Goal: Task Accomplishment & Management: Use online tool/utility

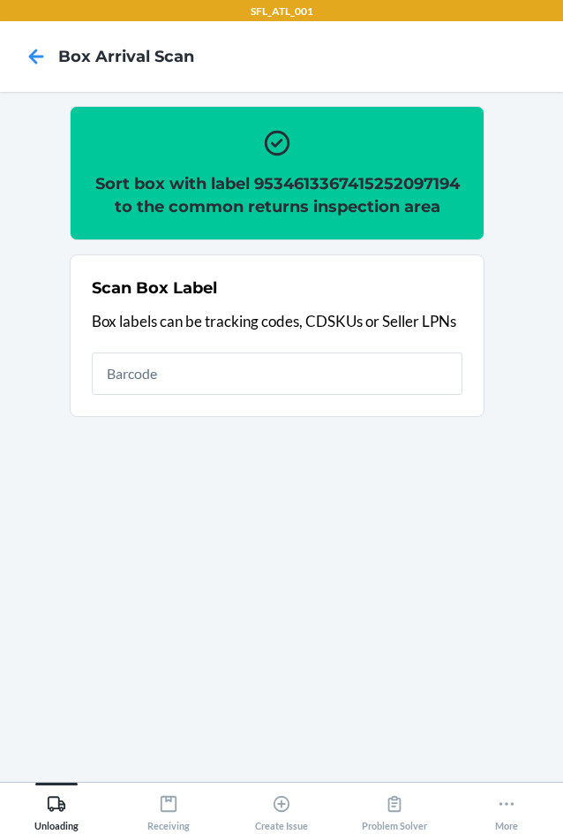
type input "4203025900299434636106023304437983"
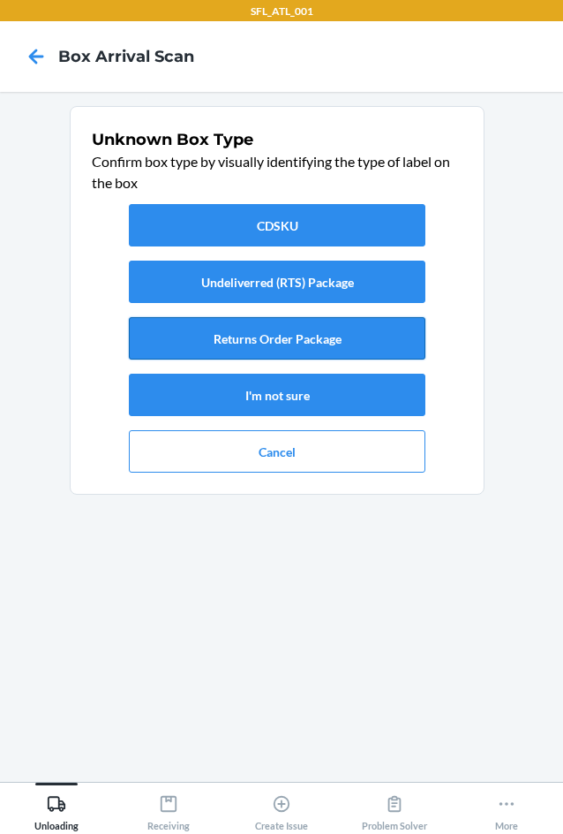
click at [283, 345] on button "Returns Order Package" at bounding box center [277, 338] width 297 height 42
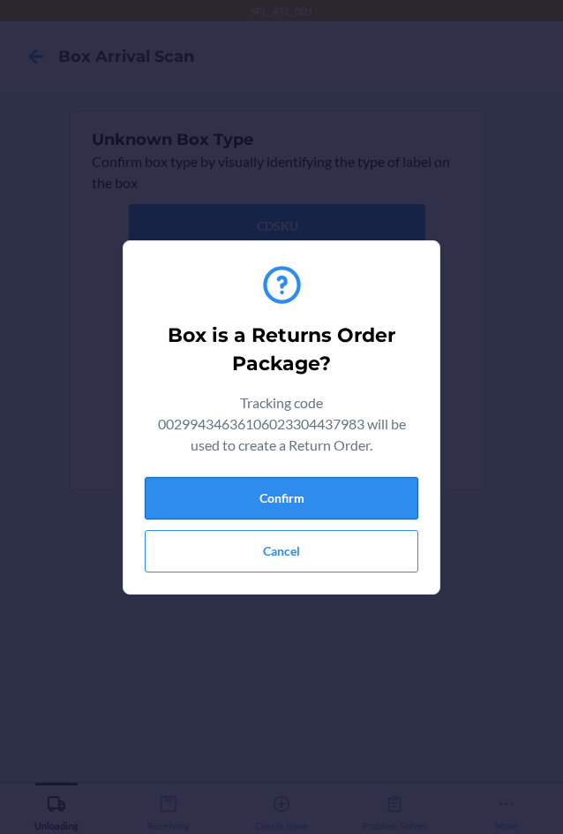
click at [343, 485] on button "Confirm" at bounding box center [282, 498] width 274 height 42
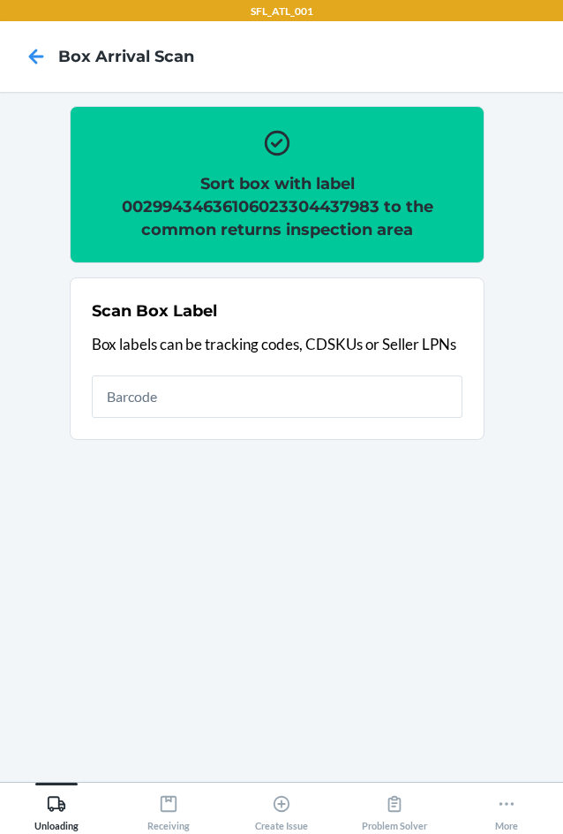
click at [154, 437] on section "Scan Box Label Box labels can be tracking codes, CDSKUs or Seller LPNs" at bounding box center [277, 358] width 415 height 162
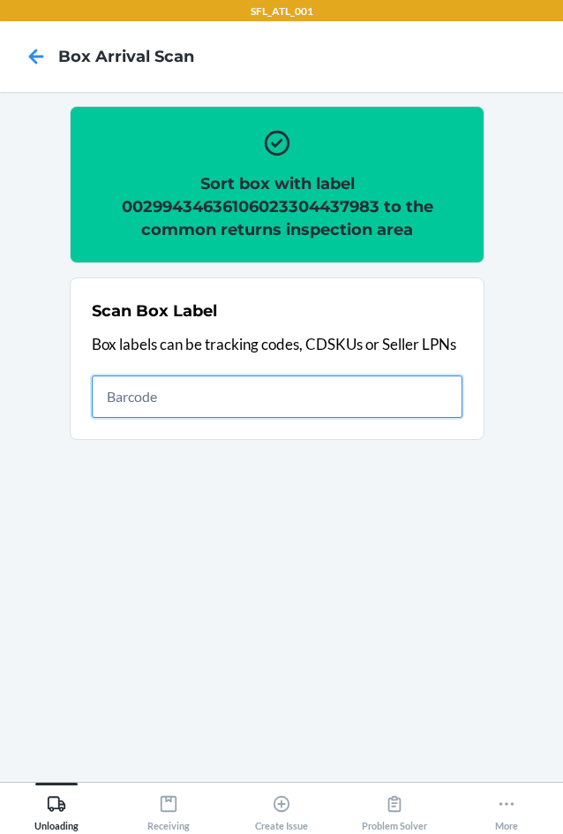
click at [187, 386] on input "text" at bounding box center [277, 396] width 371 height 42
type input "420302599434636106023303781599"
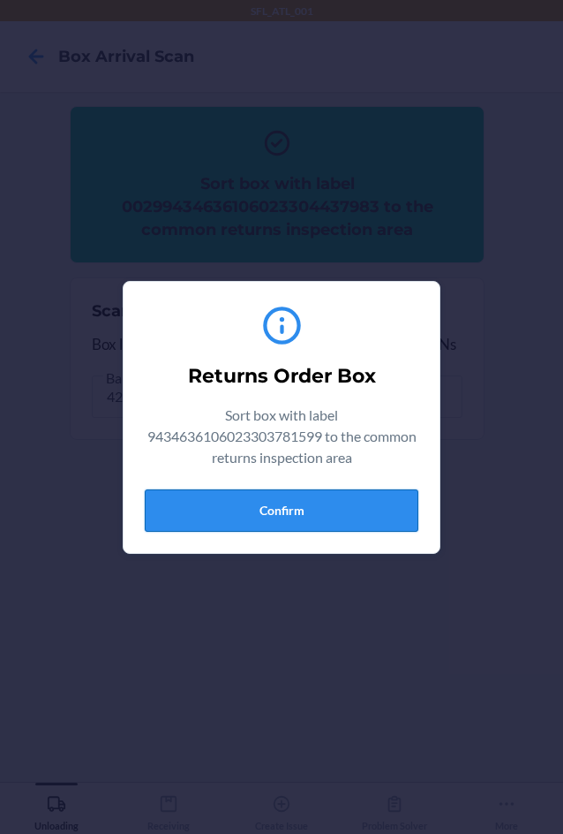
click at [389, 497] on button "Confirm" at bounding box center [282, 510] width 274 height 42
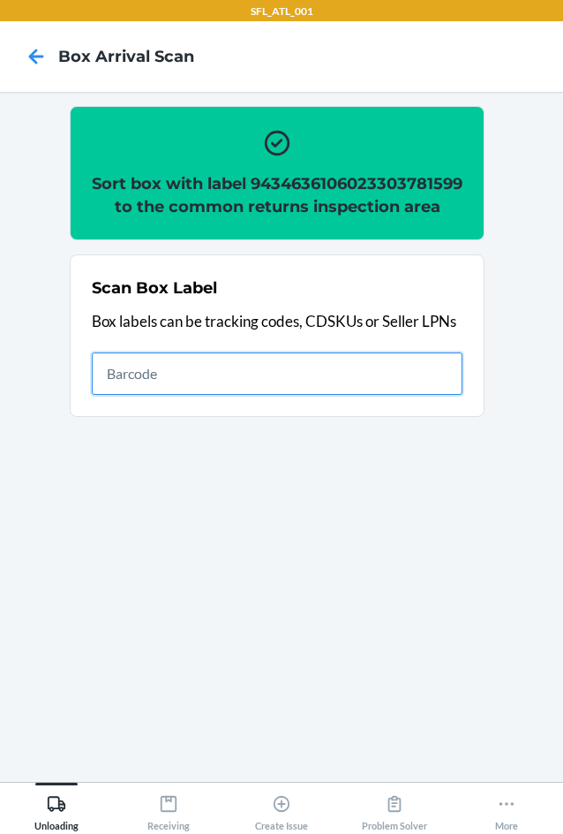
click at [271, 395] on input "text" at bounding box center [277, 373] width 371 height 42
type input "5955mrzsa7c4"
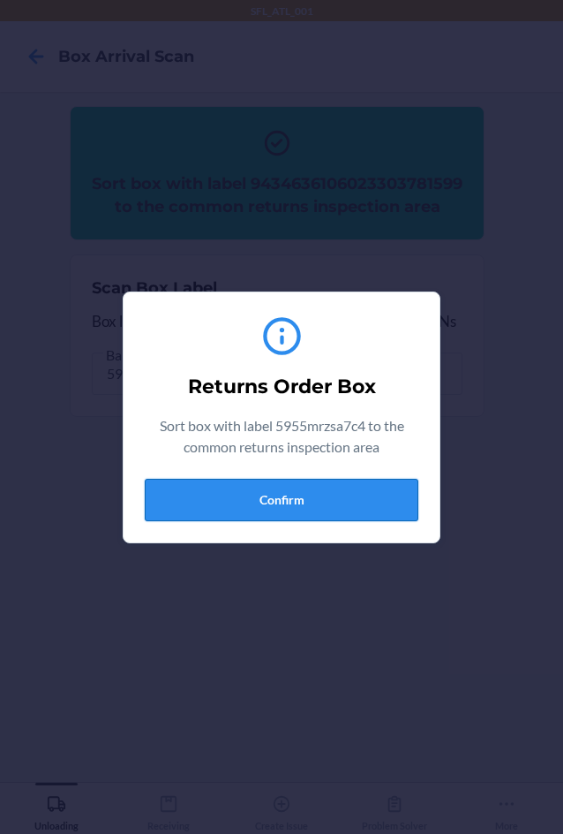
click at [296, 496] on button "Confirm" at bounding box center [282, 500] width 274 height 42
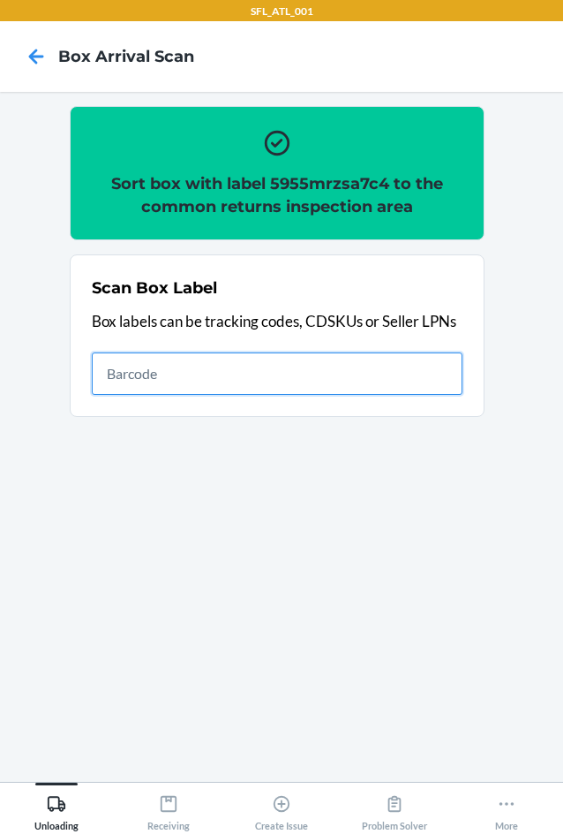
drag, startPoint x: 282, startPoint y: 380, endPoint x: 282, endPoint y: 368, distance: 11.5
click at [282, 380] on input "text" at bounding box center [277, 373] width 371 height 42
type input "420302599434636106023304849908"
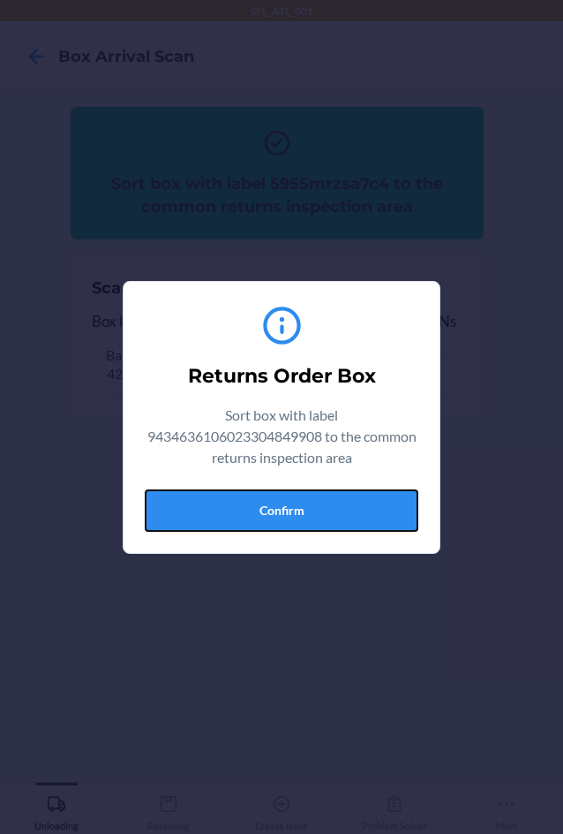
drag, startPoint x: 282, startPoint y: 501, endPoint x: 557, endPoint y: 476, distance: 276.6
click at [289, 501] on button "Confirm" at bounding box center [282, 510] width 274 height 42
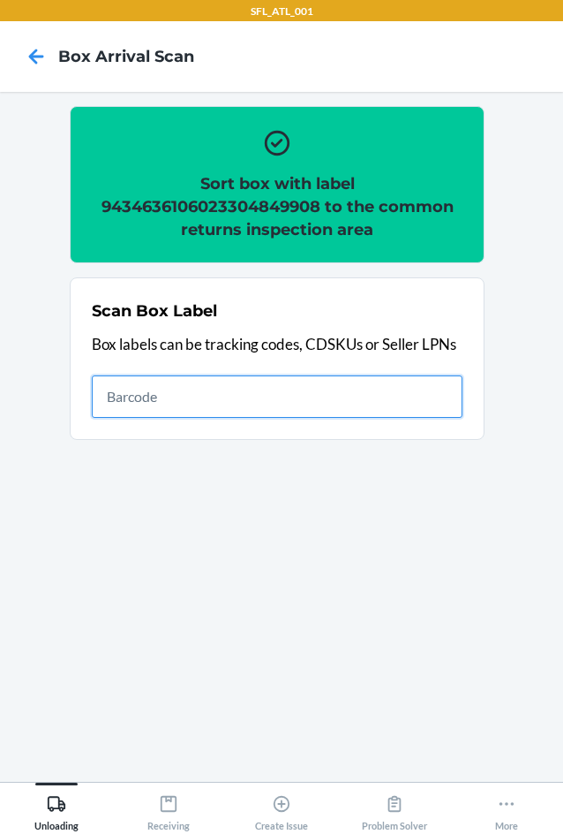
click at [277, 403] on input "text" at bounding box center [277, 396] width 371 height 42
type input "420302599434636106023304770424"
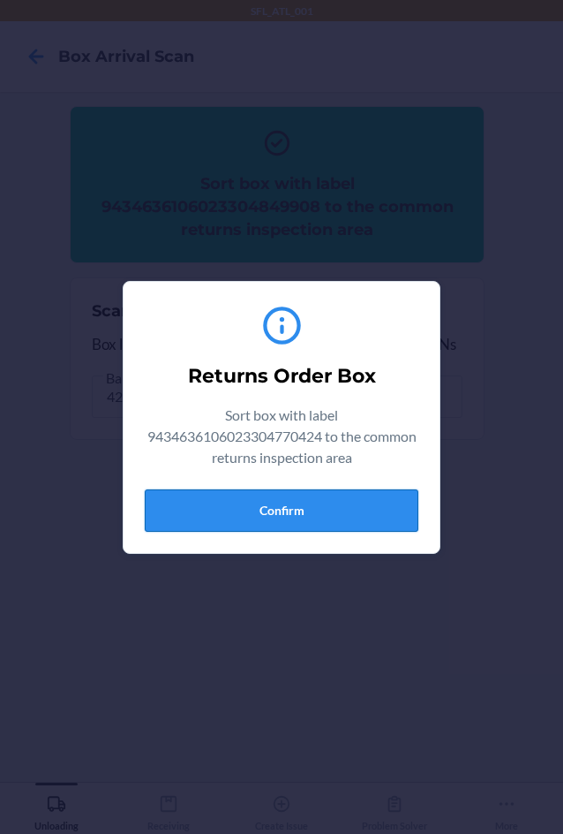
click at [285, 493] on button "Confirm" at bounding box center [282, 510] width 274 height 42
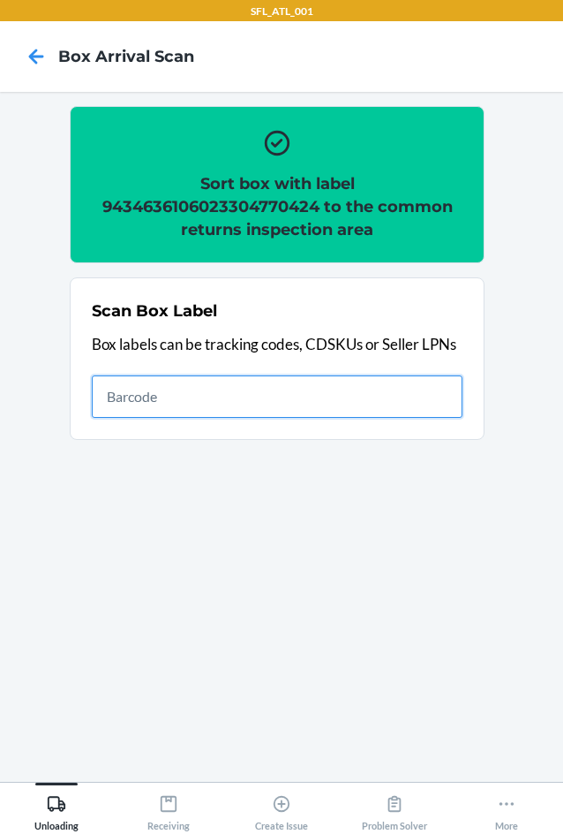
click at [305, 386] on input "text" at bounding box center [277, 396] width 371 height 42
type input "420302599434636106023303827136"
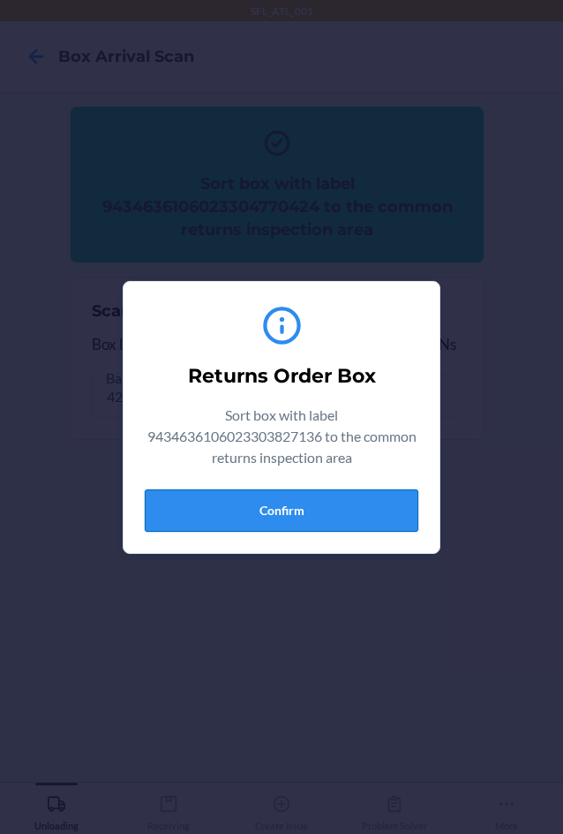
click at [302, 502] on button "Confirm" at bounding box center [282, 510] width 274 height 42
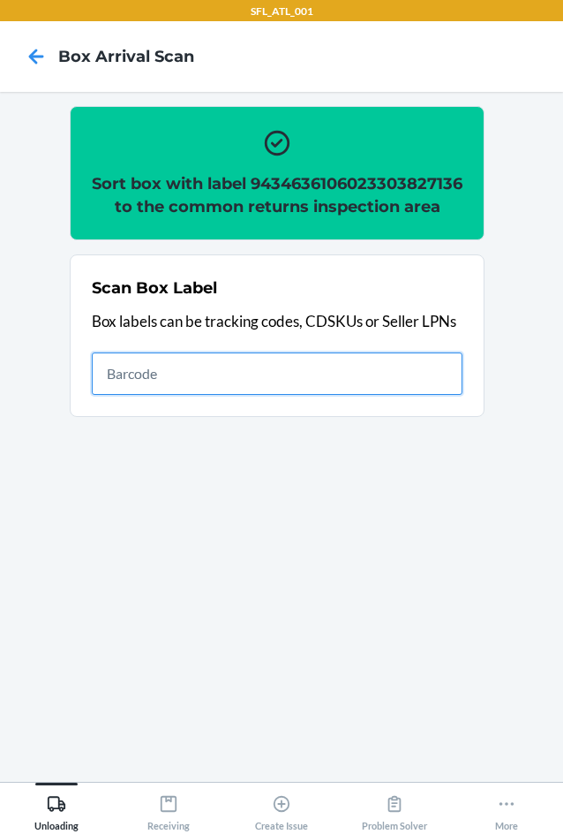
click at [398, 395] on input "text" at bounding box center [277, 373] width 371 height 42
type input "420302599434636106023304427007"
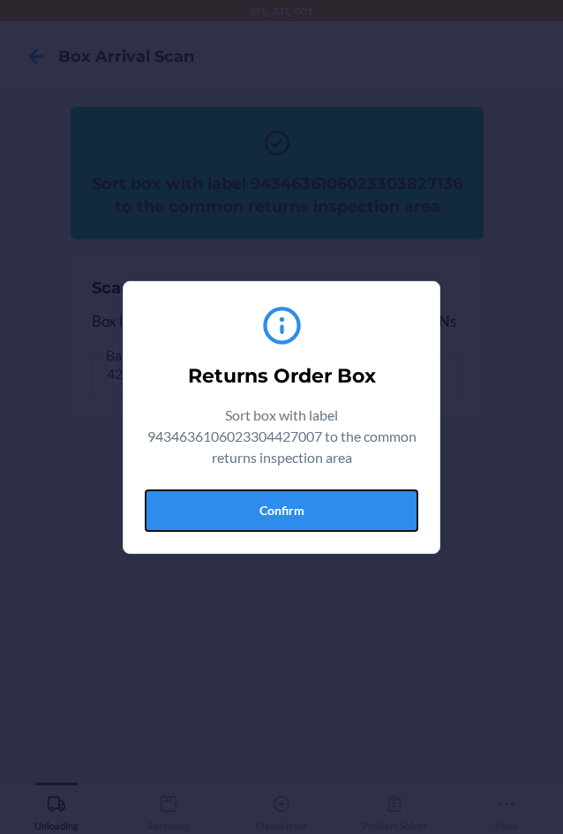
click at [225, 527] on button "Confirm" at bounding box center [282, 510] width 274 height 42
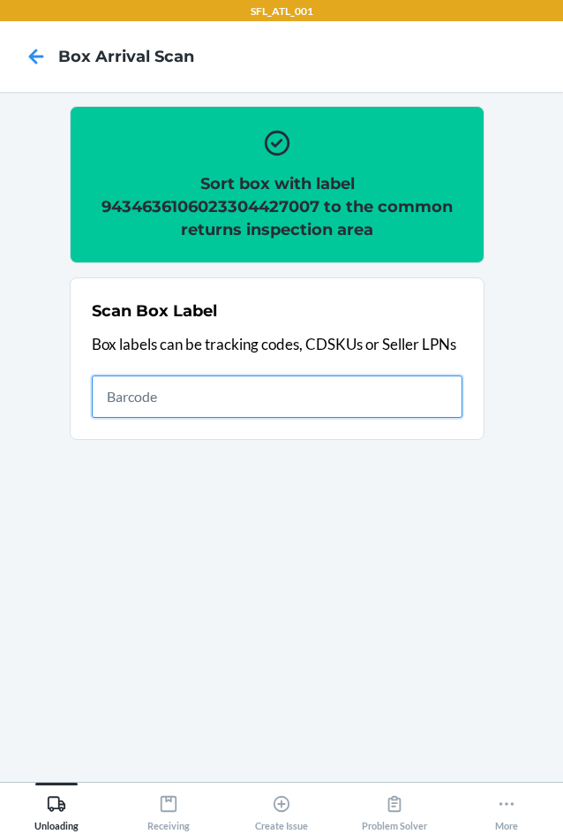
click at [347, 397] on input "text" at bounding box center [277, 396] width 371 height 42
type input "420302599434636106023304835727"
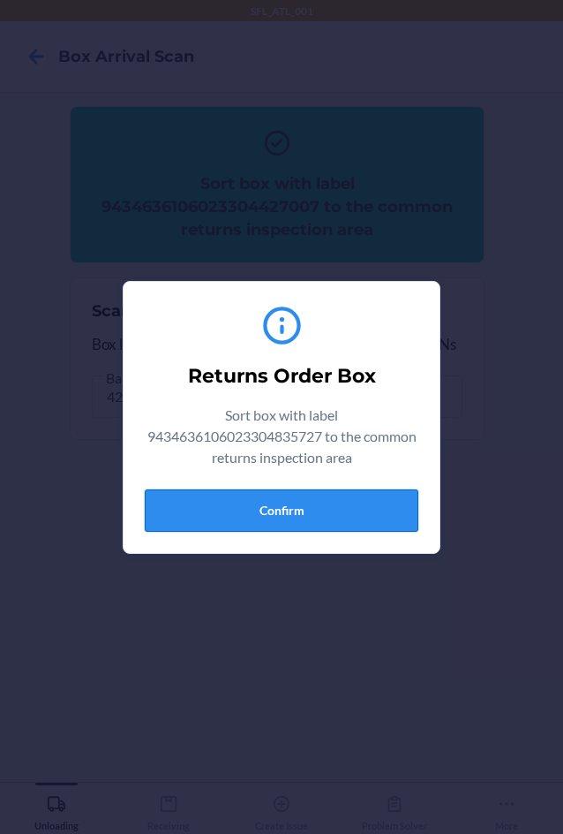
click at [359, 491] on button "Confirm" at bounding box center [282, 510] width 274 height 42
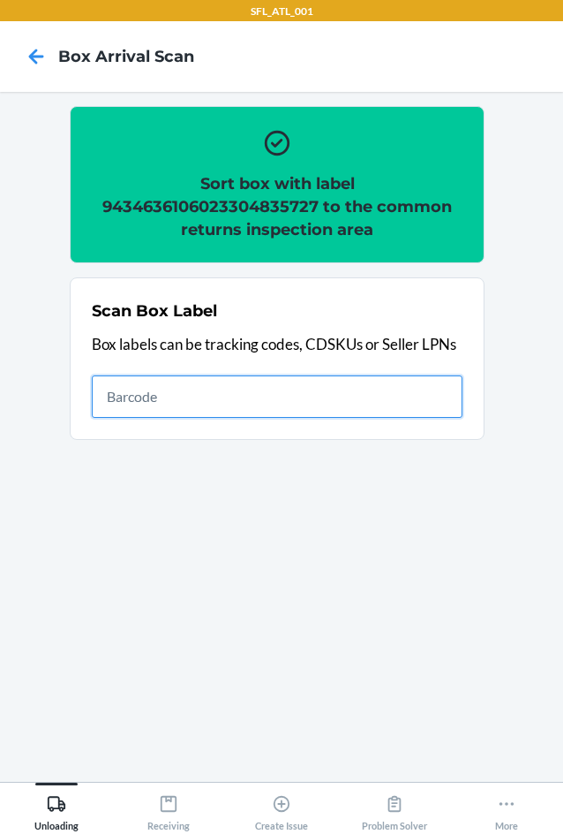
click at [273, 384] on input "text" at bounding box center [277, 396] width 371 height 42
type input "420302599434636106023304325853"
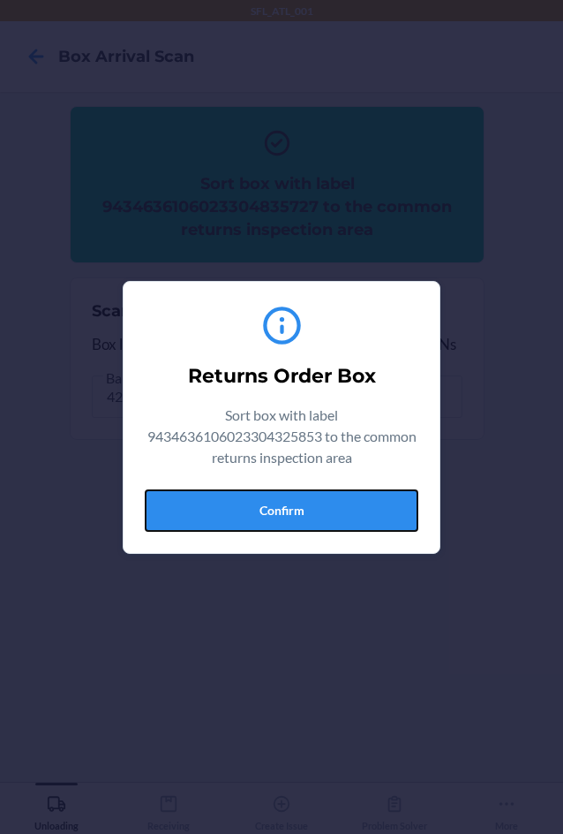
drag, startPoint x: 337, startPoint y: 519, endPoint x: 451, endPoint y: 510, distance: 114.3
click at [382, 515] on button "Confirm" at bounding box center [282, 510] width 274 height 42
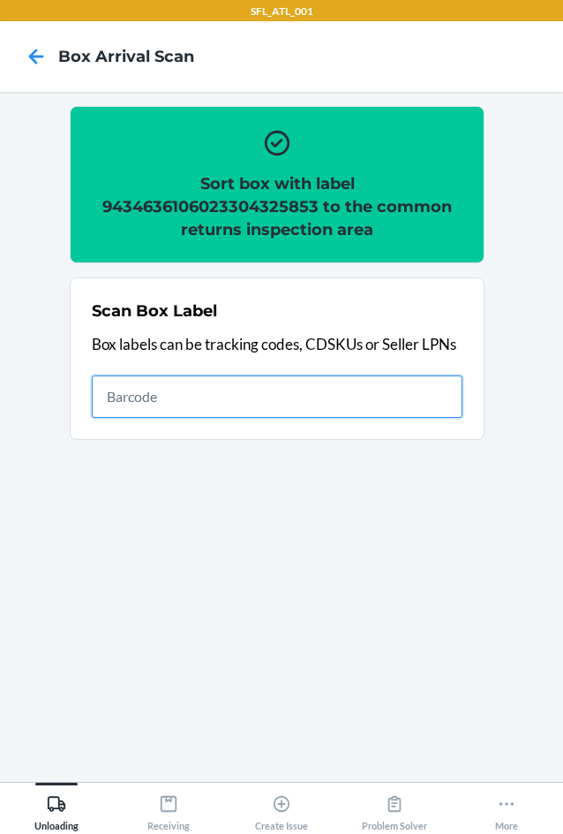
click at [393, 410] on input "text" at bounding box center [277, 396] width 371 height 42
type input "420302599434636106023304707970"
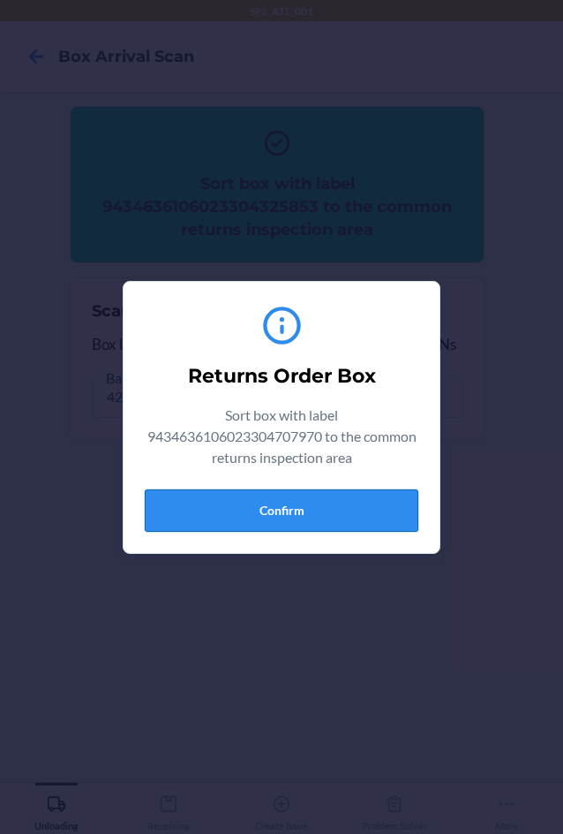
click at [255, 499] on button "Confirm" at bounding box center [282, 510] width 274 height 42
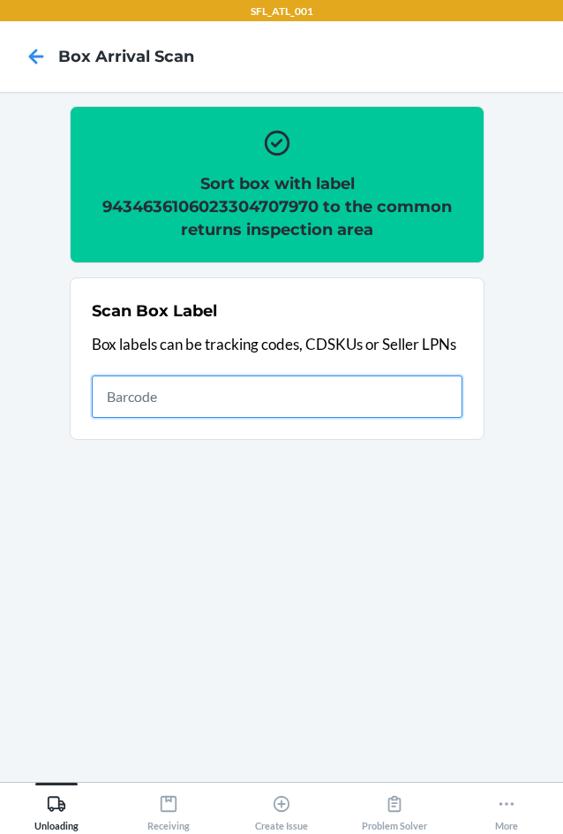
click at [346, 407] on input "text" at bounding box center [277, 396] width 371 height 42
type input "420302599434636106023304716019"
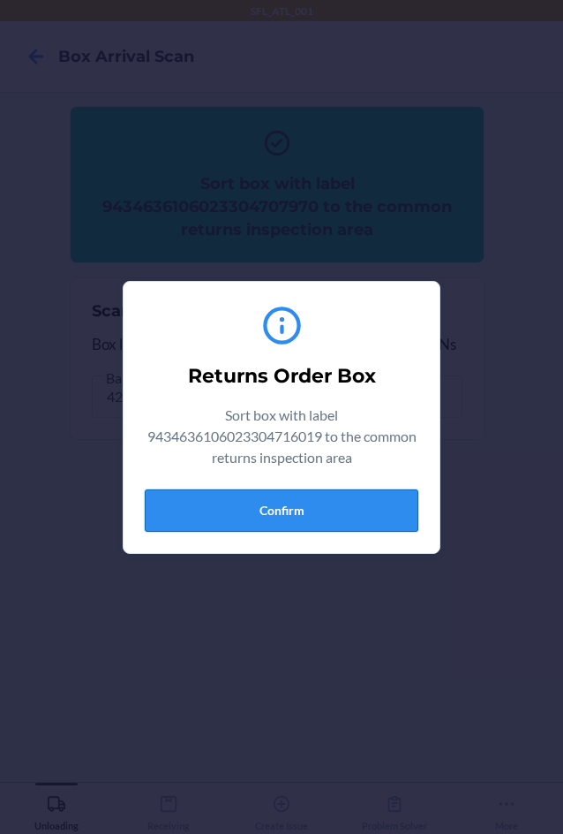
click at [269, 489] on button "Confirm" at bounding box center [282, 510] width 274 height 42
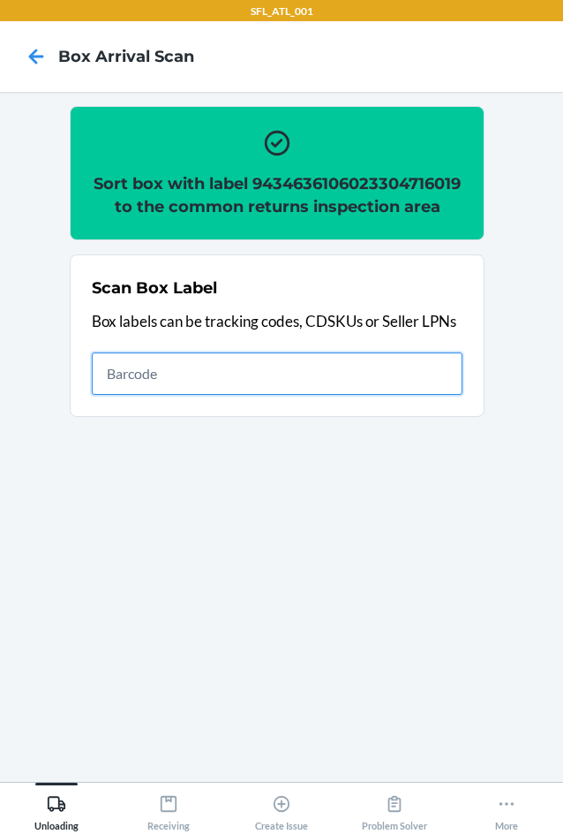
click at [325, 395] on input "text" at bounding box center [277, 373] width 371 height 42
type input "420302599434636106023303455353"
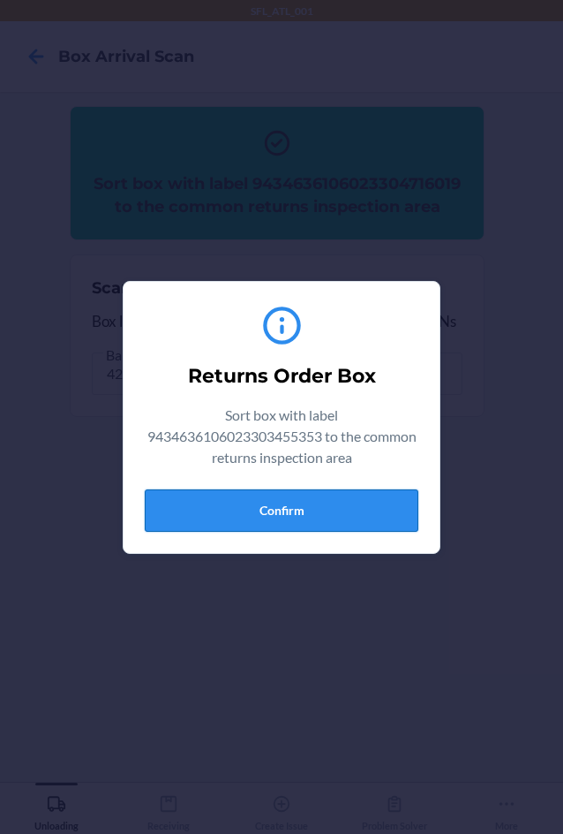
click at [313, 502] on button "Confirm" at bounding box center [282, 510] width 274 height 42
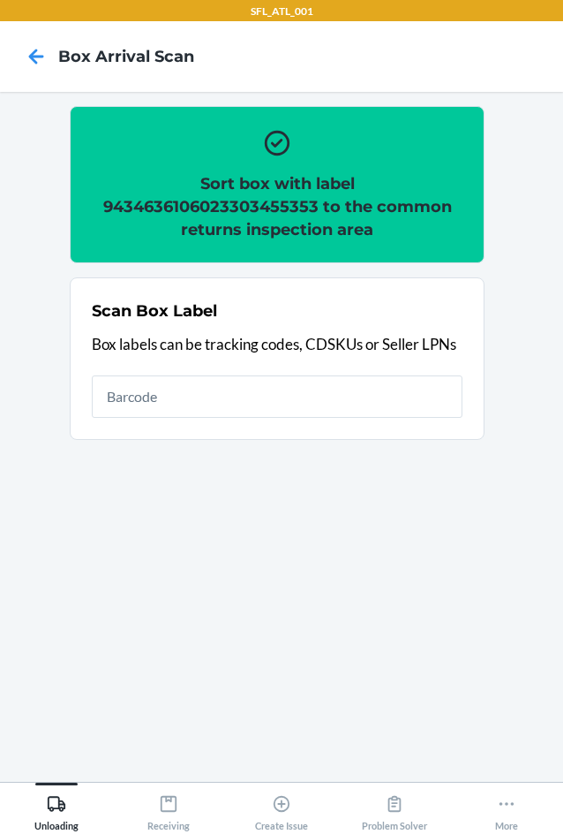
click at [91, 375] on section "Scan Box Label Box labels can be tracking codes, CDSKUs or Seller LPNs" at bounding box center [277, 358] width 415 height 162
click at [238, 438] on section "Scan Box Label Box labels can be tracking codes, CDSKUs or Seller LPNs" at bounding box center [277, 358] width 415 height 162
type input "4203025900299434636106023304857767"
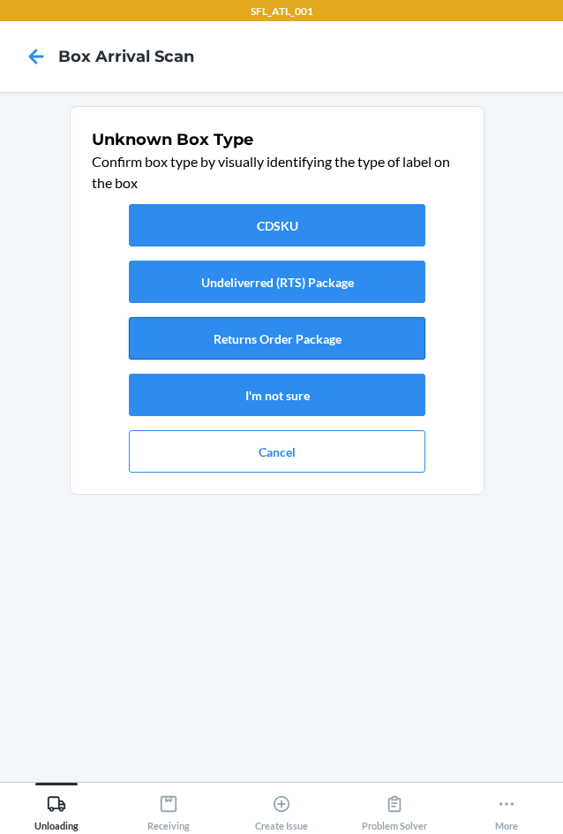
click at [291, 354] on button "Returns Order Package" at bounding box center [277, 338] width 297 height 42
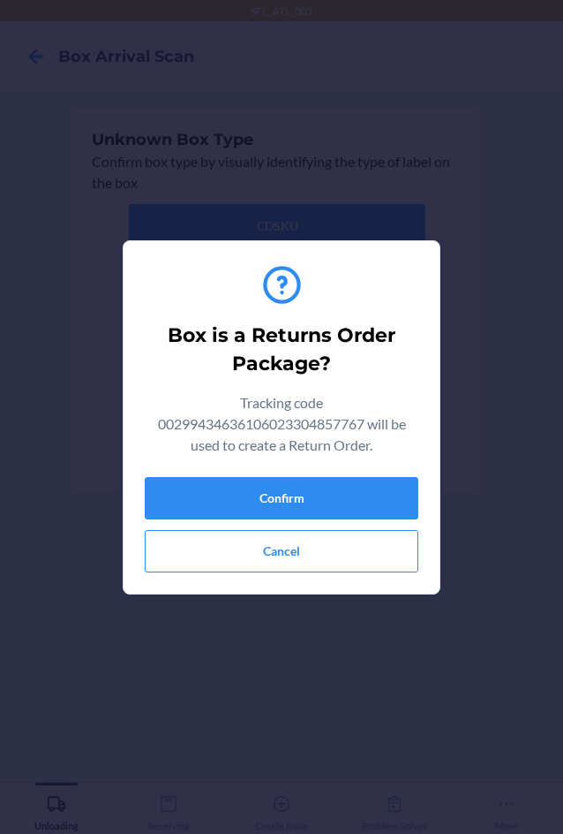
click at [293, 475] on div "Box is a Returns Order Package? Tracking code 00299434636106023304857767 will b…" at bounding box center [282, 417] width 274 height 324
click at [348, 482] on button "Confirm" at bounding box center [282, 498] width 274 height 42
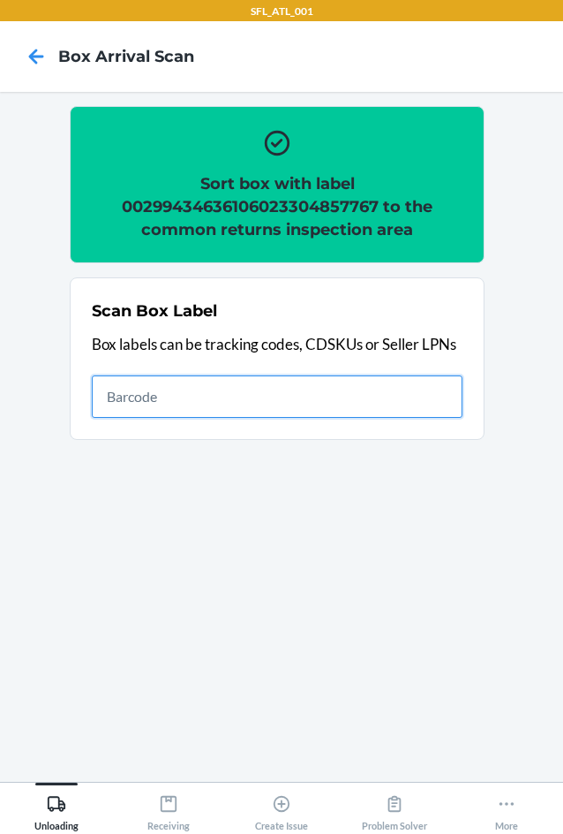
click at [405, 384] on input "text" at bounding box center [277, 396] width 371 height 42
type input "420302599434636106023304604064"
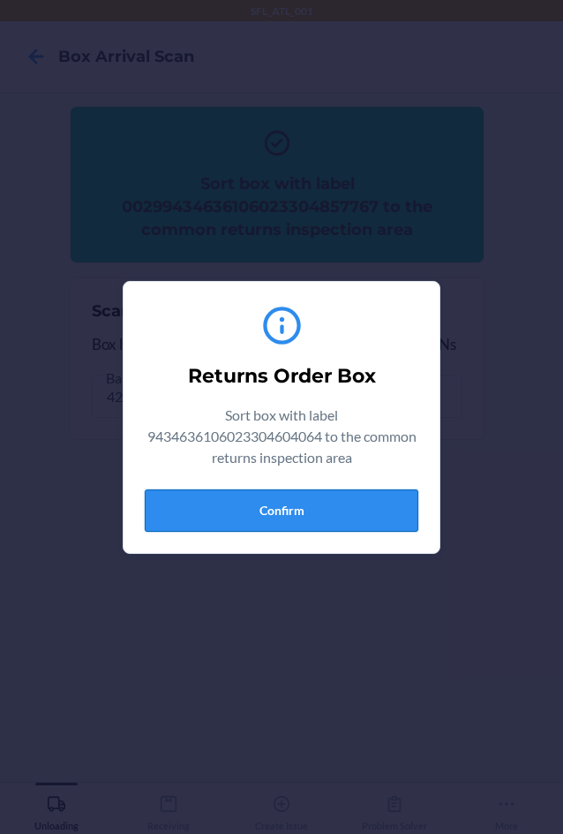
click at [339, 506] on button "Confirm" at bounding box center [282, 510] width 274 height 42
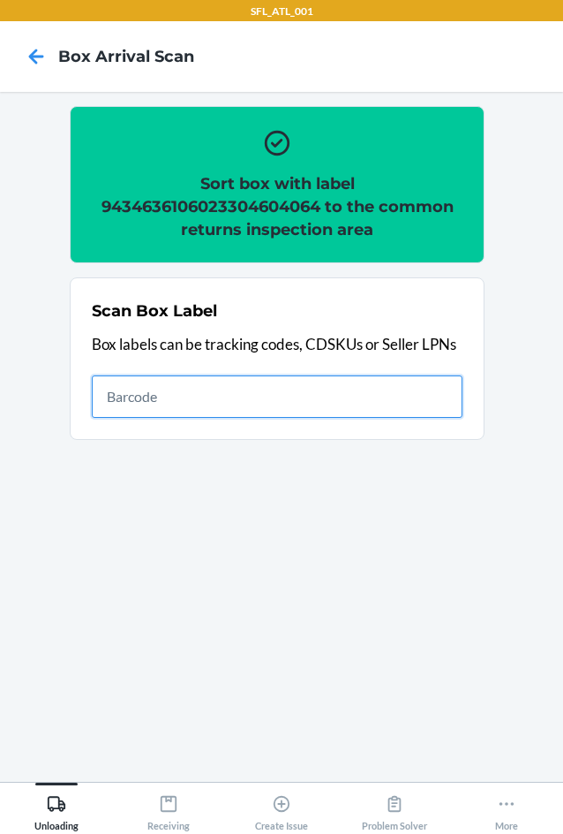
click at [319, 410] on input "text" at bounding box center [277, 396] width 371 height 42
type input "420302599434636106023304758132"
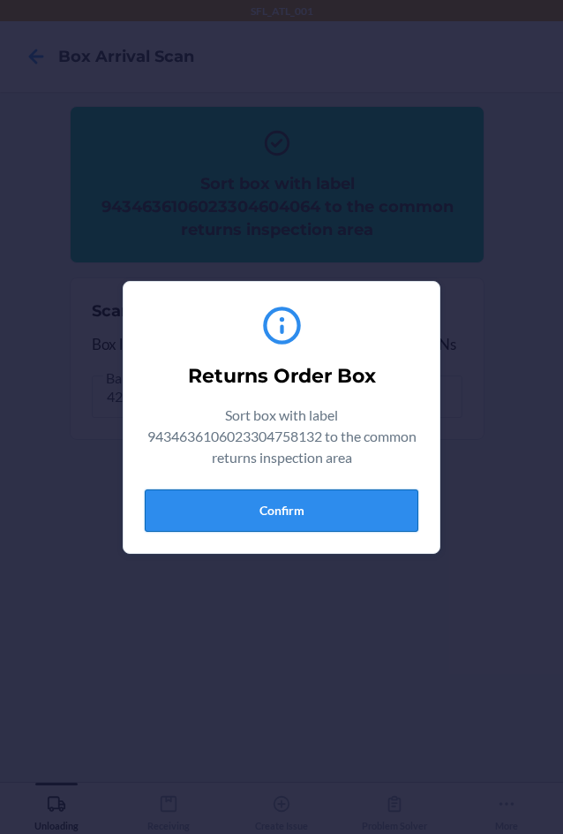
click at [224, 510] on button "Confirm" at bounding box center [282, 510] width 274 height 42
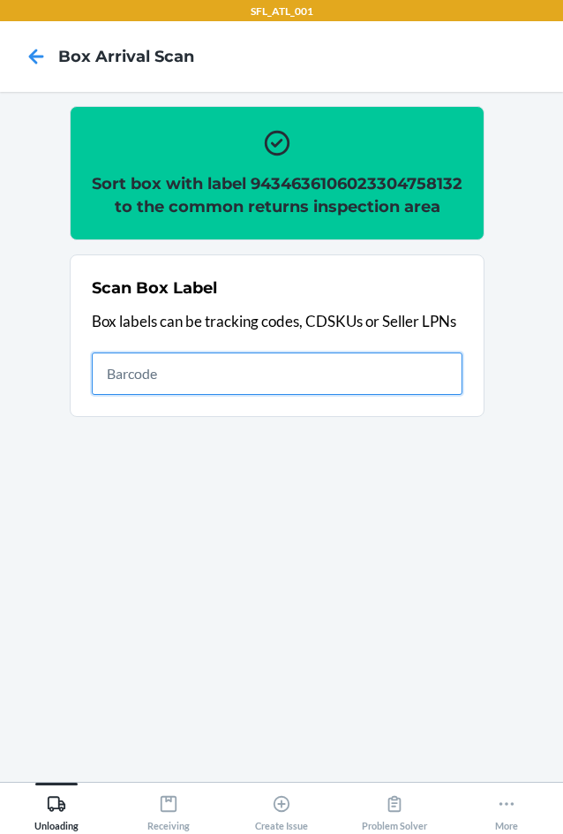
click at [330, 395] on input "text" at bounding box center [277, 373] width 371 height 42
type input "420302599434636106023304611710"
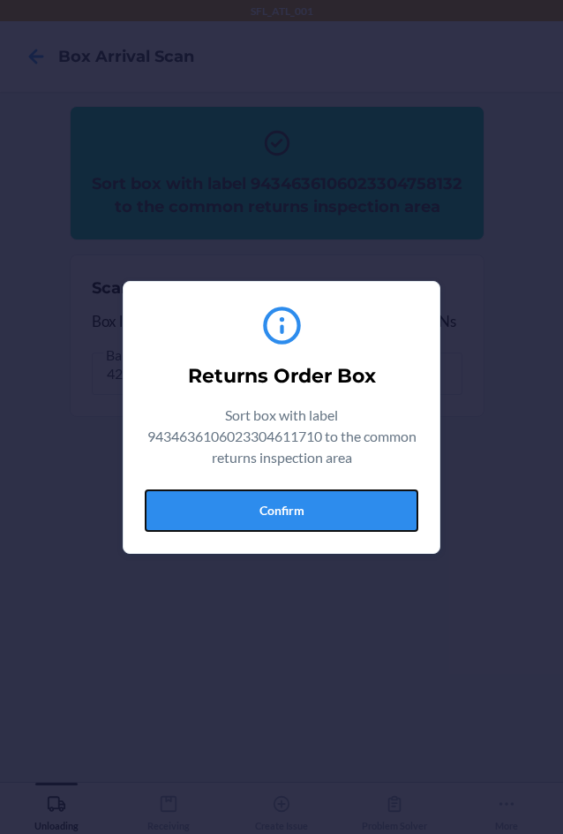
drag, startPoint x: 348, startPoint y: 505, endPoint x: 553, endPoint y: 475, distance: 207.1
click at [352, 505] on button "Confirm" at bounding box center [282, 510] width 274 height 42
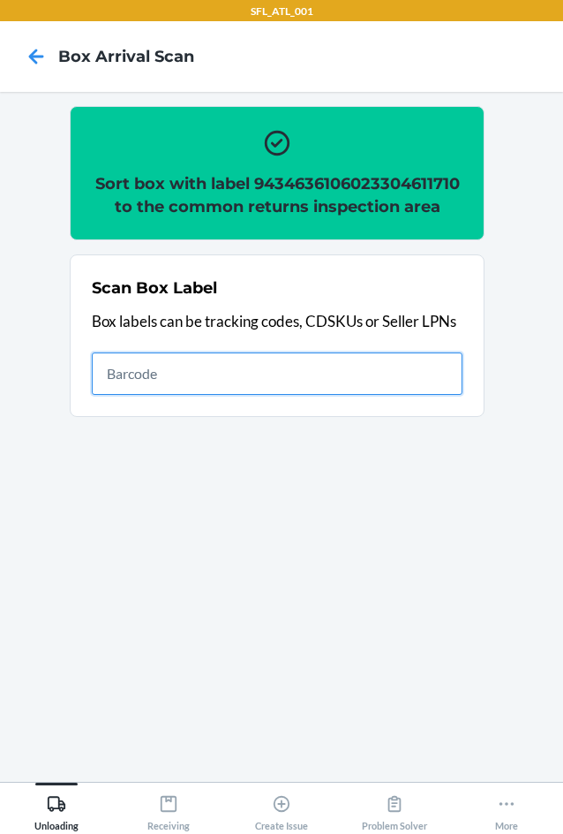
click at [440, 359] on input "text" at bounding box center [277, 373] width 371 height 42
type input "420302599434636106023304647771"
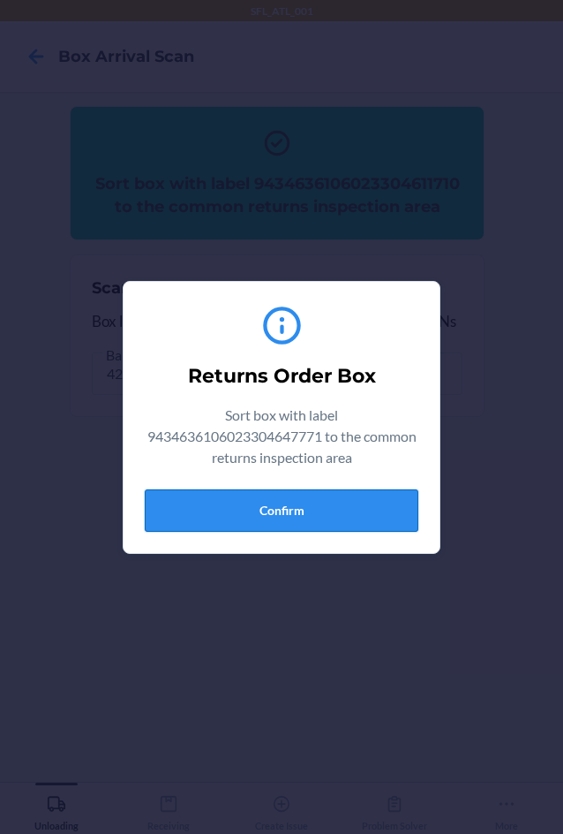
click at [350, 517] on button "Confirm" at bounding box center [282, 510] width 274 height 42
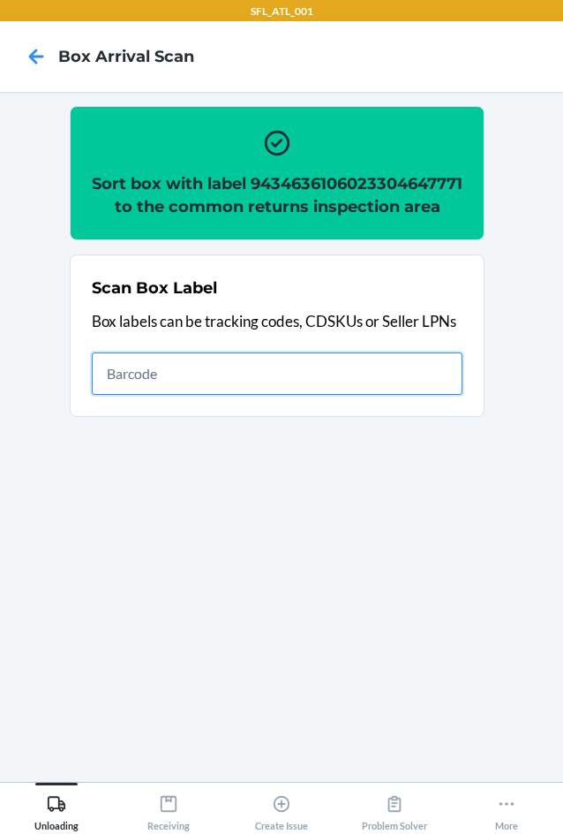
click at [121, 395] on input "text" at bounding box center [277, 373] width 371 height 42
type input "420302599434636106023304144034"
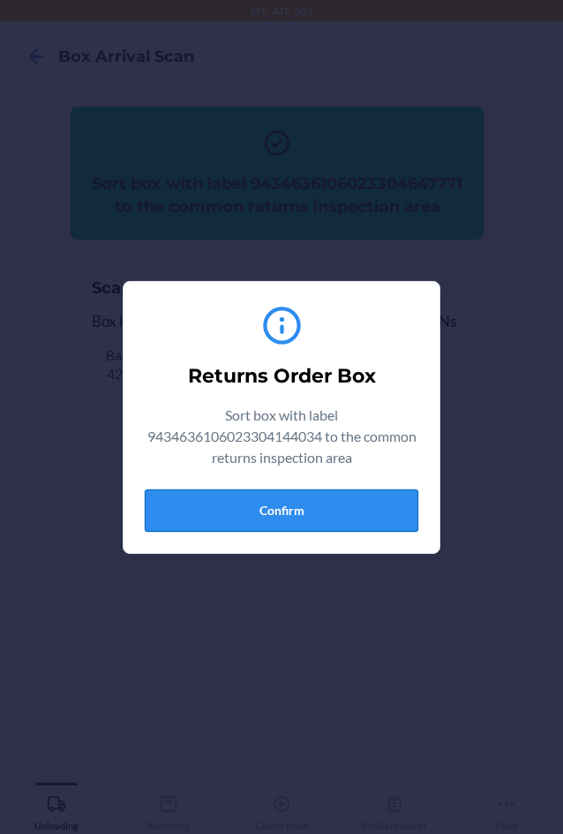
click at [289, 516] on button "Confirm" at bounding box center [282, 510] width 274 height 42
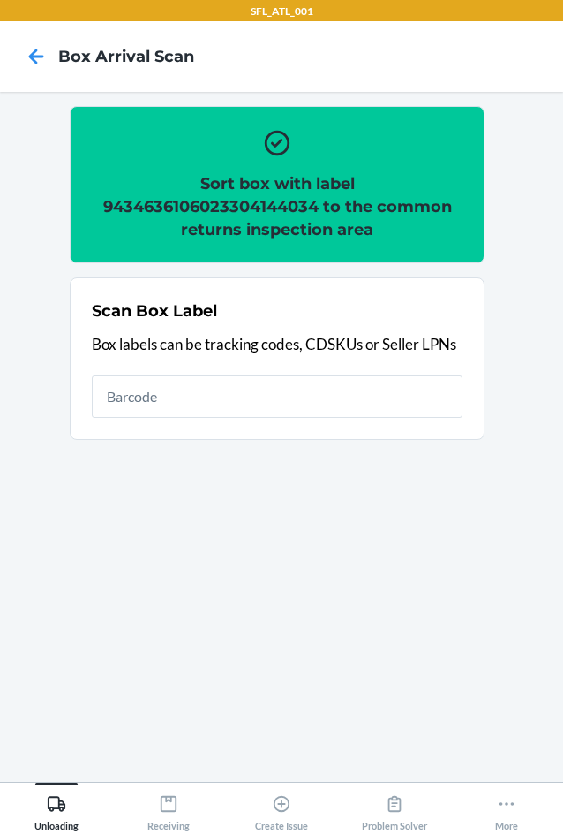
click at [334, 355] on div "Scan Box Label Box labels can be tracking codes, CDSKUs or Seller LPNs" at bounding box center [277, 358] width 371 height 129
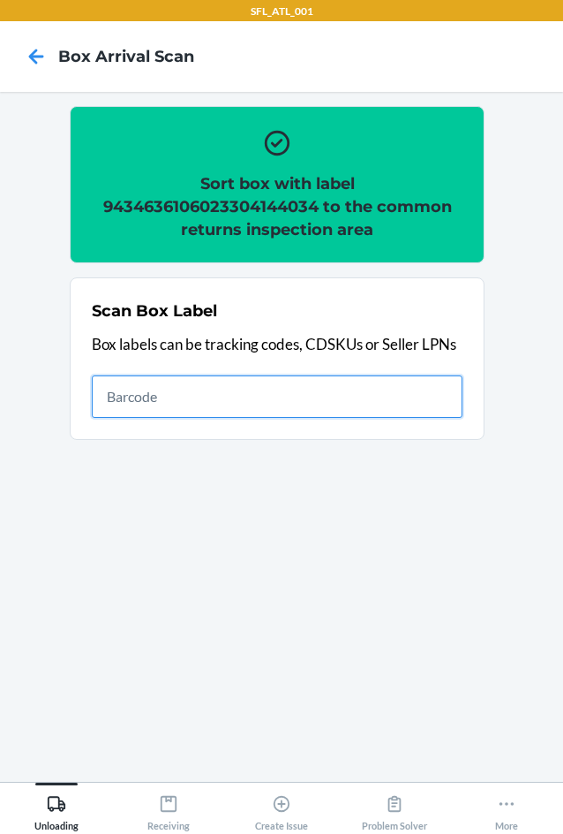
click at [329, 387] on input "text" at bounding box center [277, 396] width 371 height 42
type input "420302599434636106023303511042"
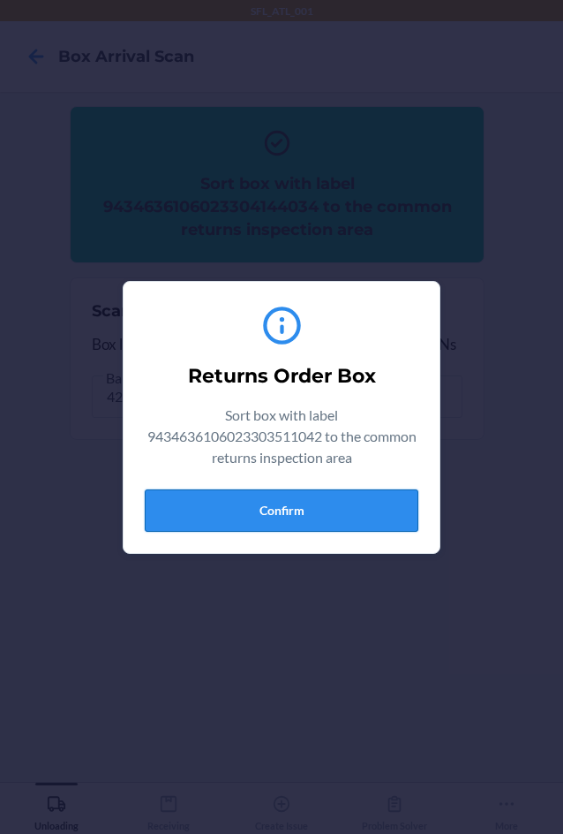
click at [330, 496] on button "Confirm" at bounding box center [282, 510] width 274 height 42
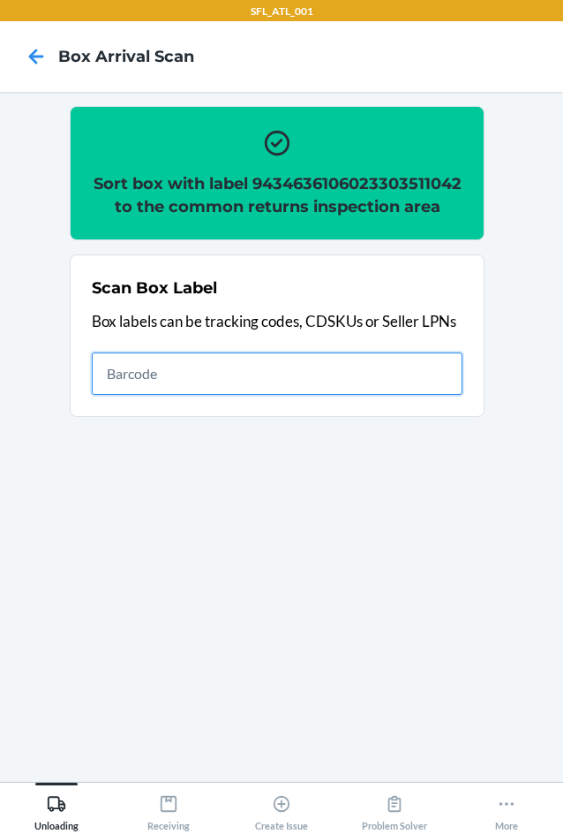
click at [437, 395] on input "text" at bounding box center [277, 373] width 371 height 42
type input "420302599434636106023303376580"
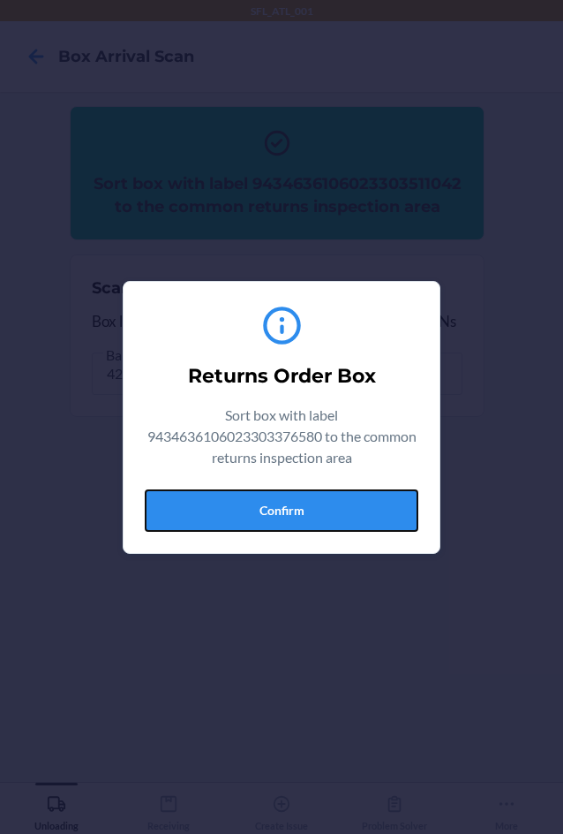
drag, startPoint x: 319, startPoint y: 504, endPoint x: 535, endPoint y: 476, distance: 218.2
click at [329, 504] on button "Confirm" at bounding box center [282, 510] width 274 height 42
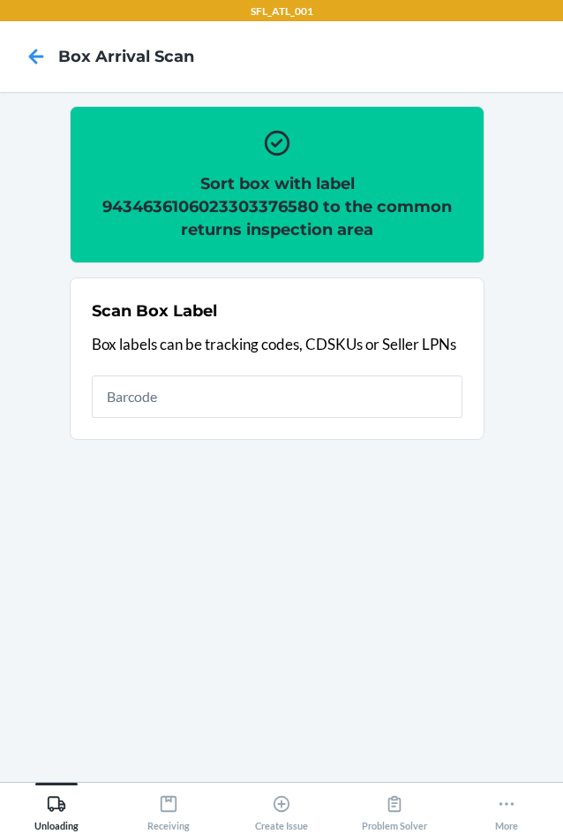
click at [247, 417] on div "Scan Box Label Box labels can be tracking codes, CDSKUs or Seller LPNs" at bounding box center [277, 358] width 371 height 129
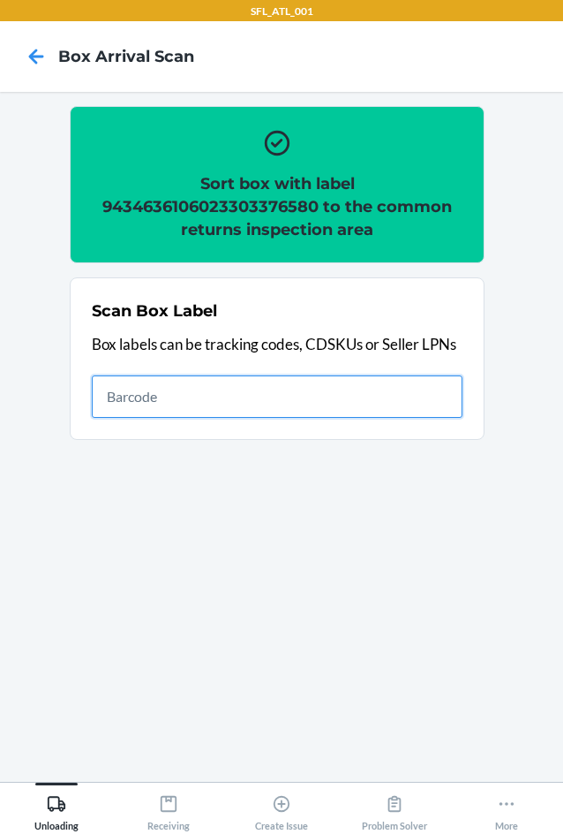
click at [250, 399] on input "text" at bounding box center [277, 396] width 371 height 42
type input "420302599434636106023303508622"
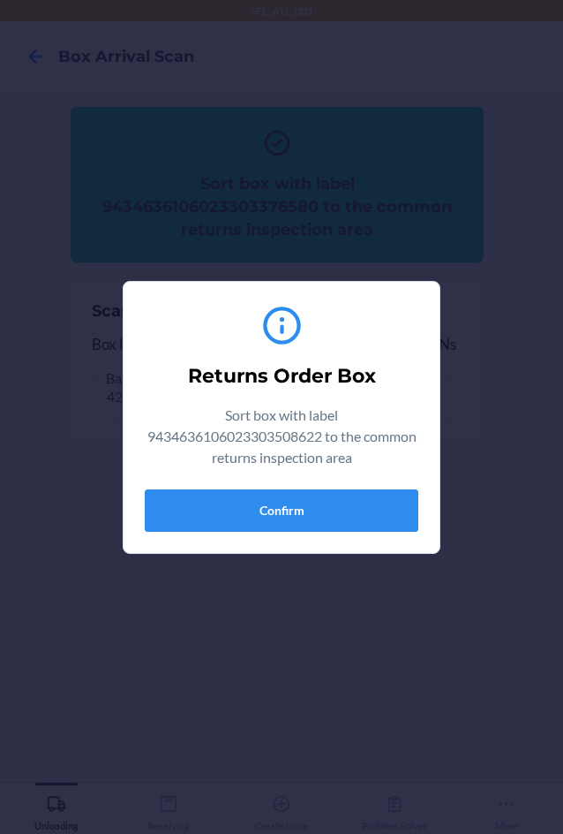
click at [336, 533] on div "Returns Order Box Sort box with label 9434636106023303508622 to the common retu…" at bounding box center [282, 417] width 274 height 243
click at [315, 501] on button "Confirm" at bounding box center [282, 510] width 274 height 42
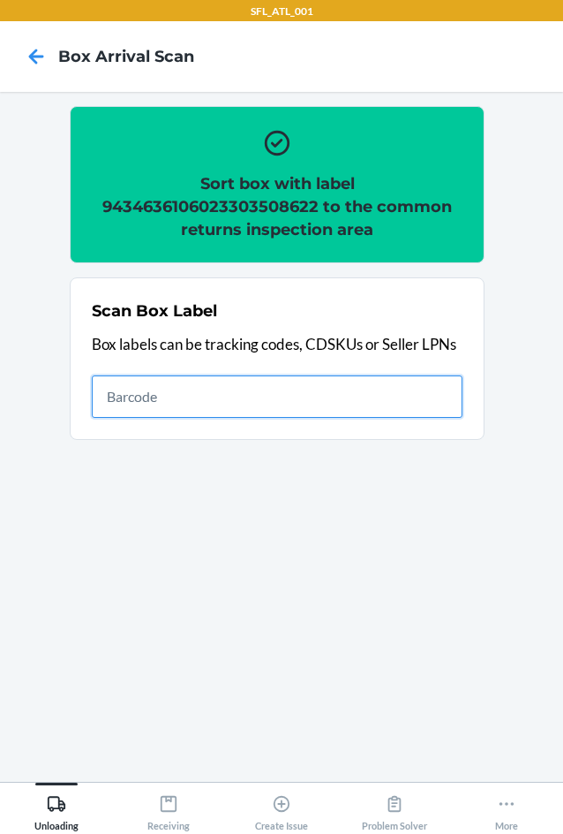
click at [413, 400] on input "text" at bounding box center [277, 396] width 371 height 42
type input "420302599434636106023304895493"
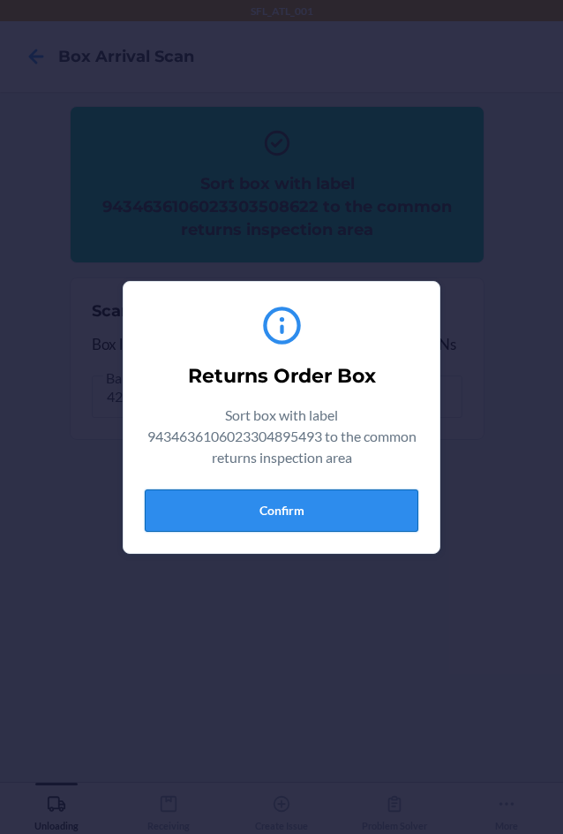
click at [280, 505] on button "Confirm" at bounding box center [282, 510] width 274 height 42
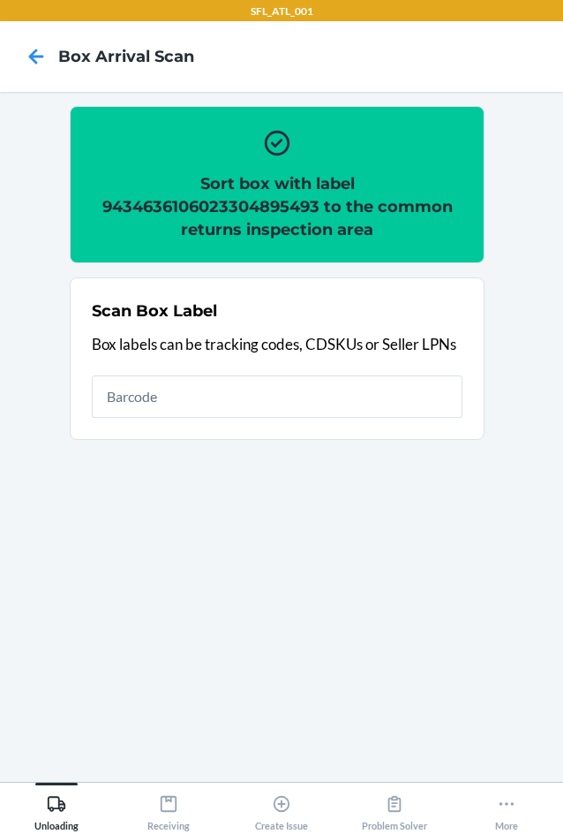
click at [225, 429] on section "Scan Box Label Box labels can be tracking codes, CDSKUs or Seller LPNs" at bounding box center [277, 358] width 415 height 162
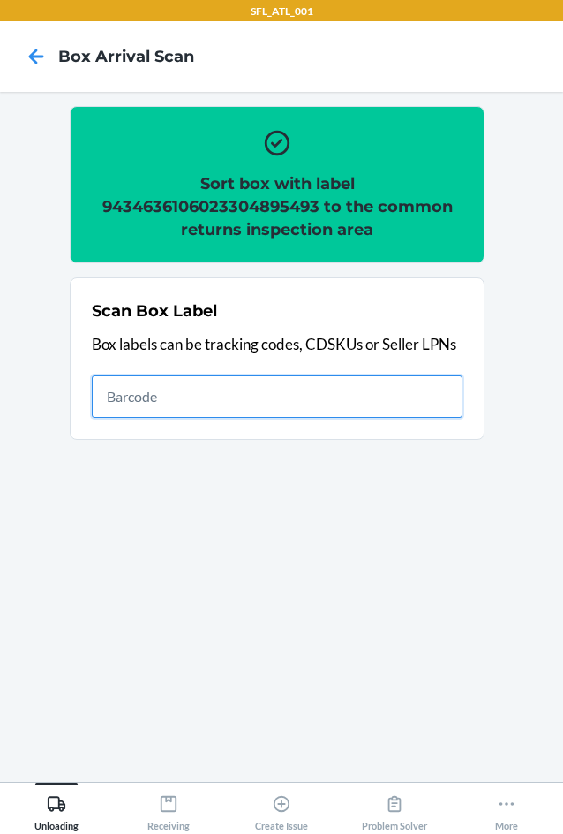
click at [209, 400] on input "text" at bounding box center [277, 396] width 371 height 42
click at [289, 386] on input "text" at bounding box center [277, 396] width 371 height 42
click at [279, 393] on input "text" at bounding box center [277, 396] width 371 height 42
type input "420302599434636106023304333193"
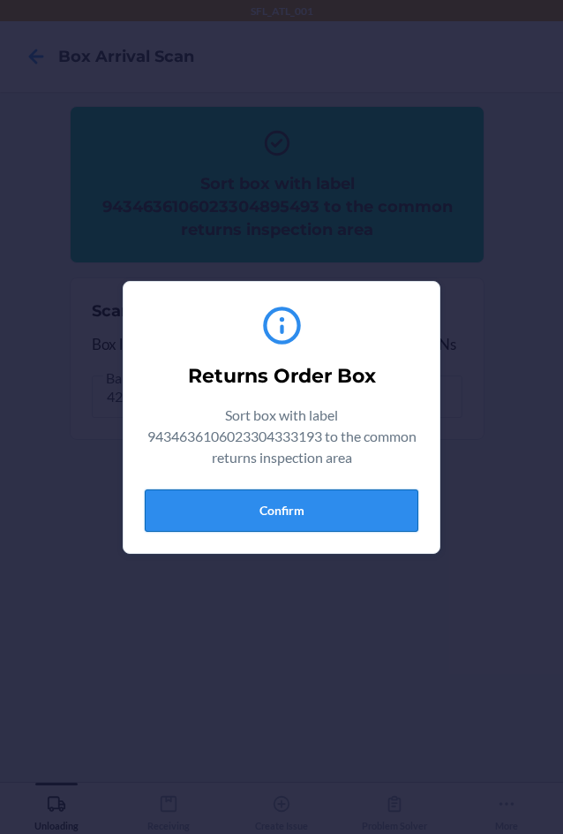
click at [250, 501] on button "Confirm" at bounding box center [282, 510] width 274 height 42
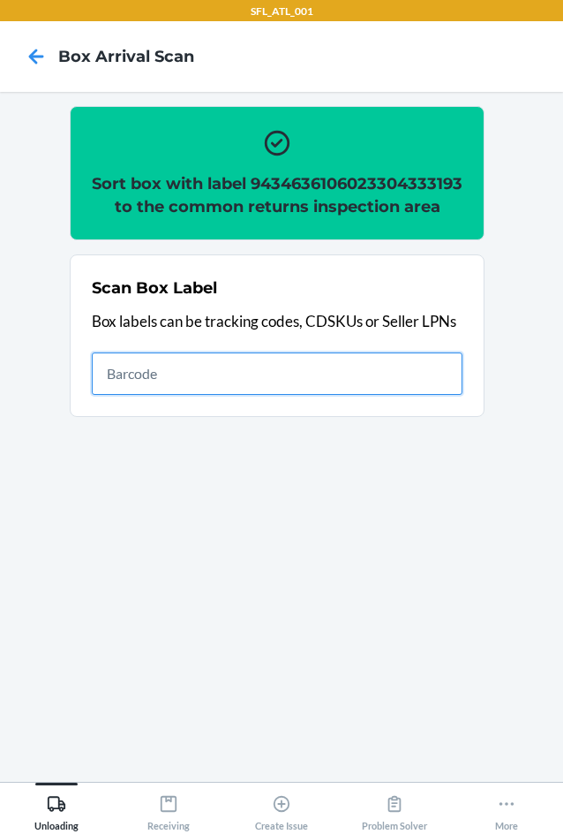
click at [189, 395] on input "text" at bounding box center [277, 373] width 371 height 42
type input "420302599434636106023304469595"
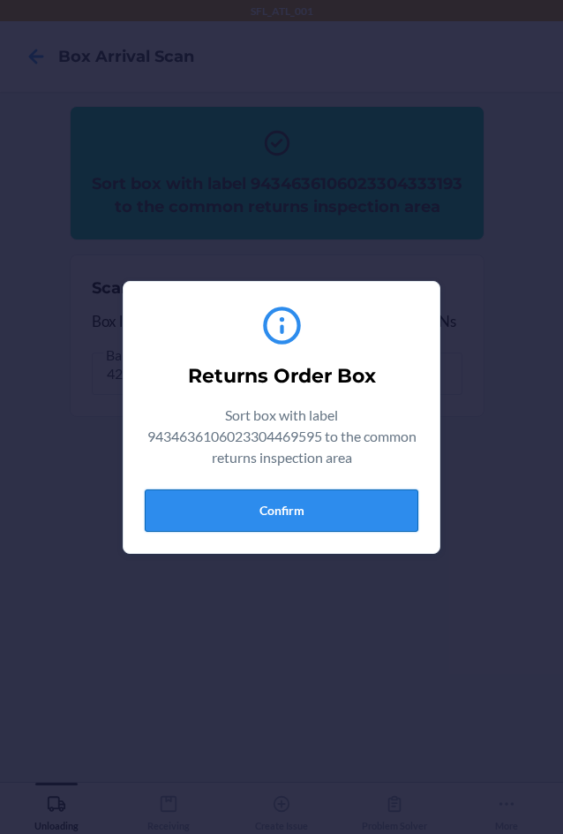
click at [318, 505] on button "Confirm" at bounding box center [282, 510] width 274 height 42
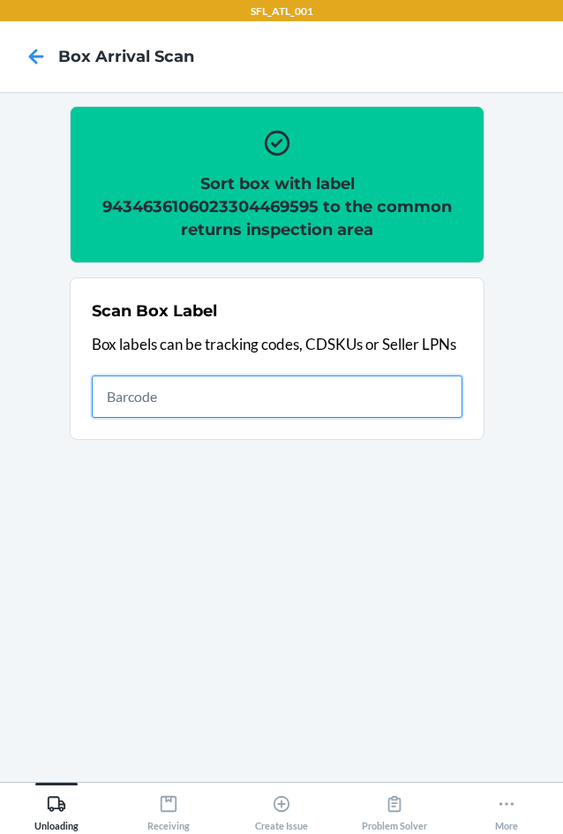
click at [162, 387] on input "text" at bounding box center [277, 396] width 371 height 42
type input "420302599434636106023304380814"
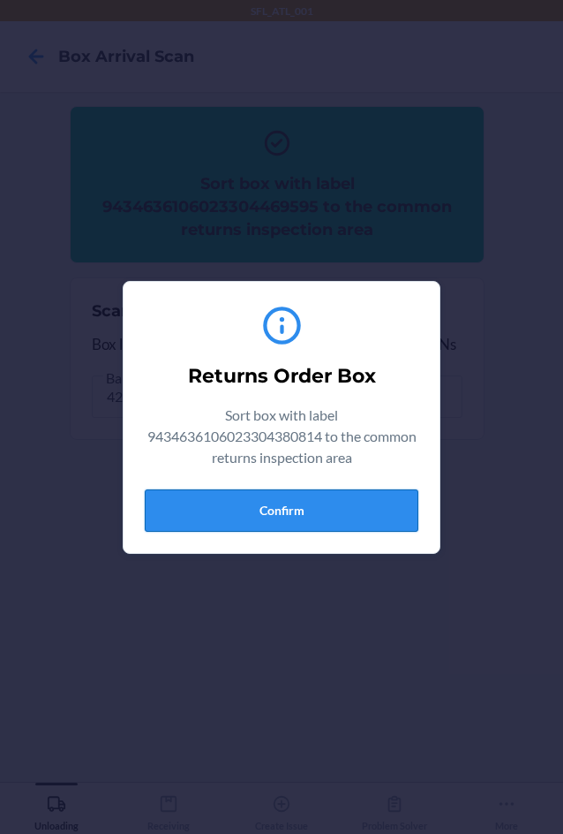
click at [295, 492] on button "Confirm" at bounding box center [282, 510] width 274 height 42
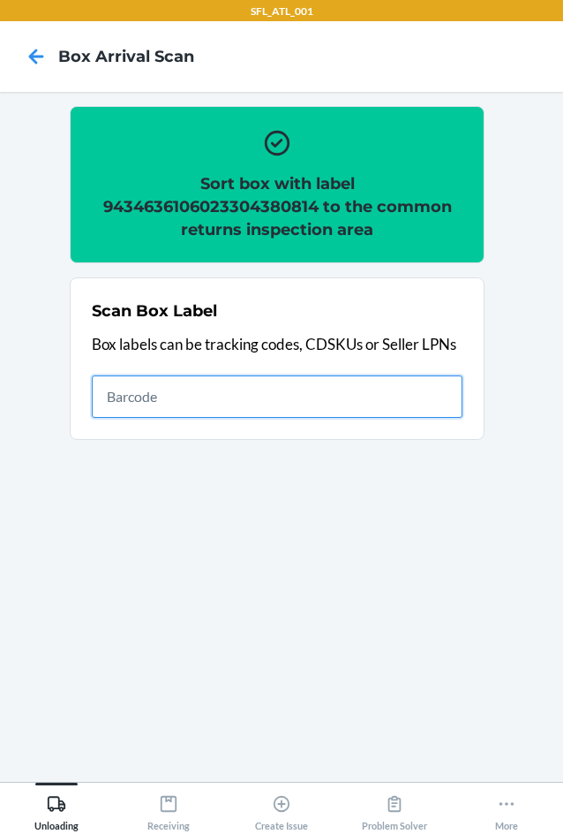
click at [155, 389] on input "text" at bounding box center [277, 396] width 371 height 42
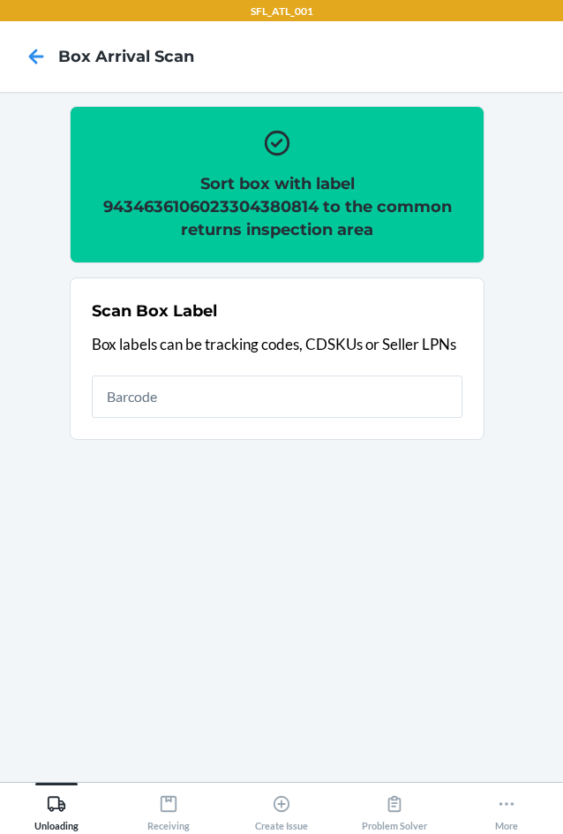
click at [225, 205] on h2 "Sort box with label 9434636106023304380814 to the common returns inspection area" at bounding box center [277, 206] width 371 height 69
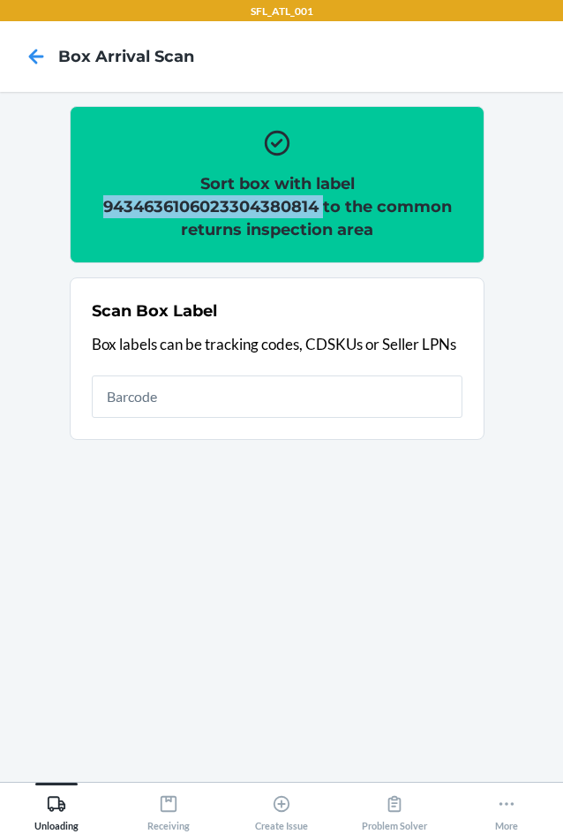
click at [225, 205] on h2 "Sort box with label 9434636106023304380814 to the common returns inspection area" at bounding box center [277, 206] width 371 height 69
click at [224, 207] on h2 "Sort box with label 9434636106023304380814 to the common returns inspection area" at bounding box center [277, 206] width 371 height 69
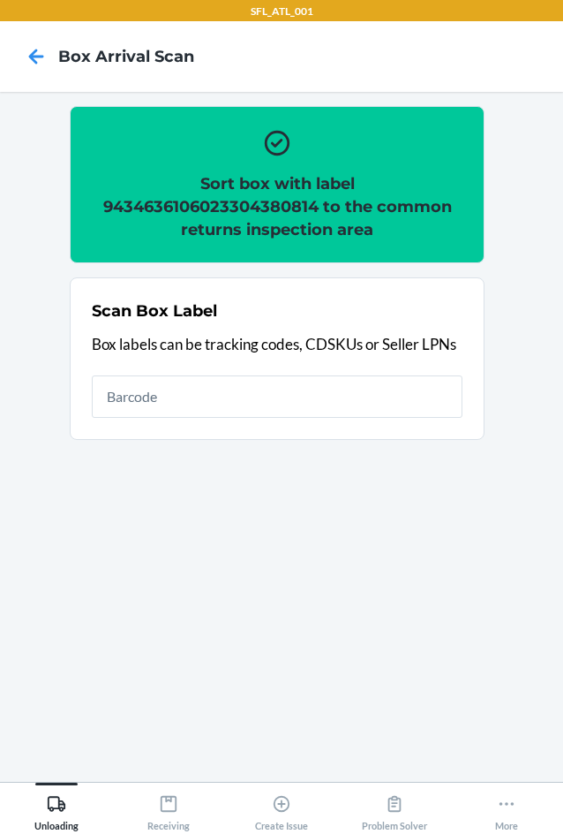
click at [168, 419] on div "Scan Box Label Box labels can be tracking codes, CDSKUs or Seller LPNs" at bounding box center [277, 358] width 371 height 129
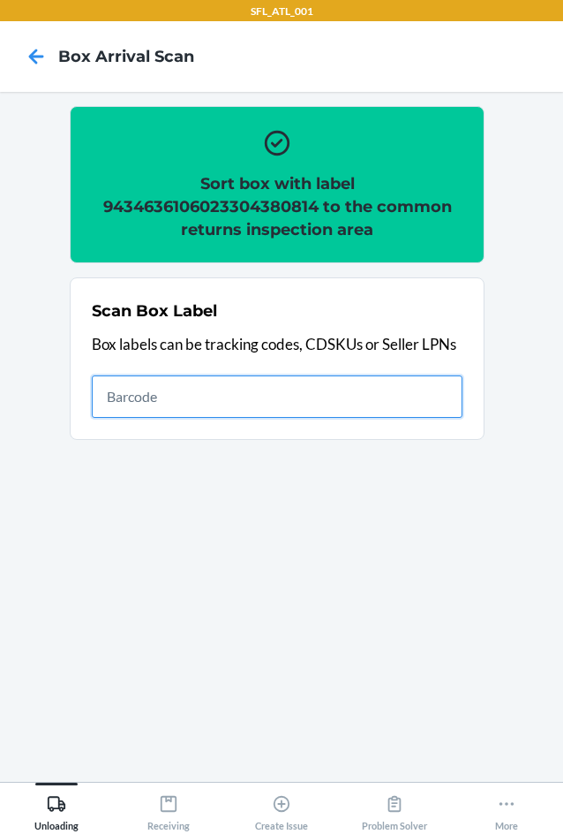
click at [165, 383] on input "text" at bounding box center [277, 396] width 371 height 42
type input "420302599434636106023304790125"
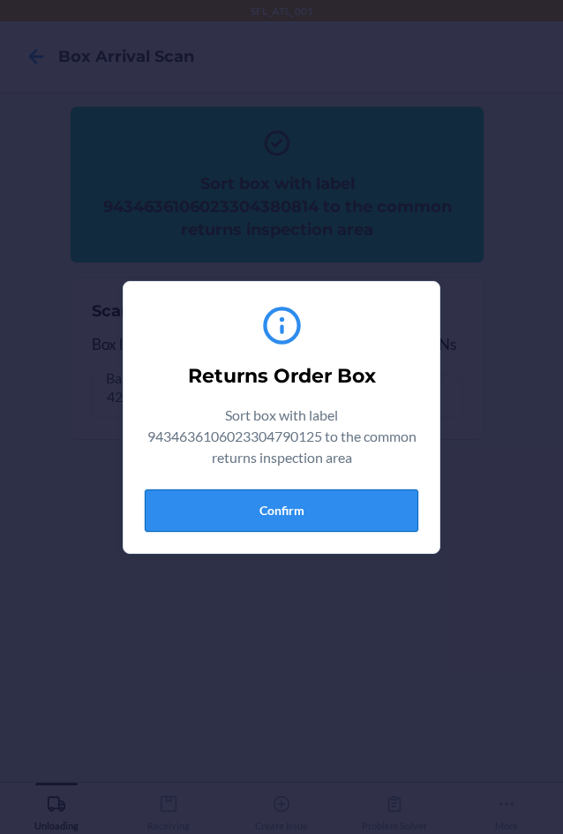
click at [243, 518] on button "Confirm" at bounding box center [282, 510] width 274 height 42
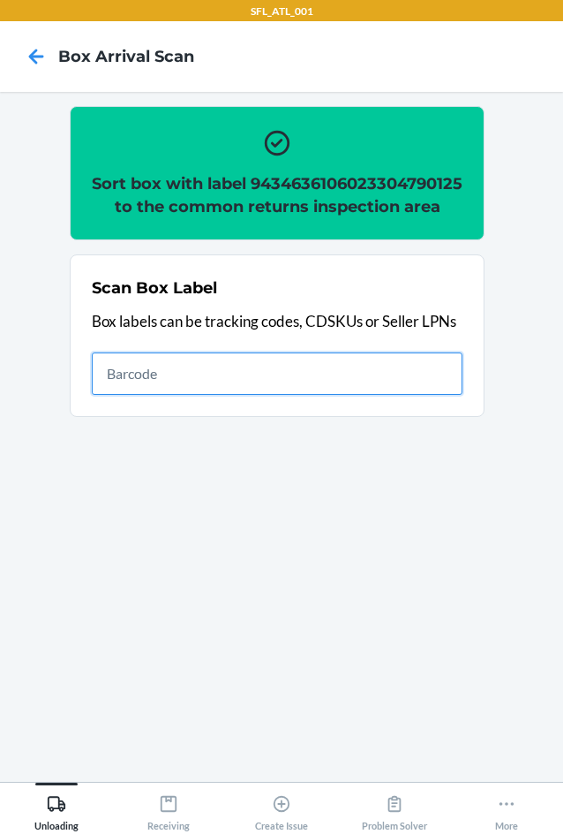
click at [185, 395] on input "text" at bounding box center [277, 373] width 371 height 42
type input "420302599434636106023303536540"
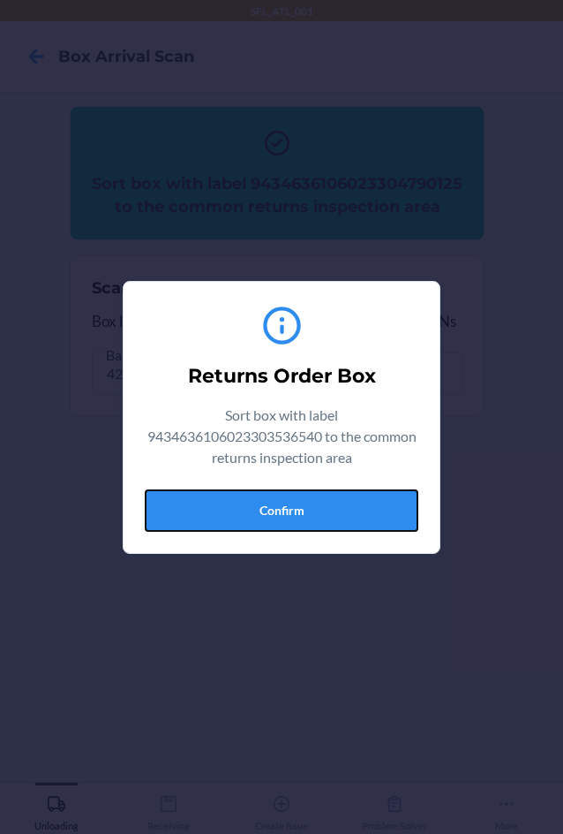
drag, startPoint x: 220, startPoint y: 520, endPoint x: 377, endPoint y: 496, distance: 159.0
click at [256, 516] on button "Confirm" at bounding box center [282, 510] width 274 height 42
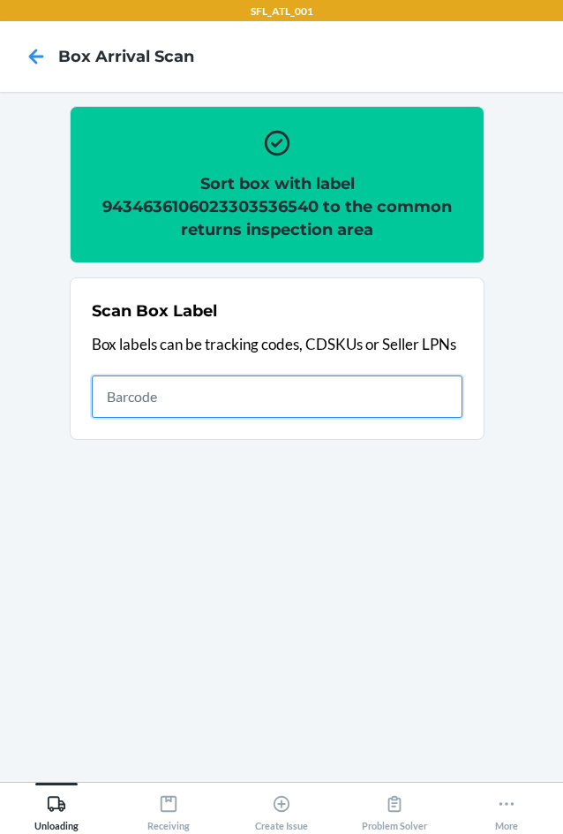
click at [204, 410] on input "text" at bounding box center [277, 396] width 371 height 42
type input "420302599434636106023303536540"
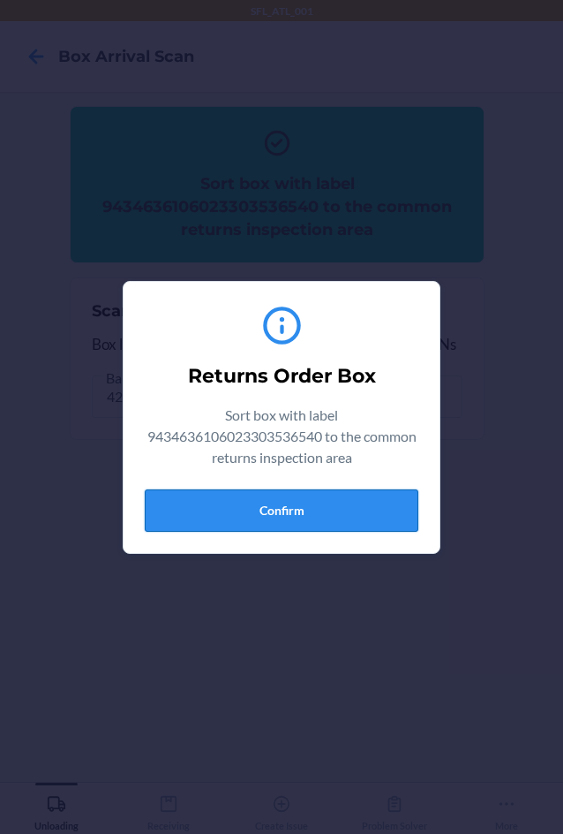
click at [232, 505] on button "Confirm" at bounding box center [282, 510] width 274 height 42
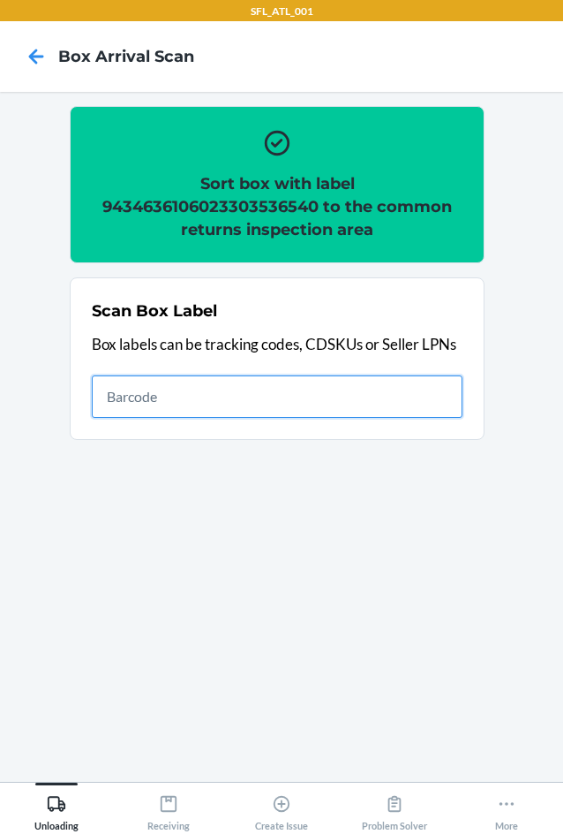
click at [289, 389] on input "text" at bounding box center [277, 396] width 371 height 42
click at [231, 404] on input "text" at bounding box center [277, 396] width 371 height 42
type input "420302599434636106023303560705"
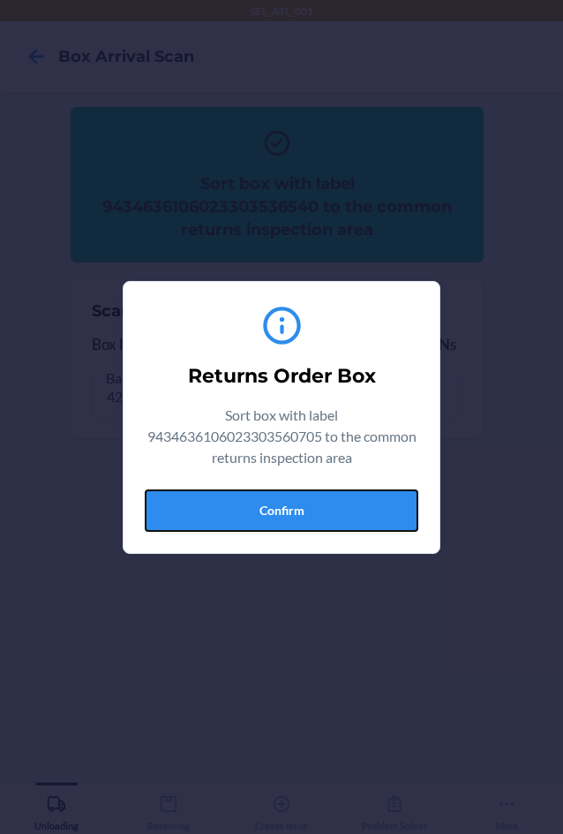
drag, startPoint x: 242, startPoint y: 503, endPoint x: 451, endPoint y: 478, distance: 210.9
click at [255, 499] on button "Confirm" at bounding box center [282, 510] width 274 height 42
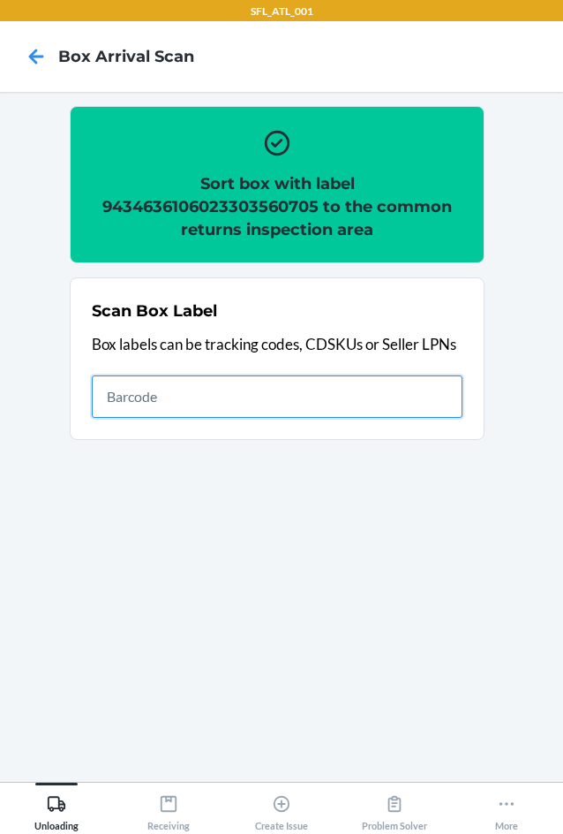
click at [132, 397] on input "text" at bounding box center [277, 396] width 371 height 42
type input "420302599434636106023304695406"
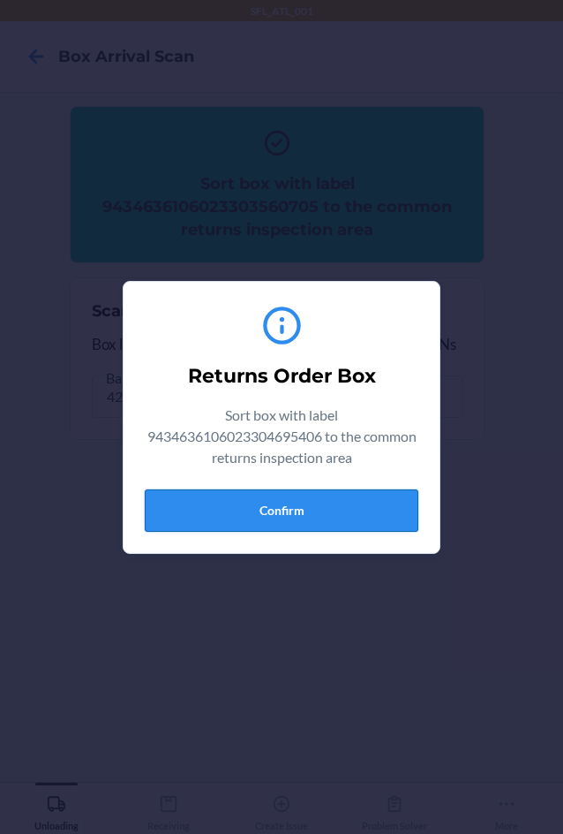
click at [253, 497] on button "Confirm" at bounding box center [282, 510] width 274 height 42
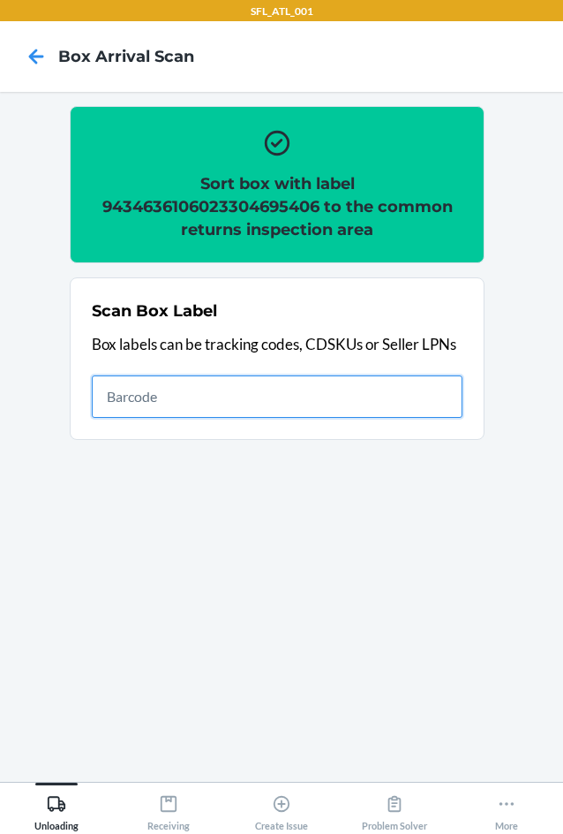
click at [334, 386] on input "text" at bounding box center [277, 396] width 371 height 42
type input "420302599434636106023304517203"
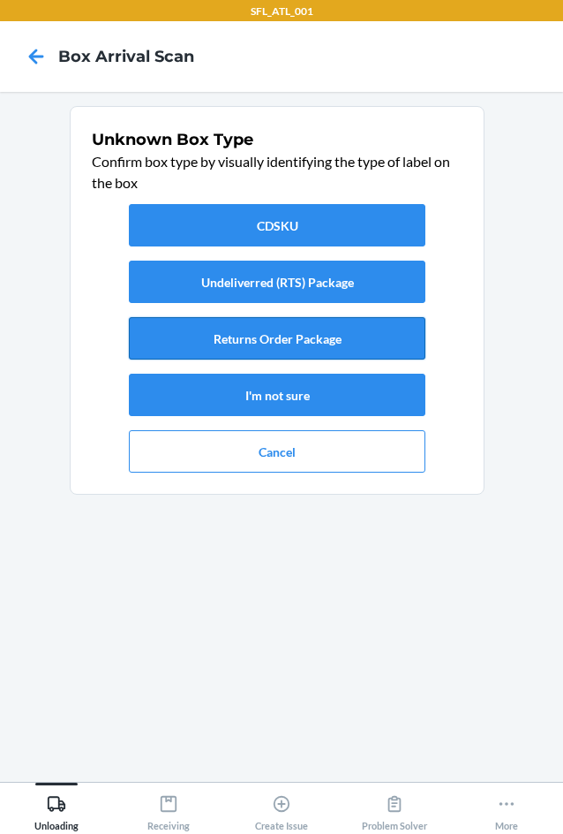
click at [345, 334] on button "Returns Order Package" at bounding box center [277, 338] width 297 height 42
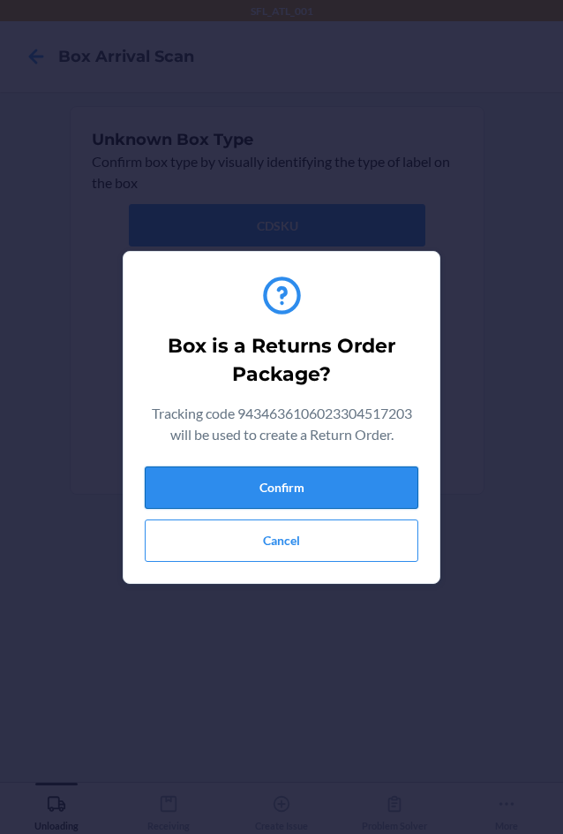
click at [344, 470] on button "Confirm" at bounding box center [282, 487] width 274 height 42
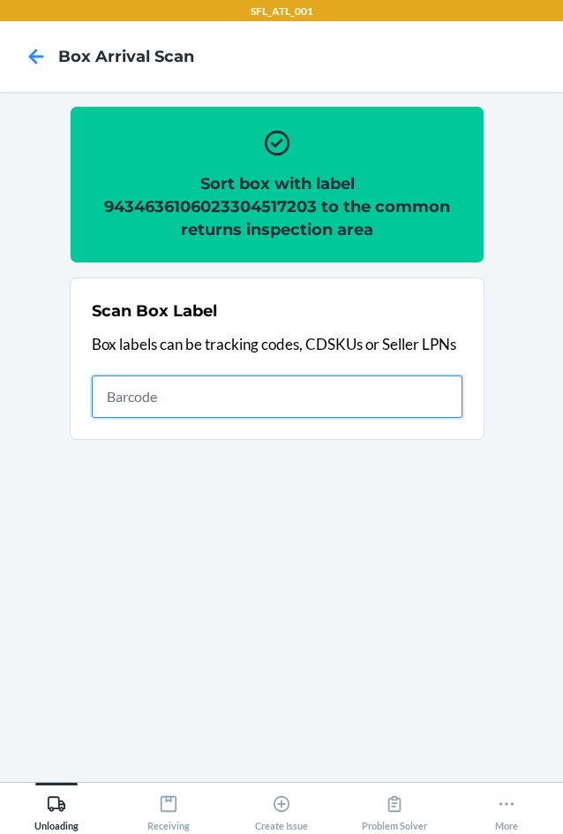
click at [262, 417] on input "text" at bounding box center [277, 396] width 371 height 42
click at [288, 395] on input "text" at bounding box center [277, 396] width 371 height 42
type input "420302599434636106023304359339"
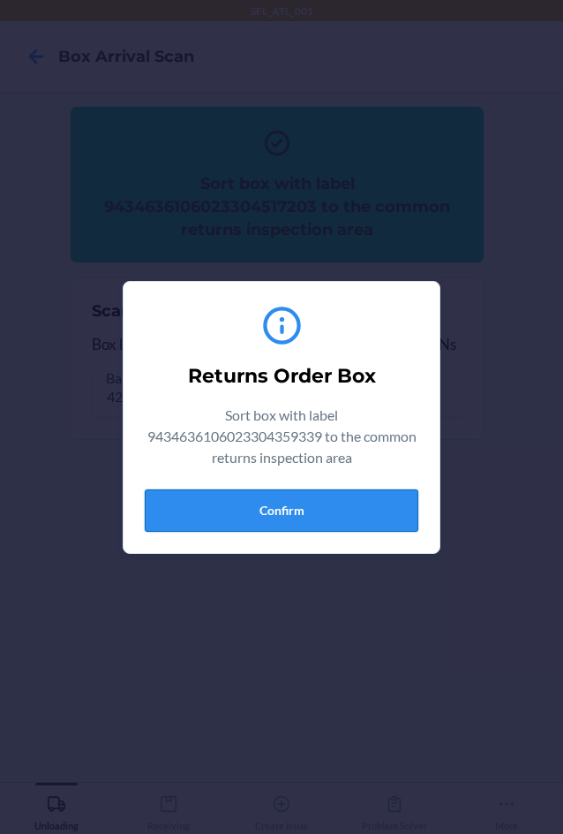
click at [290, 498] on button "Confirm" at bounding box center [282, 510] width 274 height 42
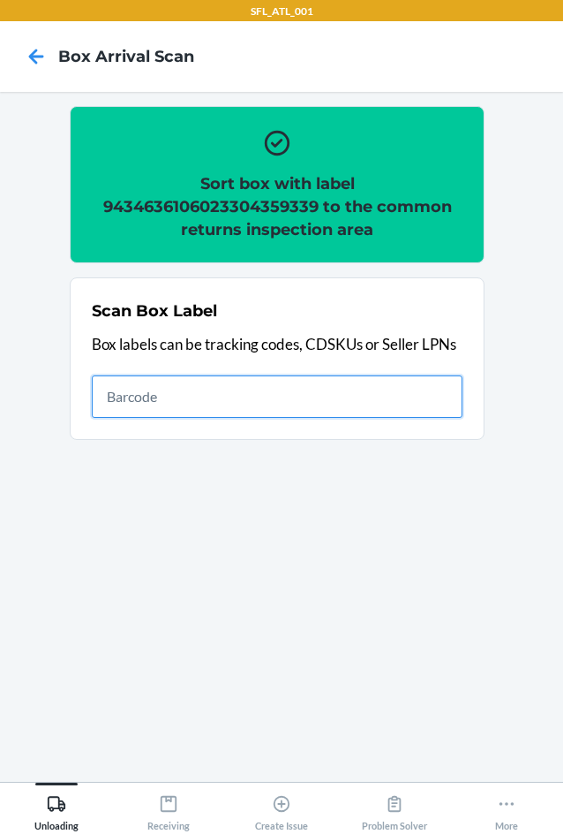
click at [383, 389] on input "text" at bounding box center [277, 396] width 371 height 42
type input "420302599434636106023304304384"
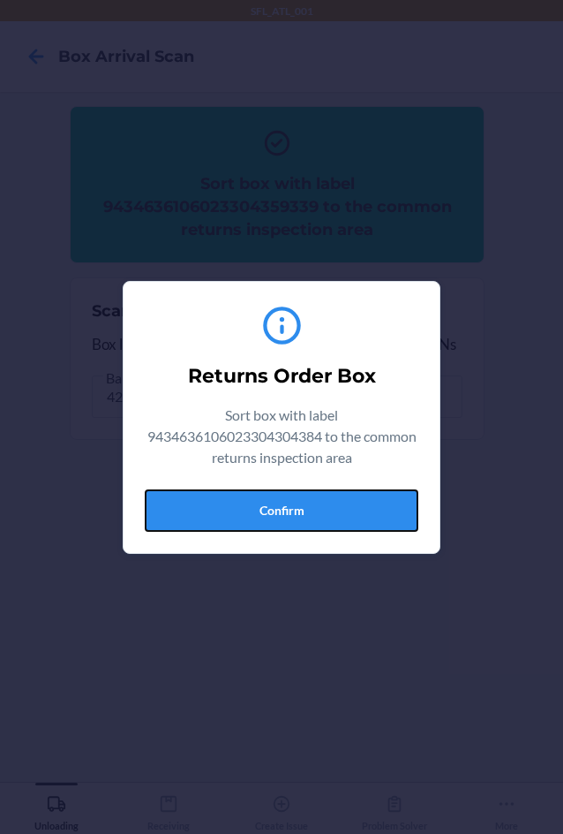
drag, startPoint x: 306, startPoint y: 516, endPoint x: 542, endPoint y: 492, distance: 237.9
click at [329, 510] on button "Confirm" at bounding box center [282, 510] width 274 height 42
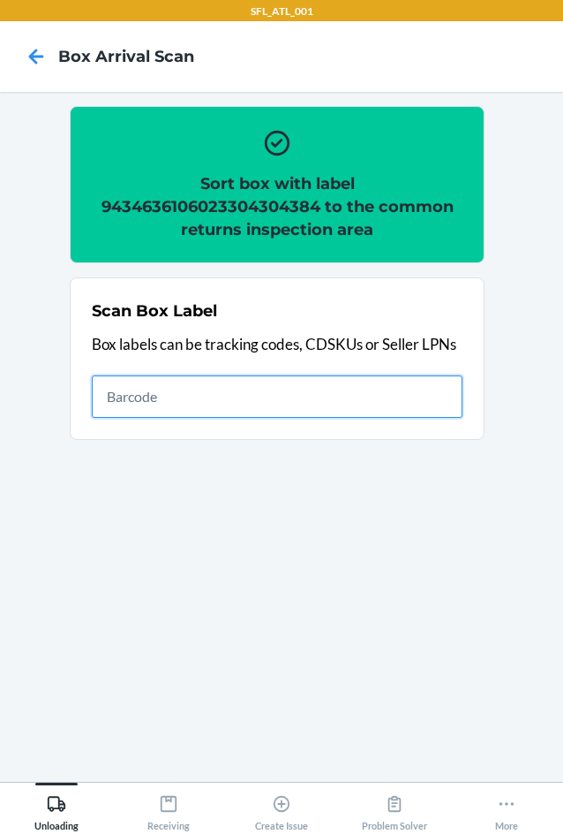
click at [383, 397] on input "text" at bounding box center [277, 396] width 371 height 42
type input "420302599434636106023304682567"
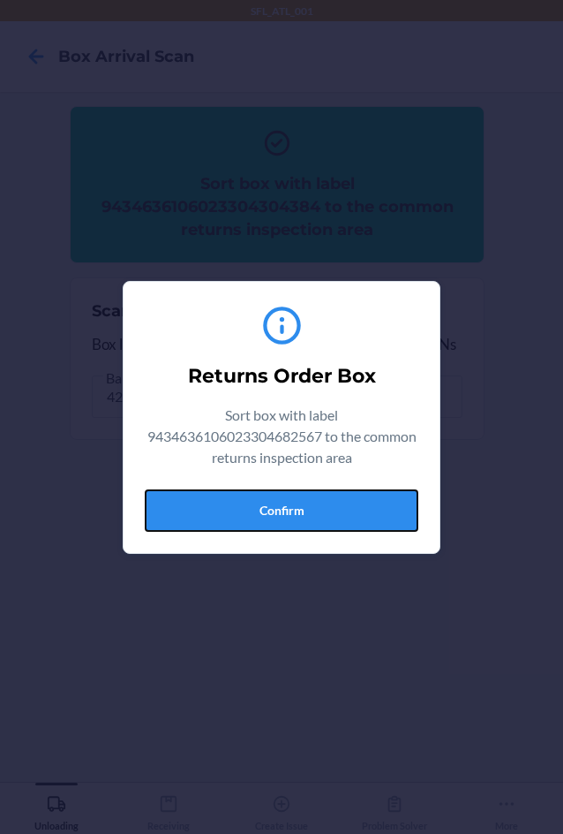
drag, startPoint x: 324, startPoint y: 511, endPoint x: 536, endPoint y: 462, distance: 217.6
click at [328, 506] on button "Confirm" at bounding box center [282, 510] width 274 height 42
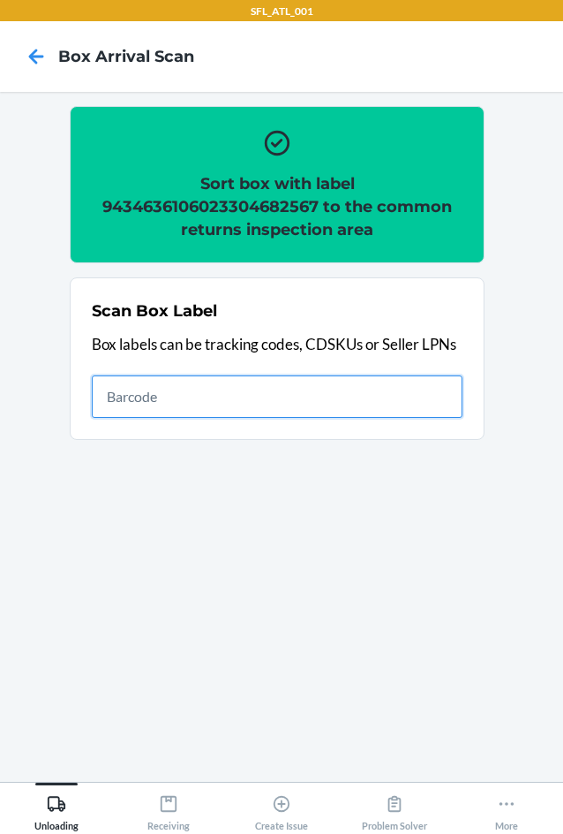
click at [221, 387] on input "text" at bounding box center [277, 396] width 371 height 42
type input "420302599434636106023304313195"
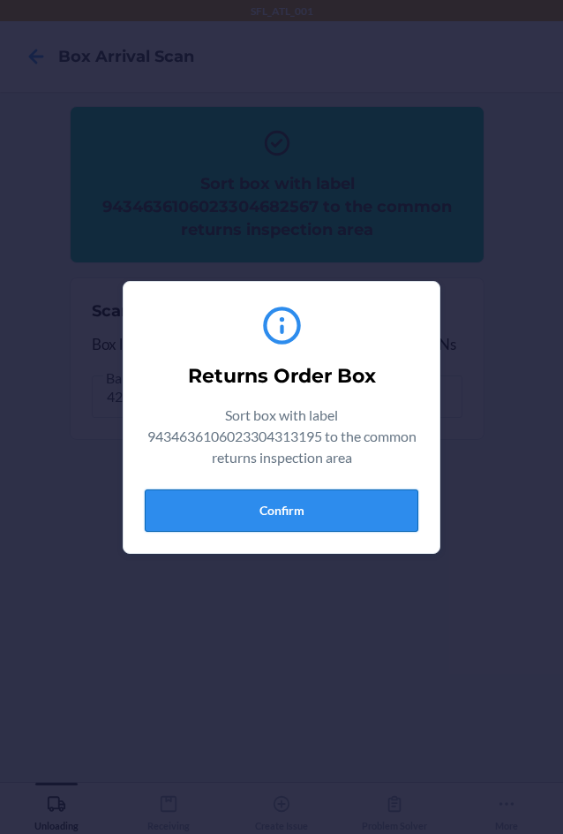
click at [259, 498] on button "Confirm" at bounding box center [282, 510] width 274 height 42
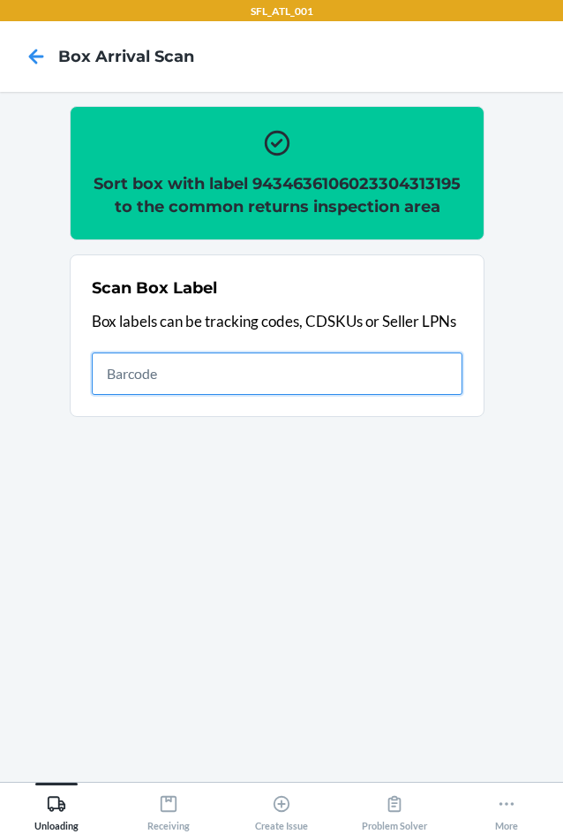
click at [357, 374] on input "text" at bounding box center [277, 373] width 371 height 42
type input "420302599434636106023305101081"
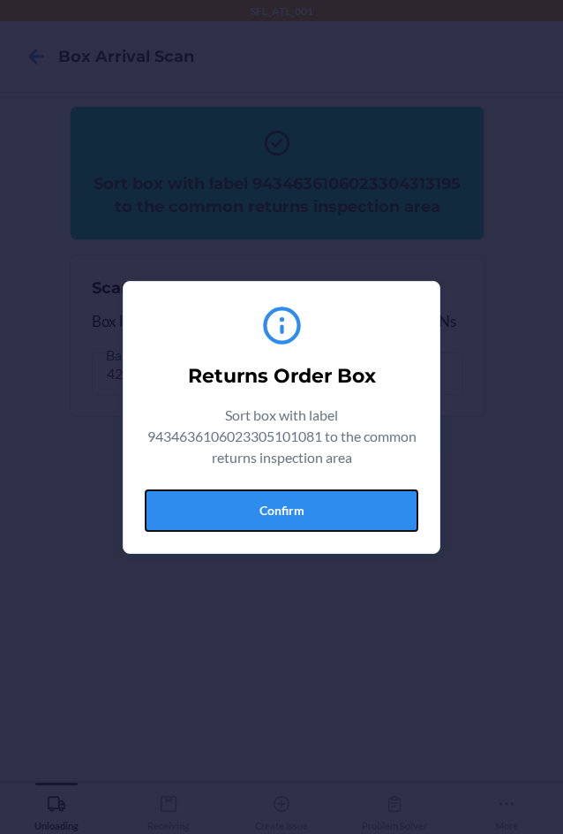
drag, startPoint x: 314, startPoint y: 515, endPoint x: 551, endPoint y: 422, distance: 255.0
click at [320, 511] on button "Confirm" at bounding box center [282, 510] width 274 height 42
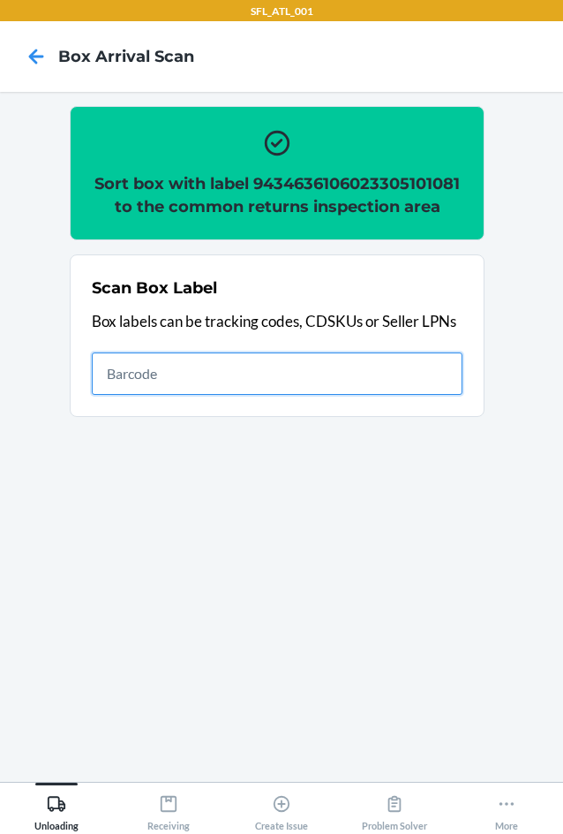
click at [302, 374] on input "text" at bounding box center [277, 373] width 371 height 42
type input "420302599434636106023302871321"
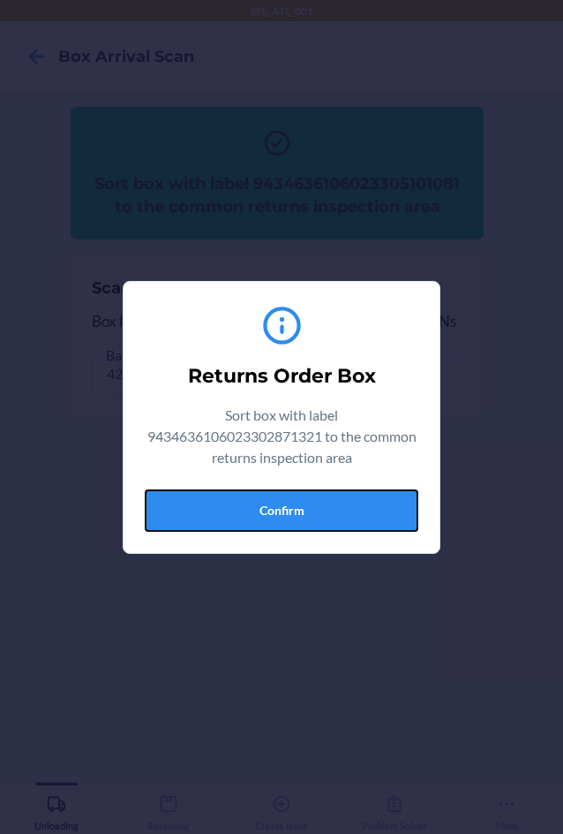
drag, startPoint x: 291, startPoint y: 498, endPoint x: 346, endPoint y: 480, distance: 58.6
click at [291, 499] on button "Confirm" at bounding box center [282, 510] width 274 height 42
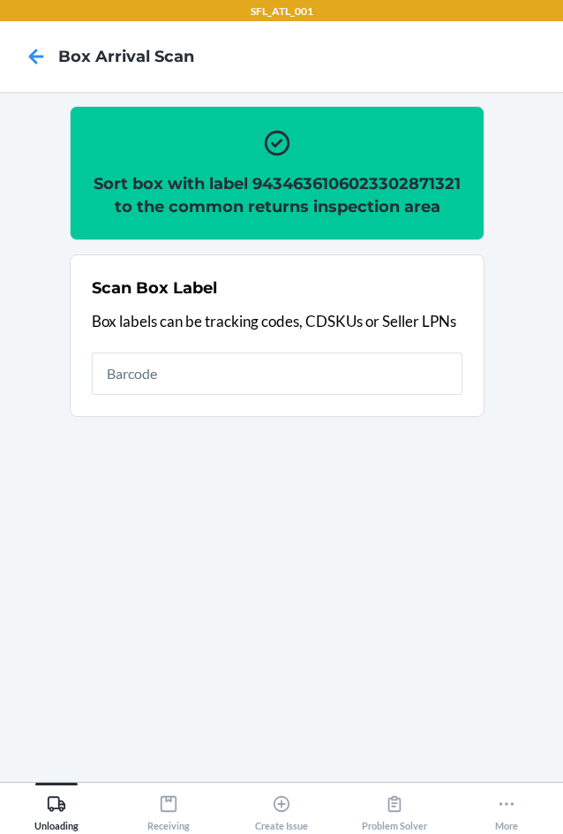
click at [331, 335] on div "Scan Box Label Box labels can be tracking codes, CDSKUs or Seller LPNs" at bounding box center [277, 335] width 371 height 129
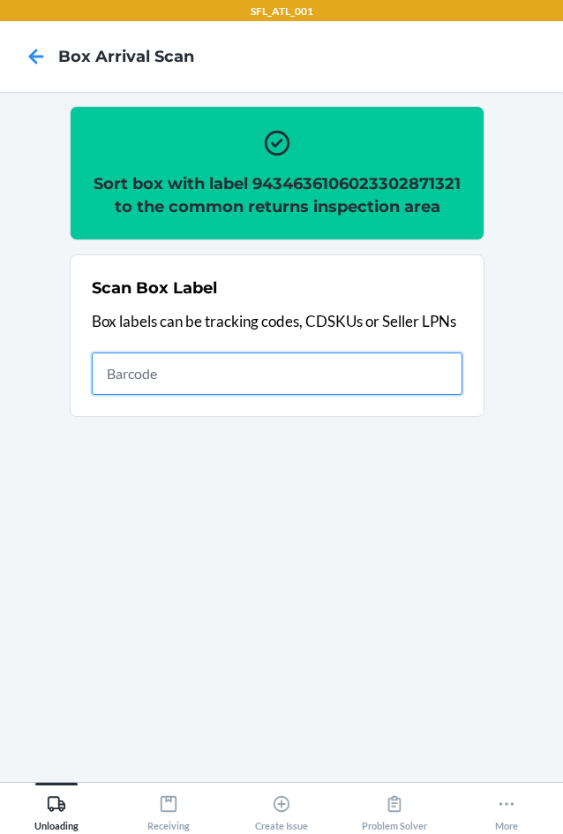
click at [323, 379] on input "text" at bounding box center [277, 373] width 371 height 42
type input "420302599434636106023303556296"
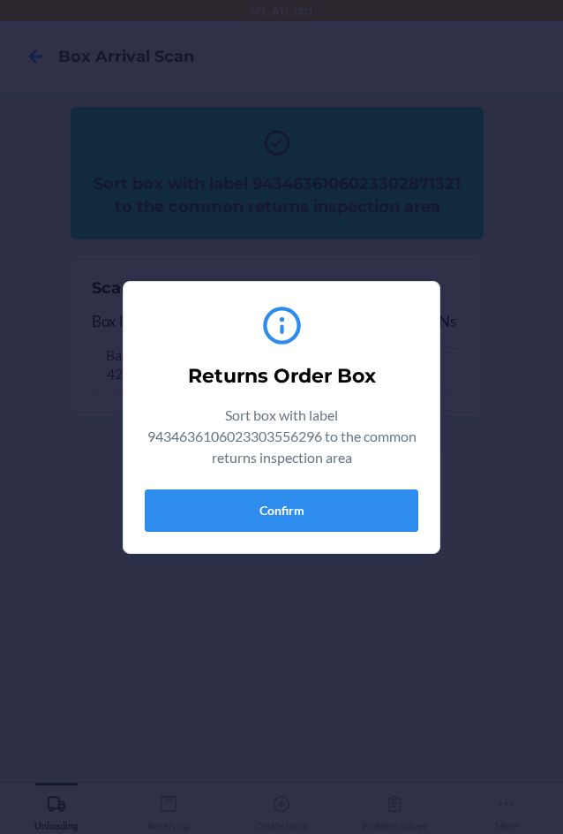
click at [313, 487] on div "Returns Order Box Sort box with label 9434636106023303556296 to the common retu…" at bounding box center [282, 417] width 274 height 243
click at [314, 502] on button "Confirm" at bounding box center [282, 510] width 274 height 42
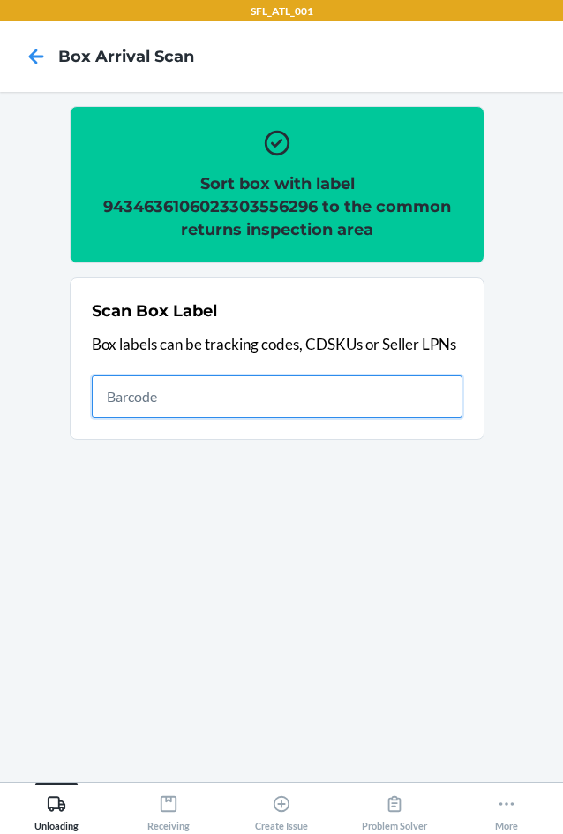
click at [338, 411] on input "text" at bounding box center [277, 396] width 371 height 42
type input "420302599434636106023303572838"
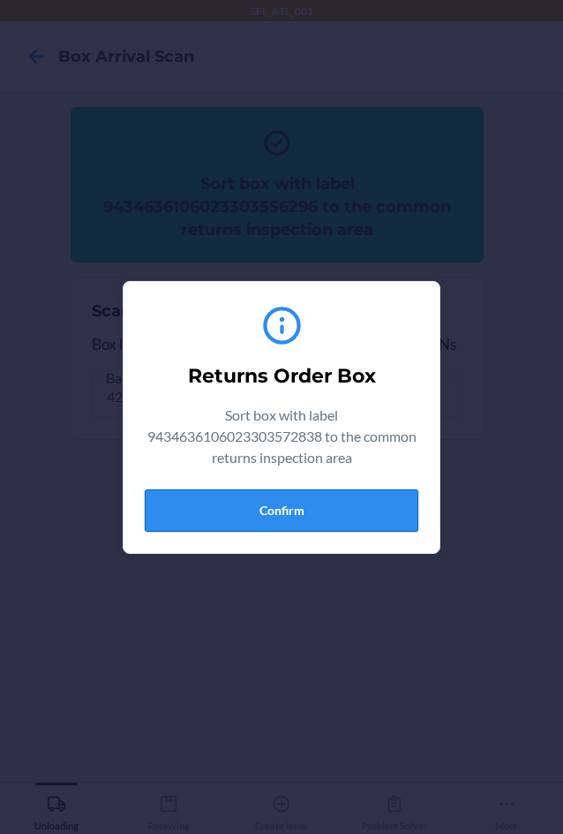
click at [309, 501] on button "Confirm" at bounding box center [282, 510] width 274 height 42
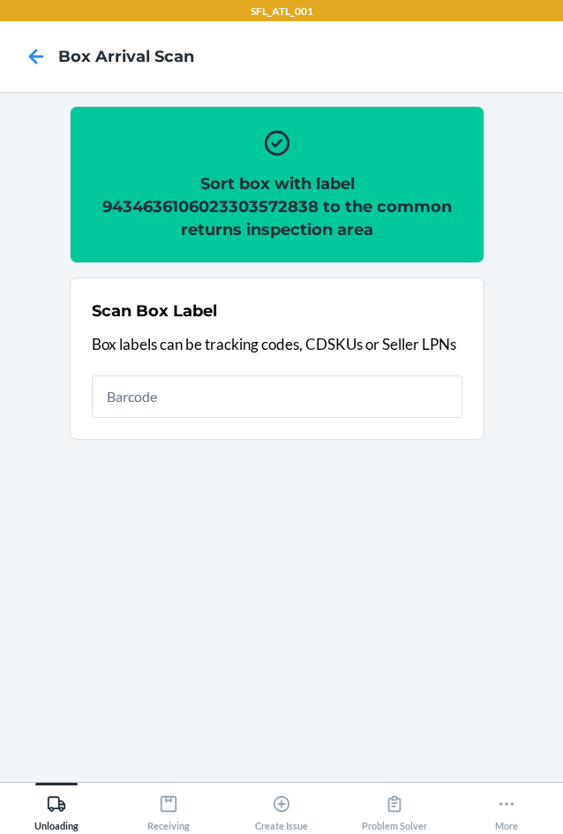
click at [526, 559] on section "Sort box with label 9434636106023303572838 to the common returns inspection are…" at bounding box center [281, 436] width 535 height 661
click at [520, 793] on button "More" at bounding box center [506, 806] width 113 height 49
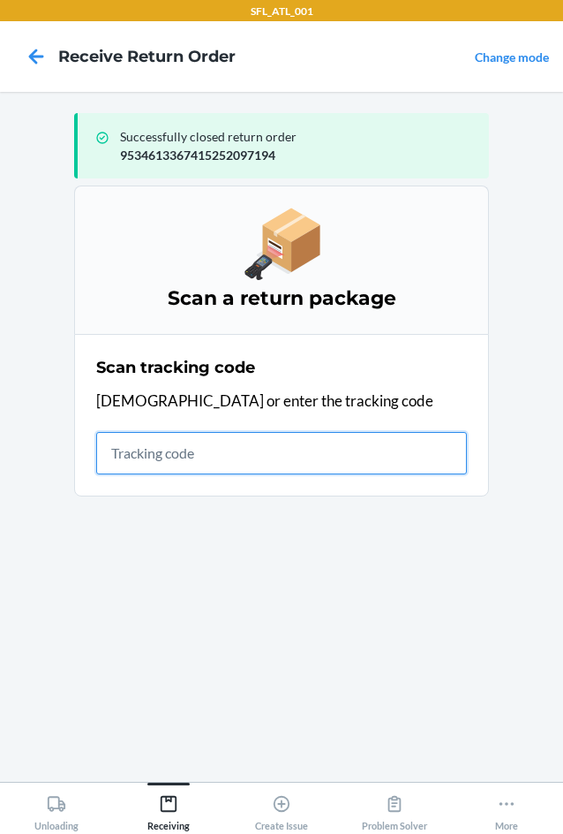
click at [228, 440] on input "text" at bounding box center [281, 453] width 371 height 42
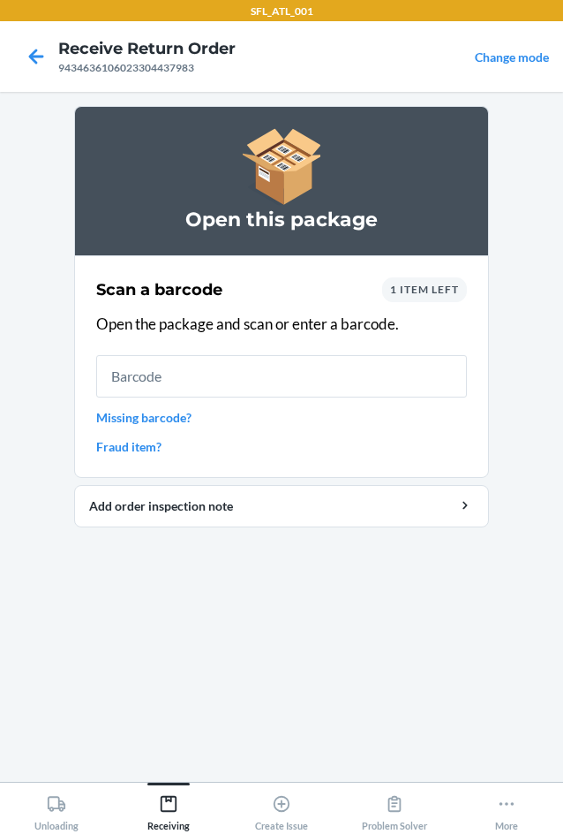
click at [439, 283] on span "1 item left" at bounding box center [424, 289] width 69 height 13
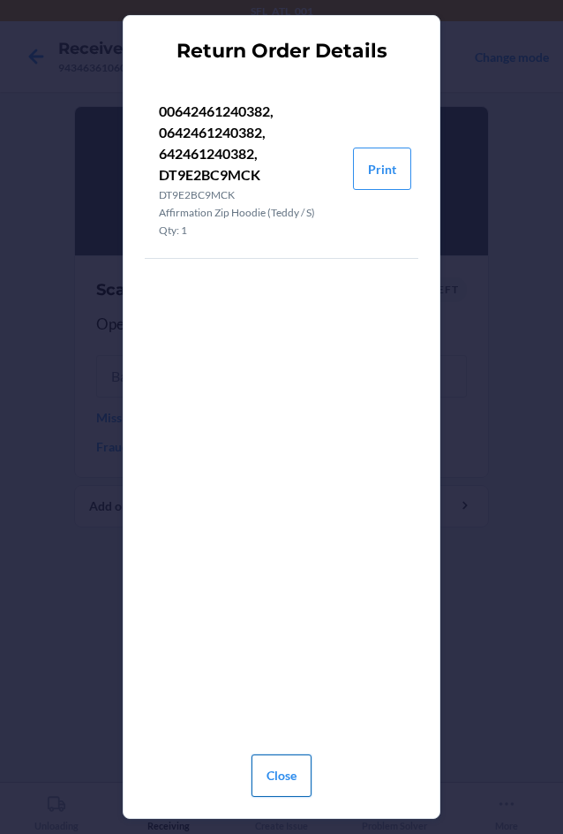
click at [295, 778] on button "Close" at bounding box center [282, 775] width 60 height 42
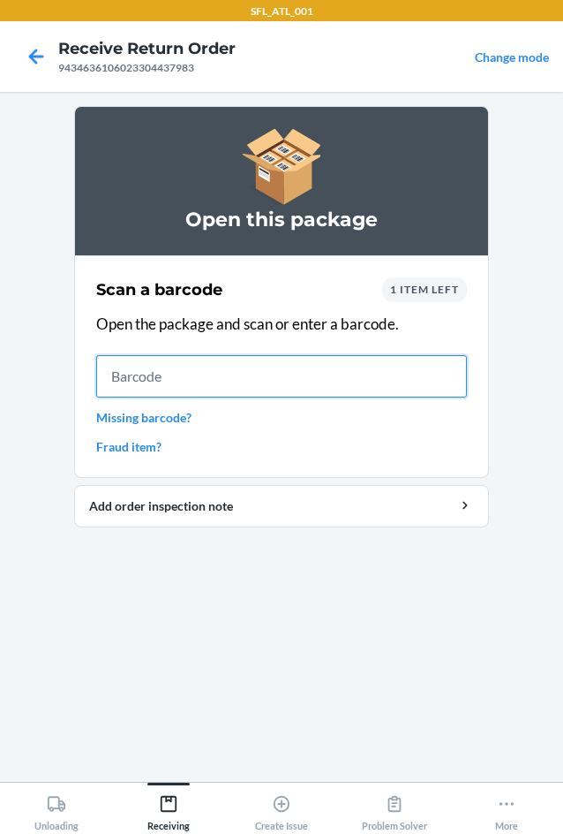
click at [224, 378] on input "text" at bounding box center [281, 376] width 371 height 42
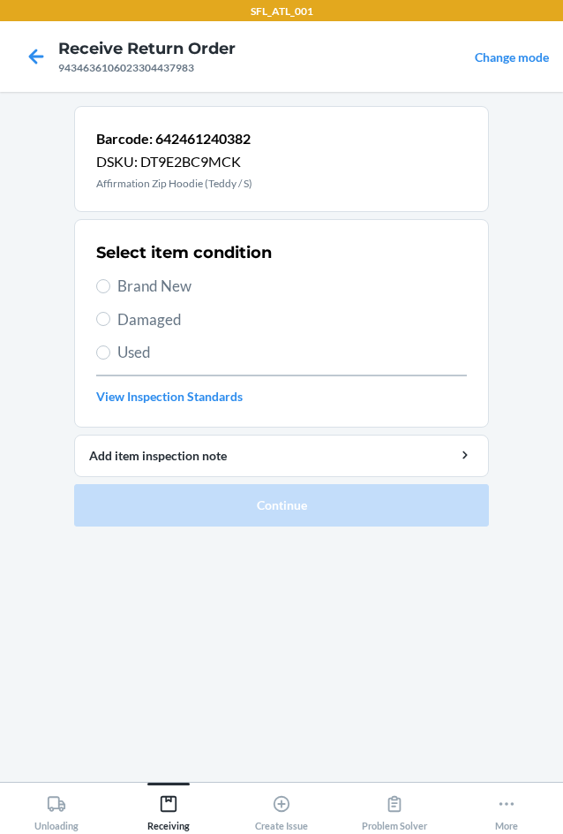
click at [152, 283] on span "Brand New" at bounding box center [292, 286] width 350 height 23
click at [110, 283] on input "Brand New" at bounding box center [103, 286] width 14 height 14
radio input "true"
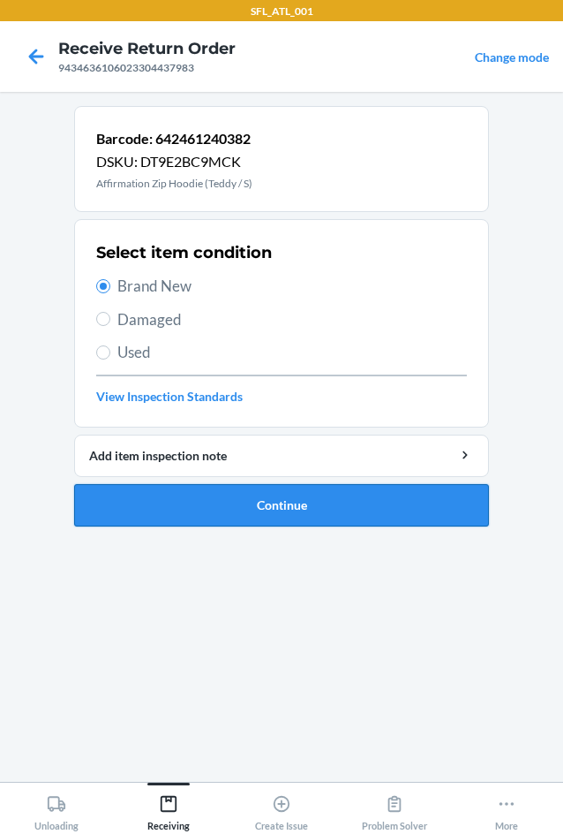
click at [305, 489] on button "Continue" at bounding box center [281, 505] width 415 height 42
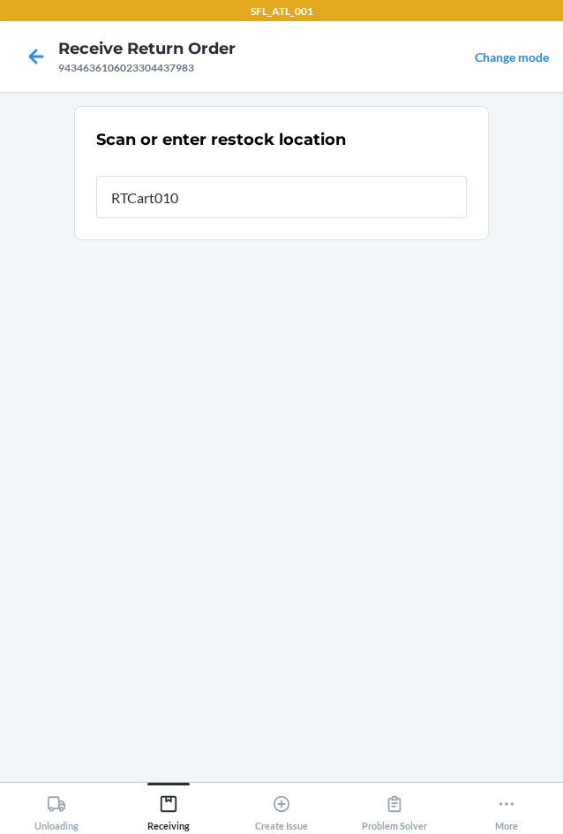
type input "RTCart010"
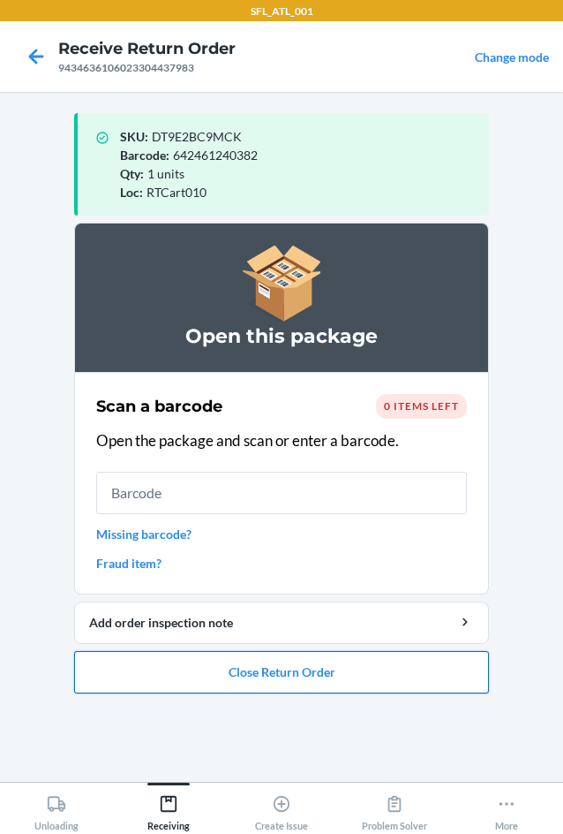
click at [303, 663] on button "Close Return Order" at bounding box center [281, 672] width 415 height 42
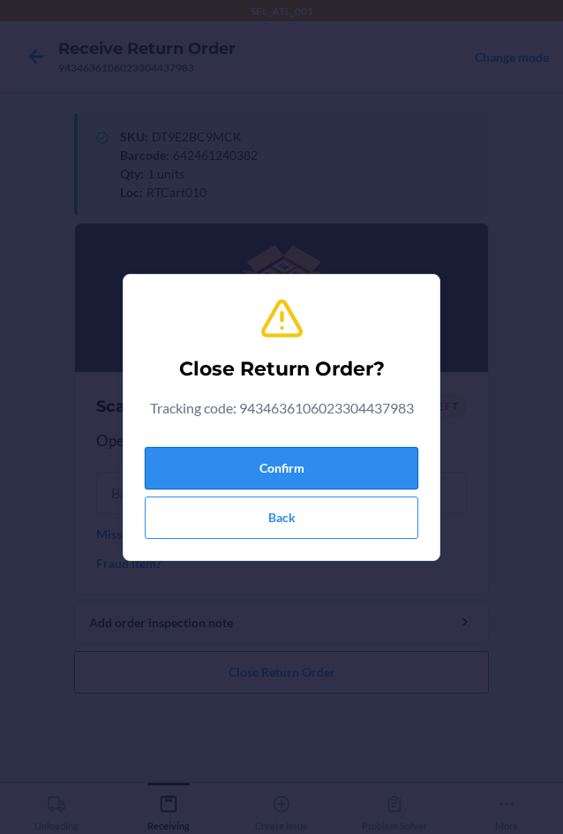
click at [304, 467] on button "Confirm" at bounding box center [282, 468] width 274 height 42
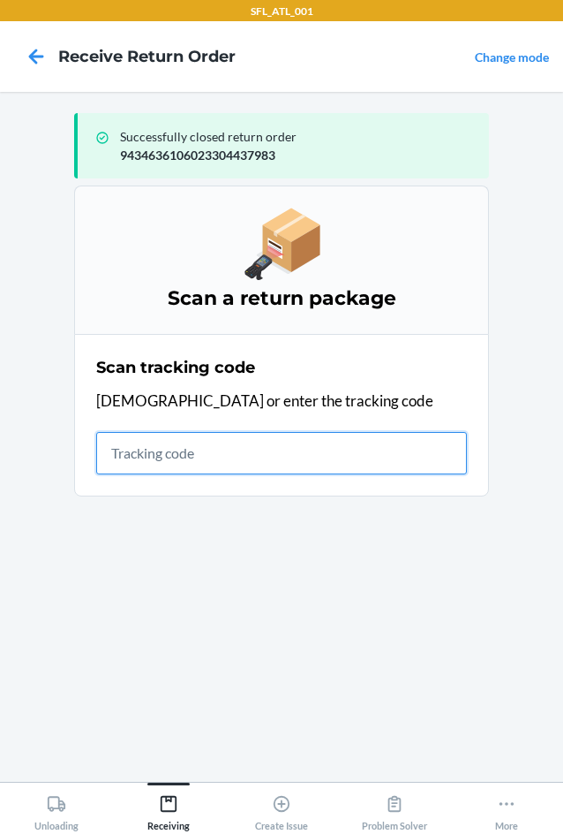
click at [102, 465] on input "text" at bounding box center [281, 453] width 371 height 42
type input "4203025994346361060233037815"
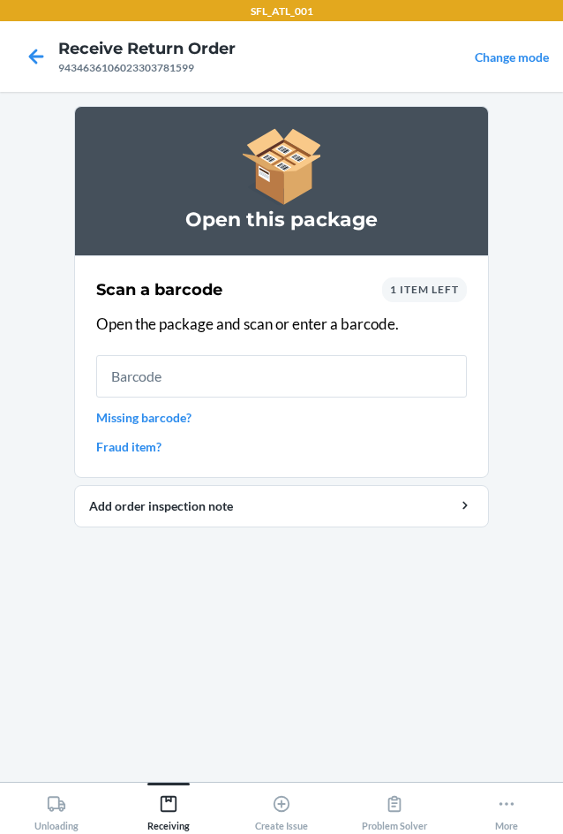
click at [411, 283] on span "1 item left" at bounding box center [424, 289] width 69 height 13
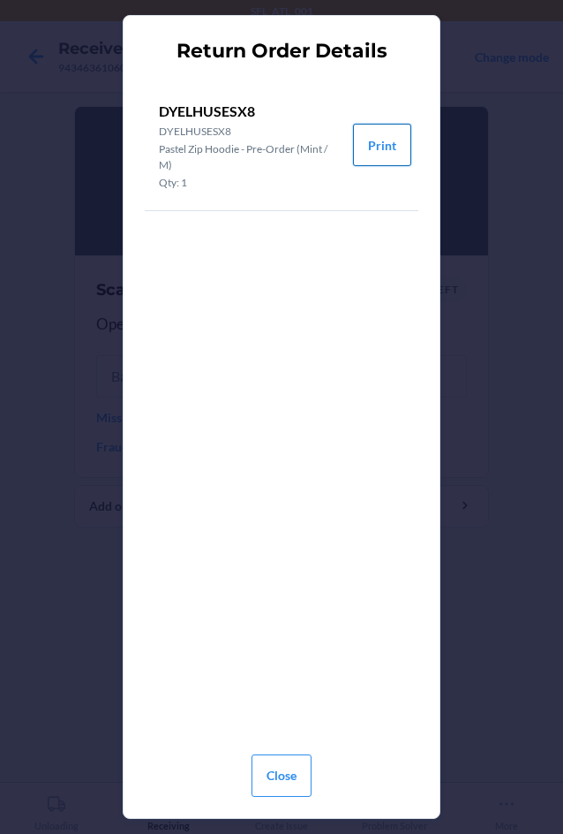
click at [386, 155] on button "Print" at bounding box center [382, 145] width 58 height 42
drag, startPoint x: 278, startPoint y: 762, endPoint x: 257, endPoint y: 706, distance: 60.4
click at [278, 759] on button "Close" at bounding box center [282, 775] width 60 height 42
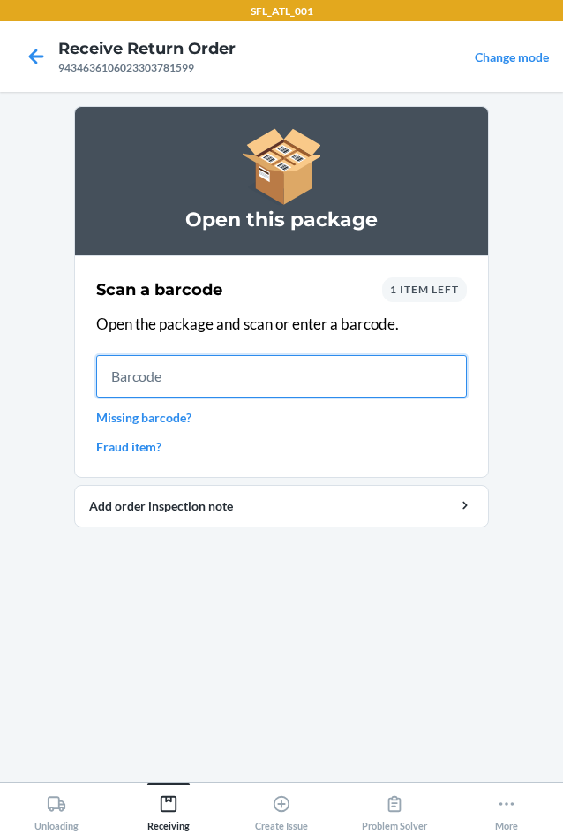
click at [157, 388] on input "text" at bounding box center [281, 376] width 371 height 42
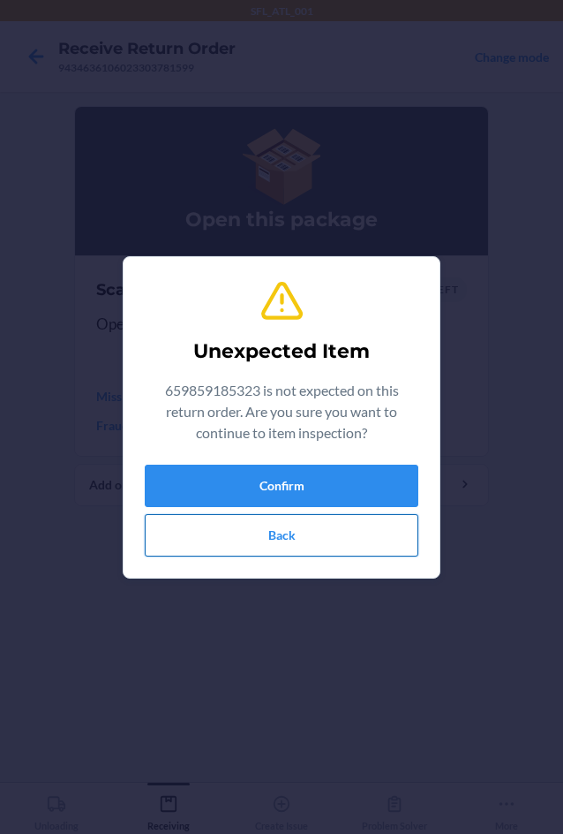
click at [258, 533] on button "Back" at bounding box center [282, 535] width 274 height 42
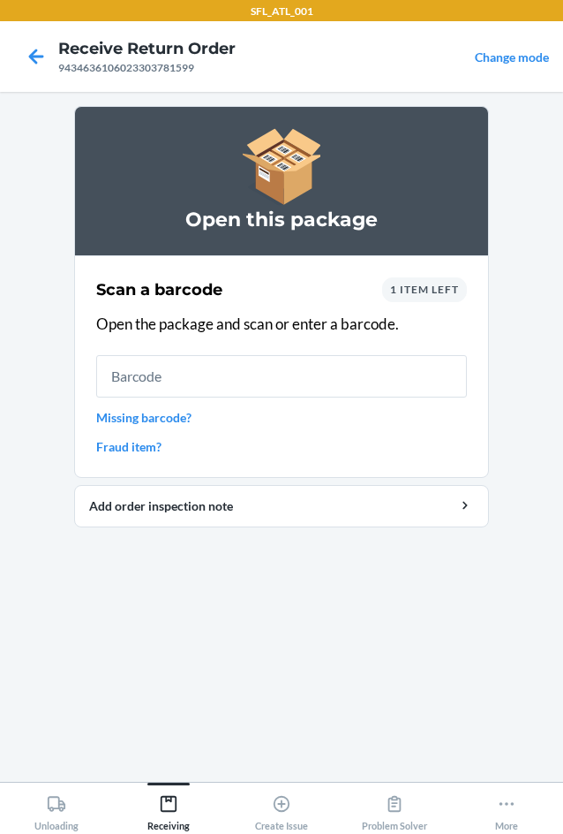
click at [418, 289] on span "1 item left" at bounding box center [424, 289] width 69 height 13
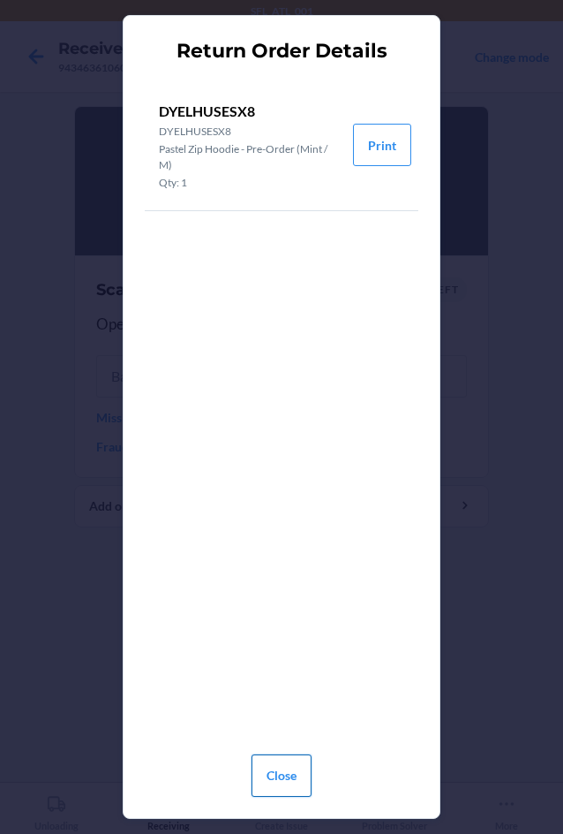
click at [252, 790] on button "Close" at bounding box center [282, 775] width 60 height 42
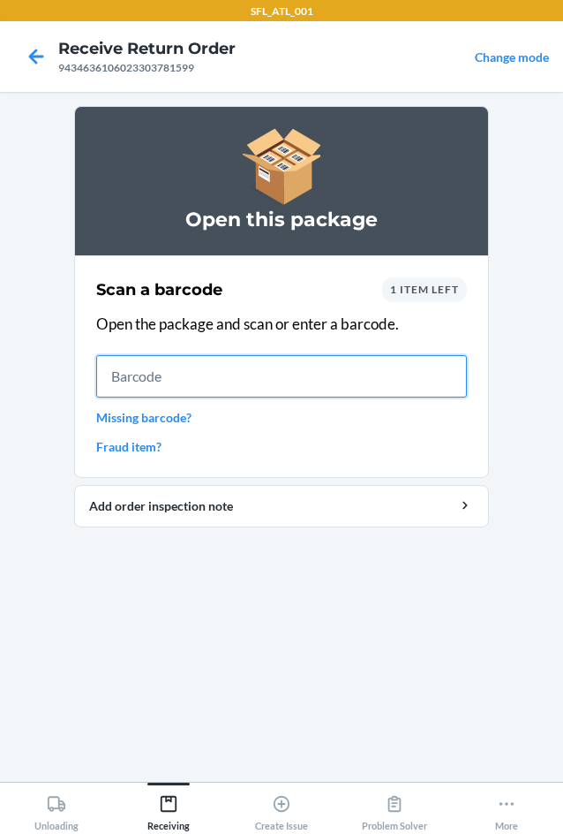
click at [252, 381] on input "text" at bounding box center [281, 376] width 371 height 42
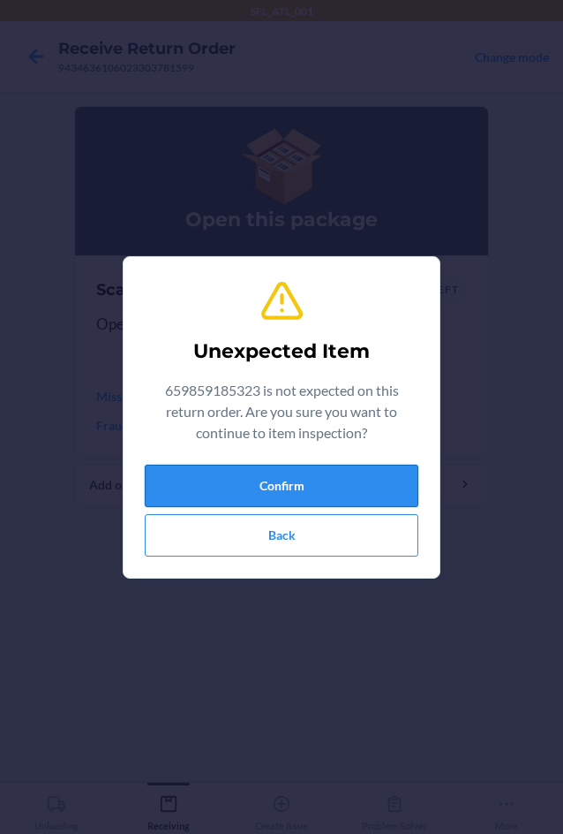
click at [249, 479] on button "Confirm" at bounding box center [282, 486] width 274 height 42
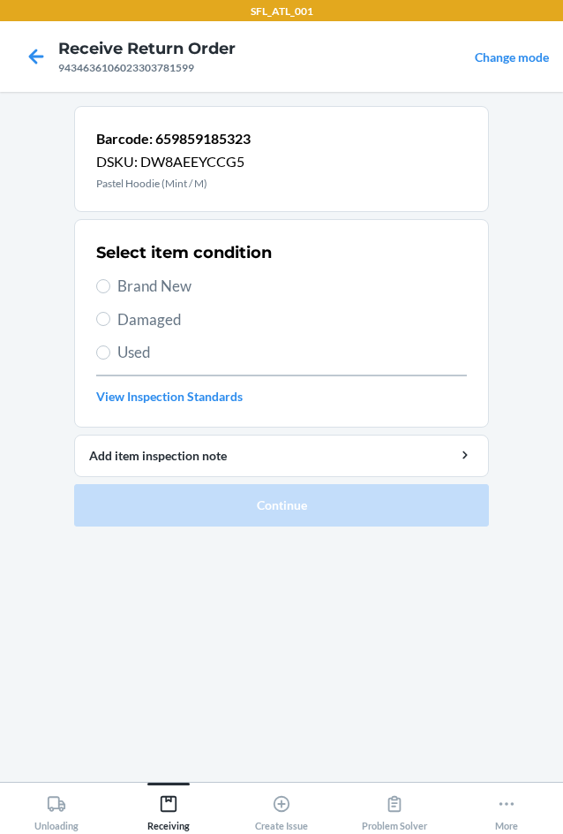
click at [125, 282] on span "Brand New" at bounding box center [292, 286] width 350 height 23
click at [110, 282] on input "Brand New" at bounding box center [103, 286] width 14 height 14
radio input "true"
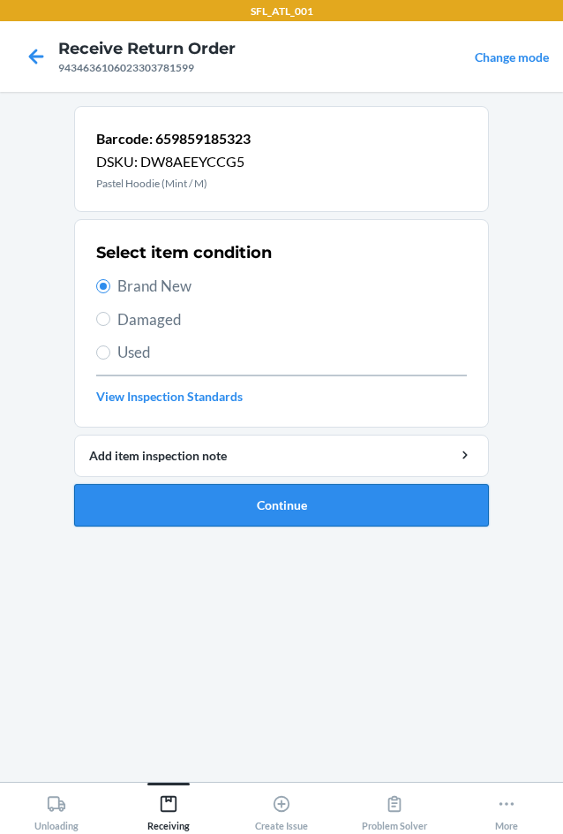
click at [261, 487] on button "Continue" at bounding box center [281, 505] width 415 height 42
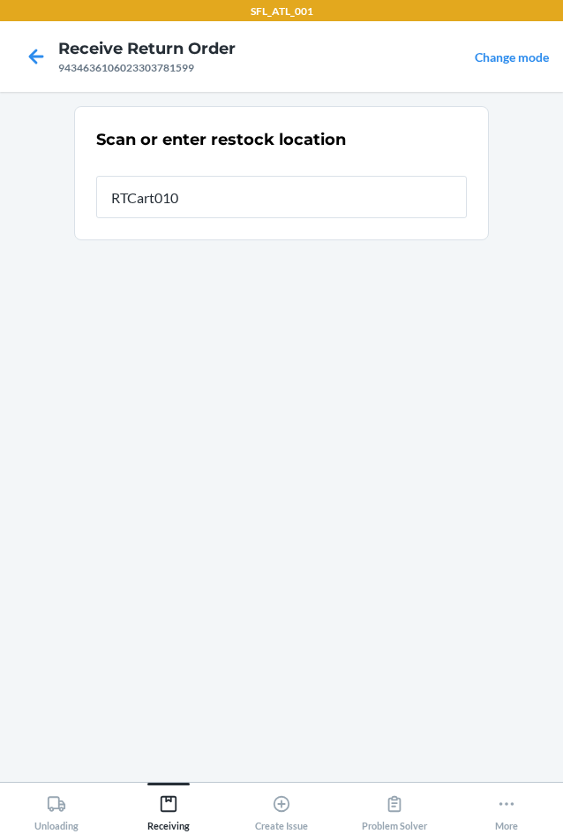
type input "RTCart010"
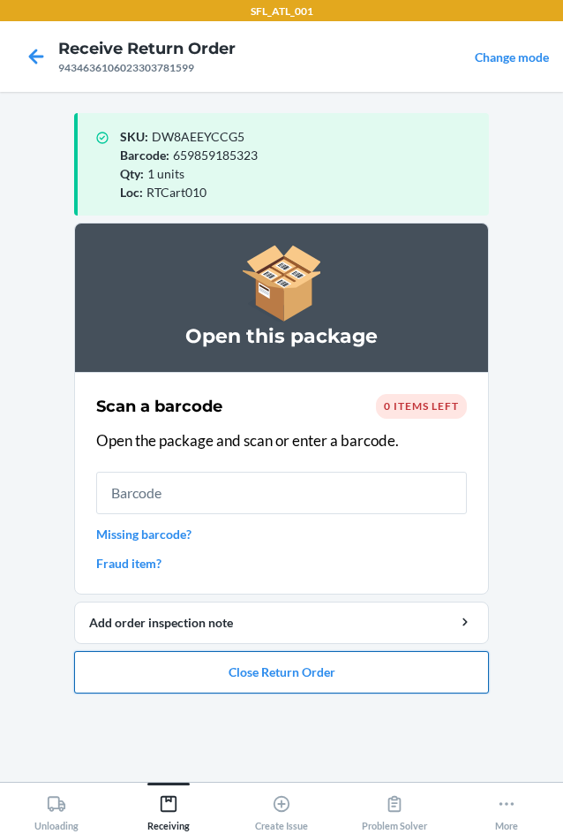
click at [317, 669] on button "Close Return Order" at bounding box center [281, 672] width 415 height 42
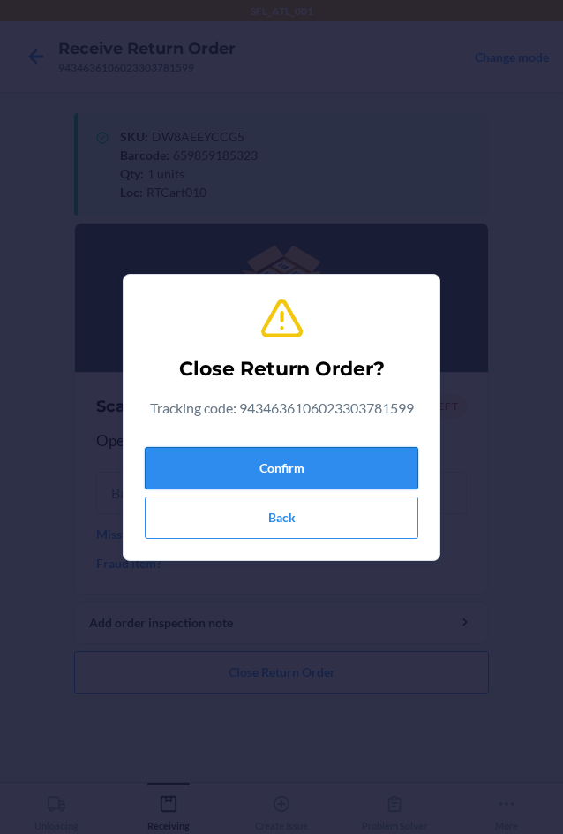
click at [273, 458] on button "Confirm" at bounding box center [282, 468] width 274 height 42
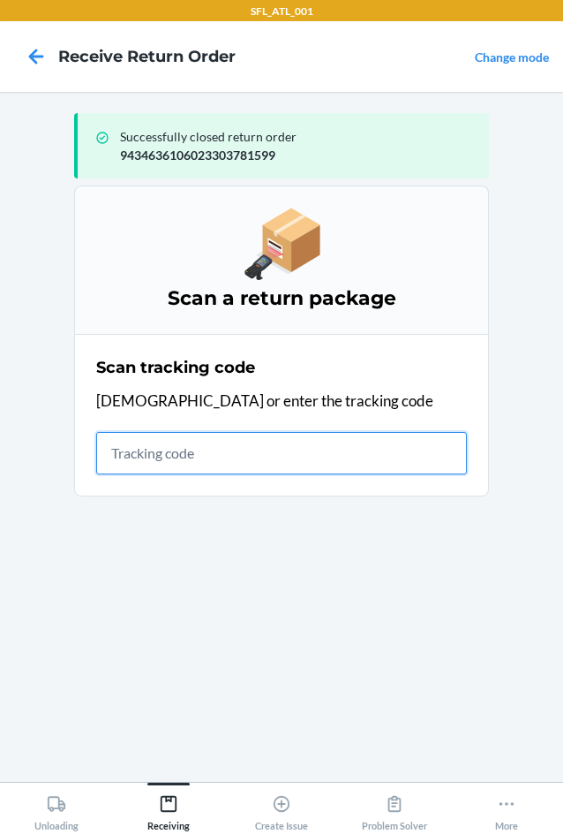
click at [161, 447] on input "text" at bounding box center [281, 453] width 371 height 42
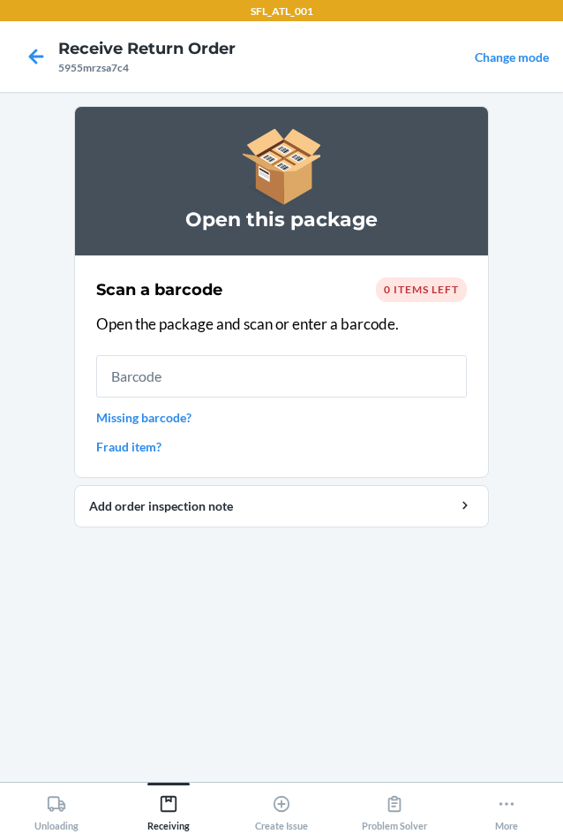
click at [398, 285] on span "0 items left" at bounding box center [421, 289] width 75 height 13
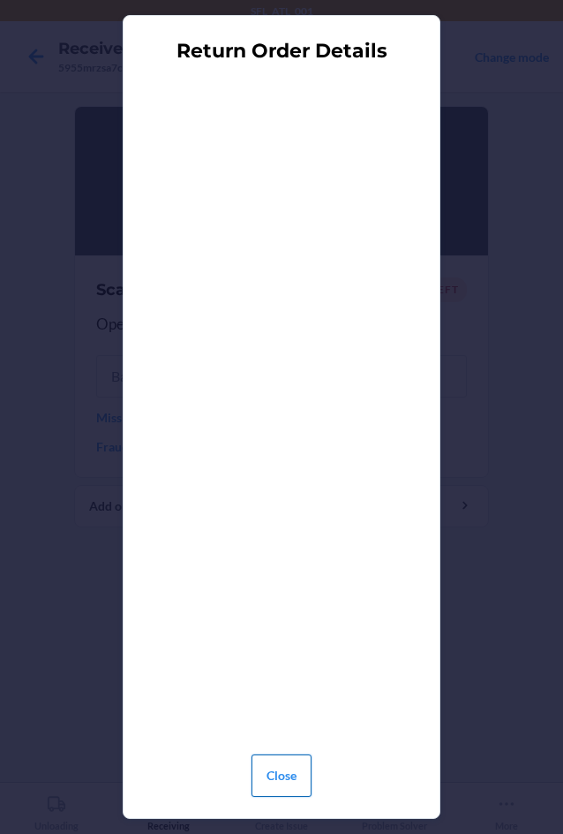
click at [279, 787] on button "Close" at bounding box center [282, 775] width 60 height 42
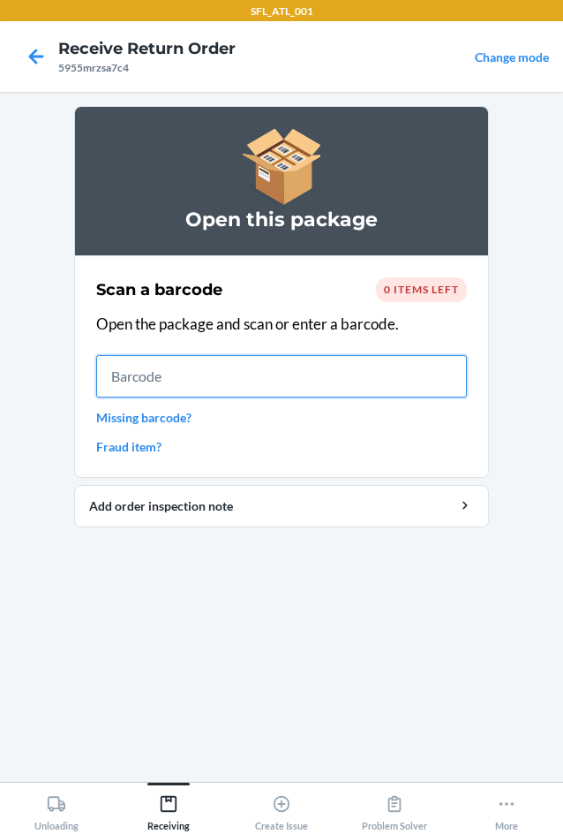
click at [185, 378] on input "text" at bounding box center [281, 376] width 371 height 42
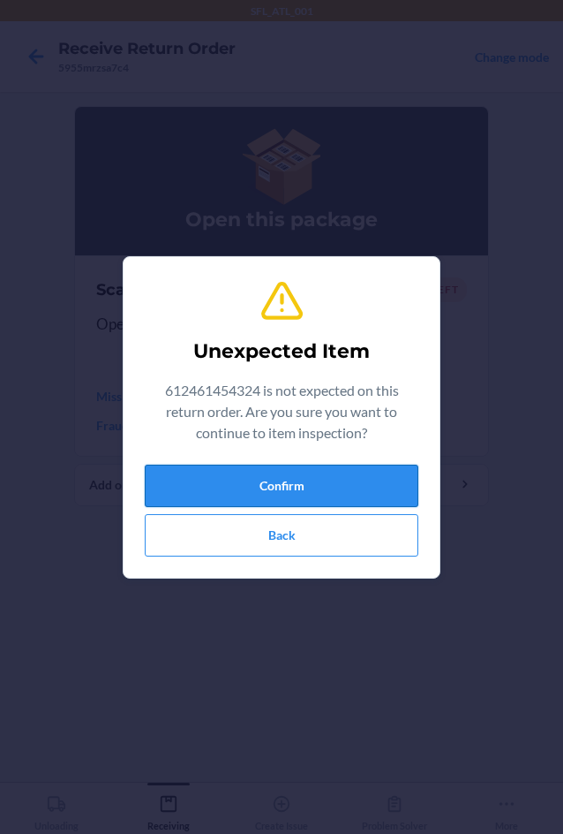
click at [317, 486] on button "Confirm" at bounding box center [282, 486] width 274 height 42
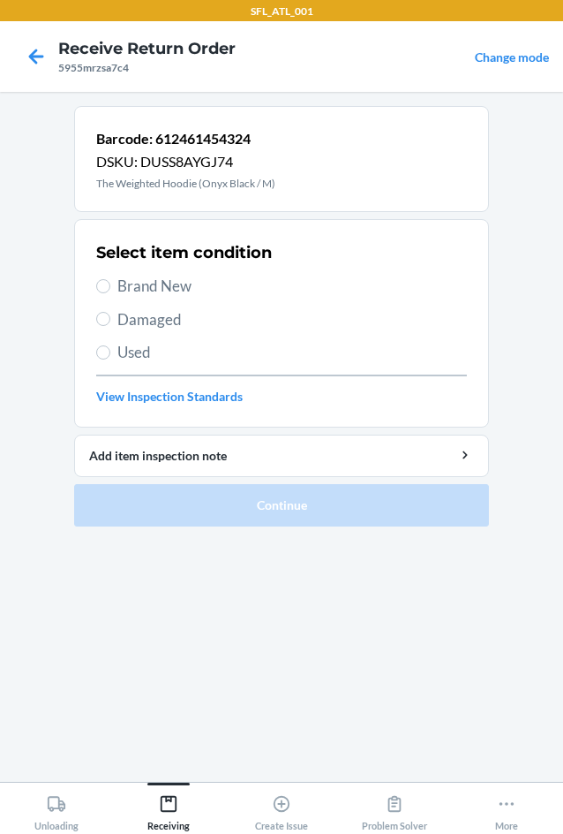
click at [144, 287] on span "Brand New" at bounding box center [292, 286] width 350 height 23
click at [110, 287] on input "Brand New" at bounding box center [103, 286] width 14 height 14
radio input "true"
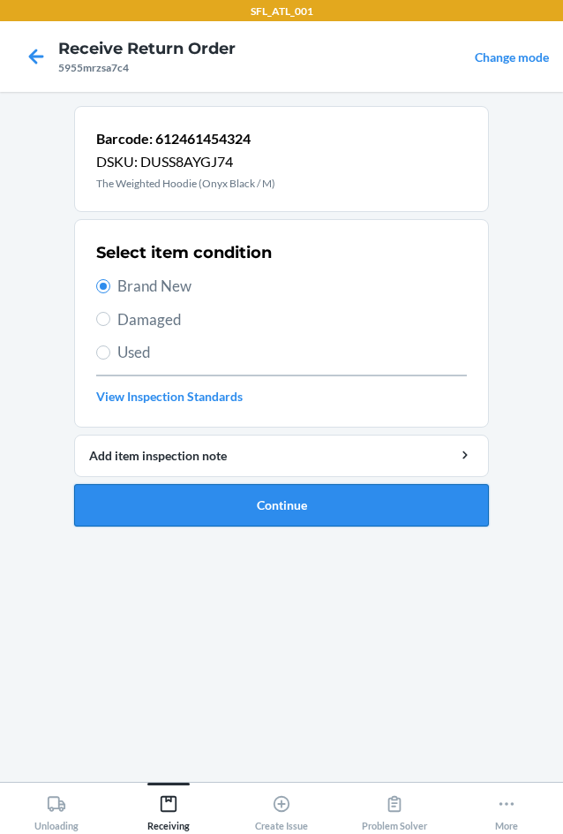
click at [302, 499] on button "Continue" at bounding box center [281, 505] width 415 height 42
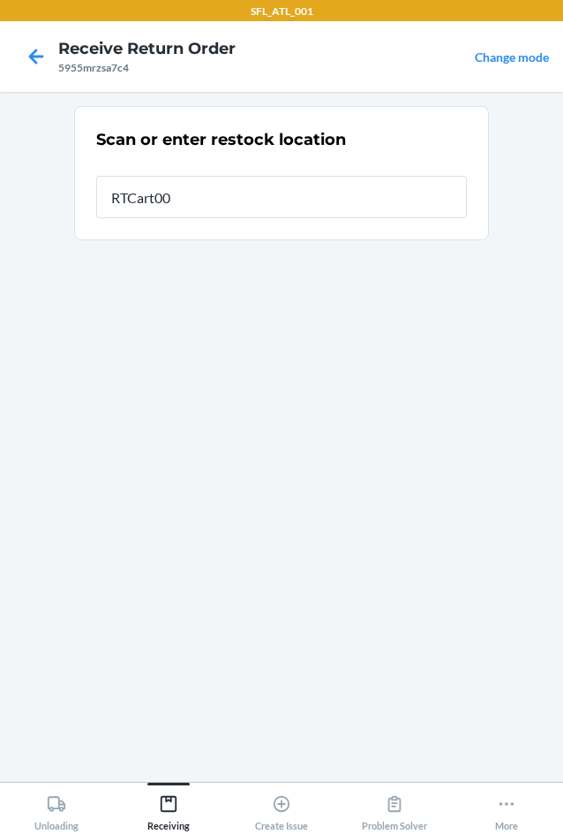
type input "RTCart007"
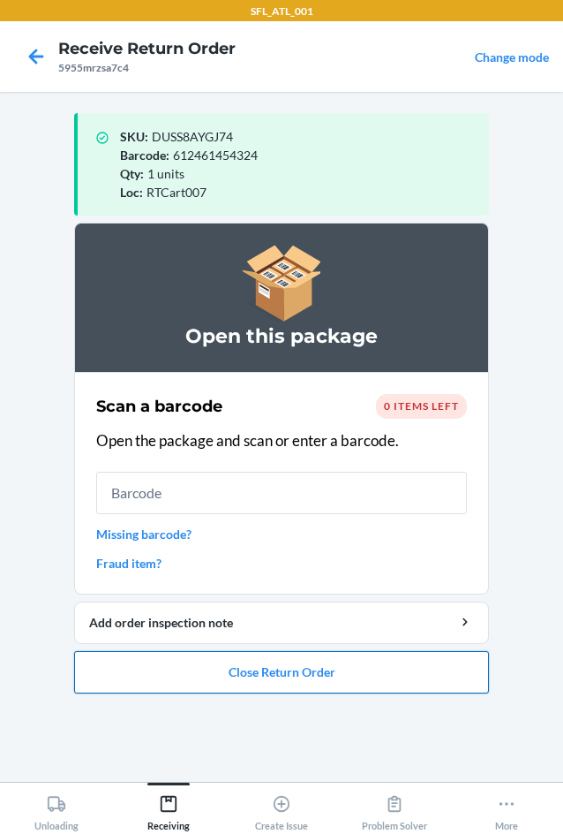
click at [347, 677] on button "Close Return Order" at bounding box center [281, 672] width 415 height 42
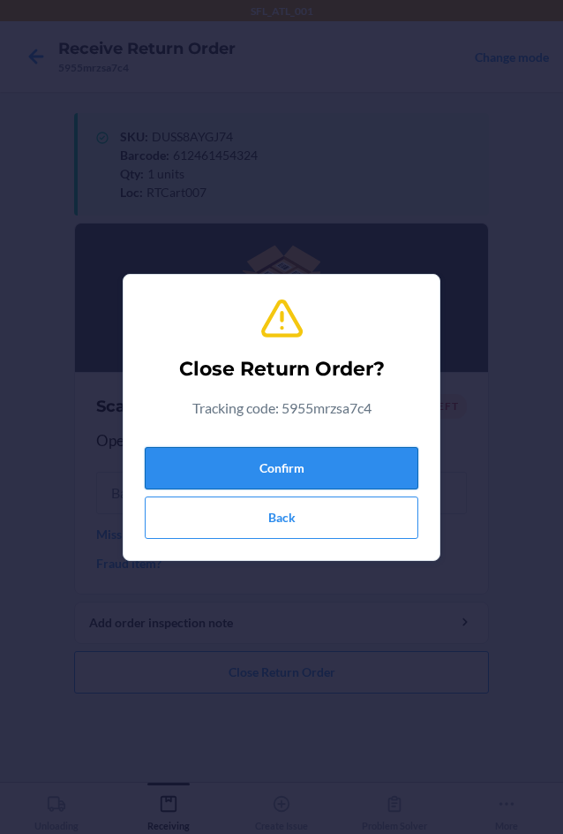
click at [303, 457] on button "Confirm" at bounding box center [282, 468] width 274 height 42
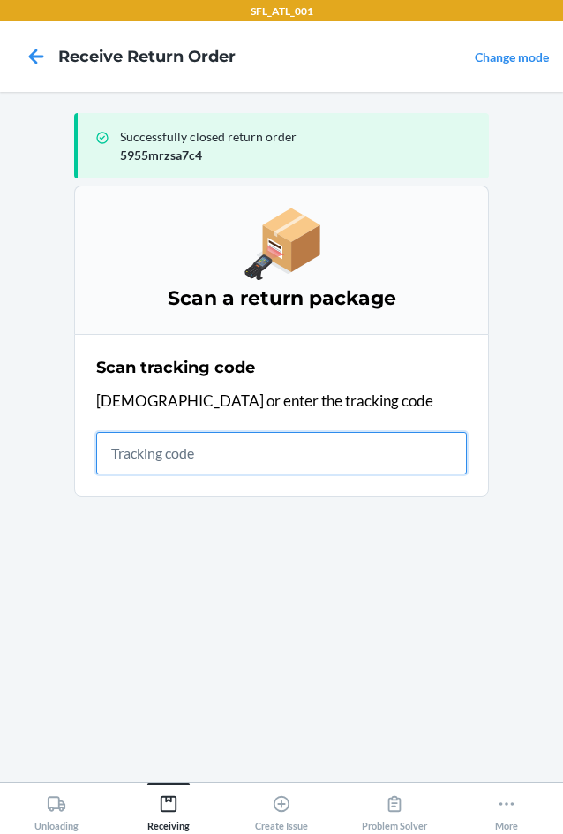
click at [153, 442] on input "text" at bounding box center [281, 453] width 371 height 42
type input "420302599434636106023"
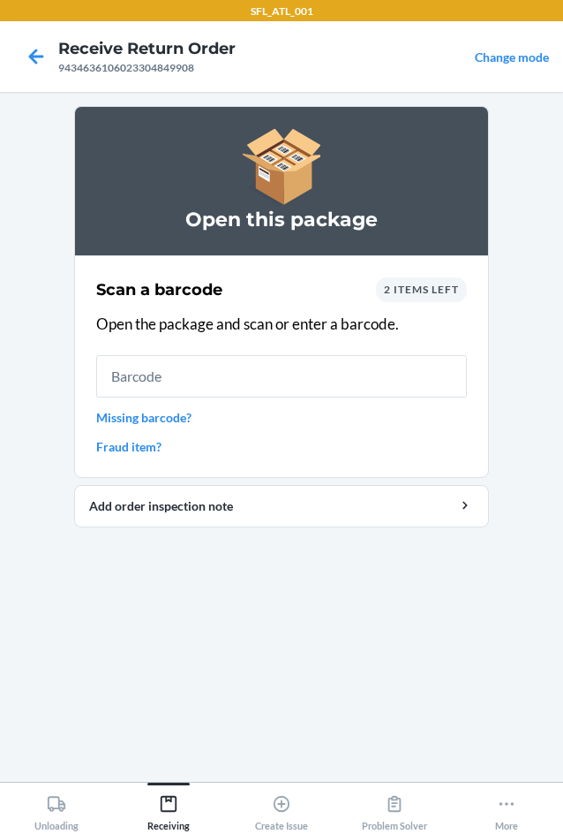
click at [407, 295] on span "2 items left" at bounding box center [421, 289] width 75 height 13
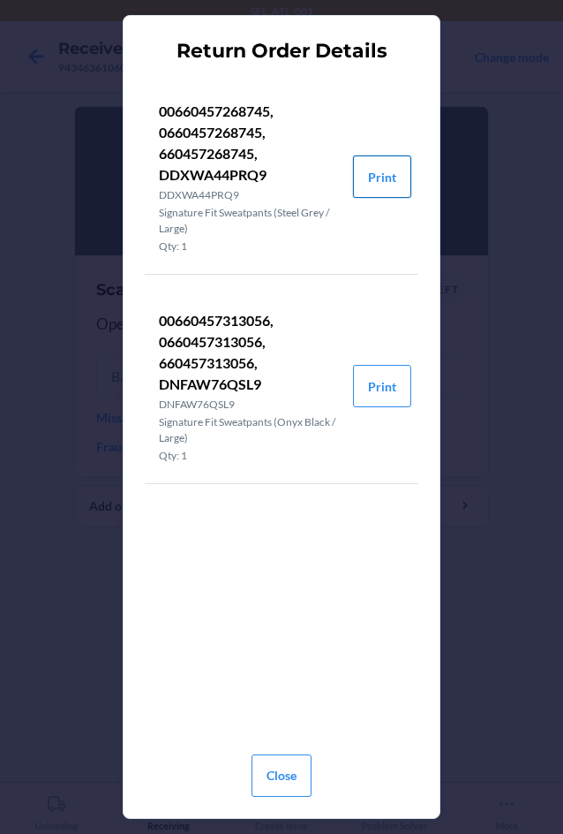
click at [368, 169] on button "Print" at bounding box center [382, 176] width 58 height 42
click at [375, 371] on button "Print" at bounding box center [382, 386] width 58 height 42
click at [260, 790] on button "Close" at bounding box center [282, 775] width 60 height 42
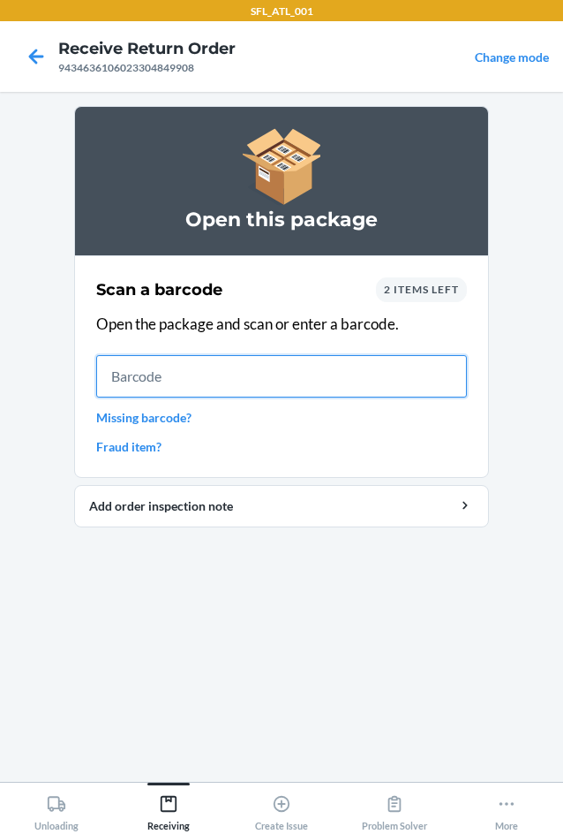
click at [220, 388] on input "text" at bounding box center [281, 376] width 371 height 42
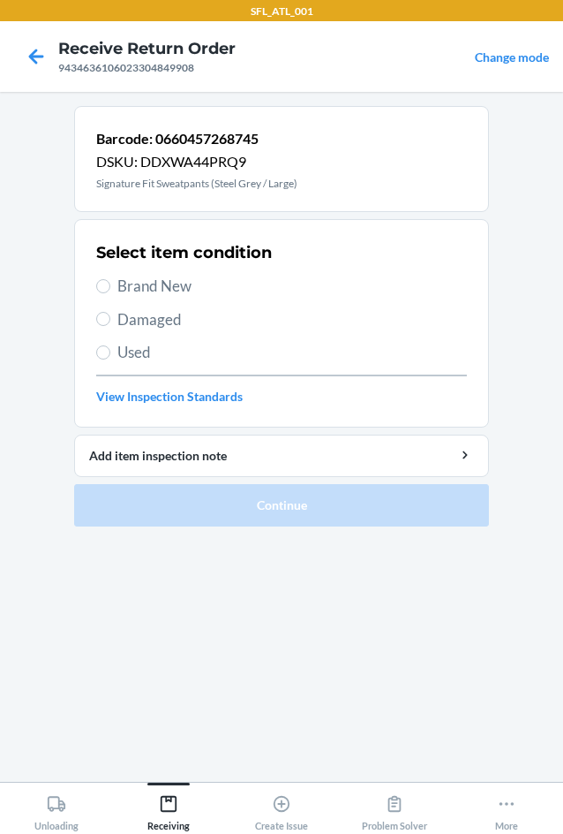
click at [145, 292] on span "Brand New" at bounding box center [292, 286] width 350 height 23
click at [110, 292] on input "Brand New" at bounding box center [103, 286] width 14 height 14
radio input "true"
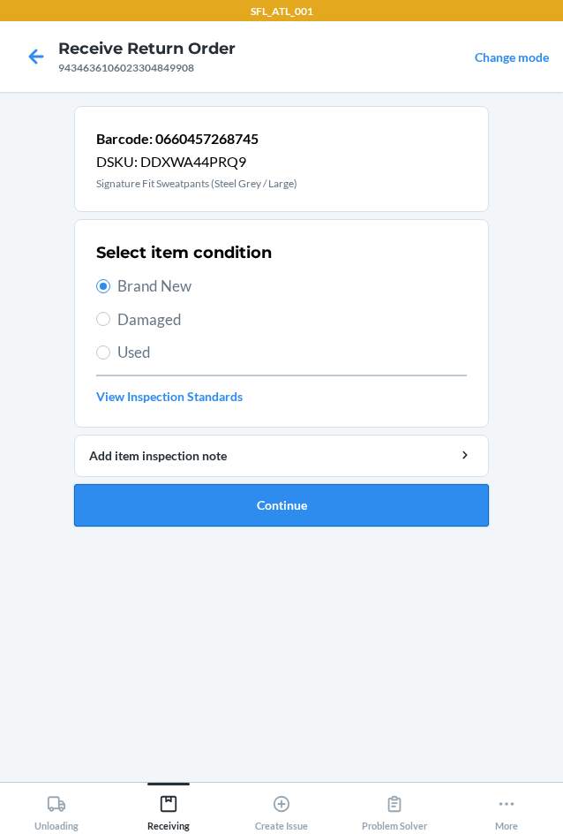
click at [291, 510] on button "Continue" at bounding box center [281, 505] width 415 height 42
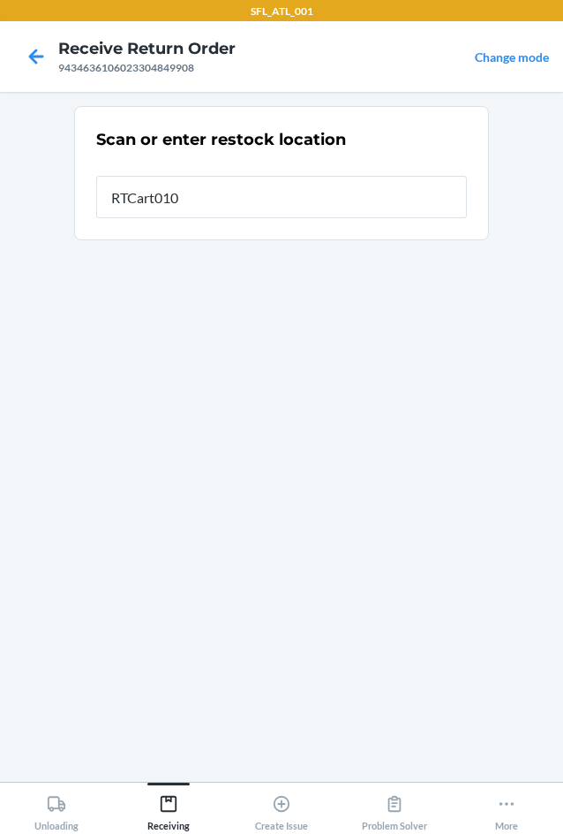
type input "RTCart010"
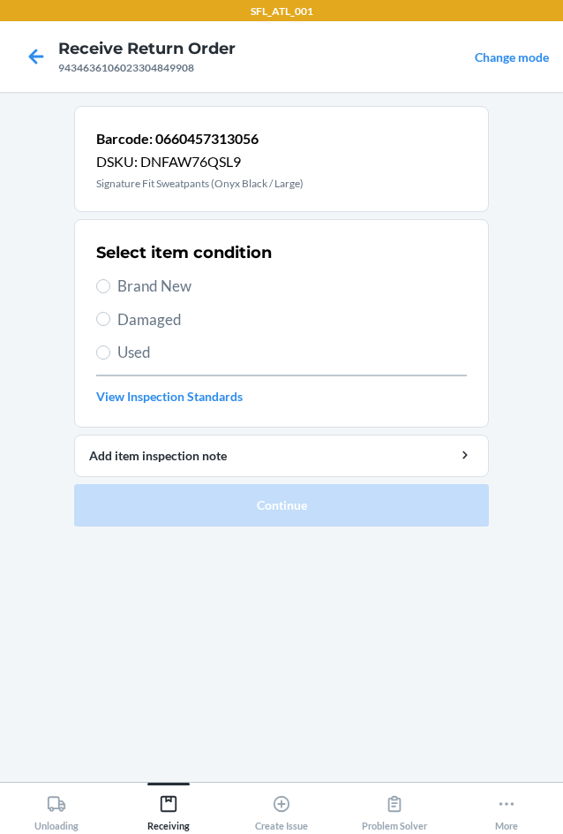
click at [167, 290] on span "Brand New" at bounding box center [292, 286] width 350 height 23
click at [110, 290] on input "Brand New" at bounding box center [103, 286] width 14 height 14
radio input "true"
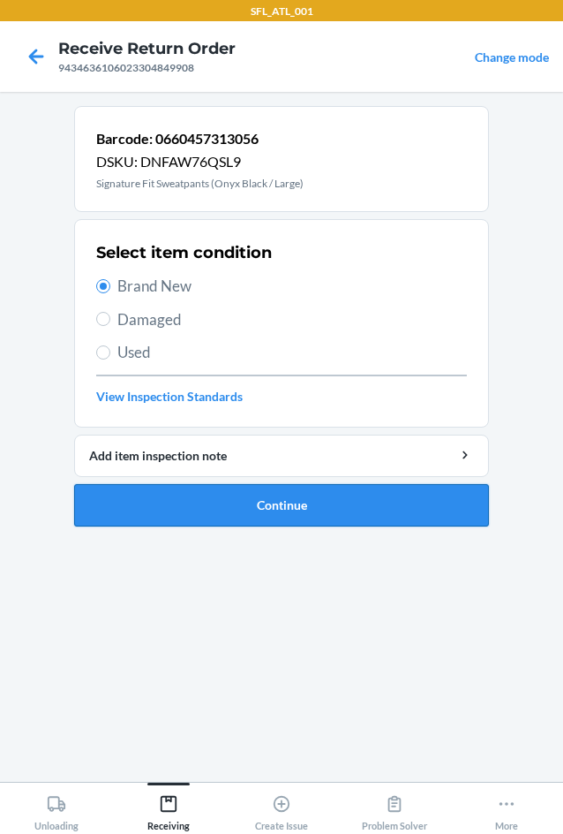
click at [225, 511] on button "Continue" at bounding box center [281, 505] width 415 height 42
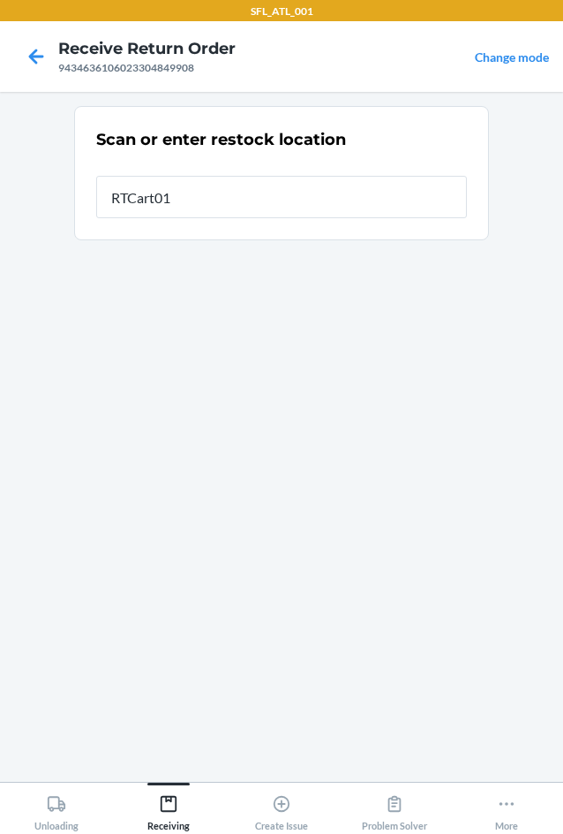
type input "RTCart010"
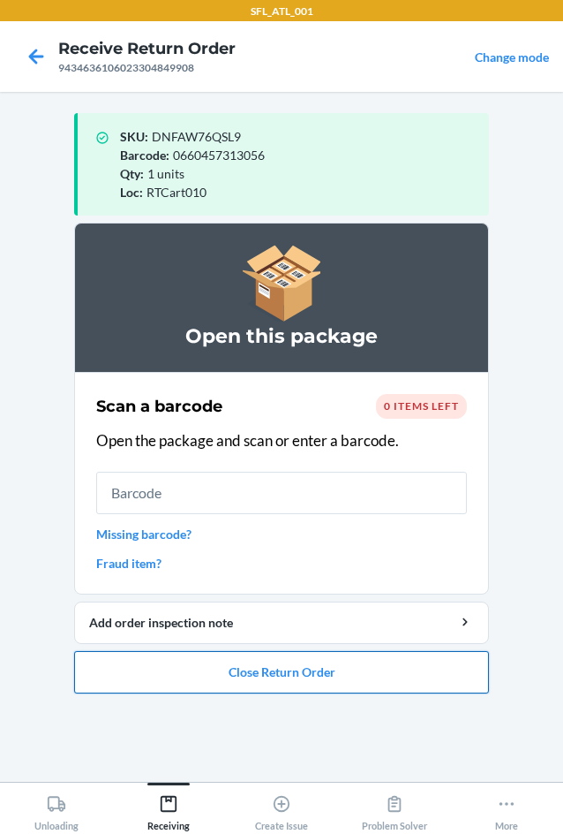
click at [282, 669] on button "Close Return Order" at bounding box center [281, 672] width 415 height 42
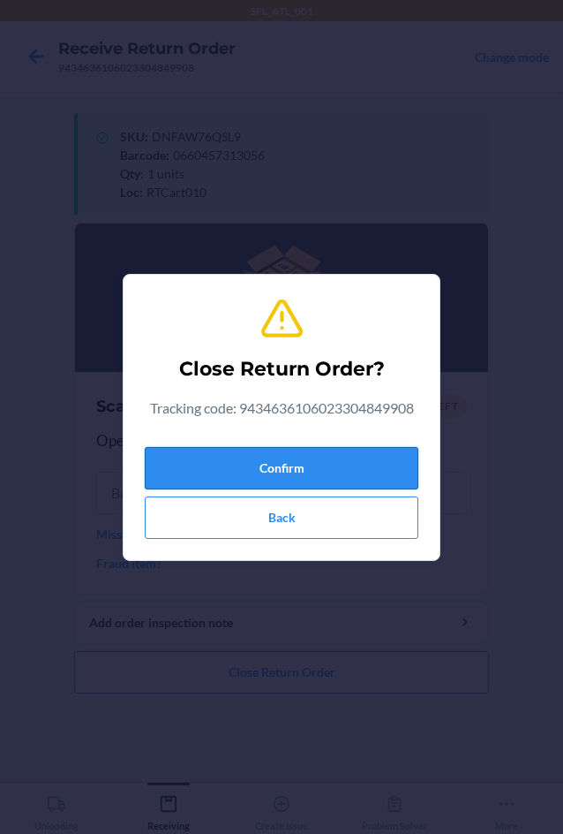
click at [294, 451] on button "Confirm" at bounding box center [282, 468] width 274 height 42
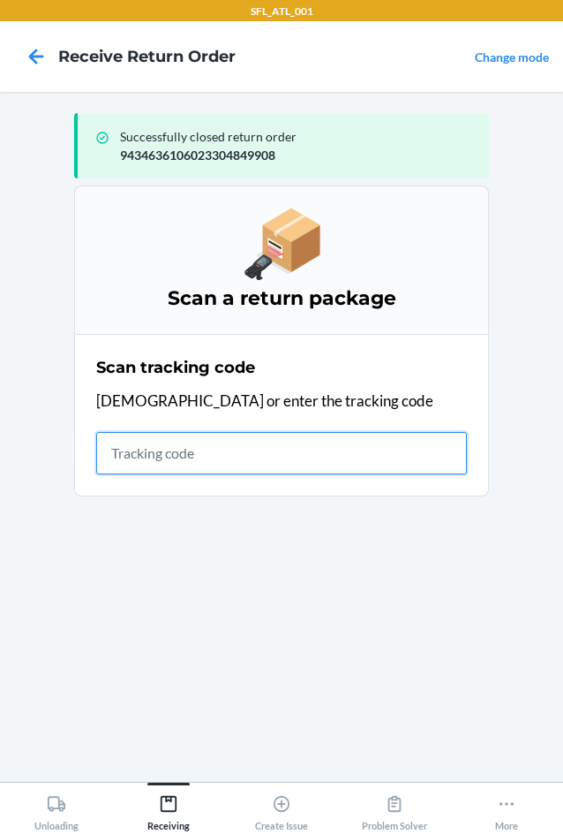
click at [125, 460] on input "text" at bounding box center [281, 453] width 371 height 42
type input "4203025994346361060233047"
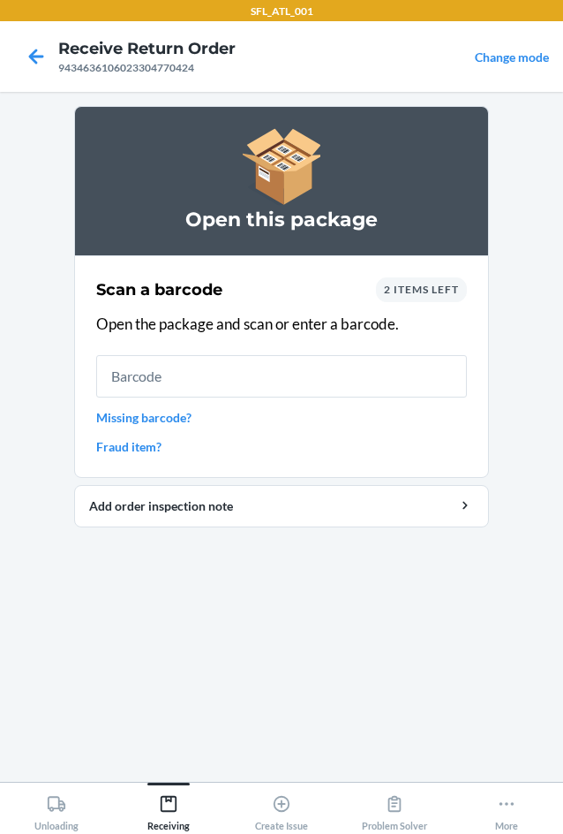
click at [419, 288] on span "2 items left" at bounding box center [421, 289] width 75 height 13
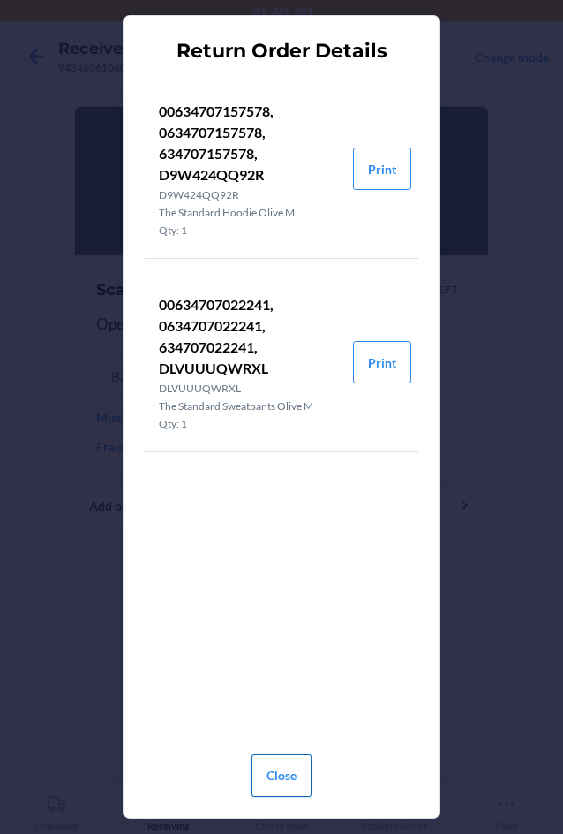
click at [292, 769] on button "Close" at bounding box center [282, 775] width 60 height 42
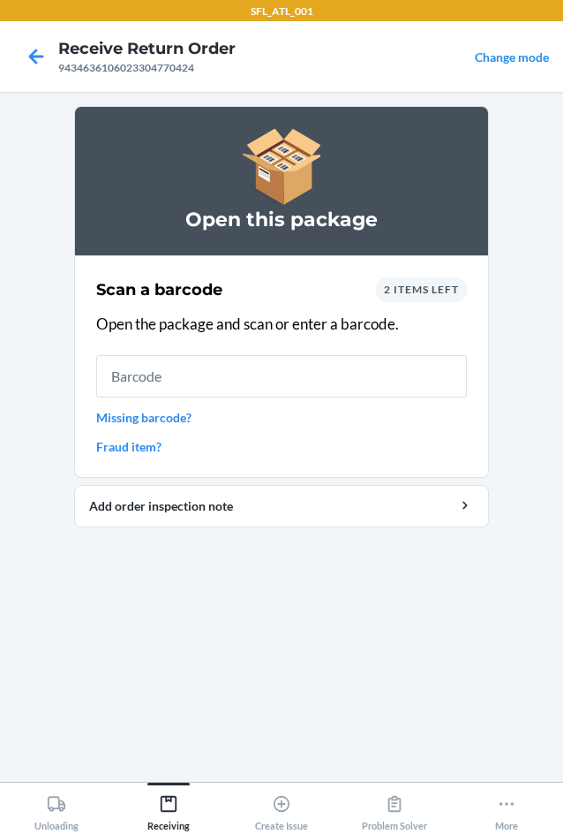
click at [187, 348] on div "Scan a barcode 2 items left Open the package and scan or enter a barcode. Missi…" at bounding box center [281, 366] width 371 height 189
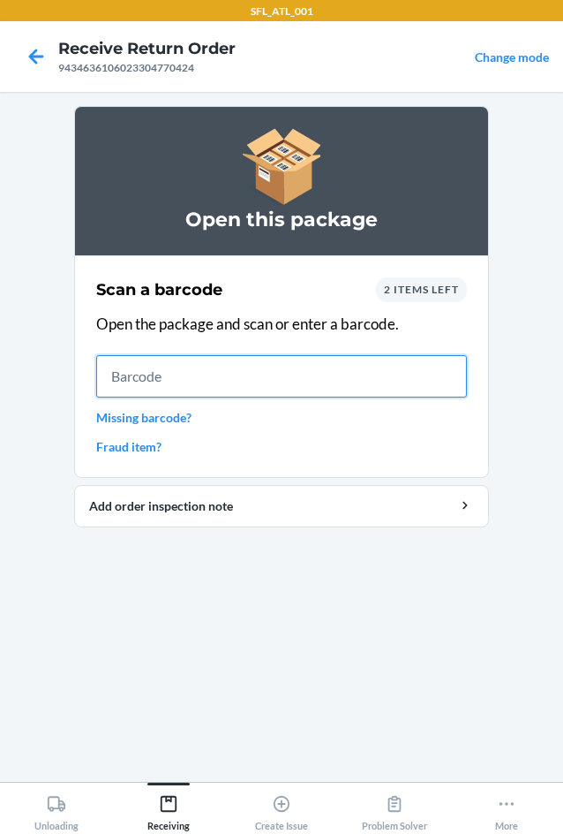
click at [177, 362] on input "text" at bounding box center [281, 376] width 371 height 42
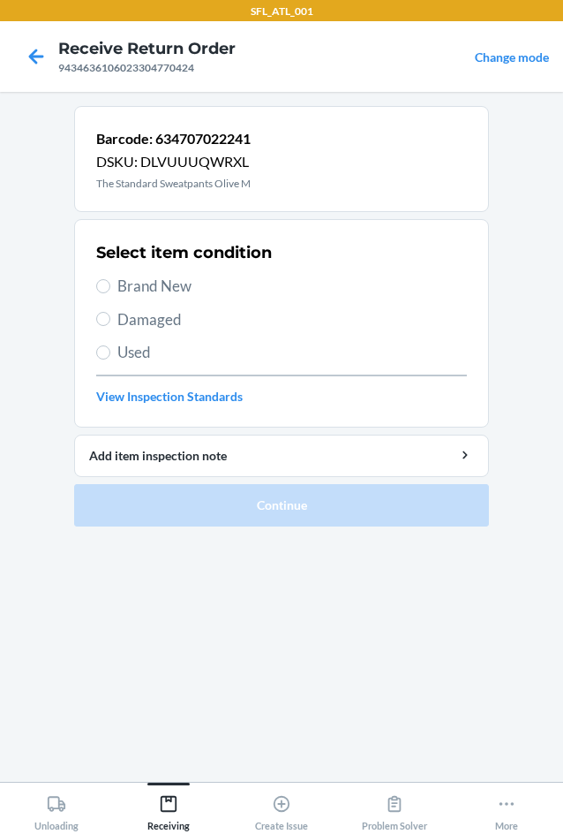
click at [175, 286] on span "Brand New" at bounding box center [292, 286] width 350 height 23
click at [110, 286] on input "Brand New" at bounding box center [103, 286] width 14 height 14
radio input "true"
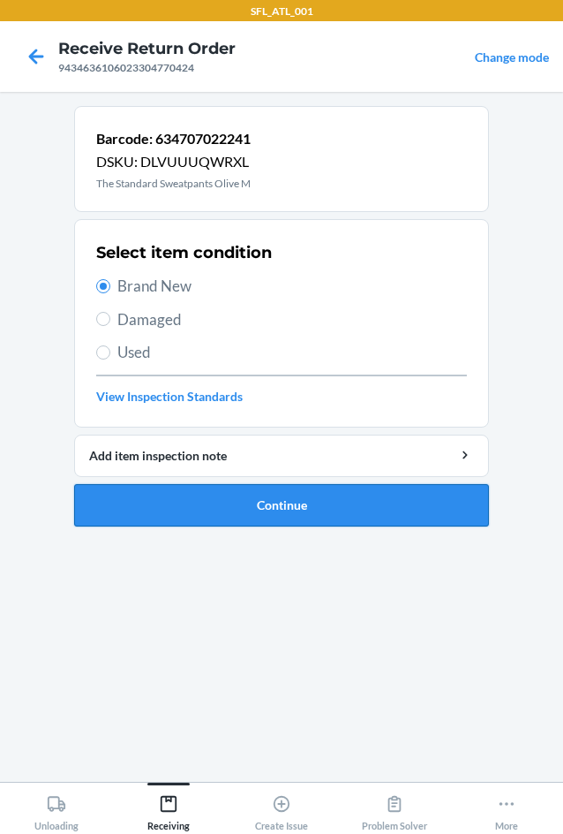
click at [219, 495] on button "Continue" at bounding box center [281, 505] width 415 height 42
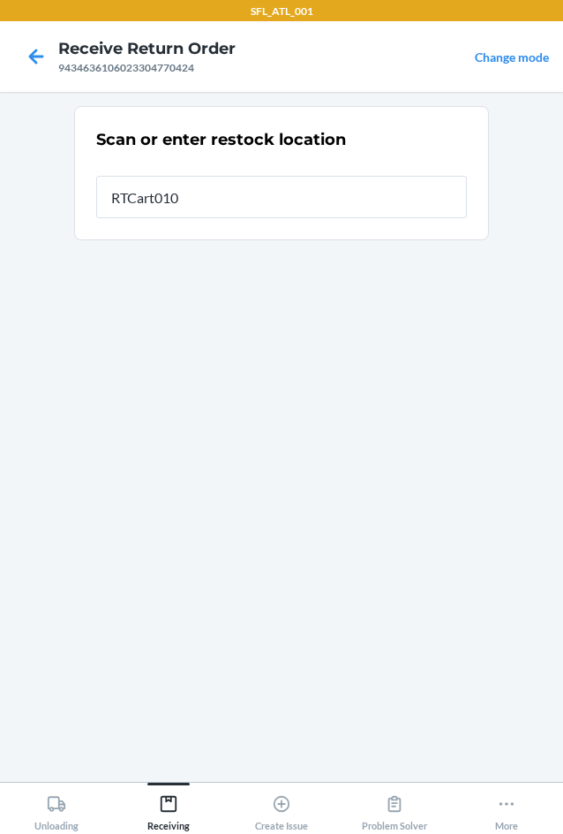
type input "RTCart010"
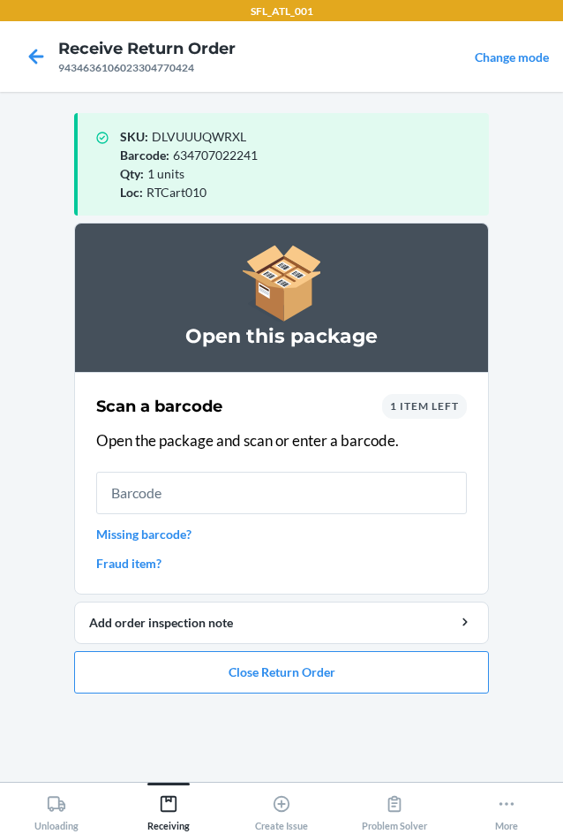
click at [449, 405] on span "1 item left" at bounding box center [424, 405] width 69 height 13
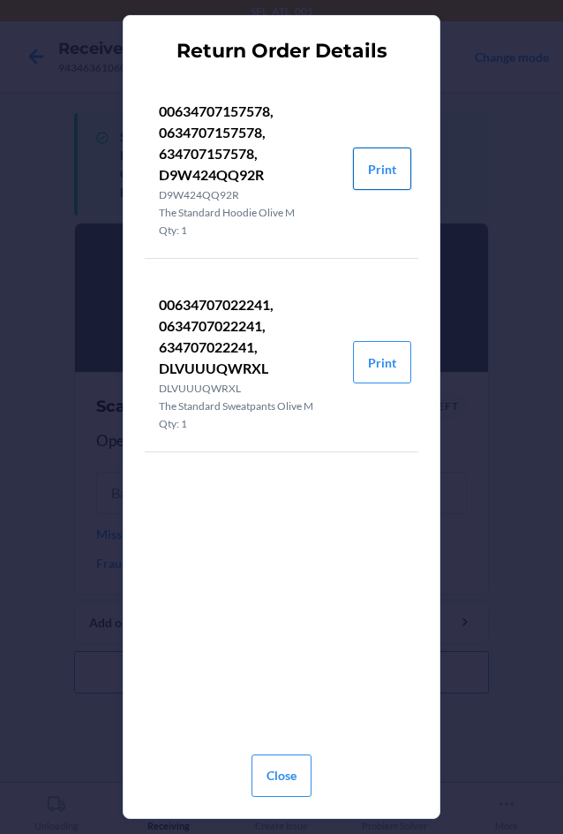
click at [380, 170] on button "Print" at bounding box center [382, 168] width 58 height 42
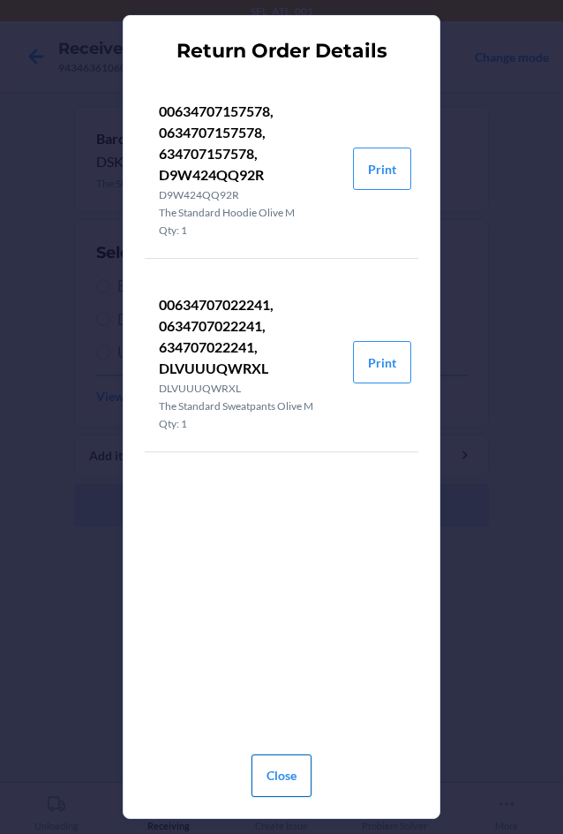
click at [266, 767] on button "Close" at bounding box center [282, 775] width 60 height 42
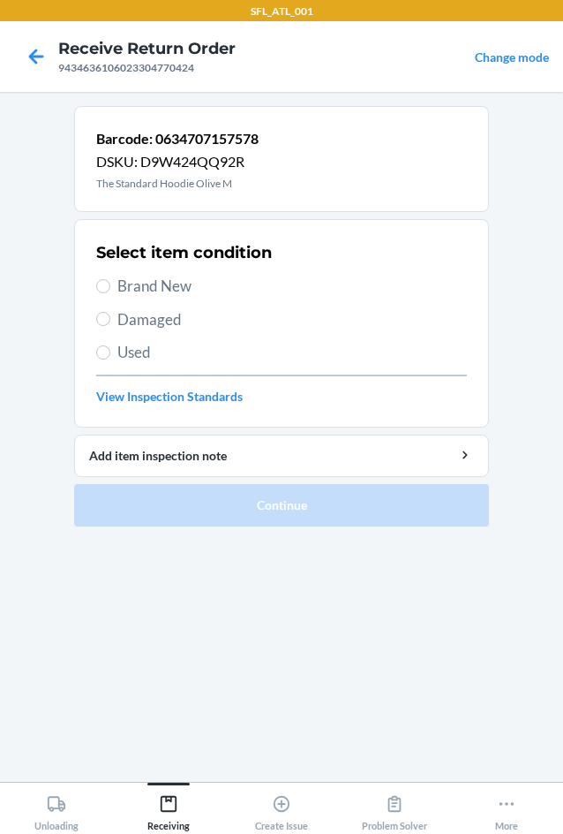
click at [157, 292] on span "Brand New" at bounding box center [292, 286] width 350 height 23
click at [110, 292] on input "Brand New" at bounding box center [103, 286] width 14 height 14
radio input "true"
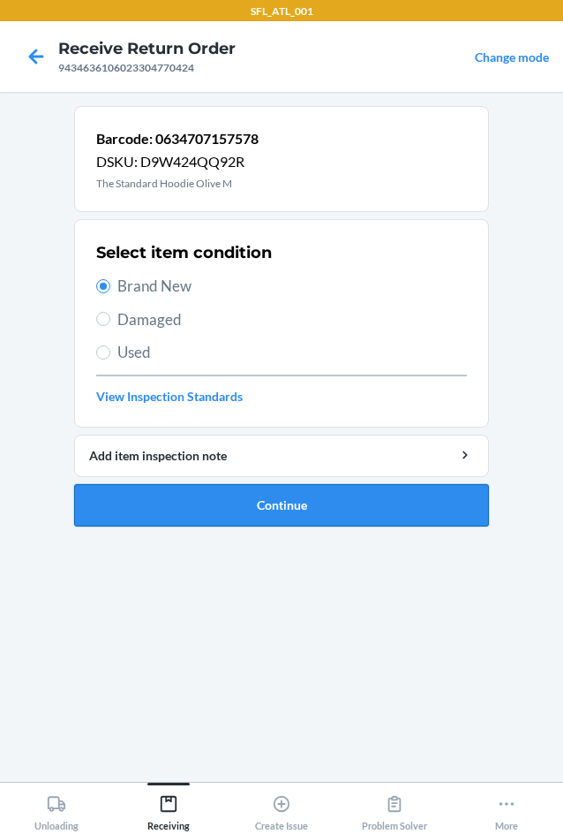
click at [243, 506] on button "Continue" at bounding box center [281, 505] width 415 height 42
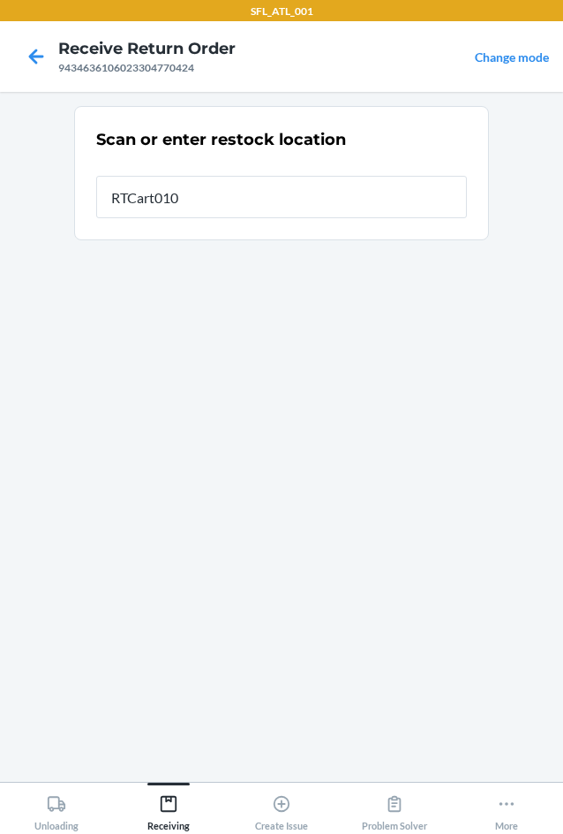
type input "RTCart010"
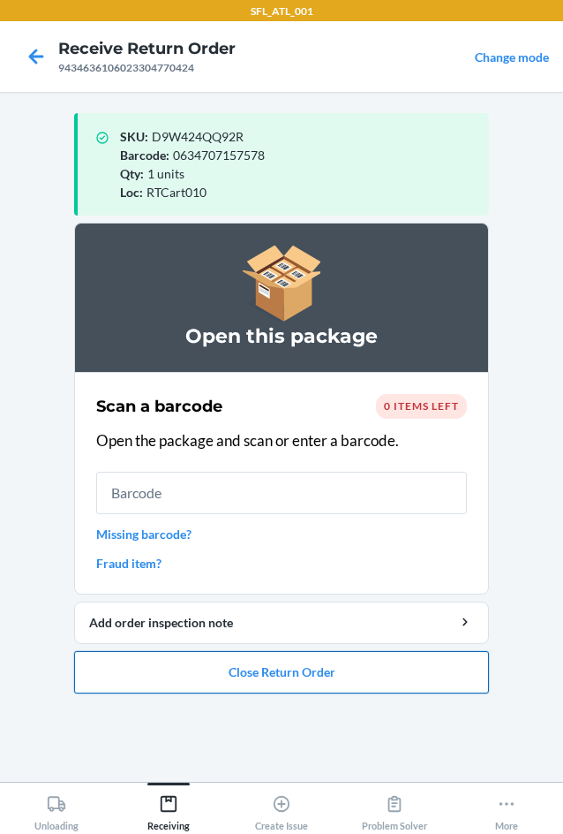
click at [305, 661] on button "Close Return Order" at bounding box center [281, 672] width 415 height 42
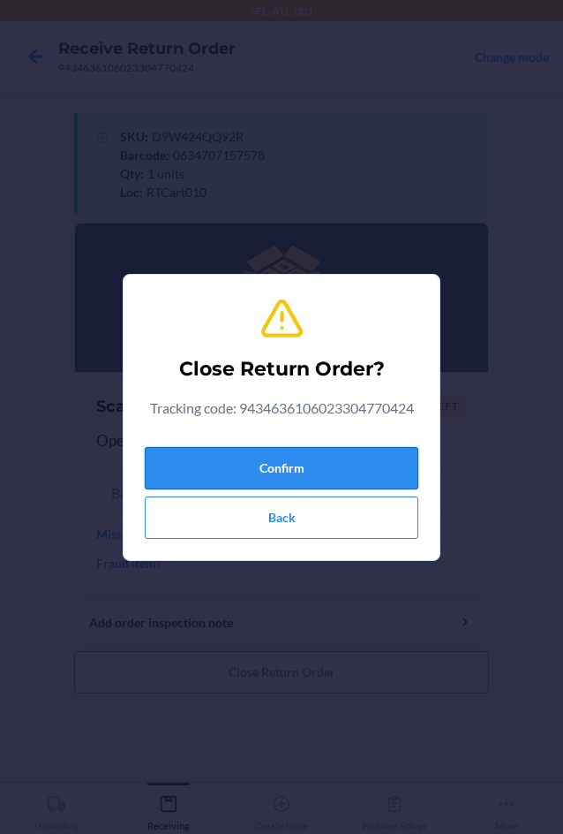
click at [356, 470] on button "Confirm" at bounding box center [282, 468] width 274 height 42
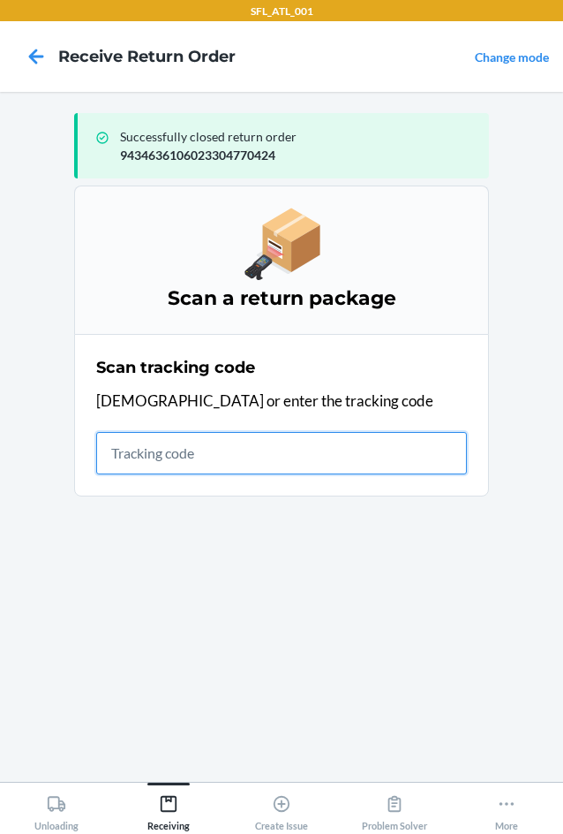
click at [179, 450] on input "text" at bounding box center [281, 453] width 371 height 42
type input "4203025994346361060233"
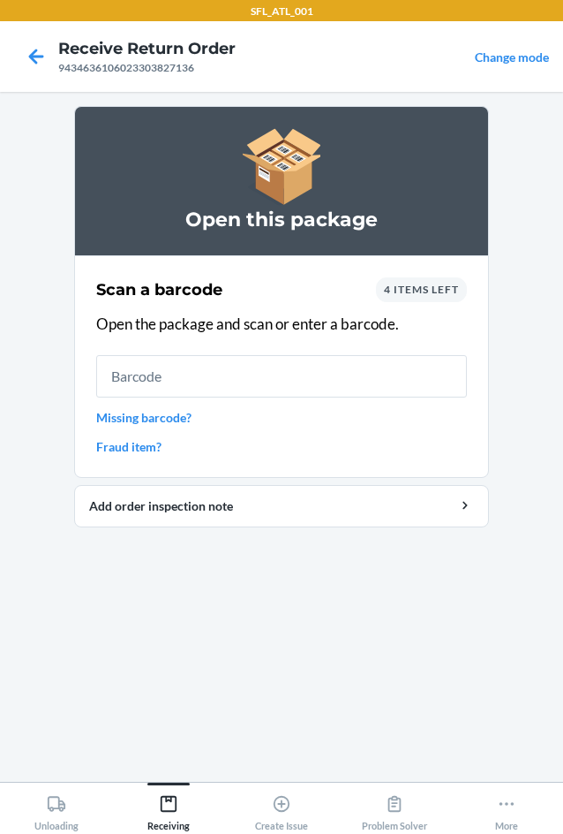
click at [427, 291] on span "4 items left" at bounding box center [421, 289] width 75 height 13
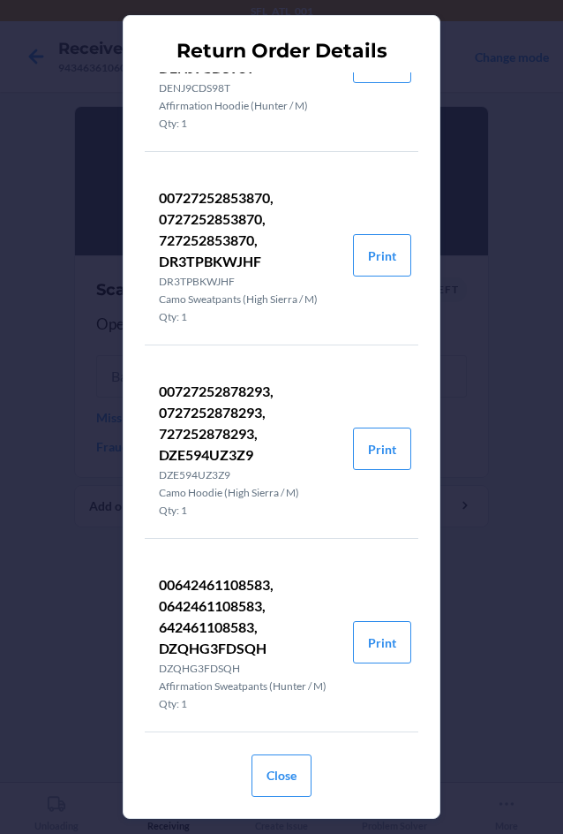
scroll to position [122, 0]
click at [298, 765] on button "Close" at bounding box center [282, 775] width 60 height 42
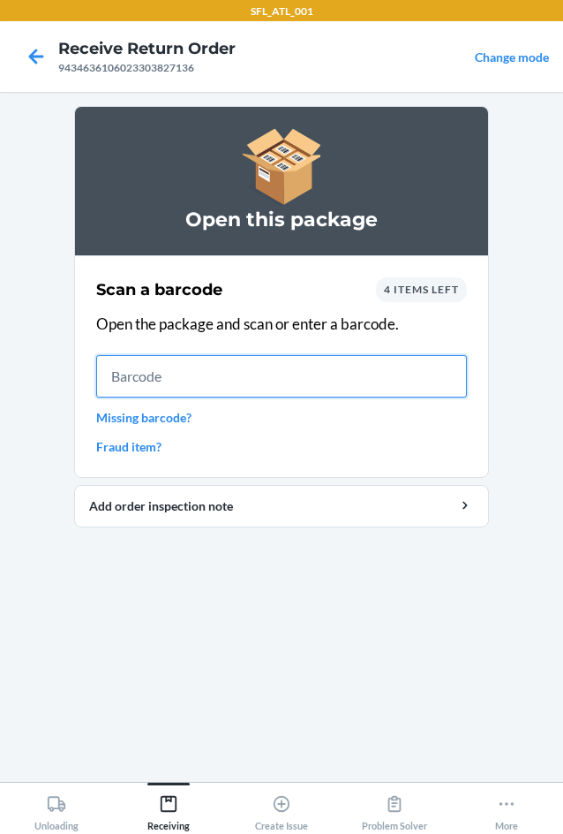
click at [227, 376] on input "text" at bounding box center [281, 376] width 371 height 42
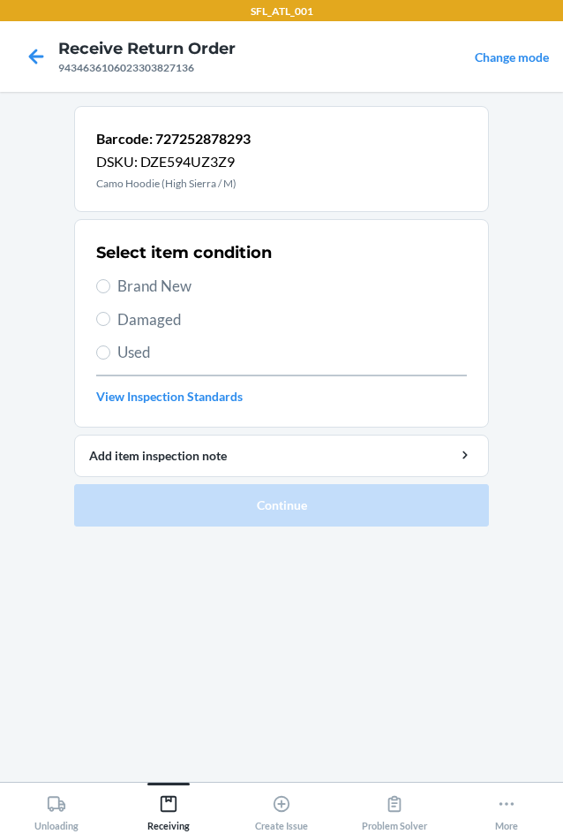
click at [110, 281] on label "Brand New" at bounding box center [281, 286] width 371 height 23
click at [110, 281] on input "Brand New" at bounding box center [103, 286] width 14 height 14
radio input "true"
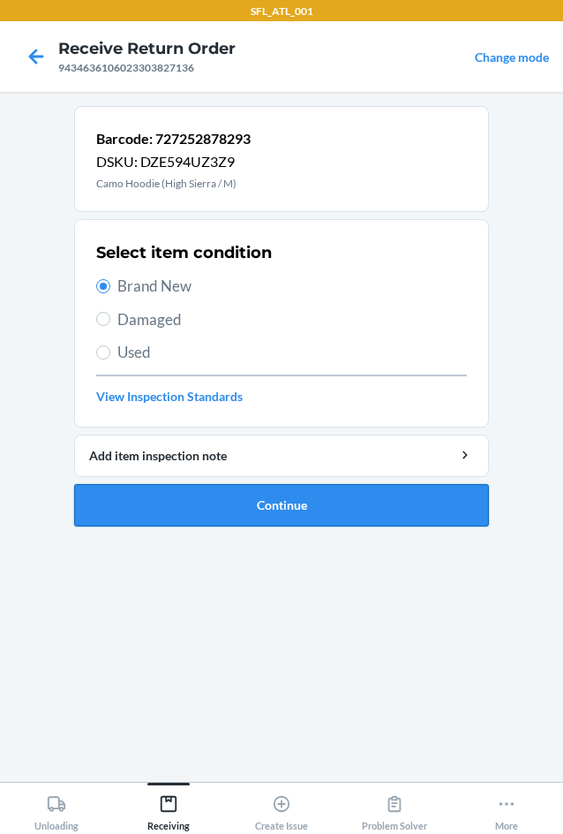
click at [180, 510] on button "Continue" at bounding box center [281, 505] width 415 height 42
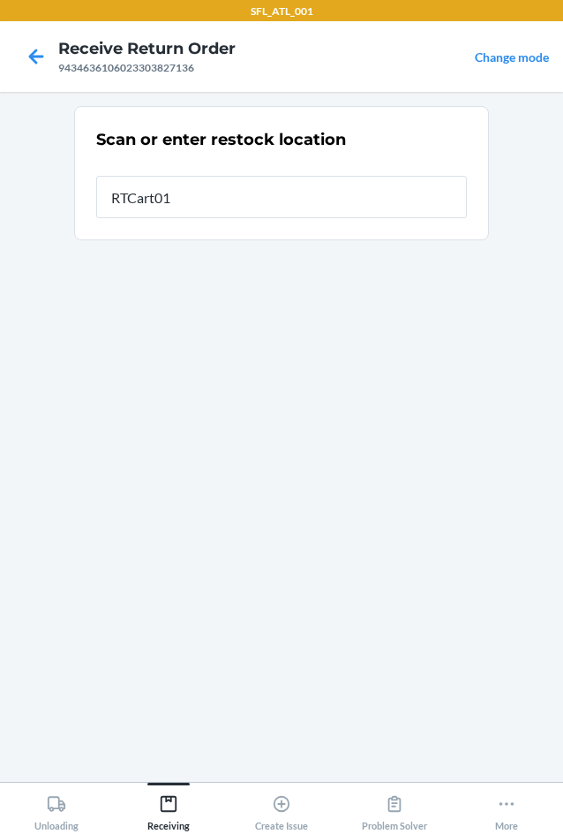
type input "RTCart010"
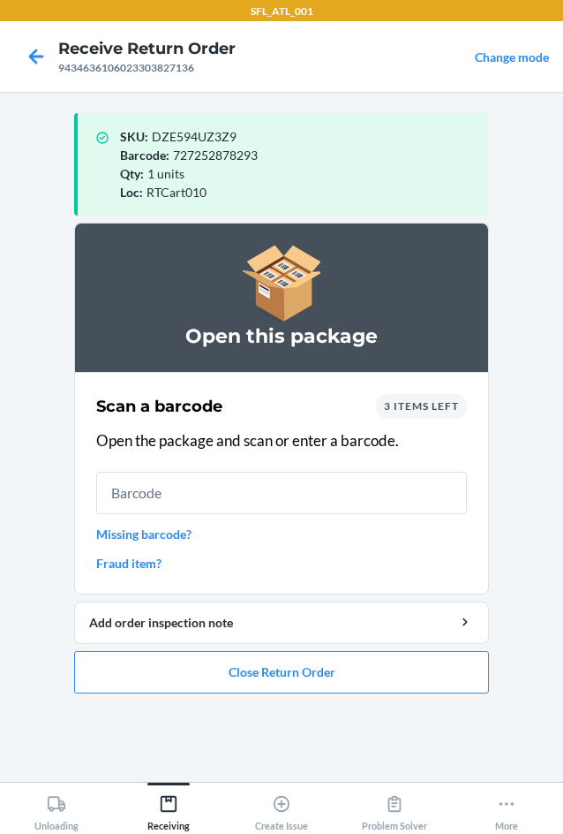
click at [427, 411] on span "3 items left" at bounding box center [421, 405] width 75 height 13
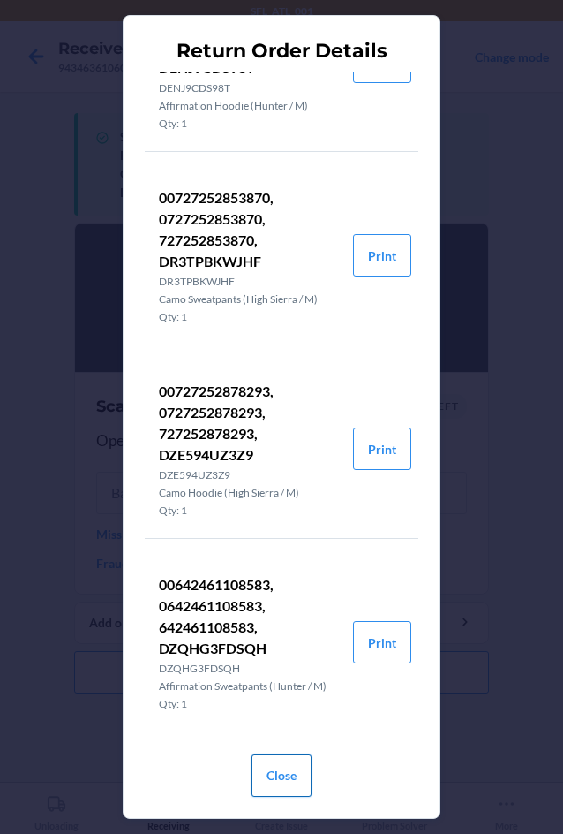
click at [296, 786] on button "Close" at bounding box center [282, 775] width 60 height 42
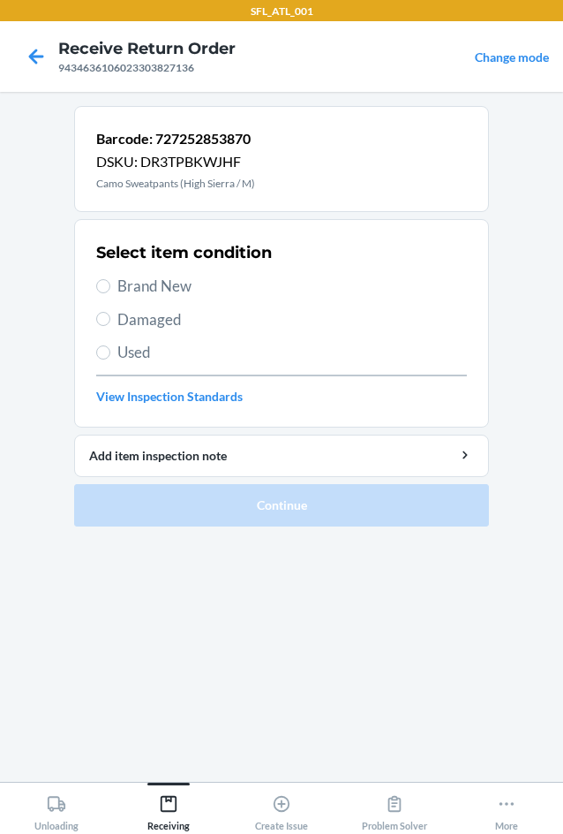
click at [146, 282] on span "Brand New" at bounding box center [292, 286] width 350 height 23
click at [110, 282] on input "Brand New" at bounding box center [103, 286] width 14 height 14
radio input "true"
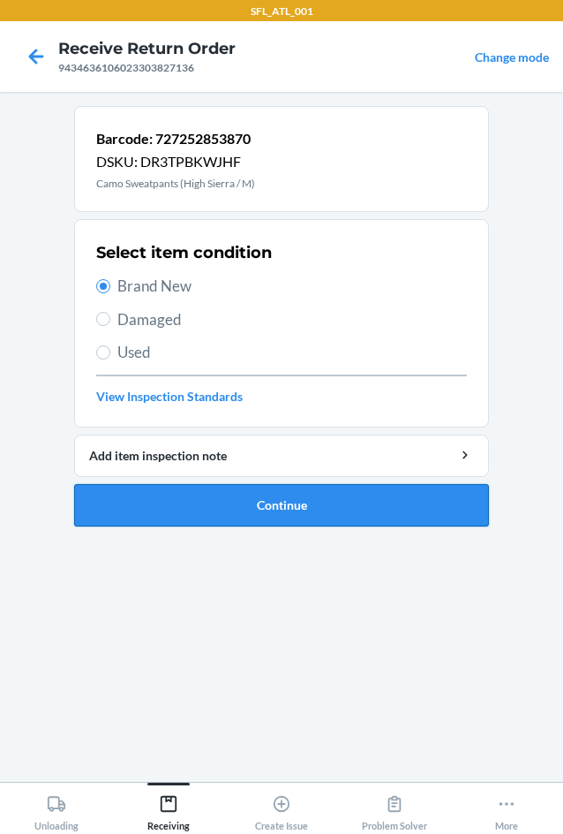
click at [229, 502] on button "Continue" at bounding box center [281, 505] width 415 height 42
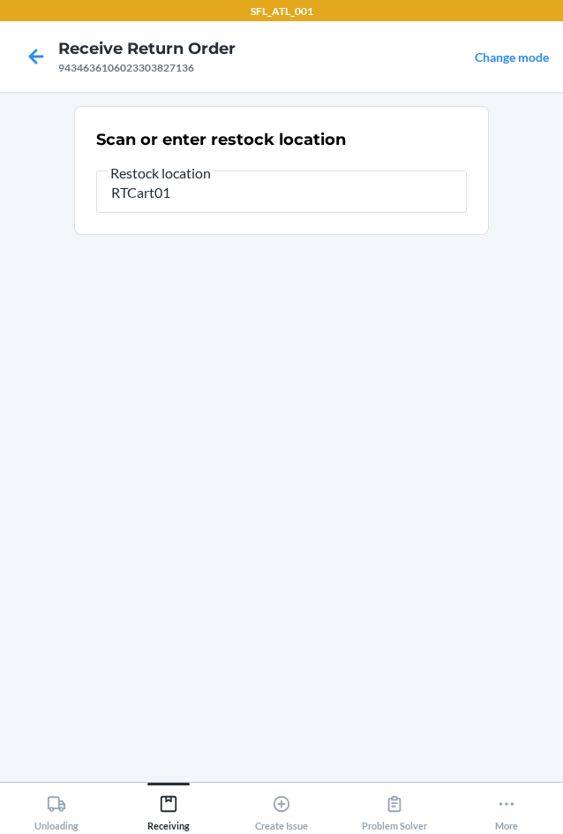
type input "RTCart010"
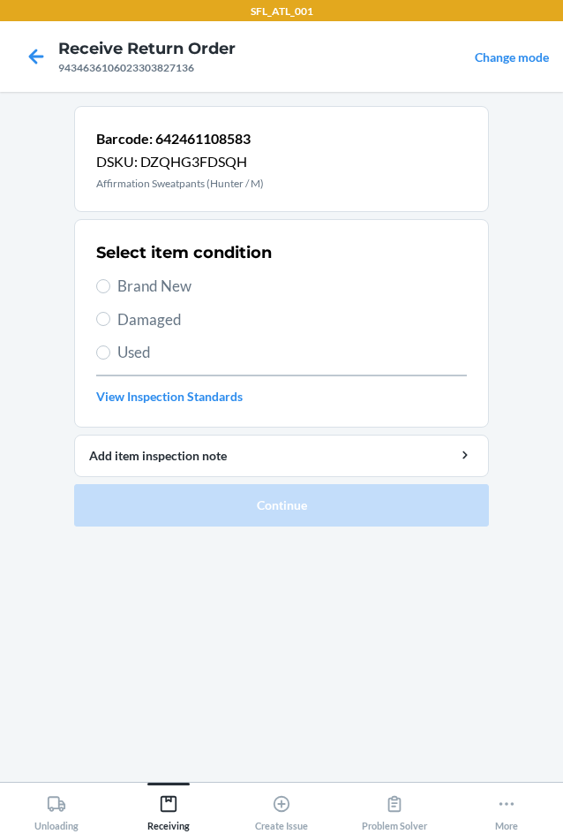
click at [163, 284] on span "Brand New" at bounding box center [292, 286] width 350 height 23
click at [110, 284] on input "Brand New" at bounding box center [103, 286] width 14 height 14
radio input "true"
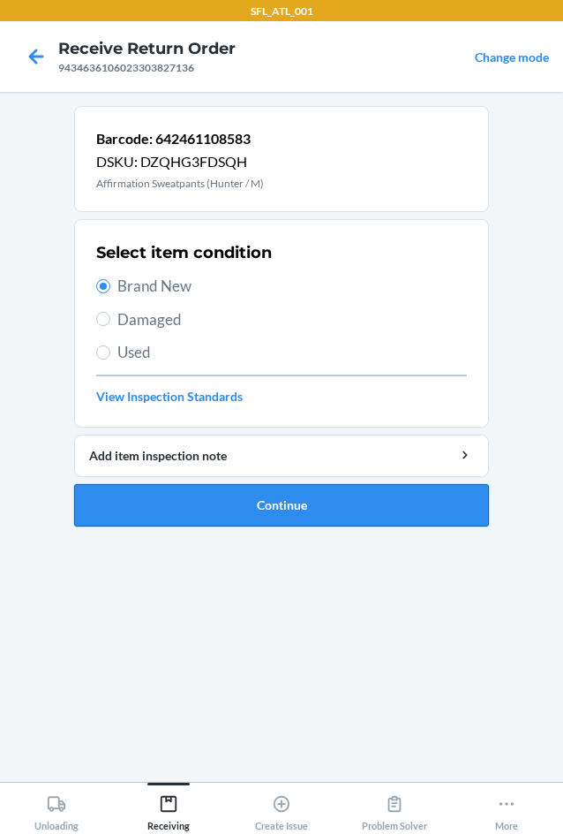
click at [359, 517] on button "Continue" at bounding box center [281, 505] width 415 height 42
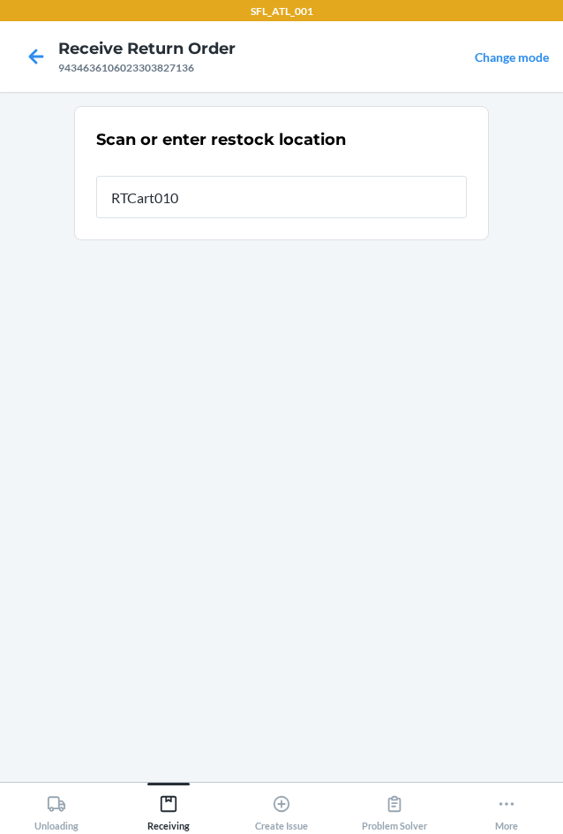
type input "RTCart010"
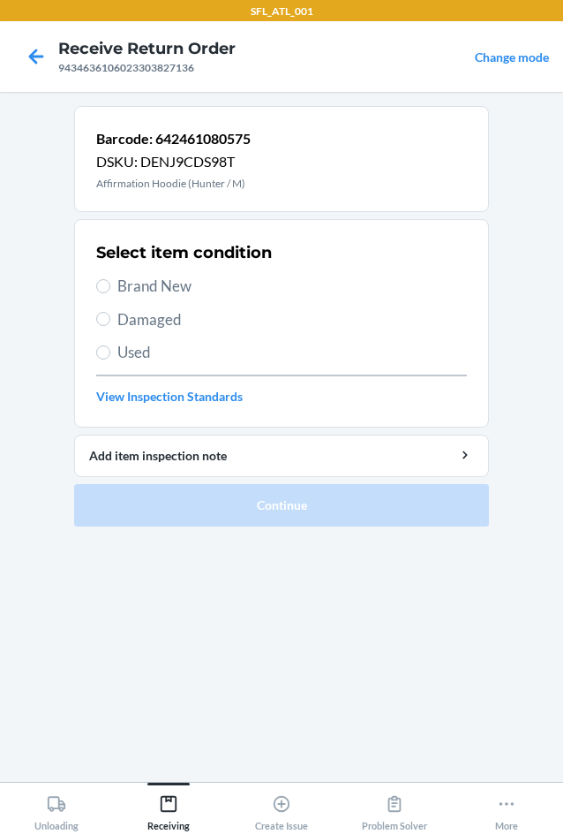
click at [140, 278] on span "Brand New" at bounding box center [292, 286] width 350 height 23
click at [110, 279] on input "Brand New" at bounding box center [103, 286] width 14 height 14
radio input "true"
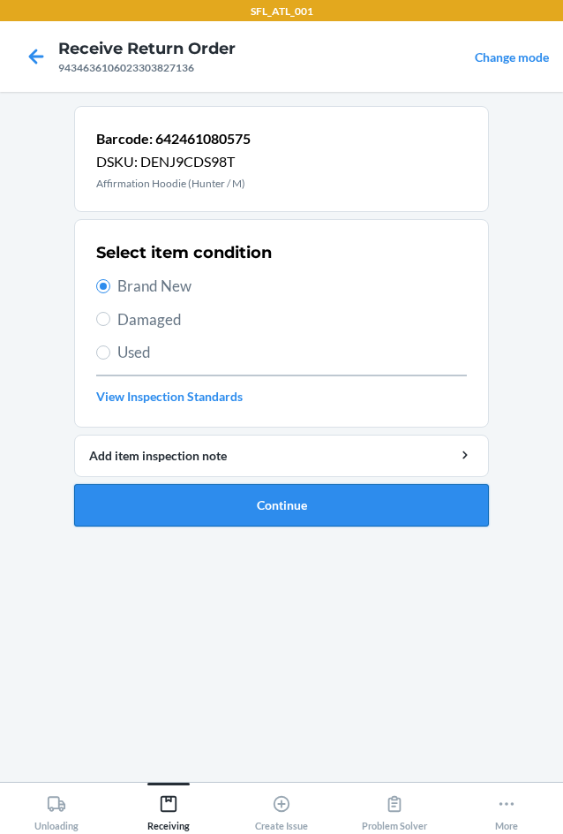
click at [215, 506] on button "Continue" at bounding box center [281, 505] width 415 height 42
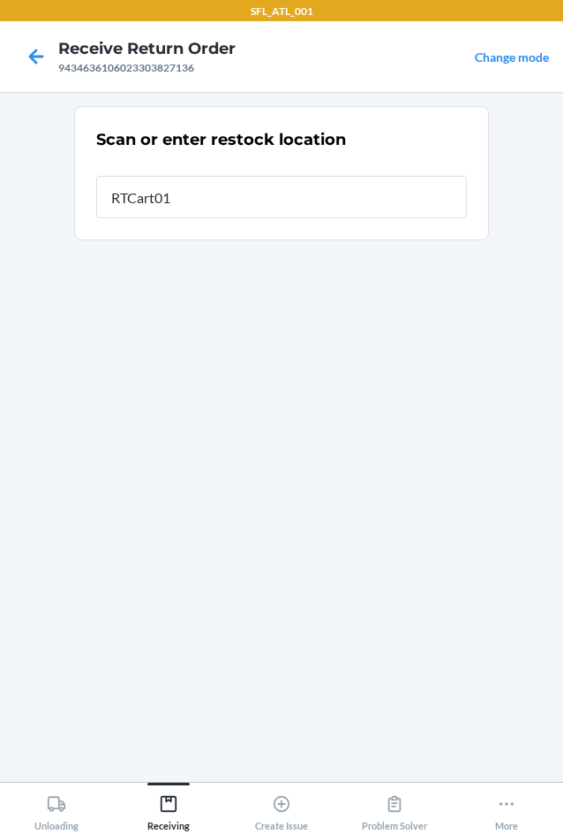
type input "RTCart010"
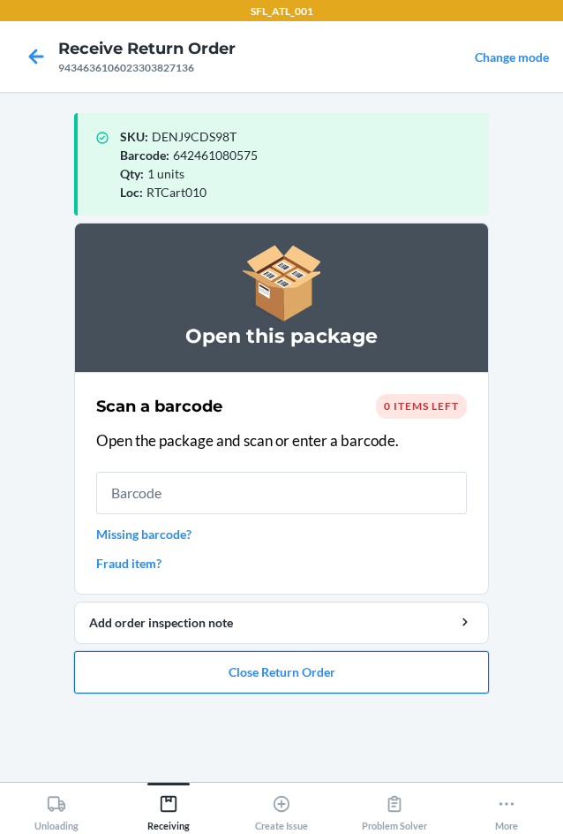
click at [263, 669] on button "Close Return Order" at bounding box center [281, 672] width 415 height 42
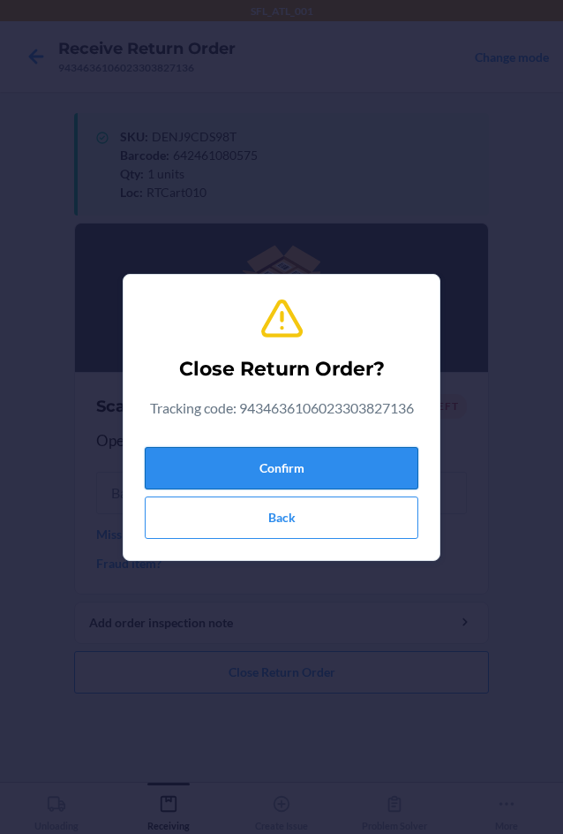
click at [243, 471] on button "Confirm" at bounding box center [282, 468] width 274 height 42
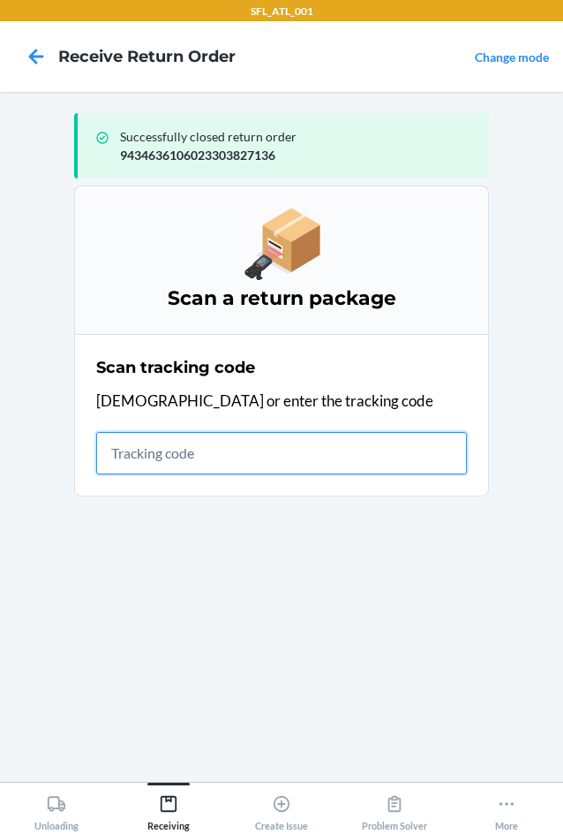
click at [148, 449] on input "text" at bounding box center [281, 453] width 371 height 42
type input "42030259943463610602330"
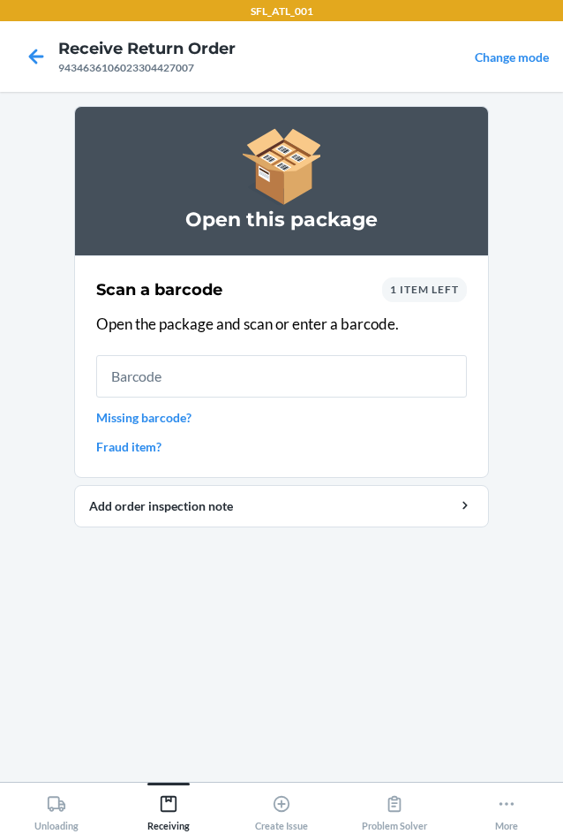
click at [382, 288] on div "1 item left" at bounding box center [424, 289] width 85 height 25
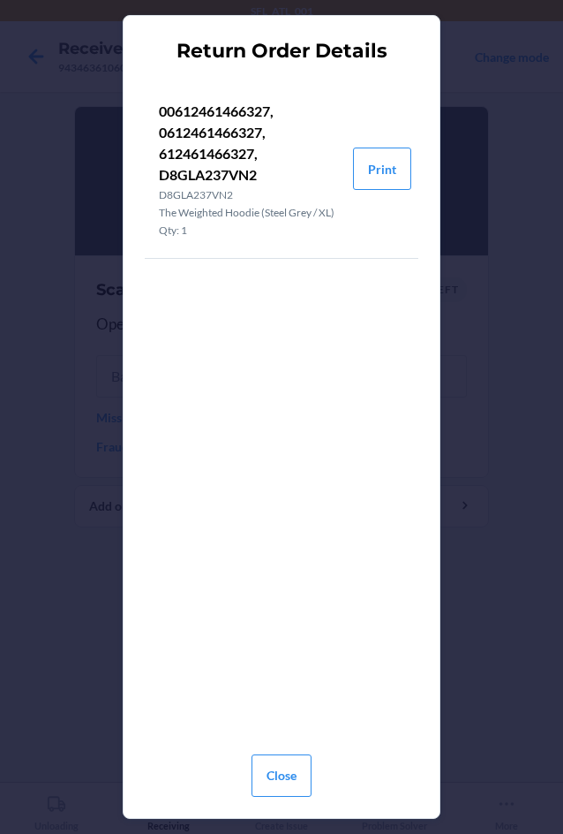
click at [404, 288] on div "00612461466327, 0612461466327, 612461466327, D8GLA237VN2 D8GLA237VN2 The Weight…" at bounding box center [282, 405] width 274 height 667
click at [283, 754] on button "Close" at bounding box center [282, 775] width 60 height 42
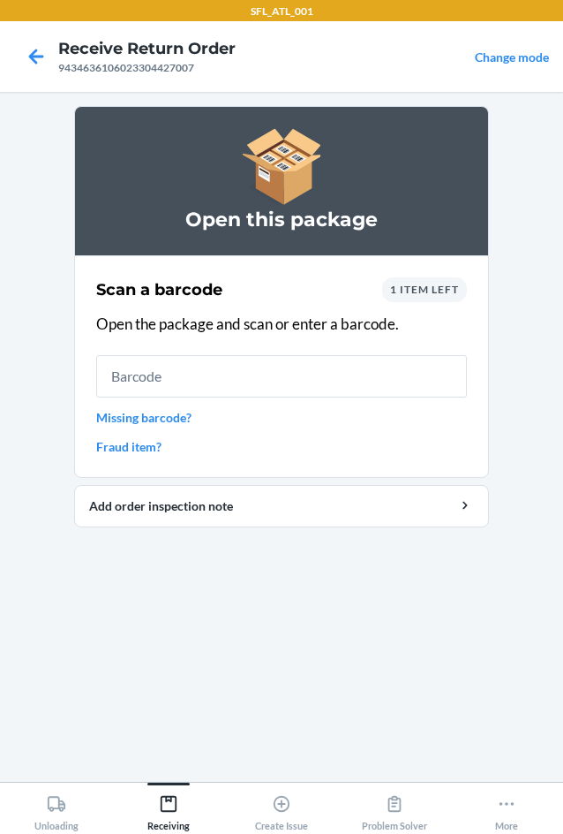
click at [389, 302] on div "Scan a barcode 1 item left Open the package and scan or enter a barcode. Missin…" at bounding box center [281, 366] width 371 height 189
click at [396, 296] on div "1 item left" at bounding box center [424, 289] width 85 height 25
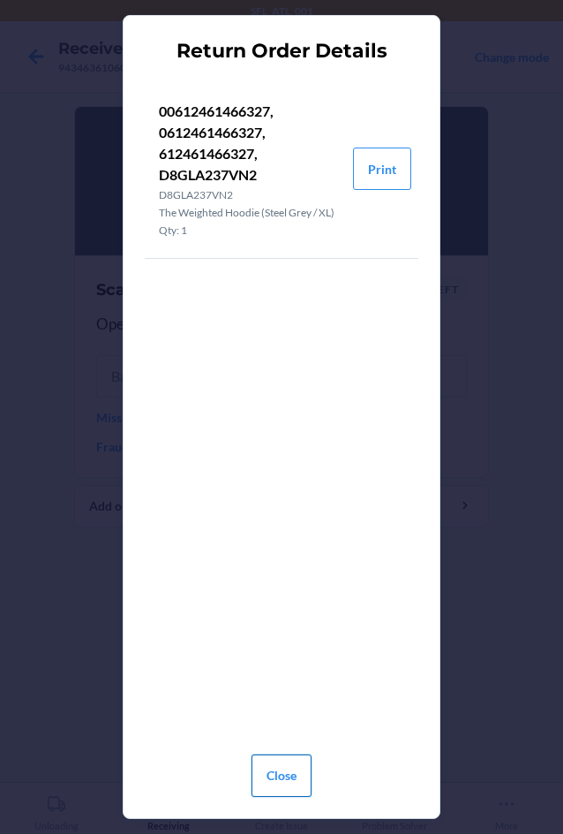
click at [306, 767] on button "Close" at bounding box center [282, 775] width 60 height 42
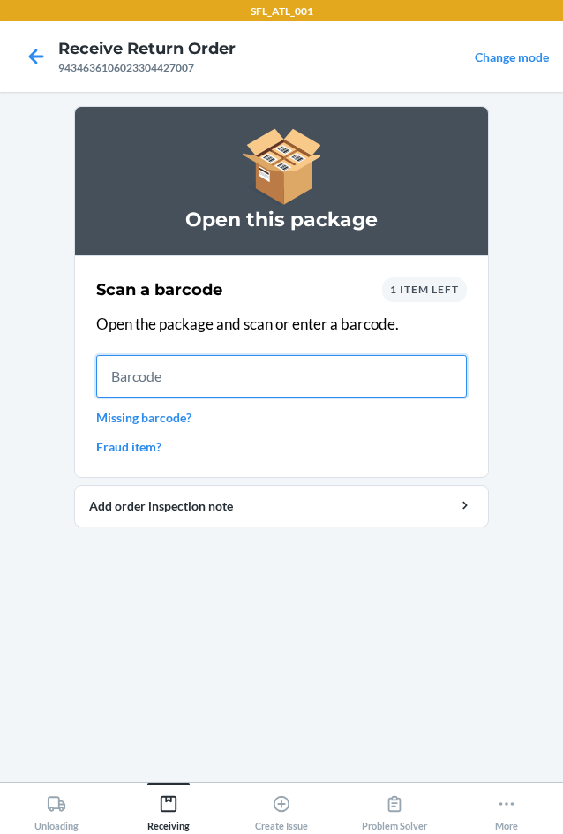
click at [184, 360] on input "text" at bounding box center [281, 376] width 371 height 42
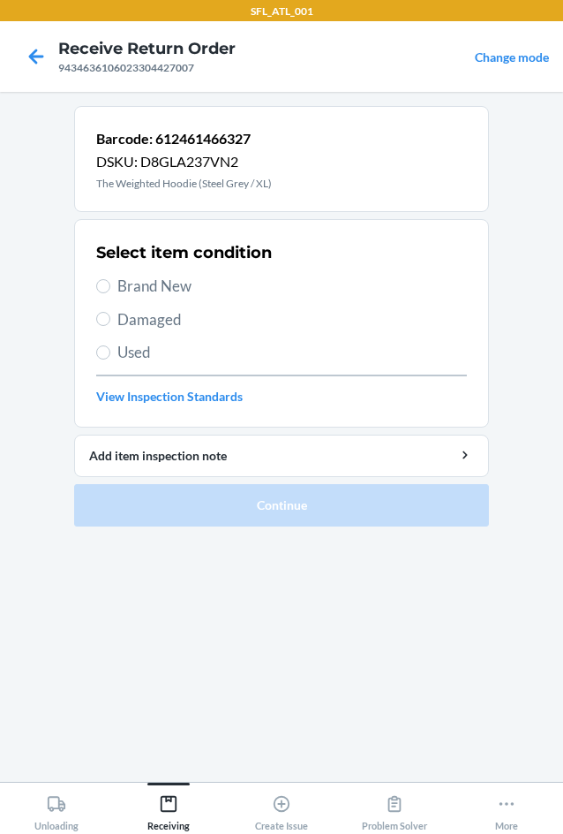
click at [136, 277] on span "Brand New" at bounding box center [292, 286] width 350 height 23
click at [110, 279] on input "Brand New" at bounding box center [103, 286] width 14 height 14
radio input "true"
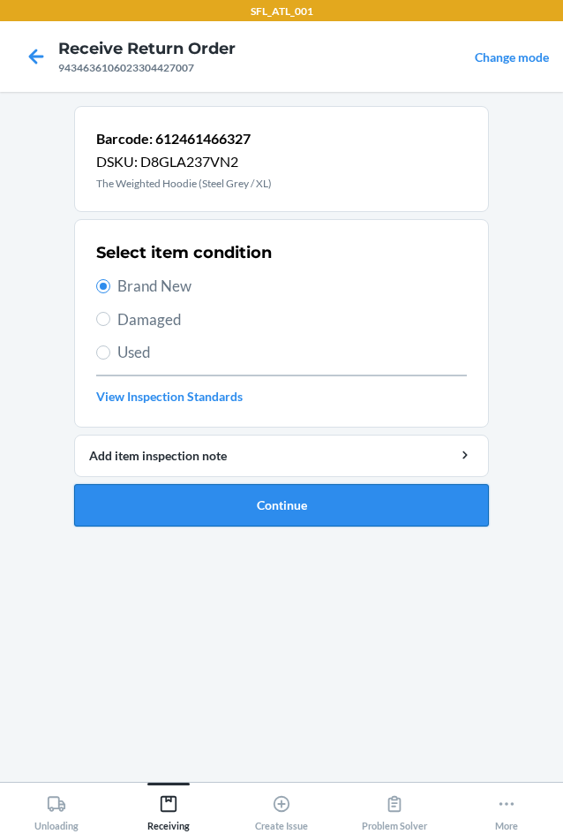
click at [222, 515] on button "Continue" at bounding box center [281, 505] width 415 height 42
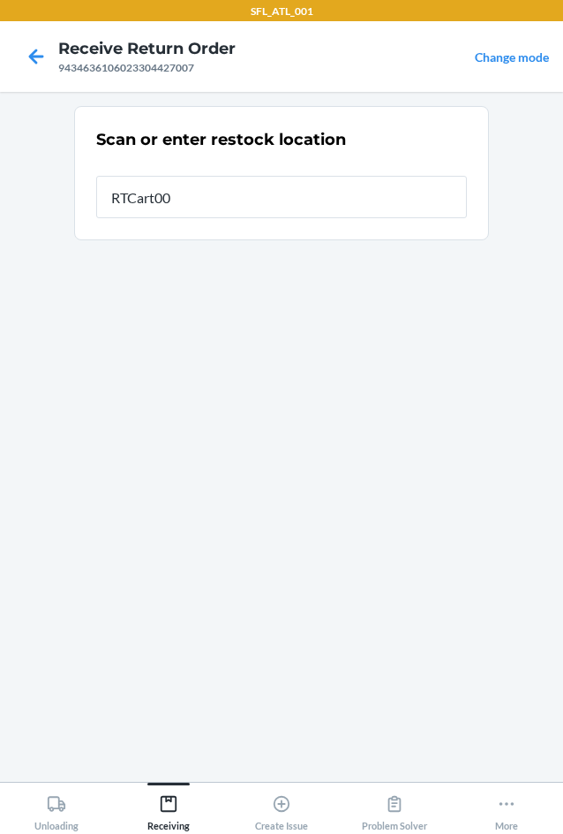
type input "RTCart007"
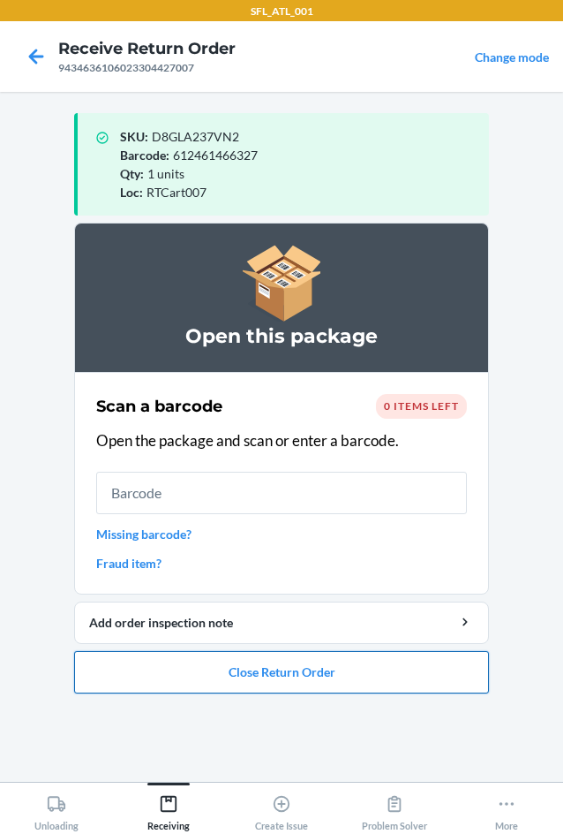
click at [302, 691] on button "Close Return Order" at bounding box center [281, 672] width 415 height 42
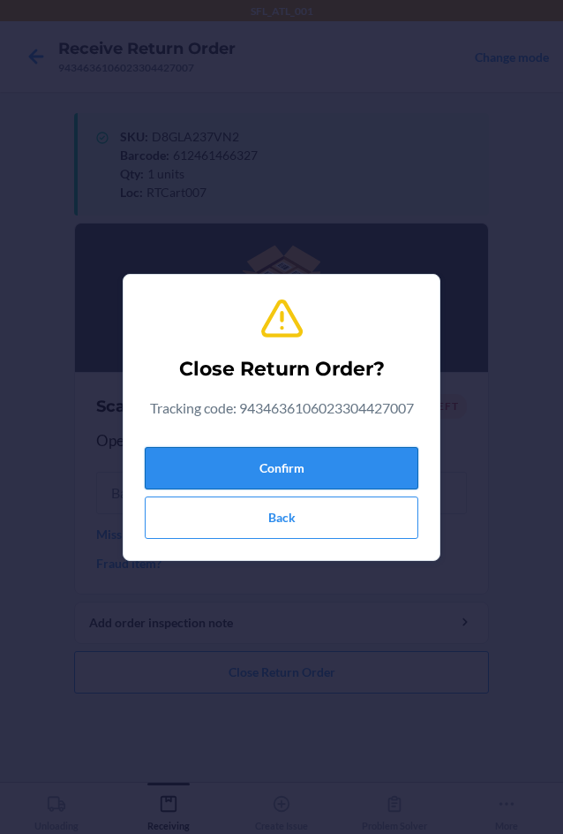
click at [245, 467] on button "Confirm" at bounding box center [282, 468] width 274 height 42
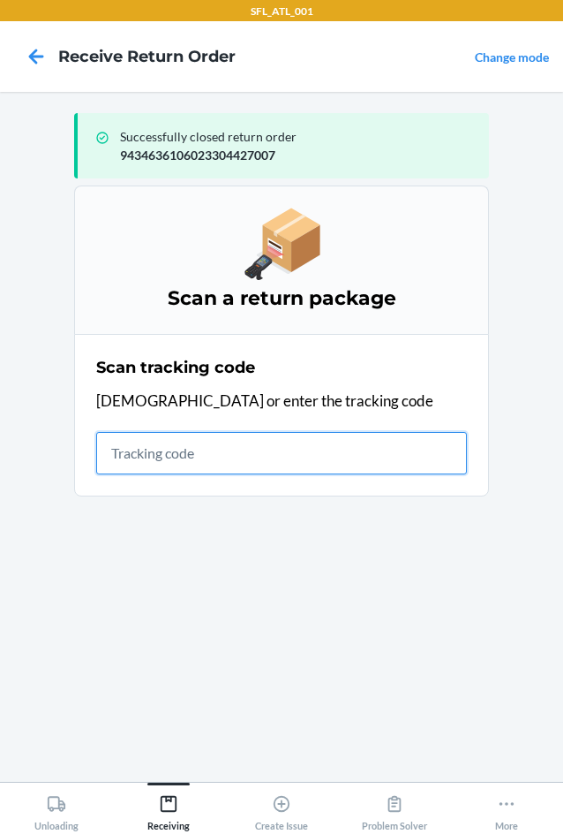
click at [147, 449] on input "text" at bounding box center [281, 453] width 371 height 42
type input "42030259"
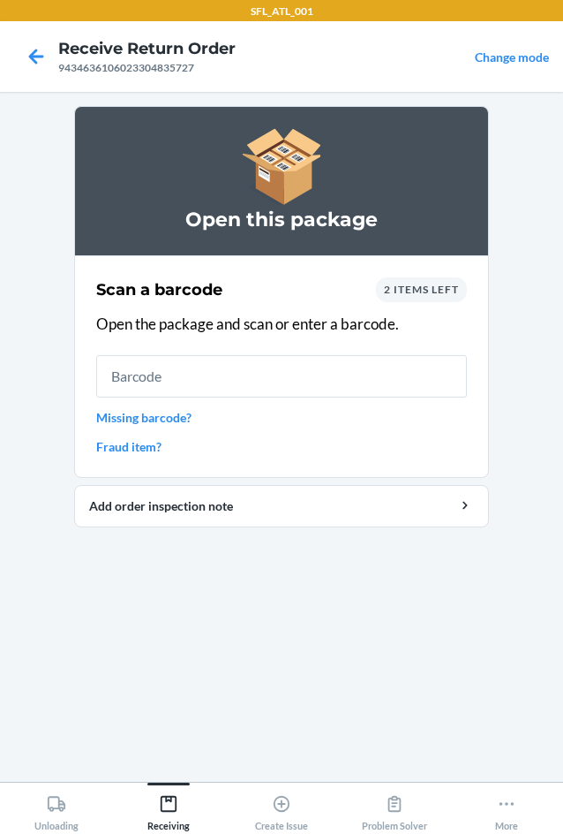
click at [394, 286] on span "2 items left" at bounding box center [421, 289] width 75 height 13
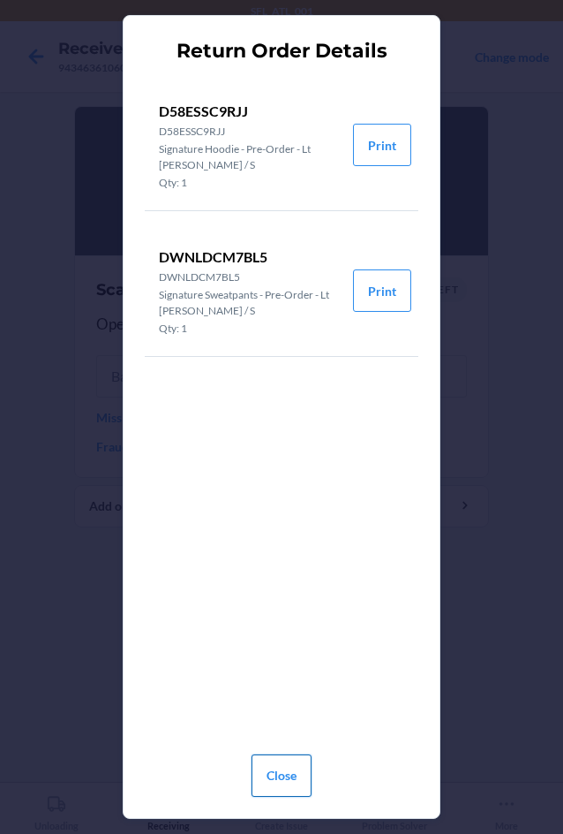
click at [288, 780] on button "Close" at bounding box center [282, 775] width 60 height 42
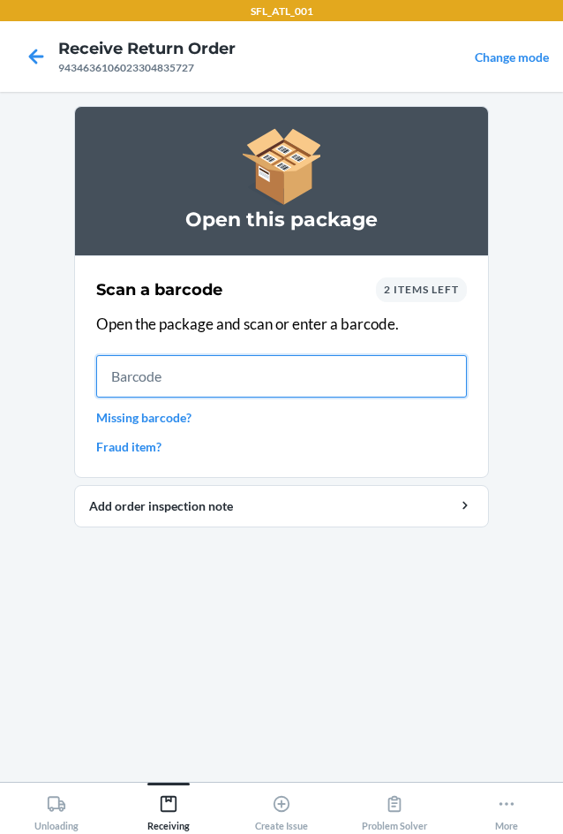
click at [145, 359] on input "text" at bounding box center [281, 376] width 371 height 42
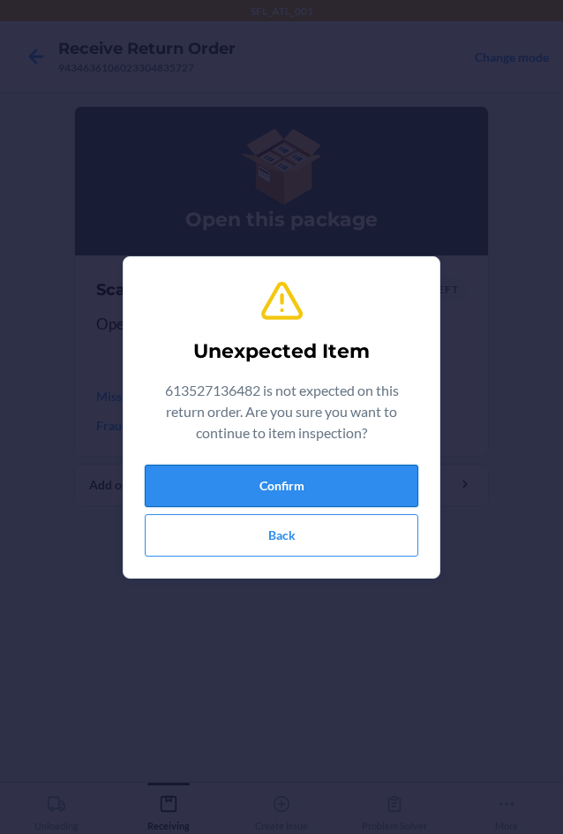
click at [207, 470] on button "Confirm" at bounding box center [282, 486] width 274 height 42
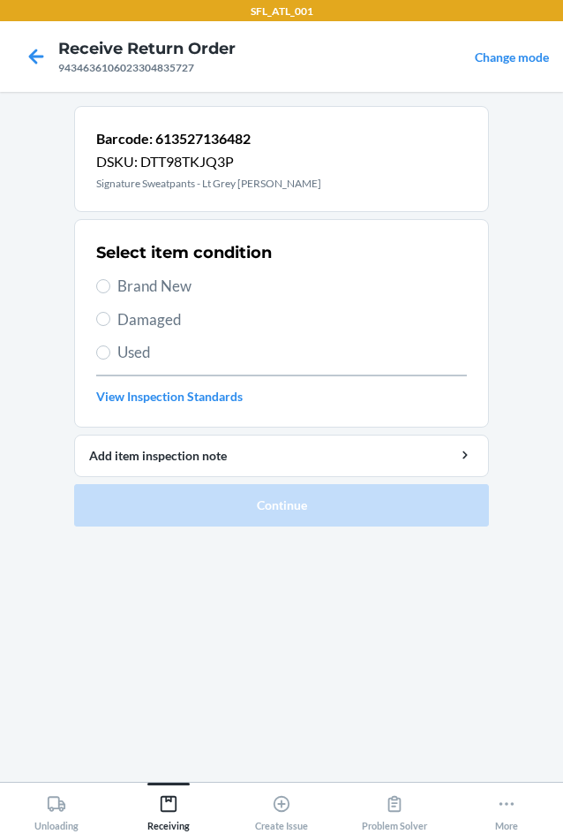
drag, startPoint x: 155, startPoint y: 282, endPoint x: 306, endPoint y: 476, distance: 246.6
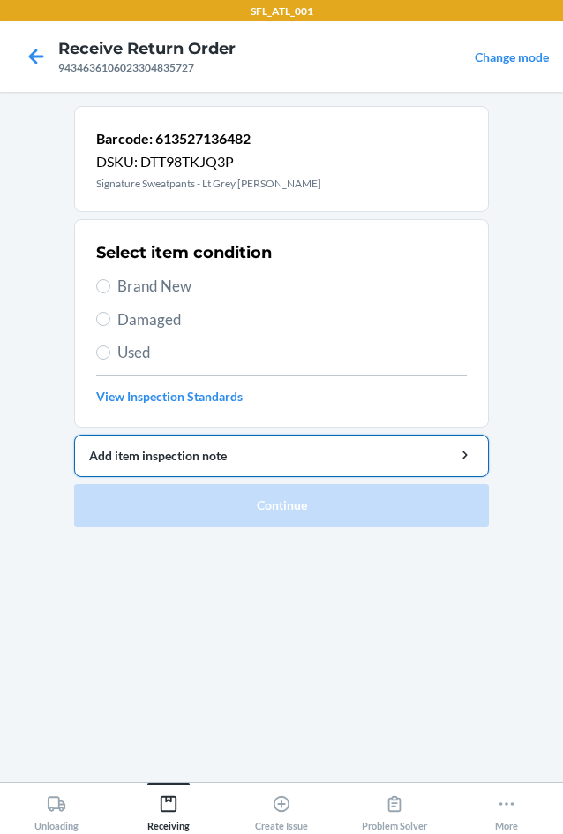
click at [156, 286] on span "Brand New" at bounding box center [292, 286] width 350 height 23
click at [110, 286] on input "Brand New" at bounding box center [103, 286] width 14 height 14
radio input "true"
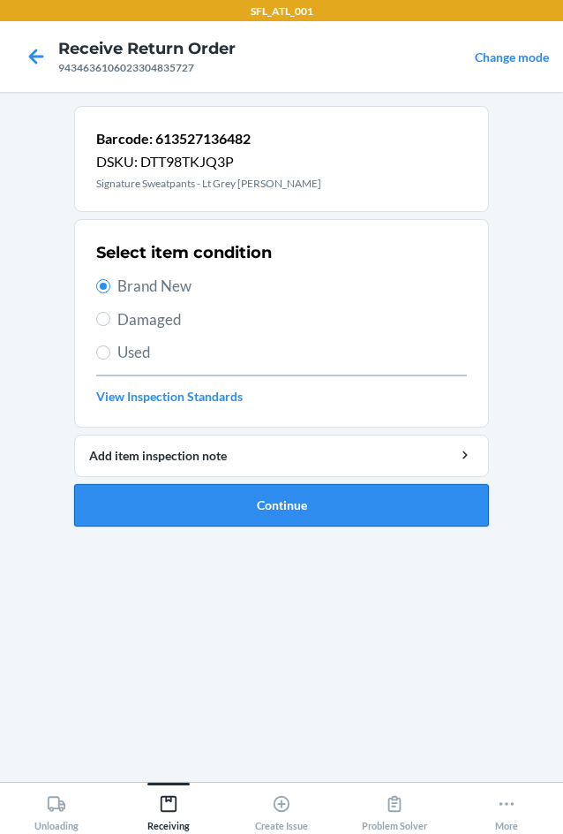
click at [306, 498] on button "Continue" at bounding box center [281, 505] width 415 height 42
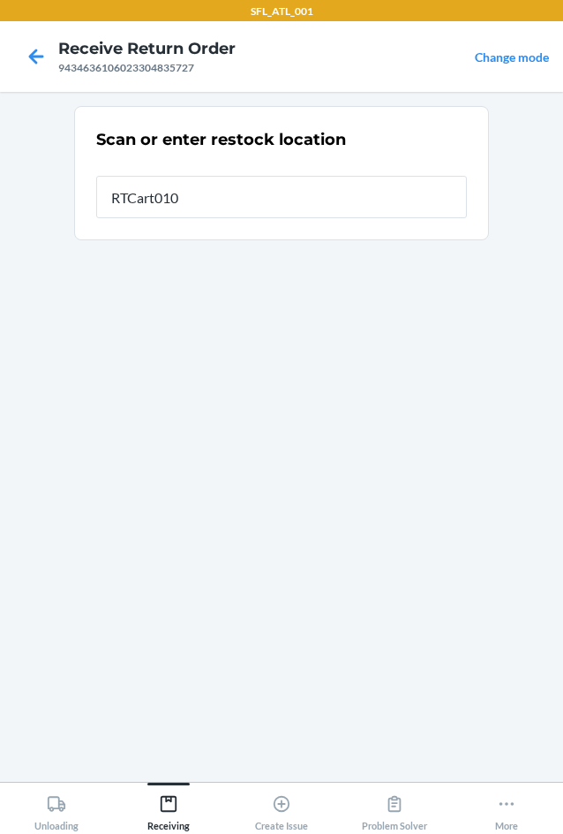
type input "RTCart010"
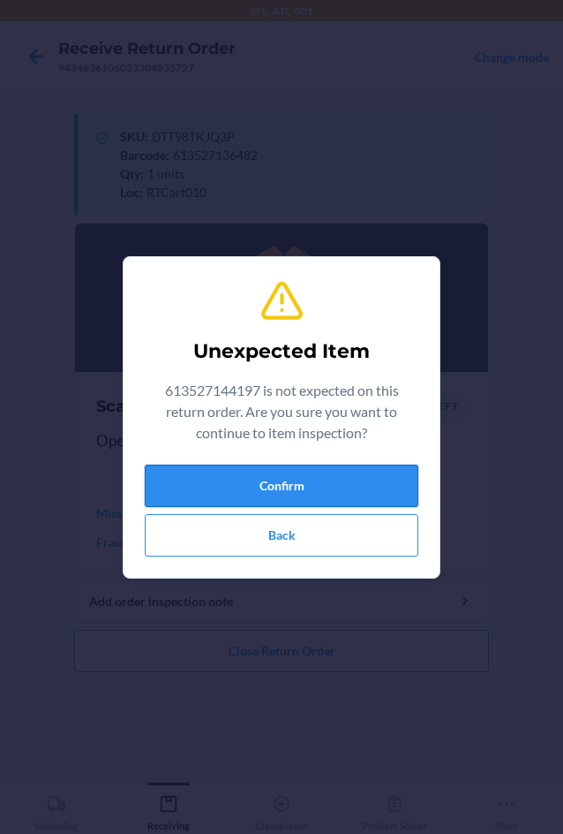
click at [324, 474] on button "Confirm" at bounding box center [282, 486] width 274 height 42
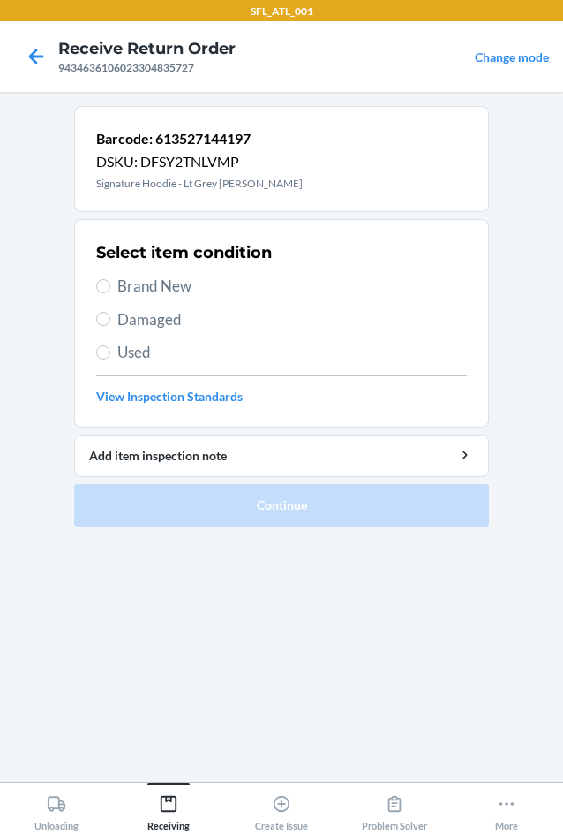
click at [133, 293] on span "Brand New" at bounding box center [292, 286] width 350 height 23
click at [110, 293] on input "Brand New" at bounding box center [103, 286] width 14 height 14
radio input "true"
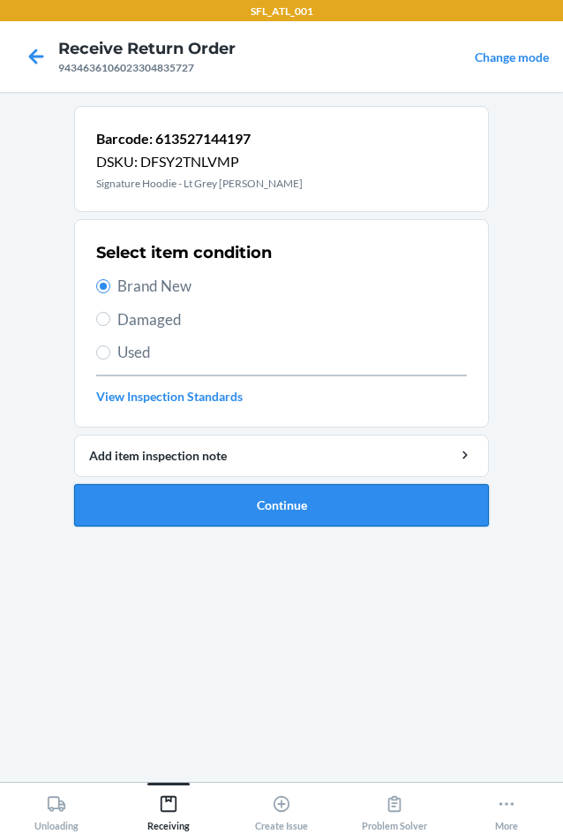
click at [311, 501] on button "Continue" at bounding box center [281, 505] width 415 height 42
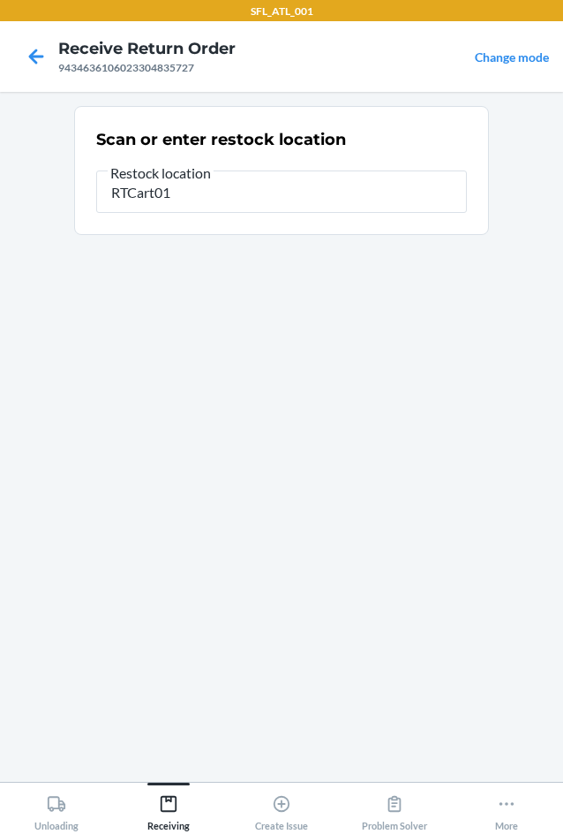
type input "RTCart010"
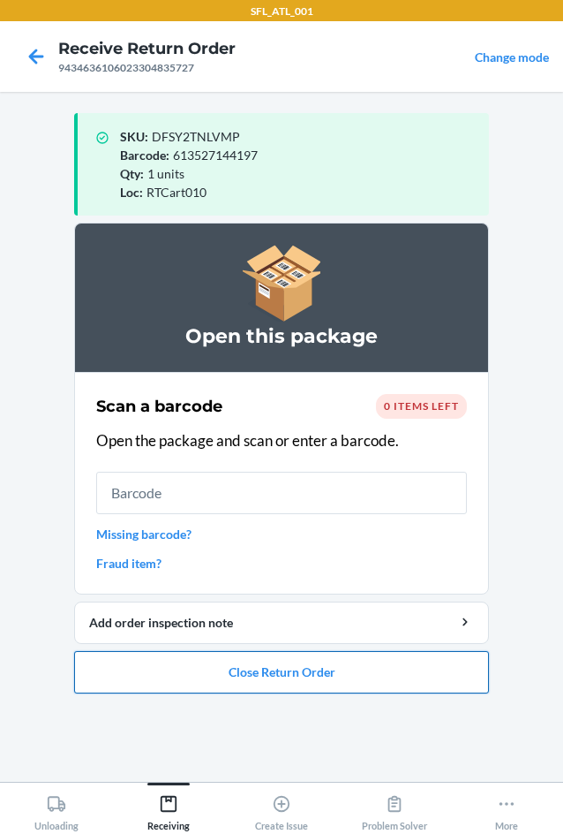
click at [338, 681] on button "Close Return Order" at bounding box center [281, 672] width 415 height 42
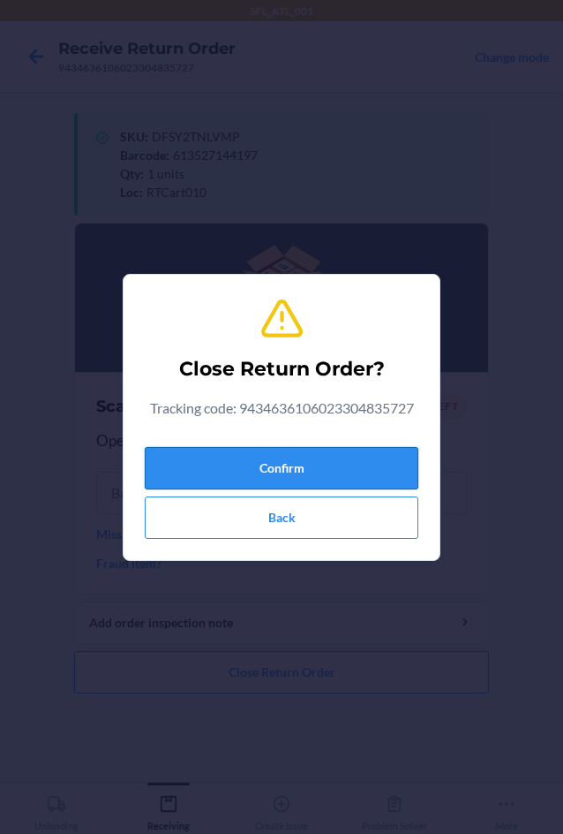
click at [238, 471] on button "Confirm" at bounding box center [282, 468] width 274 height 42
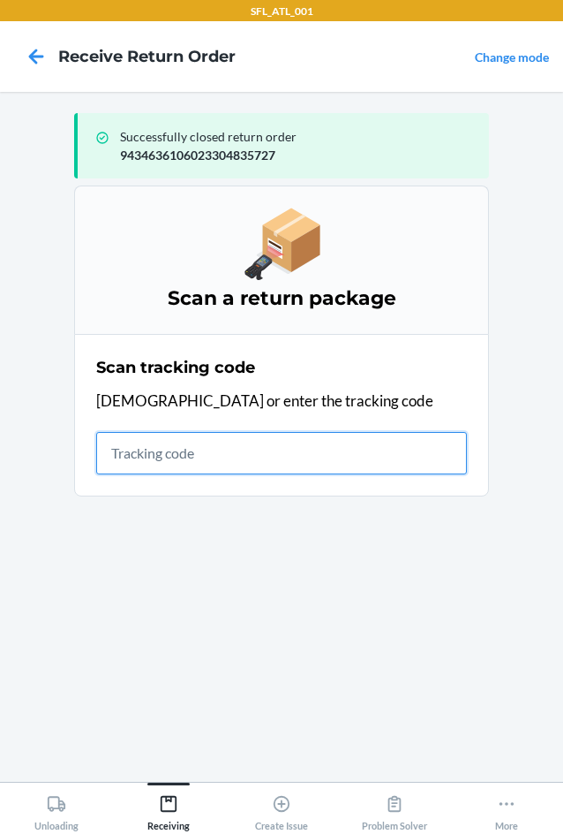
click at [162, 448] on input "text" at bounding box center [281, 453] width 371 height 42
type input "42030259943463610602330"
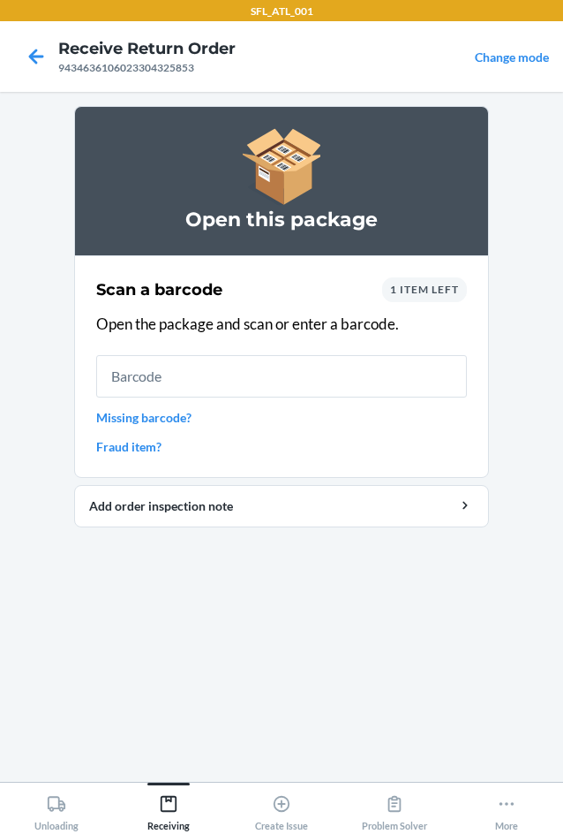
click at [419, 298] on div "1 item left" at bounding box center [424, 289] width 85 height 25
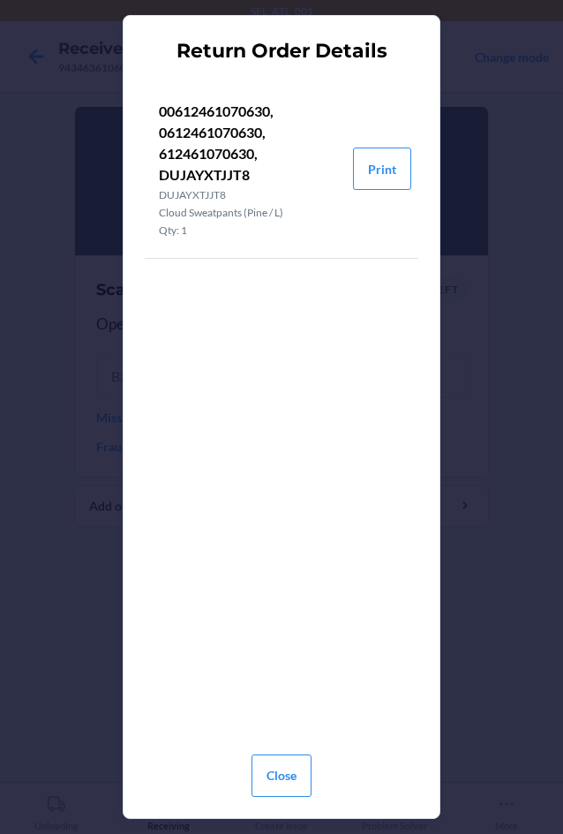
click at [426, 291] on section "Return Order Details 00612461070630, 0612461070630, 612461070630, DUJAYXTJJT8 D…" at bounding box center [282, 416] width 318 height 803
click at [281, 780] on button "Close" at bounding box center [282, 775] width 60 height 42
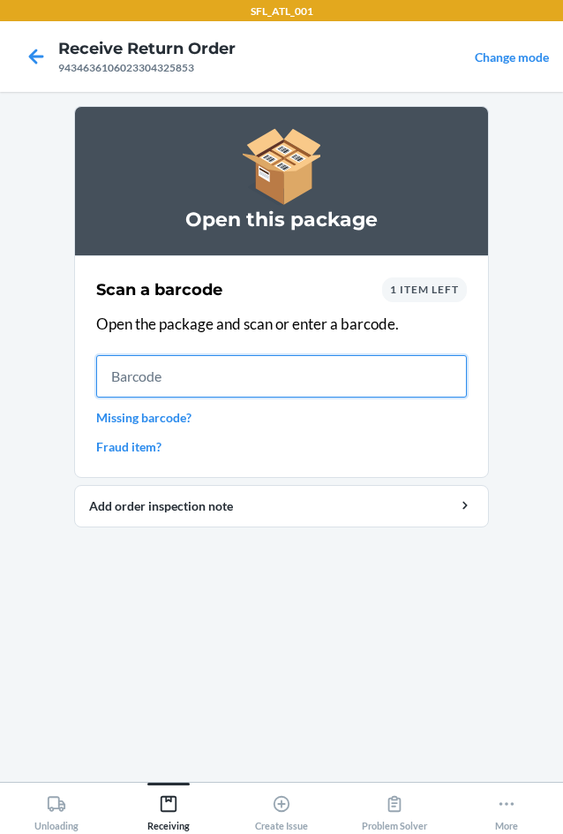
click at [193, 363] on input "text" at bounding box center [281, 376] width 371 height 42
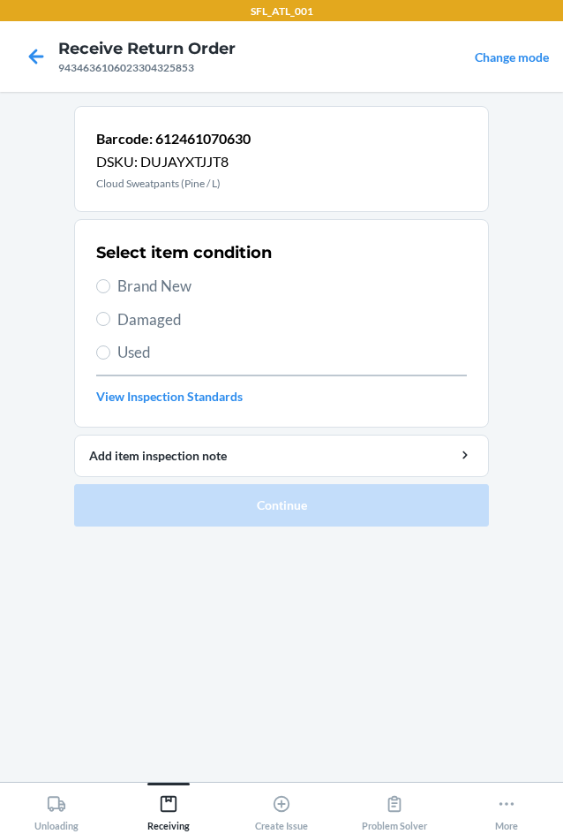
click at [119, 282] on span "Brand New" at bounding box center [292, 286] width 350 height 23
click at [110, 282] on input "Brand New" at bounding box center [103, 286] width 14 height 14
radio input "true"
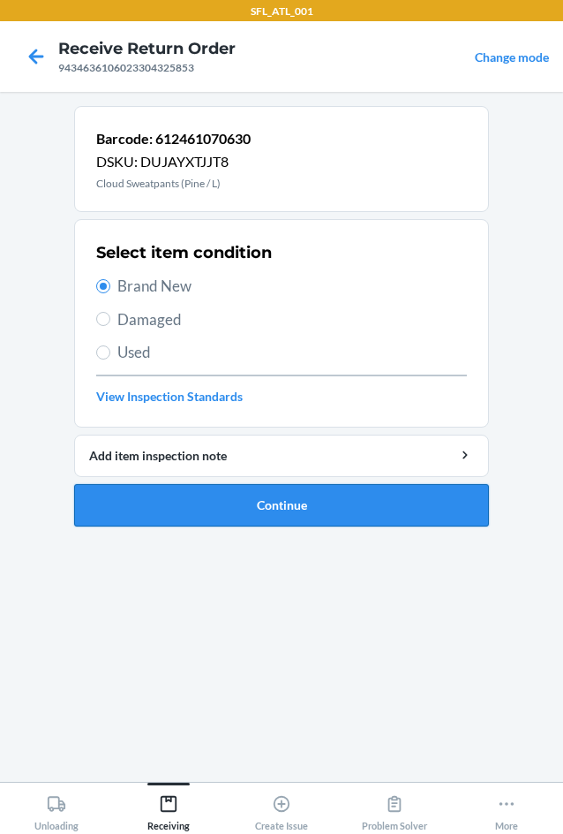
click at [229, 495] on button "Continue" at bounding box center [281, 505] width 415 height 42
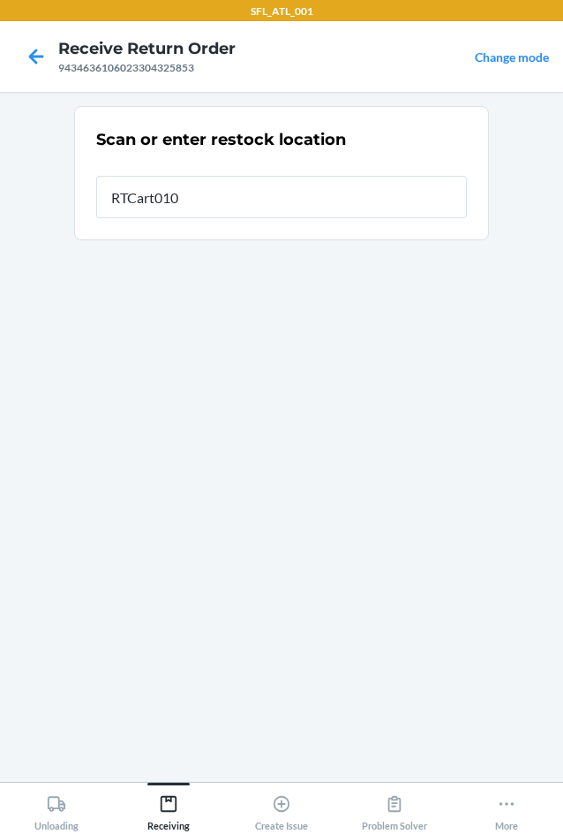
type input "RTCart010"
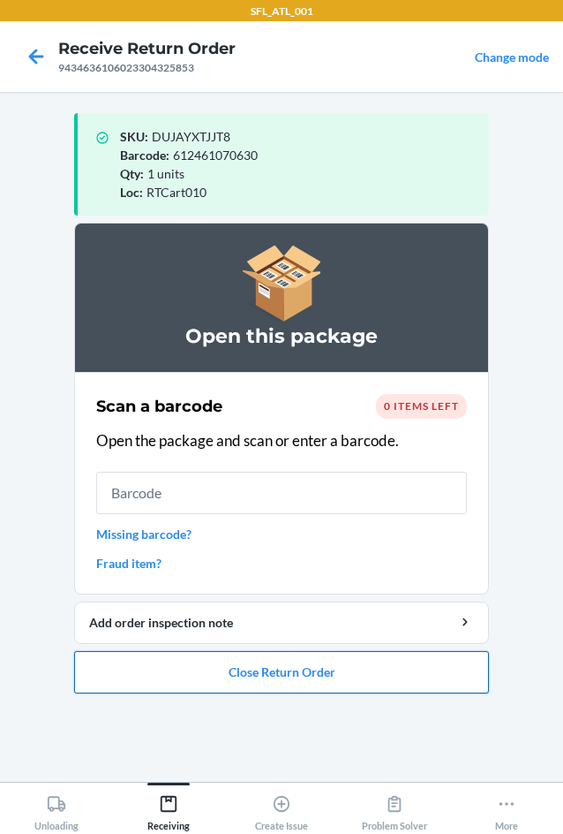
click at [283, 681] on button "Close Return Order" at bounding box center [281, 672] width 415 height 42
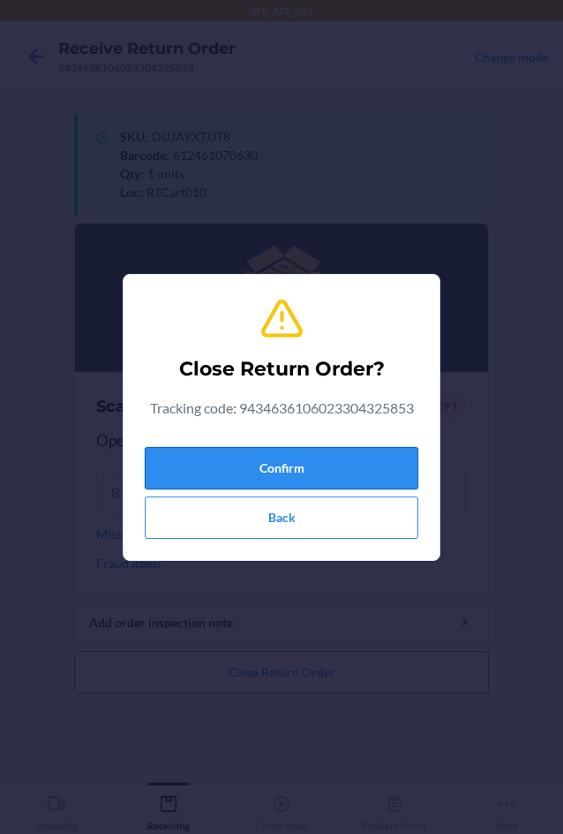
click at [280, 472] on button "Confirm" at bounding box center [282, 468] width 274 height 42
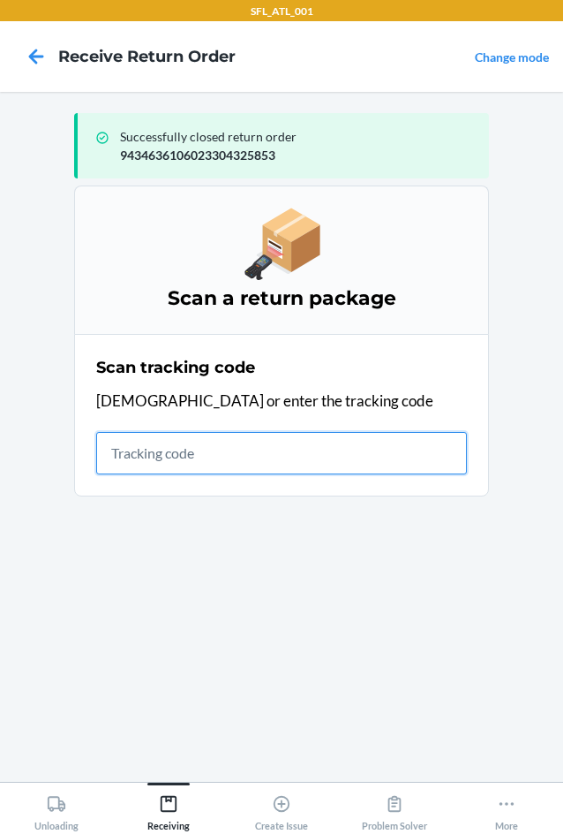
click at [155, 468] on input "text" at bounding box center [281, 453] width 371 height 42
type input "420302599434636106023"
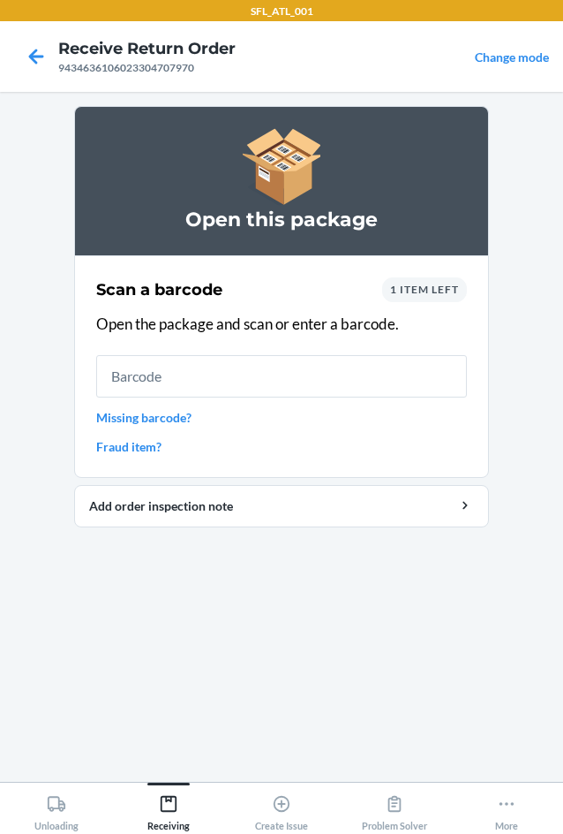
click at [436, 285] on span "1 item left" at bounding box center [424, 289] width 69 height 13
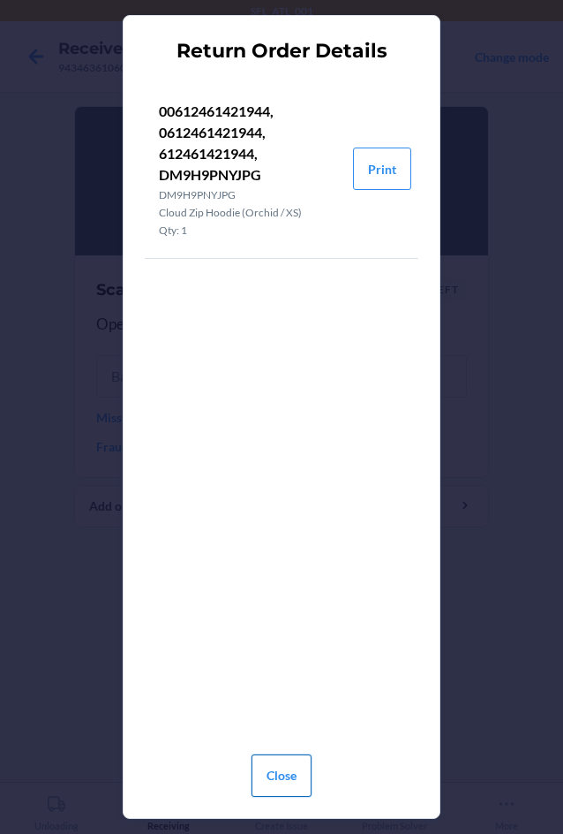
click at [291, 777] on button "Close" at bounding box center [282, 775] width 60 height 42
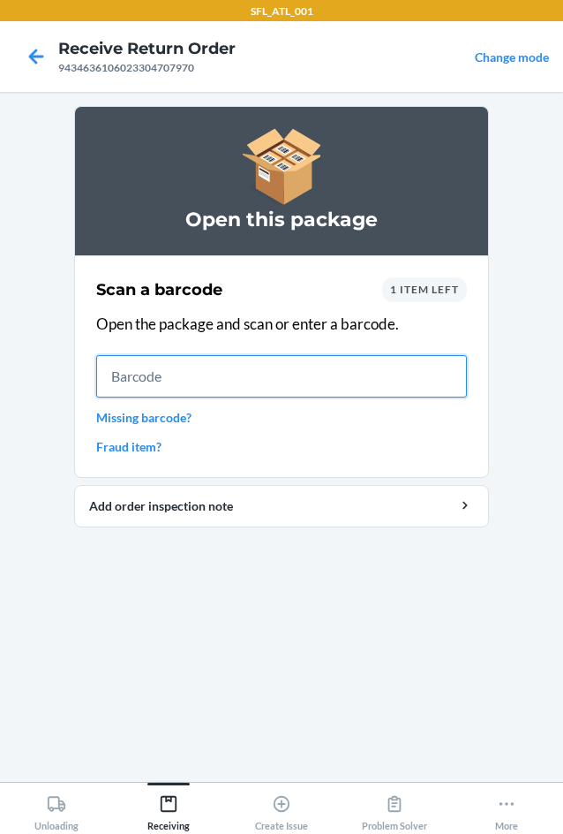
click at [125, 375] on input "text" at bounding box center [281, 376] width 371 height 42
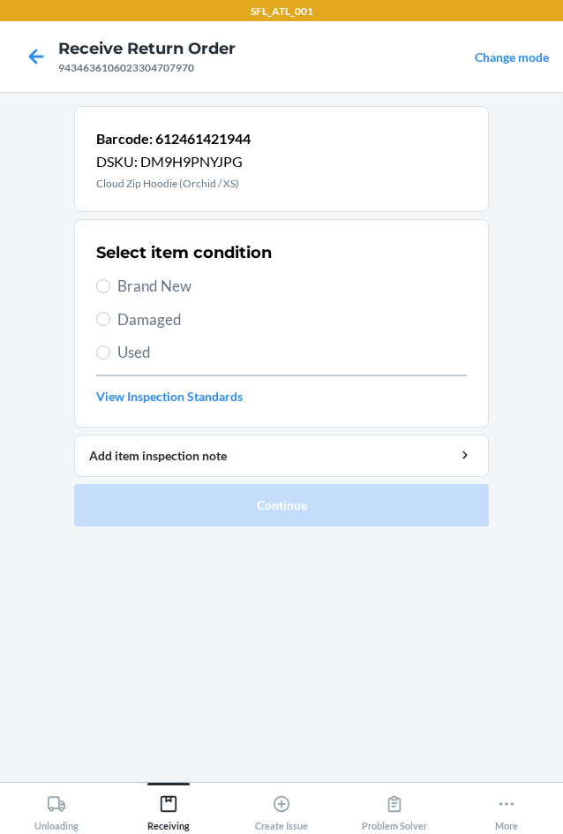
click at [134, 273] on div "Select item condition Brand New Damaged Used View Inspection Standards" at bounding box center [281, 323] width 371 height 175
click at [131, 277] on span "Brand New" at bounding box center [292, 286] width 350 height 23
click at [110, 279] on input "Brand New" at bounding box center [103, 286] width 14 height 14
radio input "true"
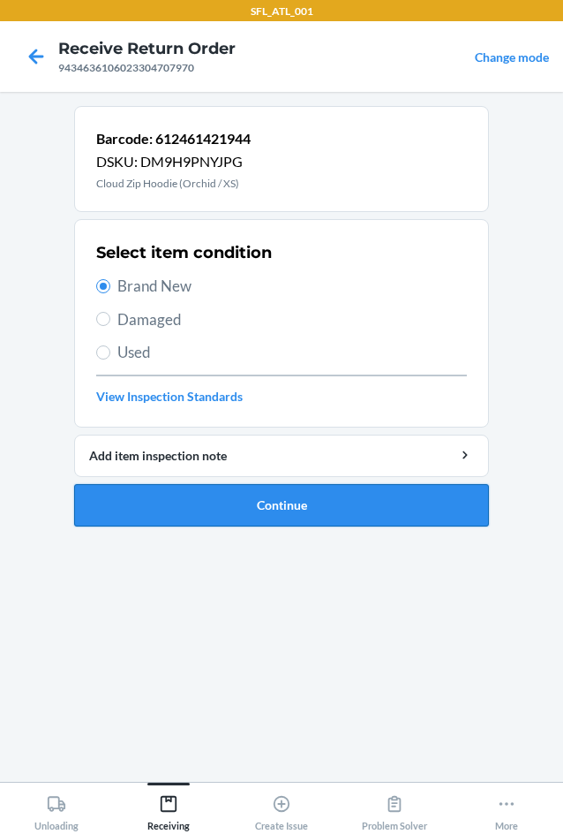
click at [301, 511] on button "Continue" at bounding box center [281, 505] width 415 height 42
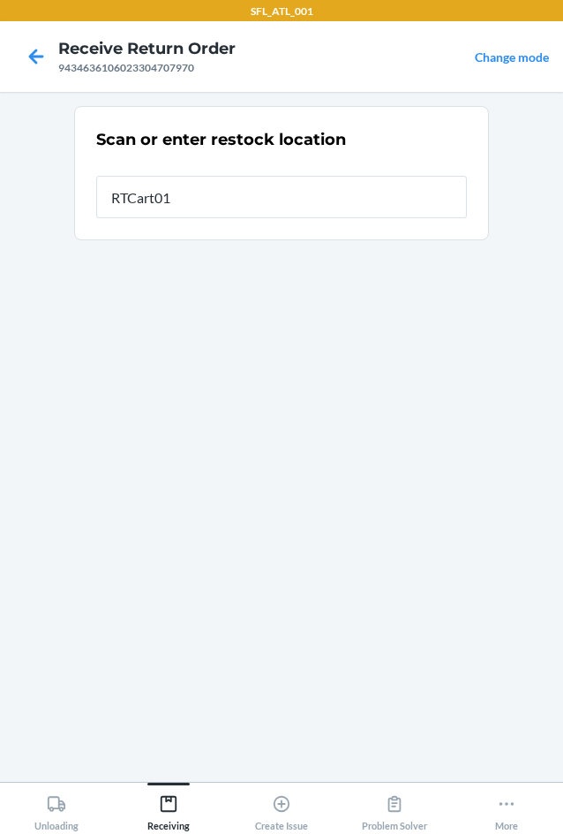
type input "RTCart010"
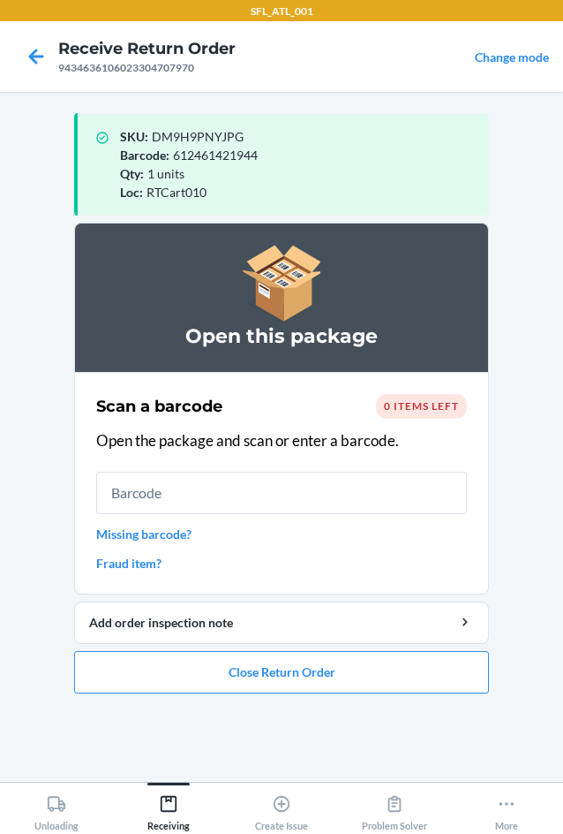
click at [297, 706] on ol "Open this package Scan a barcode 0 items left Open the package and scan or ente…" at bounding box center [281, 465] width 415 height 485
click at [295, 669] on button "Close Return Order" at bounding box center [281, 672] width 415 height 42
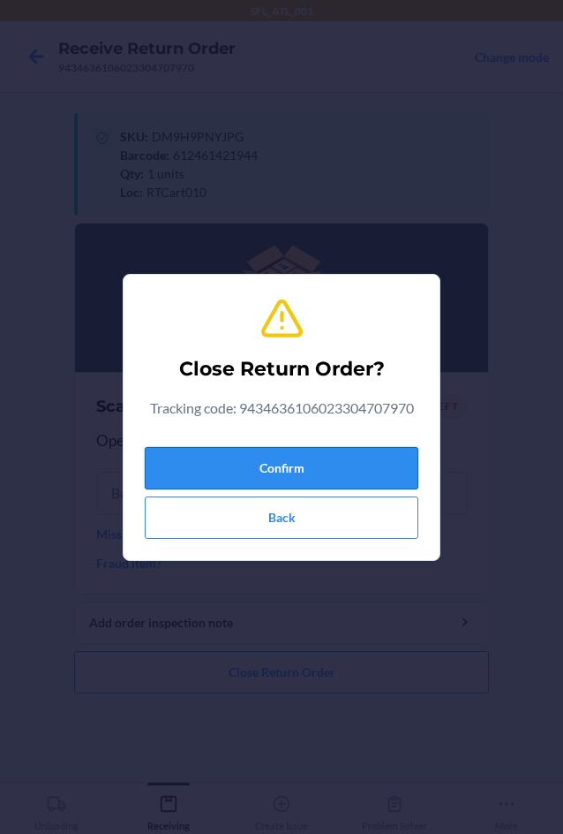
click at [281, 467] on button "Confirm" at bounding box center [282, 468] width 274 height 42
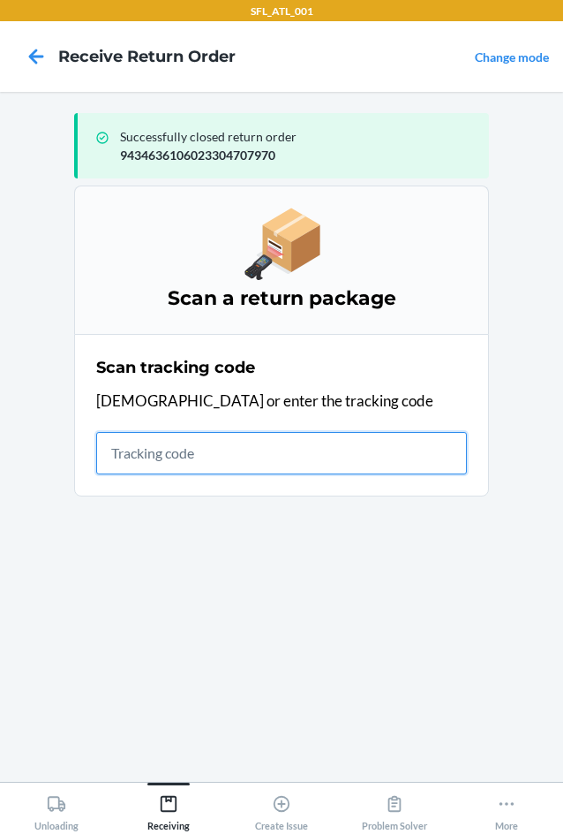
click at [176, 465] on input "text" at bounding box center [281, 453] width 371 height 42
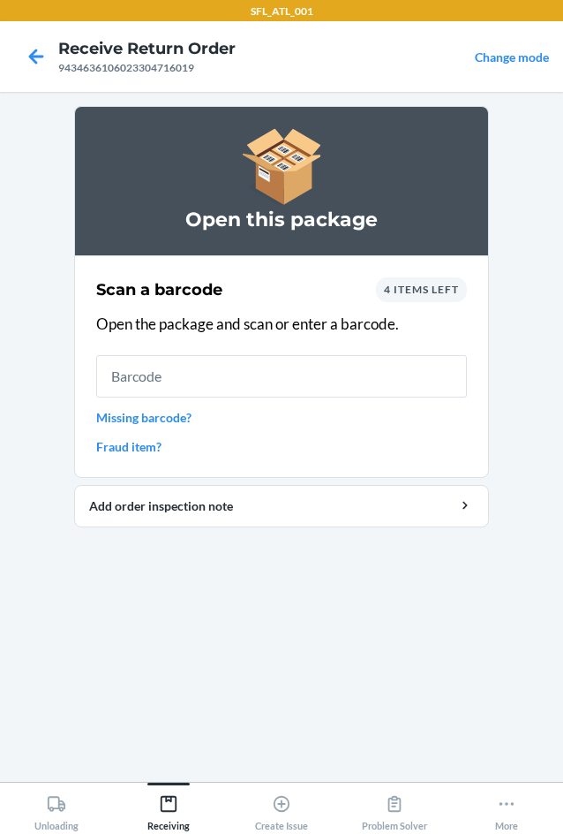
click at [404, 287] on span "4 items left" at bounding box center [421, 289] width 75 height 13
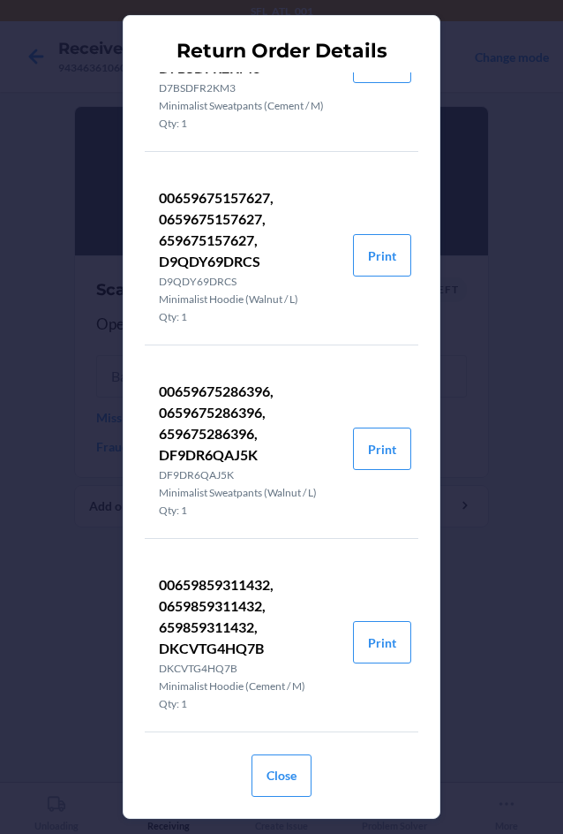
scroll to position [0, 0]
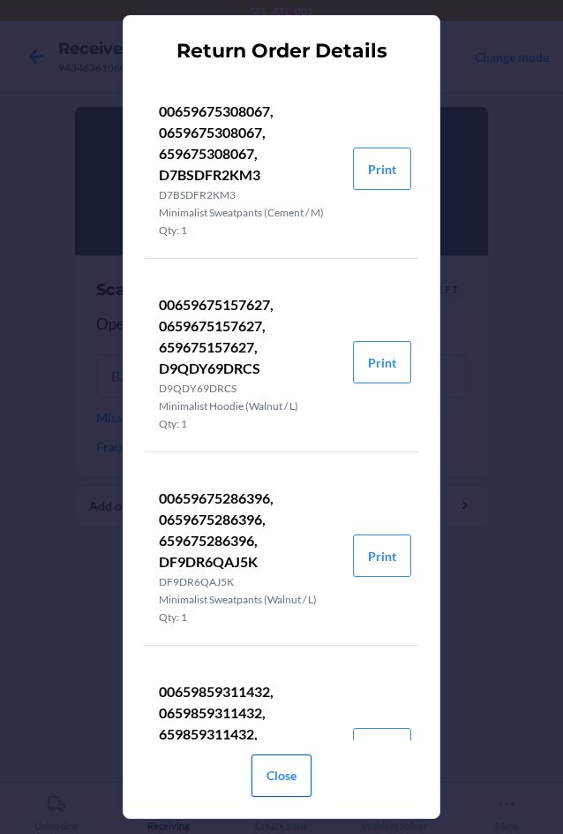
click at [295, 776] on button "Close" at bounding box center [282, 775] width 60 height 42
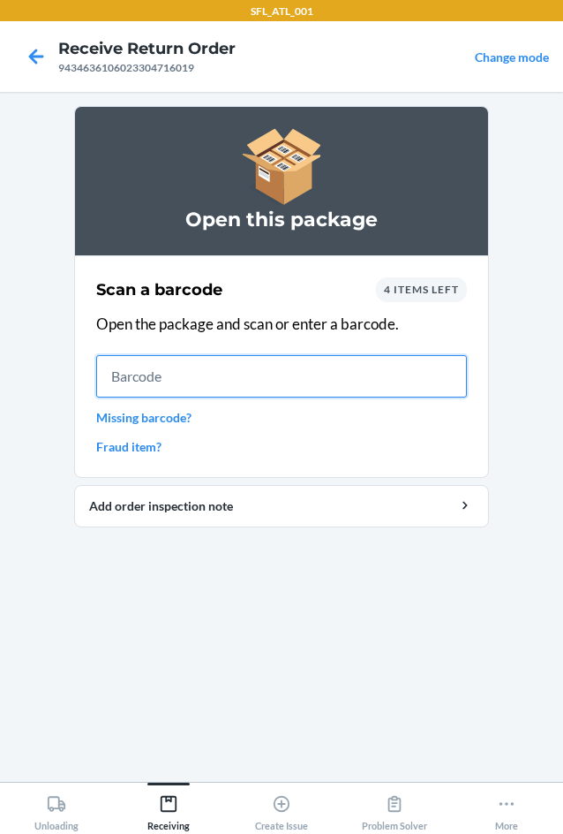
click at [195, 387] on input "text" at bounding box center [281, 376] width 371 height 42
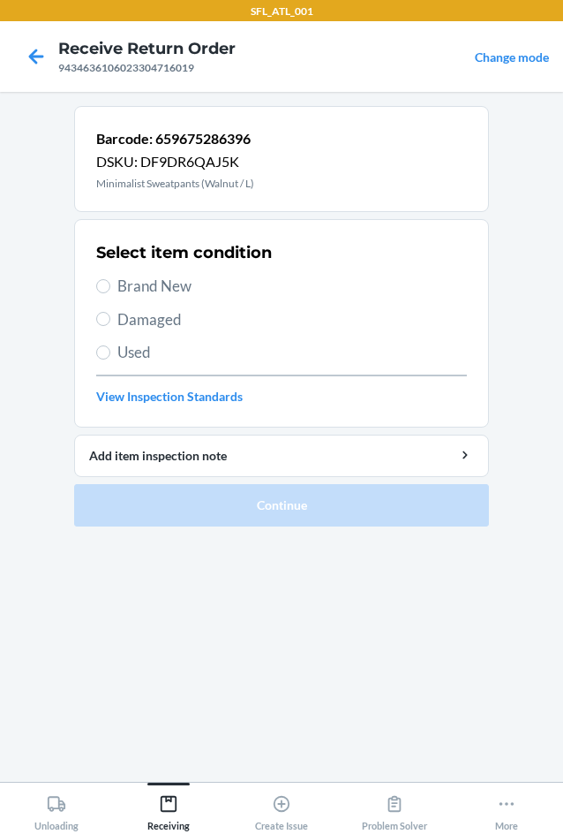
click at [129, 270] on div "Select item condition Brand New Damaged Used View Inspection Standards" at bounding box center [281, 323] width 371 height 175
click at [122, 284] on span "Brand New" at bounding box center [292, 286] width 350 height 23
click at [110, 284] on input "Brand New" at bounding box center [103, 286] width 14 height 14
radio input "true"
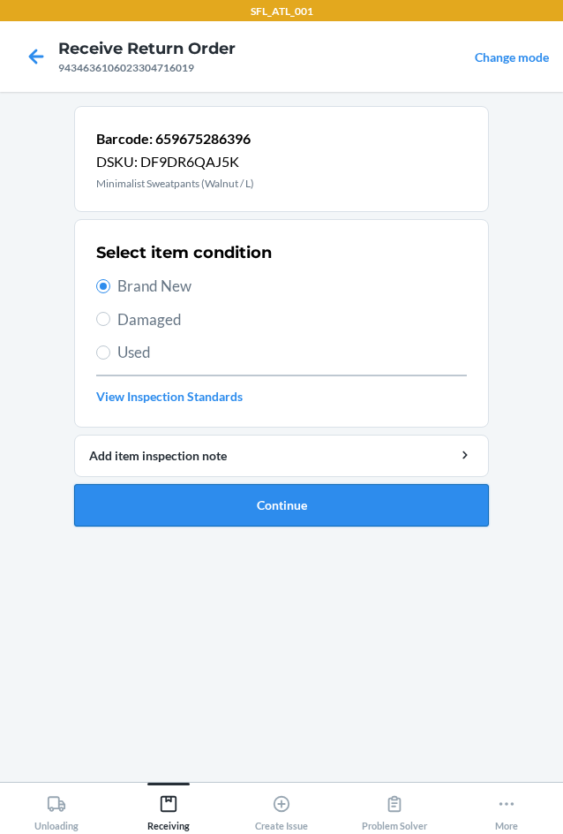
click at [237, 509] on button "Continue" at bounding box center [281, 505] width 415 height 42
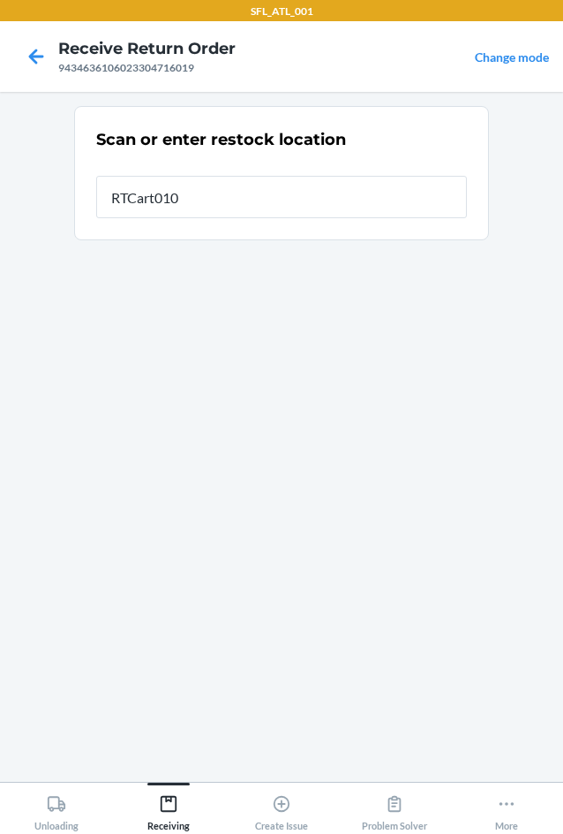
type input "RTCart010"
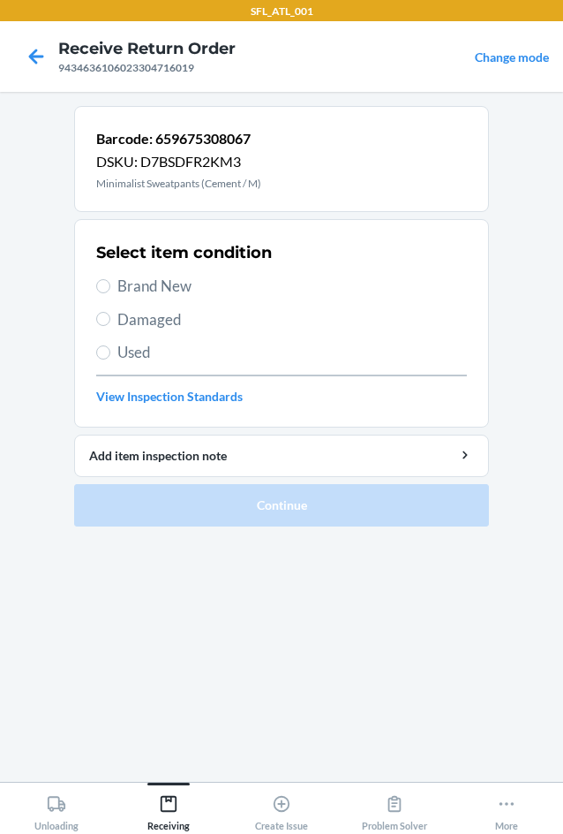
click at [127, 282] on span "Brand New" at bounding box center [292, 286] width 350 height 23
click at [110, 282] on input "Brand New" at bounding box center [103, 286] width 14 height 14
radio input "true"
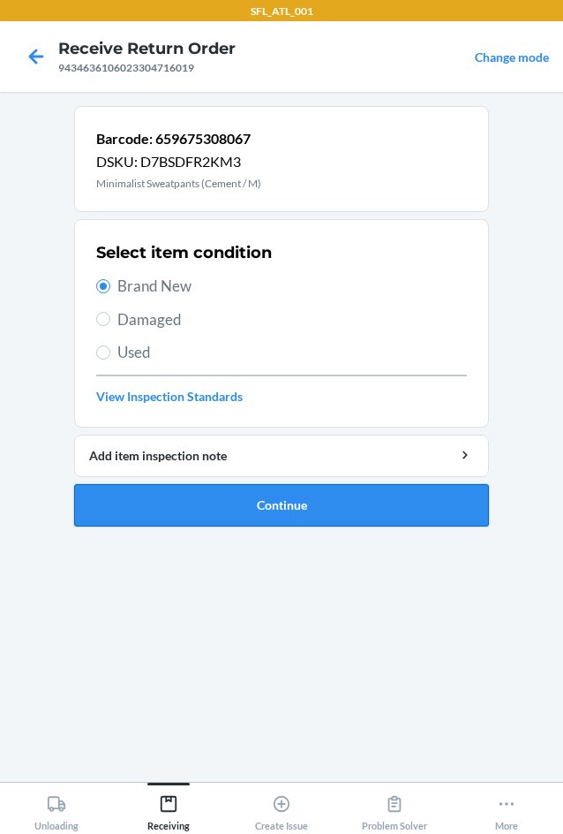
click at [161, 492] on button "Continue" at bounding box center [281, 505] width 415 height 42
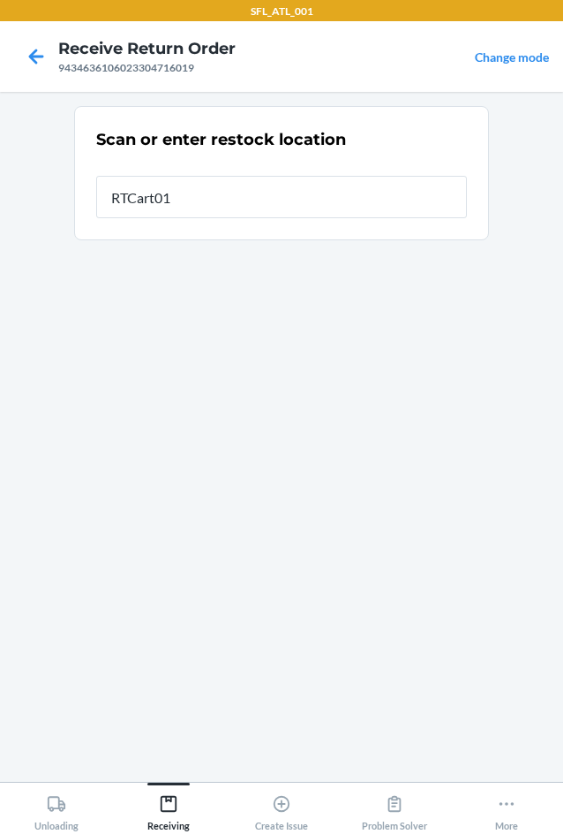
type input "RTCart010"
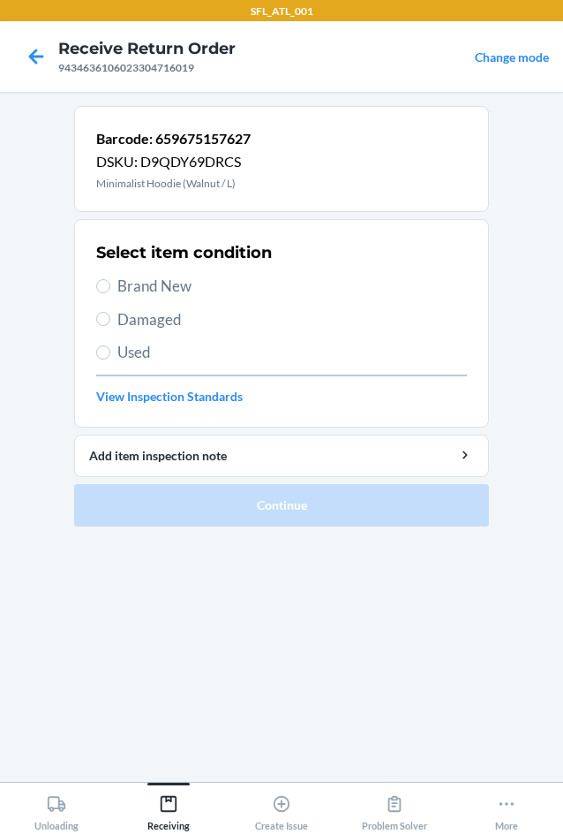
click at [108, 279] on label "Brand New" at bounding box center [281, 286] width 371 height 23
click at [108, 279] on input "Brand New" at bounding box center [103, 286] width 14 height 14
radio input "true"
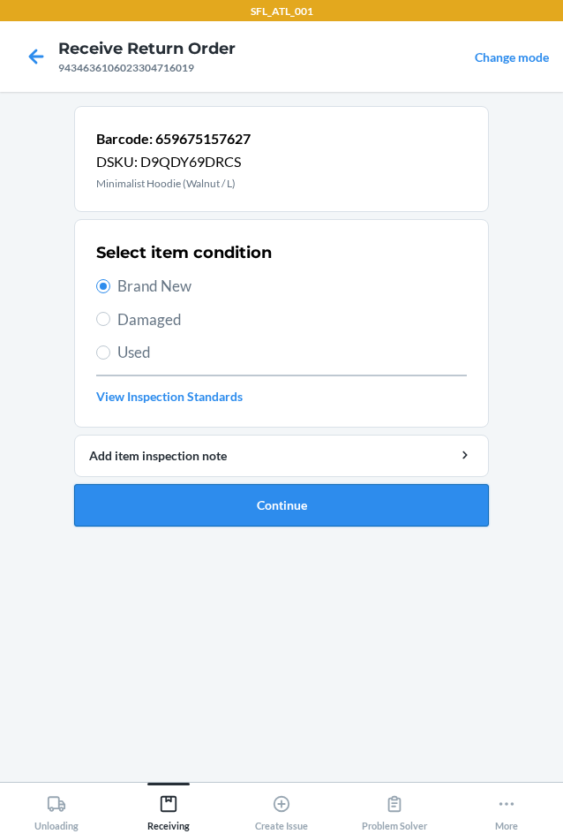
click at [221, 506] on button "Continue" at bounding box center [281, 505] width 415 height 42
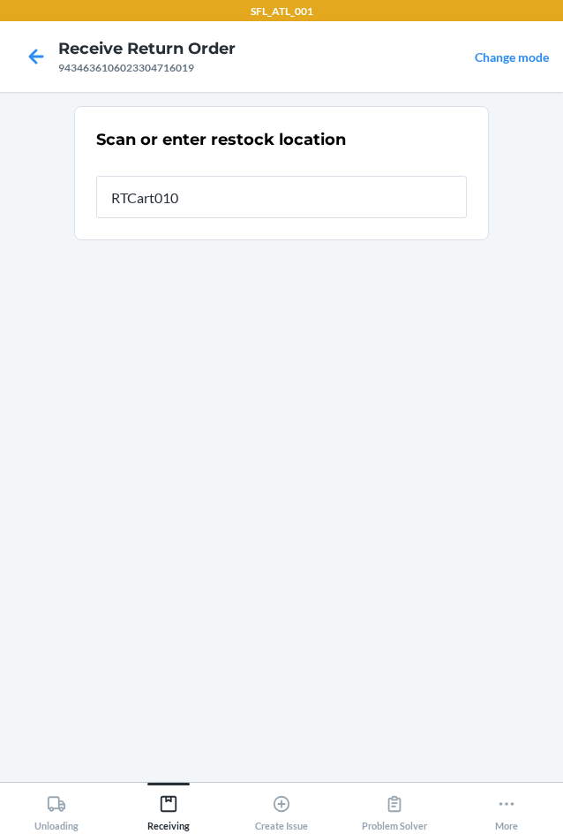
type input "RTCart010"
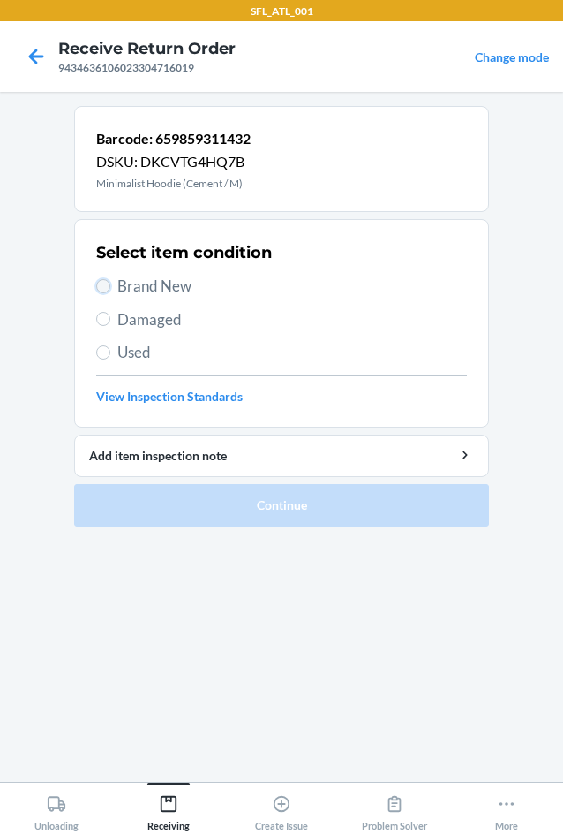
drag, startPoint x: 108, startPoint y: 285, endPoint x: 256, endPoint y: 501, distance: 261.6
click at [109, 285] on input "Brand New" at bounding box center [103, 286] width 14 height 14
radio input "true"
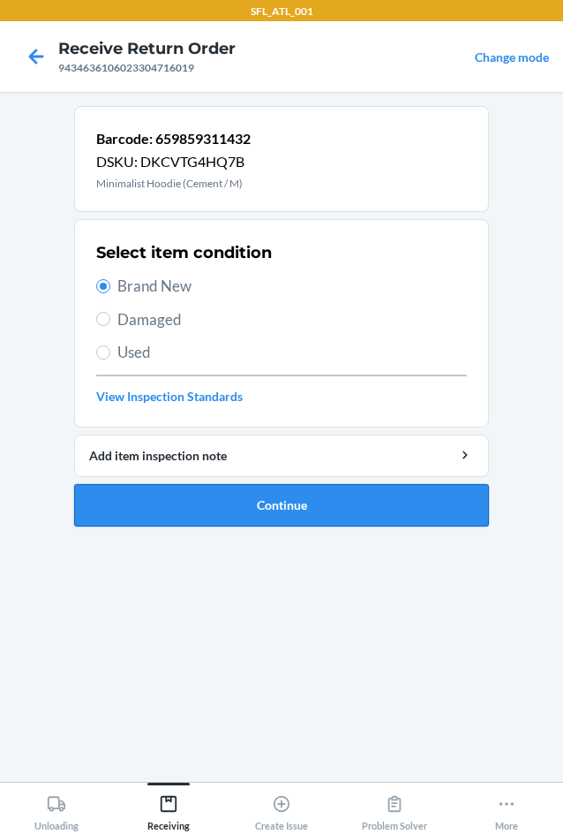
click at [261, 502] on button "Continue" at bounding box center [281, 505] width 415 height 42
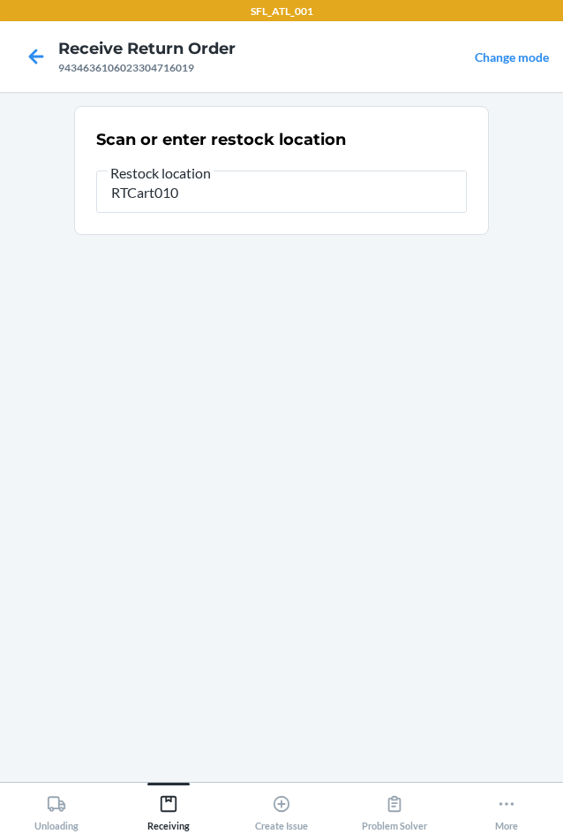
type input "RTCart010"
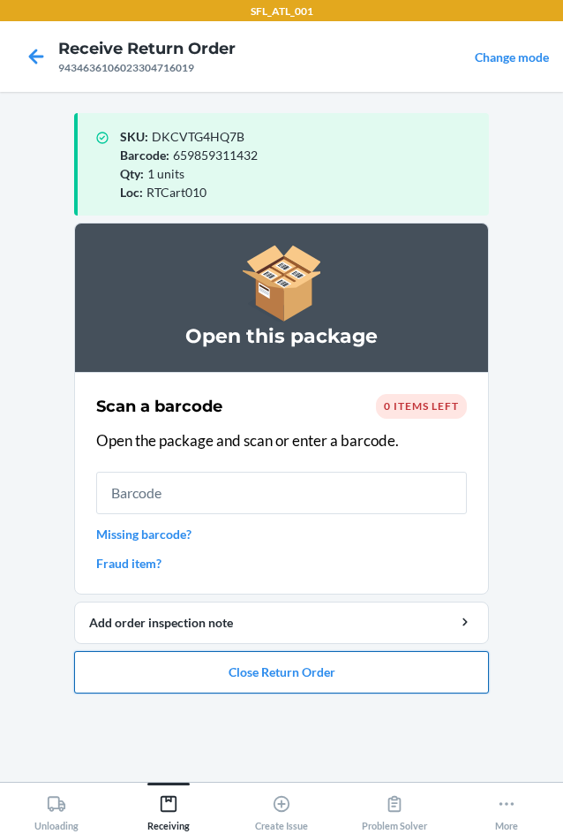
click at [288, 674] on button "Close Return Order" at bounding box center [281, 672] width 415 height 42
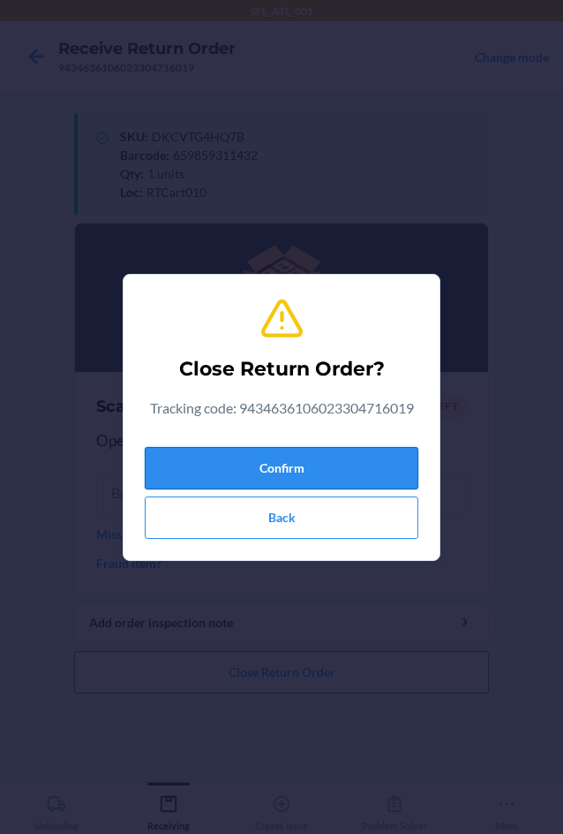
click at [235, 469] on button "Confirm" at bounding box center [282, 468] width 274 height 42
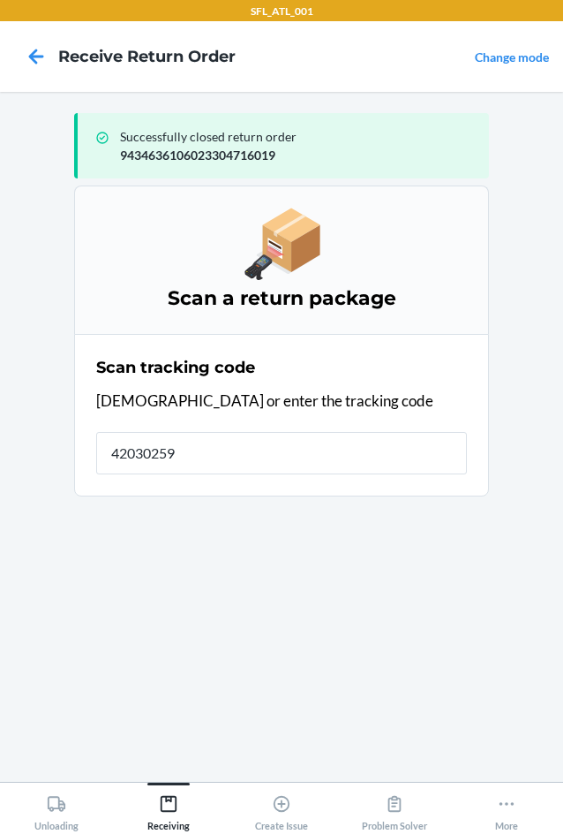
type input "420302599"
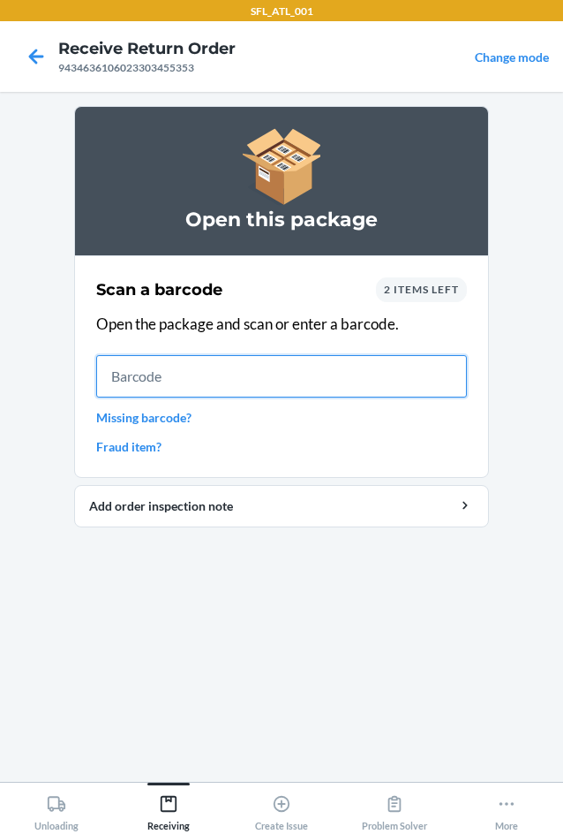
click at [211, 382] on input "text" at bounding box center [281, 376] width 371 height 42
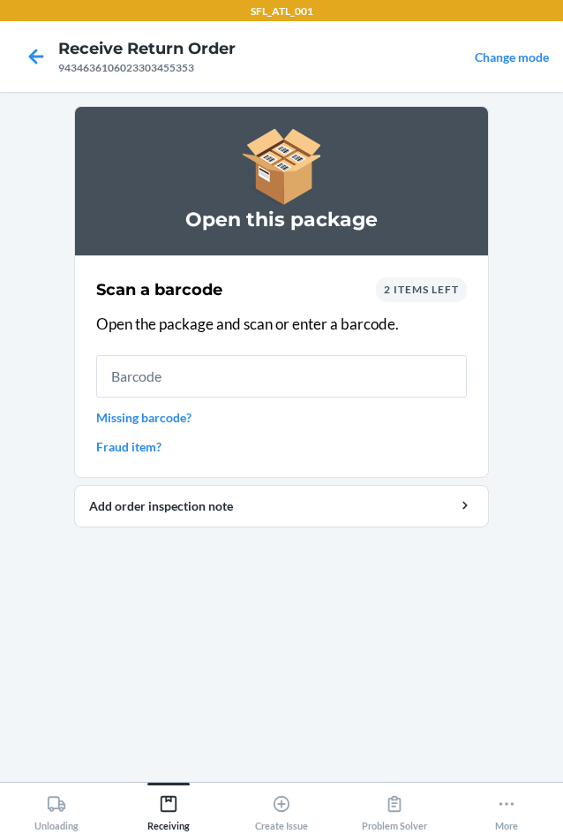
click at [396, 280] on div "2 items left" at bounding box center [421, 289] width 91 height 25
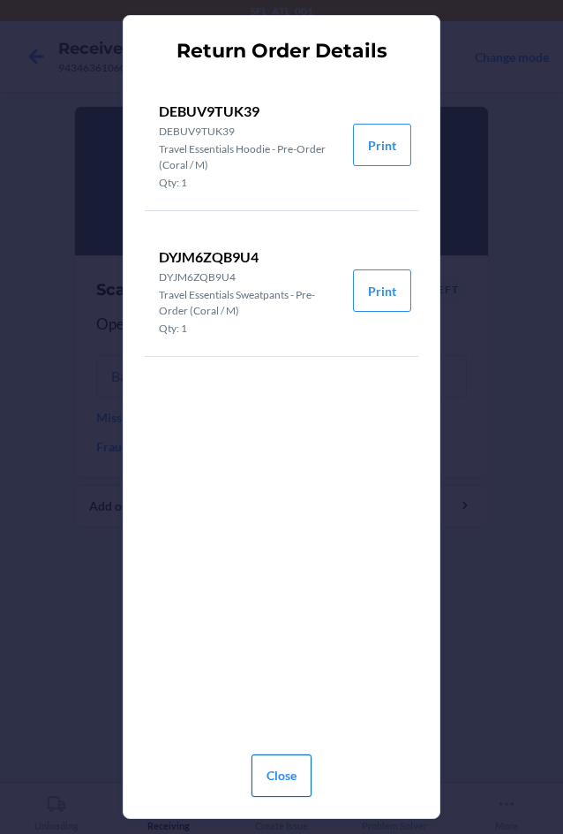
click at [274, 782] on button "Close" at bounding box center [282, 775] width 60 height 42
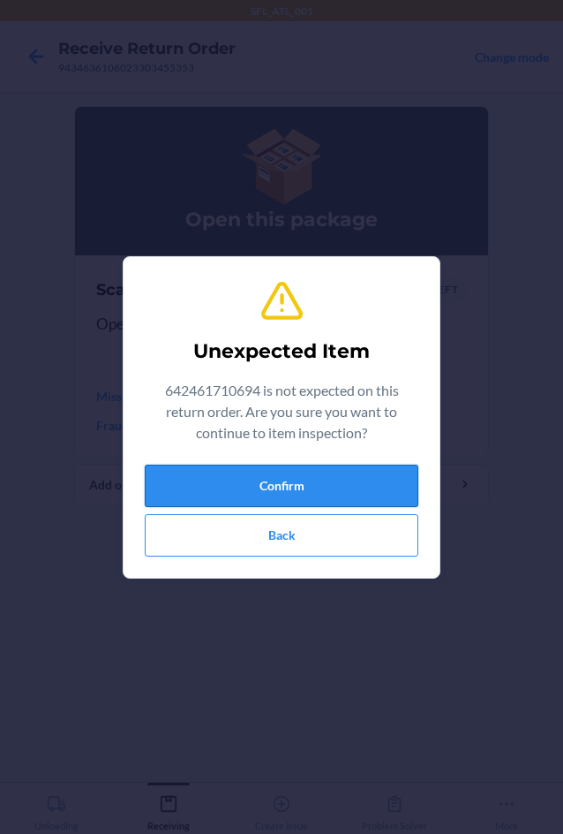
click at [300, 471] on button "Confirm" at bounding box center [282, 486] width 274 height 42
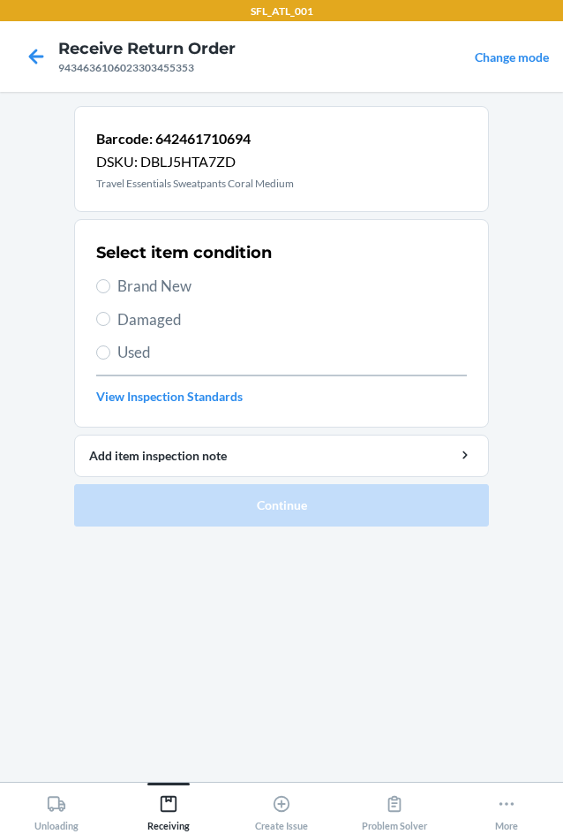
click at [167, 291] on span "Brand New" at bounding box center [292, 286] width 350 height 23
click at [110, 291] on input "Brand New" at bounding box center [103, 286] width 14 height 14
radio input "true"
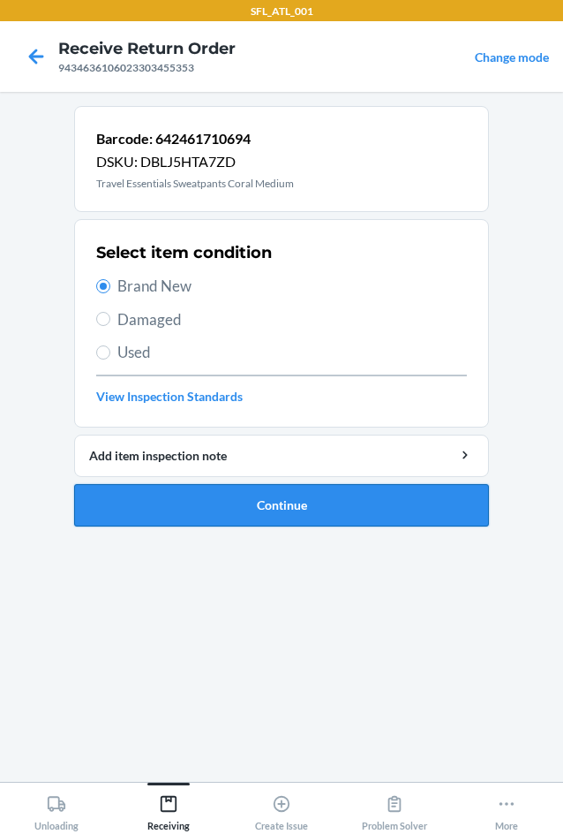
click at [244, 503] on button "Continue" at bounding box center [281, 505] width 415 height 42
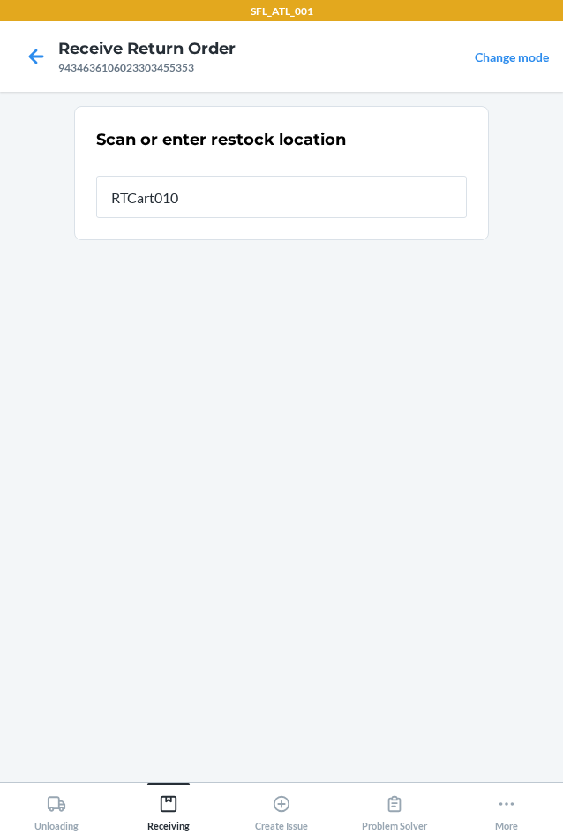
type input "RTCart010"
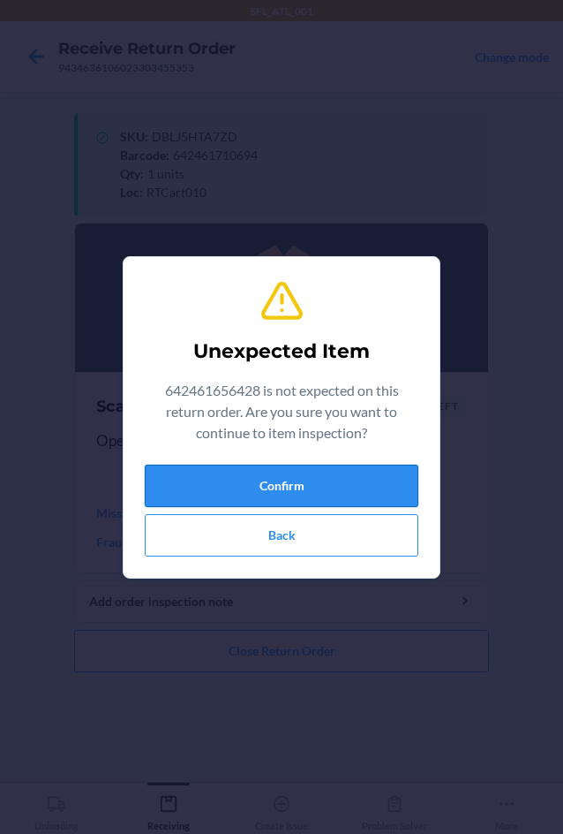
click at [270, 481] on button "Confirm" at bounding box center [282, 486] width 274 height 42
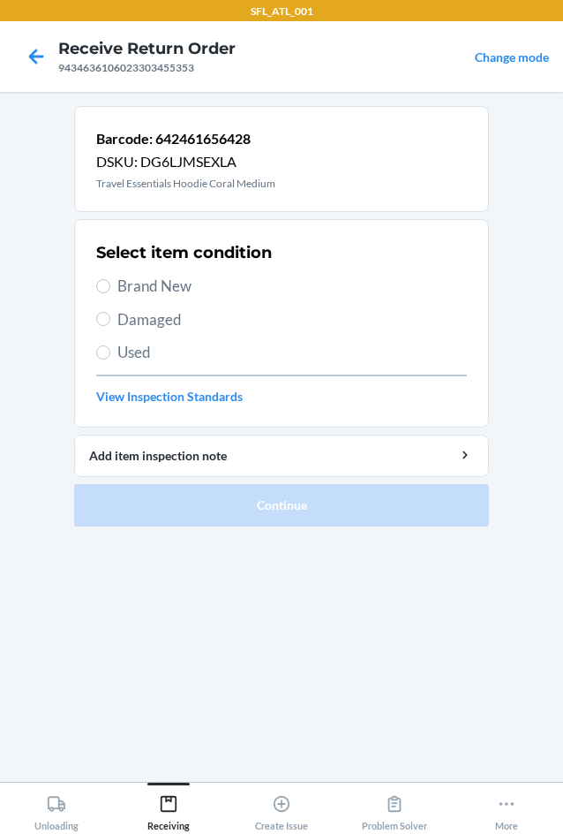
click at [145, 295] on span "Brand New" at bounding box center [292, 286] width 350 height 23
click at [110, 293] on input "Brand New" at bounding box center [103, 286] width 14 height 14
radio input "true"
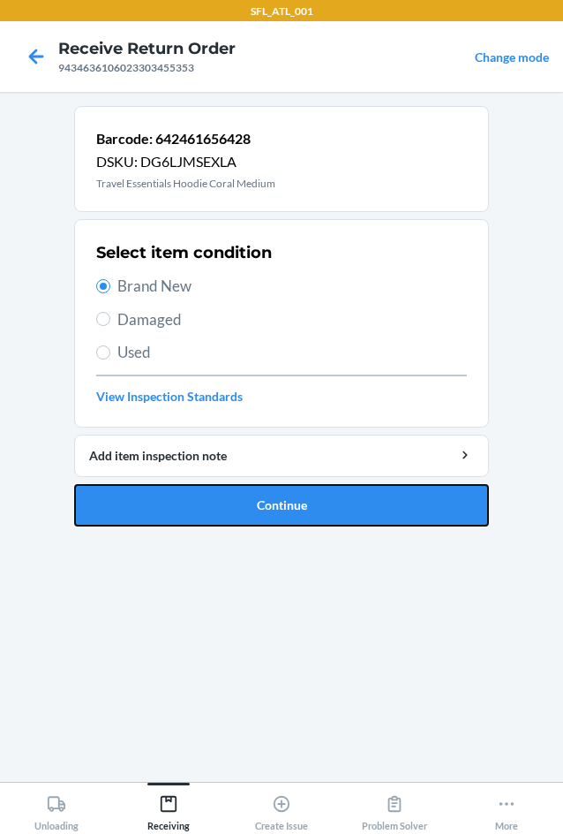
drag, startPoint x: 201, startPoint y: 493, endPoint x: 198, endPoint y: 484, distance: 9.5
click at [201, 488] on button "Continue" at bounding box center [281, 505] width 415 height 42
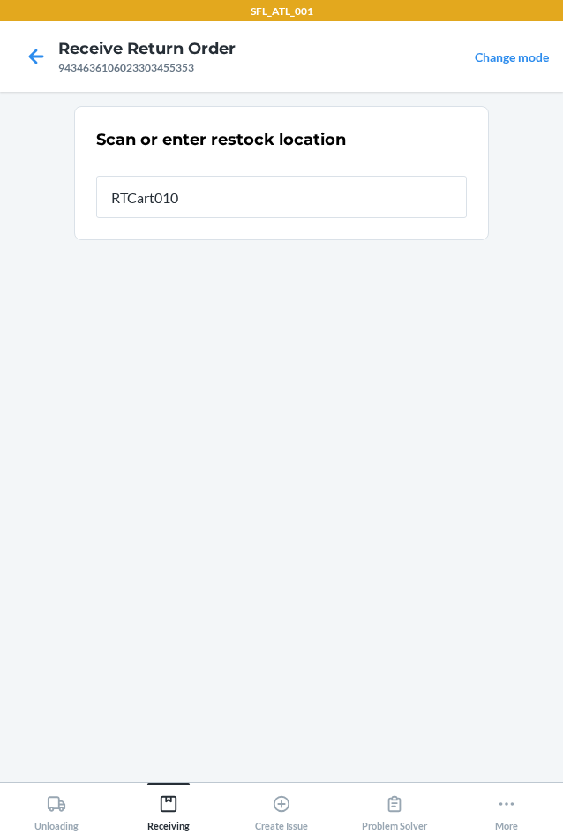
type input "RTCart010"
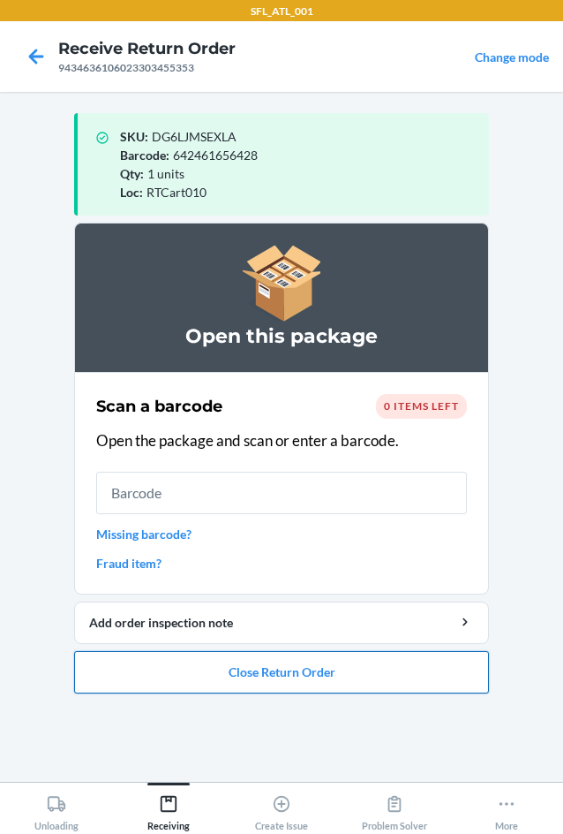
click at [328, 674] on button "Close Return Order" at bounding box center [281, 672] width 415 height 42
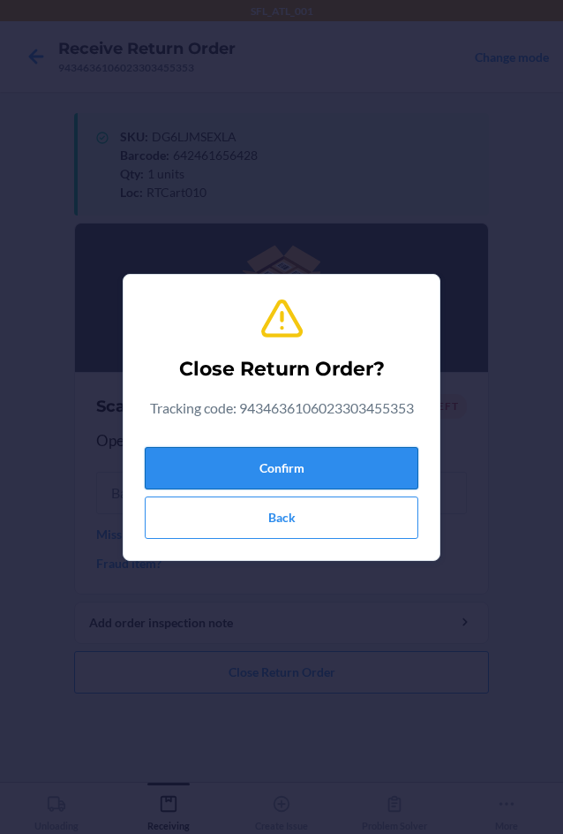
click at [182, 458] on button "Confirm" at bounding box center [282, 468] width 274 height 42
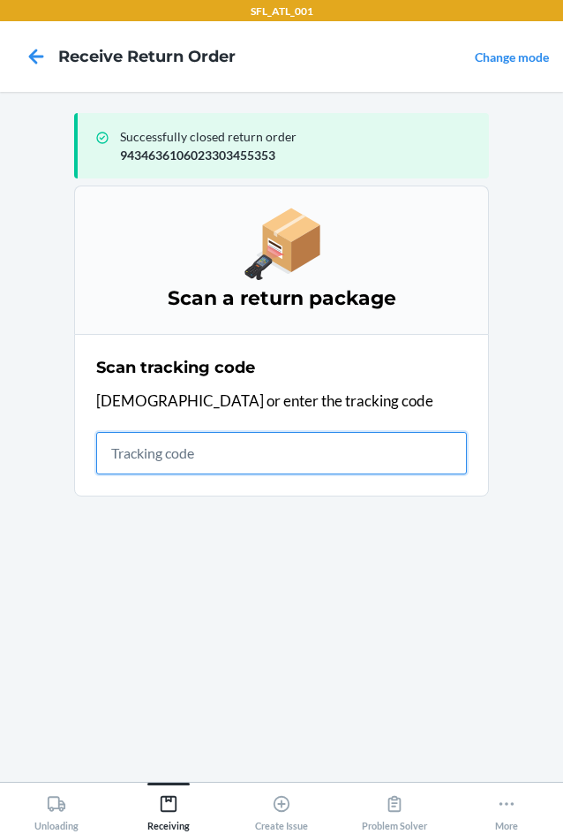
click at [194, 446] on input "text" at bounding box center [281, 453] width 371 height 42
type input "420302599434636106023304857"
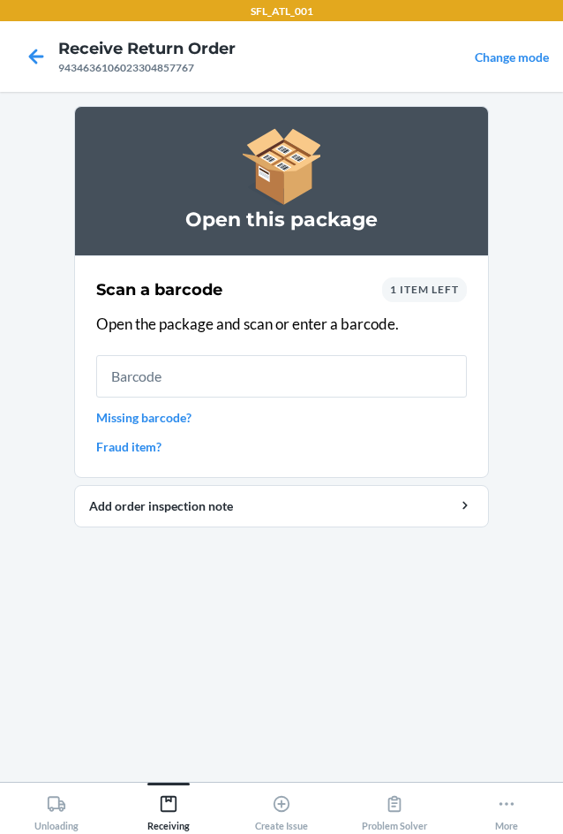
click at [425, 299] on div "1 item left" at bounding box center [424, 289] width 85 height 25
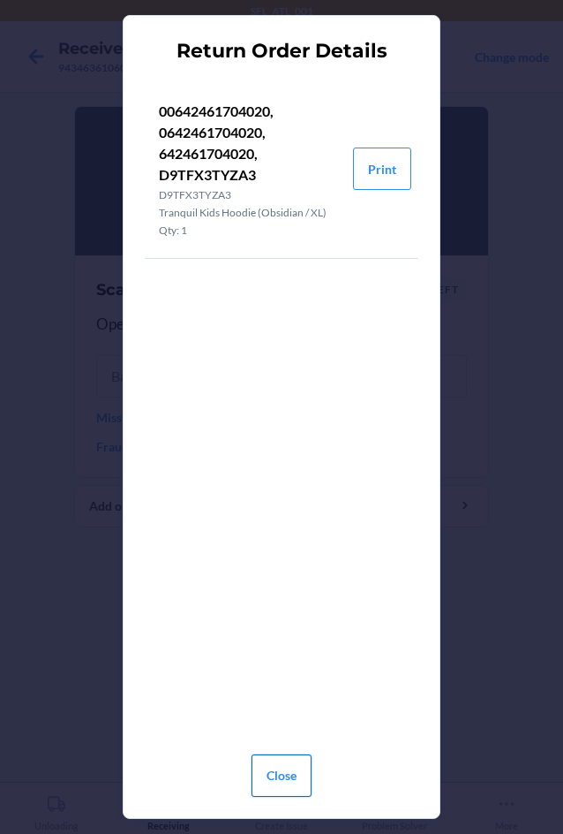
click at [282, 766] on button "Close" at bounding box center [282, 775] width 60 height 42
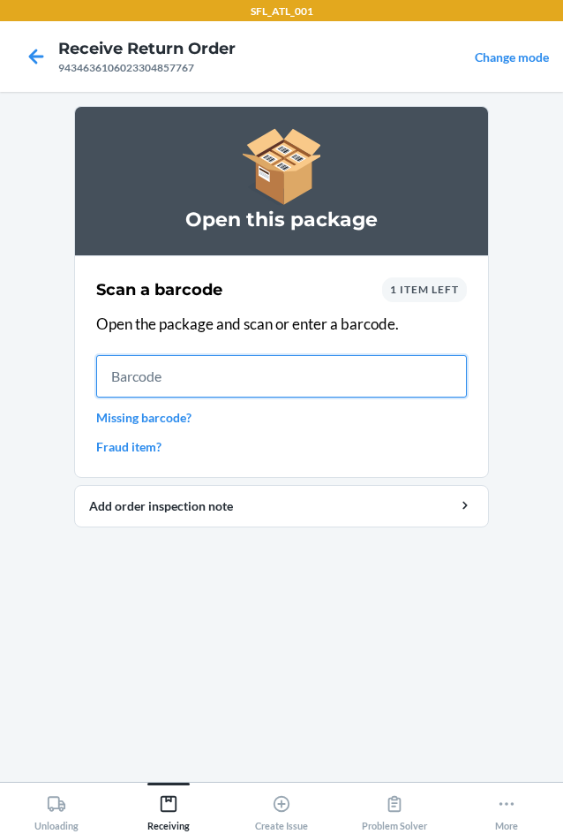
click at [121, 387] on input "text" at bounding box center [281, 376] width 371 height 42
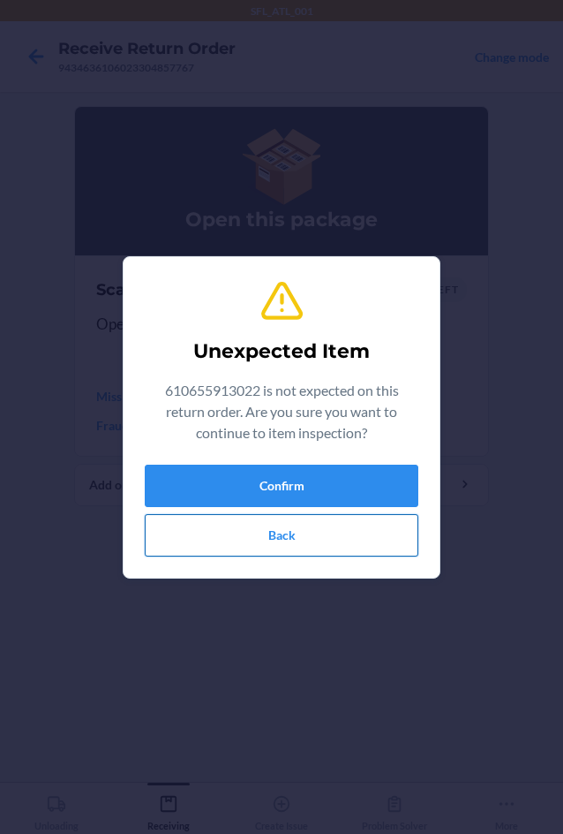
click at [287, 535] on button "Back" at bounding box center [282, 535] width 274 height 42
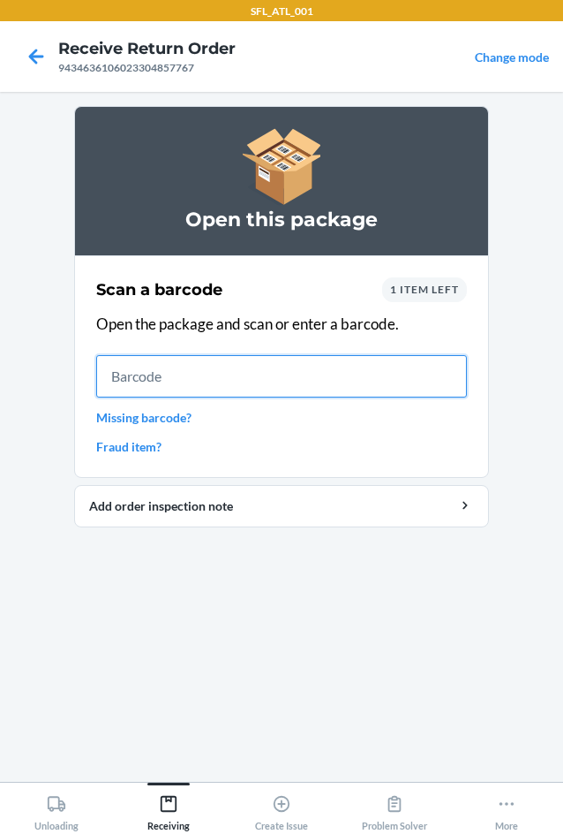
click at [238, 386] on input "text" at bounding box center [281, 376] width 371 height 42
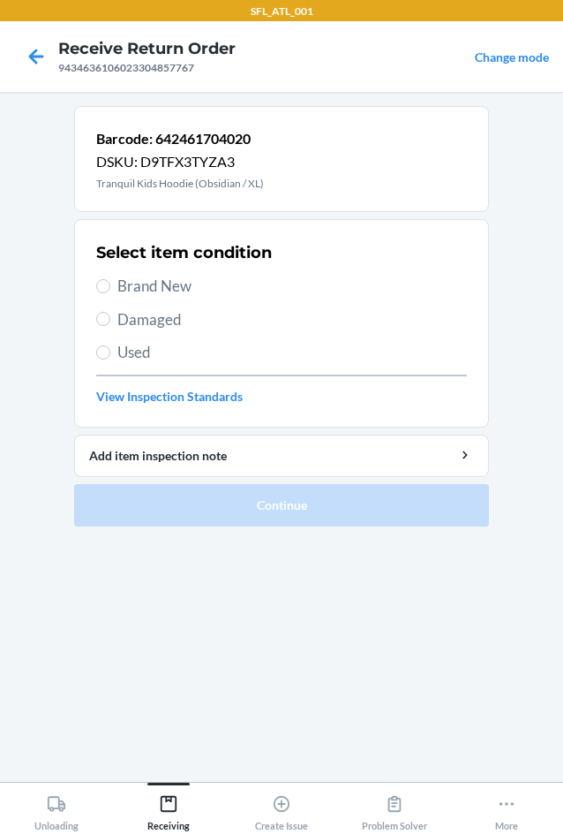
click at [164, 290] on span "Brand New" at bounding box center [292, 286] width 350 height 23
click at [110, 290] on input "Brand New" at bounding box center [103, 286] width 14 height 14
radio input "true"
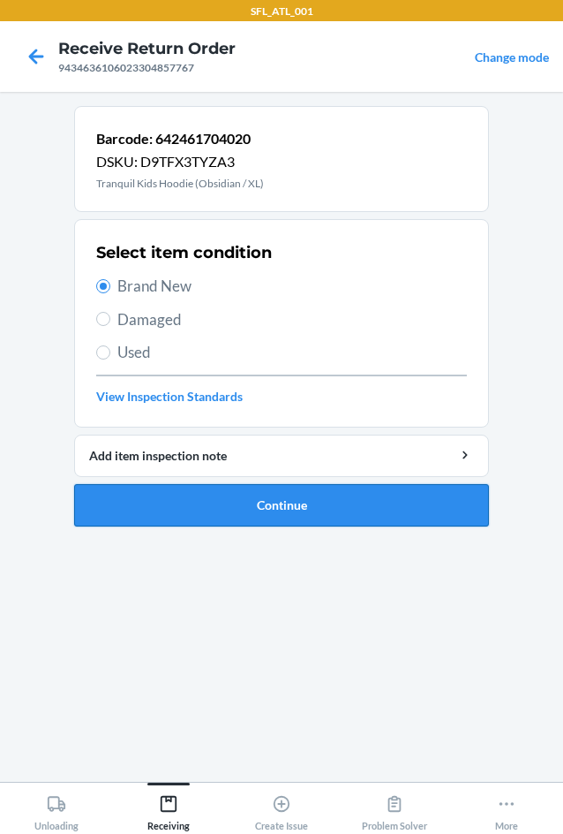
click at [184, 489] on button "Continue" at bounding box center [281, 505] width 415 height 42
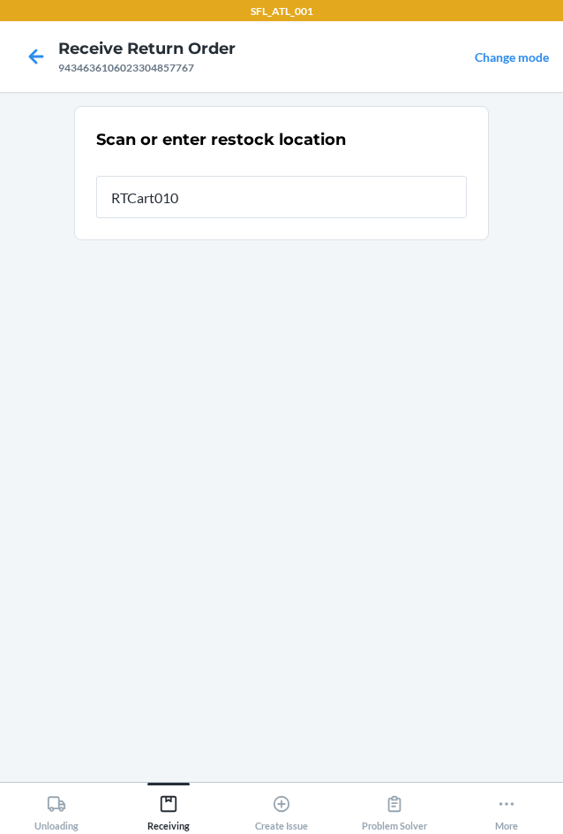
type input "RTCart010"
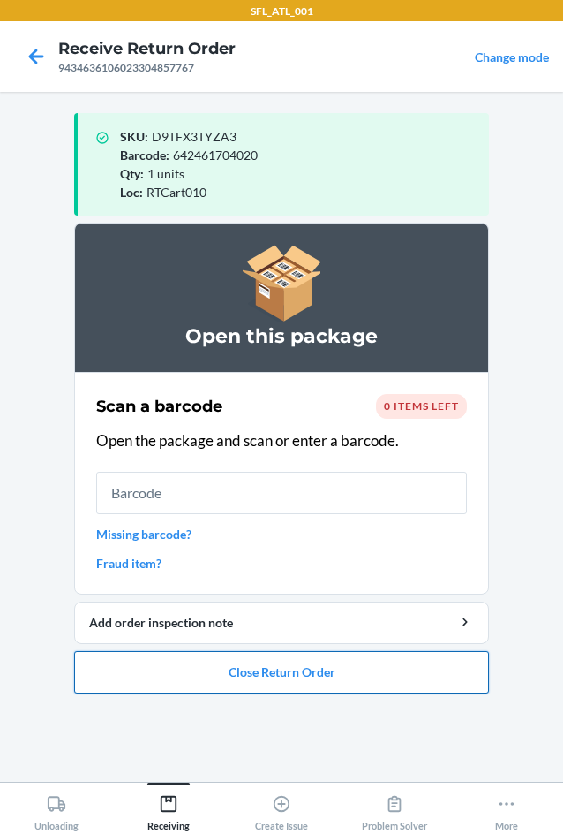
click at [253, 679] on button "Close Return Order" at bounding box center [281, 672] width 415 height 42
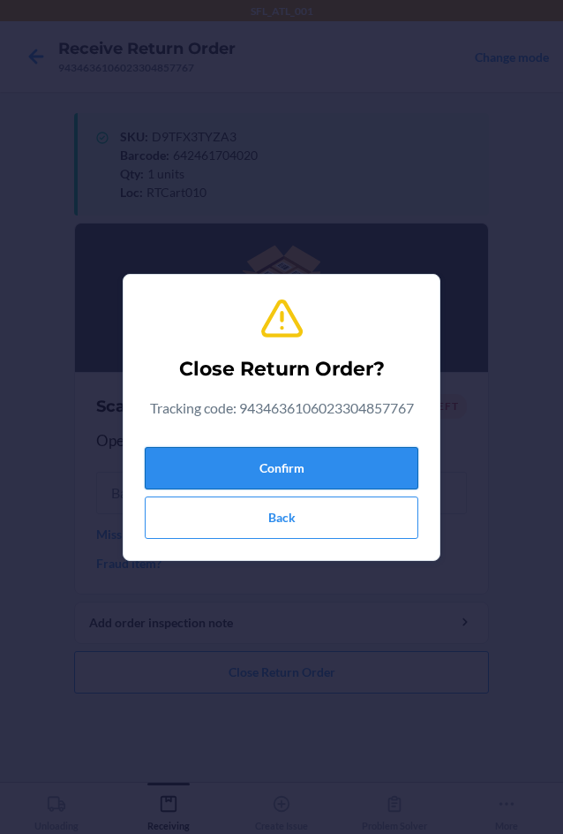
click at [255, 475] on button "Confirm" at bounding box center [282, 468] width 274 height 42
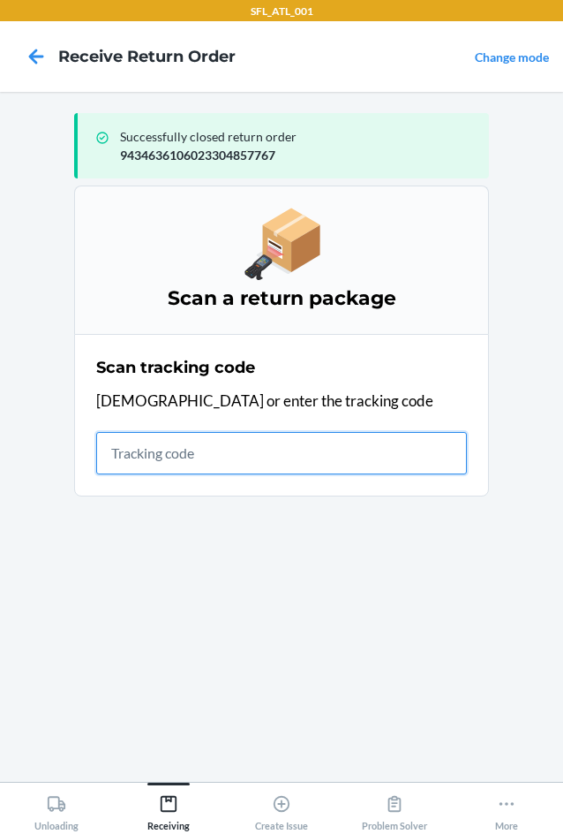
click at [314, 441] on input "text" at bounding box center [281, 453] width 371 height 42
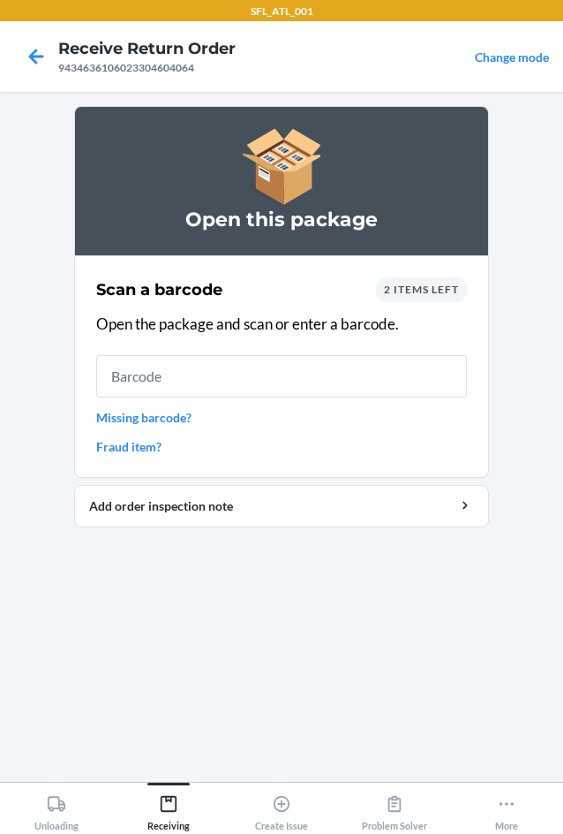
click at [447, 294] on span "2 items left" at bounding box center [421, 289] width 75 height 13
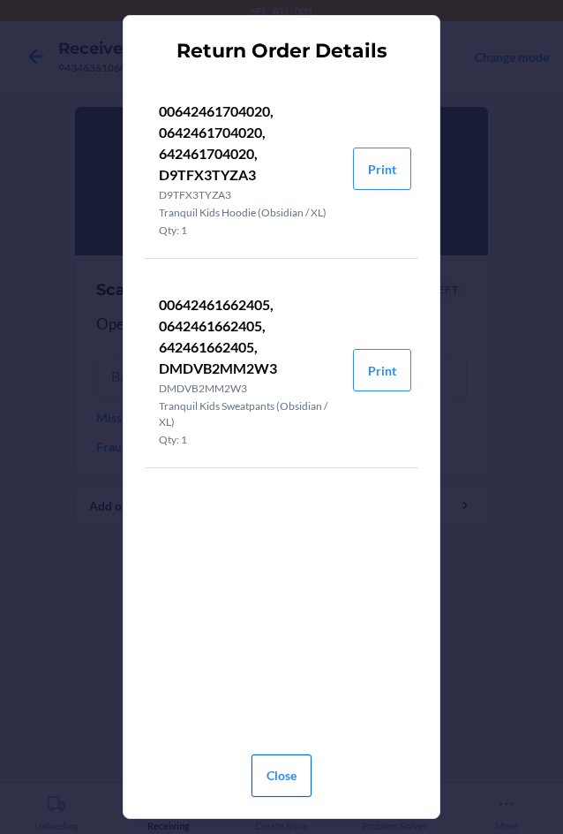
click at [278, 787] on button "Close" at bounding box center [282, 775] width 60 height 42
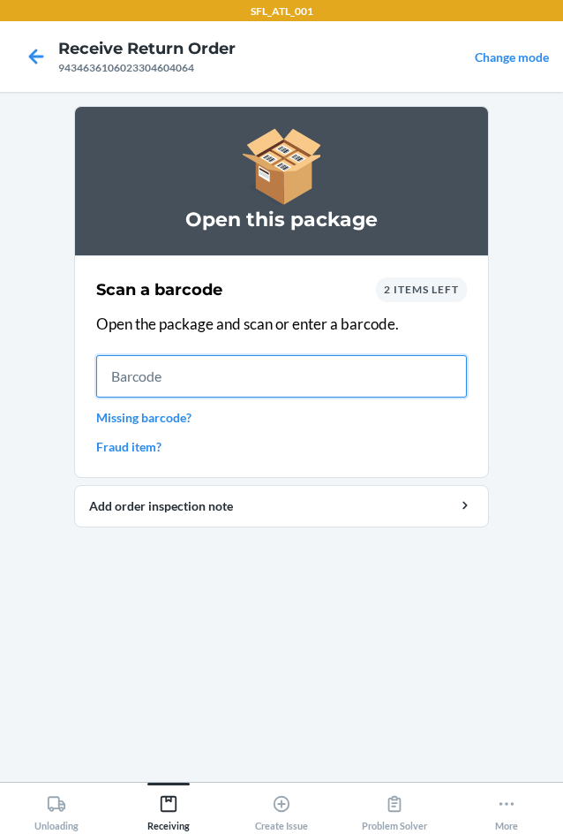
click at [269, 384] on input "text" at bounding box center [281, 376] width 371 height 42
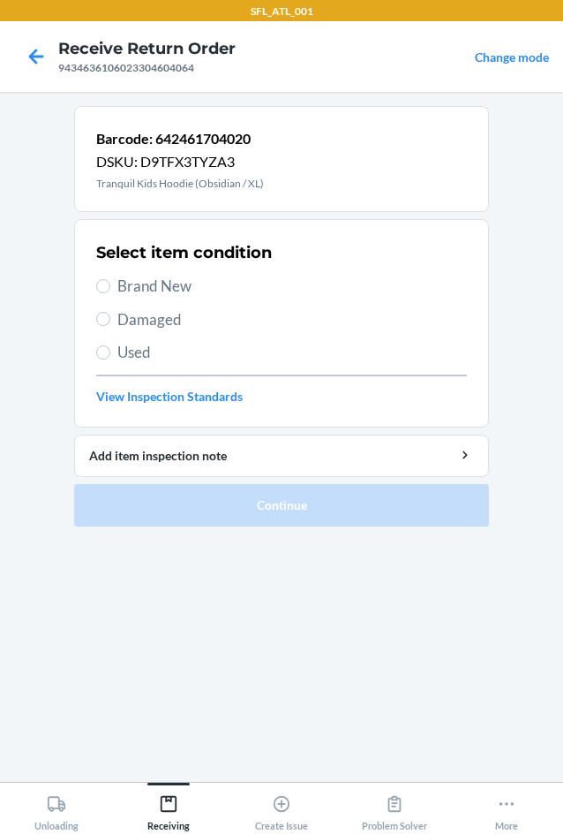
click at [175, 274] on div "Select item condition Brand New Damaged Used View Inspection Standards" at bounding box center [281, 323] width 371 height 175
click at [170, 279] on span "Brand New" at bounding box center [292, 286] width 350 height 23
click at [110, 279] on input "Brand New" at bounding box center [103, 286] width 14 height 14
radio input "true"
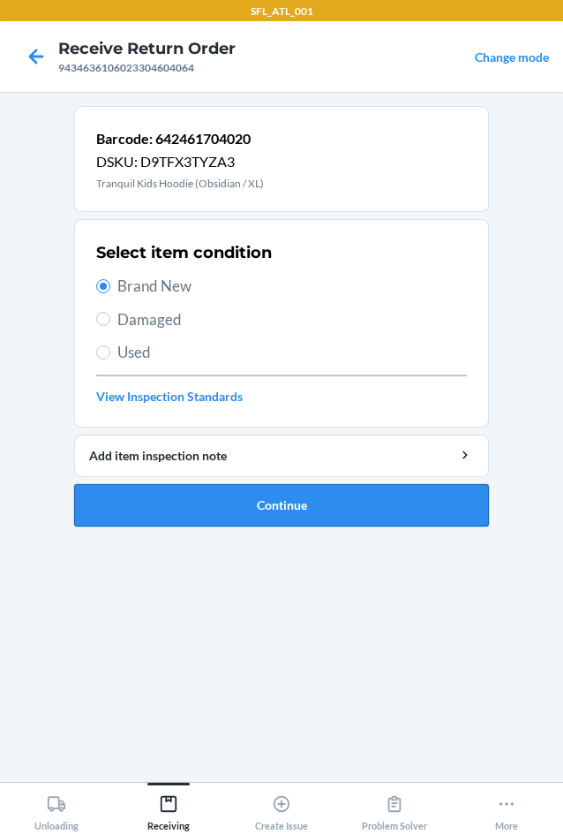
click at [276, 493] on button "Continue" at bounding box center [281, 505] width 415 height 42
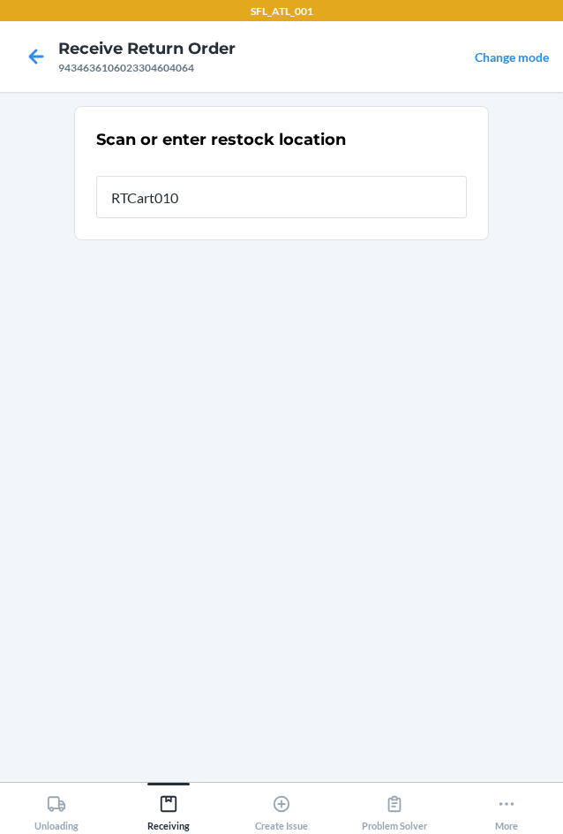
type input "RTCart010"
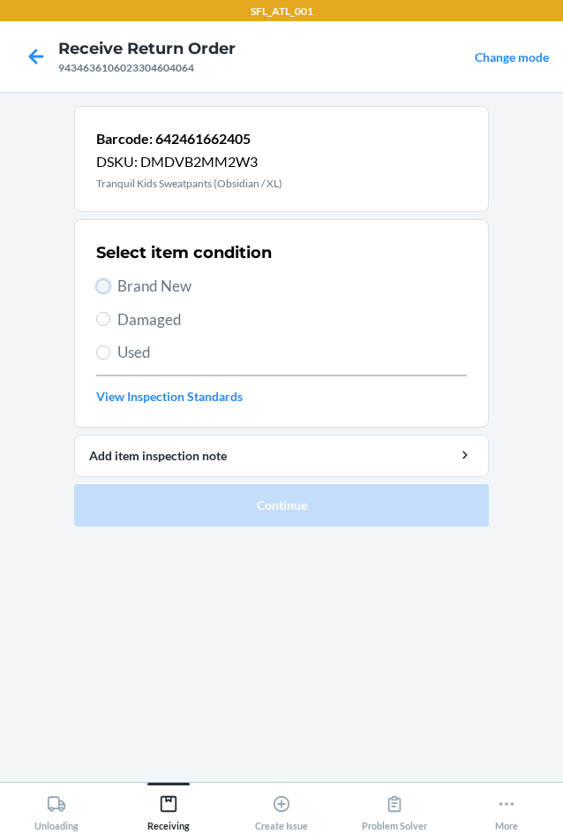
click at [104, 284] on input "Brand New" at bounding box center [103, 286] width 14 height 14
radio input "true"
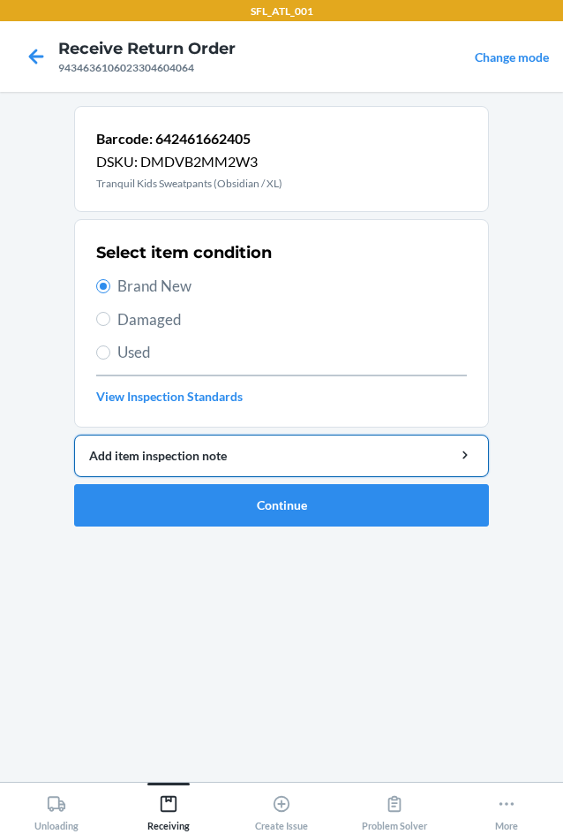
click at [250, 469] on button "Add item inspection note" at bounding box center [281, 455] width 415 height 42
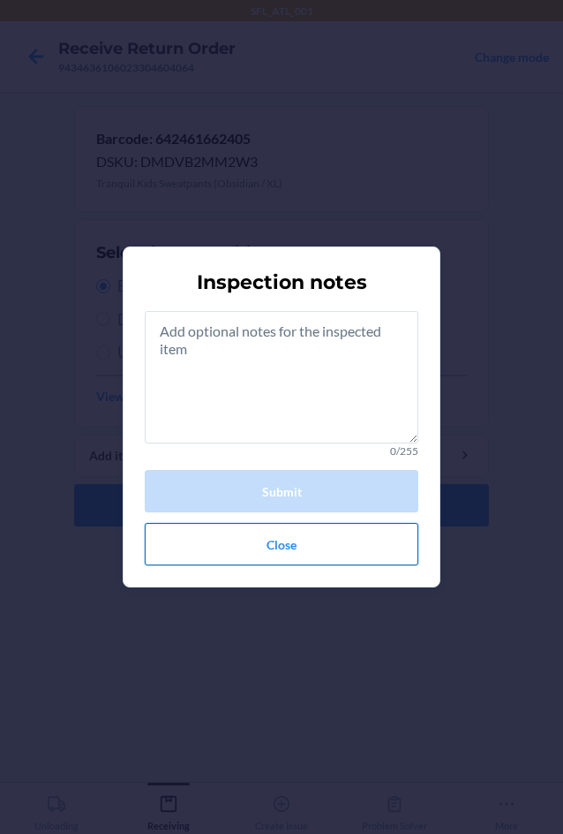
click at [291, 559] on button "Close" at bounding box center [282, 544] width 274 height 42
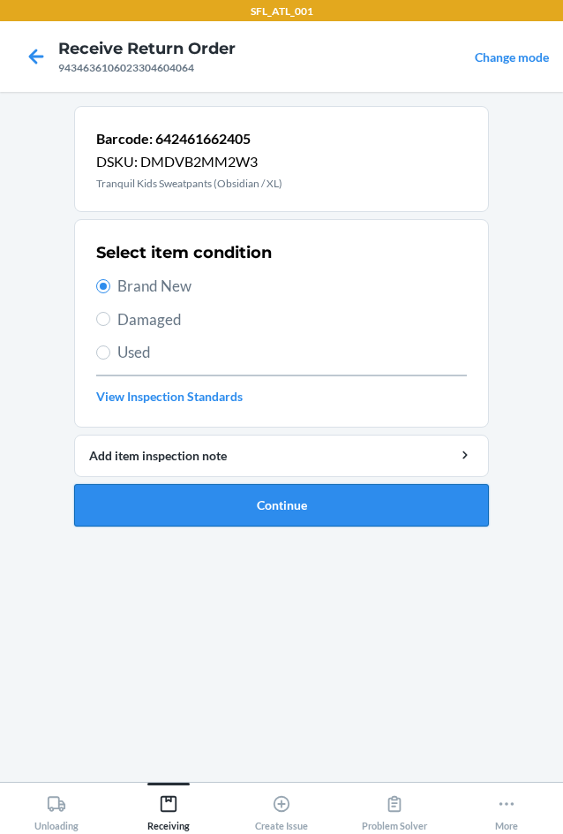
click at [280, 511] on button "Continue" at bounding box center [281, 505] width 415 height 42
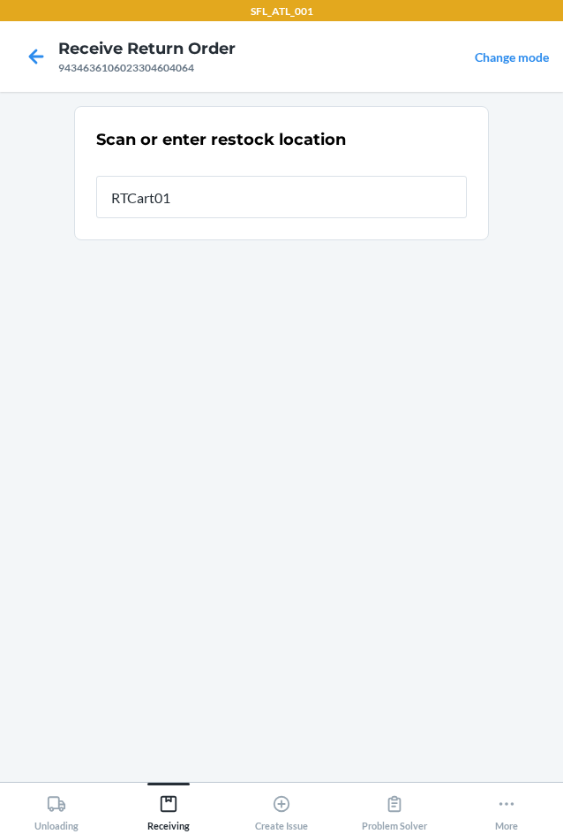
type input "RTCart010"
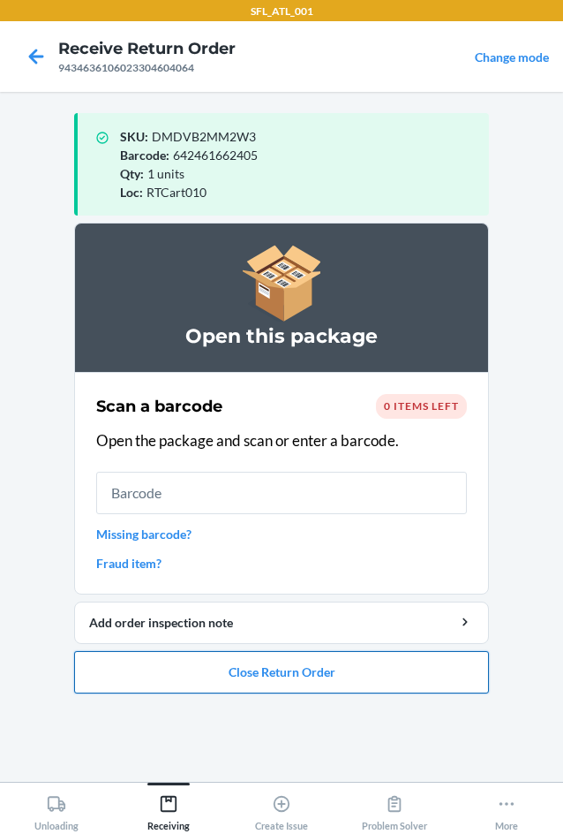
click at [322, 685] on button "Close Return Order" at bounding box center [281, 672] width 415 height 42
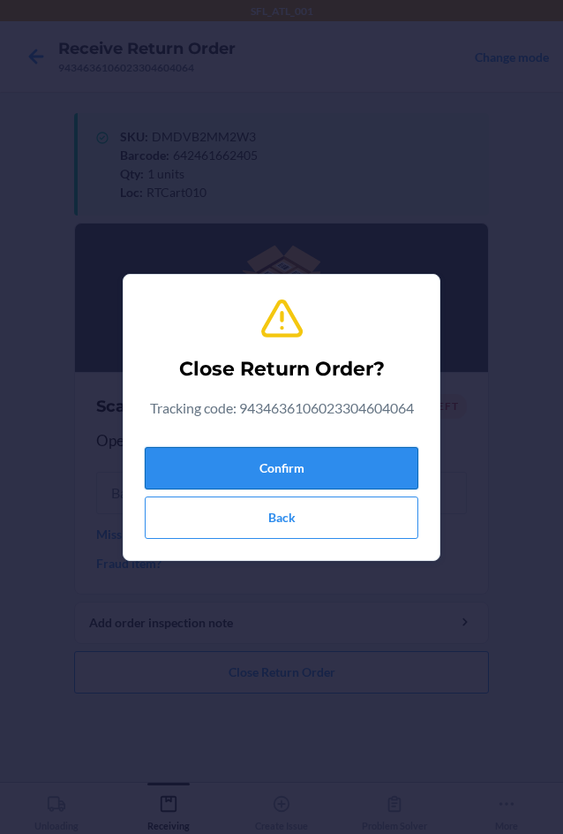
click at [285, 449] on button "Confirm" at bounding box center [282, 468] width 274 height 42
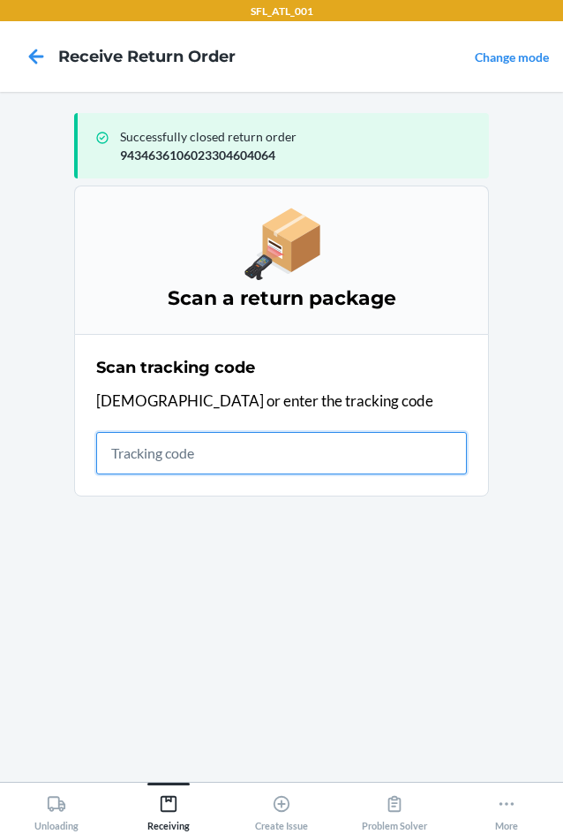
click at [309, 450] on input "text" at bounding box center [281, 453] width 371 height 42
type input "420302599434636106023"
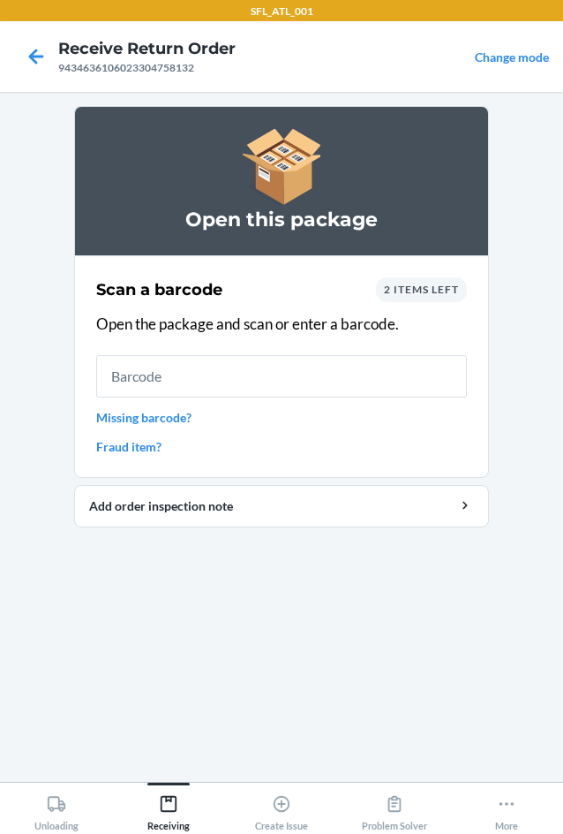
click at [422, 283] on span "2 items left" at bounding box center [421, 289] width 75 height 13
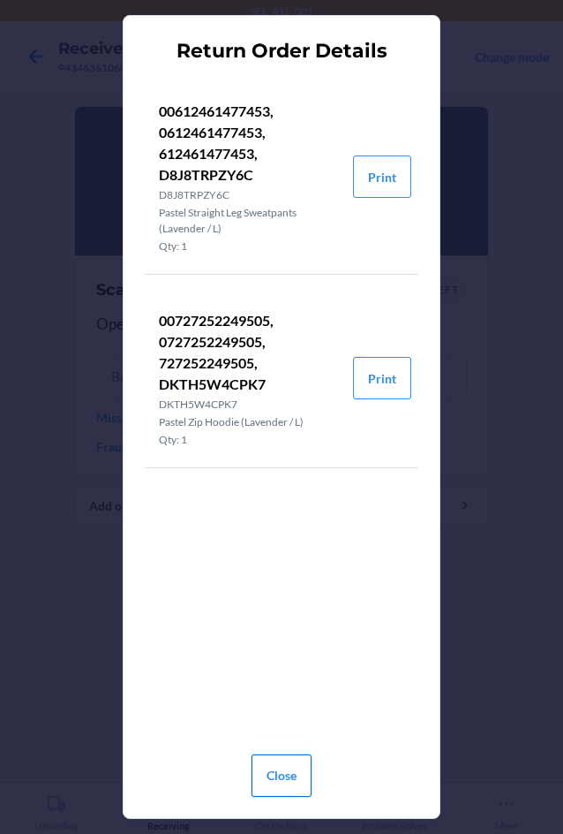
click at [277, 774] on button "Close" at bounding box center [282, 775] width 60 height 42
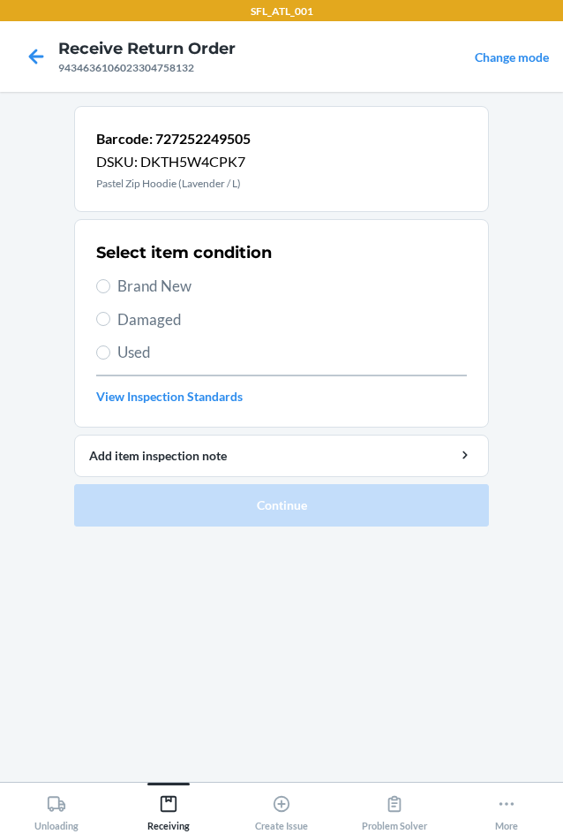
click at [113, 288] on label "Brand New" at bounding box center [281, 286] width 371 height 23
click at [110, 288] on input "Brand New" at bounding box center [103, 286] width 14 height 14
radio input "true"
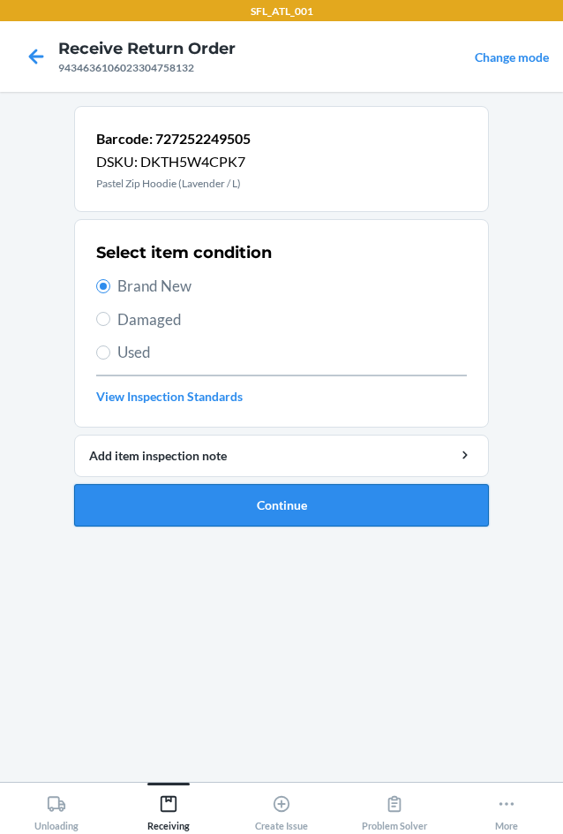
click at [295, 487] on button "Continue" at bounding box center [281, 505] width 415 height 42
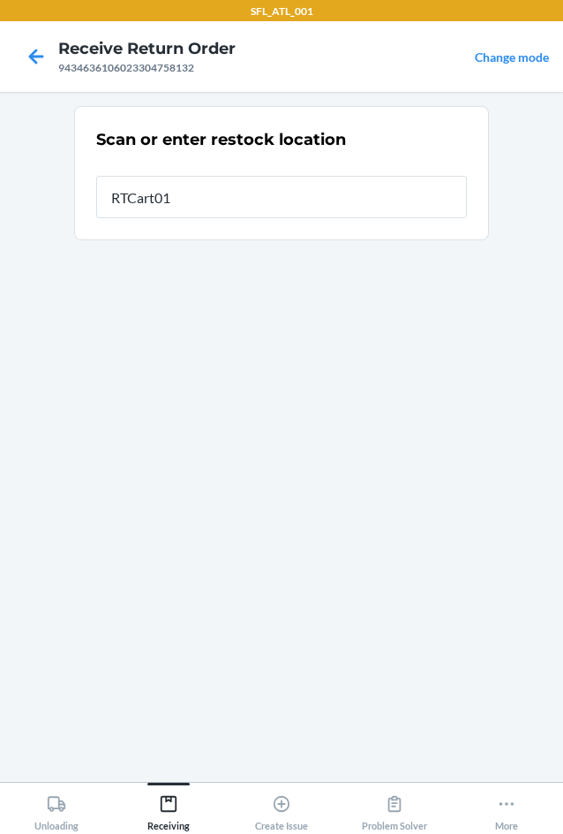
type input "RTCart010"
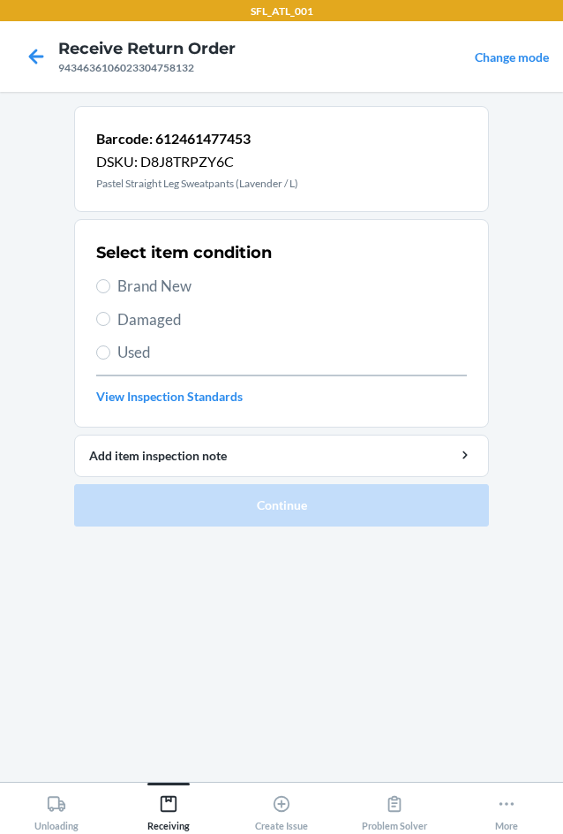
click at [159, 282] on span "Brand New" at bounding box center [292, 286] width 350 height 23
click at [110, 282] on input "Brand New" at bounding box center [103, 286] width 14 height 14
radio input "true"
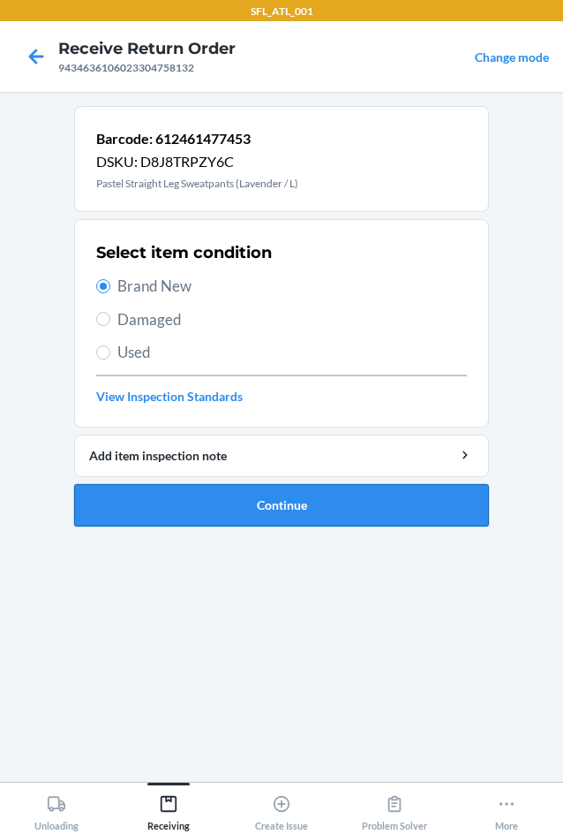
click at [271, 518] on button "Continue" at bounding box center [281, 505] width 415 height 42
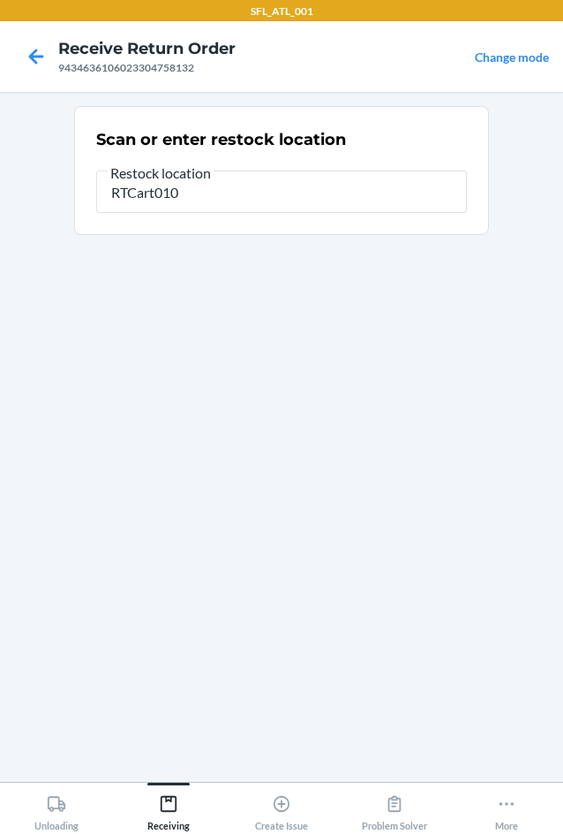
type input "RTCart010"
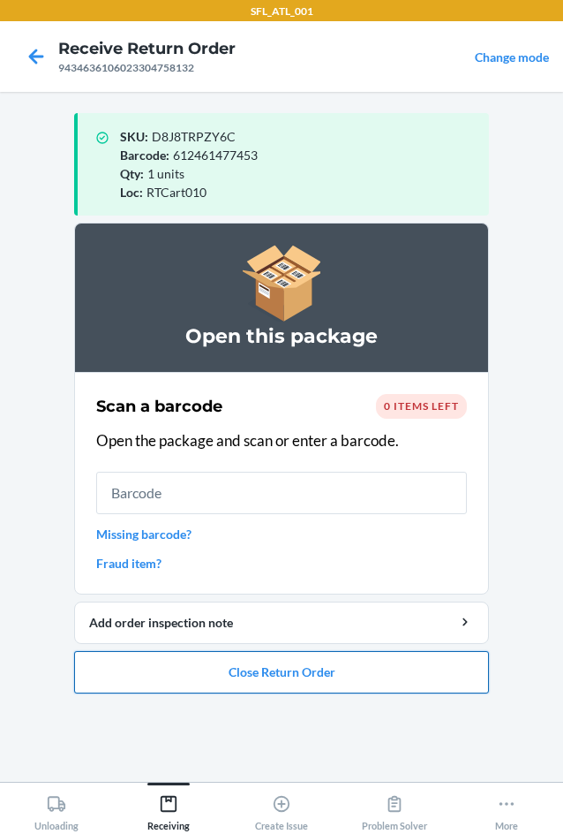
click at [334, 684] on button "Close Return Order" at bounding box center [281, 672] width 415 height 42
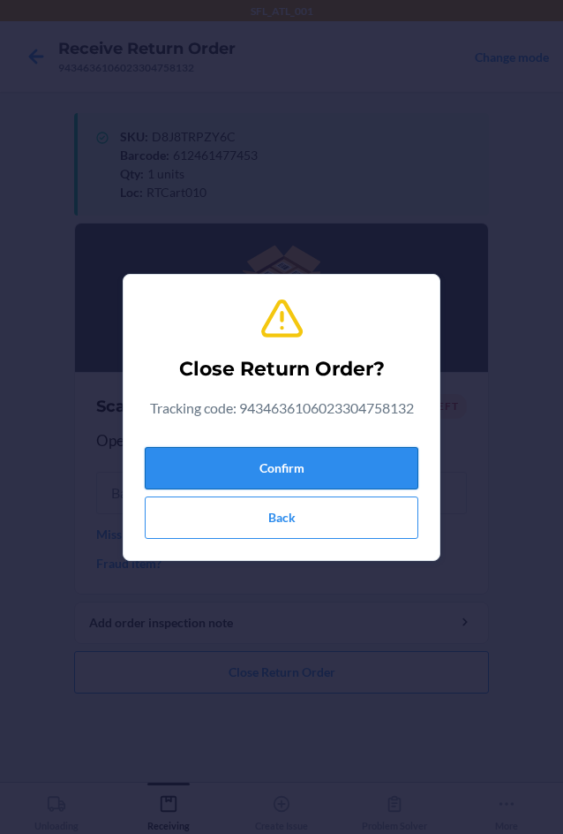
click at [274, 458] on button "Confirm" at bounding box center [282, 468] width 274 height 42
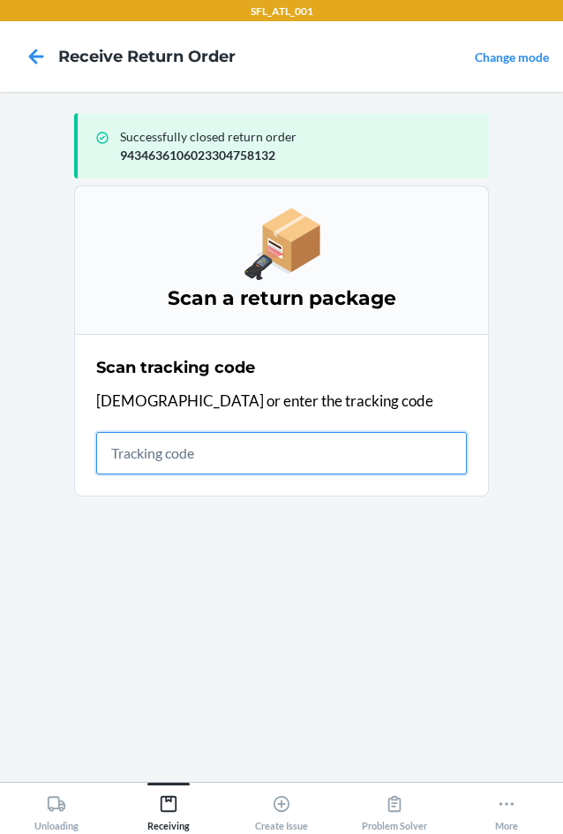
click at [203, 465] on input "text" at bounding box center [281, 453] width 371 height 42
type input "4203025994346361060233"
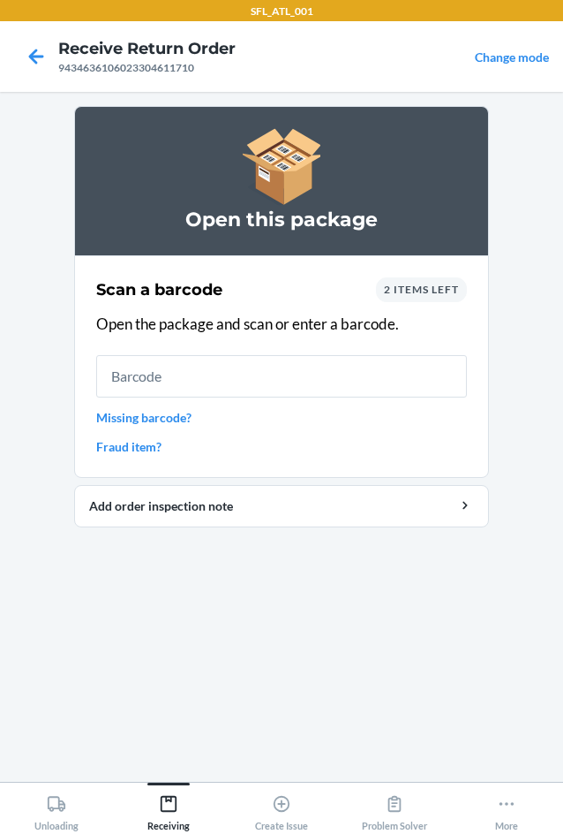
click at [407, 302] on div "Scan a barcode 2 items left Open the package and scan or enter a barcode. Missi…" at bounding box center [281, 366] width 371 height 189
click at [410, 293] on span "2 items left" at bounding box center [421, 289] width 75 height 13
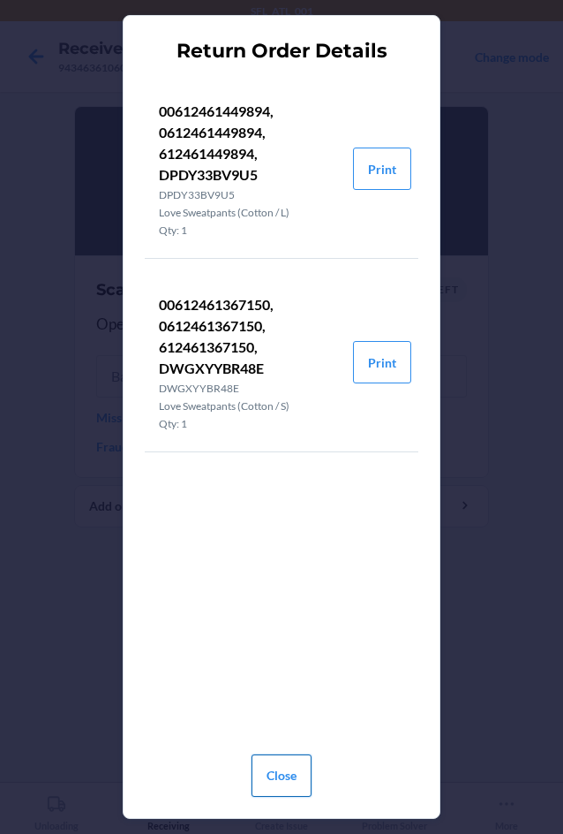
click at [281, 784] on button "Close" at bounding box center [282, 775] width 60 height 42
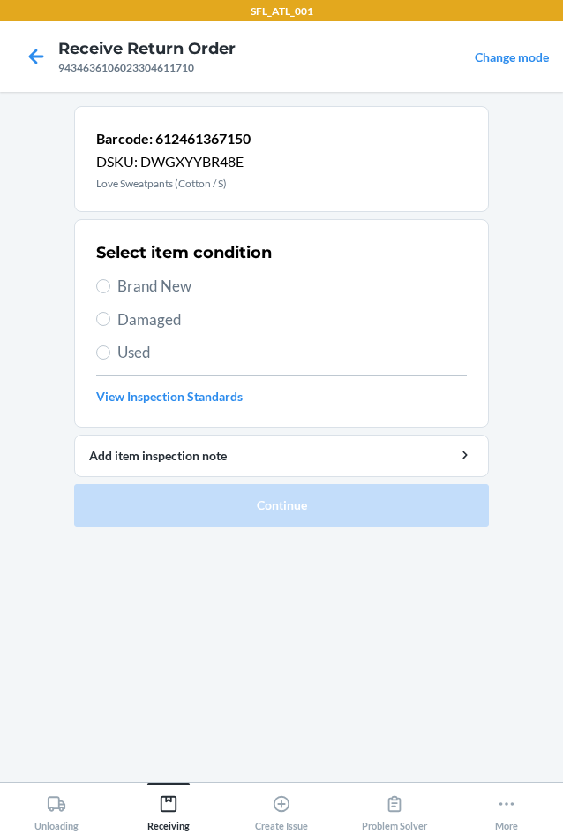
click at [104, 293] on label "Brand New" at bounding box center [281, 286] width 371 height 23
click at [104, 293] on input "Brand New" at bounding box center [103, 286] width 14 height 14
radio input "true"
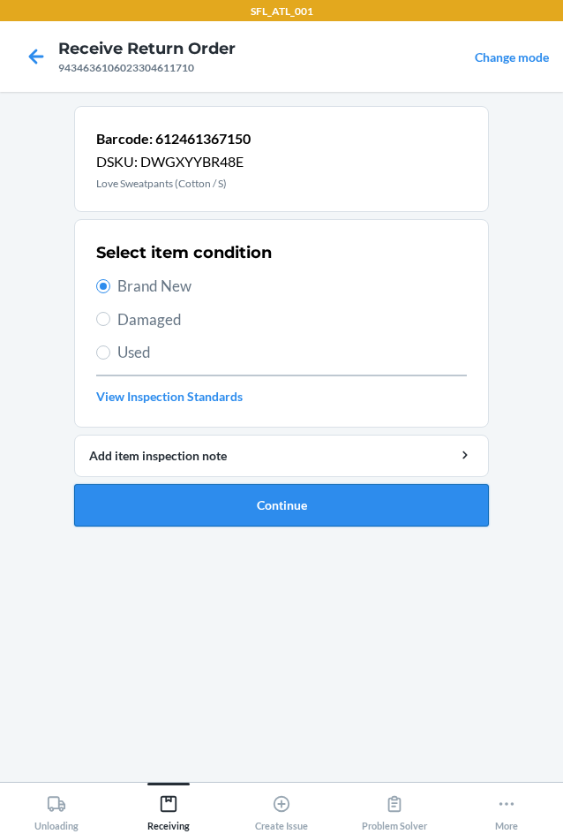
click at [319, 496] on button "Continue" at bounding box center [281, 505] width 415 height 42
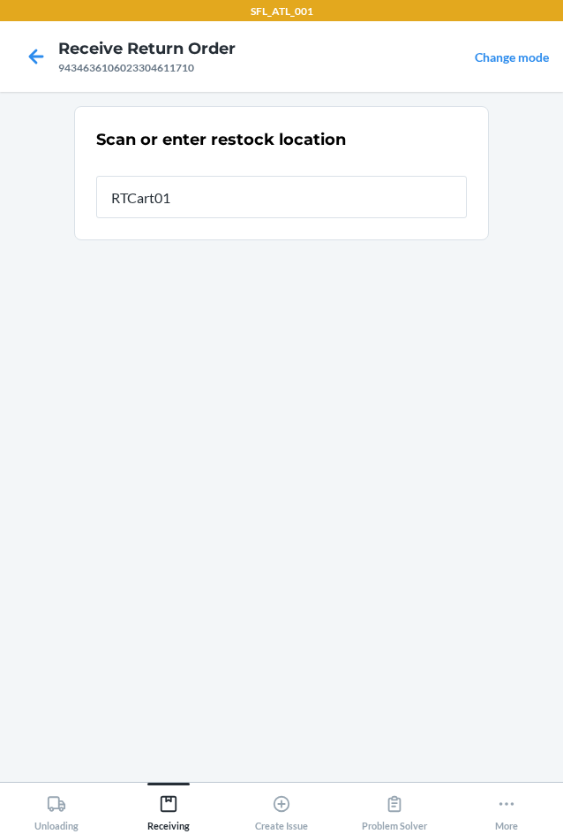
type input "RTCart010"
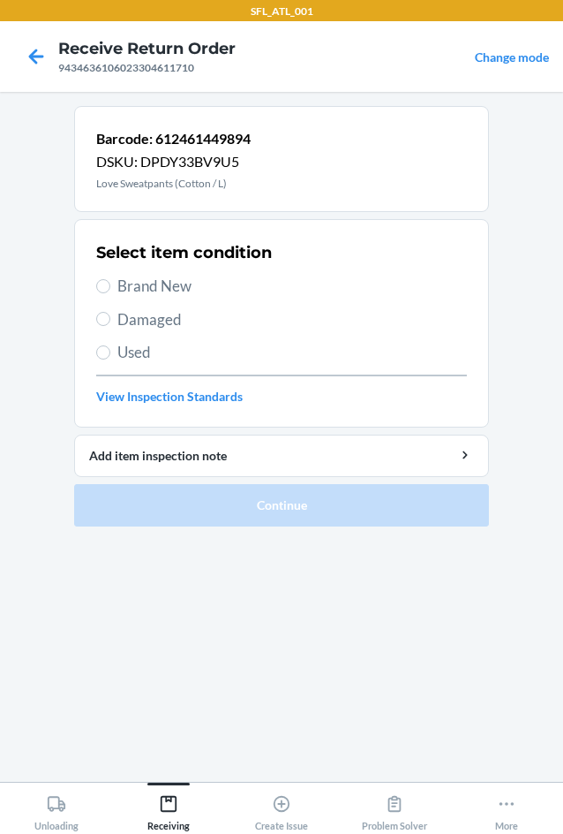
click at [151, 285] on span "Brand New" at bounding box center [292, 286] width 350 height 23
click at [110, 285] on input "Brand New" at bounding box center [103, 286] width 14 height 14
radio input "true"
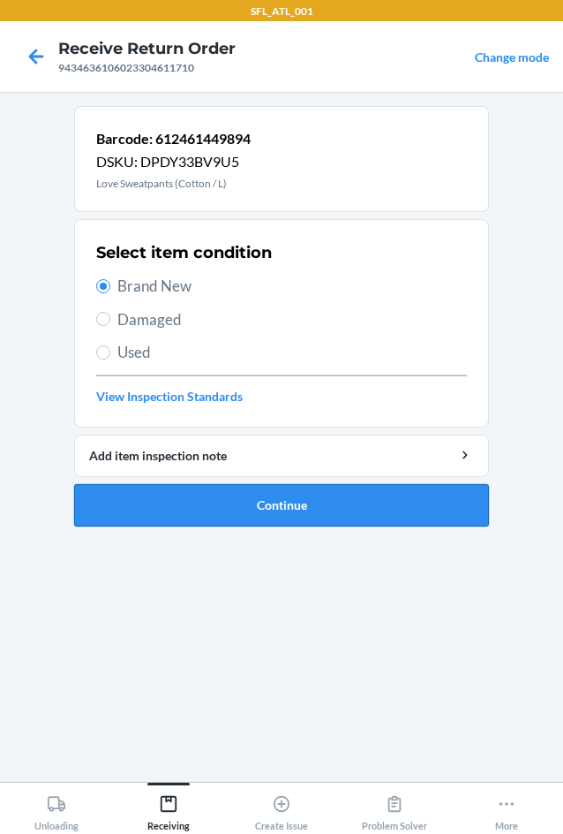
click at [231, 486] on button "Continue" at bounding box center [281, 505] width 415 height 42
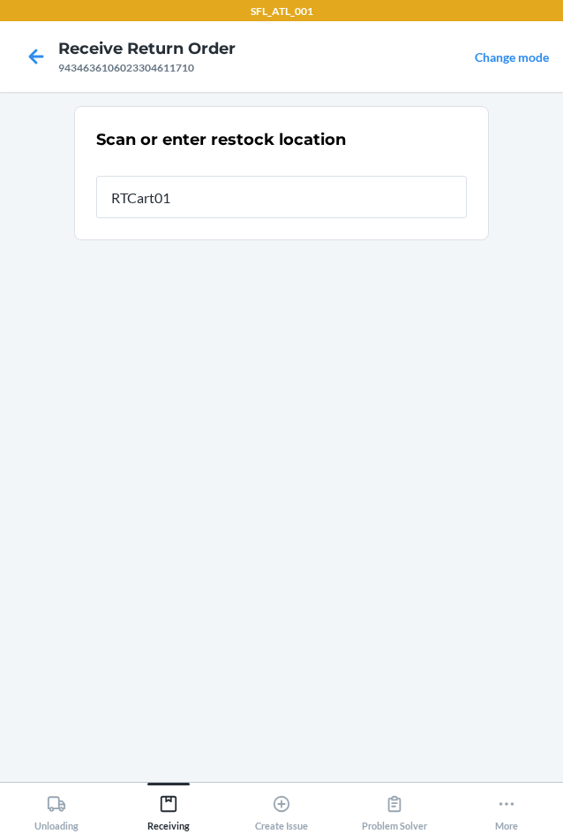
type input "RTCart010"
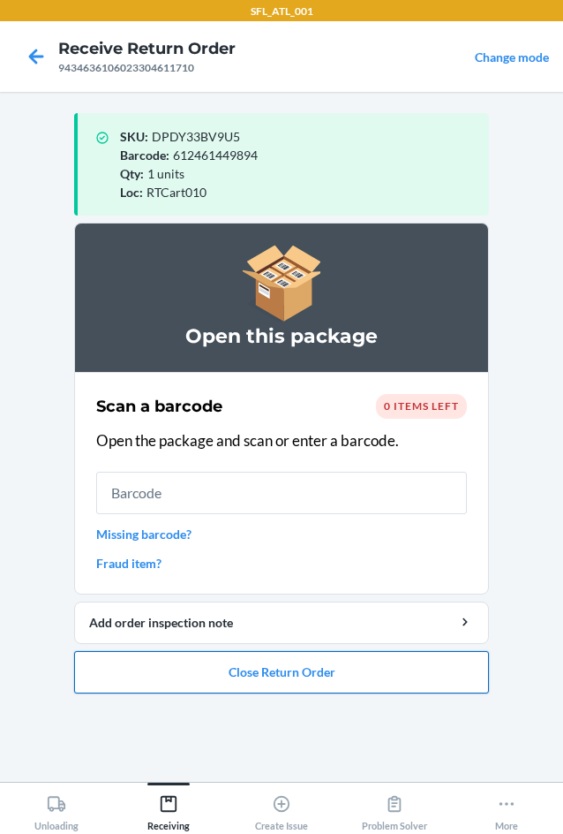
click at [276, 679] on button "Close Return Order" at bounding box center [281, 672] width 415 height 42
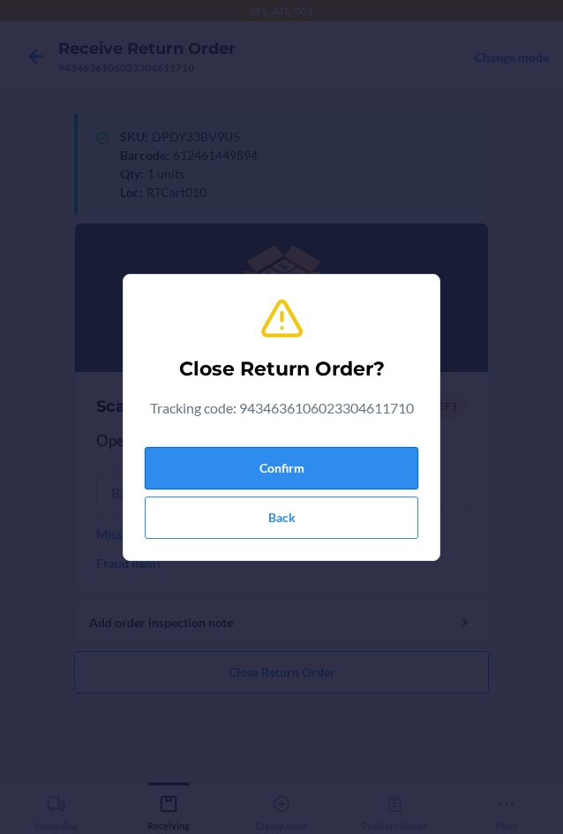
click at [295, 470] on button "Confirm" at bounding box center [282, 468] width 274 height 42
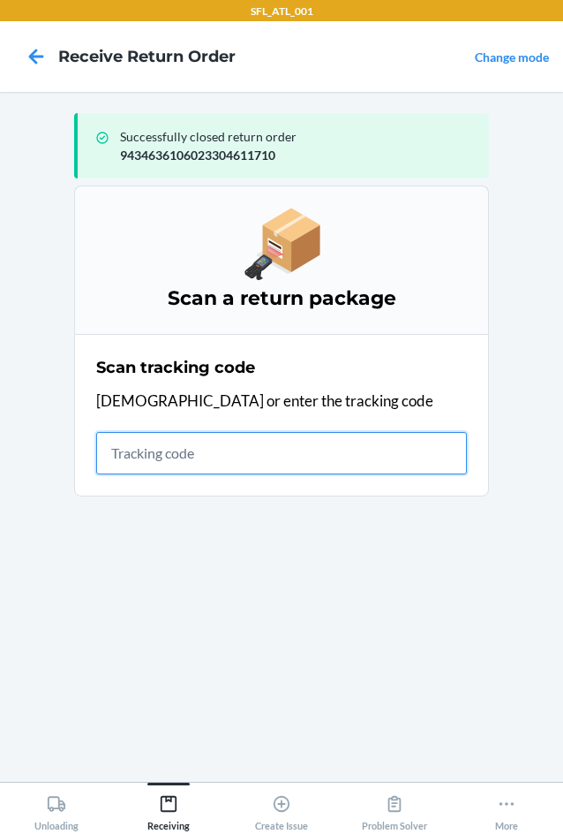
click at [118, 437] on input "text" at bounding box center [281, 453] width 371 height 42
type input "420302599434636106023304647771"
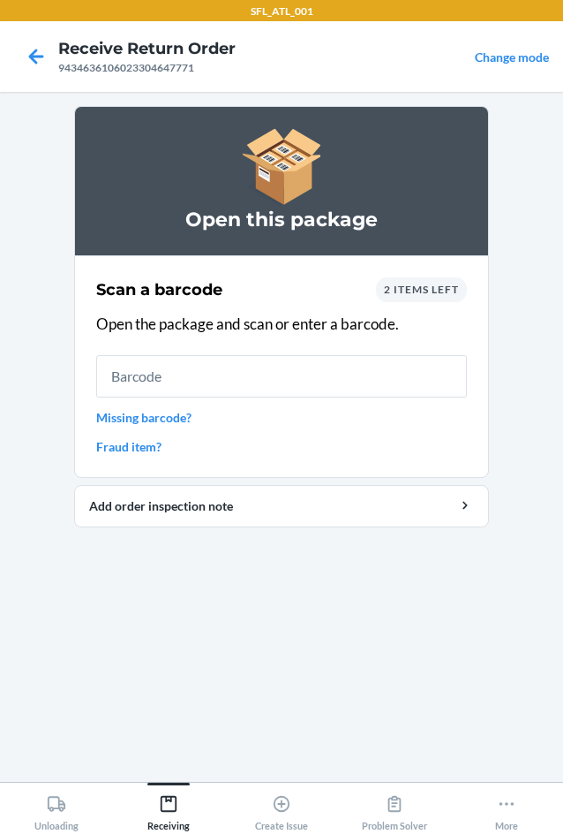
click at [475, 289] on section "Scan a barcode 2 items left Open the package and scan or enter a barcode. Missi…" at bounding box center [281, 366] width 415 height 223
click at [448, 289] on span "2 items left" at bounding box center [421, 289] width 75 height 13
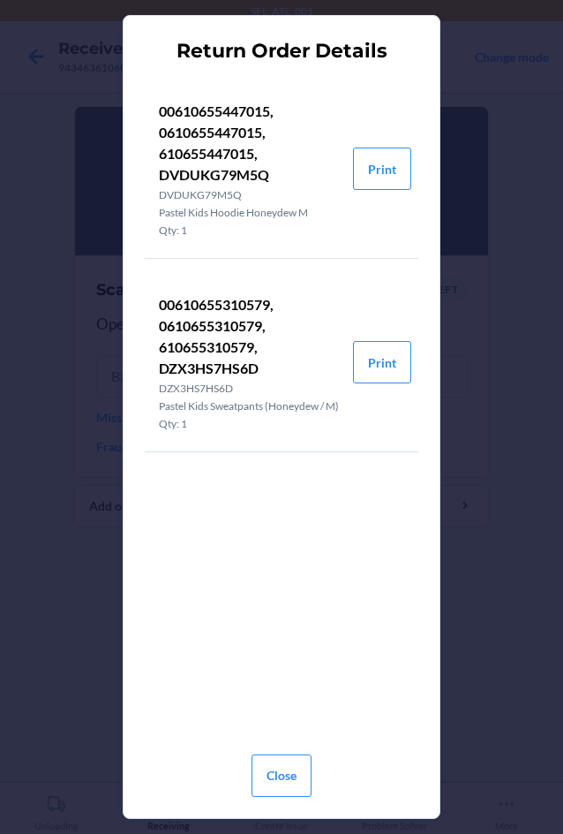
click at [313, 759] on div "Close" at bounding box center [282, 771] width 274 height 49
click at [264, 777] on button "Close" at bounding box center [282, 775] width 60 height 42
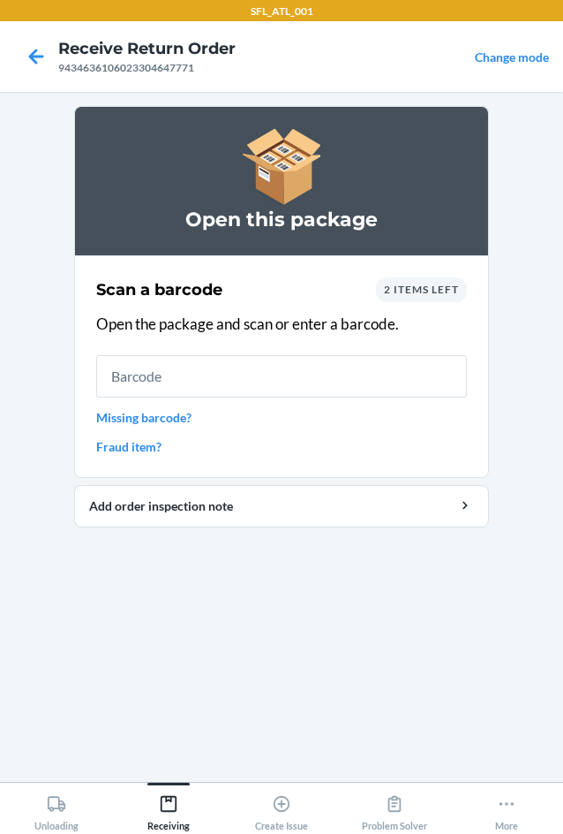
click at [223, 353] on div "Scan a barcode 2 items left Open the package and scan or enter a barcode. Missi…" at bounding box center [281, 366] width 371 height 189
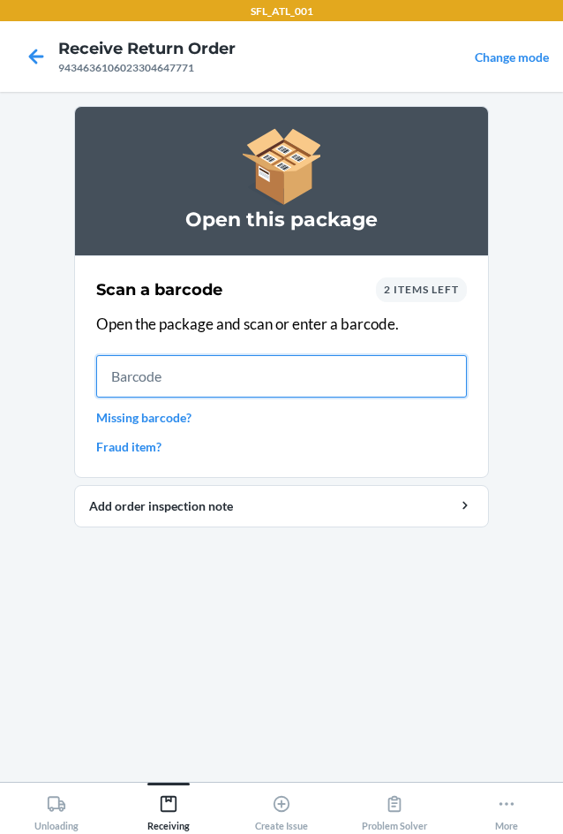
click at [216, 367] on input "text" at bounding box center [281, 376] width 371 height 42
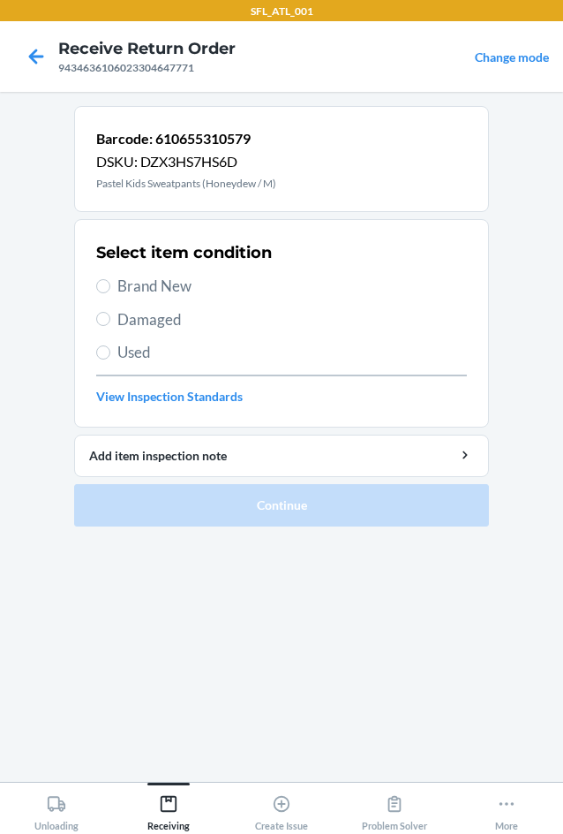
click at [143, 266] on div "Select item condition Brand New Damaged Used View Inspection Standards" at bounding box center [281, 323] width 371 height 175
click at [117, 301] on div "Select item condition Brand New Damaged Used View Inspection Standards" at bounding box center [281, 323] width 371 height 175
click at [128, 286] on span "Brand New" at bounding box center [292, 286] width 350 height 23
click at [110, 286] on input "Brand New" at bounding box center [103, 286] width 14 height 14
radio input "true"
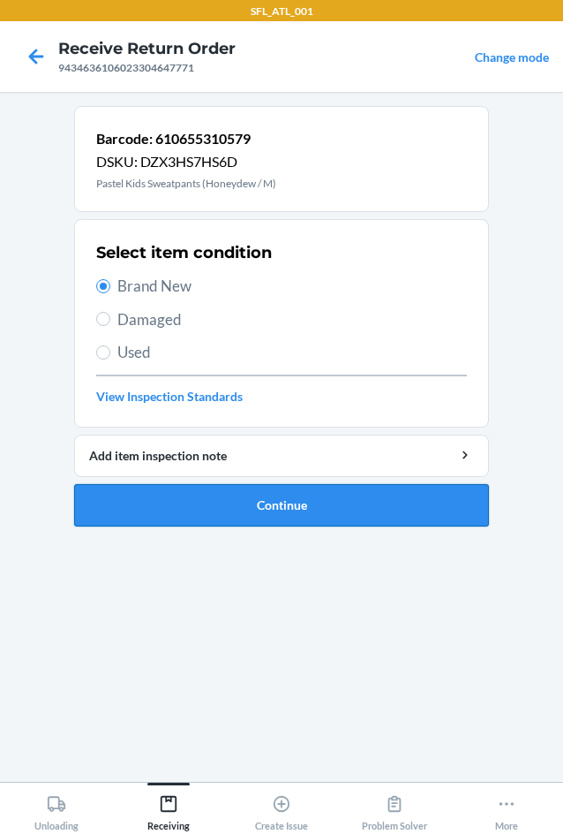
click at [223, 506] on button "Continue" at bounding box center [281, 505] width 415 height 42
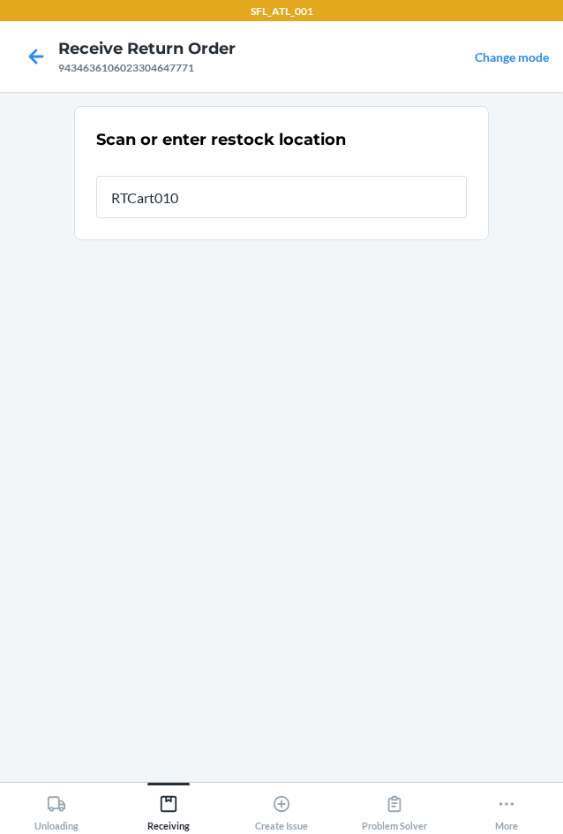
type input "RTCart010"
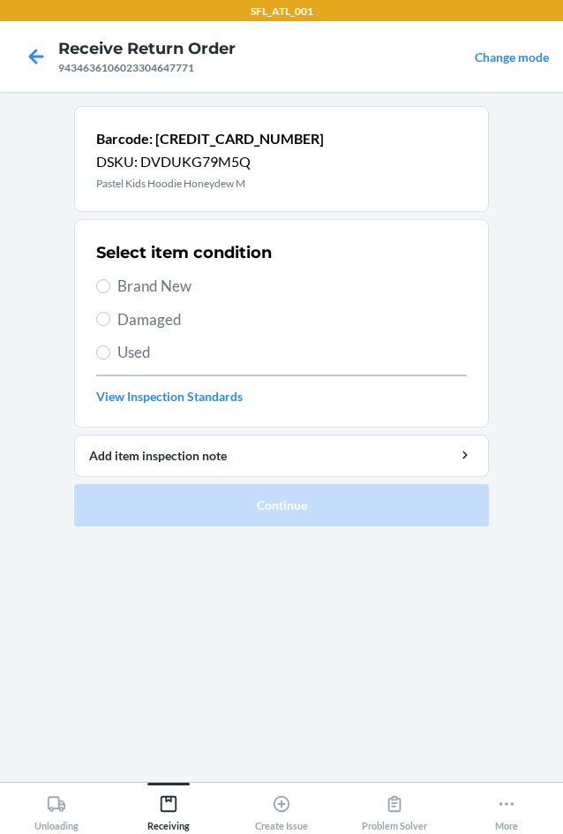
click at [229, 301] on div "Select item condition Brand New Damaged Used View Inspection Standards" at bounding box center [281, 323] width 371 height 175
click at [223, 292] on span "Brand New" at bounding box center [292, 286] width 350 height 23
click at [110, 292] on input "Brand New" at bounding box center [103, 286] width 14 height 14
radio input "true"
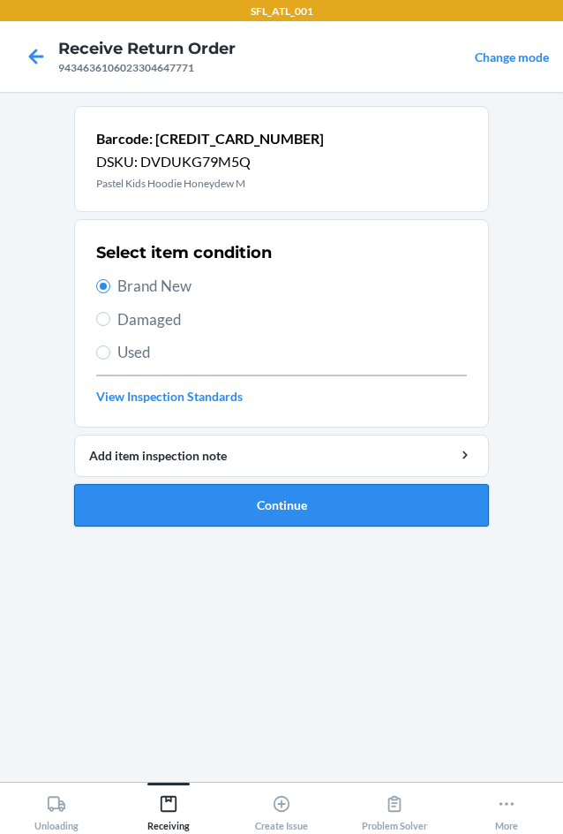
click at [185, 502] on button "Continue" at bounding box center [281, 505] width 415 height 42
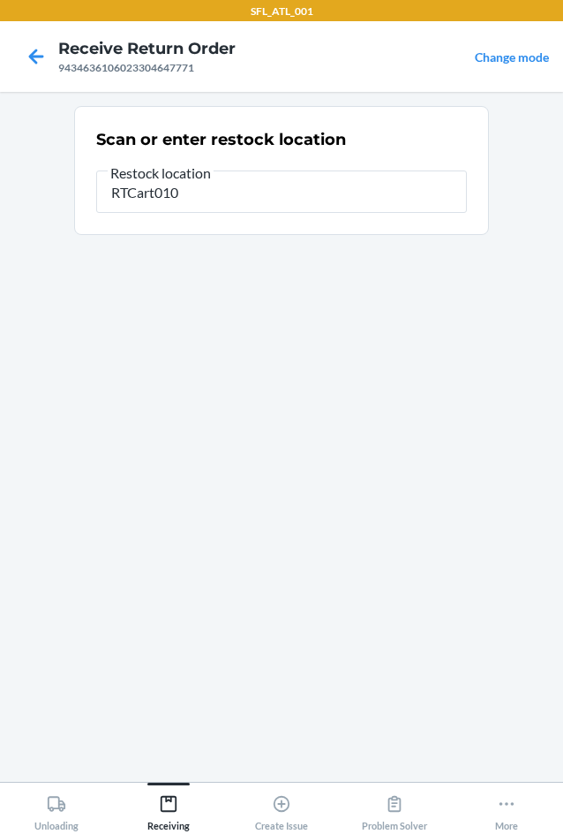
type input "RTCart010"
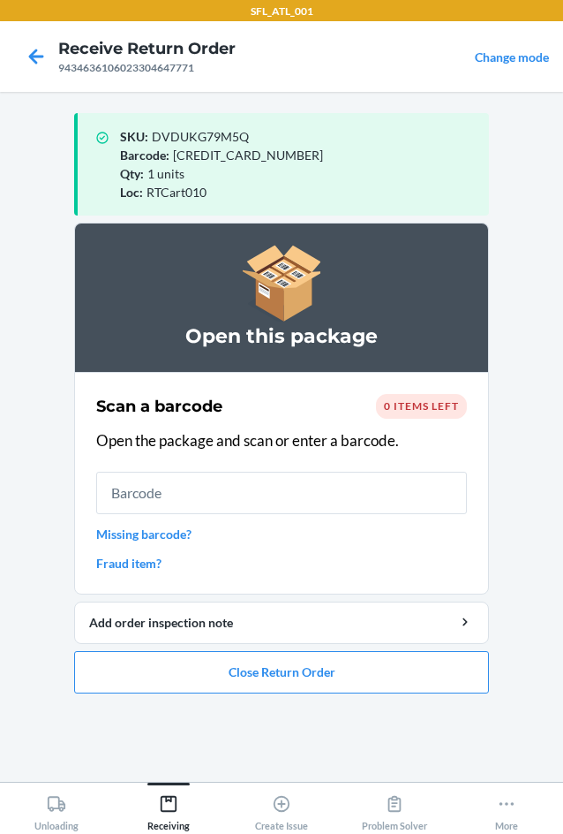
click at [378, 699] on ol "Open this package Scan a barcode 0 items left Open the package and scan or ente…" at bounding box center [281, 465] width 415 height 485
click at [354, 661] on button "Close Return Order" at bounding box center [281, 672] width 415 height 42
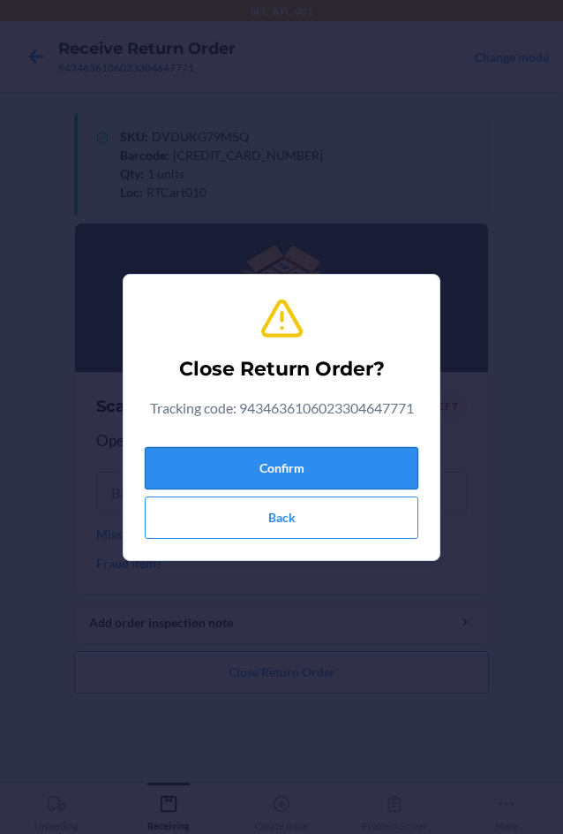
click at [259, 480] on button "Confirm" at bounding box center [282, 468] width 274 height 42
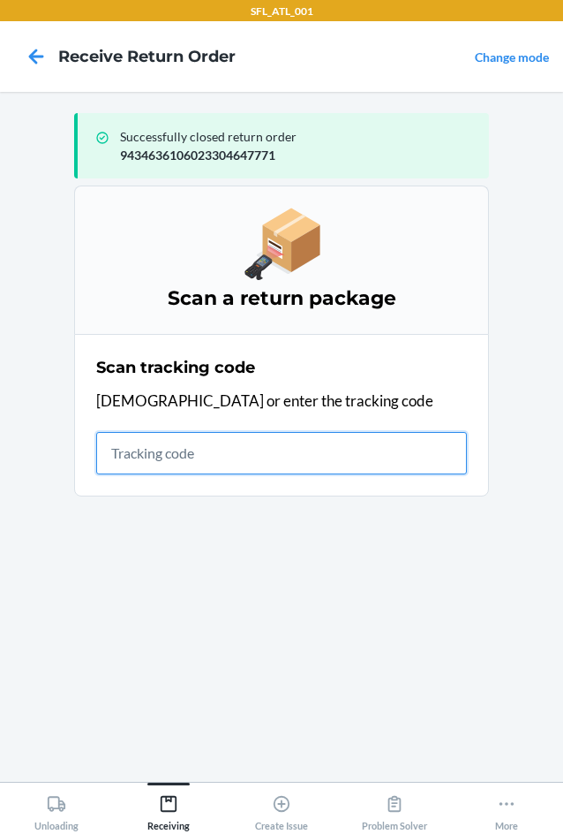
click at [277, 434] on input "text" at bounding box center [281, 453] width 371 height 42
type input "420302599434636106023304144"
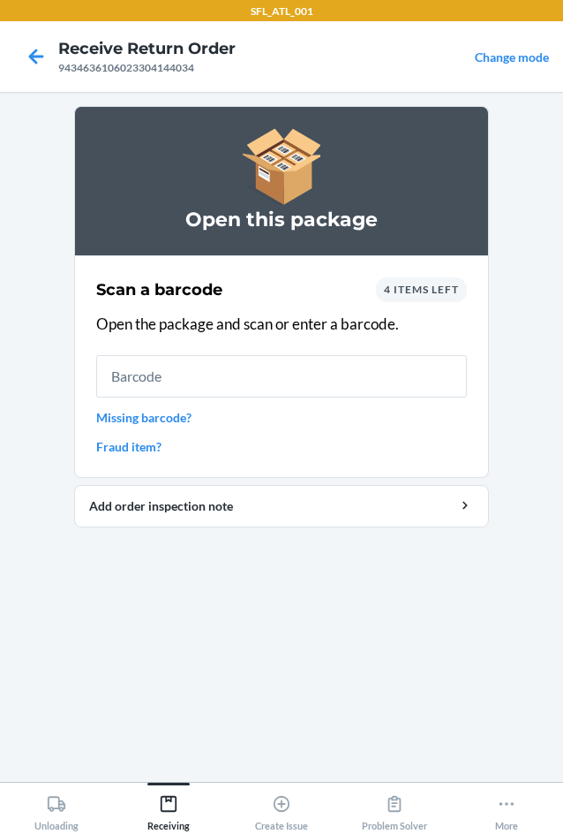
click at [408, 300] on div "4 items left" at bounding box center [421, 289] width 91 height 25
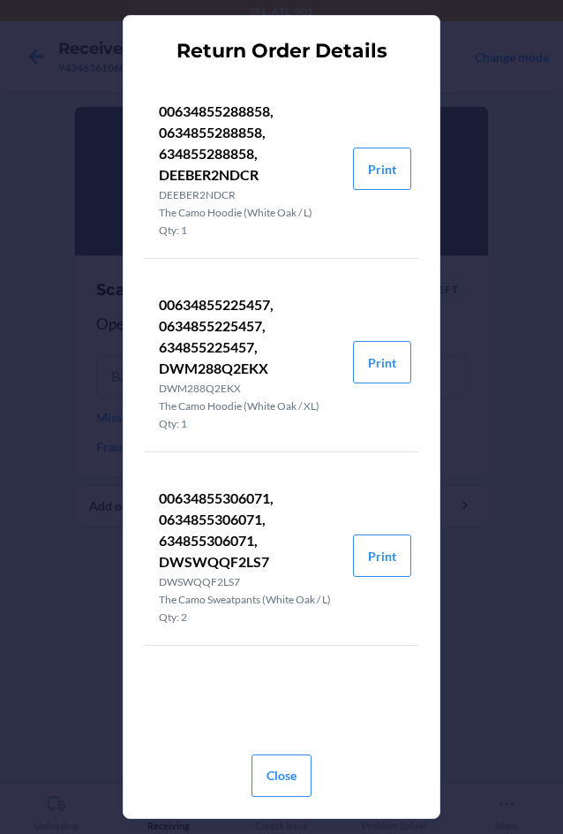
click at [294, 752] on div "Close" at bounding box center [282, 772] width 60 height 64
click at [266, 757] on button "Close" at bounding box center [282, 775] width 60 height 42
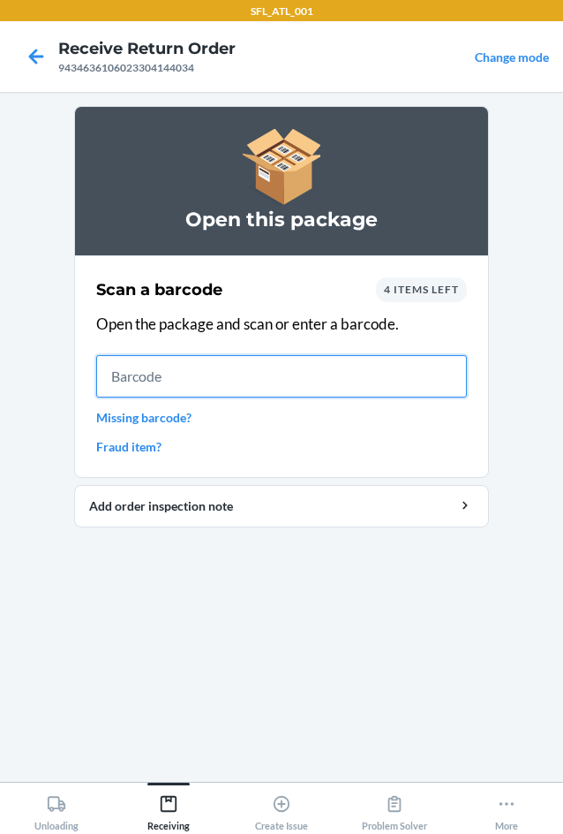
click at [216, 362] on input "text" at bounding box center [281, 376] width 371 height 42
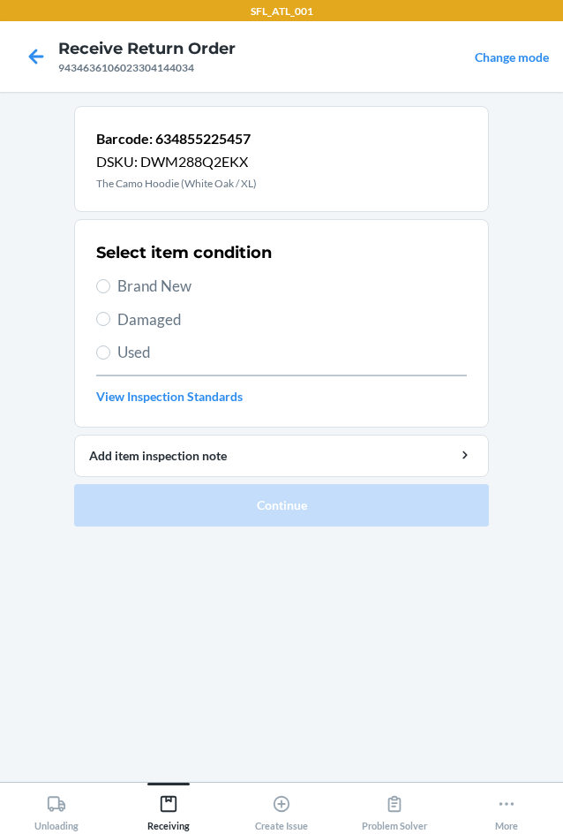
click at [162, 277] on span "Brand New" at bounding box center [292, 286] width 350 height 23
click at [110, 279] on input "Brand New" at bounding box center [103, 286] width 14 height 14
radio input "true"
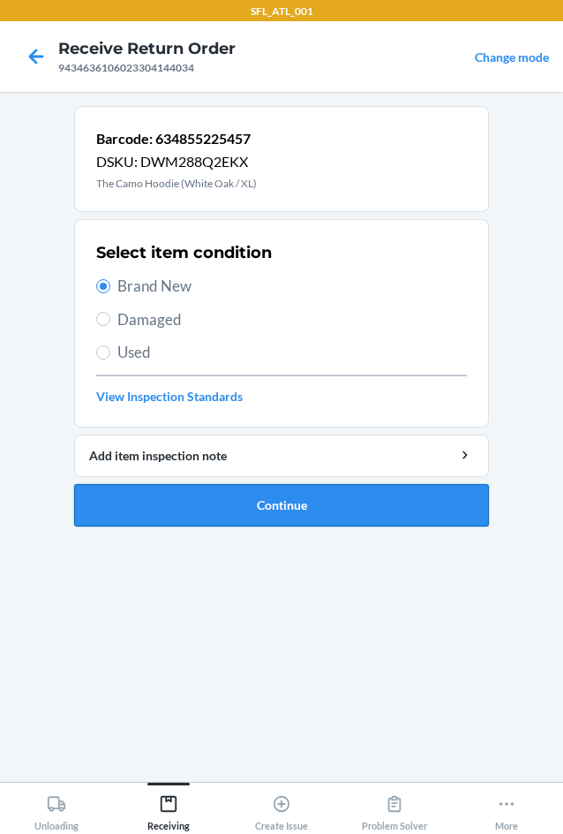
click at [170, 506] on button "Continue" at bounding box center [281, 505] width 415 height 42
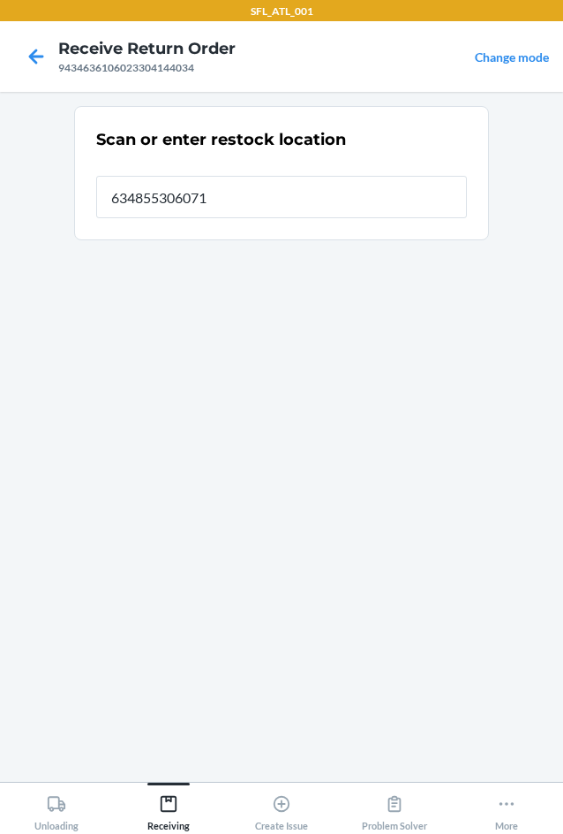
type input "634855306071"
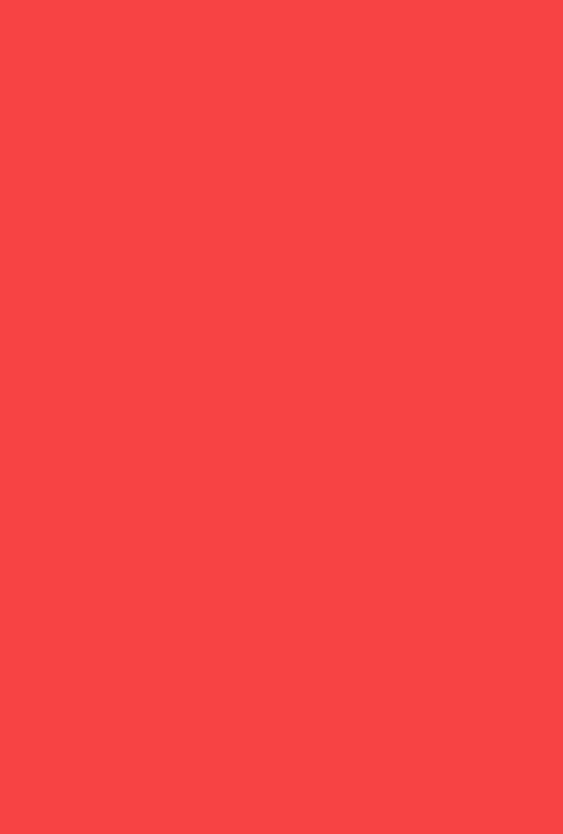
click at [208, 200] on input "634855306071" at bounding box center [281, 191] width 371 height 42
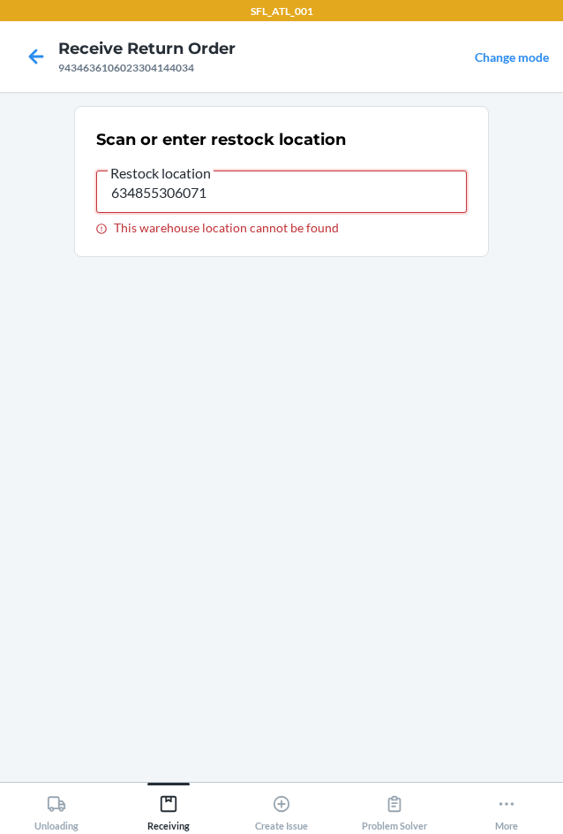
click at [209, 199] on input "634855306071" at bounding box center [281, 191] width 371 height 42
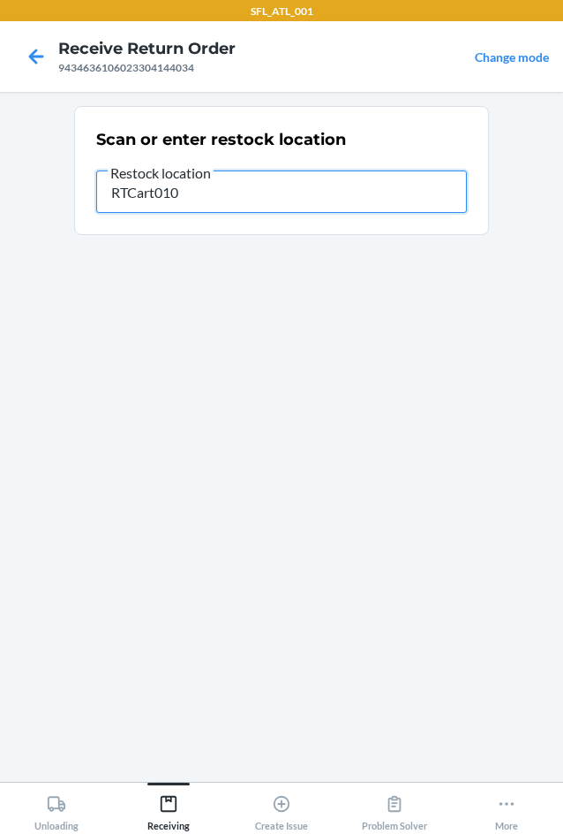
type input "RTCart010"
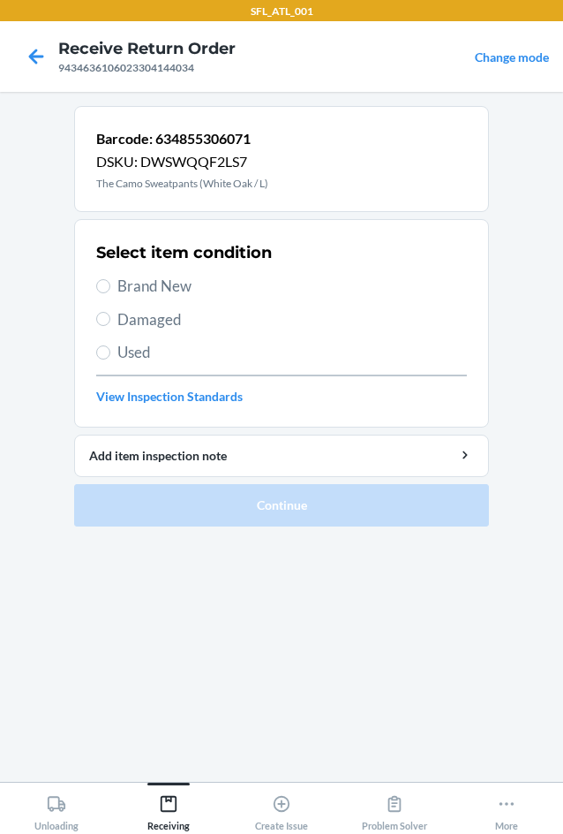
click at [161, 297] on span "Brand New" at bounding box center [292, 286] width 350 height 23
click at [110, 293] on input "Brand New" at bounding box center [103, 286] width 14 height 14
radio input "true"
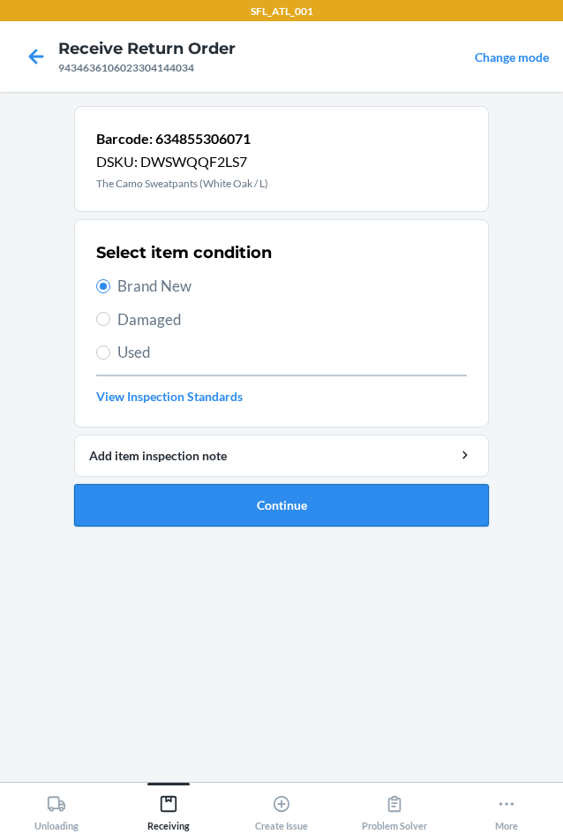
click at [204, 508] on button "Continue" at bounding box center [281, 505] width 415 height 42
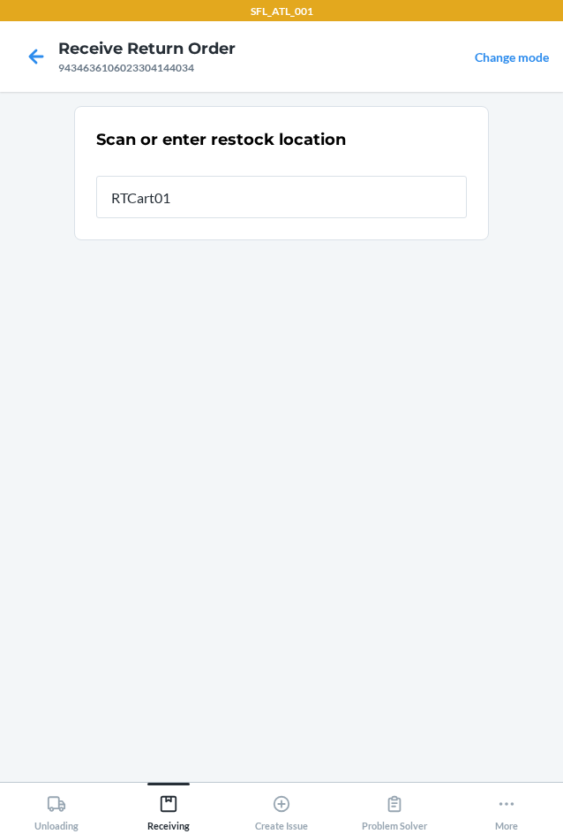
type input "RTCart010"
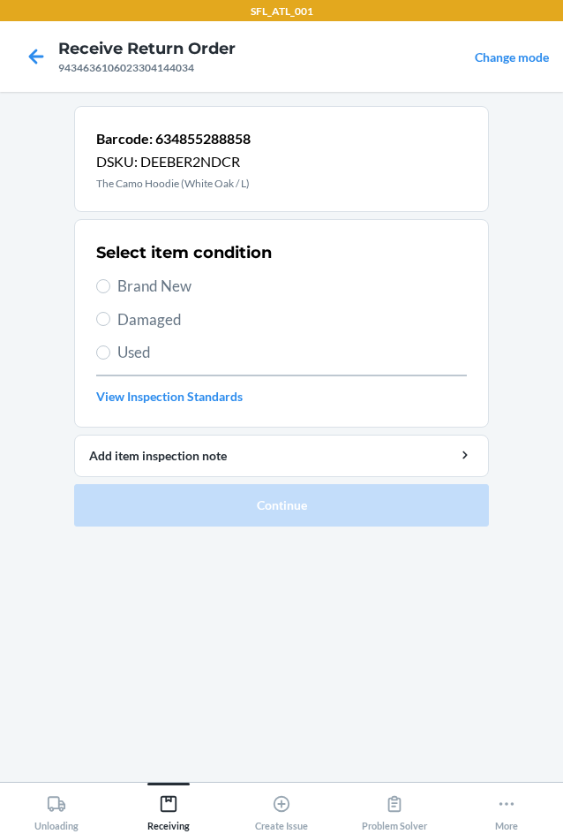
click at [168, 291] on span "Brand New" at bounding box center [292, 286] width 350 height 23
click at [110, 291] on input "Brand New" at bounding box center [103, 286] width 14 height 14
radio input "true"
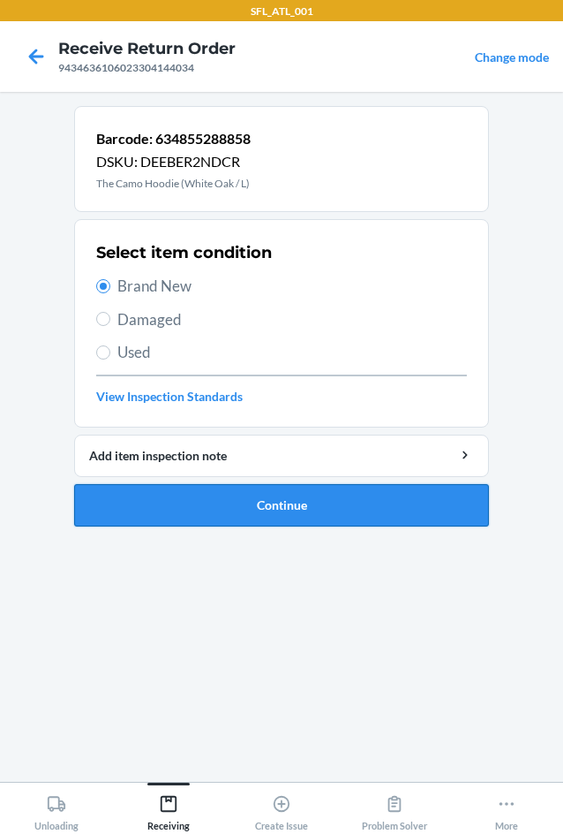
click at [274, 511] on button "Continue" at bounding box center [281, 505] width 415 height 42
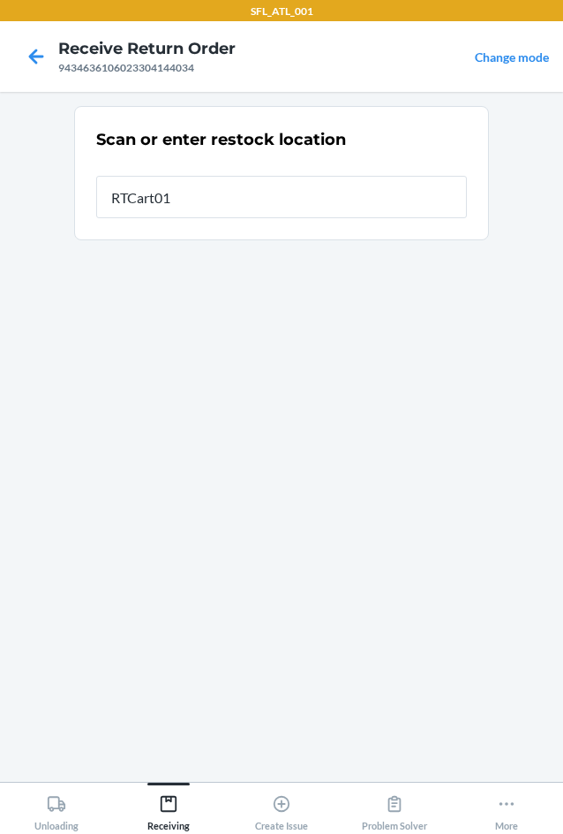
type input "RTCart010"
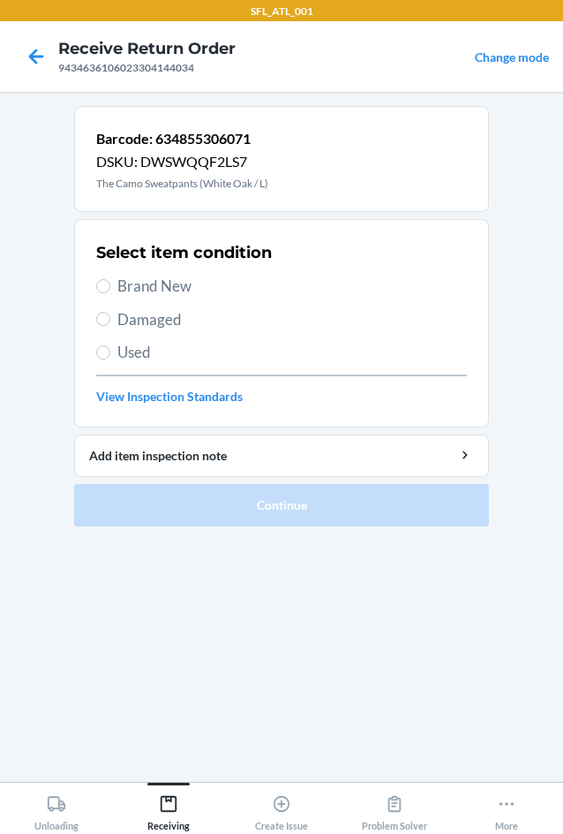
click at [164, 294] on span "Brand New" at bounding box center [292, 286] width 350 height 23
click at [110, 293] on input "Brand New" at bounding box center [103, 286] width 14 height 14
radio input "true"
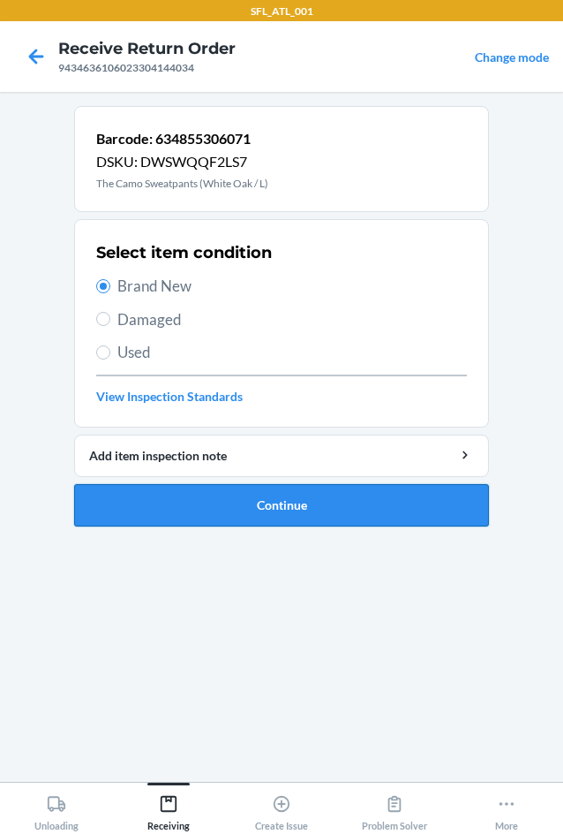
click at [265, 510] on button "Continue" at bounding box center [281, 505] width 415 height 42
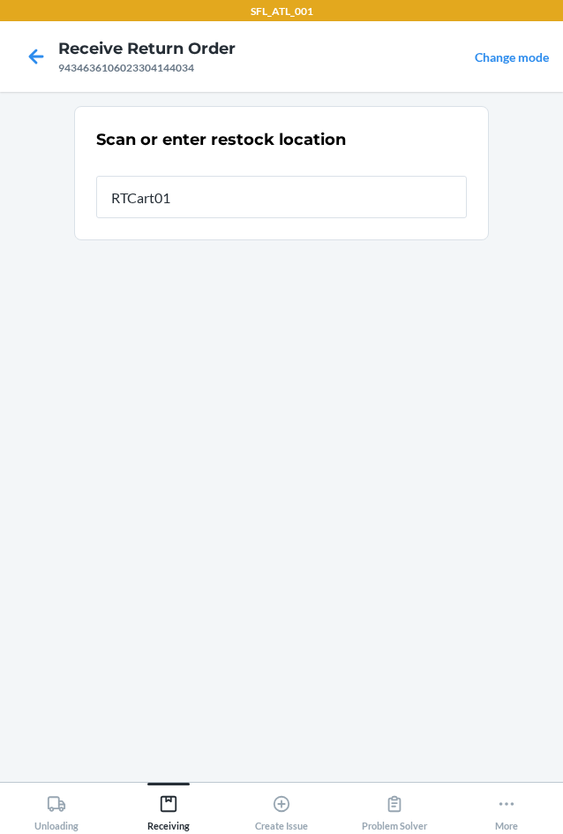
type input "RTCart010"
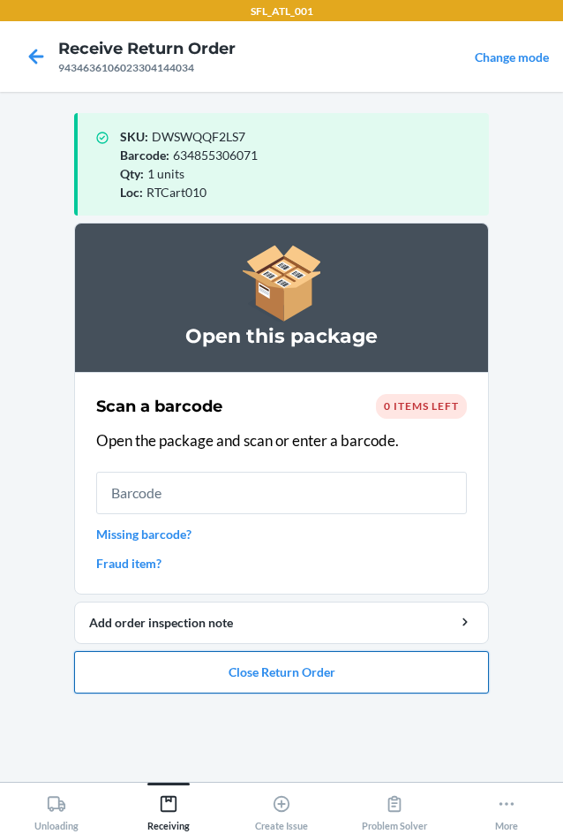
click at [300, 666] on button "Close Return Order" at bounding box center [281, 672] width 415 height 42
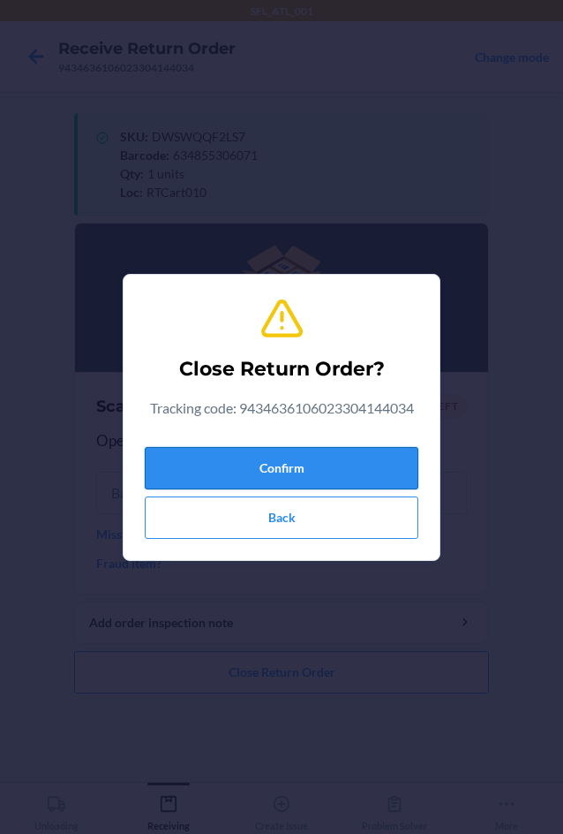
click at [309, 469] on button "Confirm" at bounding box center [282, 468] width 274 height 42
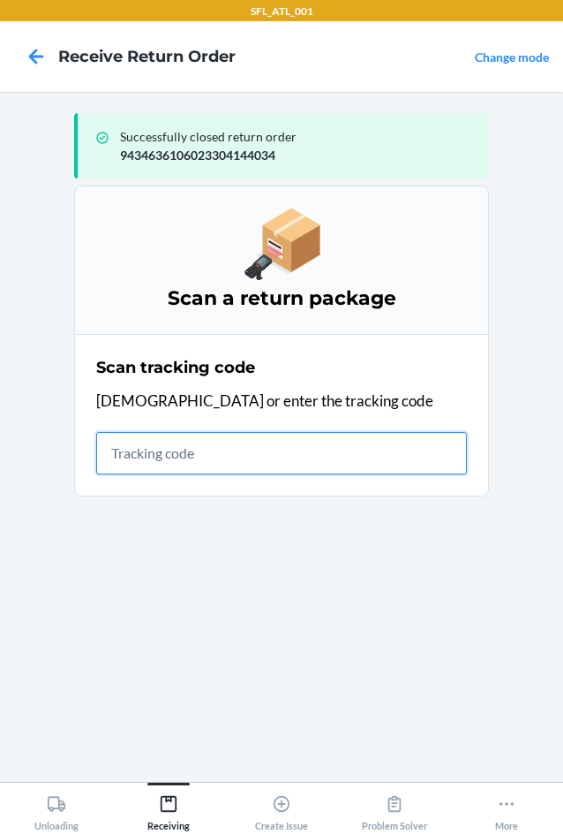
drag, startPoint x: 162, startPoint y: 468, endPoint x: 143, endPoint y: 465, distance: 18.9
click at [162, 468] on input "text" at bounding box center [281, 453] width 371 height 42
type input "4203025994346361060233035"
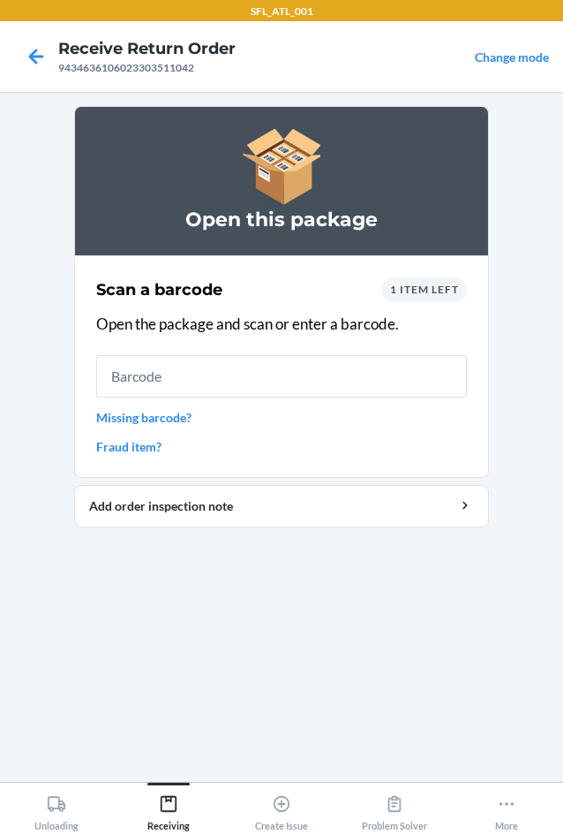
click at [397, 307] on div "Scan a barcode 1 item left Open the package and scan or enter a barcode. Missin…" at bounding box center [281, 366] width 371 height 189
click at [407, 292] on span "1 item left" at bounding box center [424, 289] width 69 height 13
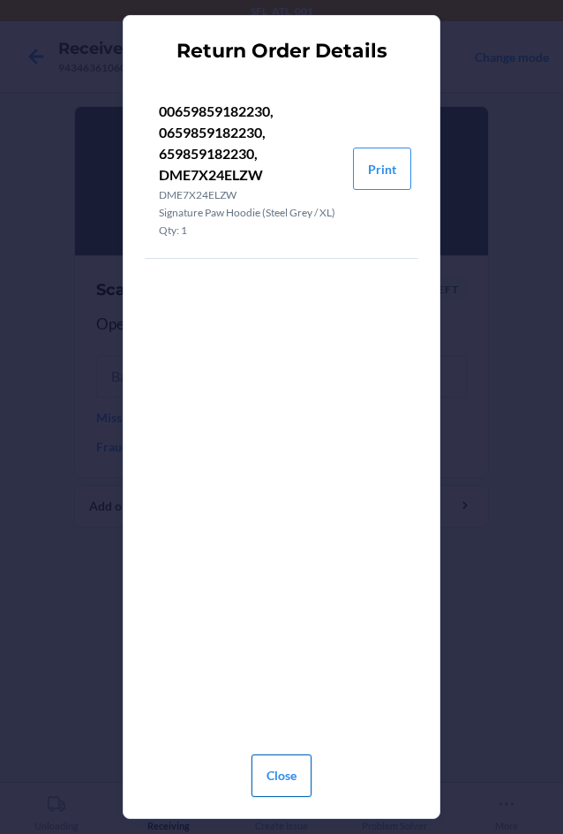
drag, startPoint x: 278, startPoint y: 768, endPoint x: 318, endPoint y: 712, distance: 69.1
click at [281, 768] on button "Close" at bounding box center [282, 775] width 60 height 42
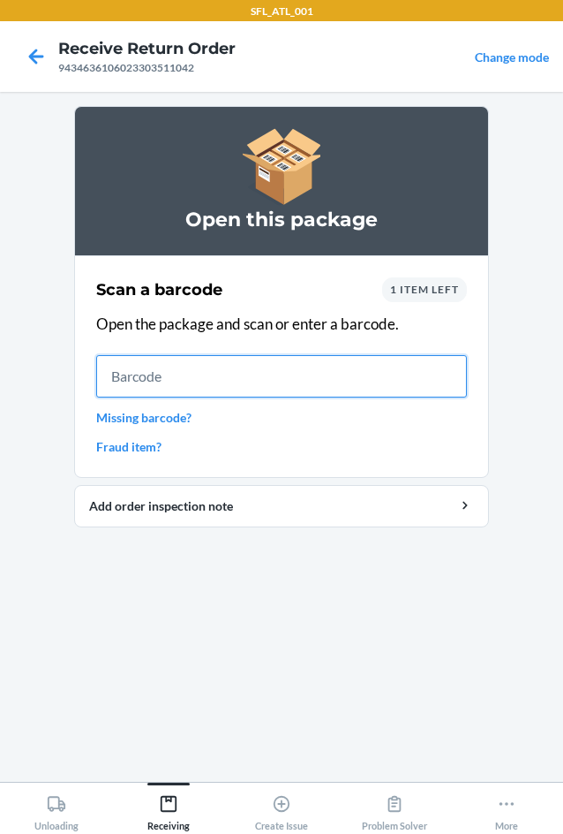
click at [226, 379] on input "text" at bounding box center [281, 376] width 371 height 42
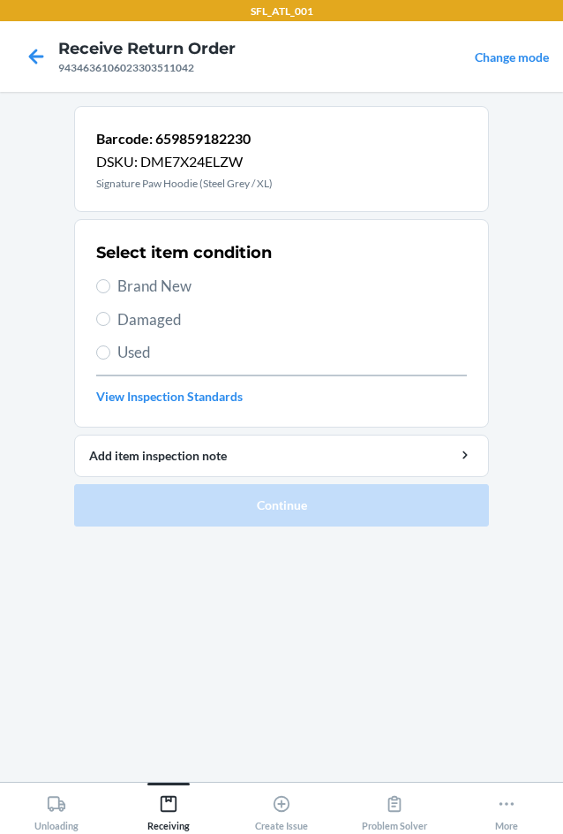
click at [128, 347] on span "Used" at bounding box center [292, 352] width 350 height 23
click at [110, 347] on input "Used" at bounding box center [103, 352] width 14 height 14
radio input "true"
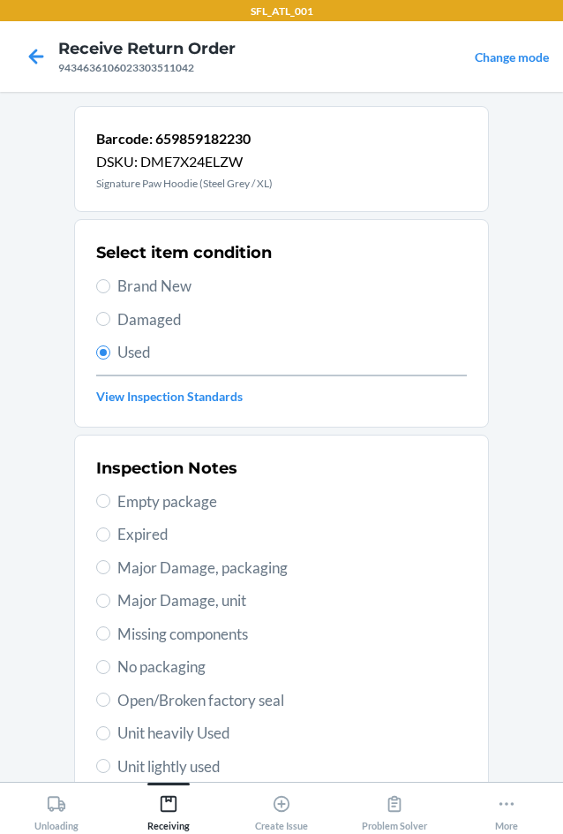
click at [170, 739] on span "Unit heavily Used" at bounding box center [292, 733] width 350 height 23
click at [110, 739] on input "Unit heavily Used" at bounding box center [103, 733] width 14 height 14
radio input "true"
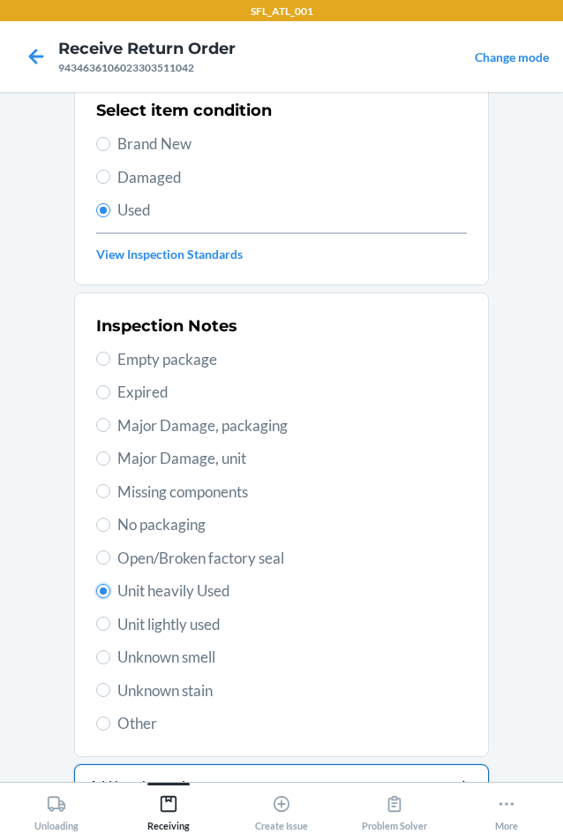
scroll to position [230, 0]
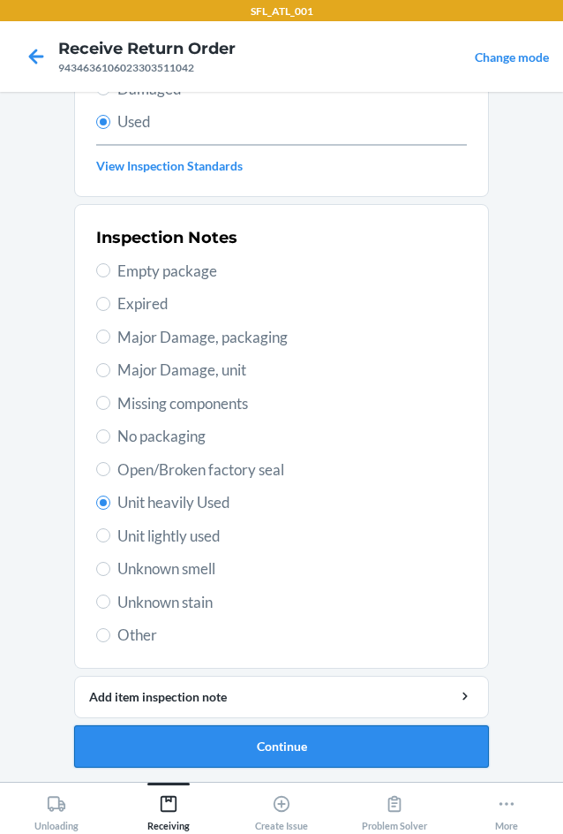
click at [202, 738] on button "Continue" at bounding box center [281, 746] width 415 height 42
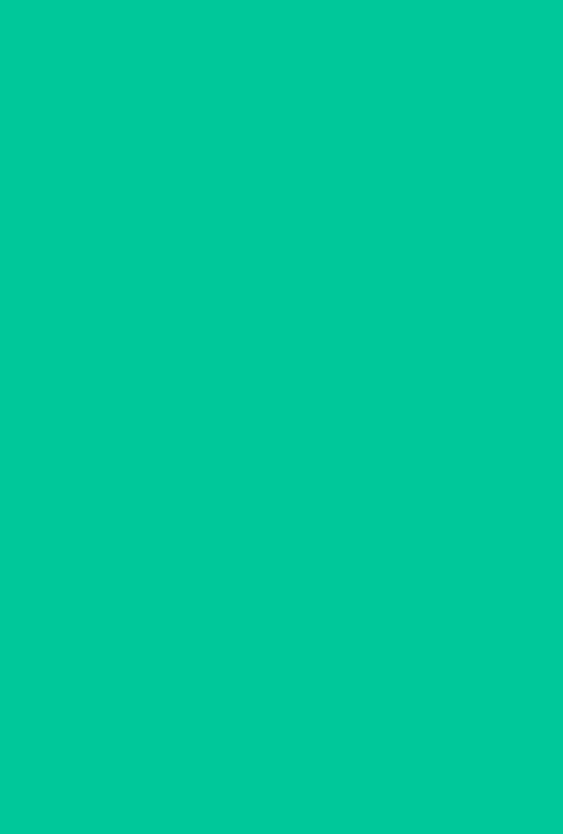
scroll to position [0, 0]
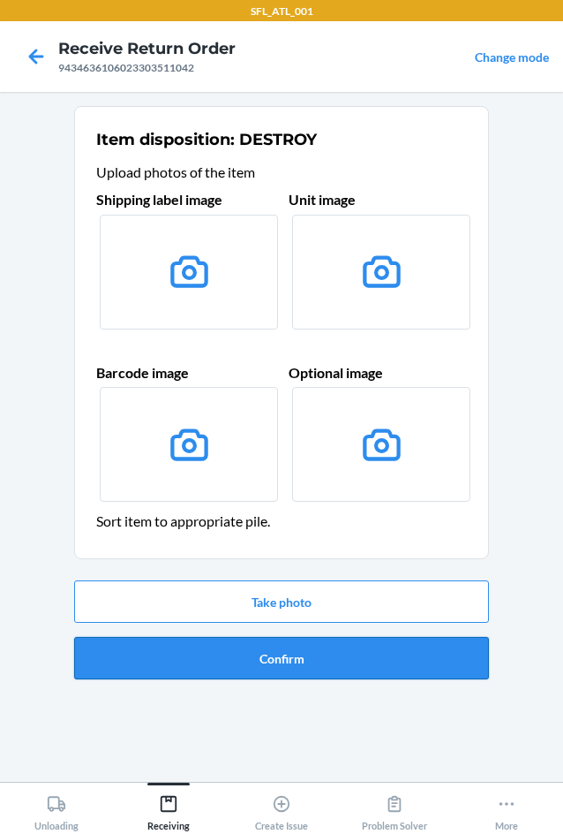
click at [194, 660] on button "Confirm" at bounding box center [281, 658] width 415 height 42
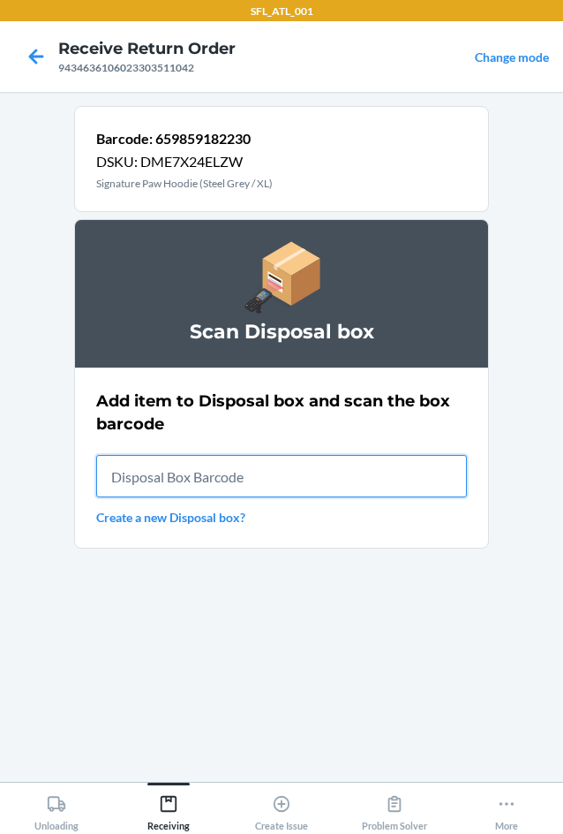
click at [249, 467] on input "text" at bounding box center [281, 476] width 371 height 42
type input "420302599434636106023303376580"
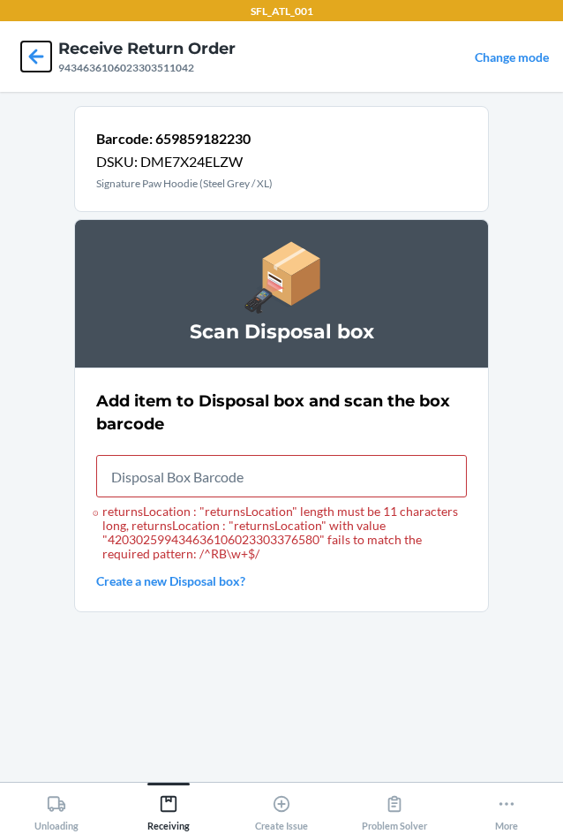
click at [42, 59] on icon at bounding box center [36, 57] width 30 height 30
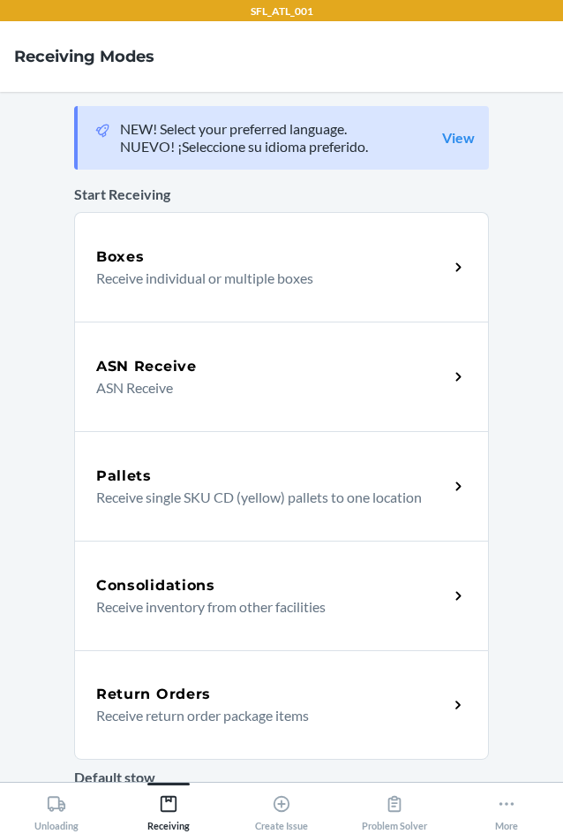
click at [315, 691] on div "Return Orders" at bounding box center [272, 694] width 352 height 21
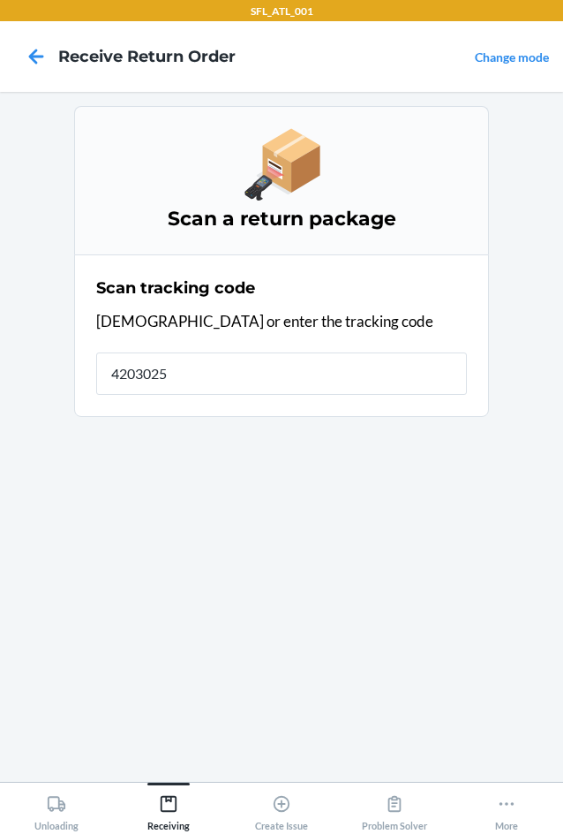
type input "42030259"
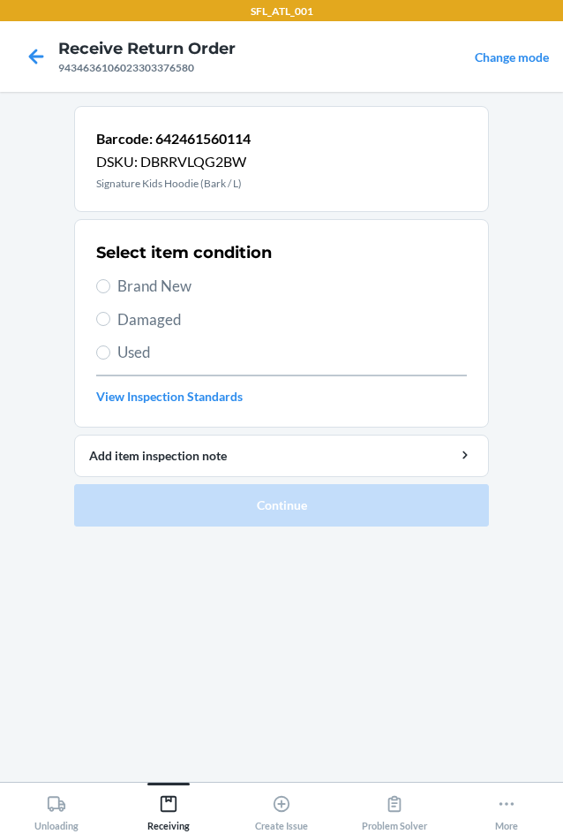
click at [148, 285] on span "Brand New" at bounding box center [292, 286] width 350 height 23
click at [110, 285] on input "Brand New" at bounding box center [103, 286] width 14 height 14
radio input "true"
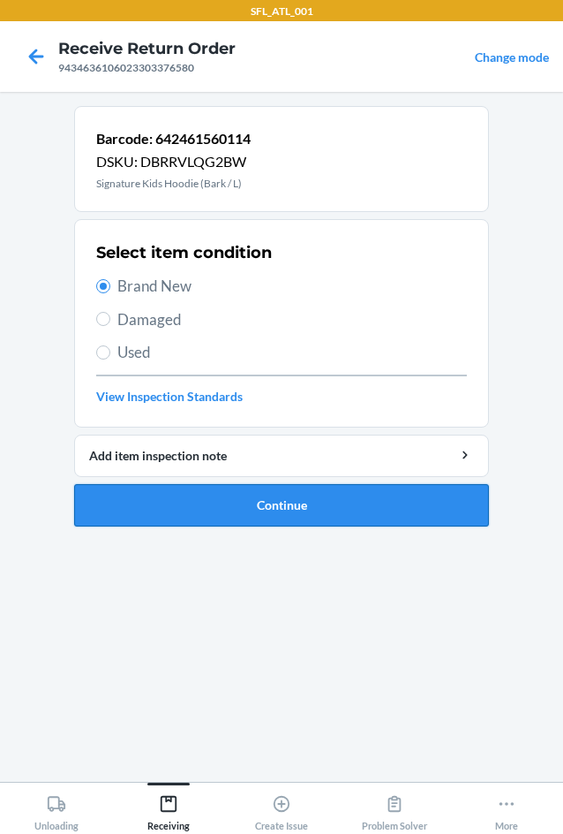
click at [325, 505] on button "Continue" at bounding box center [281, 505] width 415 height 42
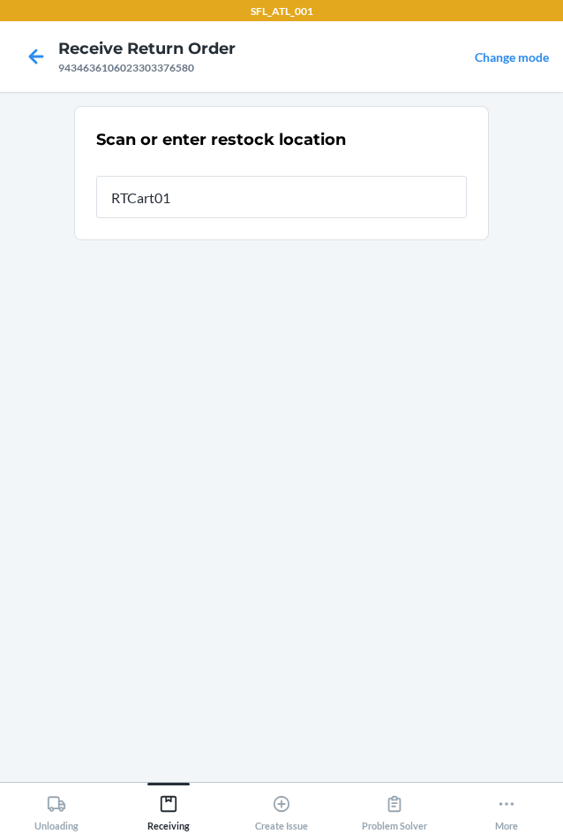
type input "RTCart010"
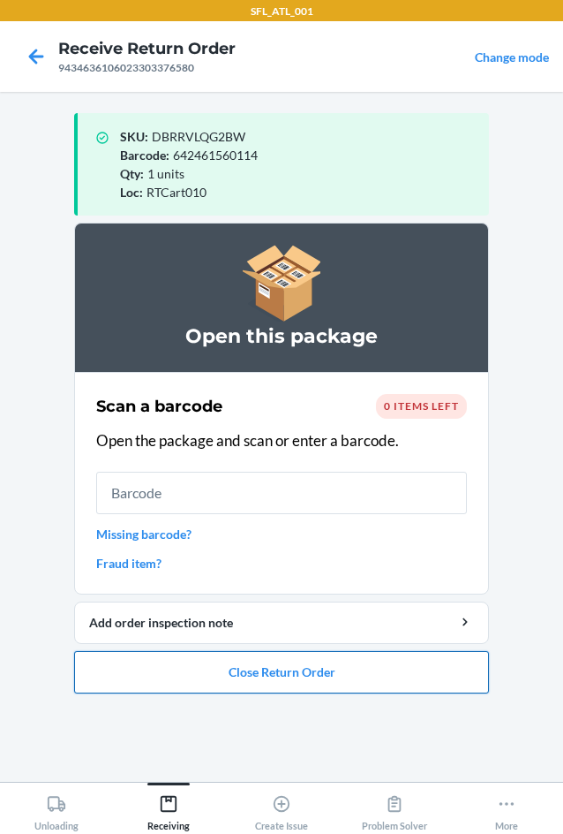
click at [257, 682] on button "Close Return Order" at bounding box center [281, 672] width 415 height 42
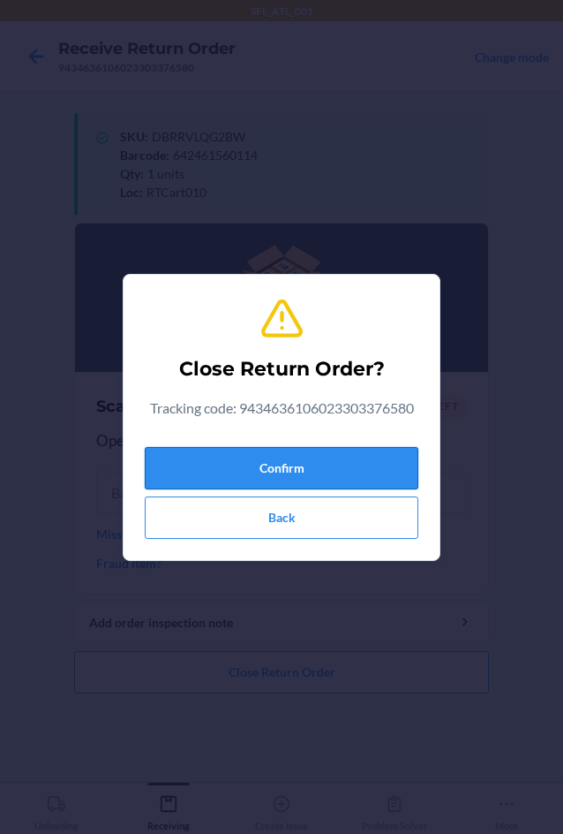
click at [215, 472] on button "Confirm" at bounding box center [282, 468] width 274 height 42
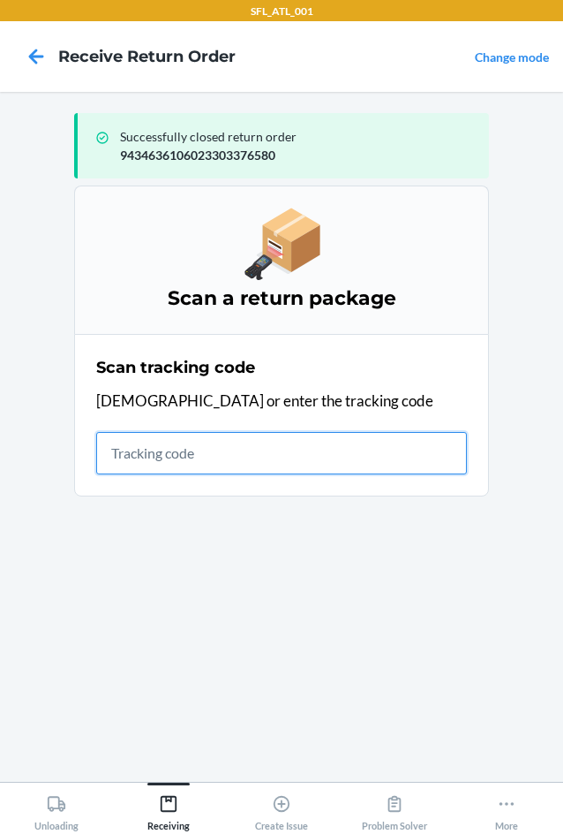
click at [168, 439] on input "text" at bounding box center [281, 453] width 371 height 42
type input "42030259943463610602"
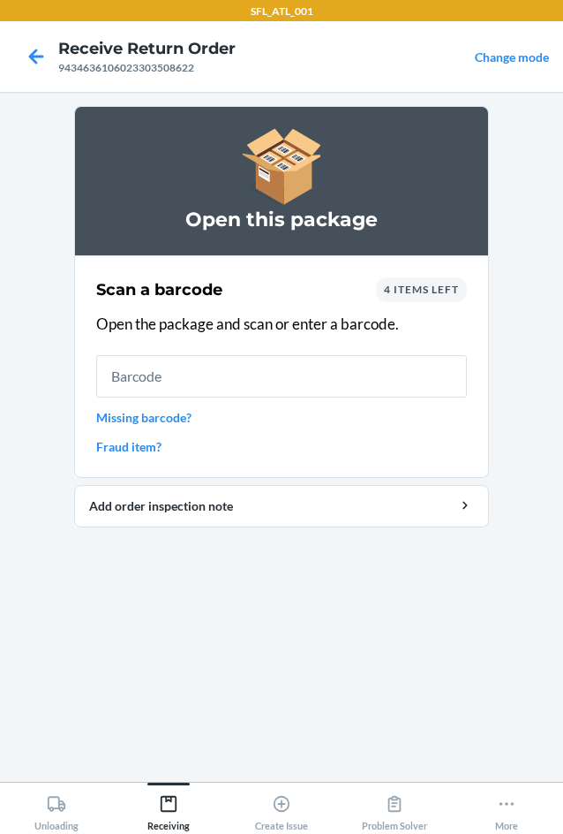
click at [382, 279] on div "4 items left" at bounding box center [421, 289] width 91 height 25
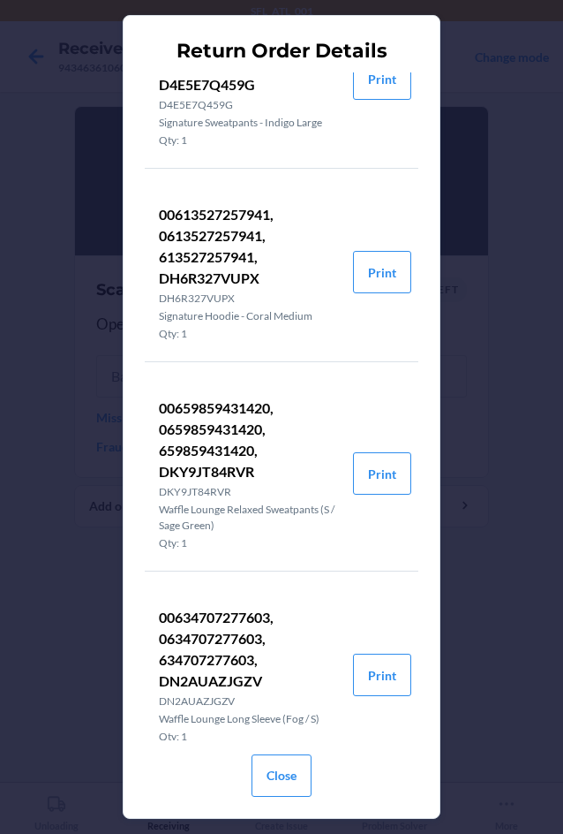
scroll to position [122, 0]
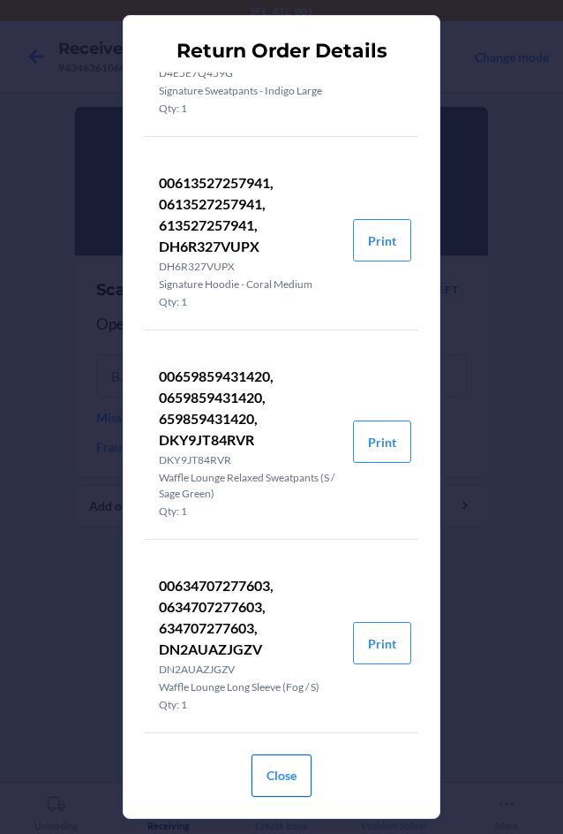
click at [292, 769] on button "Close" at bounding box center [282, 775] width 60 height 42
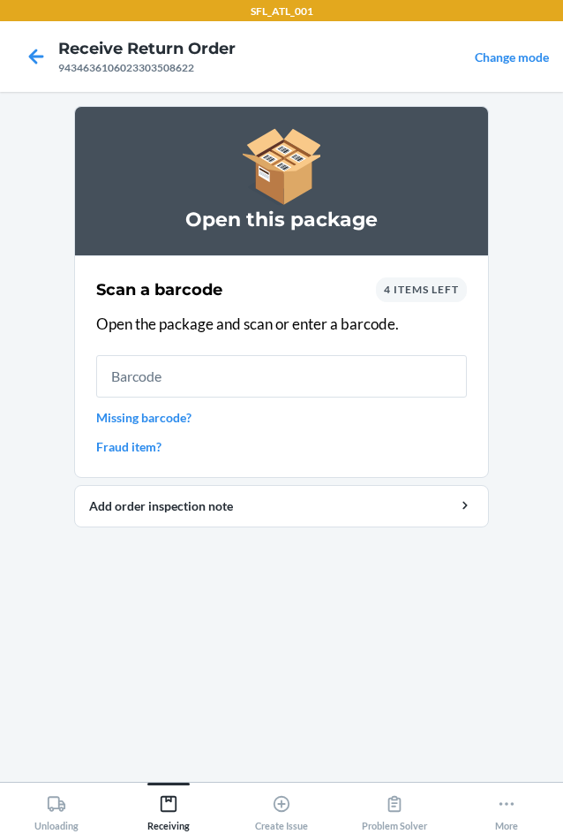
click at [446, 291] on span "4 items left" at bounding box center [421, 289] width 75 height 13
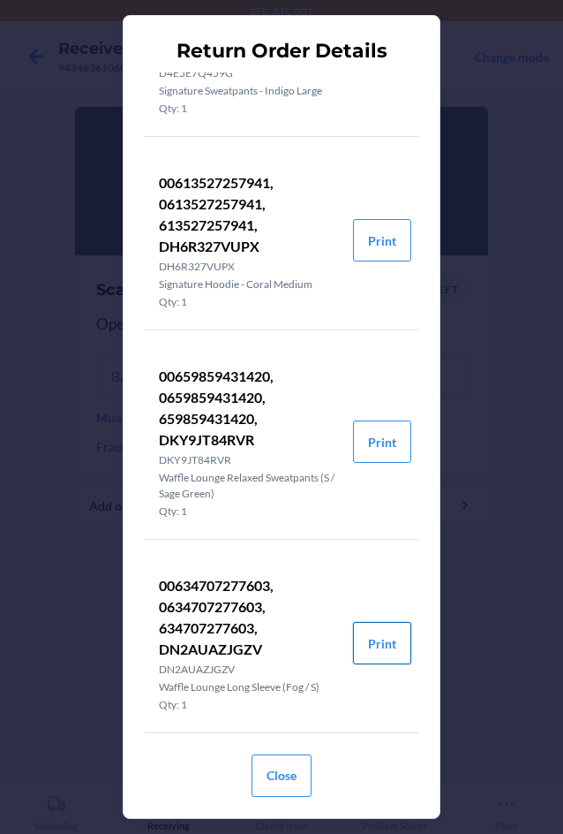
click at [372, 653] on button "Print" at bounding box center [382, 643] width 58 height 42
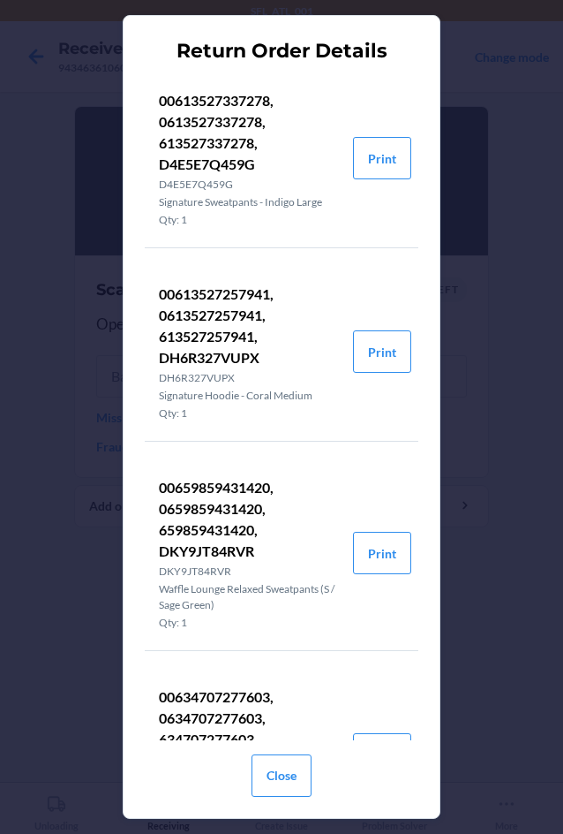
scroll to position [0, 0]
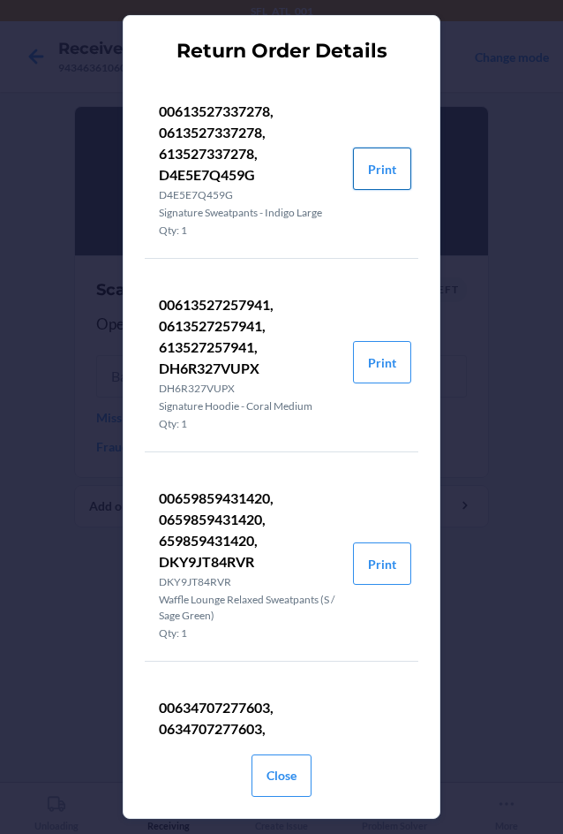
click at [364, 174] on button "Print" at bounding box center [382, 168] width 58 height 42
click at [273, 769] on button "Close" at bounding box center [282, 775] width 60 height 42
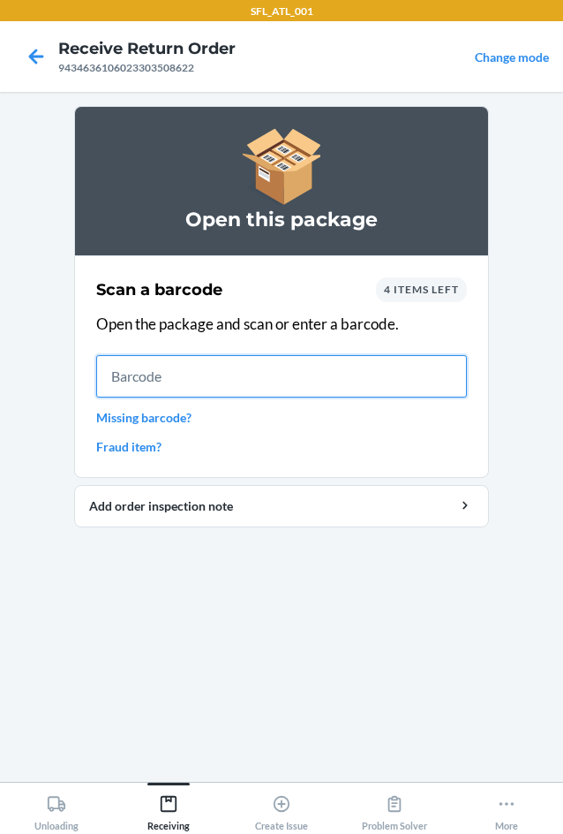
click at [321, 374] on input "text" at bounding box center [281, 376] width 371 height 42
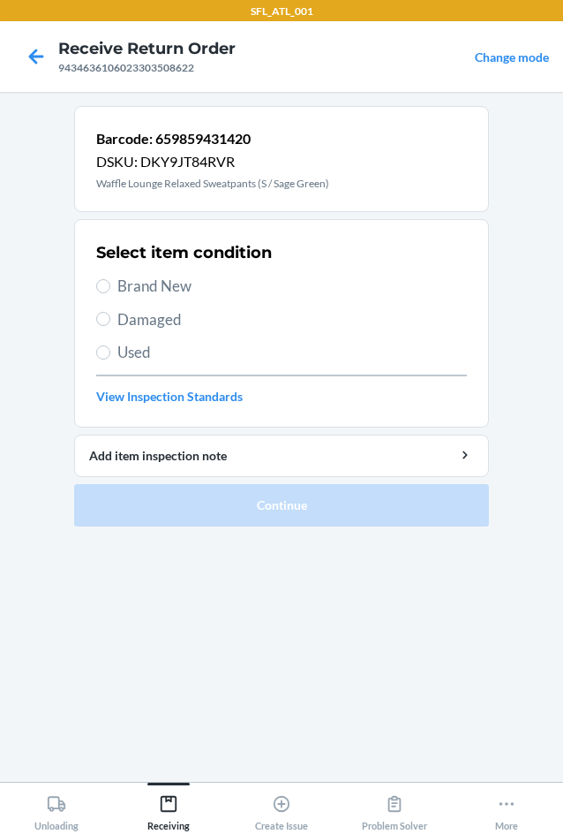
click at [143, 281] on span "Brand New" at bounding box center [292, 286] width 350 height 23
click at [110, 281] on input "Brand New" at bounding box center [103, 286] width 14 height 14
radio input "true"
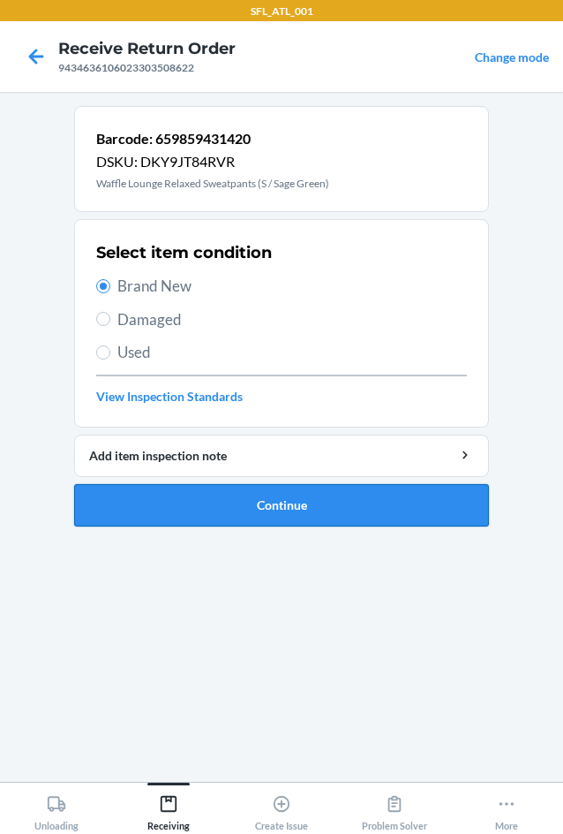
click at [256, 507] on button "Continue" at bounding box center [281, 505] width 415 height 42
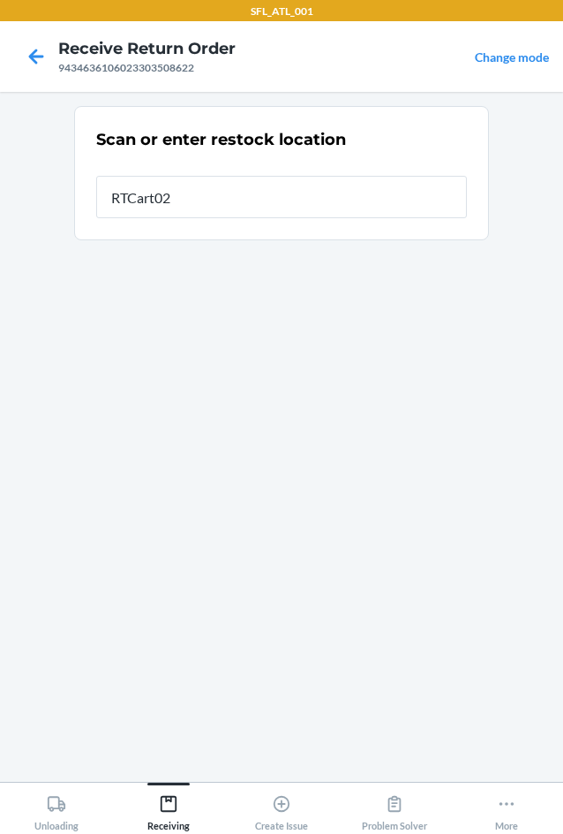
type input "RTCart020"
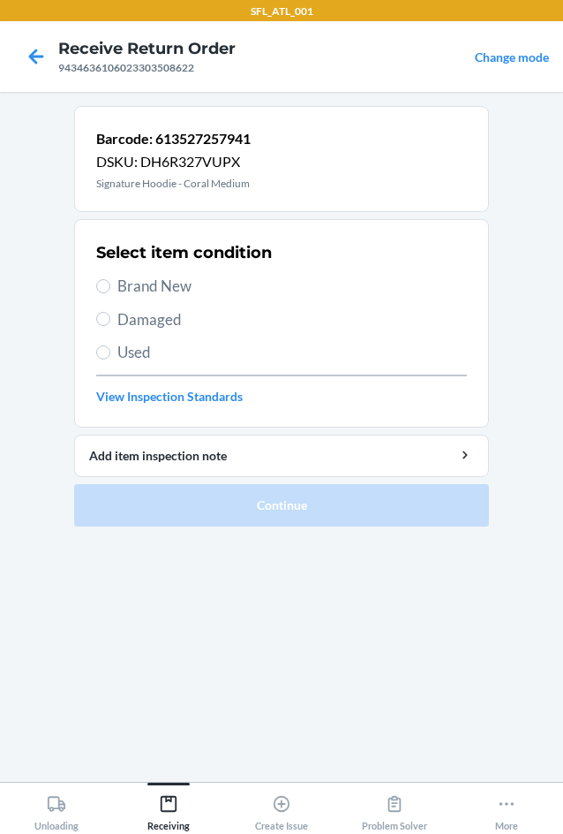
click at [140, 285] on span "Brand New" at bounding box center [292, 286] width 350 height 23
click at [110, 285] on input "Brand New" at bounding box center [103, 286] width 14 height 14
radio input "true"
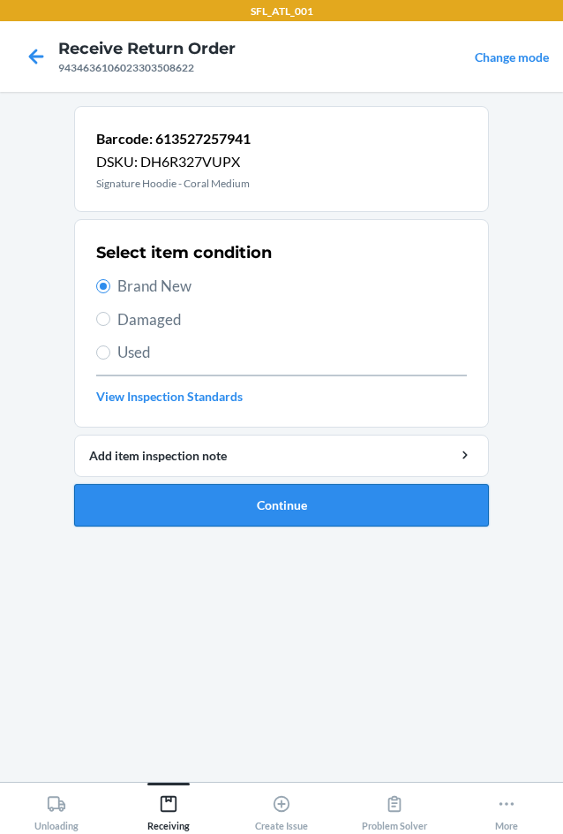
click at [318, 497] on button "Continue" at bounding box center [281, 505] width 415 height 42
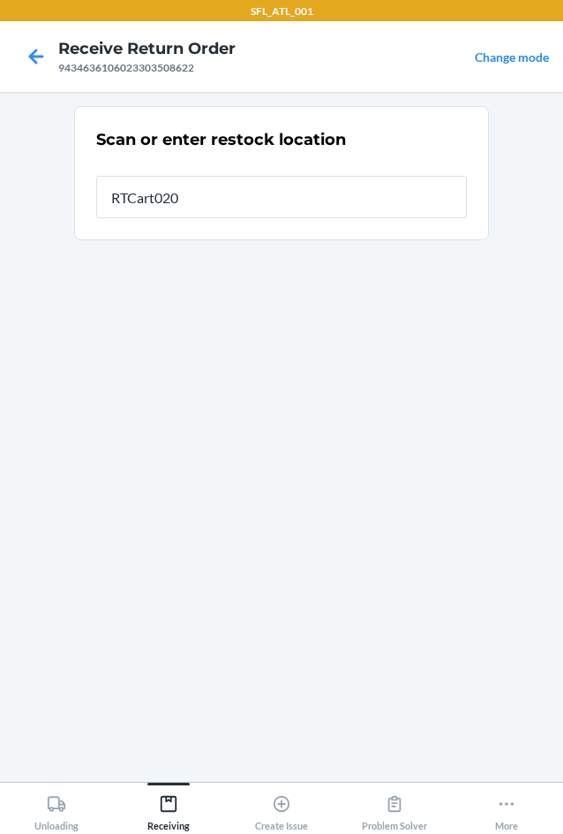
type input "RTCart020"
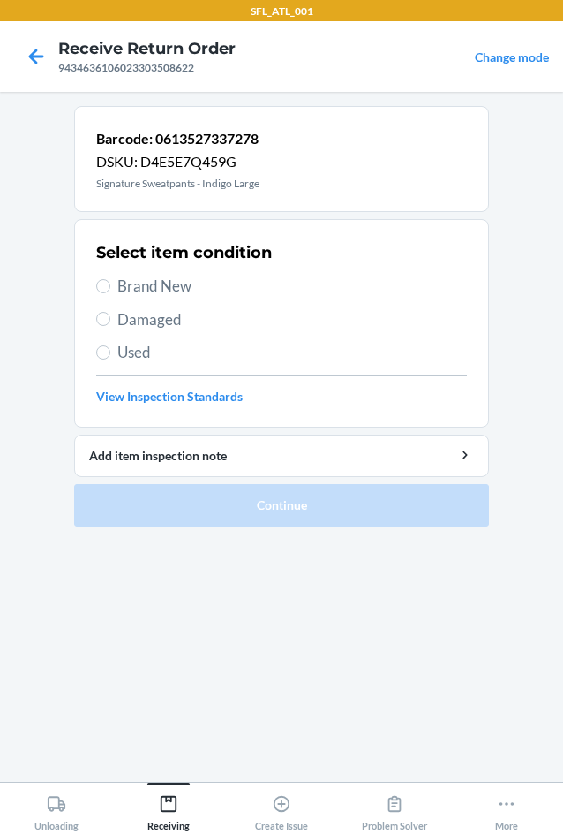
click at [150, 291] on span "Brand New" at bounding box center [292, 286] width 350 height 23
click at [110, 291] on input "Brand New" at bounding box center [103, 286] width 14 height 14
radio input "true"
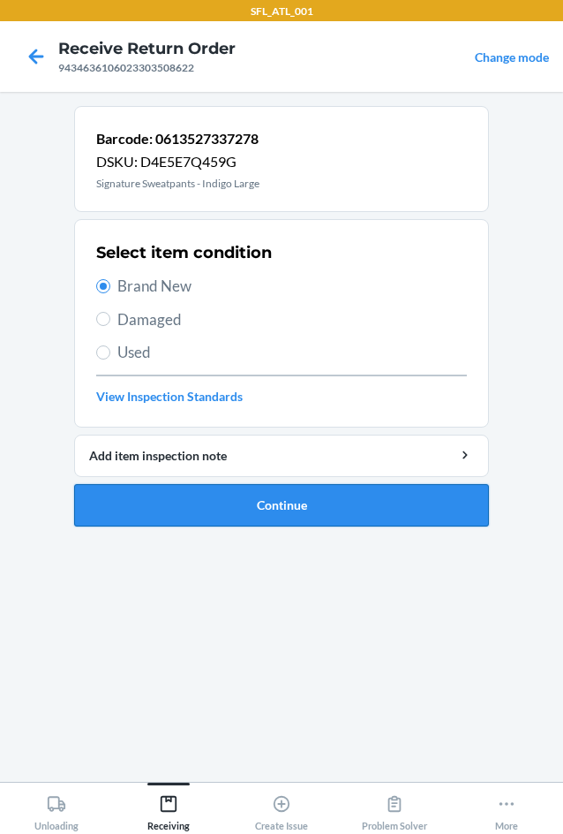
click at [269, 503] on button "Continue" at bounding box center [281, 505] width 415 height 42
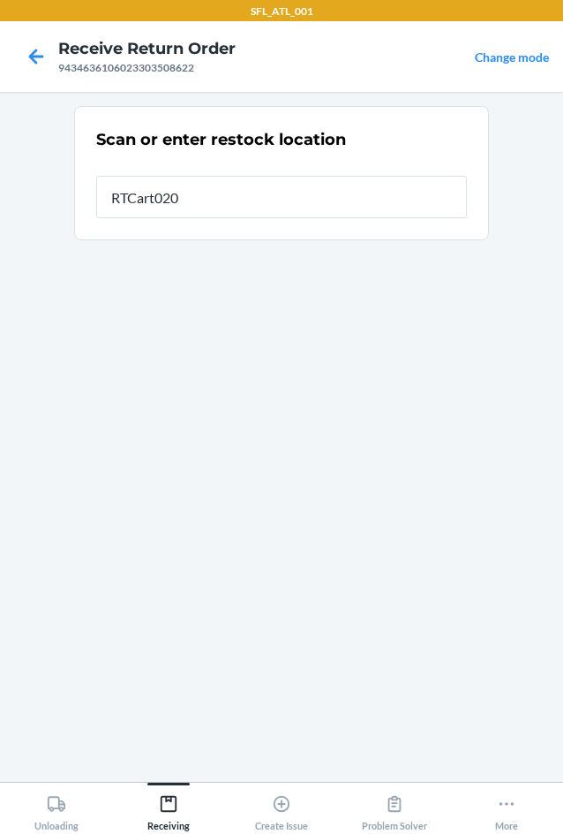
type input "RTCart020"
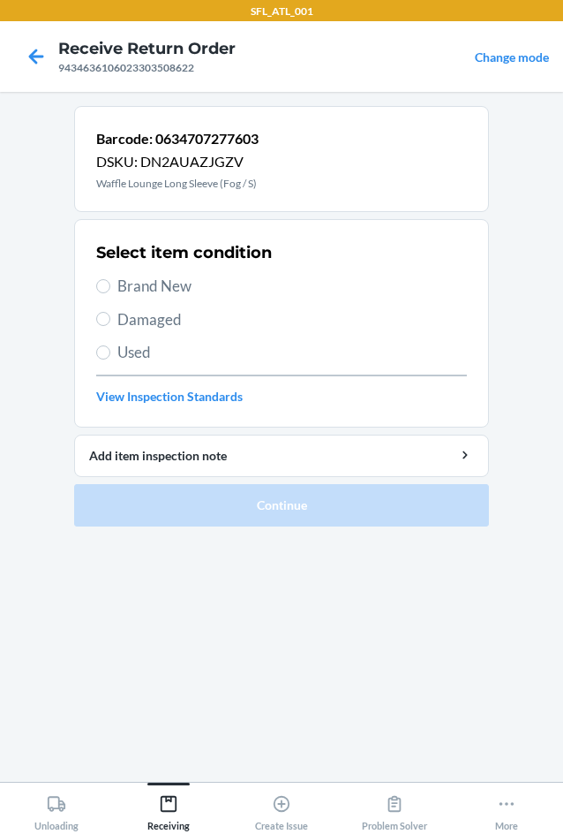
click at [148, 283] on span "Brand New" at bounding box center [292, 286] width 350 height 23
click at [110, 283] on input "Brand New" at bounding box center [103, 286] width 14 height 14
radio input "true"
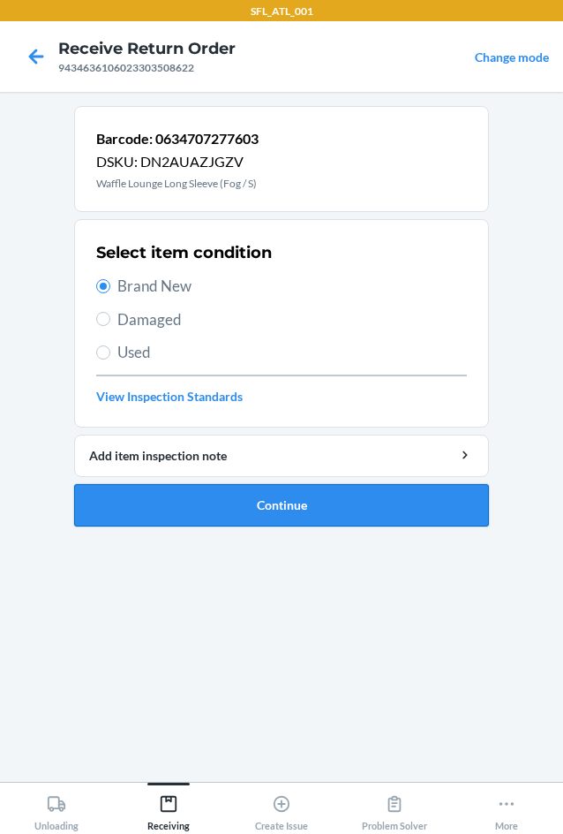
click at [252, 489] on button "Continue" at bounding box center [281, 505] width 415 height 42
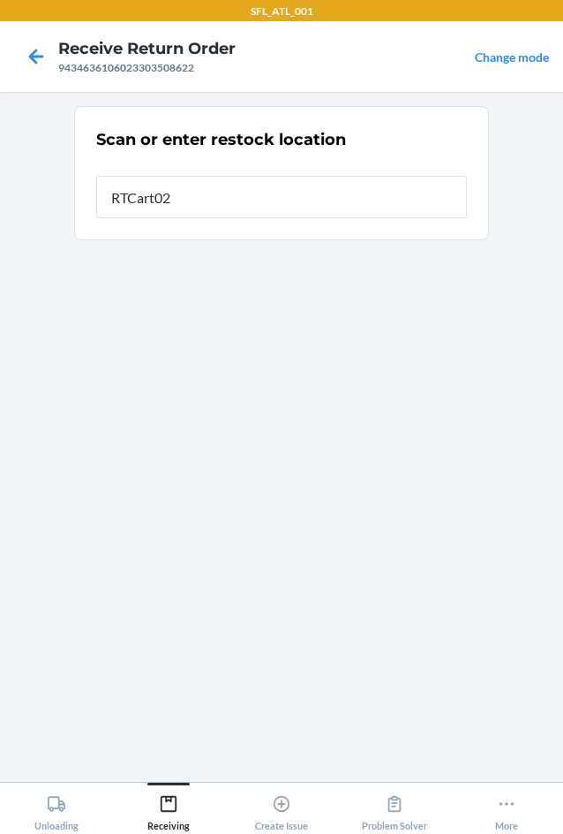
type input "RTCart020"
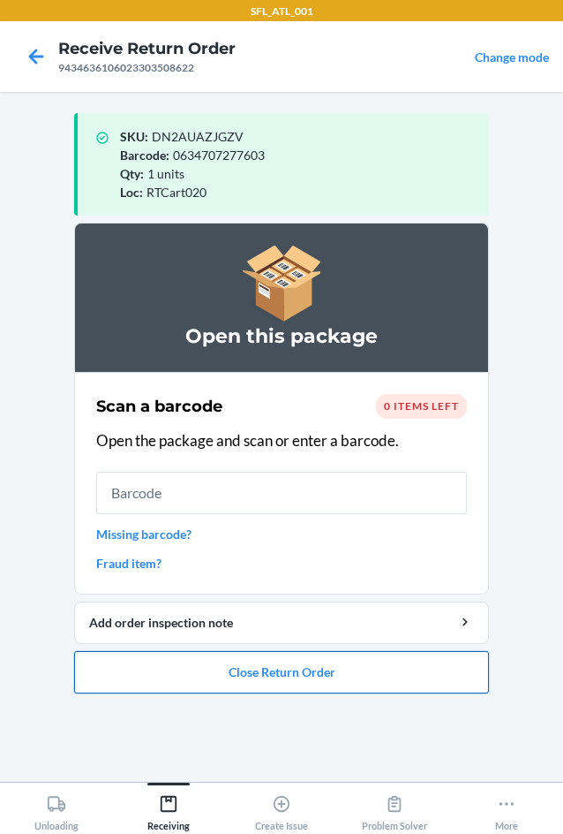
click at [301, 679] on button "Close Return Order" at bounding box center [281, 672] width 415 height 42
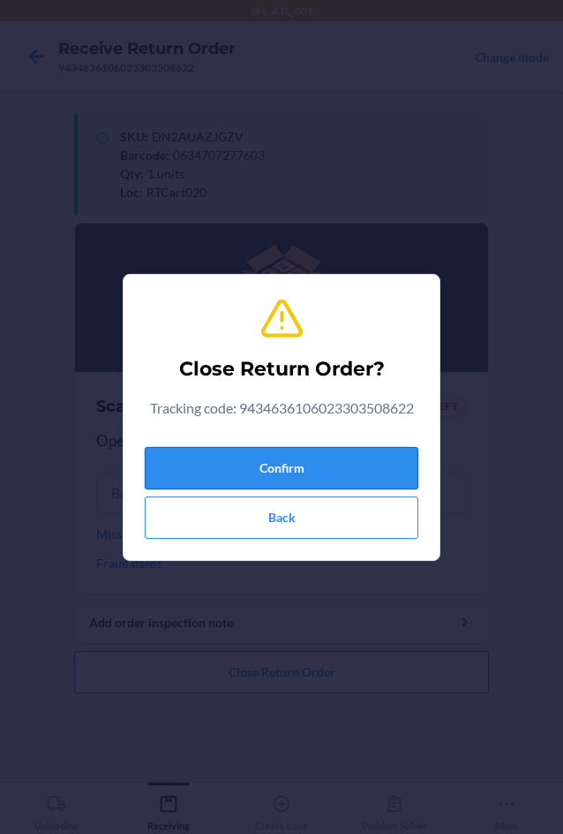
click at [277, 457] on button "Confirm" at bounding box center [282, 468] width 274 height 42
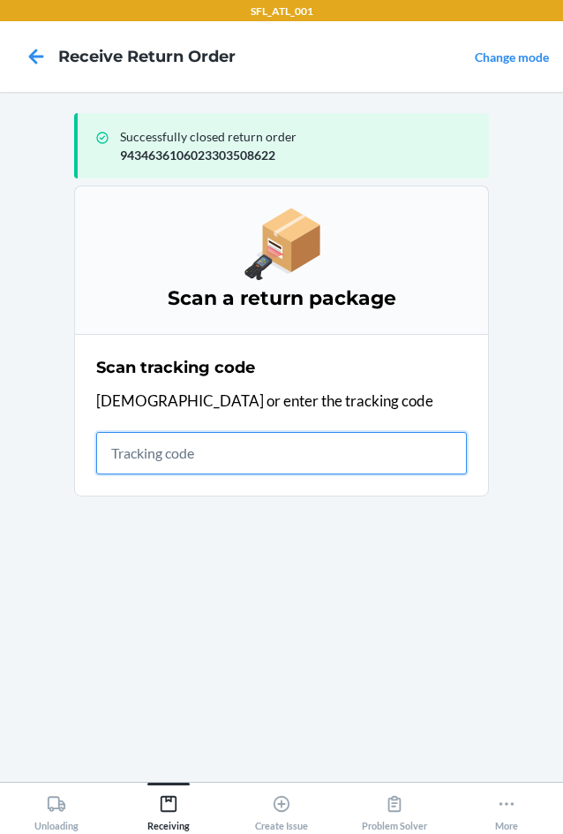
click at [196, 468] on input "text" at bounding box center [281, 453] width 371 height 42
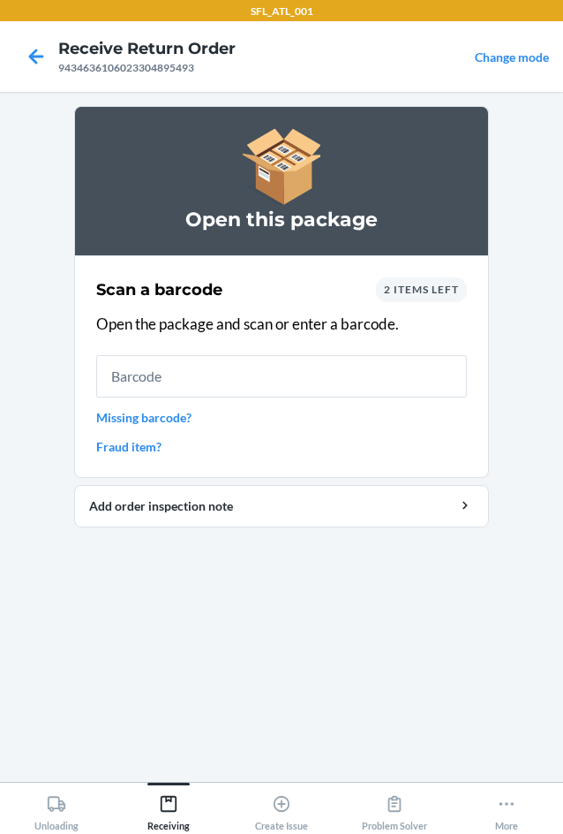
click at [417, 298] on div "2 items left" at bounding box center [421, 289] width 91 height 25
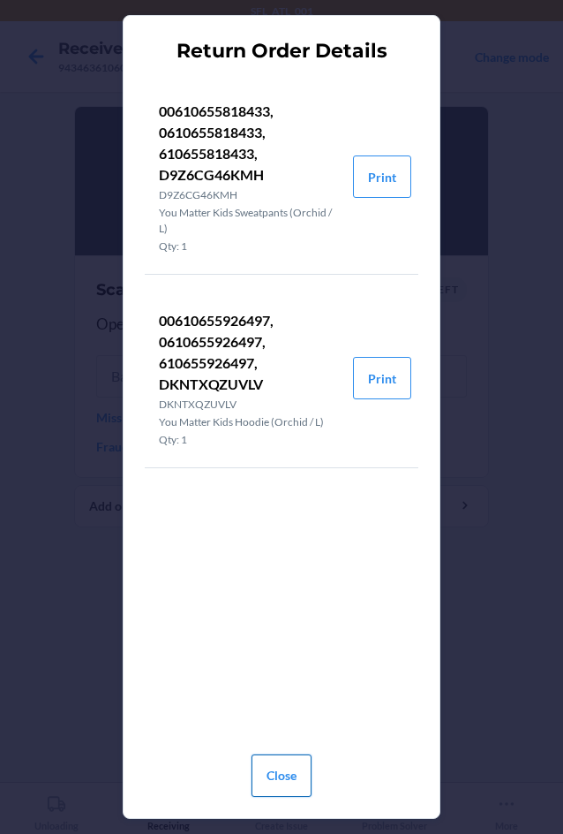
click at [298, 785] on button "Close" at bounding box center [282, 775] width 60 height 42
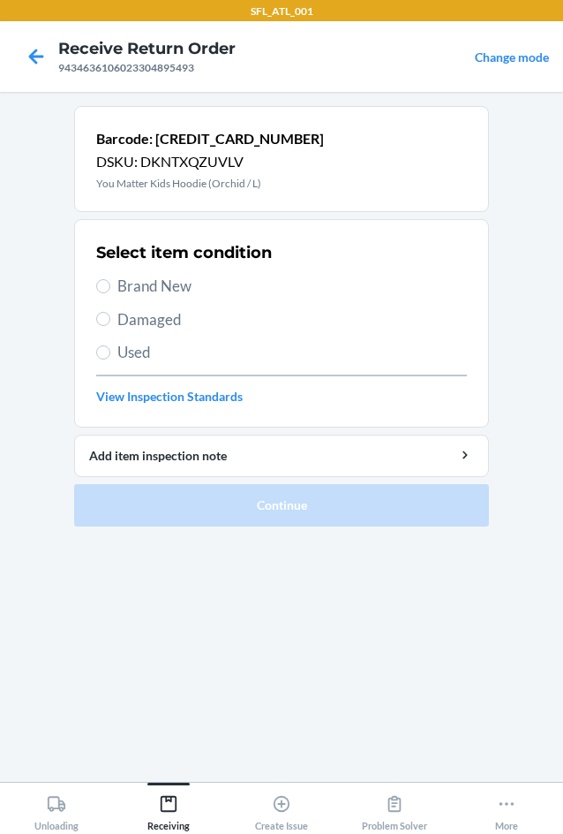
click at [162, 284] on span "Brand New" at bounding box center [292, 286] width 350 height 23
click at [110, 284] on input "Brand New" at bounding box center [103, 286] width 14 height 14
radio input "true"
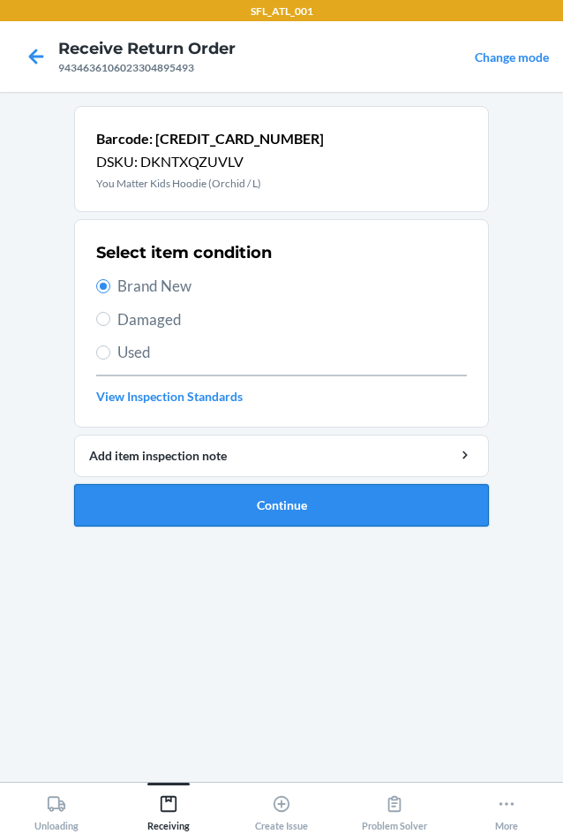
click at [265, 499] on button "Continue" at bounding box center [281, 505] width 415 height 42
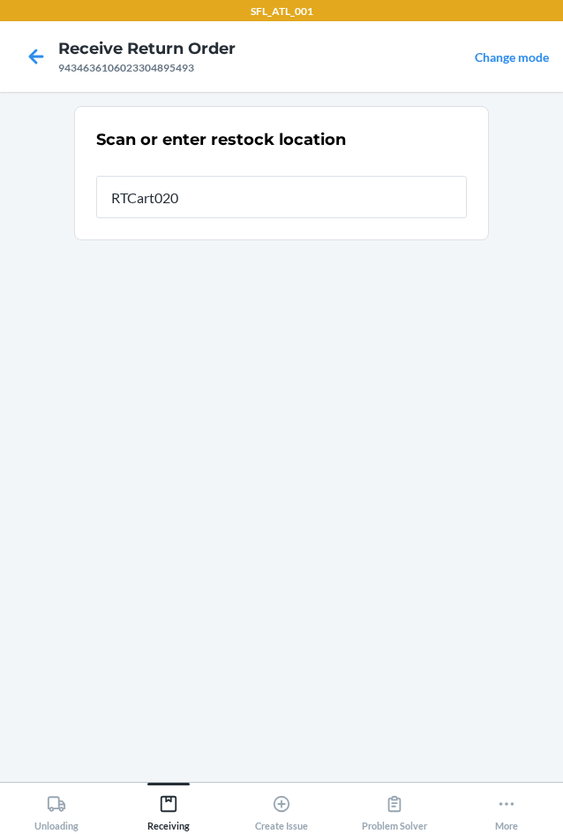
type input "RTCart020"
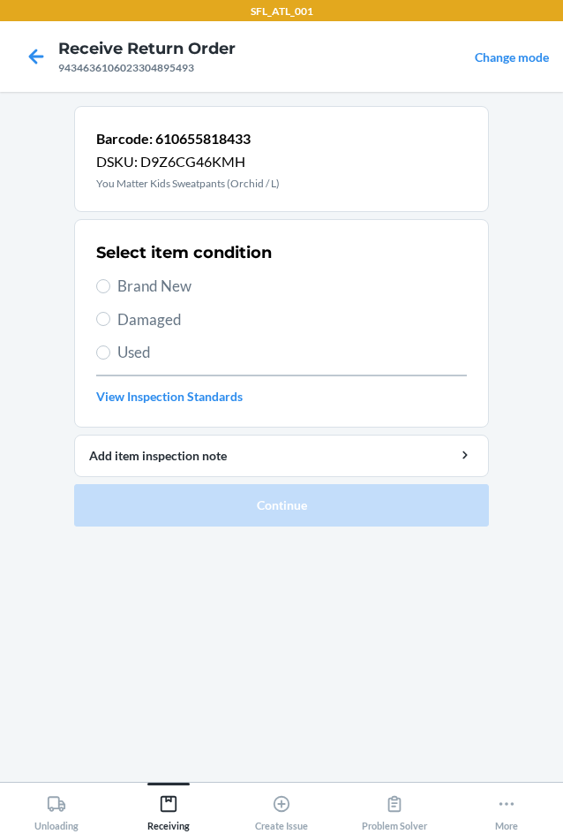
click at [175, 286] on span "Brand New" at bounding box center [292, 286] width 350 height 23
click at [110, 286] on input "Brand New" at bounding box center [103, 286] width 14 height 14
radio input "true"
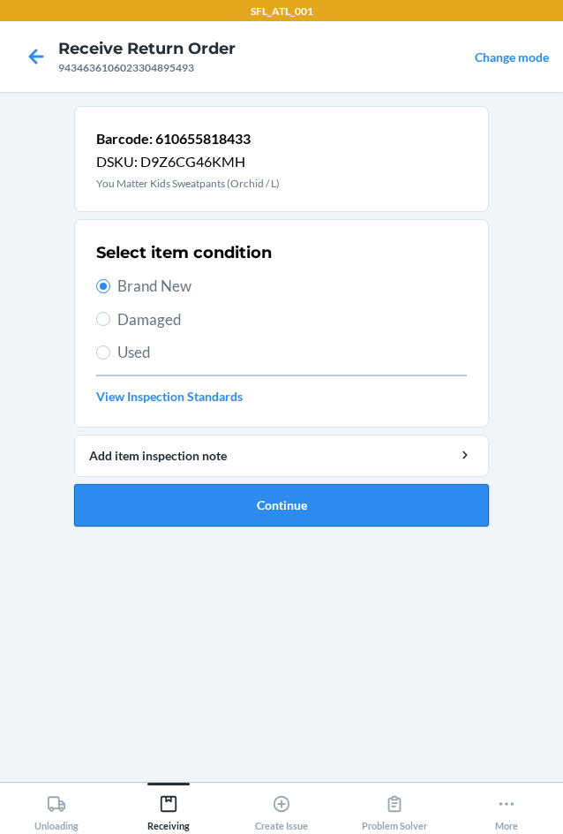
click at [226, 504] on button "Continue" at bounding box center [281, 505] width 415 height 42
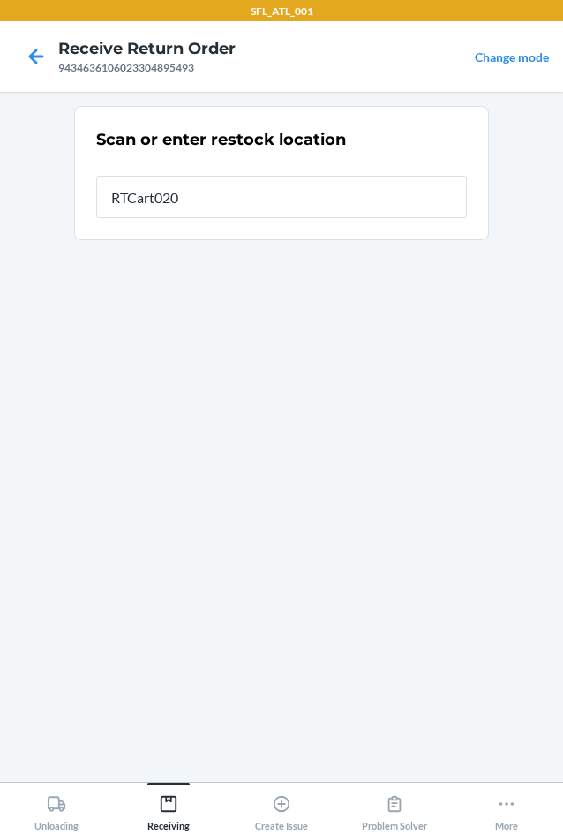
type input "RTCart020"
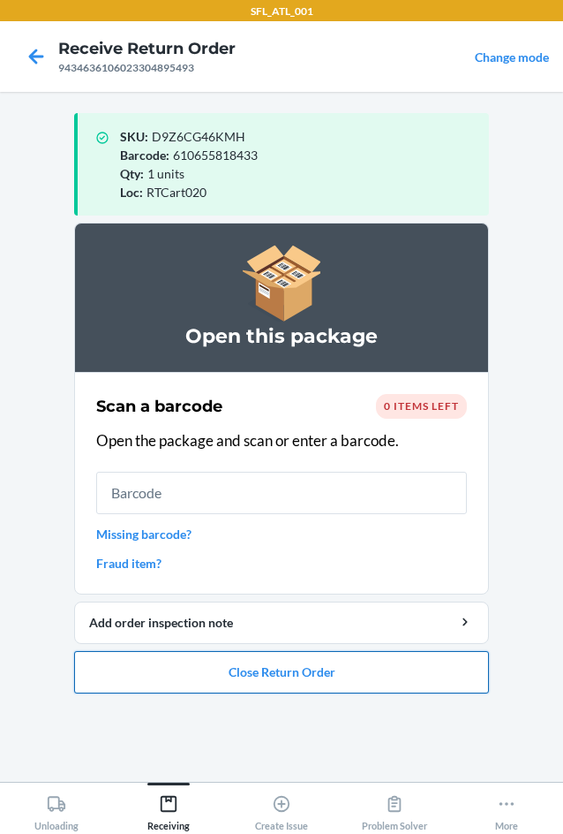
click at [218, 675] on button "Close Return Order" at bounding box center [281, 672] width 415 height 42
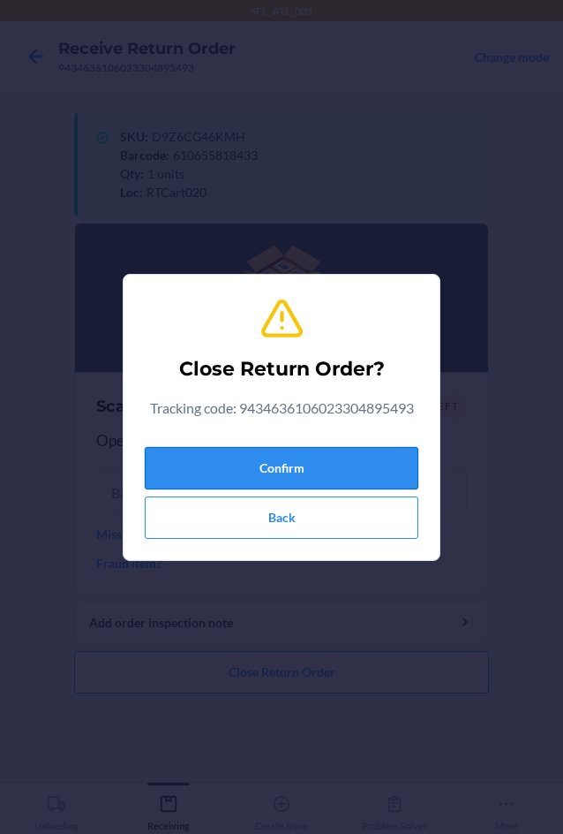
click at [230, 451] on button "Confirm" at bounding box center [282, 468] width 274 height 42
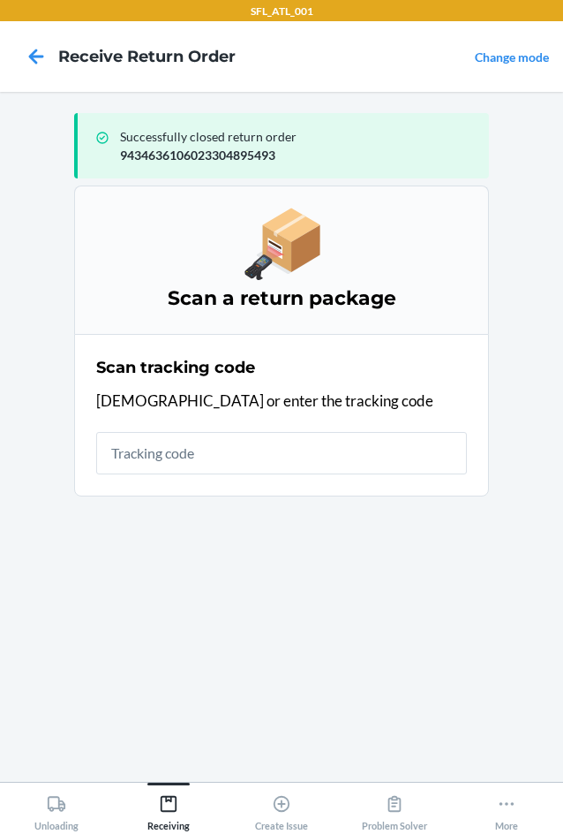
click at [140, 419] on div "Scan tracking code Scan or enter the tracking code" at bounding box center [281, 415] width 371 height 129
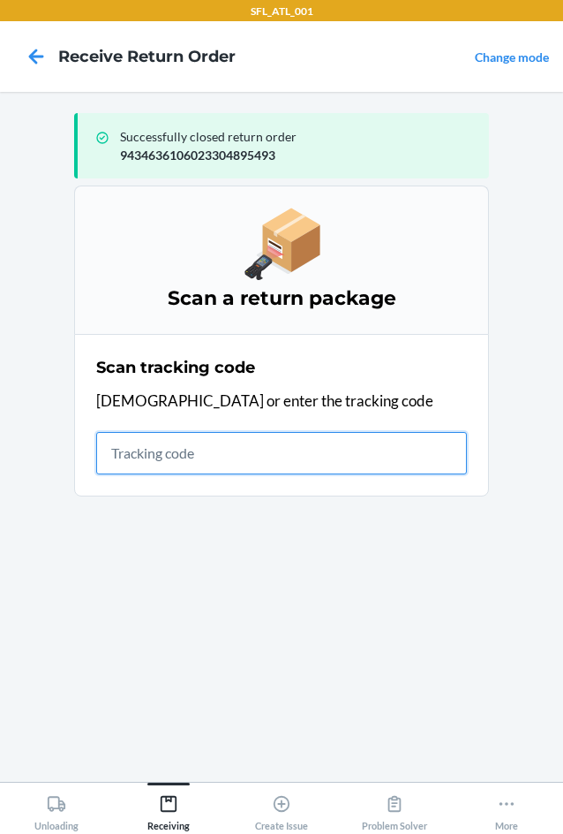
click at [203, 448] on input "text" at bounding box center [281, 453] width 371 height 42
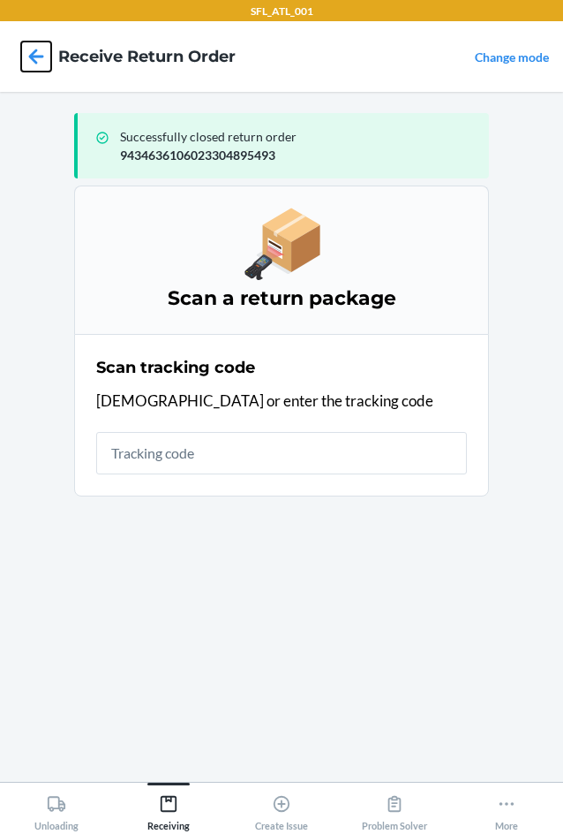
click at [34, 49] on icon at bounding box center [36, 57] width 30 height 30
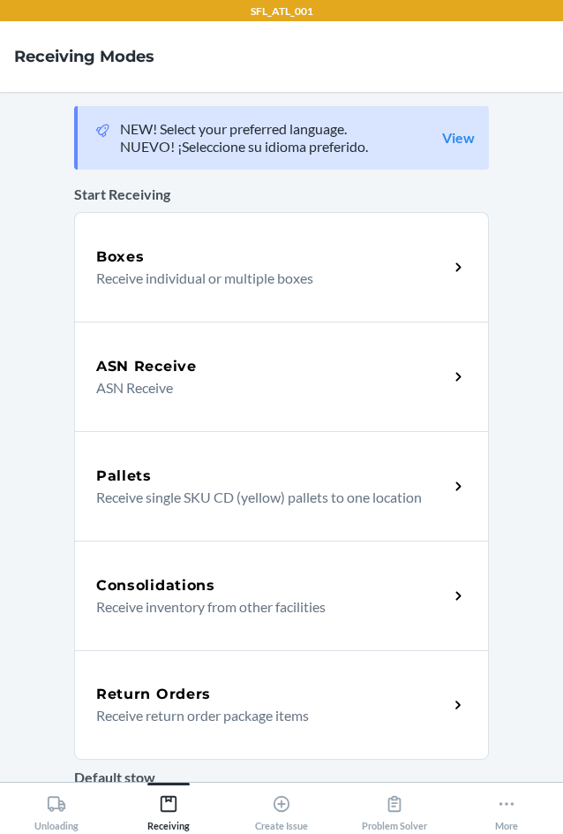
click at [187, 690] on h5 "Return Orders" at bounding box center [153, 694] width 115 height 21
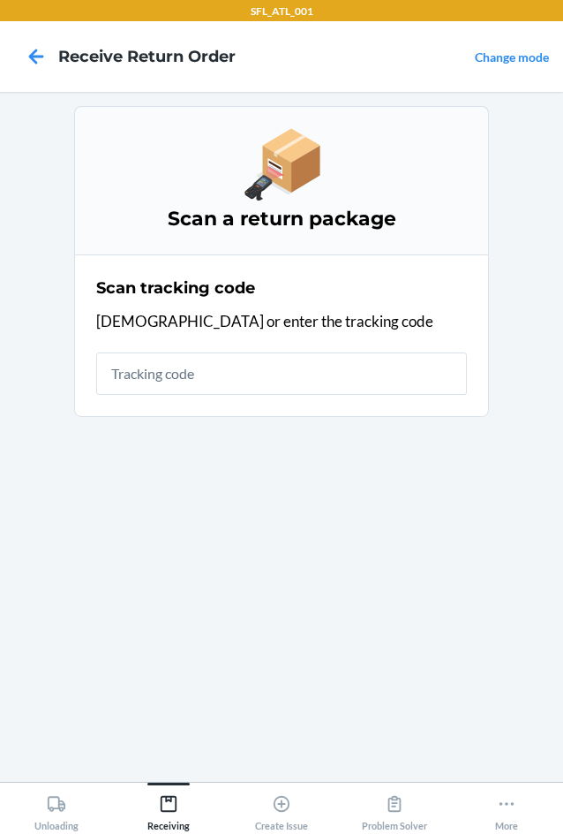
drag, startPoint x: 89, startPoint y: 383, endPoint x: 114, endPoint y: 374, distance: 26.3
click at [89, 383] on section "Scan tracking code Scan or enter the tracking code" at bounding box center [281, 335] width 415 height 162
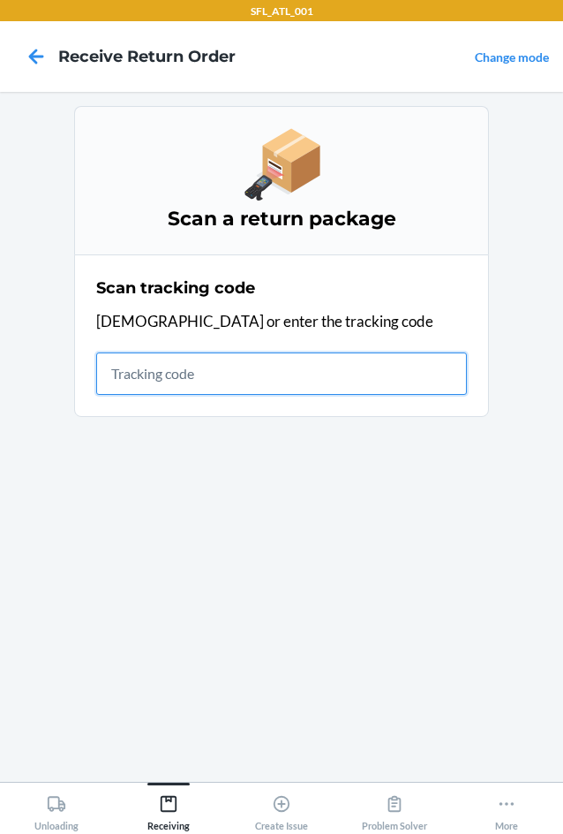
click at [123, 373] on input "text" at bounding box center [281, 373] width 371 height 42
type input "42030259943463610602330"
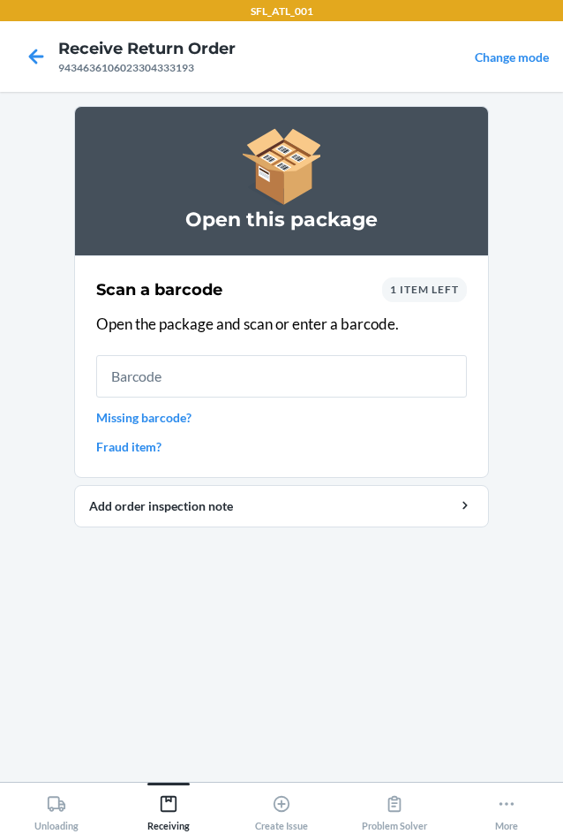
click at [430, 295] on span "1 item left" at bounding box center [424, 289] width 69 height 13
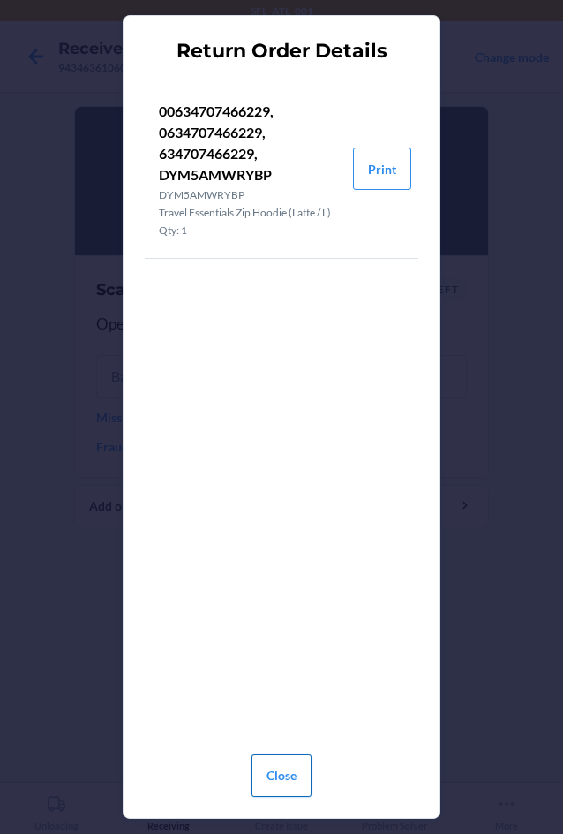
click at [275, 760] on button "Close" at bounding box center [282, 775] width 60 height 42
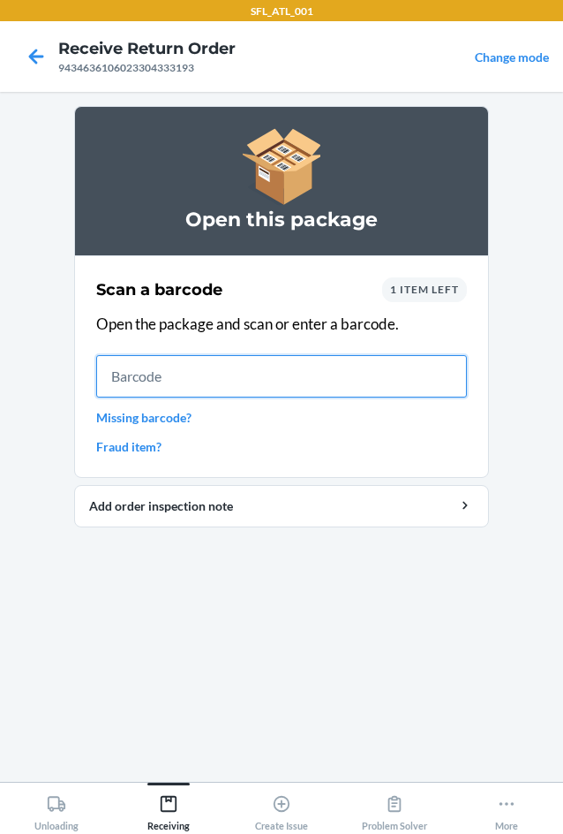
click at [165, 376] on input "text" at bounding box center [281, 376] width 371 height 42
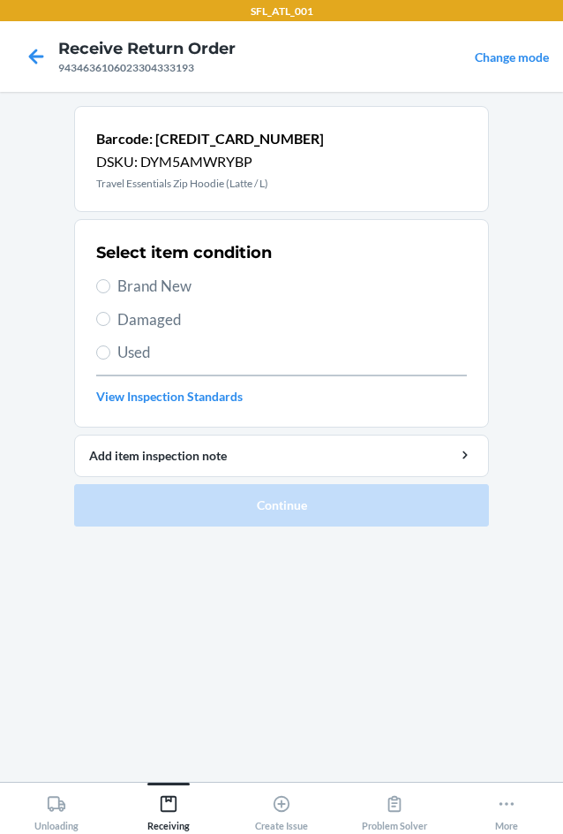
click at [150, 284] on span "Brand New" at bounding box center [292, 286] width 350 height 23
click at [110, 284] on input "Brand New" at bounding box center [103, 286] width 14 height 14
radio input "true"
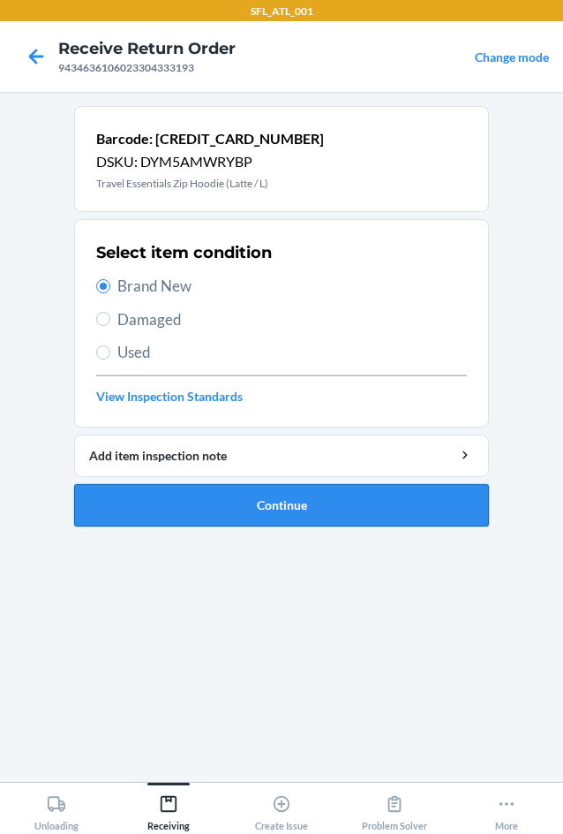
click at [153, 490] on button "Continue" at bounding box center [281, 505] width 415 height 42
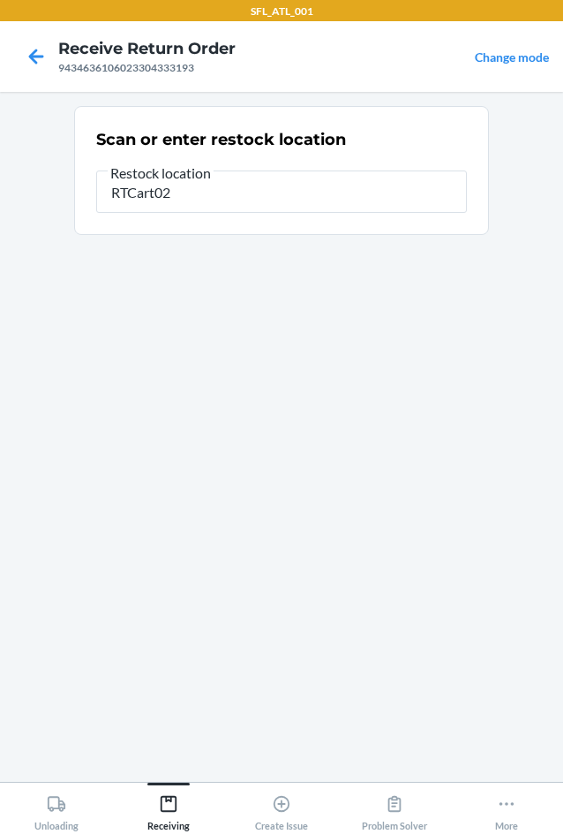
type input "RTCart020"
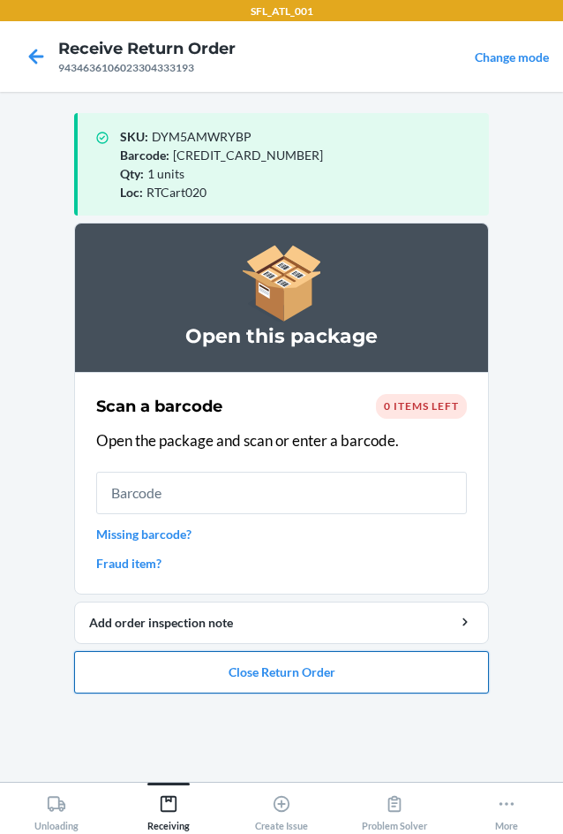
click at [218, 670] on button "Close Return Order" at bounding box center [281, 672] width 415 height 42
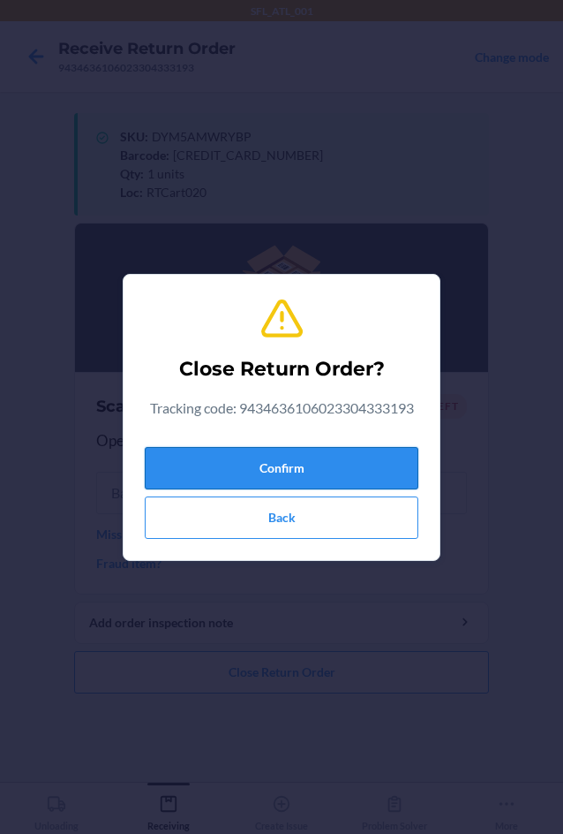
click at [229, 468] on button "Confirm" at bounding box center [282, 468] width 274 height 42
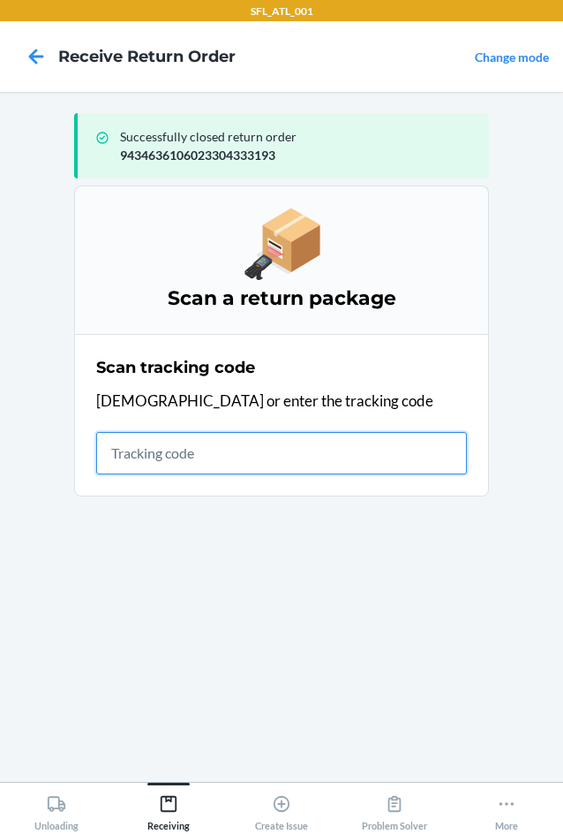
click at [163, 457] on input "text" at bounding box center [281, 453] width 371 height 42
type input "42030259"
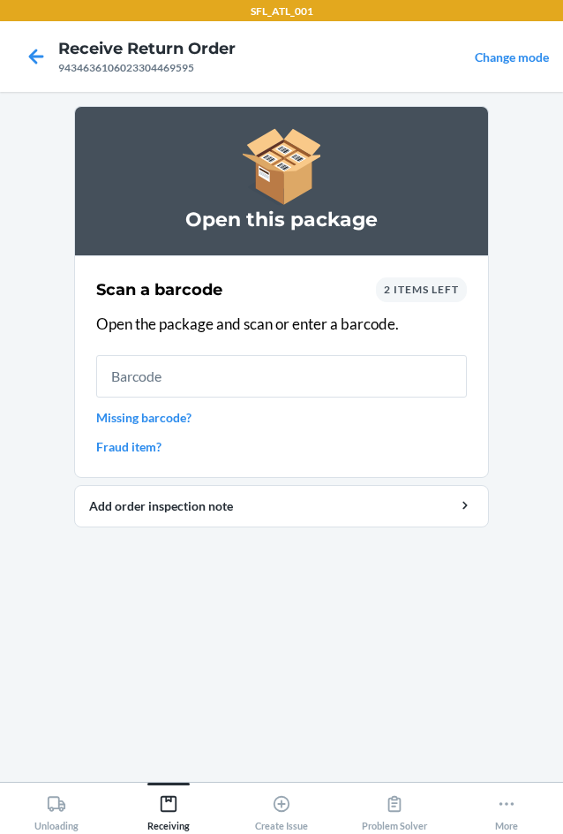
click at [404, 288] on span "2 items left" at bounding box center [421, 289] width 75 height 13
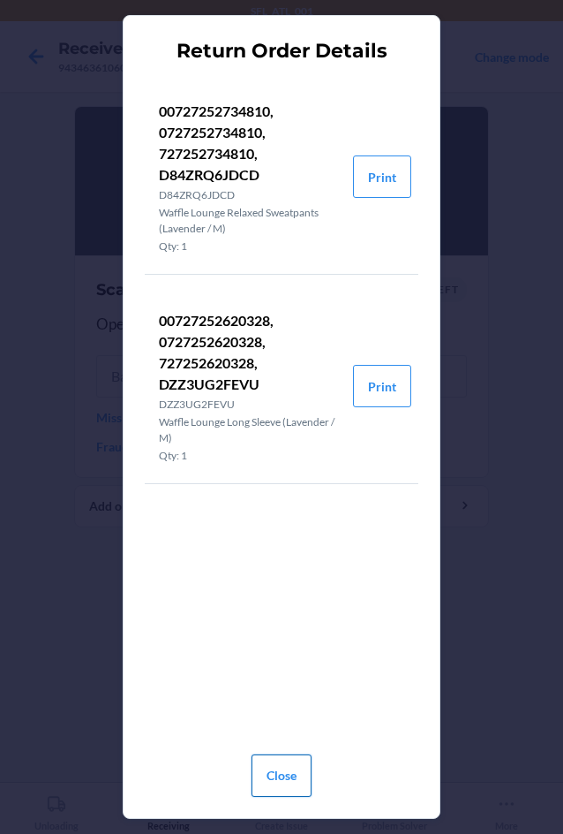
click at [292, 792] on button "Close" at bounding box center [282, 775] width 60 height 42
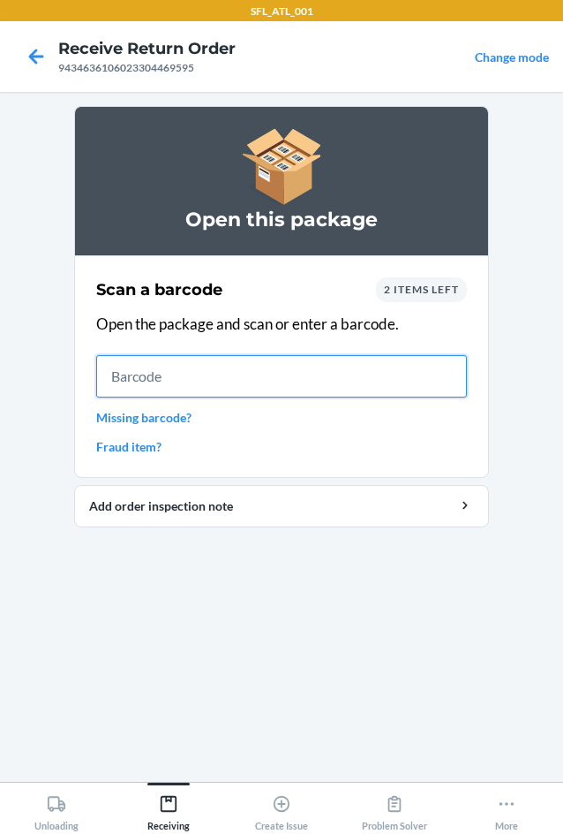
click at [193, 377] on input "text" at bounding box center [281, 376] width 371 height 42
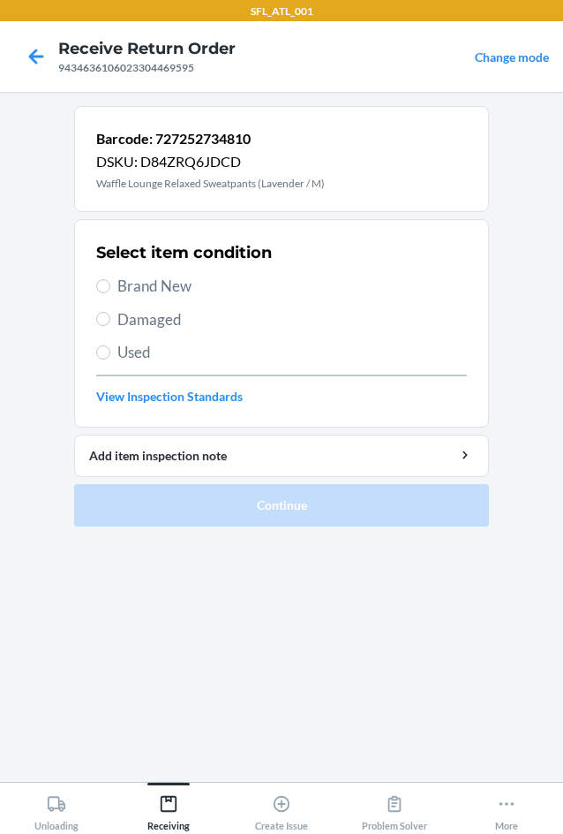
click at [154, 286] on span "Brand New" at bounding box center [292, 286] width 350 height 23
click at [110, 286] on input "Brand New" at bounding box center [103, 286] width 14 height 14
radio input "true"
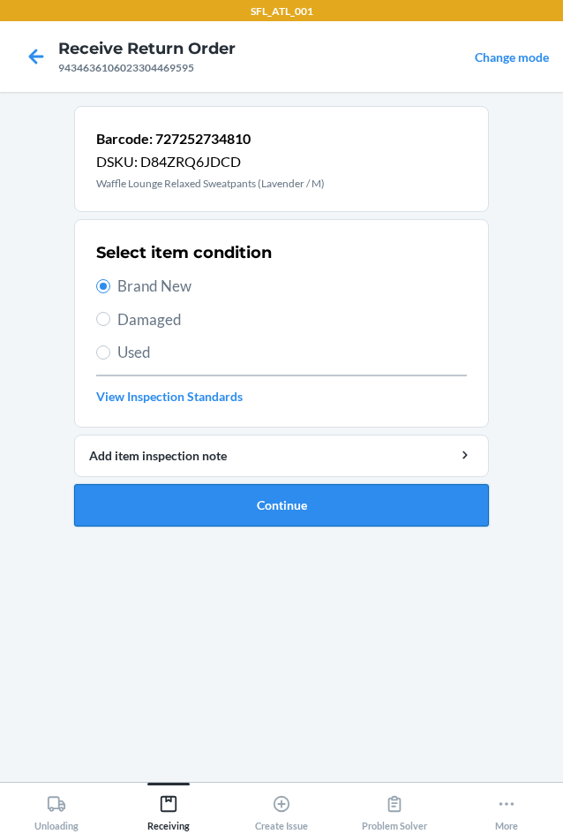
click at [203, 499] on button "Continue" at bounding box center [281, 505] width 415 height 42
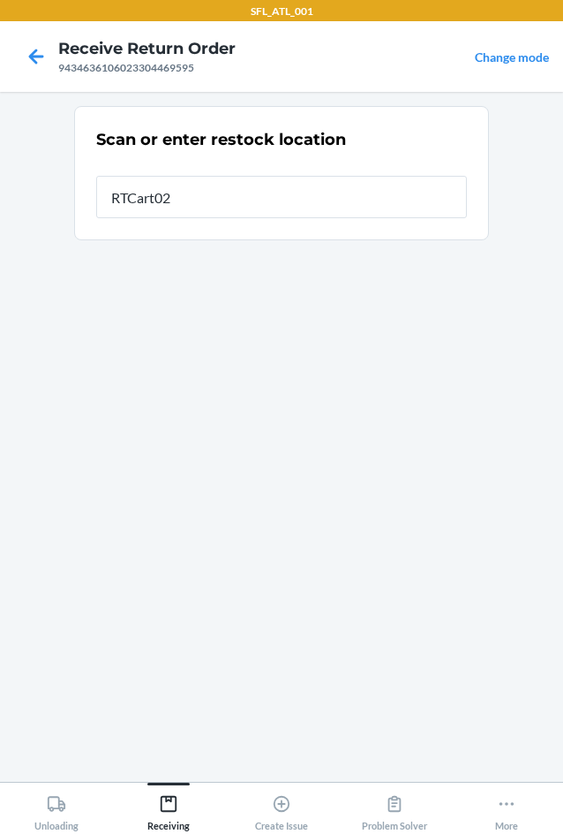
type input "RTCart020"
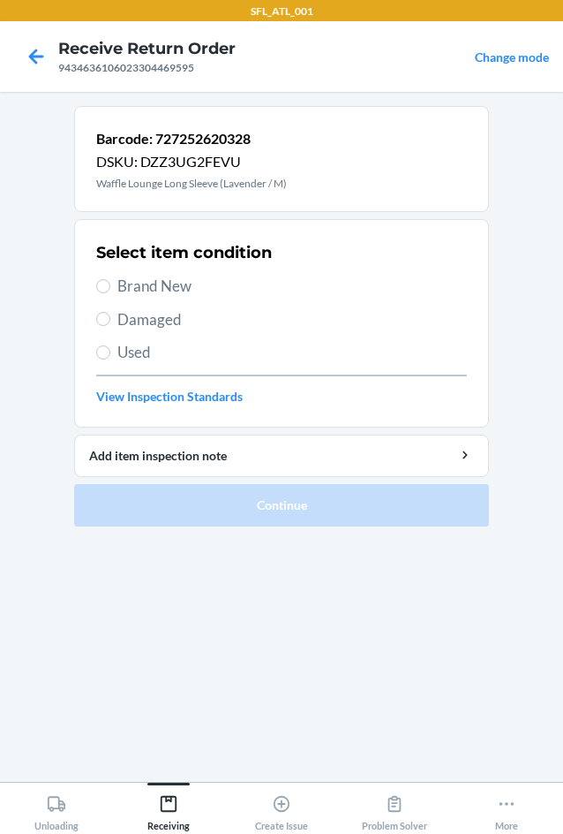
click at [149, 279] on span "Brand New" at bounding box center [292, 286] width 350 height 23
click at [110, 279] on input "Brand New" at bounding box center [103, 286] width 14 height 14
radio input "true"
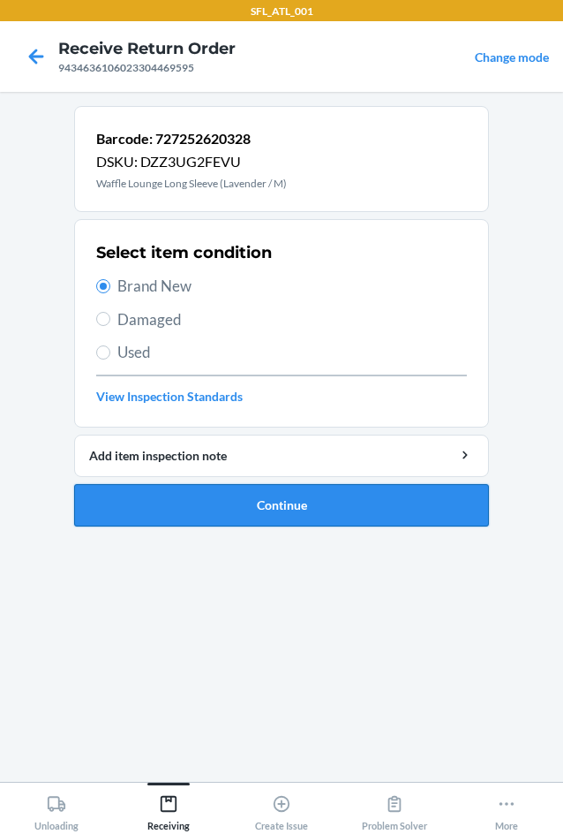
click at [188, 493] on button "Continue" at bounding box center [281, 505] width 415 height 42
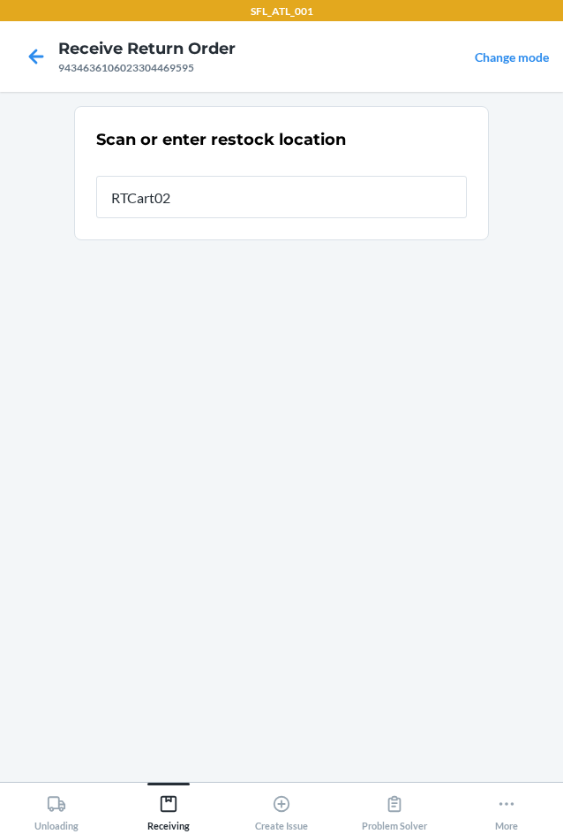
type input "RTCart020"
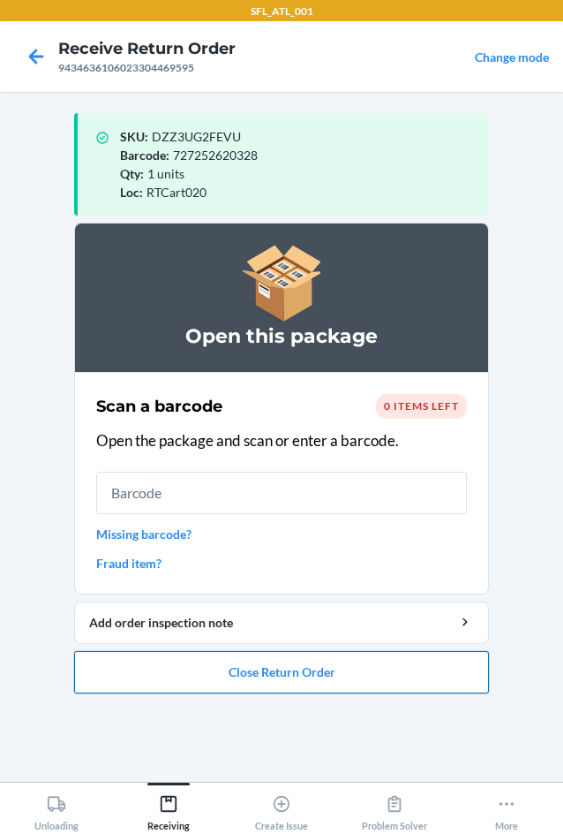
click at [256, 665] on button "Close Return Order" at bounding box center [281, 672] width 415 height 42
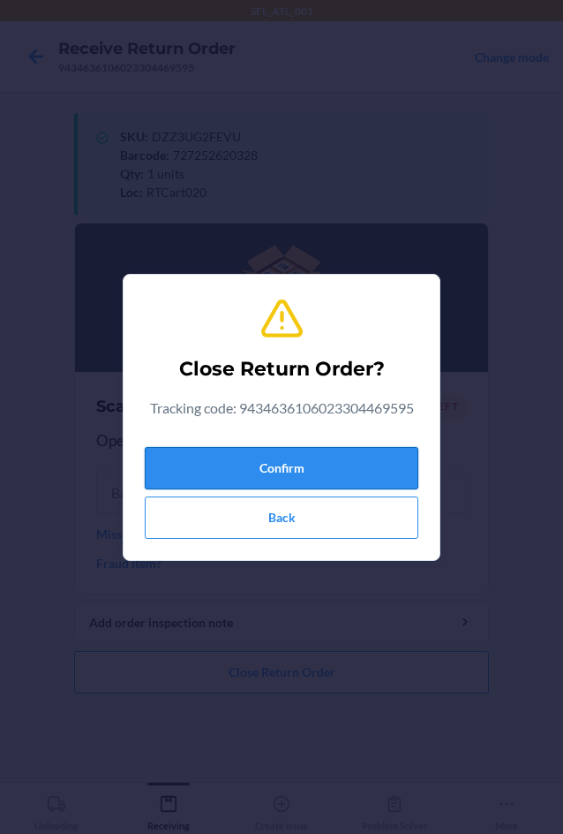
click at [246, 472] on button "Confirm" at bounding box center [282, 468] width 274 height 42
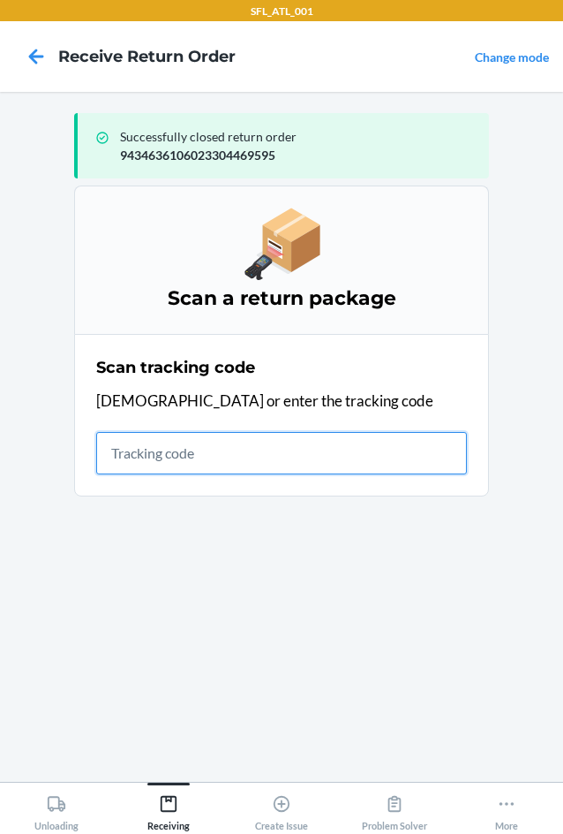
click at [152, 468] on input "text" at bounding box center [281, 453] width 371 height 42
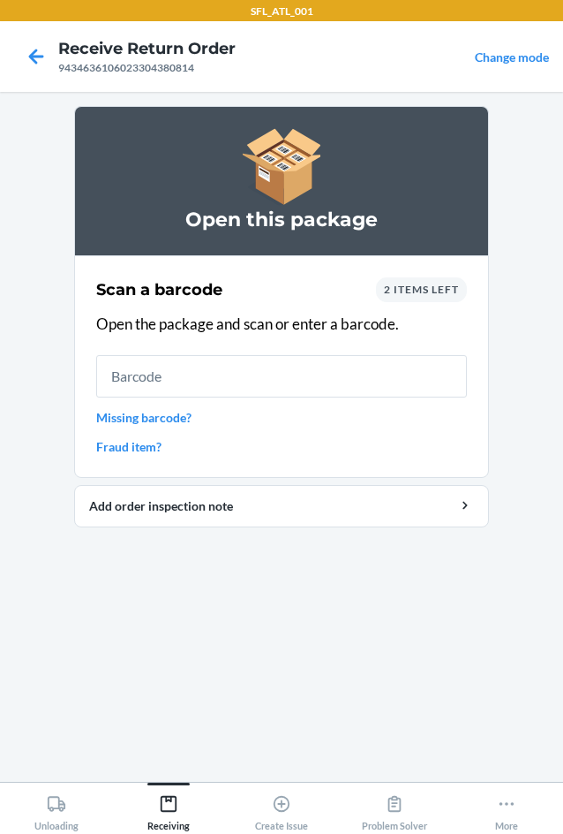
click at [400, 298] on div "2 items left" at bounding box center [421, 289] width 91 height 25
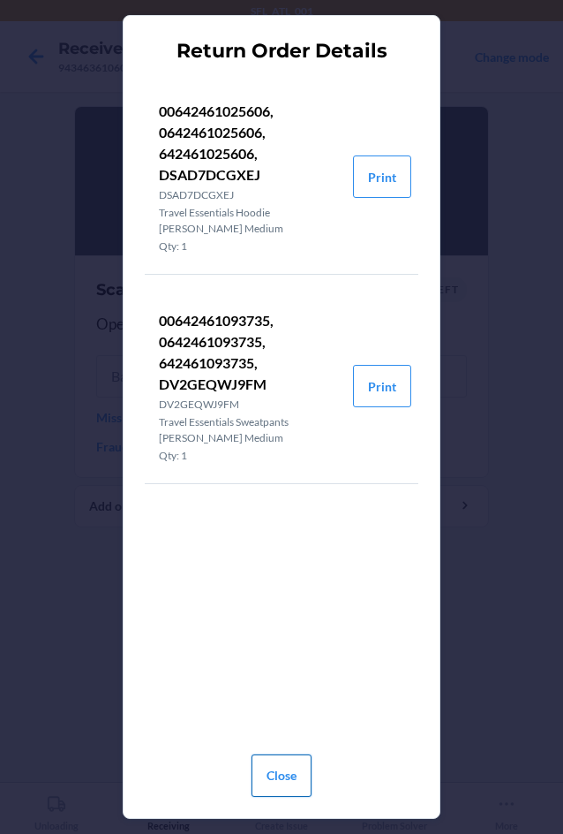
click at [305, 774] on button "Close" at bounding box center [282, 775] width 60 height 42
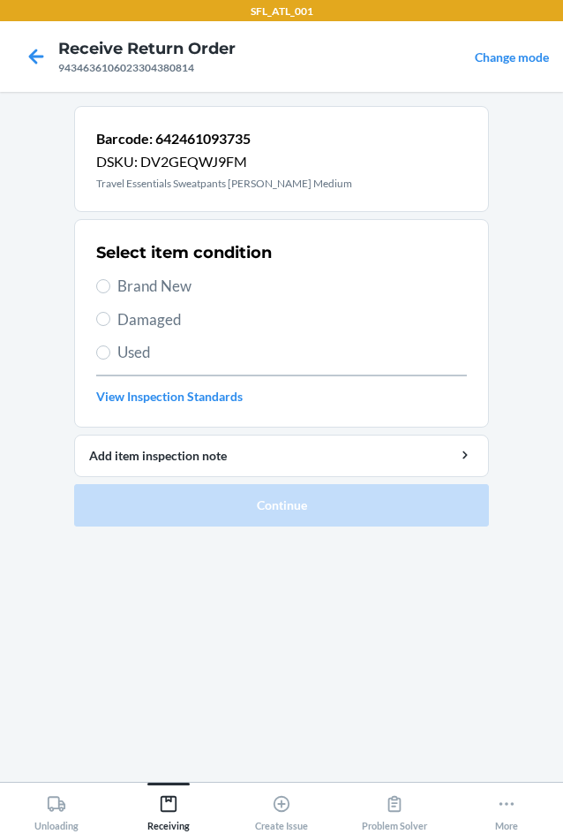
click at [163, 272] on div "Select item condition Brand New Damaged Used View Inspection Standards" at bounding box center [281, 323] width 371 height 175
click at [153, 280] on span "Brand New" at bounding box center [292, 286] width 350 height 23
click at [110, 280] on input "Brand New" at bounding box center [103, 286] width 14 height 14
radio input "true"
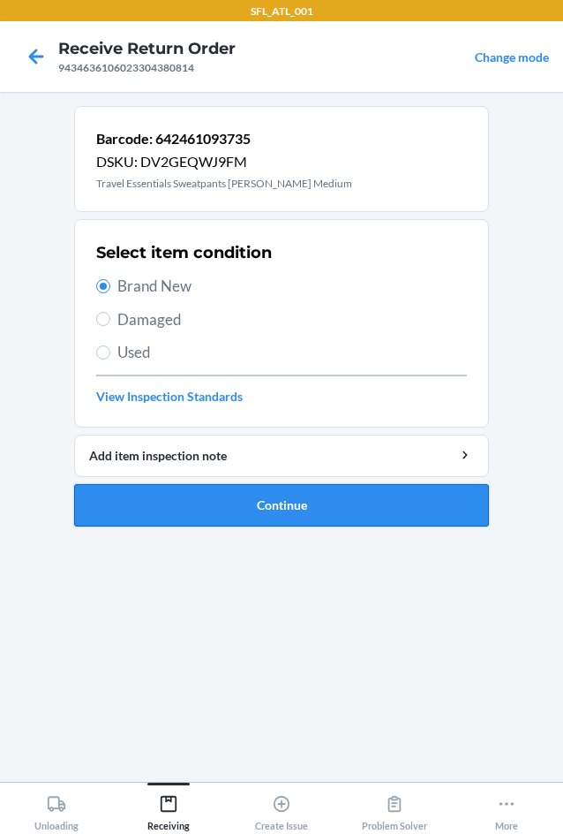
click at [107, 507] on button "Continue" at bounding box center [281, 505] width 415 height 42
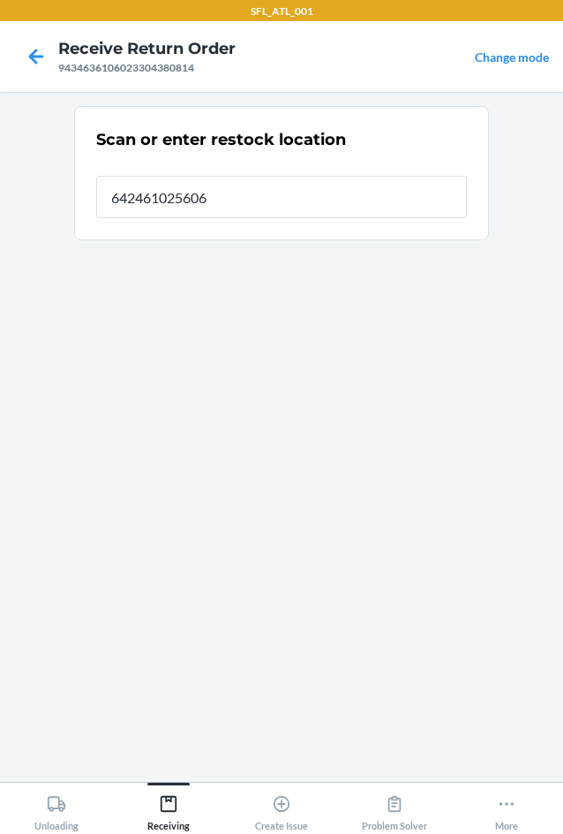
type input "642461025606"
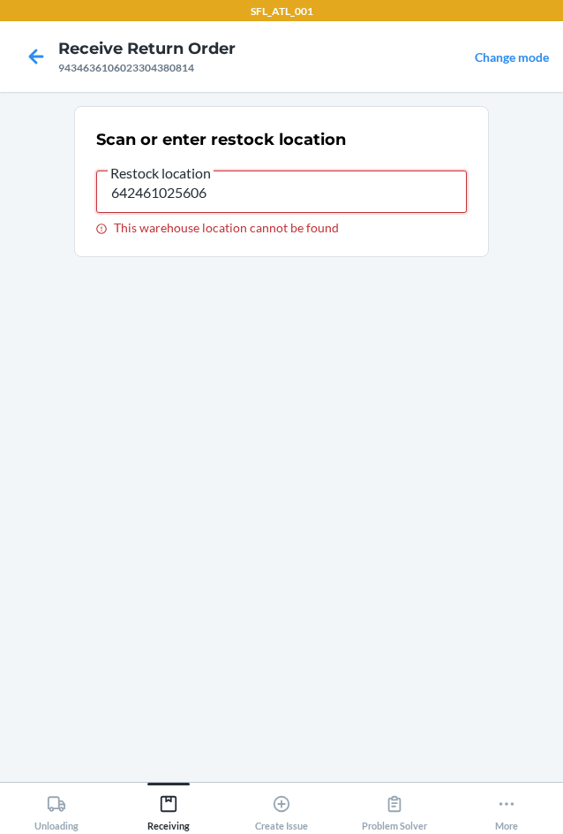
click at [178, 202] on input "642461025606" at bounding box center [281, 191] width 371 height 42
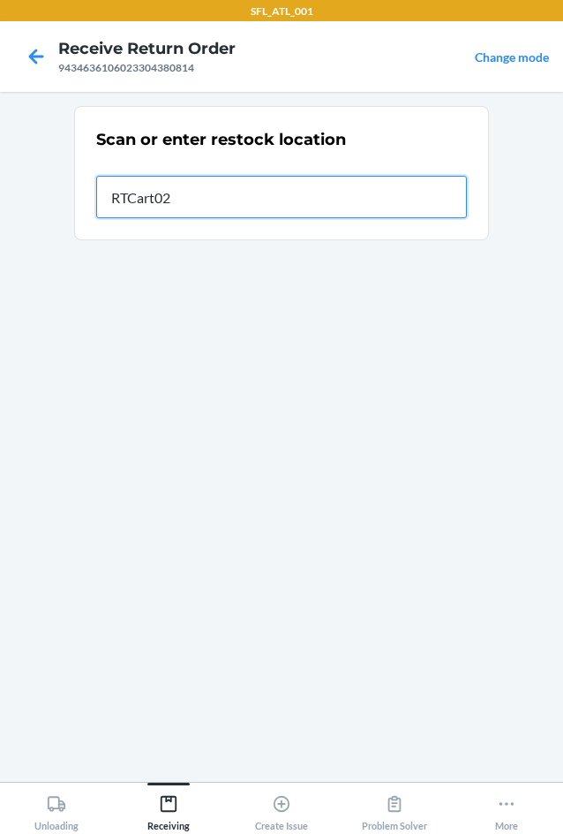
type input "RTCart020"
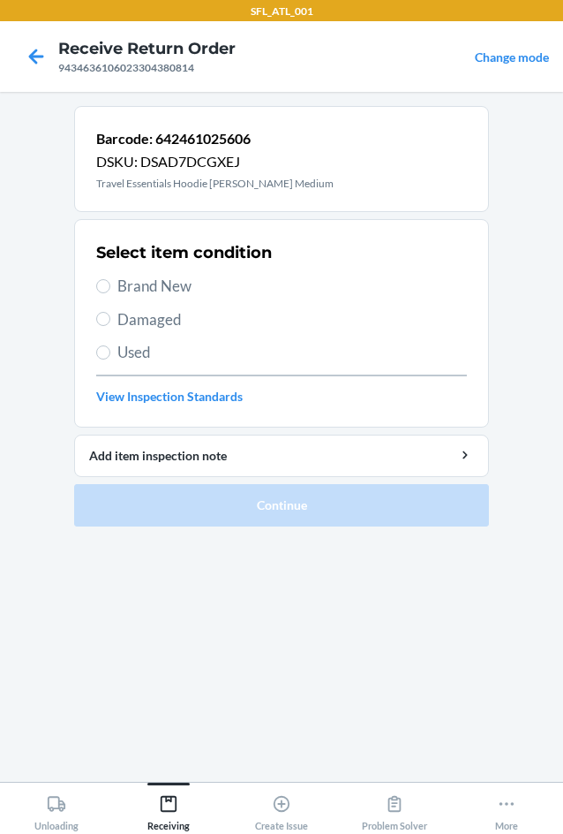
click at [117, 293] on span "Brand New" at bounding box center [292, 286] width 350 height 23
click at [110, 293] on input "Brand New" at bounding box center [103, 286] width 14 height 14
radio input "true"
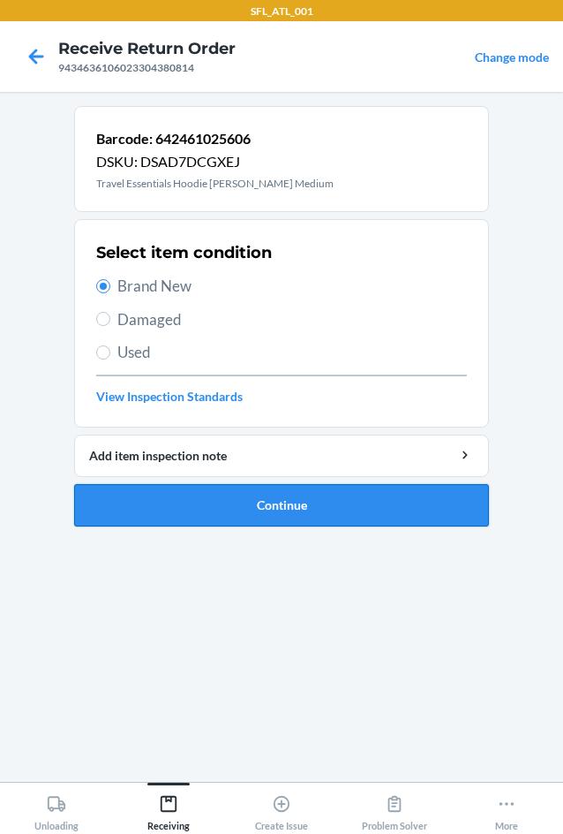
click at [182, 505] on button "Continue" at bounding box center [281, 505] width 415 height 42
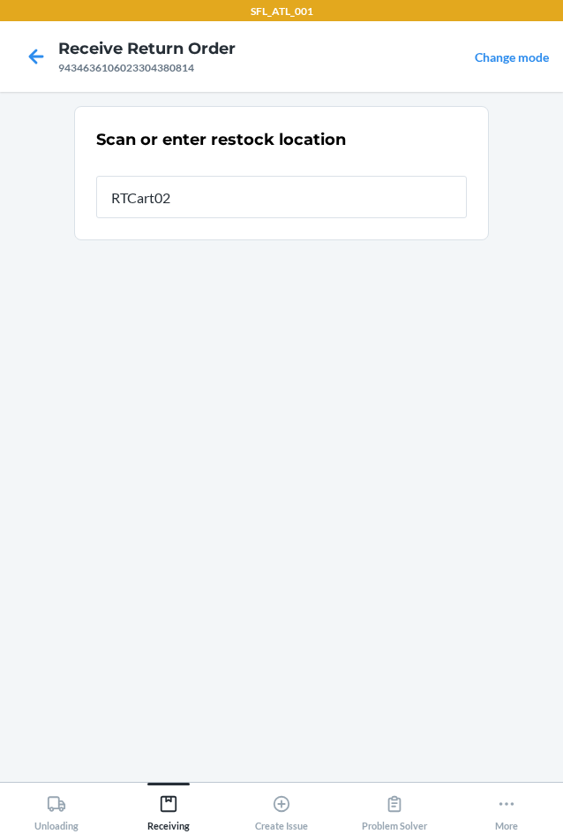
type input "RTCart020"
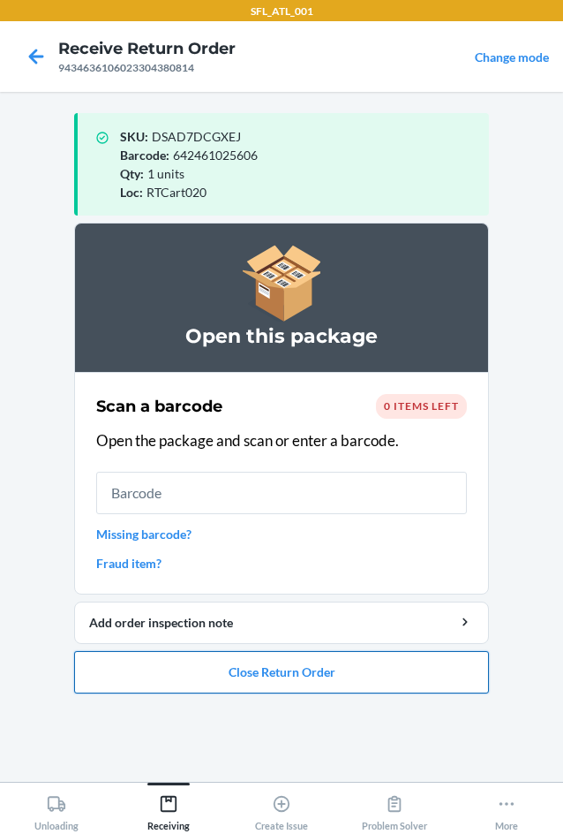
click at [245, 666] on button "Close Return Order" at bounding box center [281, 672] width 415 height 42
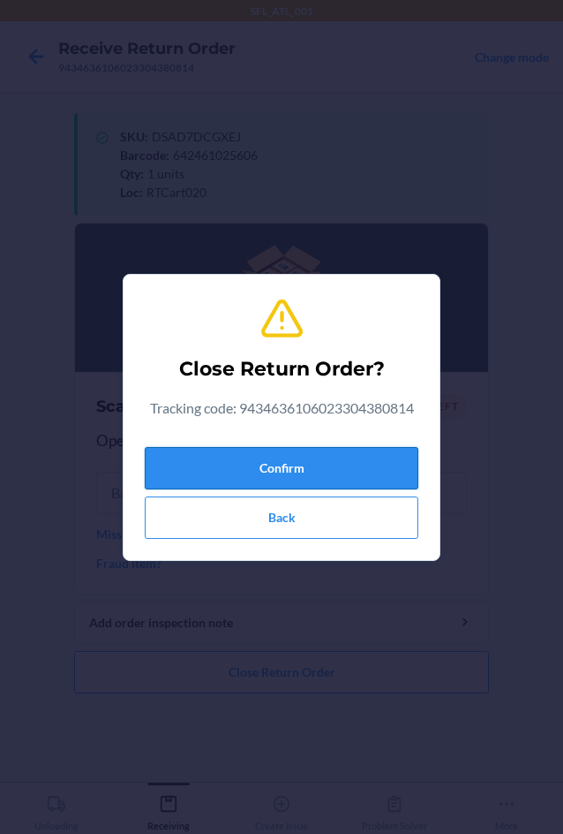
click at [248, 471] on button "Confirm" at bounding box center [282, 468] width 274 height 42
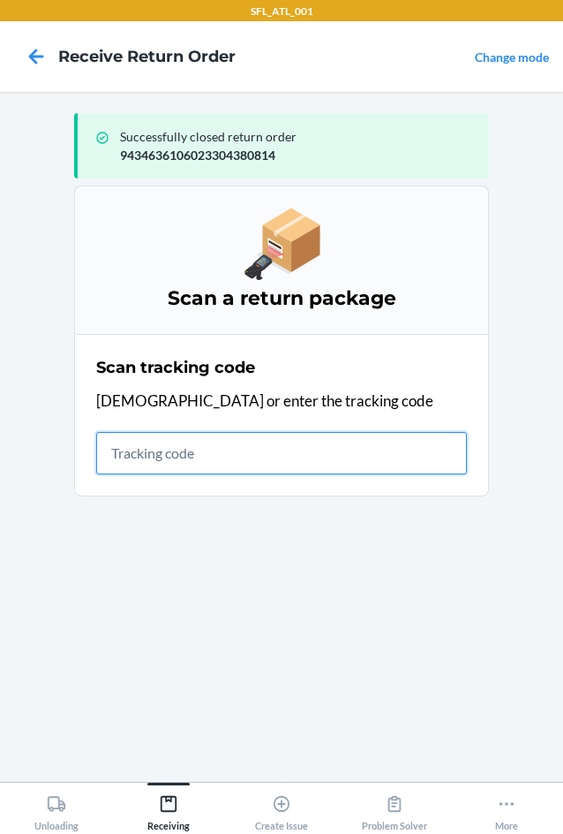
click at [151, 439] on input "text" at bounding box center [281, 453] width 371 height 42
type input "42030259"
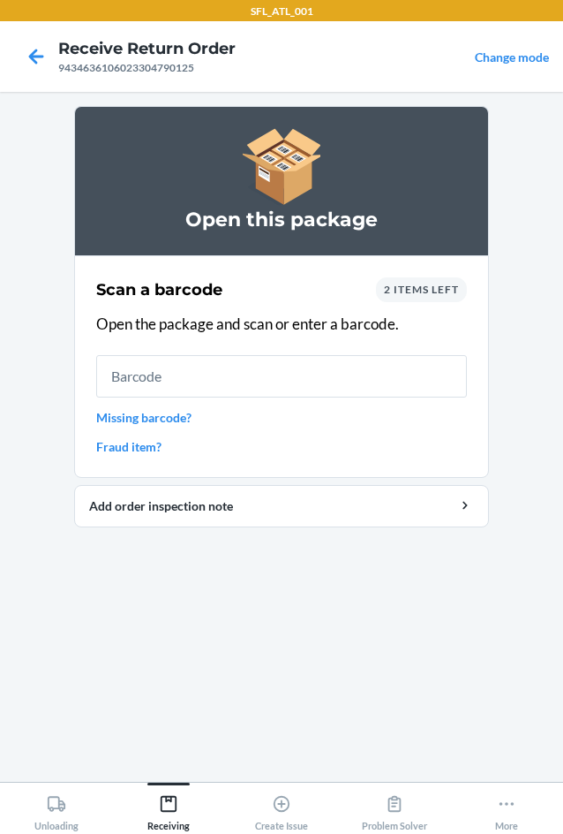
click at [437, 283] on span "2 items left" at bounding box center [421, 289] width 75 height 13
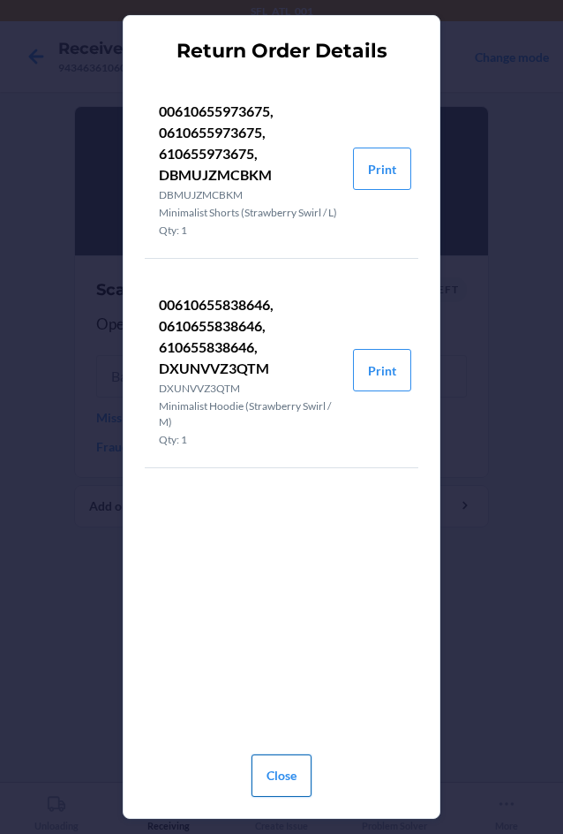
drag, startPoint x: 289, startPoint y: 783, endPoint x: 270, endPoint y: 737, distance: 50.3
click at [288, 783] on button "Close" at bounding box center [282, 775] width 60 height 42
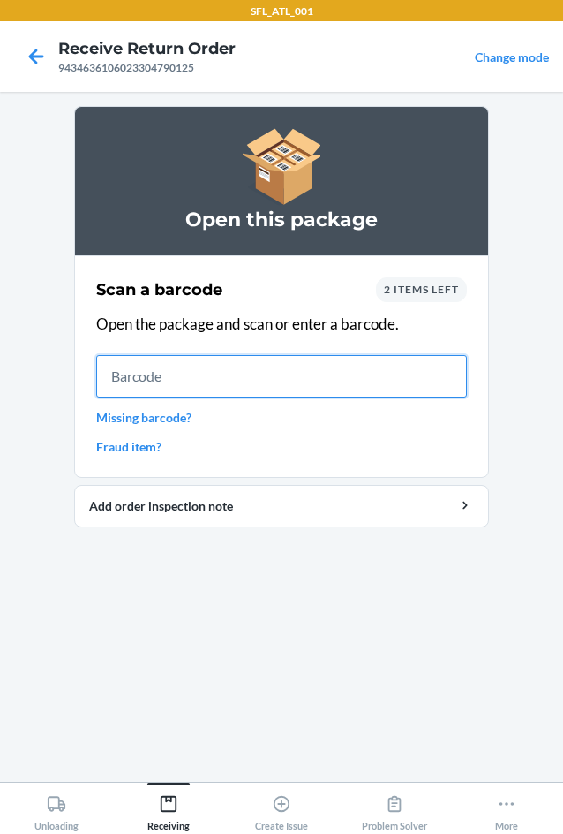
click at [185, 375] on input "text" at bounding box center [281, 376] width 371 height 42
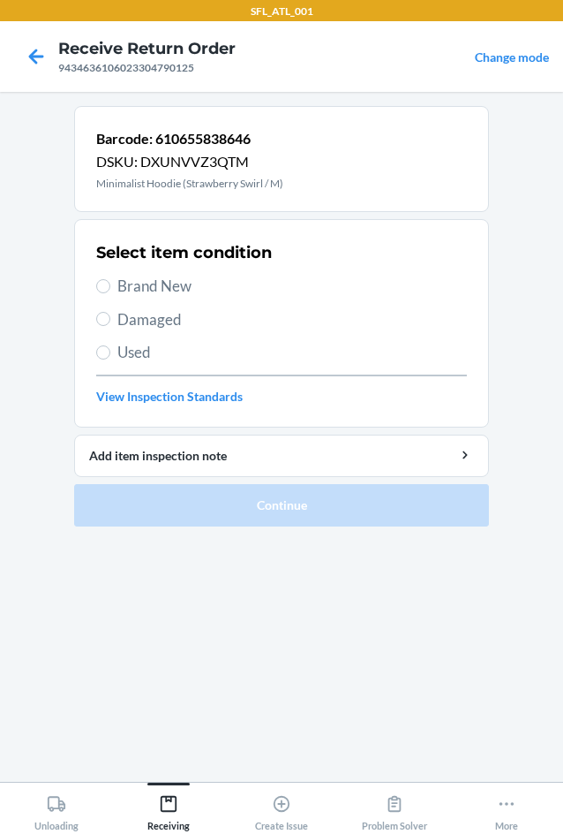
click at [150, 285] on span "Brand New" at bounding box center [292, 286] width 350 height 23
click at [110, 285] on input "Brand New" at bounding box center [103, 286] width 14 height 14
radio input "true"
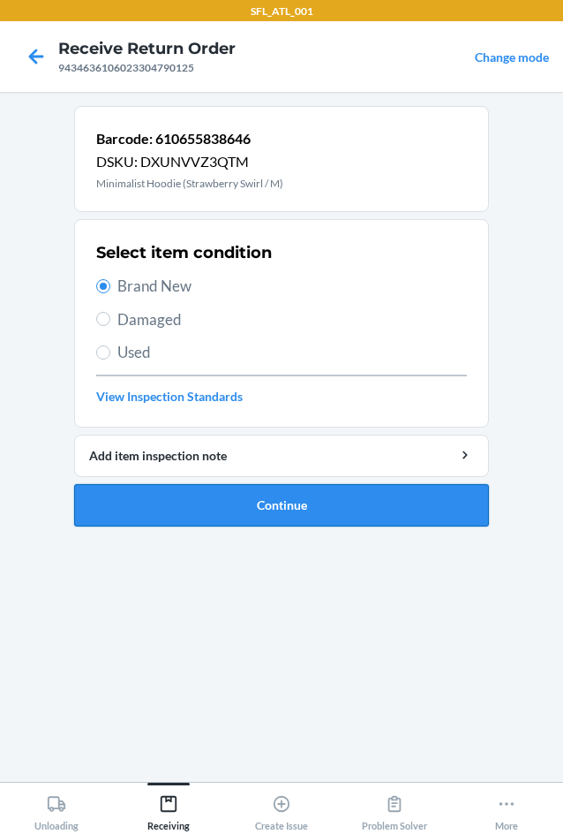
click at [170, 502] on button "Continue" at bounding box center [281, 505] width 415 height 42
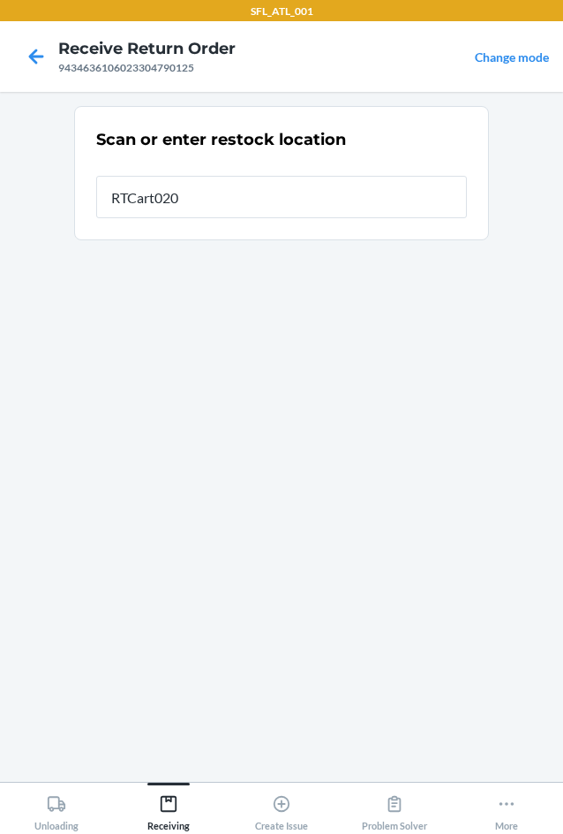
type input "RTCart020"
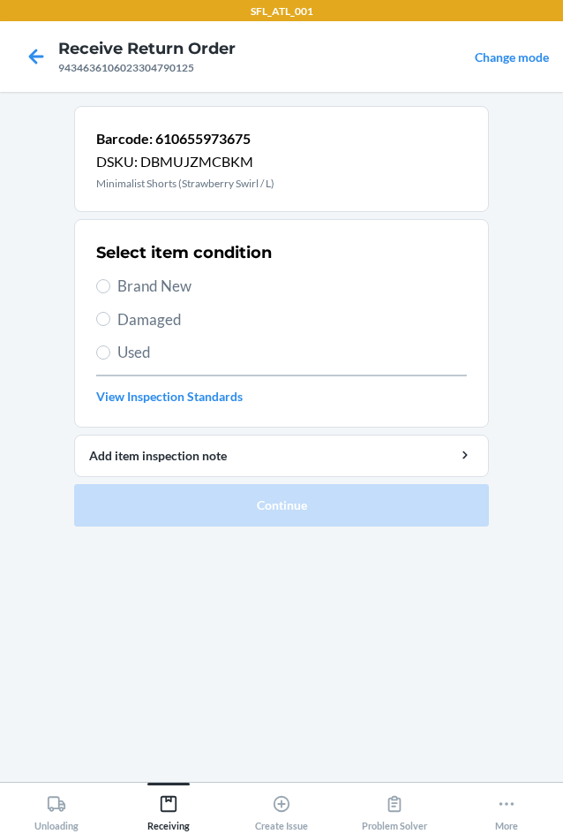
click at [150, 280] on span "Brand New" at bounding box center [292, 286] width 350 height 23
click at [110, 280] on input "Brand New" at bounding box center [103, 286] width 14 height 14
radio input "true"
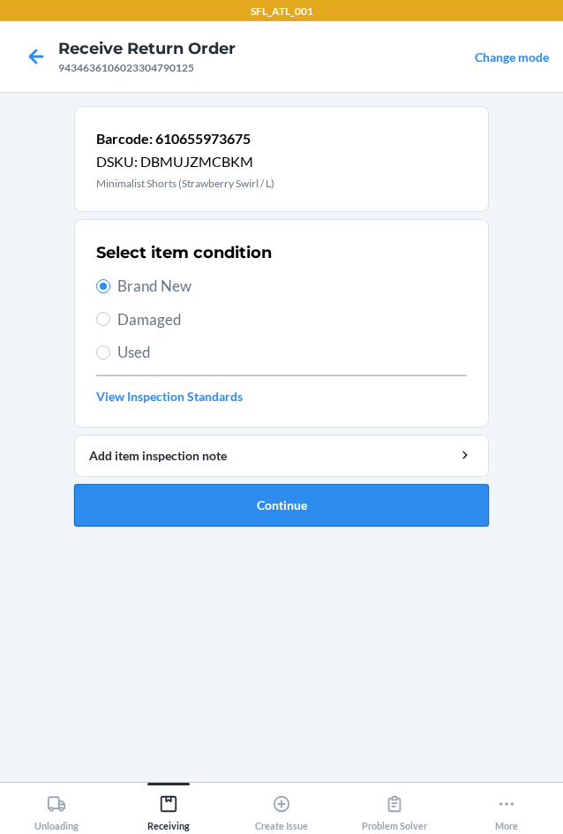
click at [166, 497] on button "Continue" at bounding box center [281, 505] width 415 height 42
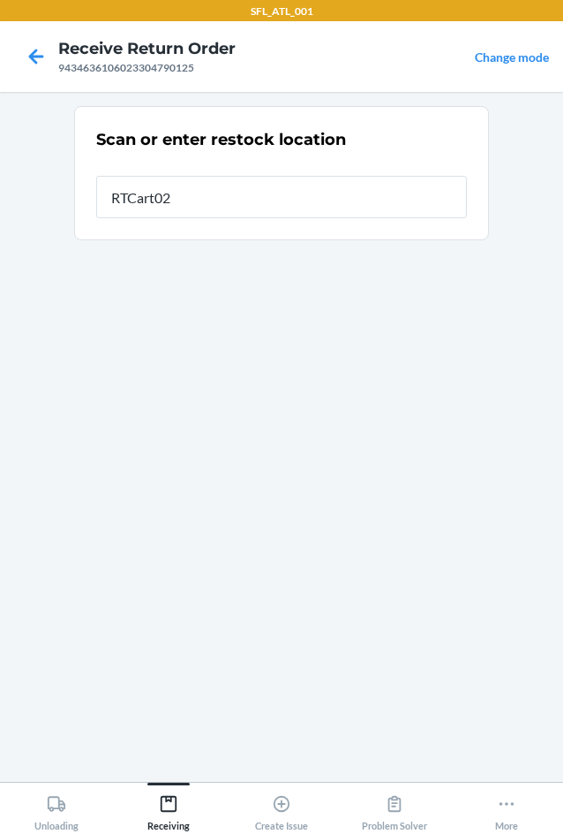
type input "RTCart020"
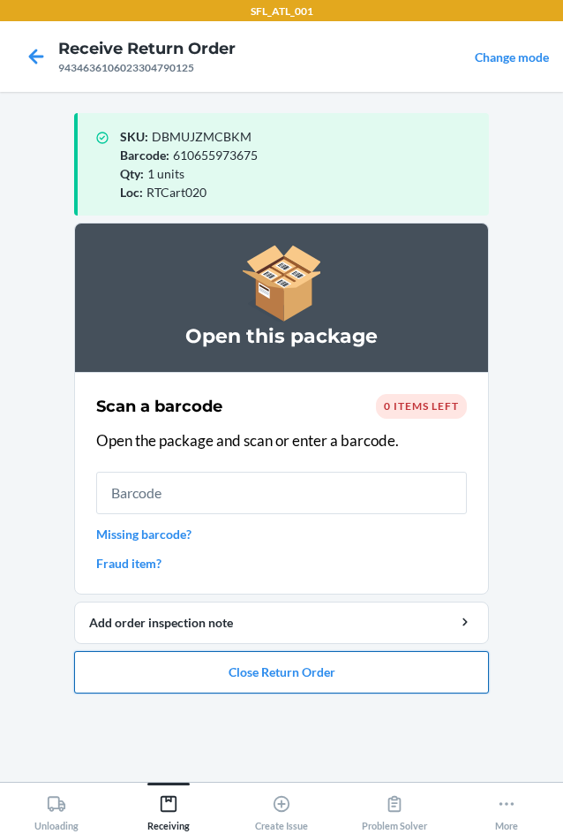
click at [254, 673] on button "Close Return Order" at bounding box center [281, 672] width 415 height 42
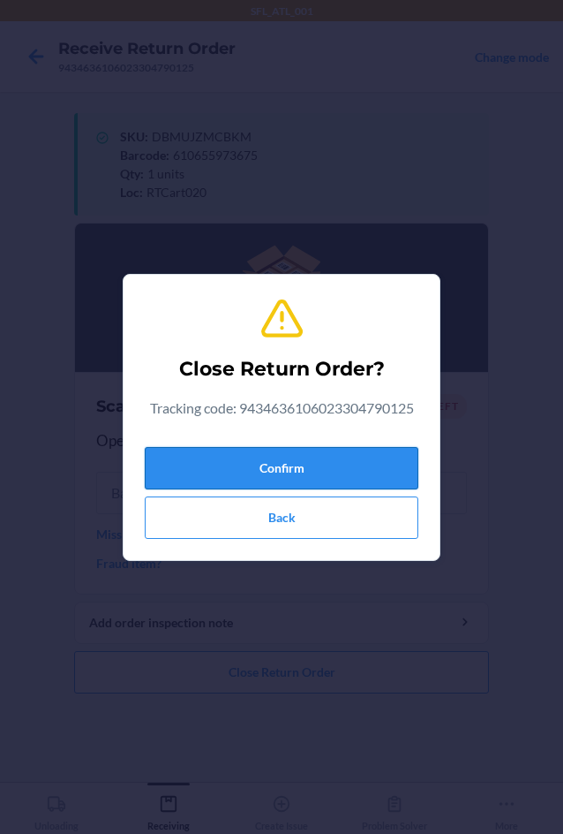
click at [249, 457] on button "Confirm" at bounding box center [282, 468] width 274 height 42
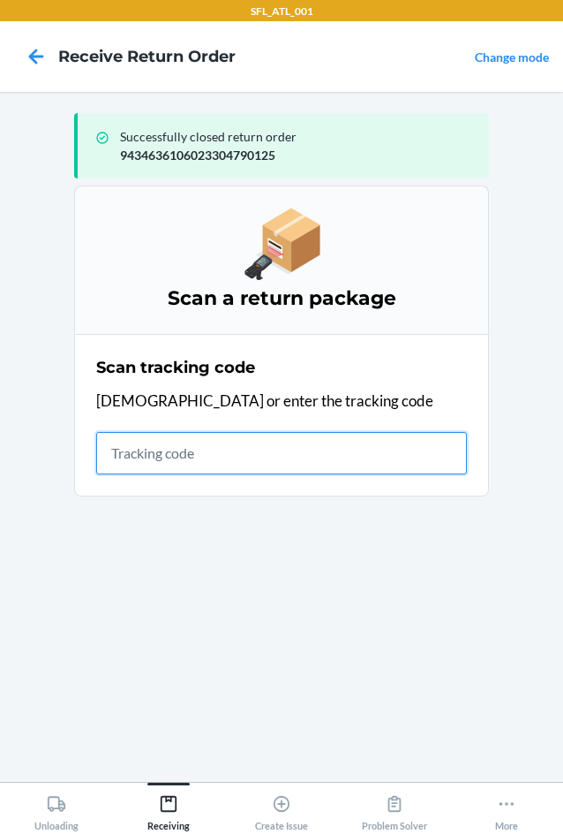
click at [130, 451] on input "text" at bounding box center [281, 453] width 371 height 42
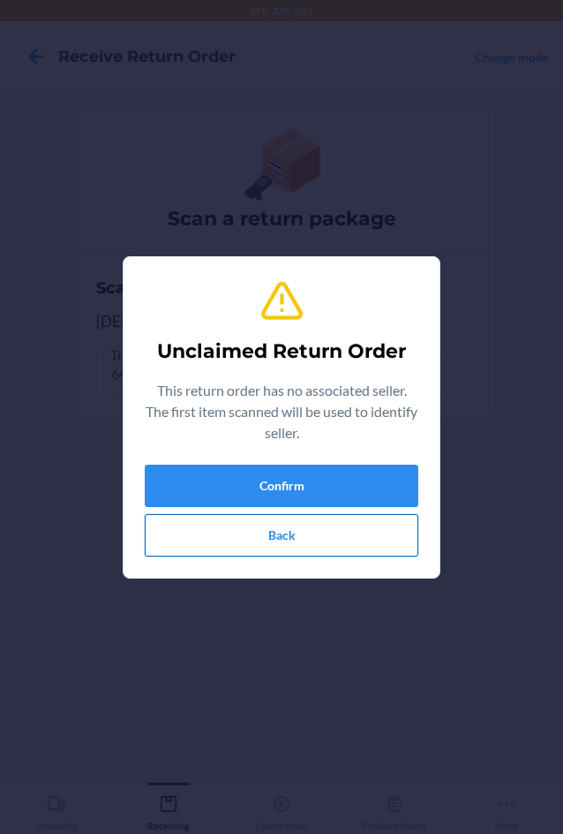
click at [217, 536] on button "Back" at bounding box center [282, 535] width 274 height 42
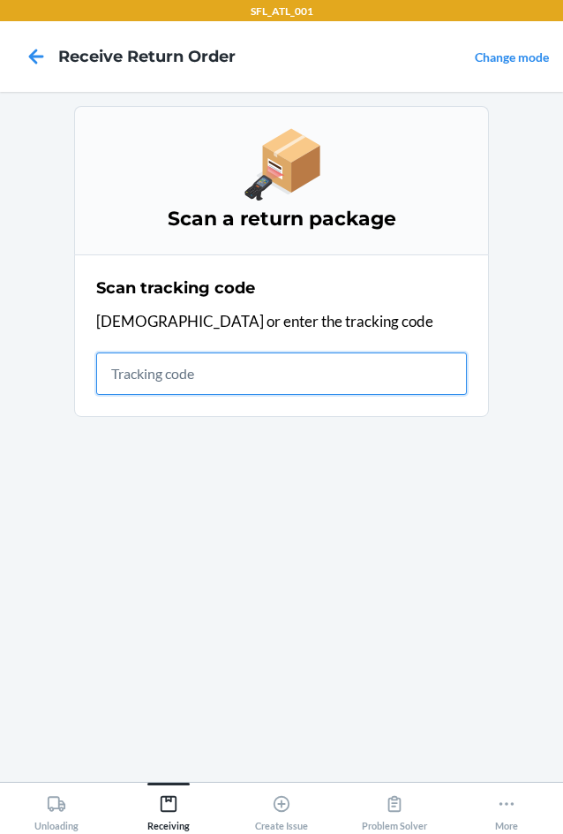
click at [131, 385] on input "text" at bounding box center [281, 373] width 371 height 42
type input "4203025994346361060233035"
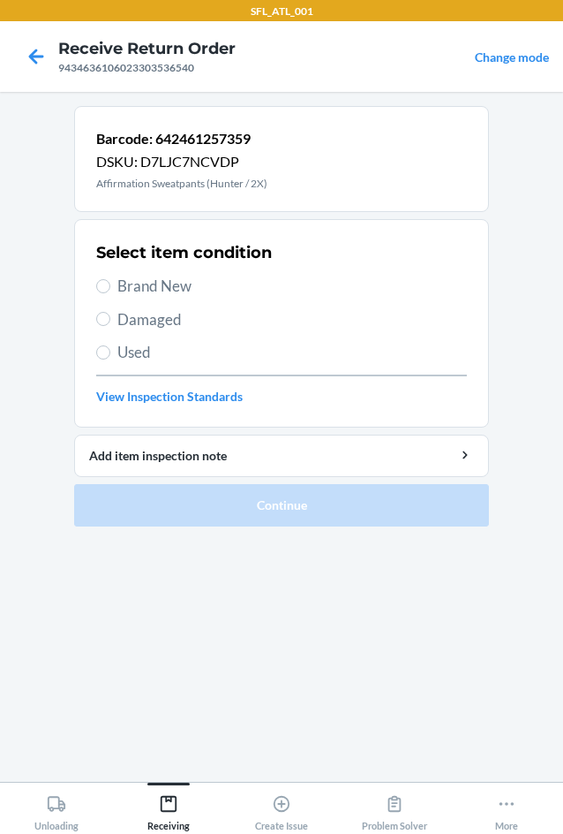
click at [144, 283] on span "Brand New" at bounding box center [292, 286] width 350 height 23
click at [110, 283] on input "Brand New" at bounding box center [103, 286] width 14 height 14
radio input "true"
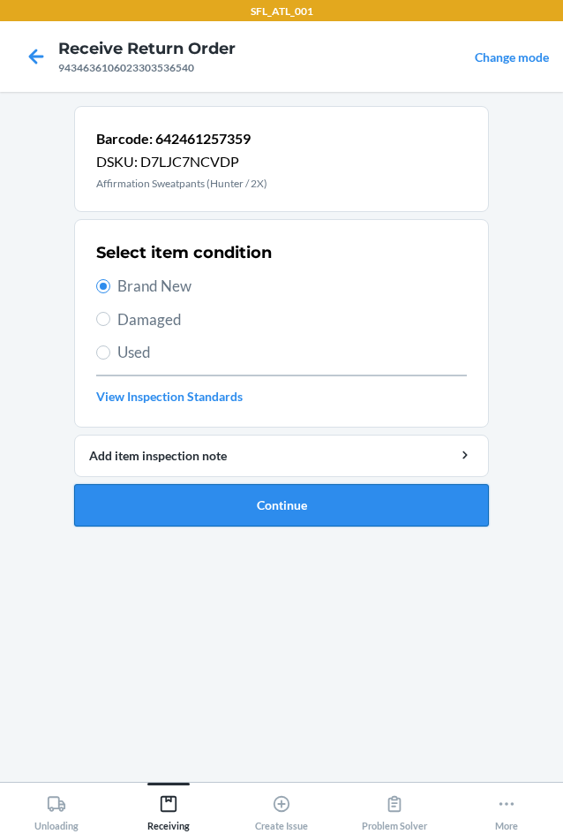
click at [208, 498] on button "Continue" at bounding box center [281, 505] width 415 height 42
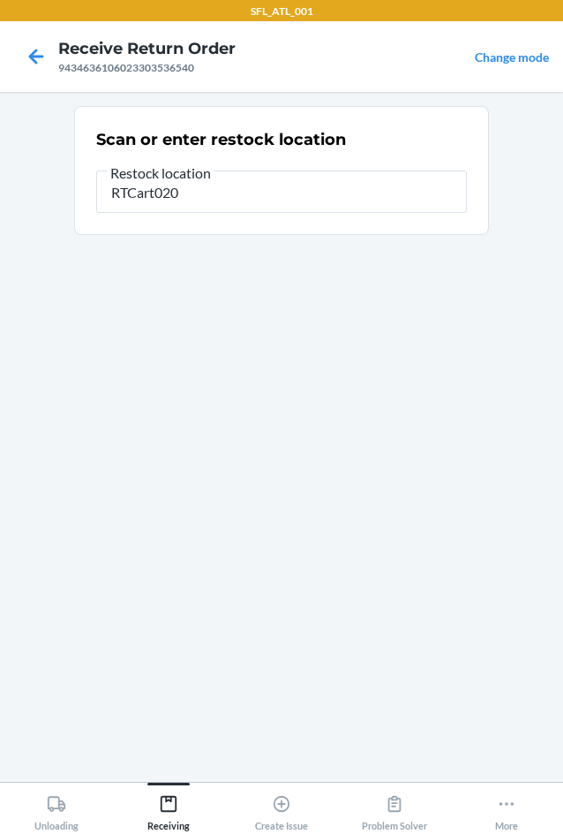
type input "RTCart020"
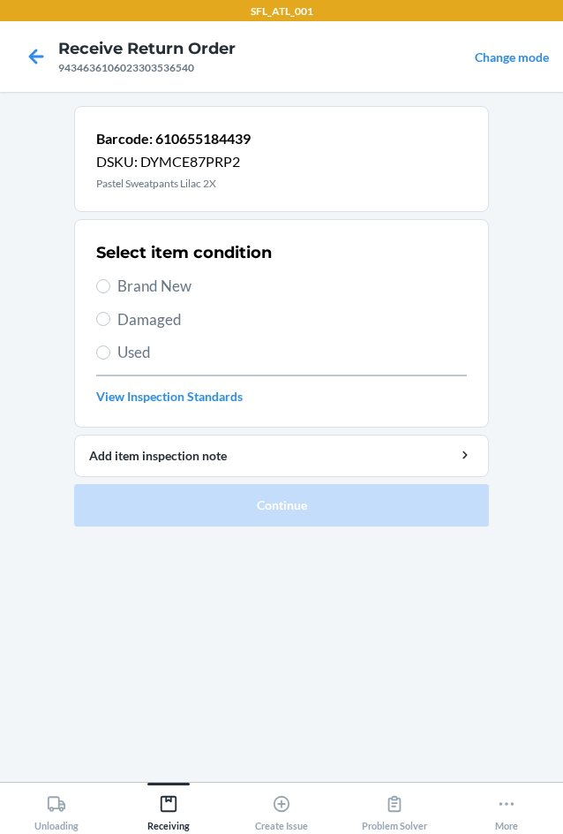
click at [115, 281] on label "Brand New" at bounding box center [281, 286] width 371 height 23
click at [110, 281] on input "Brand New" at bounding box center [103, 286] width 14 height 14
radio input "true"
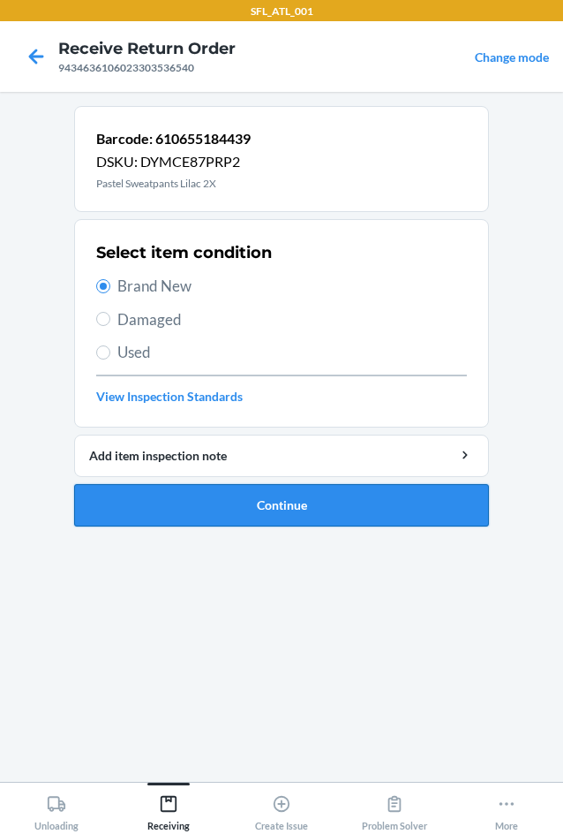
click at [205, 511] on button "Continue" at bounding box center [281, 505] width 415 height 42
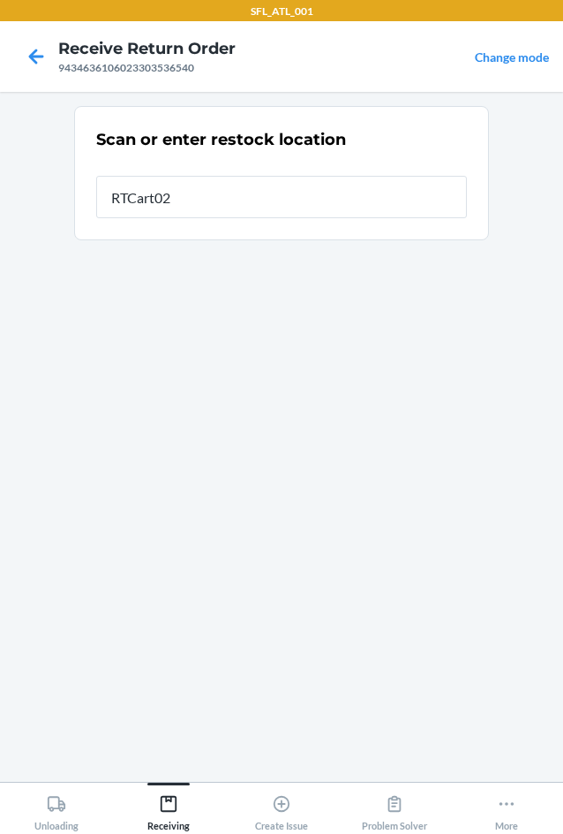
type input "RTCart020"
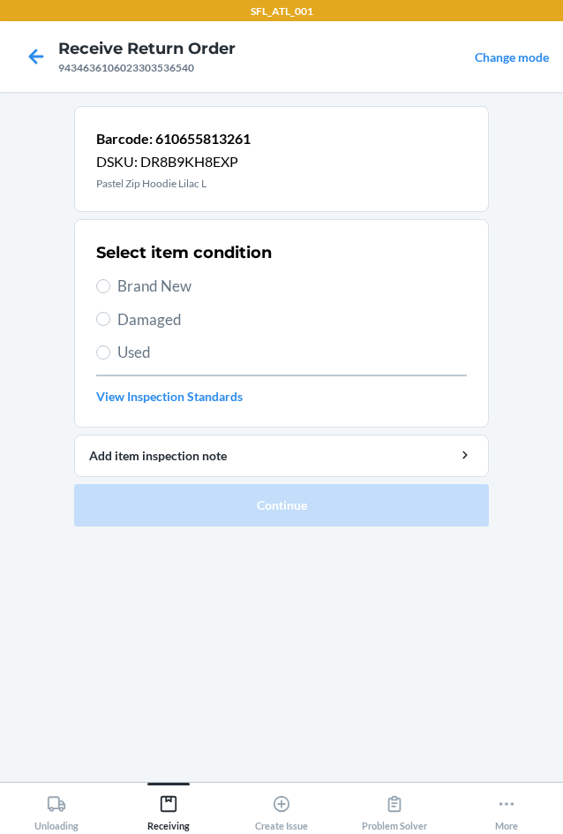
click at [144, 287] on span "Brand New" at bounding box center [292, 286] width 350 height 23
click at [108, 283] on input "Brand New" at bounding box center [103, 286] width 14 height 14
radio input "true"
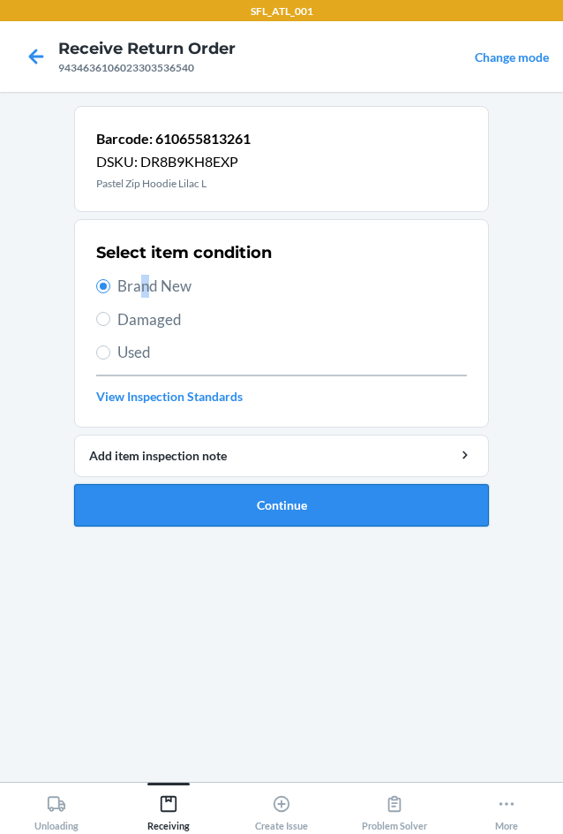
click at [188, 510] on button "Continue" at bounding box center [281, 505] width 415 height 42
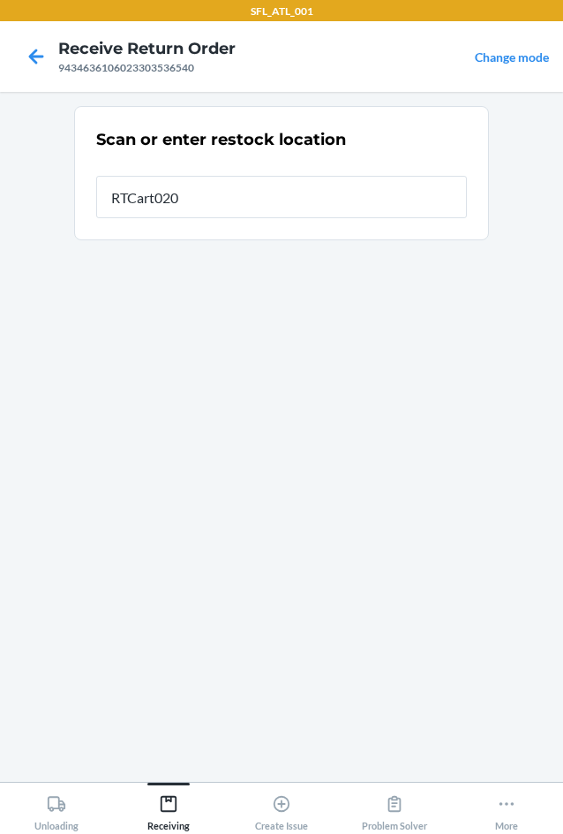
type input "RTCart020"
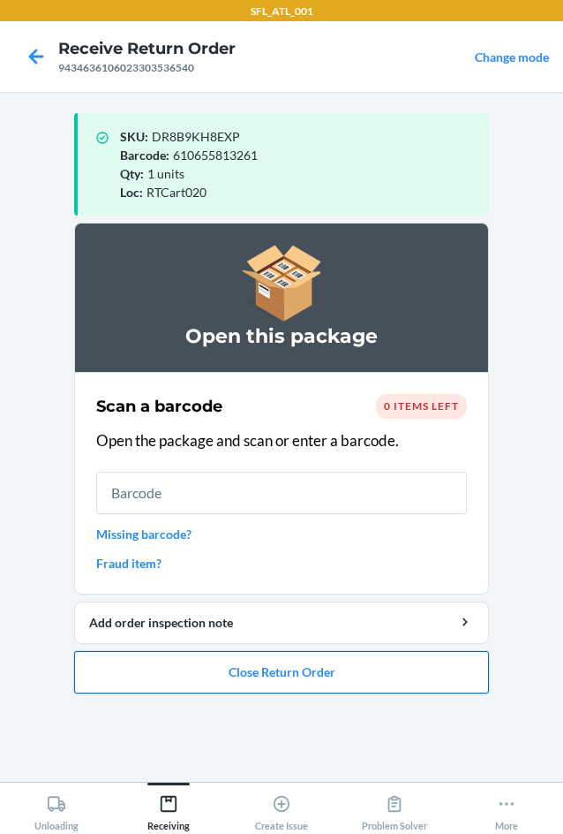
click at [169, 675] on button "Close Return Order" at bounding box center [281, 672] width 415 height 42
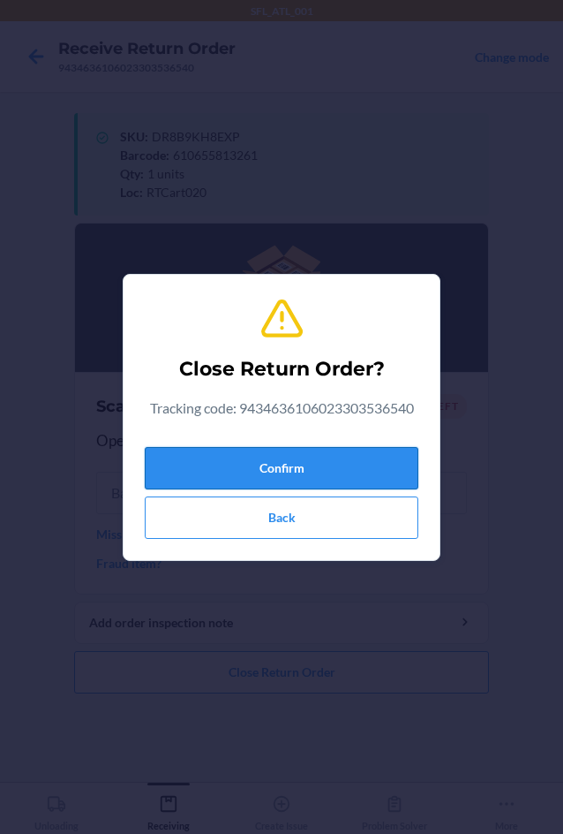
click at [193, 469] on button "Confirm" at bounding box center [282, 468] width 274 height 42
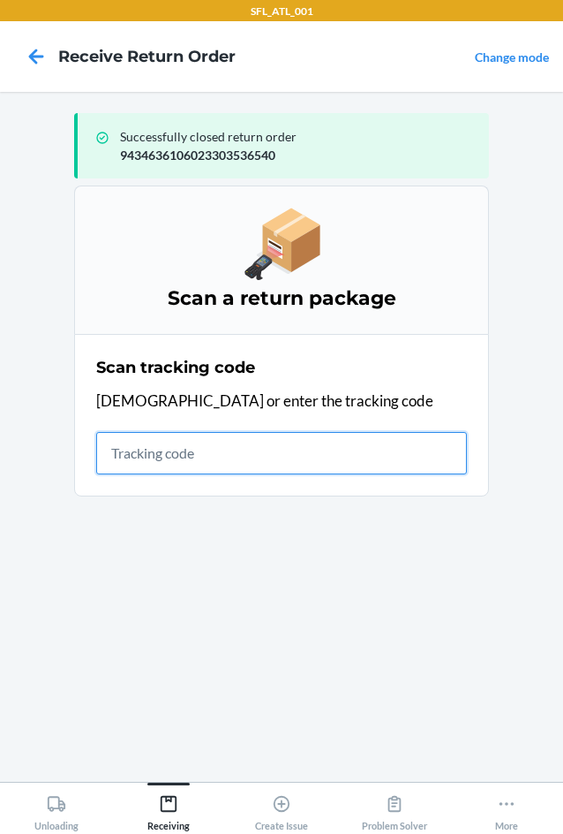
click at [109, 450] on input "text" at bounding box center [281, 453] width 371 height 42
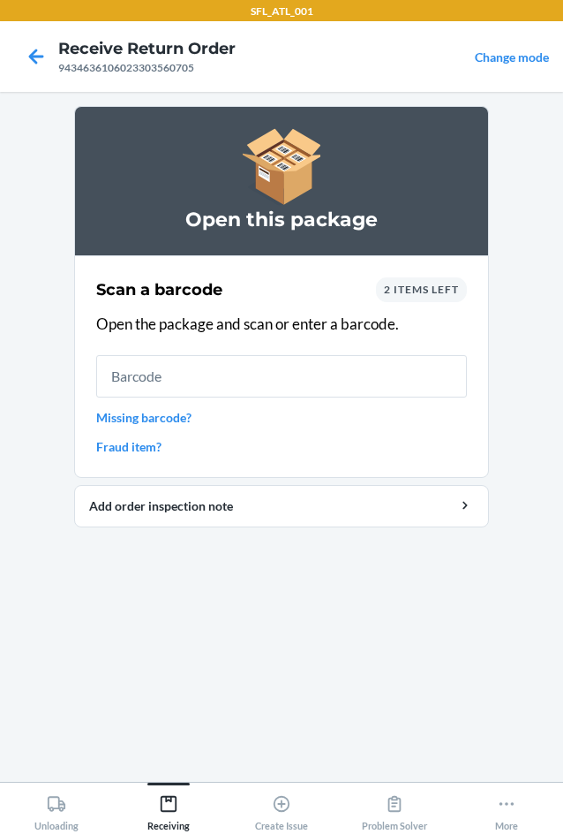
click at [384, 278] on div "2 items left" at bounding box center [421, 289] width 91 height 25
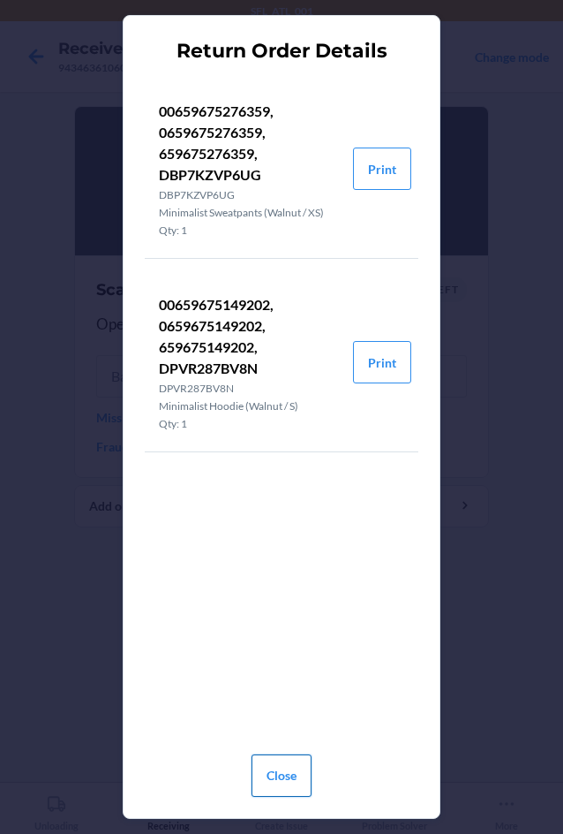
click at [267, 779] on button "Close" at bounding box center [282, 775] width 60 height 42
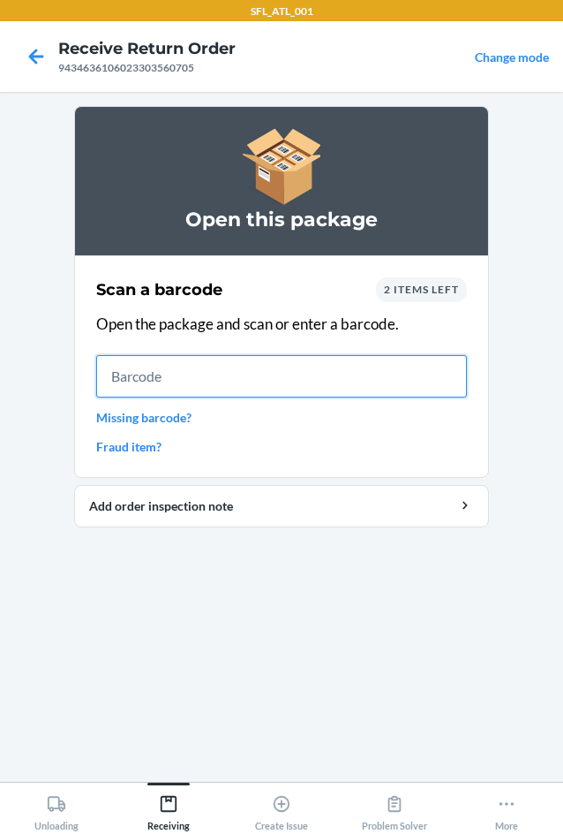
click at [301, 369] on input "text" at bounding box center [281, 376] width 371 height 42
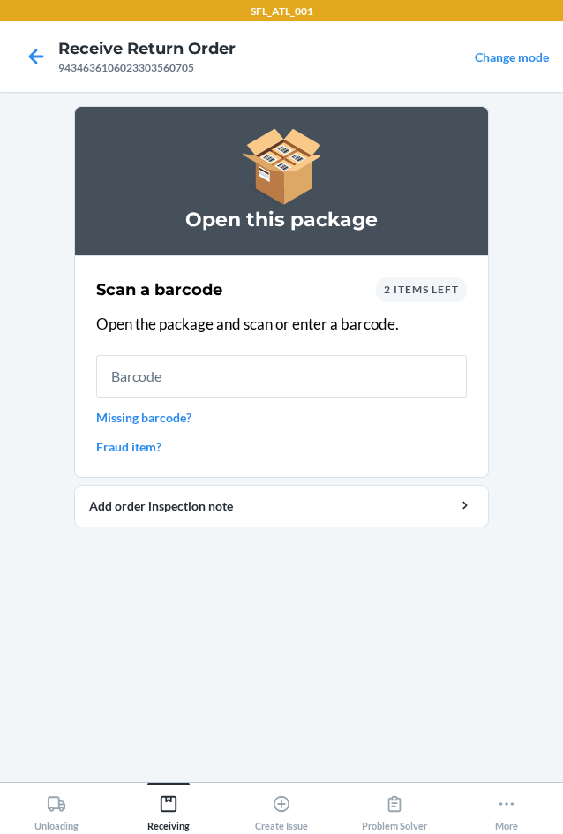
click at [439, 298] on div "2 items left" at bounding box center [421, 289] width 91 height 25
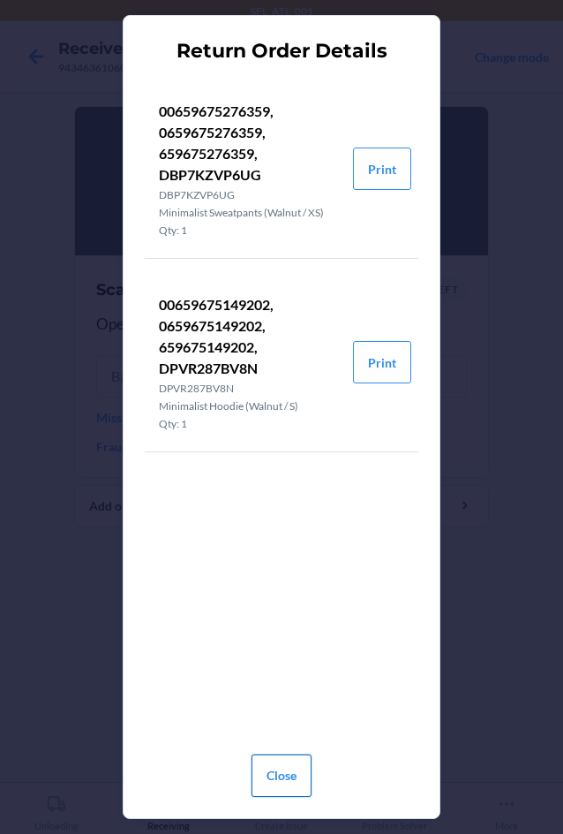
click at [286, 773] on button "Close" at bounding box center [282, 775] width 60 height 42
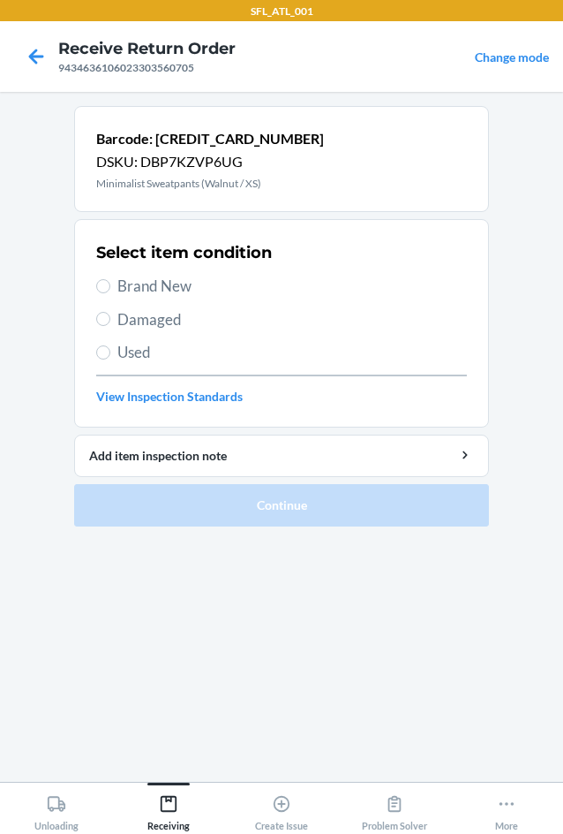
click at [168, 289] on span "Brand New" at bounding box center [292, 286] width 350 height 23
click at [110, 289] on input "Brand New" at bounding box center [103, 286] width 14 height 14
radio input "true"
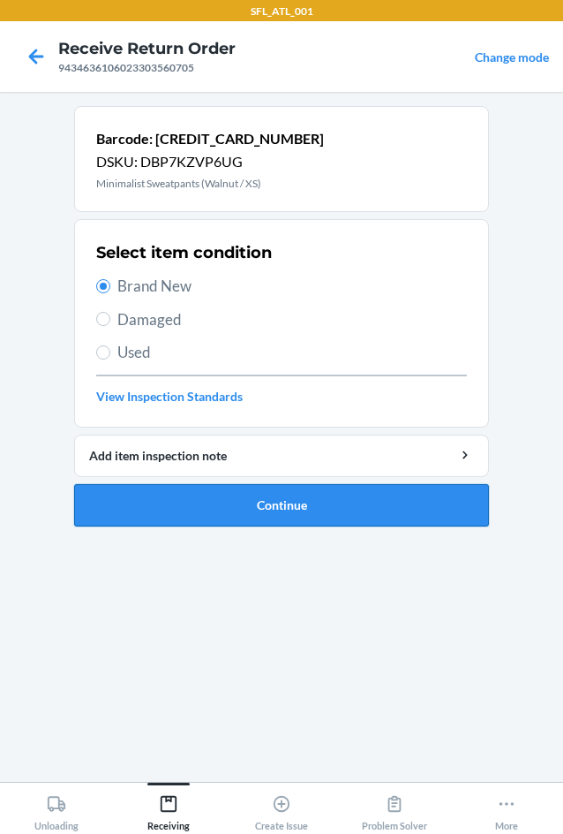
click at [284, 493] on button "Continue" at bounding box center [281, 505] width 415 height 42
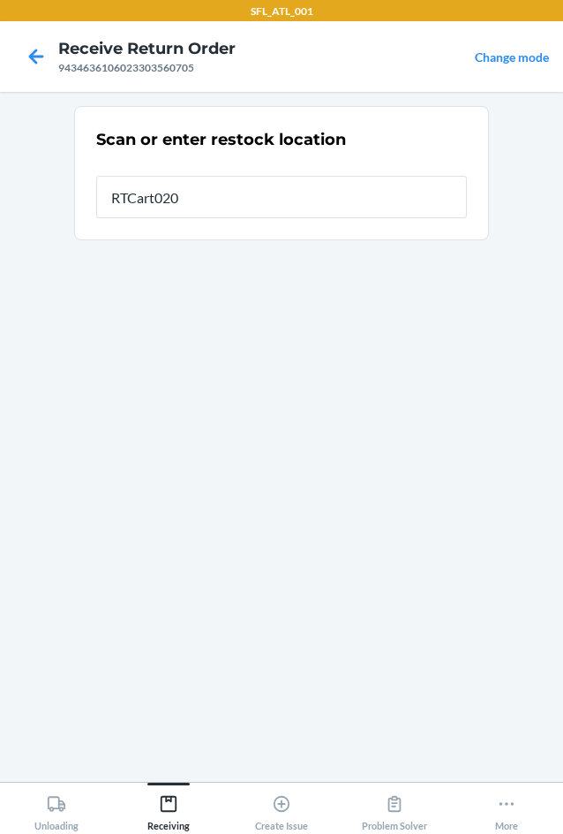
type input "RTCart020"
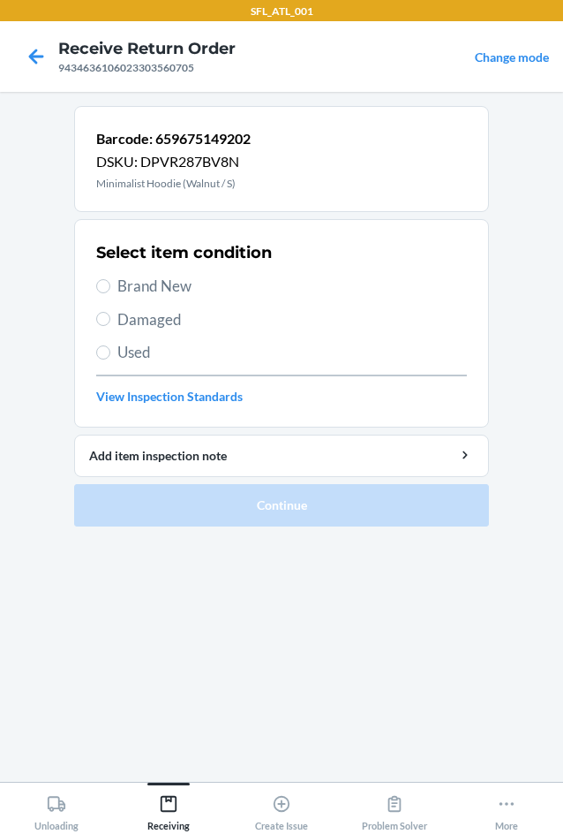
click at [149, 286] on span "Brand New" at bounding box center [292, 286] width 350 height 23
click at [110, 286] on input "Brand New" at bounding box center [103, 286] width 14 height 14
radio input "true"
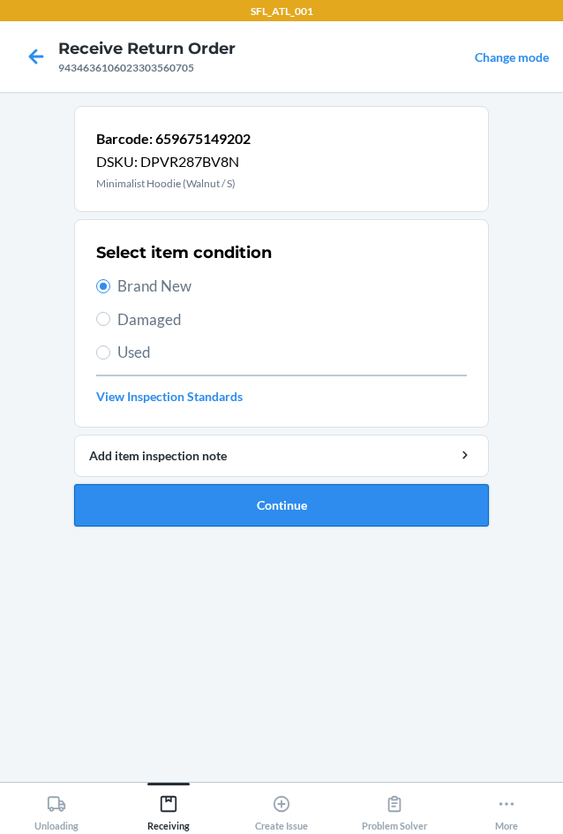
click at [309, 506] on button "Continue" at bounding box center [281, 505] width 415 height 42
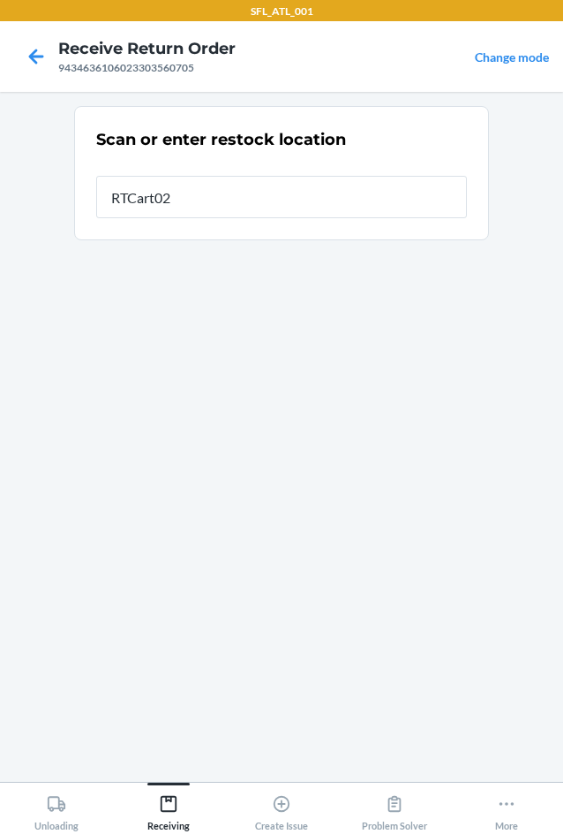
type input "RTCart020"
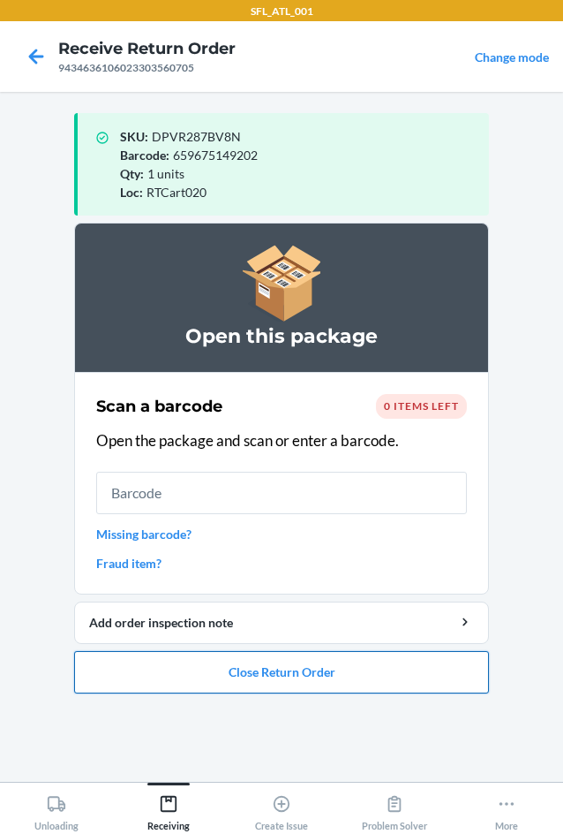
click at [295, 676] on button "Close Return Order" at bounding box center [281, 672] width 415 height 42
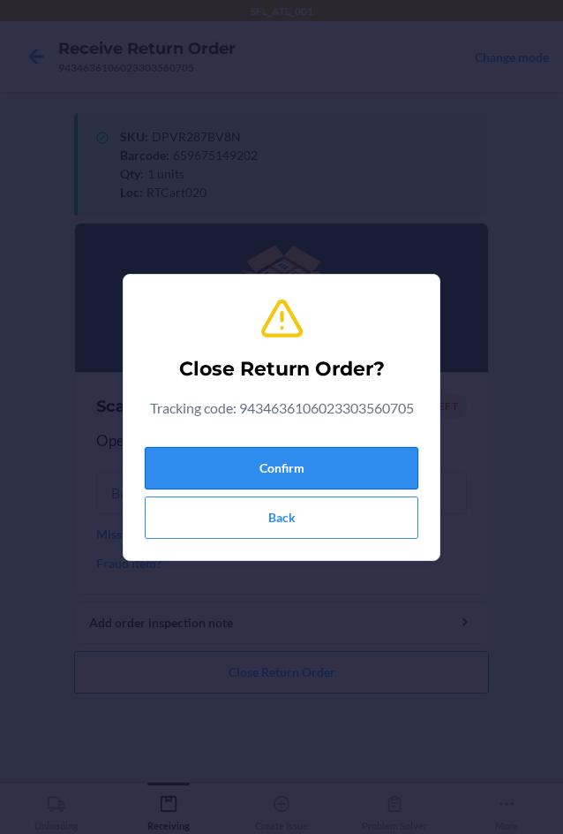
click at [310, 466] on button "Confirm" at bounding box center [282, 468] width 274 height 42
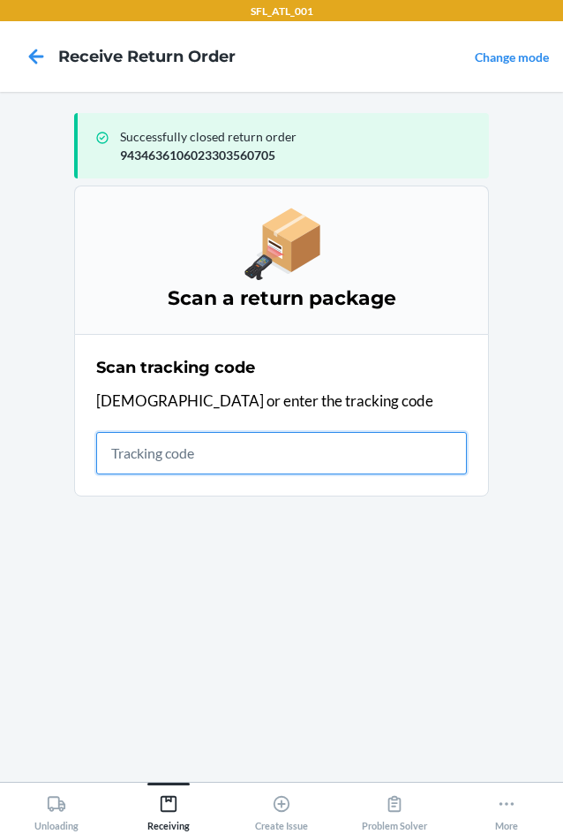
click at [185, 452] on input "text" at bounding box center [281, 453] width 371 height 42
type input "420302599434636106023"
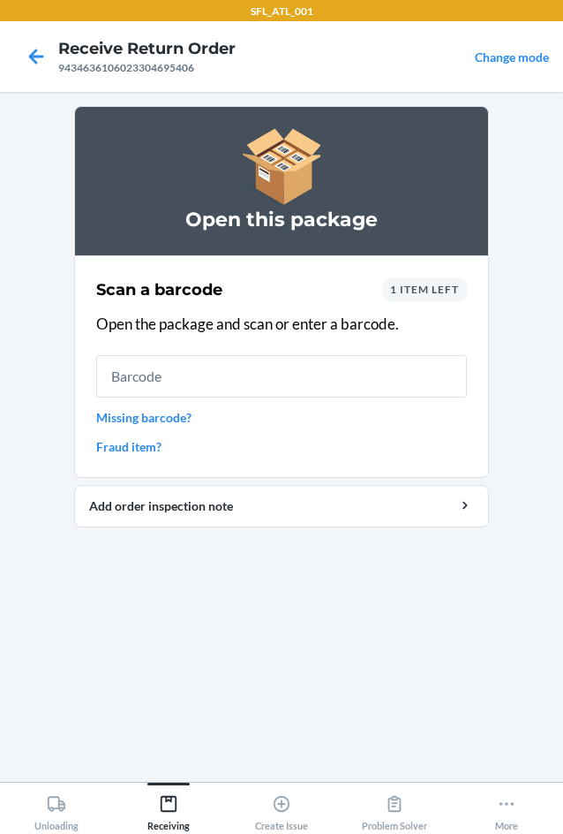
click at [408, 295] on span "1 item left" at bounding box center [424, 289] width 69 height 13
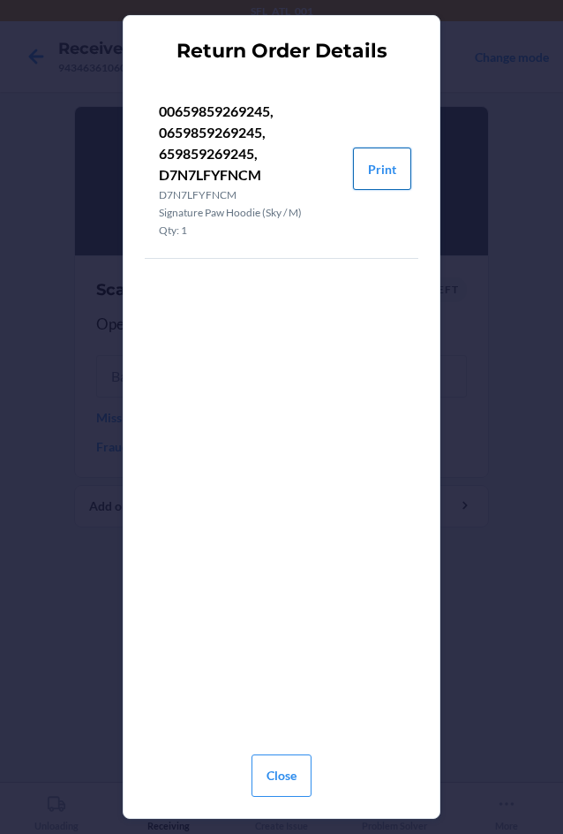
click at [393, 169] on button "Print" at bounding box center [382, 168] width 58 height 42
click at [259, 767] on button "Close" at bounding box center [282, 775] width 60 height 42
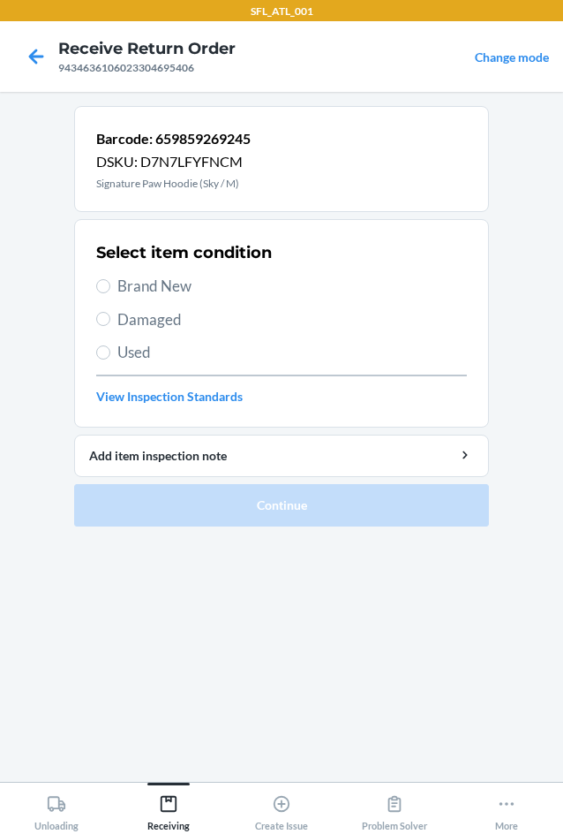
click at [114, 277] on label "Brand New" at bounding box center [281, 286] width 371 height 23
click at [110, 279] on input "Brand New" at bounding box center [103, 286] width 14 height 14
radio input "true"
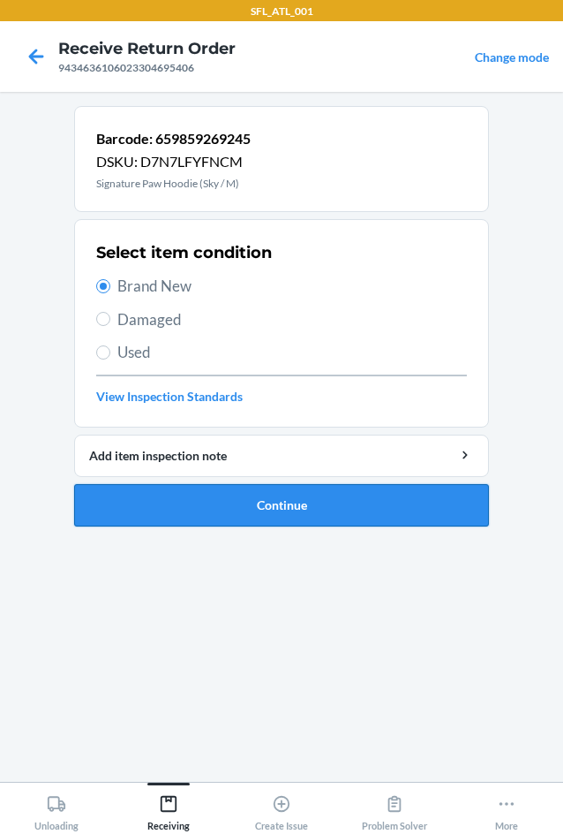
click at [260, 507] on button "Continue" at bounding box center [281, 505] width 415 height 42
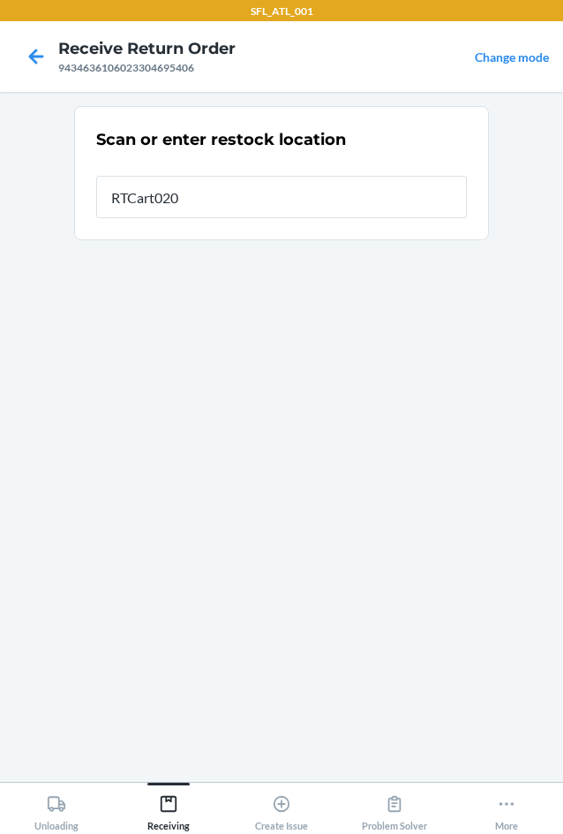
type input "RTCart020"
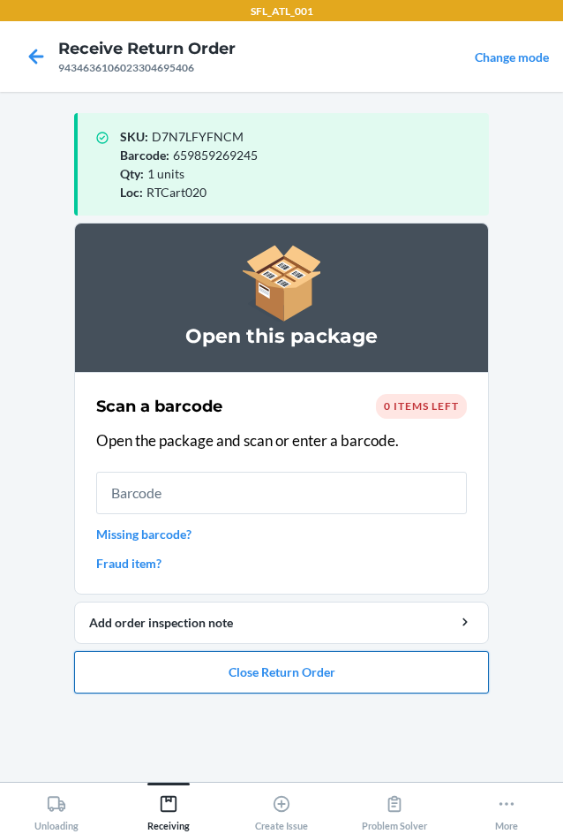
click at [262, 665] on button "Close Return Order" at bounding box center [281, 672] width 415 height 42
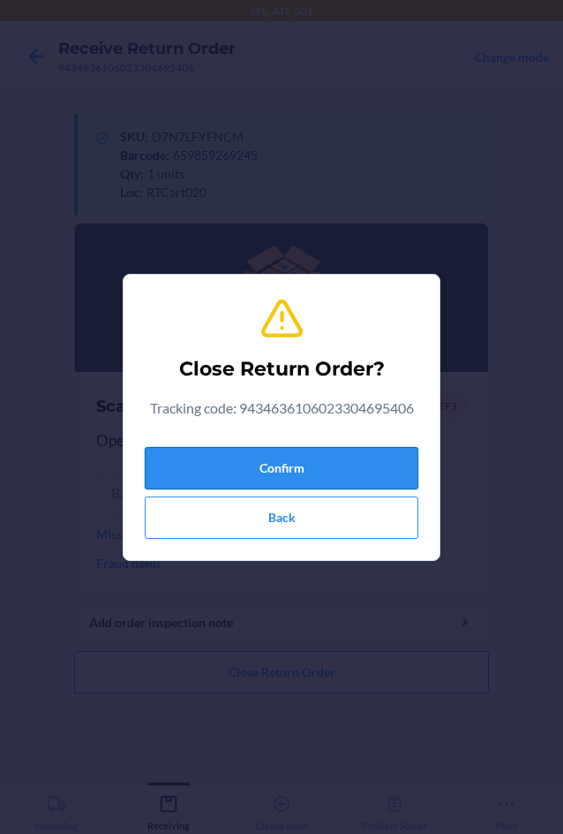
click at [244, 463] on button "Confirm" at bounding box center [282, 468] width 274 height 42
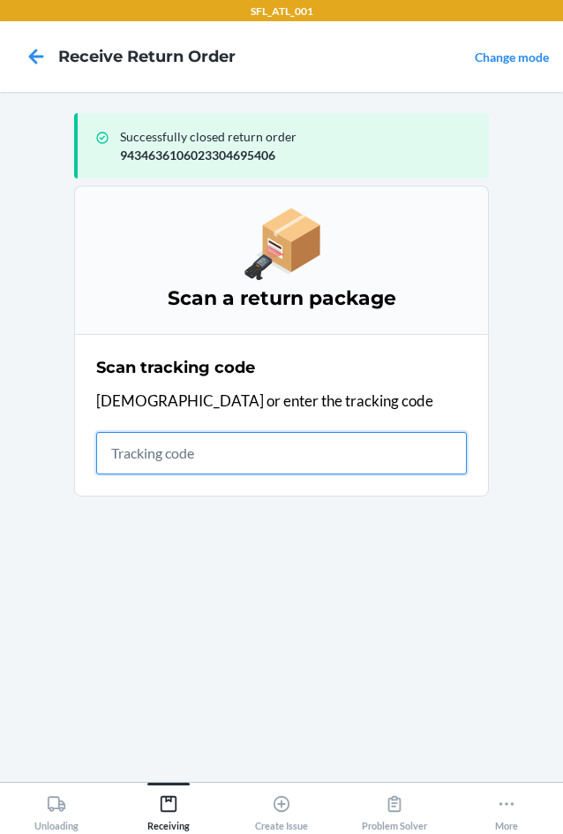
click at [194, 446] on input "text" at bounding box center [281, 453] width 371 height 42
type input "420302599434636106023304517203"
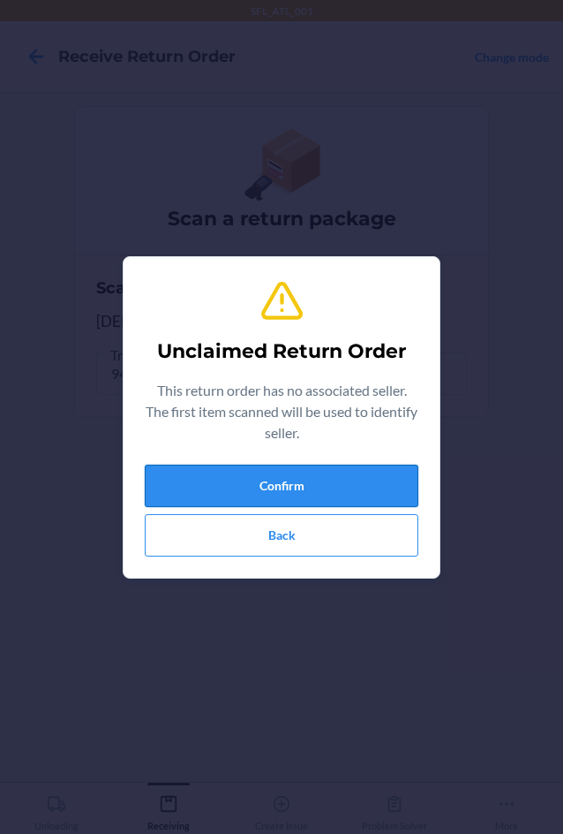
click at [285, 472] on button "Confirm" at bounding box center [282, 486] width 274 height 42
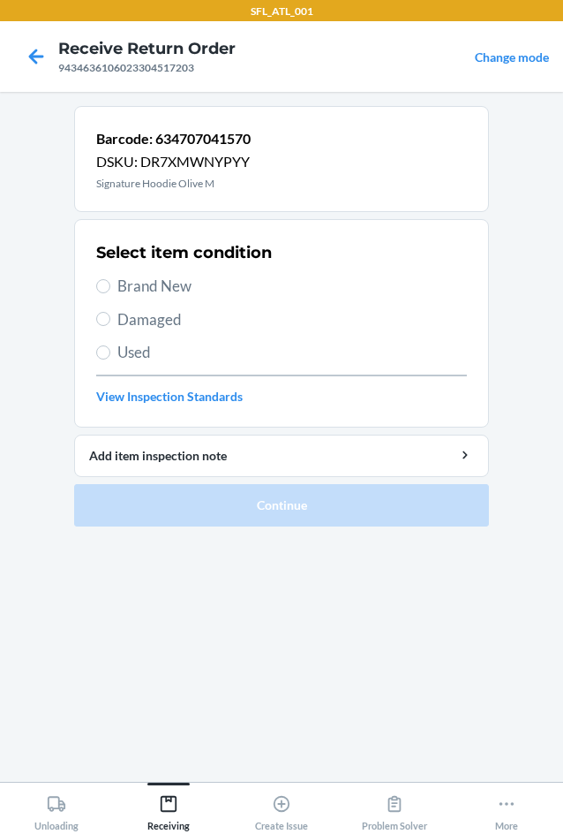
click at [168, 275] on span "Brand New" at bounding box center [292, 286] width 350 height 23
click at [110, 279] on input "Brand New" at bounding box center [103, 286] width 14 height 14
radio input "true"
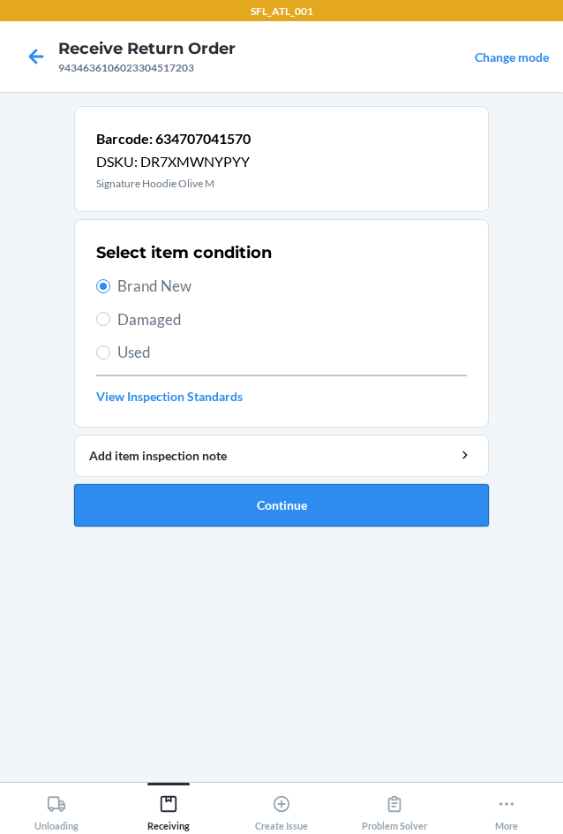
click at [243, 495] on button "Continue" at bounding box center [281, 505] width 415 height 42
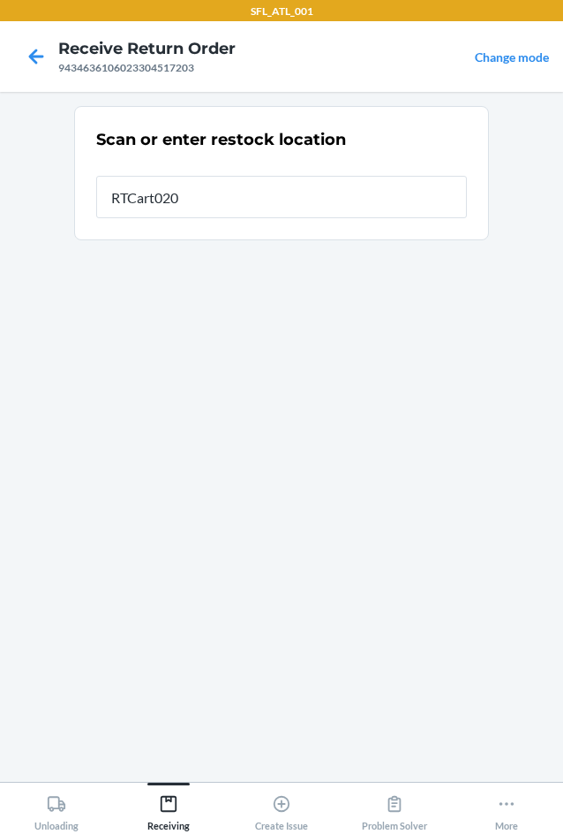
type input "RTCart020"
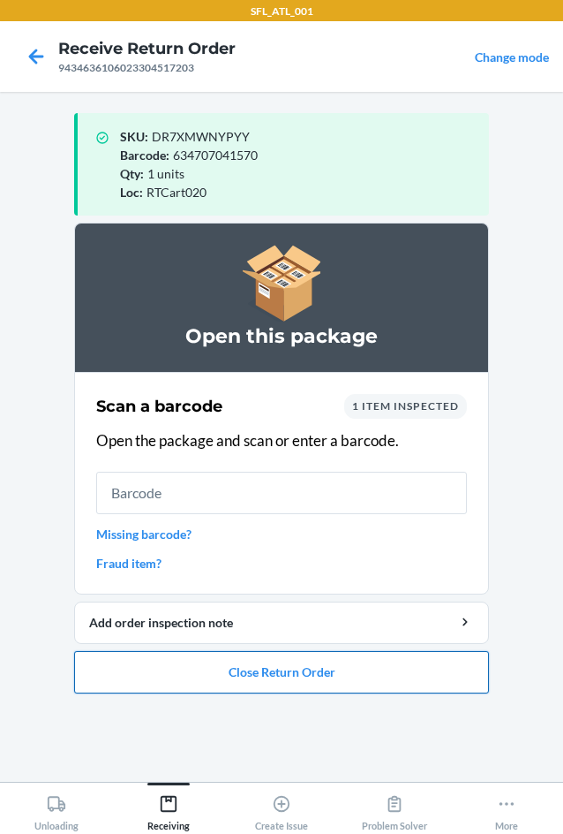
click at [326, 667] on button "Close Return Order" at bounding box center [281, 672] width 415 height 42
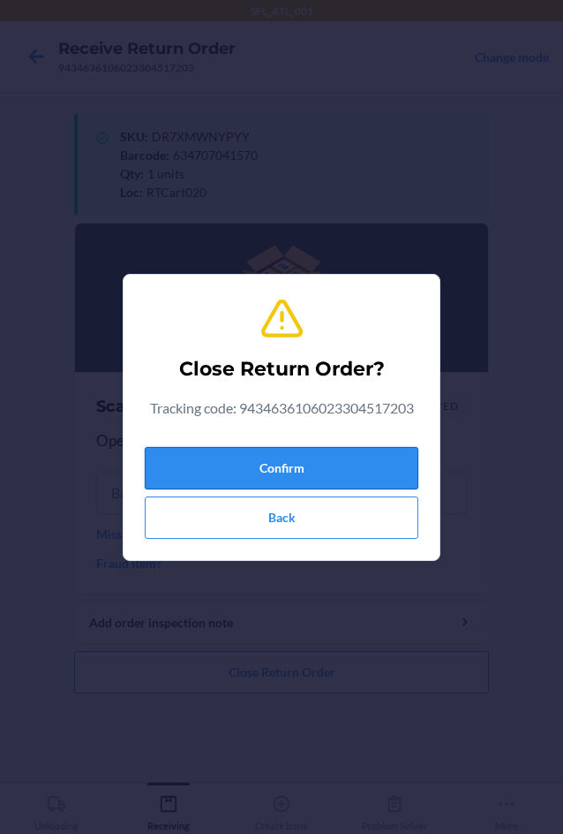
click at [236, 469] on button "Confirm" at bounding box center [282, 468] width 274 height 42
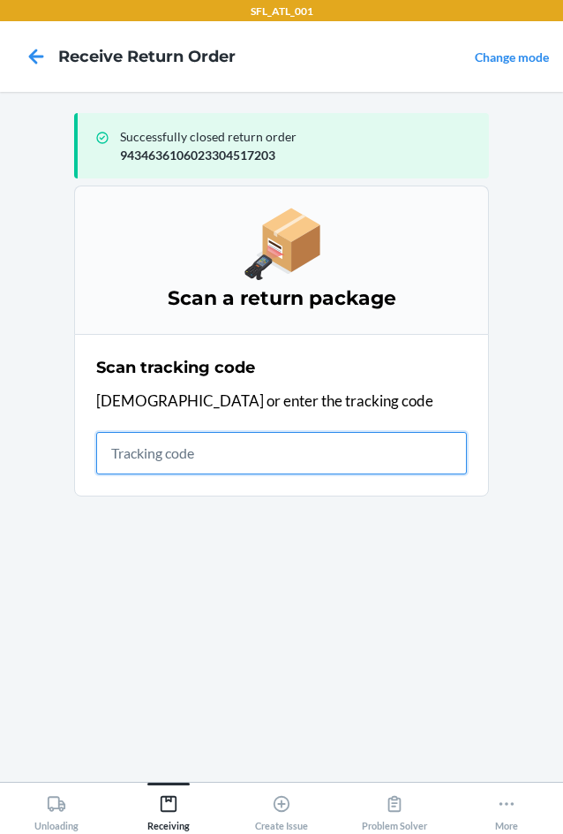
click at [242, 432] on input "text" at bounding box center [281, 453] width 371 height 42
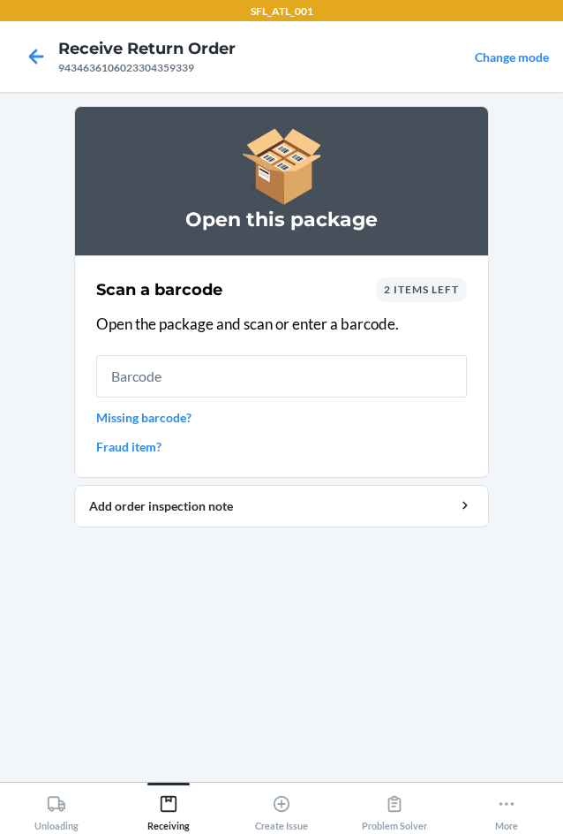
click at [450, 289] on span "2 items left" at bounding box center [421, 289] width 75 height 13
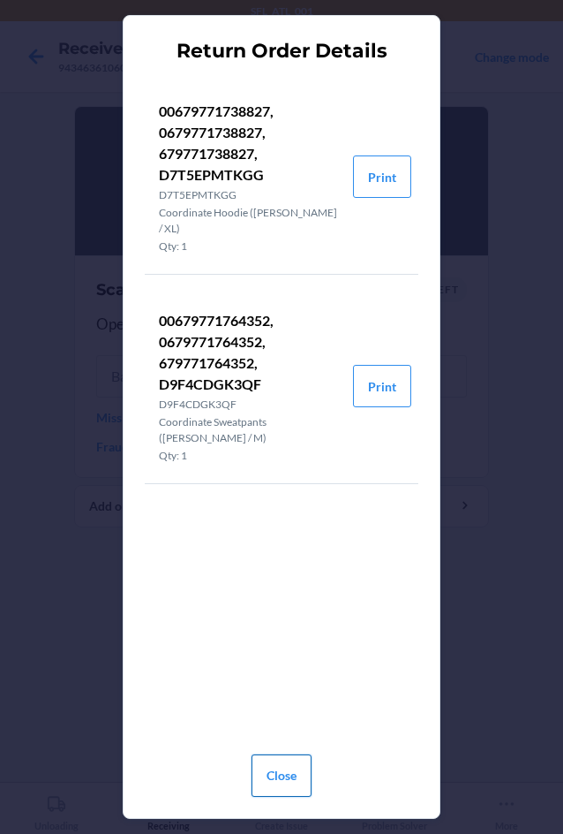
click at [263, 767] on button "Close" at bounding box center [282, 775] width 60 height 42
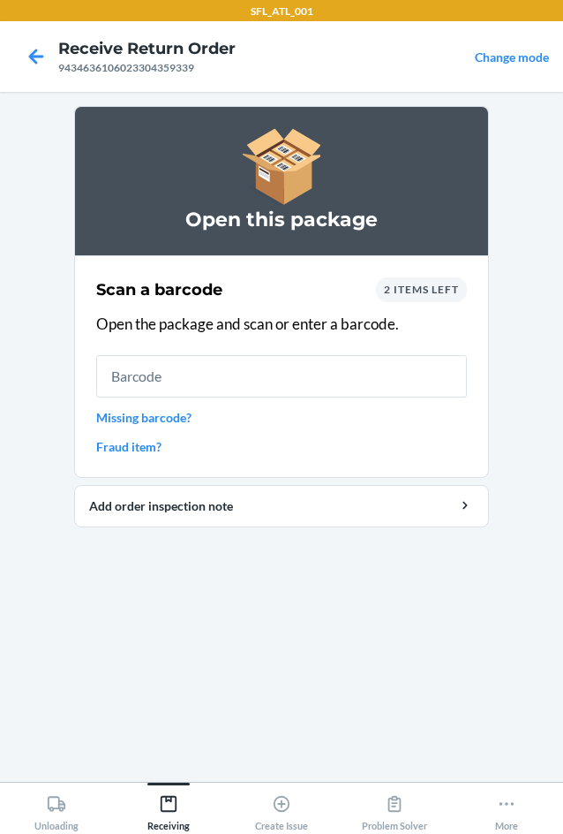
click at [308, 403] on div "Scan a barcode 2 items left Open the package and scan or enter a barcode. Missi…" at bounding box center [281, 366] width 371 height 189
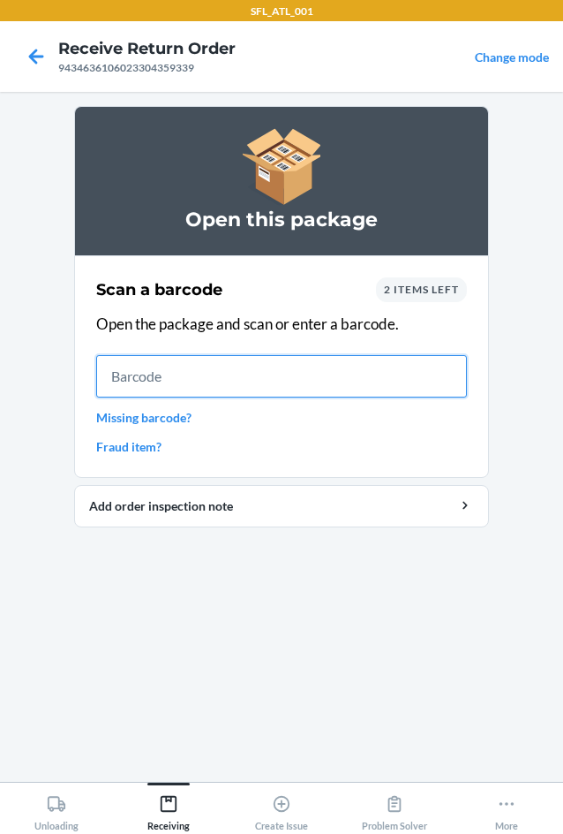
drag, startPoint x: 306, startPoint y: 391, endPoint x: 298, endPoint y: 379, distance: 14.7
click at [306, 388] on input "text" at bounding box center [281, 376] width 371 height 42
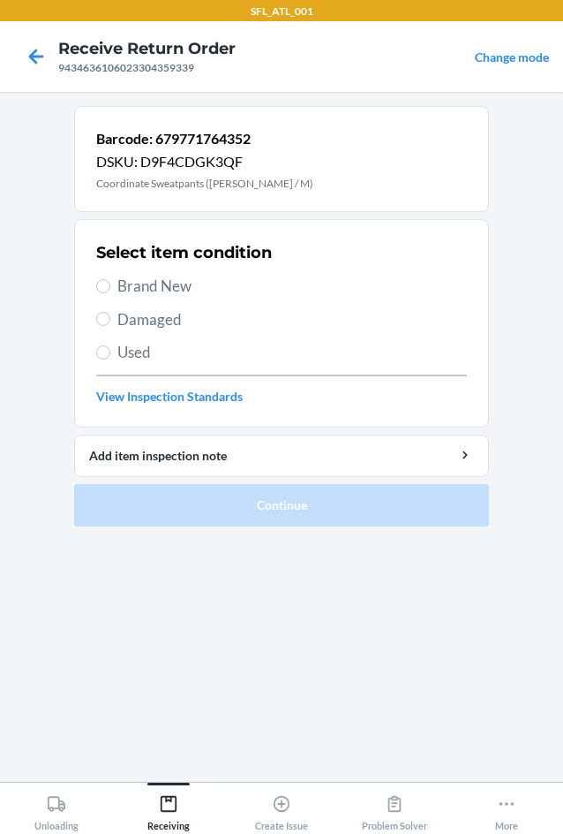
click at [141, 287] on span "Brand New" at bounding box center [292, 286] width 350 height 23
click at [110, 287] on input "Brand New" at bounding box center [103, 286] width 14 height 14
radio input "true"
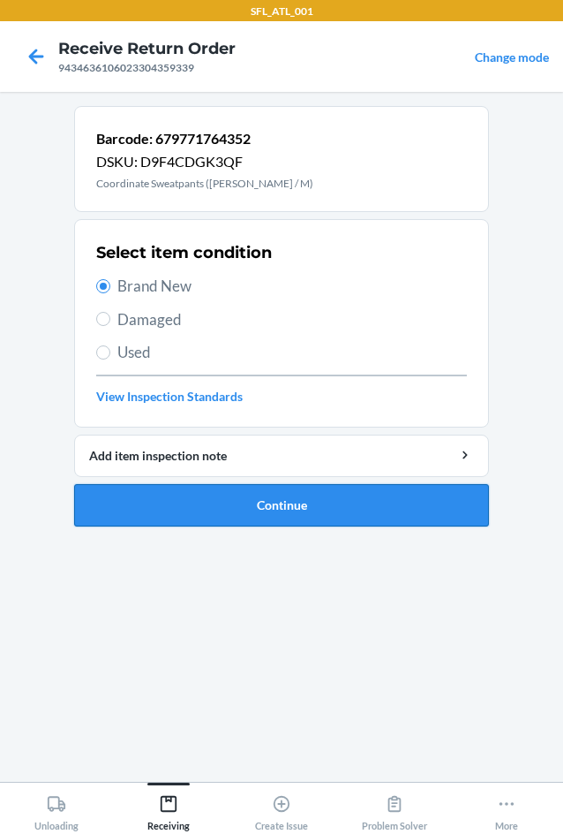
click at [322, 503] on button "Continue" at bounding box center [281, 505] width 415 height 42
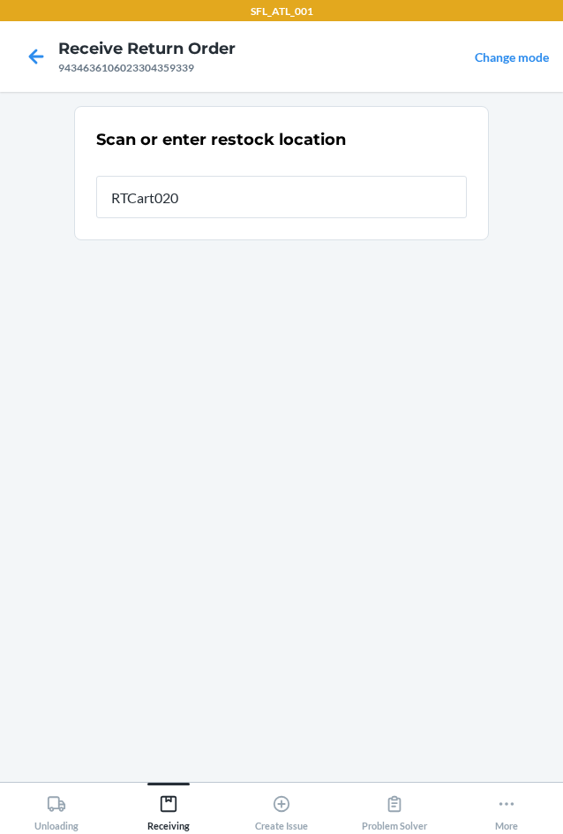
type input "RTCart020"
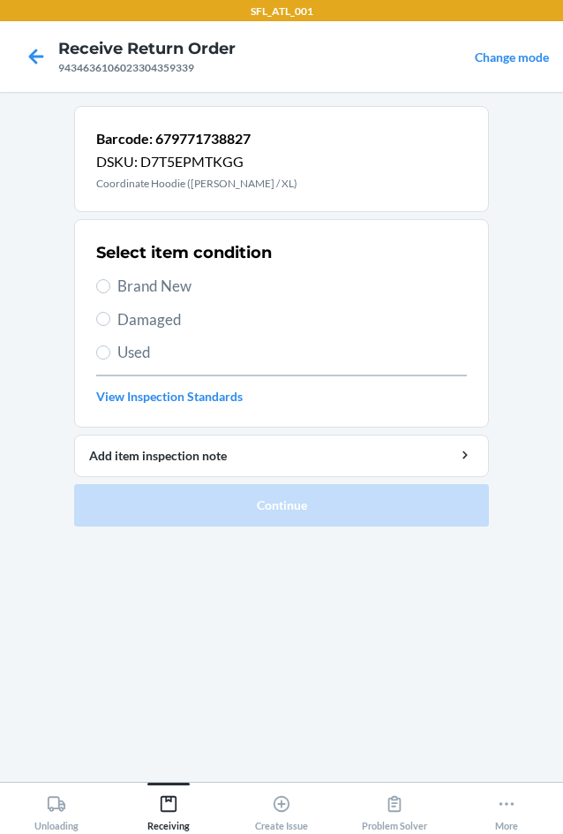
click at [138, 283] on span "Brand New" at bounding box center [292, 286] width 350 height 23
click at [110, 283] on input "Brand New" at bounding box center [103, 286] width 14 height 14
radio input "true"
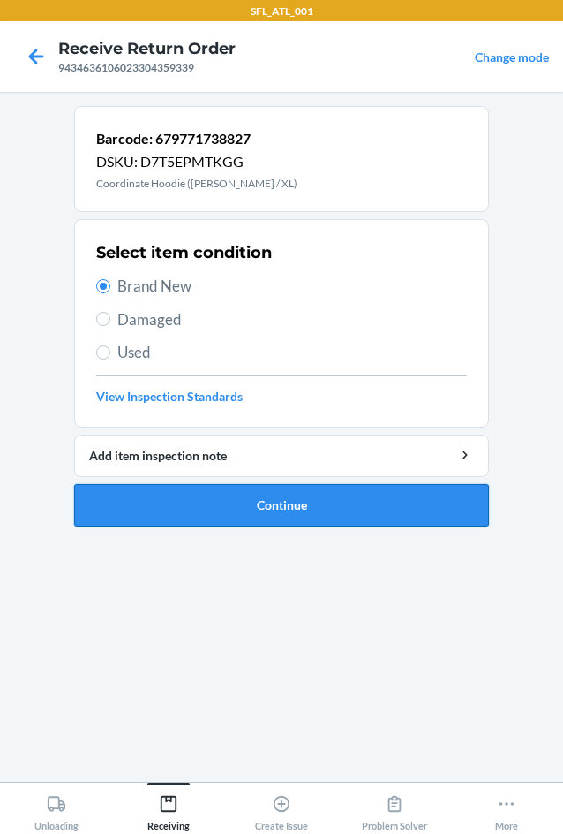
click at [189, 484] on button "Continue" at bounding box center [281, 505] width 415 height 42
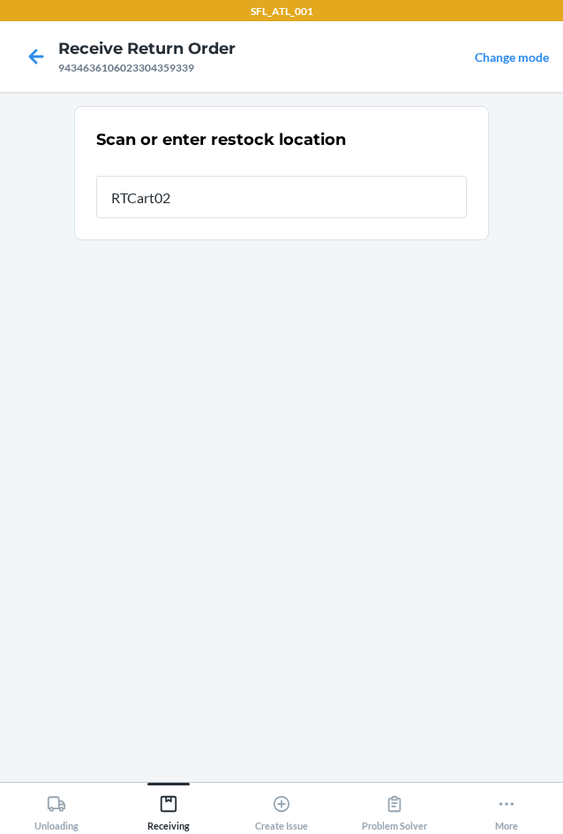
type input "RTCart020"
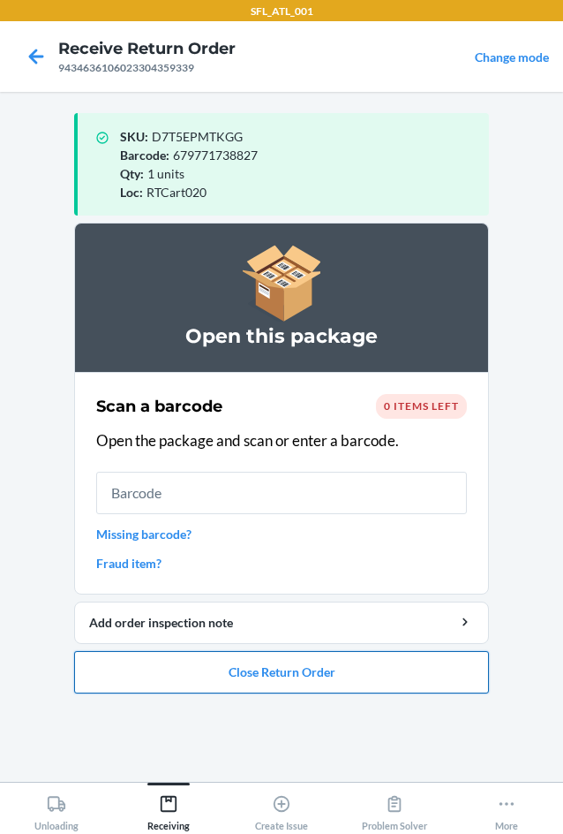
drag, startPoint x: 291, startPoint y: 695, endPoint x: 284, endPoint y: 663, distance: 32.6
click at [291, 690] on ol "Open this package Scan a barcode 0 items left Open the package and scan or ente…" at bounding box center [281, 465] width 415 height 485
click at [284, 663] on button "Close Return Order" at bounding box center [281, 672] width 415 height 42
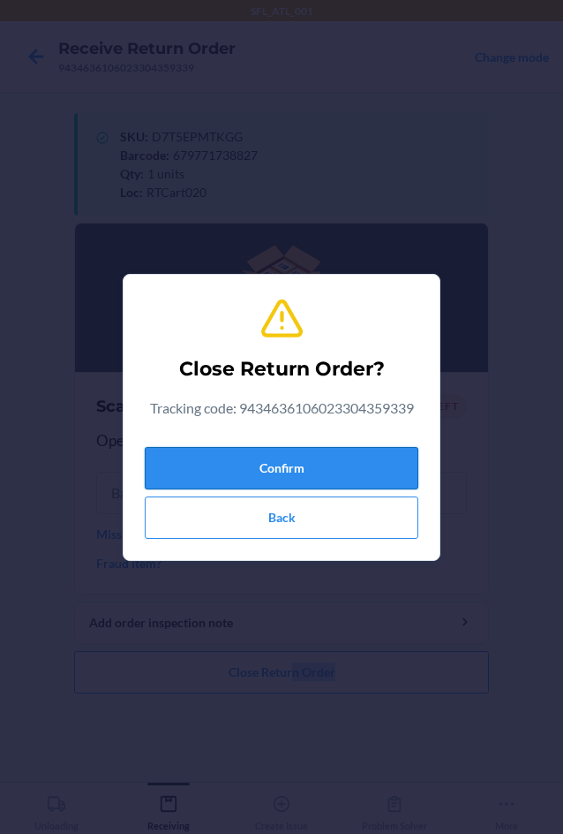
click at [222, 469] on button "Confirm" at bounding box center [282, 468] width 274 height 42
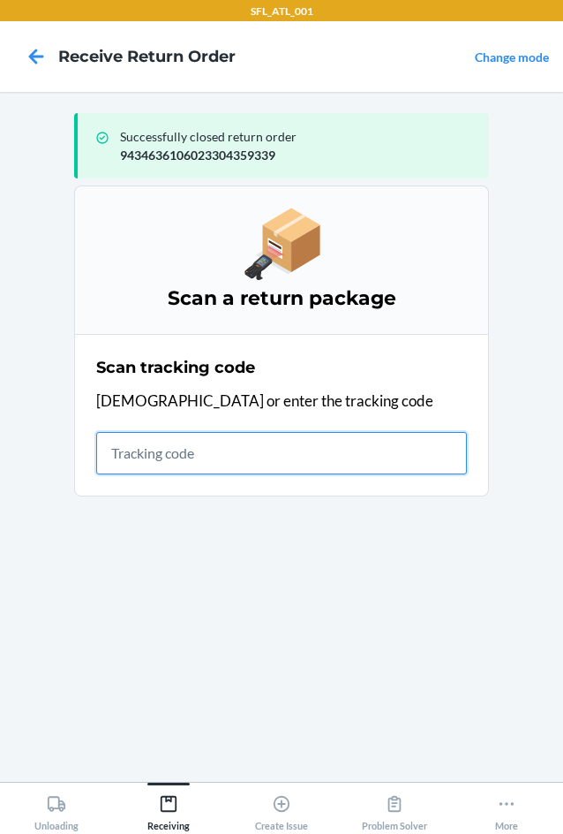
click at [156, 457] on input "text" at bounding box center [281, 453] width 371 height 42
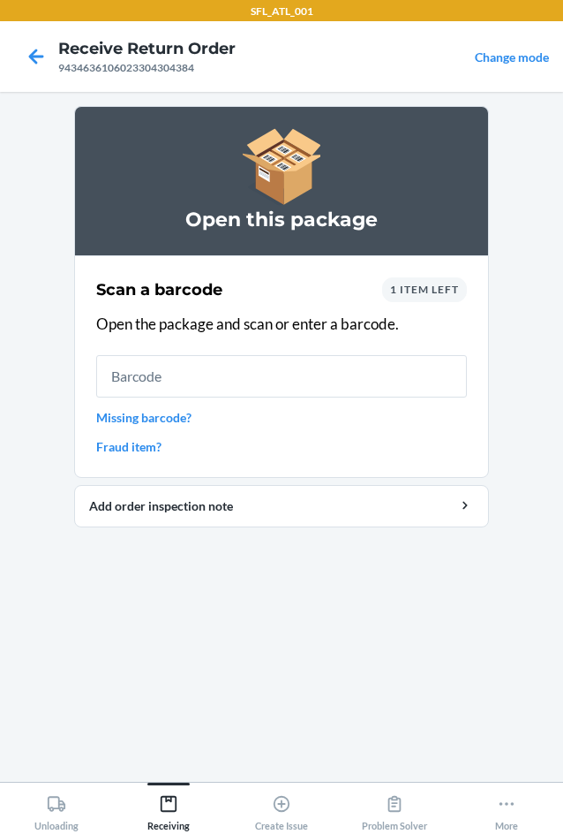
click at [461, 270] on section "Scan a barcode 1 item left Open the package and scan or enter a barcode. Missin…" at bounding box center [281, 366] width 415 height 223
click at [450, 281] on div "1 item left" at bounding box center [424, 289] width 85 height 25
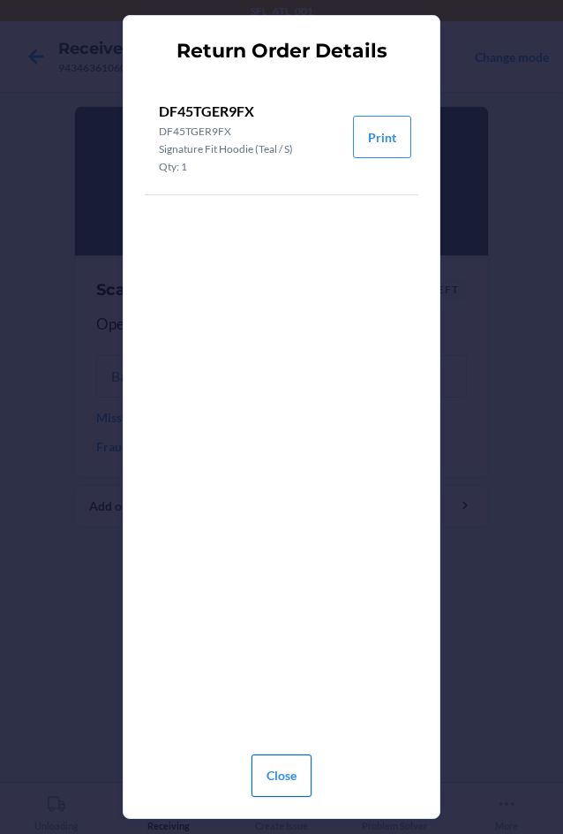
click at [302, 770] on button "Close" at bounding box center [282, 775] width 60 height 42
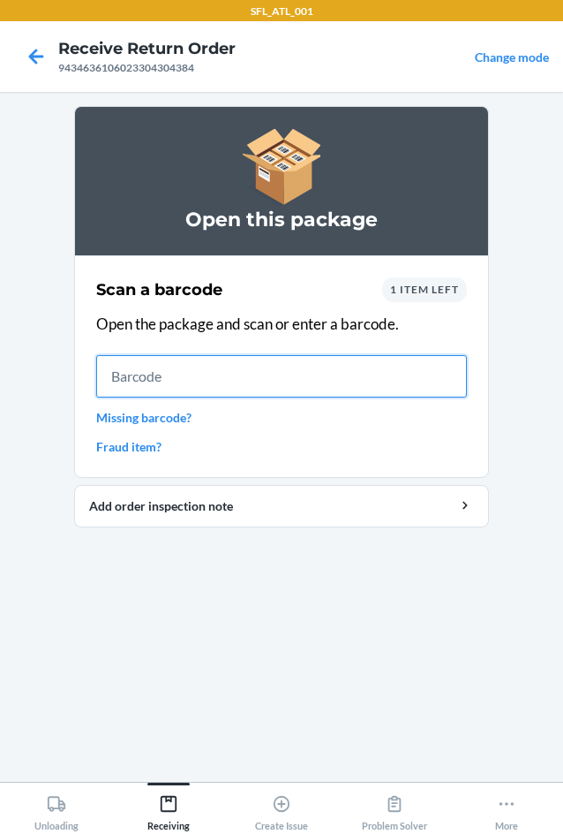
click at [227, 387] on input "text" at bounding box center [281, 376] width 371 height 42
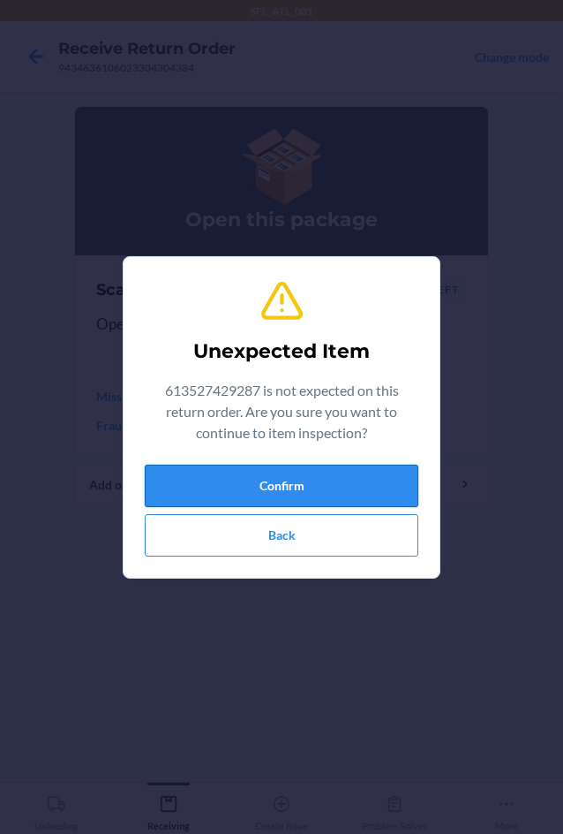
click at [249, 495] on button "Confirm" at bounding box center [282, 486] width 274 height 42
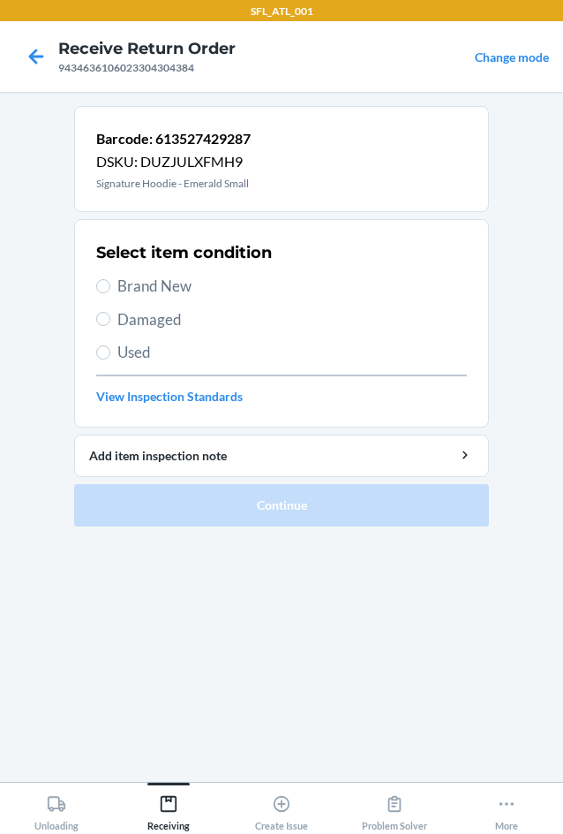
click at [152, 291] on span "Brand New" at bounding box center [292, 286] width 350 height 23
click at [110, 291] on input "Brand New" at bounding box center [103, 286] width 14 height 14
radio input "true"
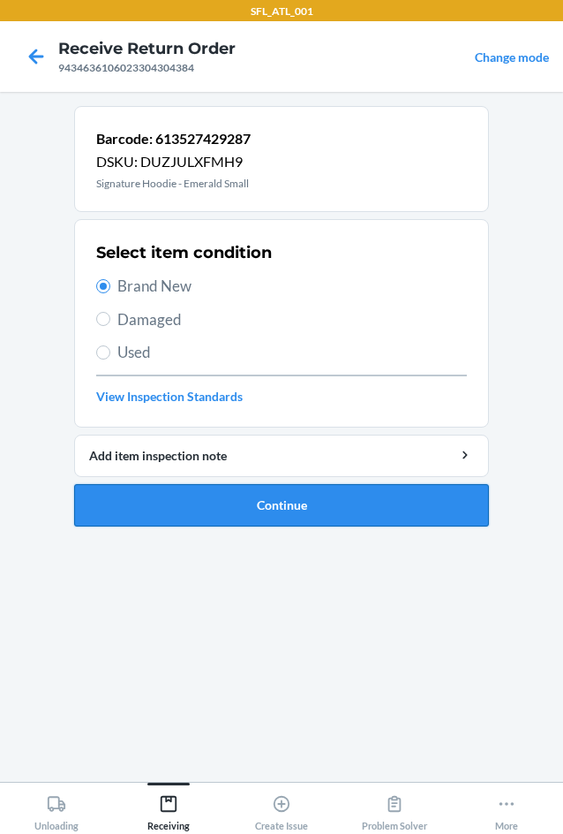
click at [253, 492] on button "Continue" at bounding box center [281, 505] width 415 height 42
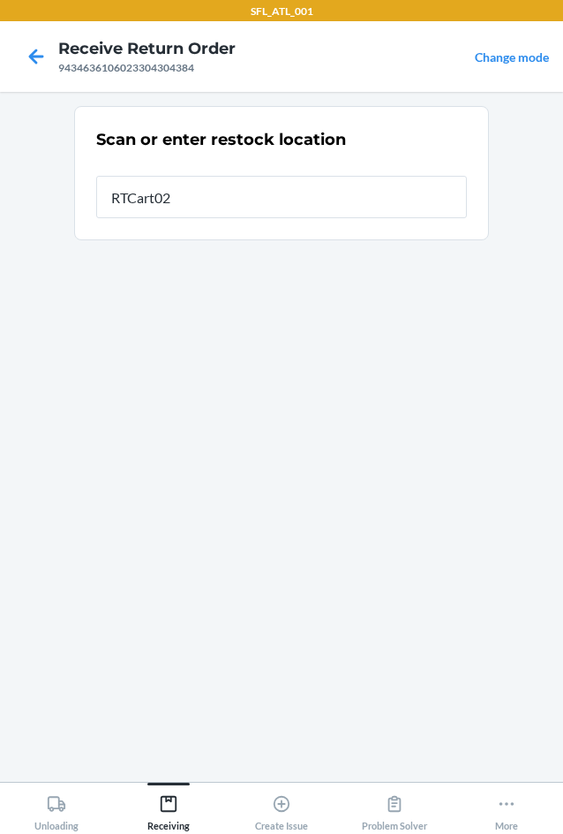
type input "RTCart020"
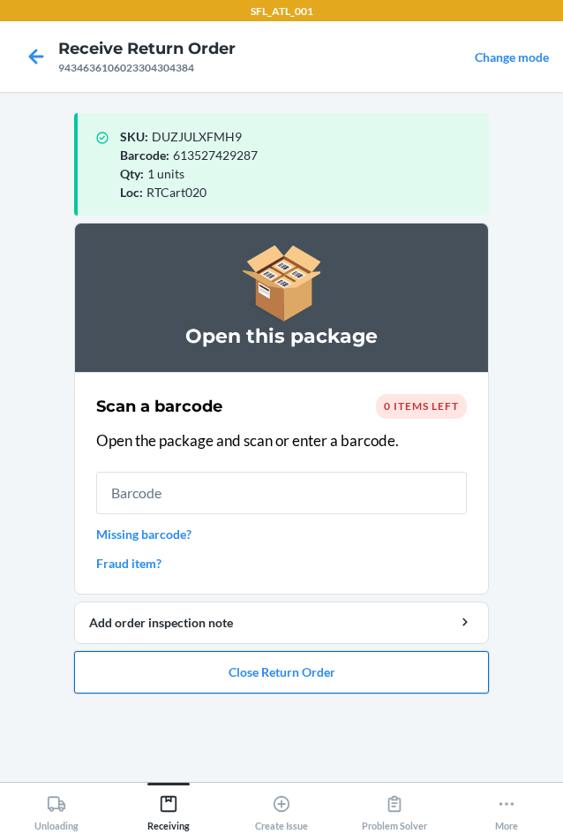
click at [288, 661] on button "Close Return Order" at bounding box center [281, 672] width 415 height 42
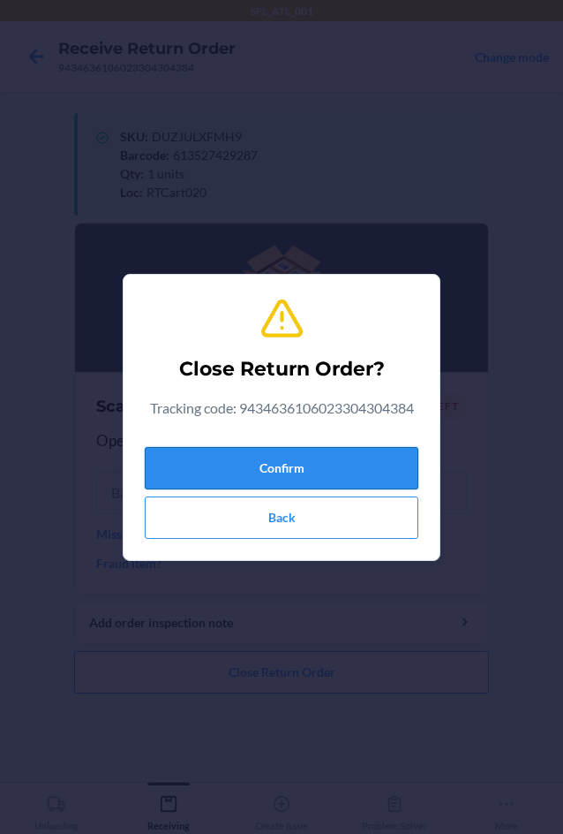
click at [197, 472] on button "Confirm" at bounding box center [282, 468] width 274 height 42
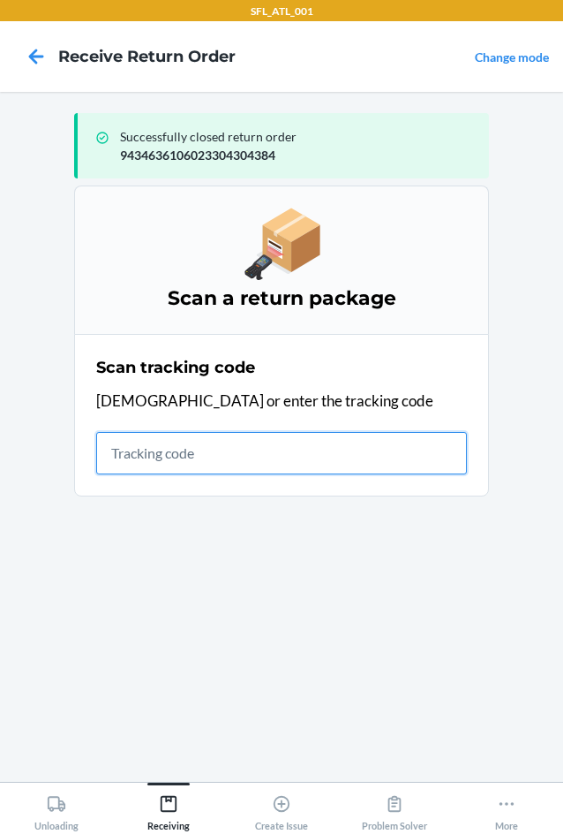
click at [124, 450] on input "text" at bounding box center [281, 453] width 371 height 42
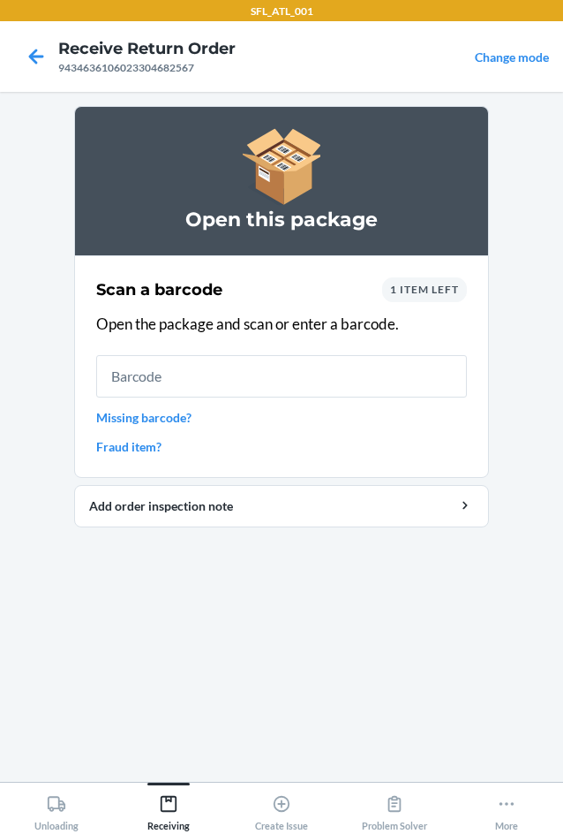
click at [401, 296] on div "1 item left" at bounding box center [424, 289] width 85 height 25
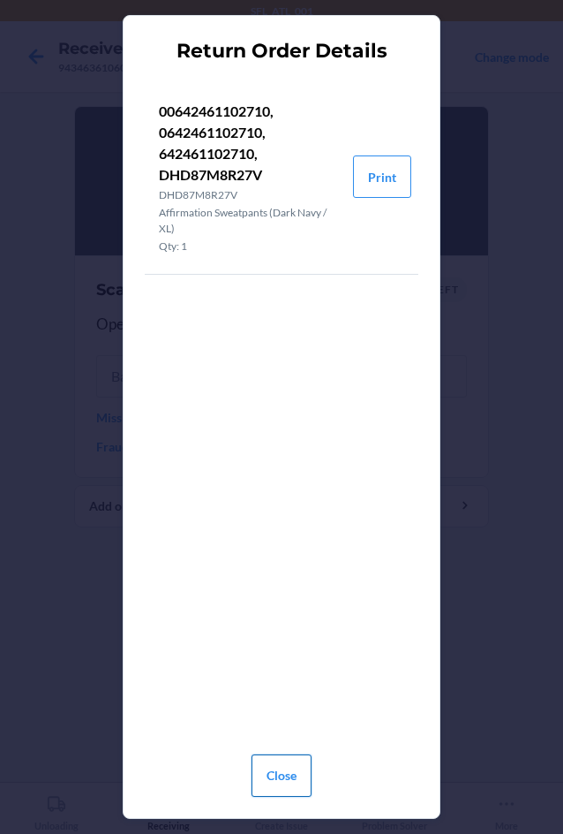
click at [278, 784] on button "Close" at bounding box center [282, 775] width 60 height 42
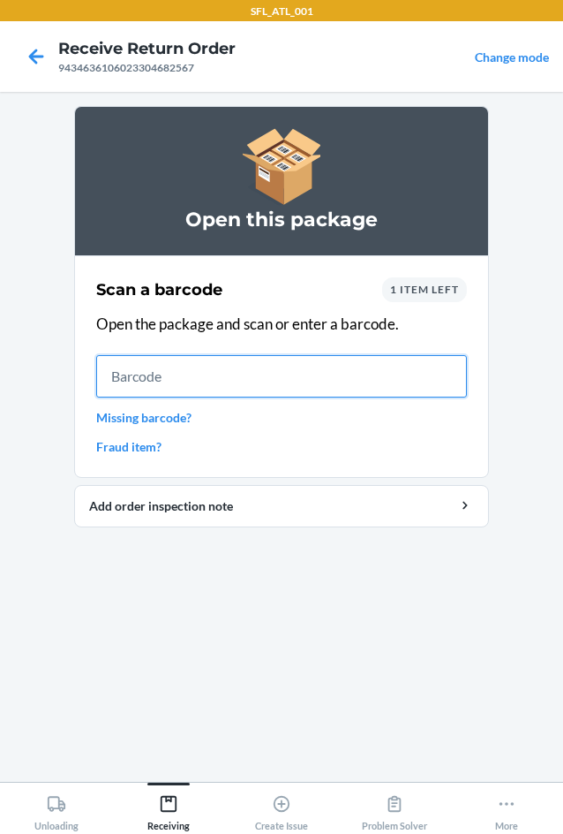
click at [257, 383] on input "text" at bounding box center [281, 376] width 371 height 42
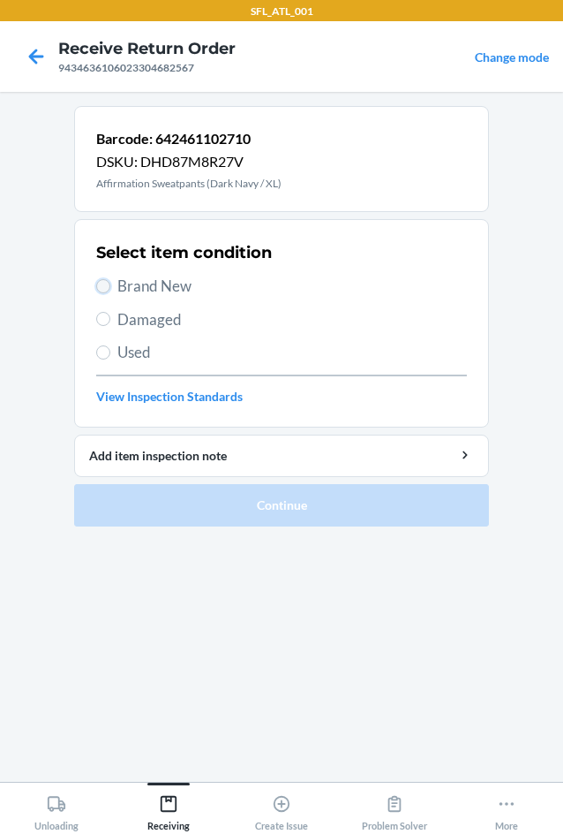
click at [103, 289] on input "Brand New" at bounding box center [103, 286] width 14 height 14
radio input "true"
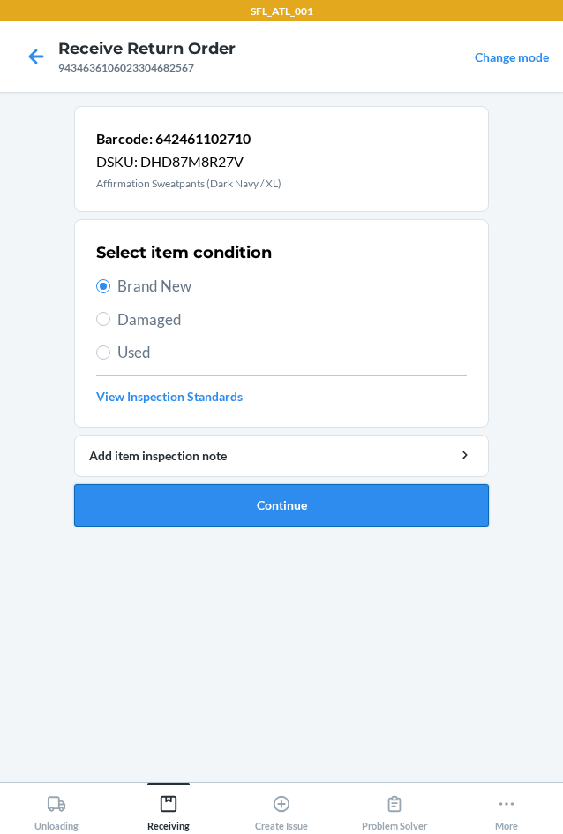
click at [274, 502] on button "Continue" at bounding box center [281, 505] width 415 height 42
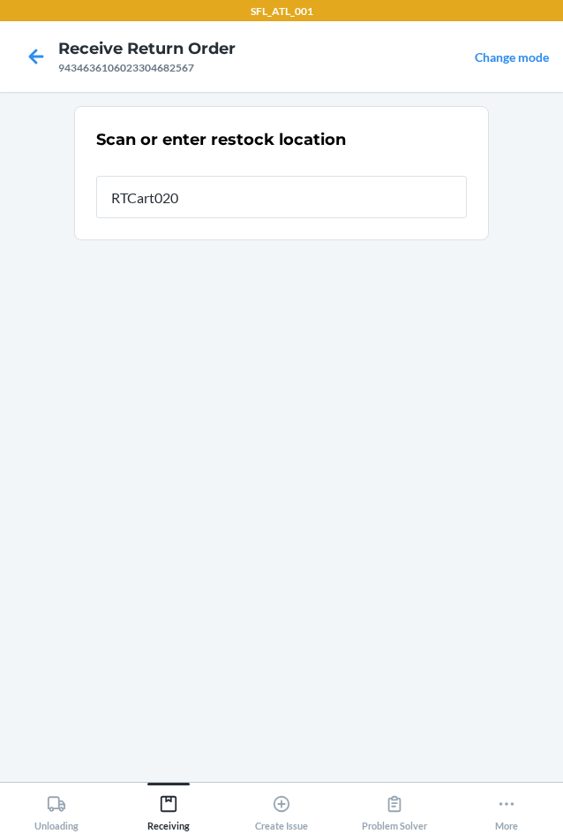
type input "RTCart020"
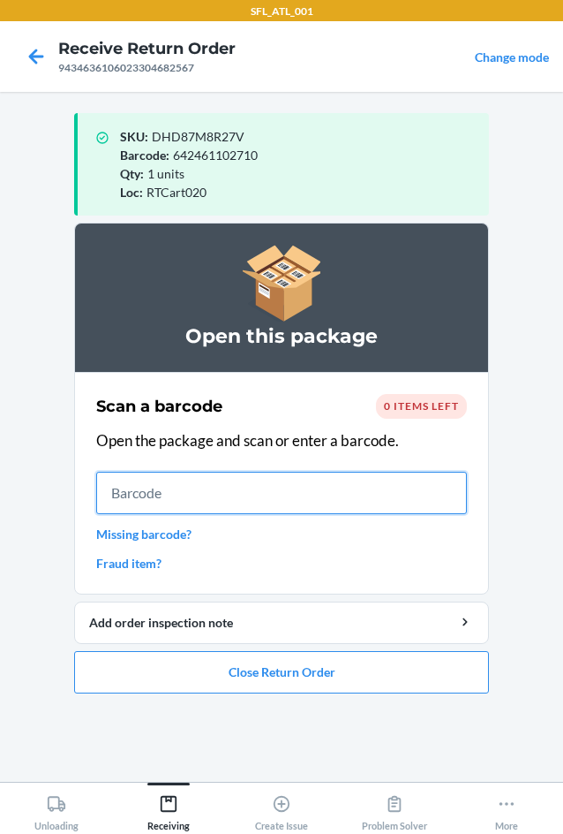
click at [177, 495] on input "text" at bounding box center [281, 493] width 371 height 42
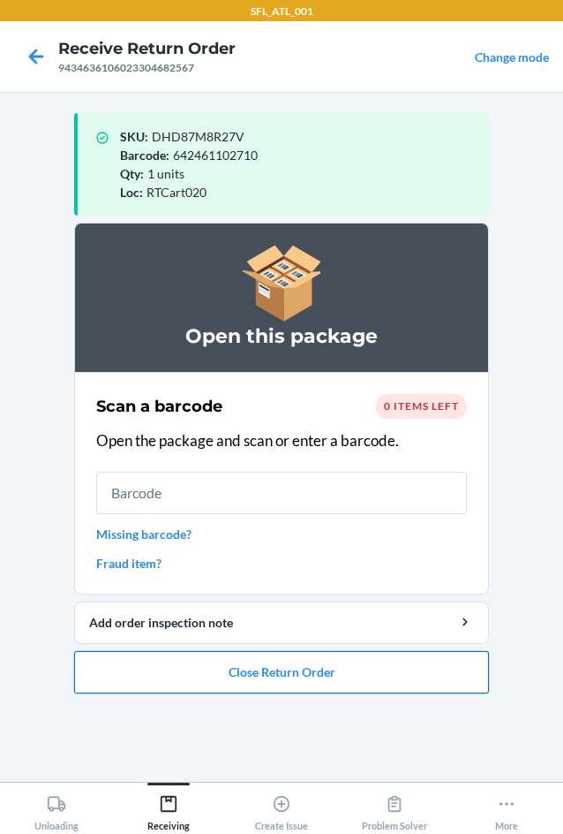
click at [214, 669] on button "Close Return Order" at bounding box center [281, 672] width 415 height 42
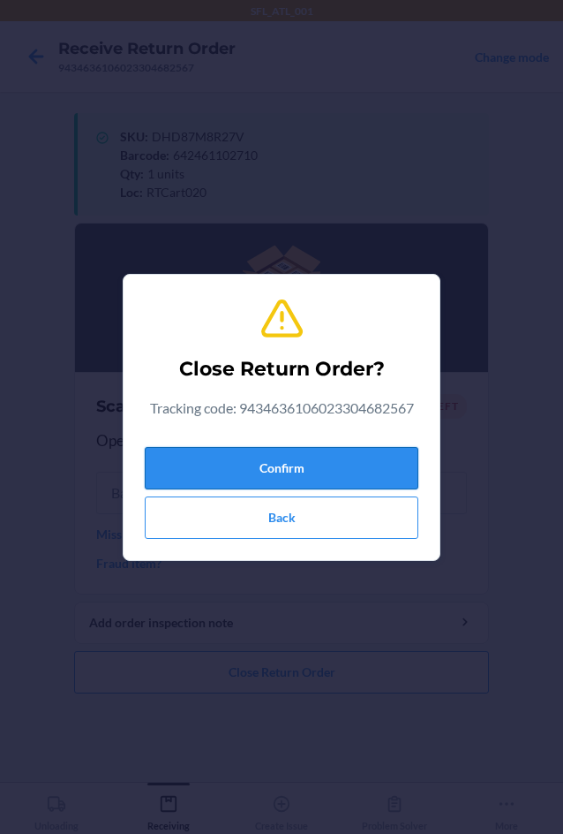
click at [216, 482] on button "Confirm" at bounding box center [282, 468] width 274 height 42
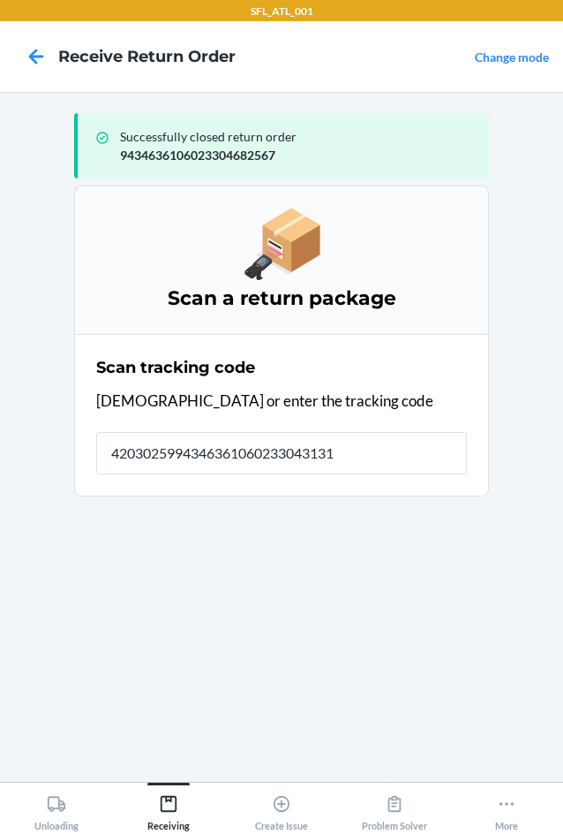
type input "42030259943463610602330431319"
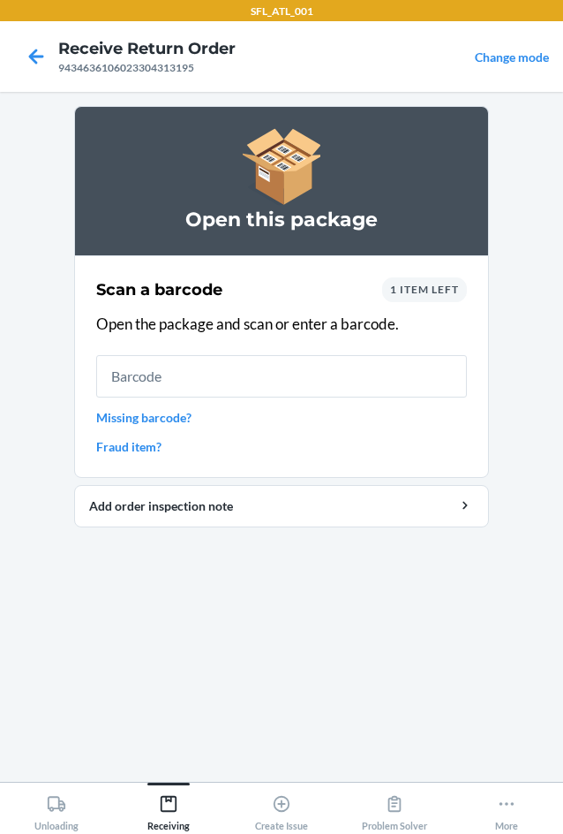
click at [444, 283] on span "1 item left" at bounding box center [424, 289] width 69 height 13
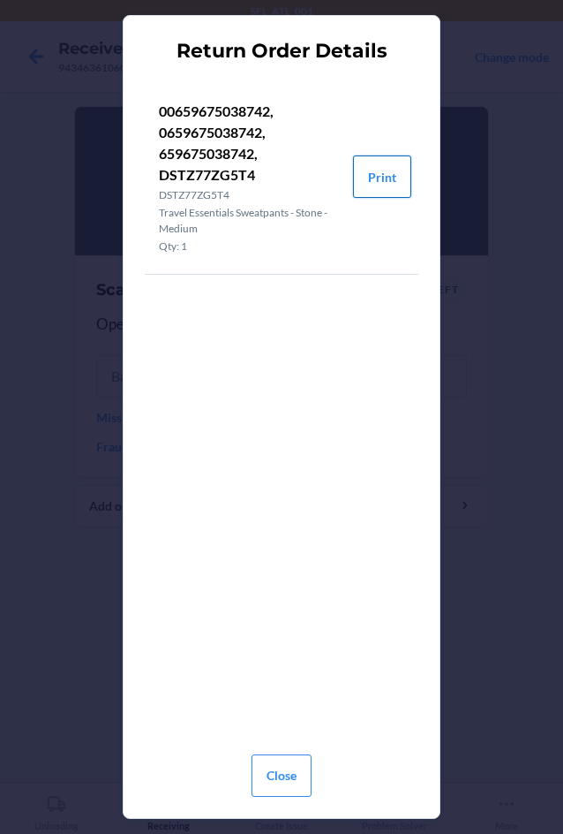
click at [384, 178] on button "Print" at bounding box center [382, 176] width 58 height 42
click at [307, 769] on button "Close" at bounding box center [282, 775] width 60 height 42
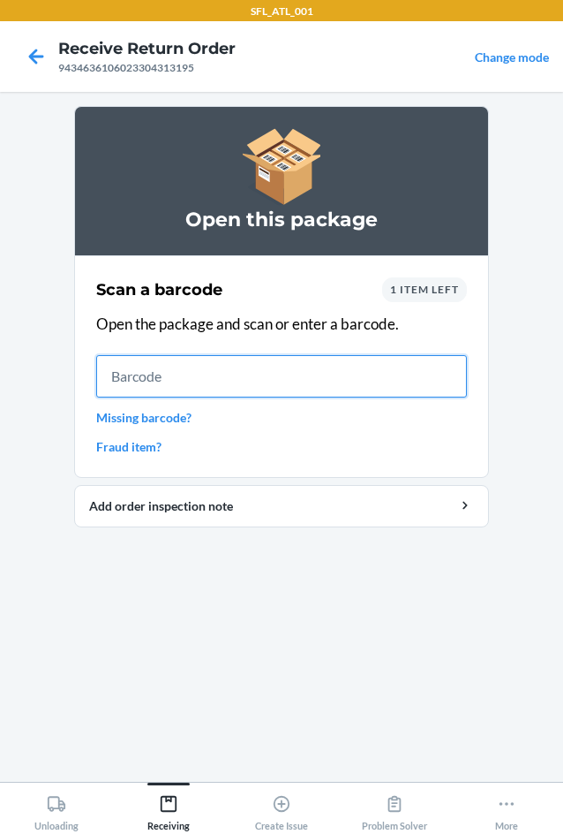
click at [219, 382] on input "text" at bounding box center [281, 376] width 371 height 42
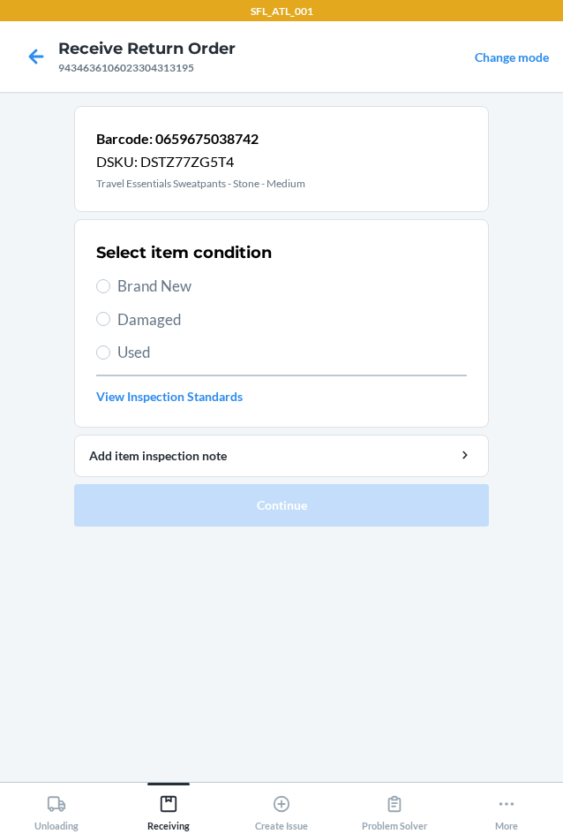
click at [162, 283] on span "Brand New" at bounding box center [292, 286] width 350 height 23
click at [110, 283] on input "Brand New" at bounding box center [103, 286] width 14 height 14
radio input "true"
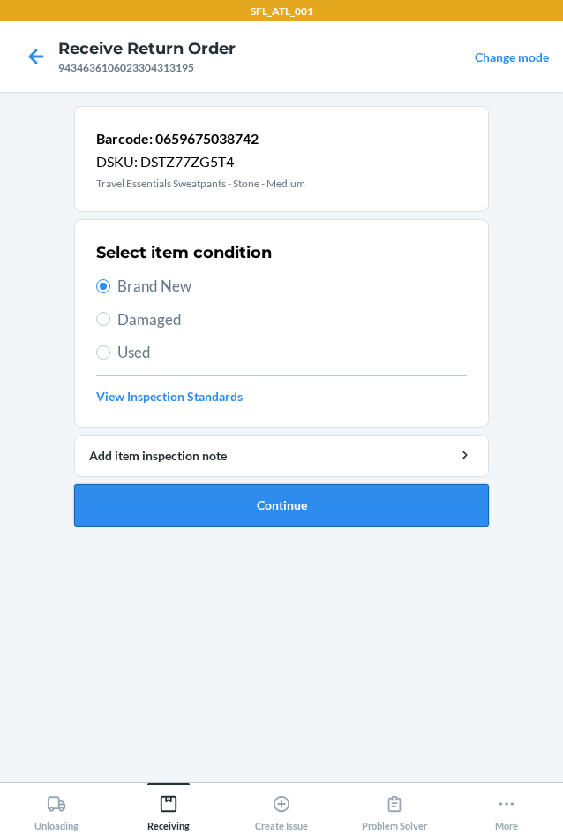
click at [349, 511] on button "Continue" at bounding box center [281, 505] width 415 height 42
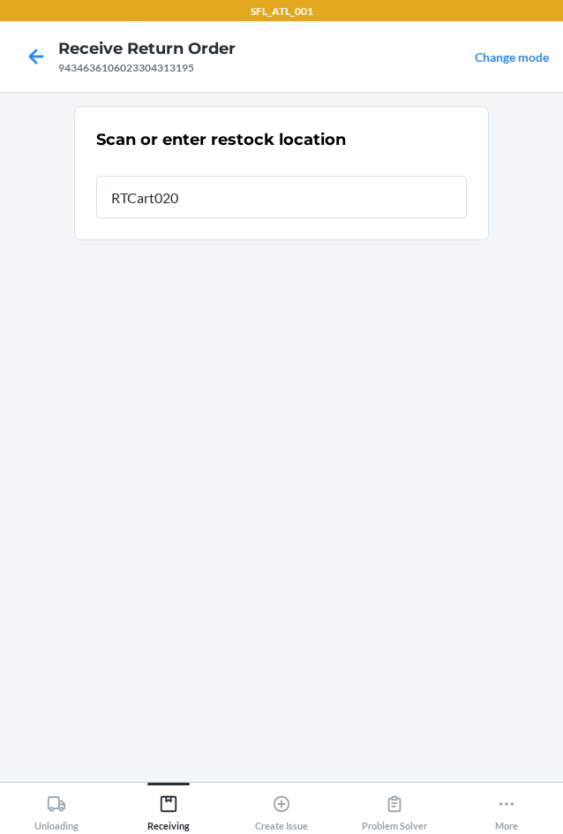
type input "RTCart020"
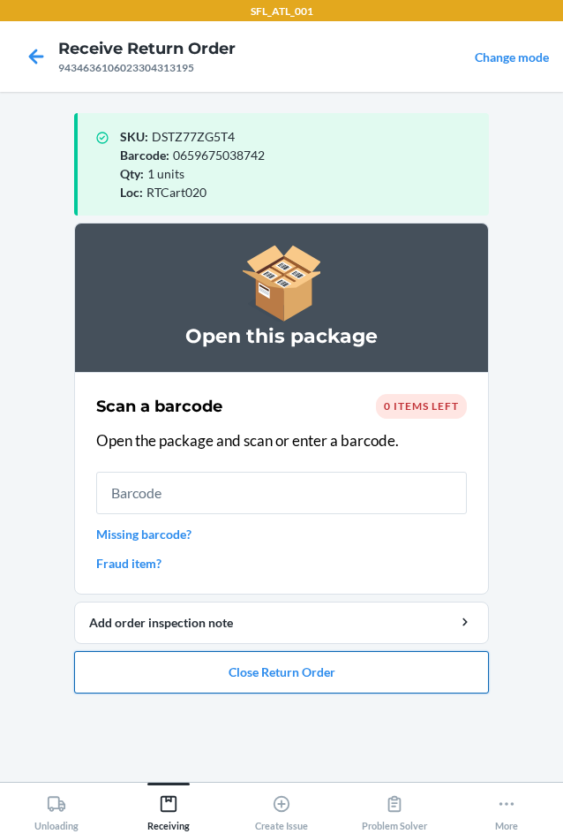
click at [334, 672] on button "Close Return Order" at bounding box center [281, 672] width 415 height 42
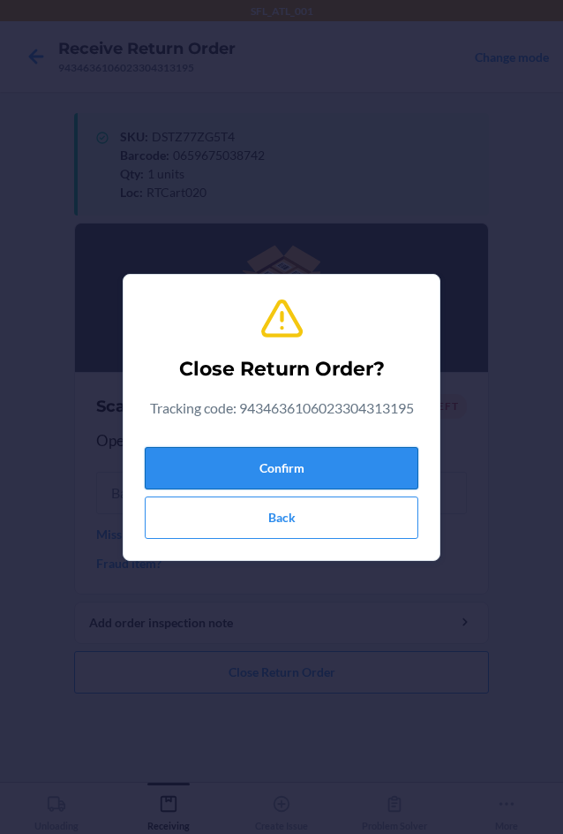
click at [293, 456] on button "Confirm" at bounding box center [282, 468] width 274 height 42
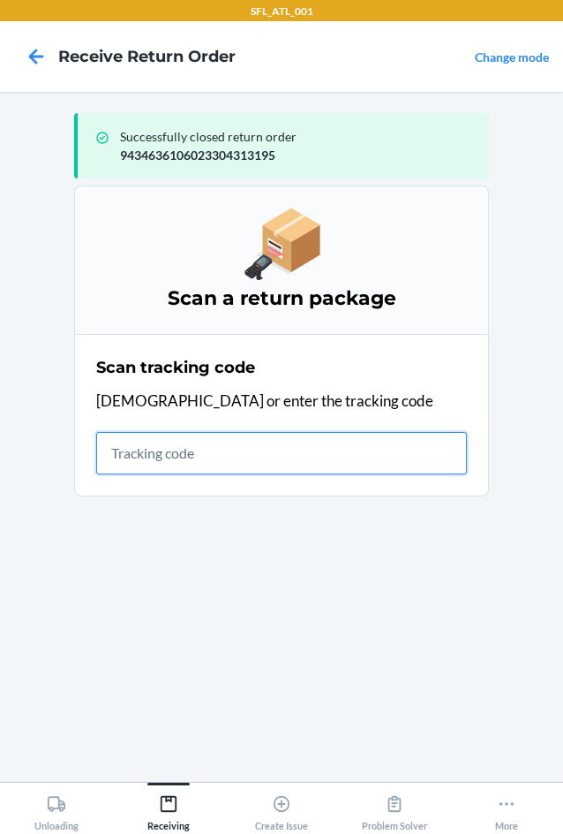
click at [158, 442] on input "text" at bounding box center [281, 453] width 371 height 42
type input "42030259"
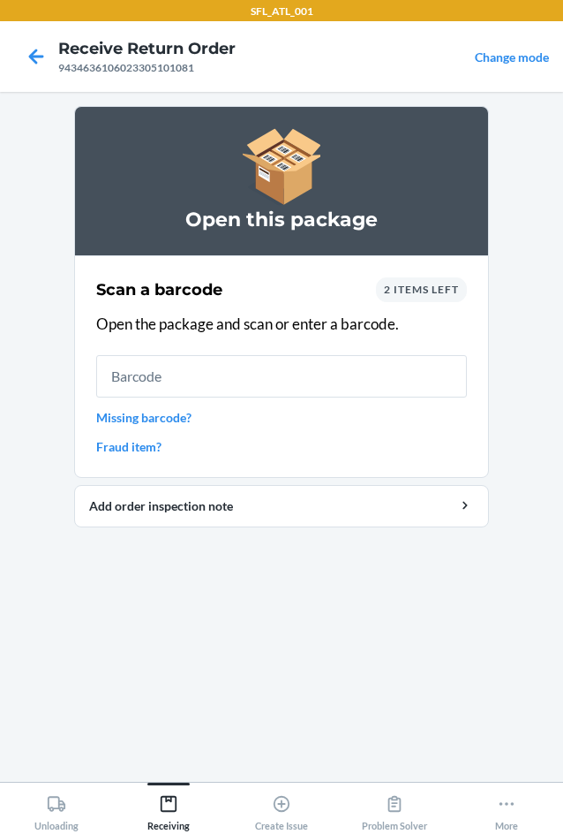
click at [408, 293] on span "2 items left" at bounding box center [421, 289] width 75 height 13
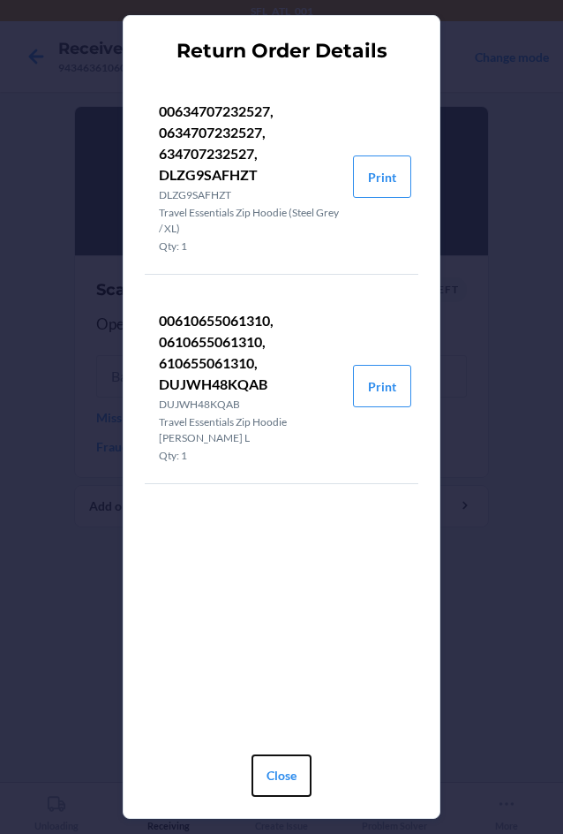
drag, startPoint x: 298, startPoint y: 780, endPoint x: 252, endPoint y: 776, distance: 46.1
click at [290, 781] on button "Close" at bounding box center [282, 775] width 60 height 42
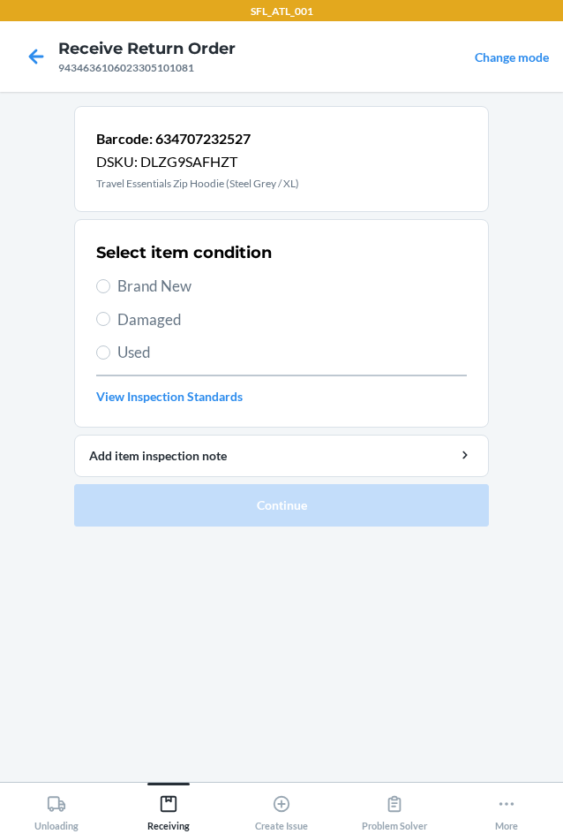
click at [125, 284] on span "Brand New" at bounding box center [292, 286] width 350 height 23
click at [110, 284] on input "Brand New" at bounding box center [103, 286] width 14 height 14
radio input "true"
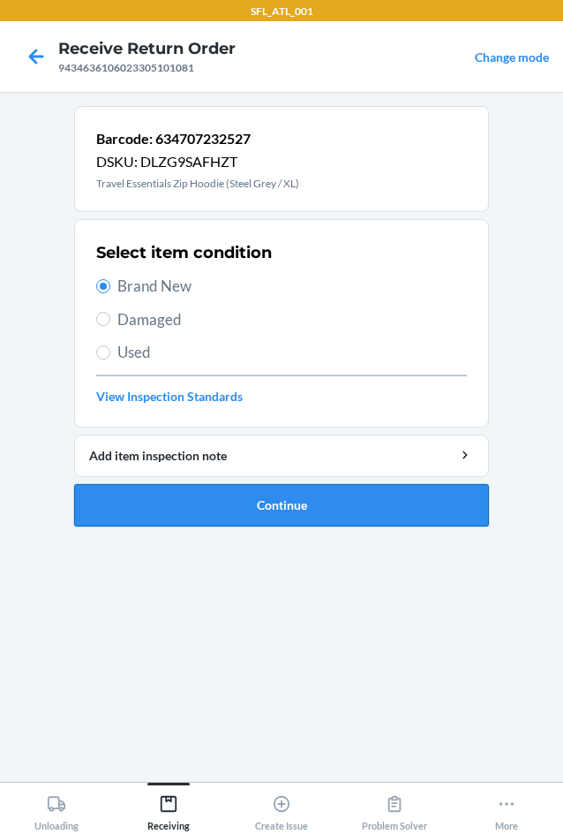
click at [298, 499] on button "Continue" at bounding box center [281, 505] width 415 height 42
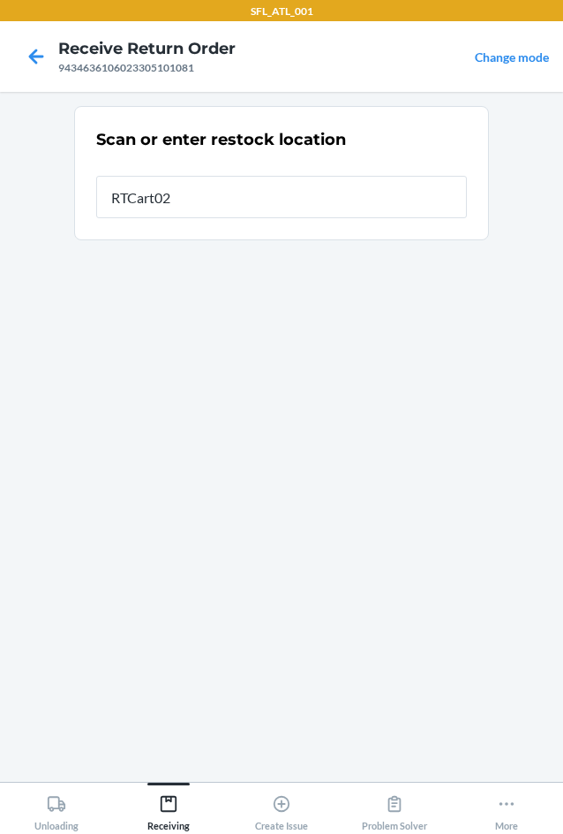
type input "RTCart020"
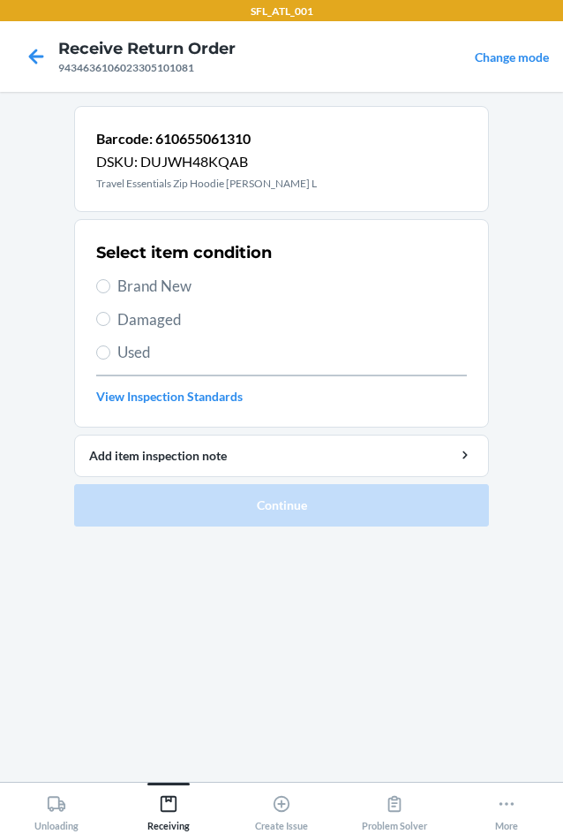
click at [157, 276] on span "Brand New" at bounding box center [292, 286] width 350 height 23
click at [110, 279] on input "Brand New" at bounding box center [103, 286] width 14 height 14
radio input "true"
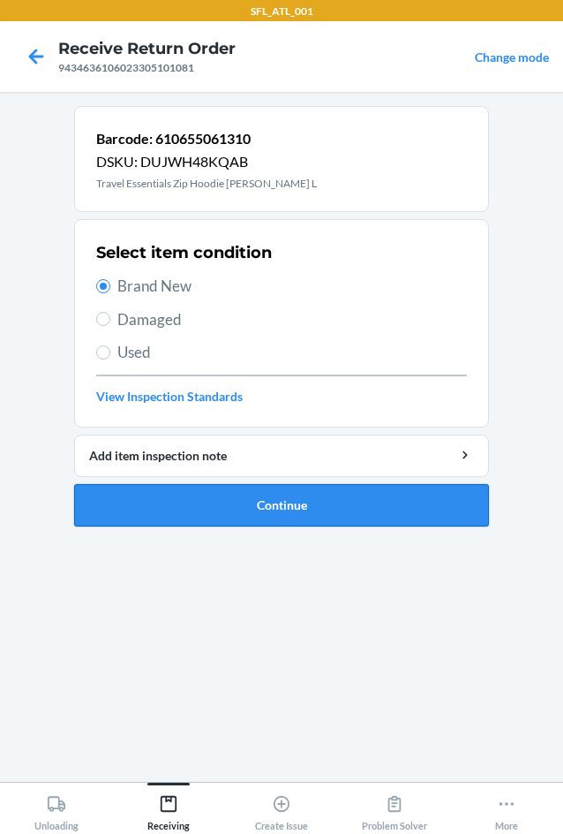
click at [279, 495] on button "Continue" at bounding box center [281, 505] width 415 height 42
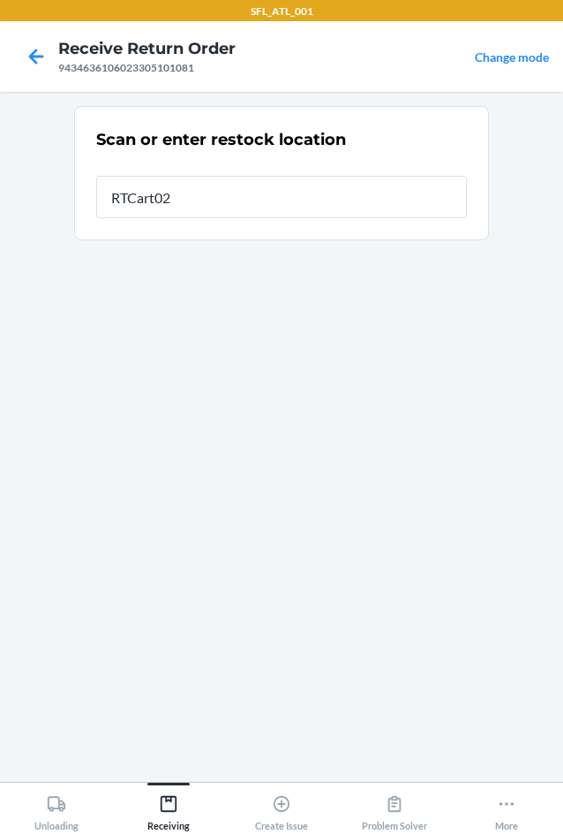
type input "RTCart020"
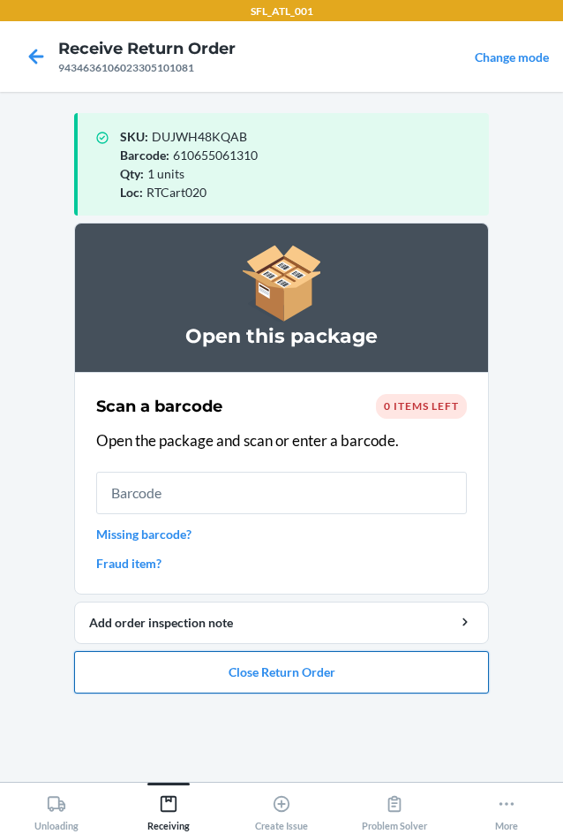
click at [253, 664] on button "Close Return Order" at bounding box center [281, 672] width 415 height 42
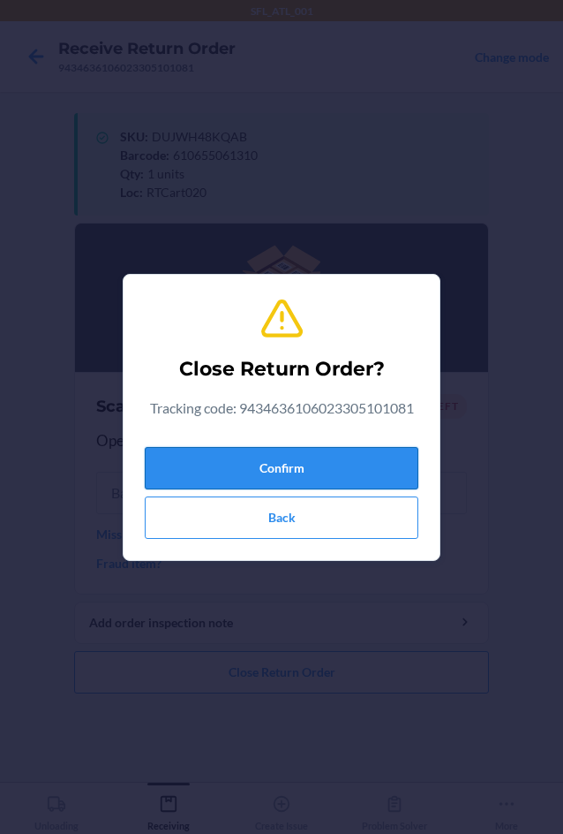
click at [279, 468] on button "Confirm" at bounding box center [282, 468] width 274 height 42
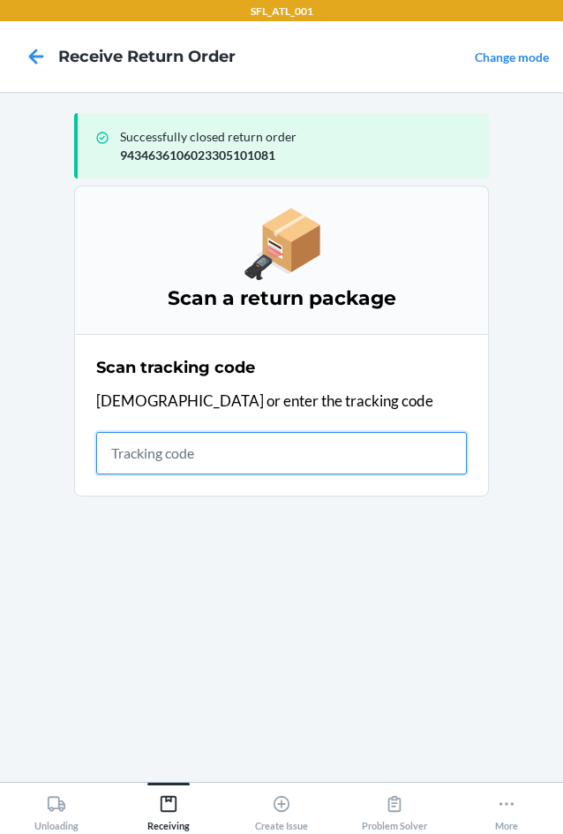
click at [160, 442] on input "text" at bounding box center [281, 453] width 371 height 42
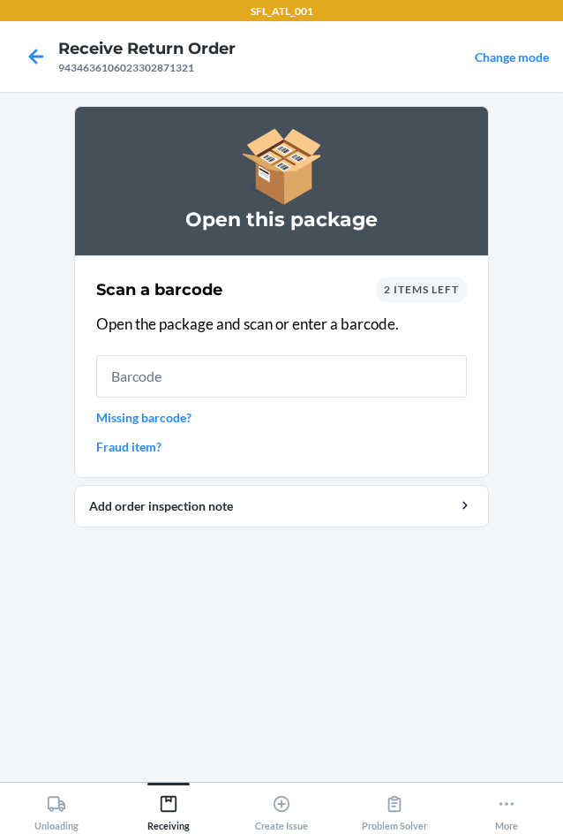
click at [429, 302] on div "Scan a barcode 2 items left Open the package and scan or enter a barcode. Missi…" at bounding box center [281, 366] width 371 height 189
click at [434, 293] on span "2 items left" at bounding box center [421, 289] width 75 height 13
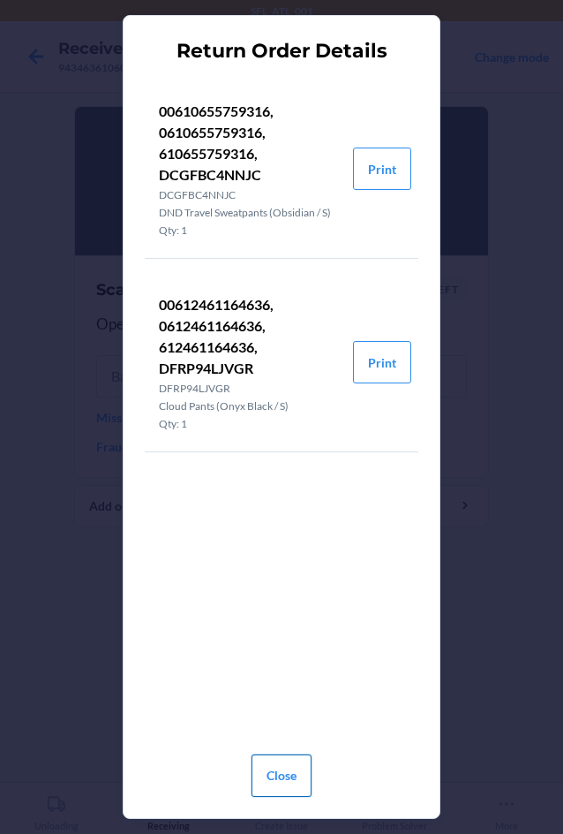
click at [299, 774] on button "Close" at bounding box center [282, 775] width 60 height 42
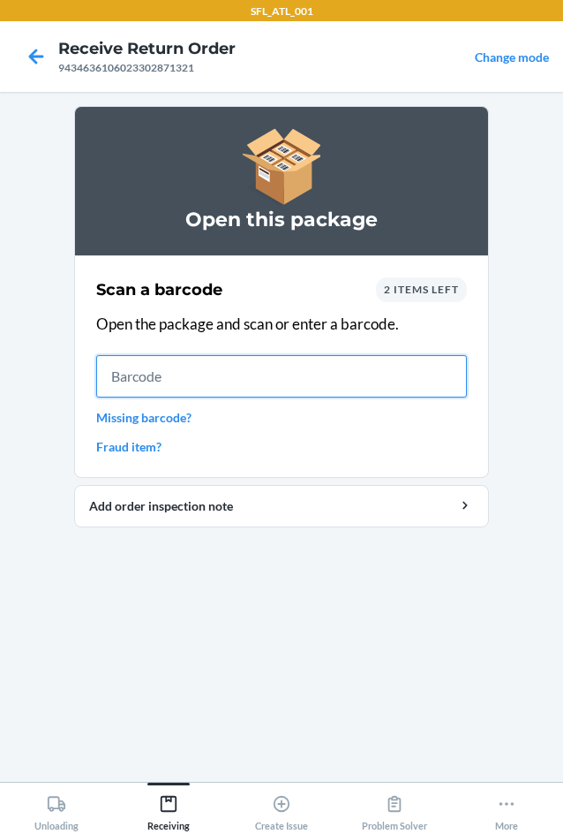
click at [210, 382] on input "text" at bounding box center [281, 376] width 371 height 42
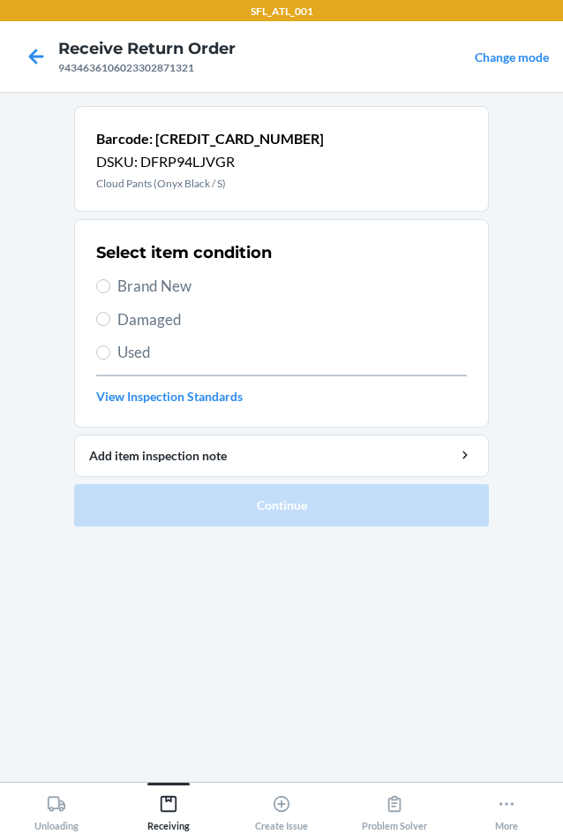
click at [148, 290] on span "Brand New" at bounding box center [292, 286] width 350 height 23
click at [110, 290] on input "Brand New" at bounding box center [103, 286] width 14 height 14
radio input "true"
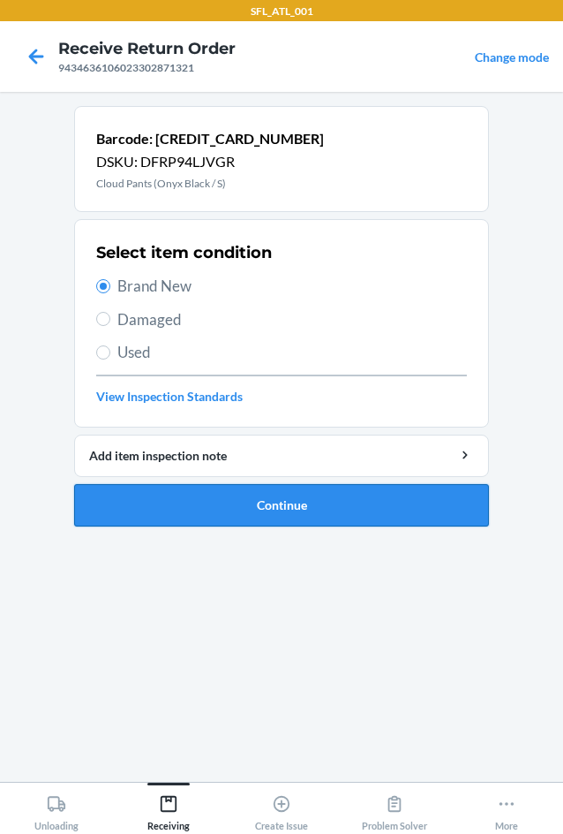
click at [310, 499] on button "Continue" at bounding box center [281, 505] width 415 height 42
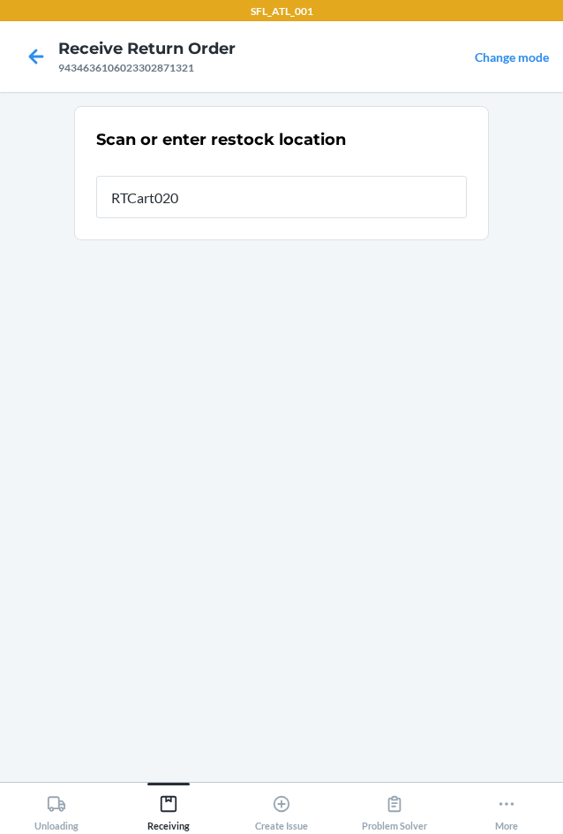
type input "RTCart020"
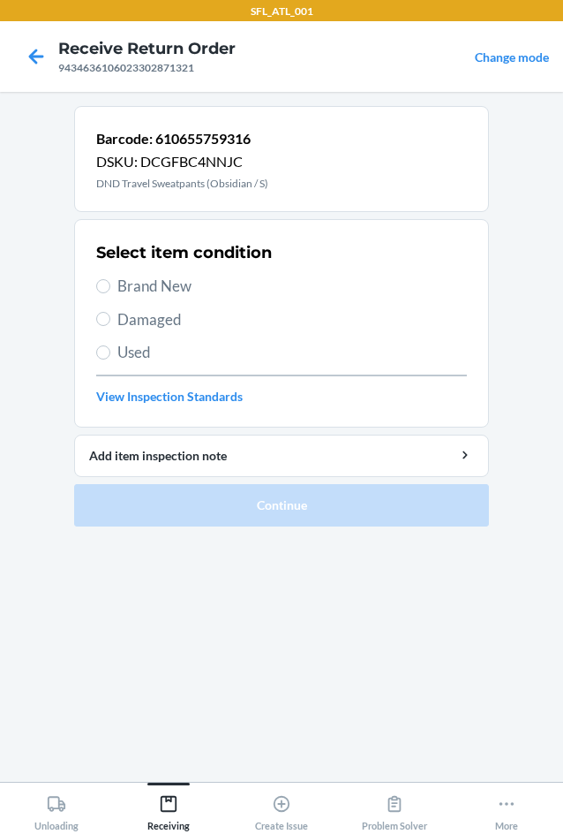
click at [138, 291] on span "Brand New" at bounding box center [292, 286] width 350 height 23
click at [110, 291] on input "Brand New" at bounding box center [103, 286] width 14 height 14
radio input "true"
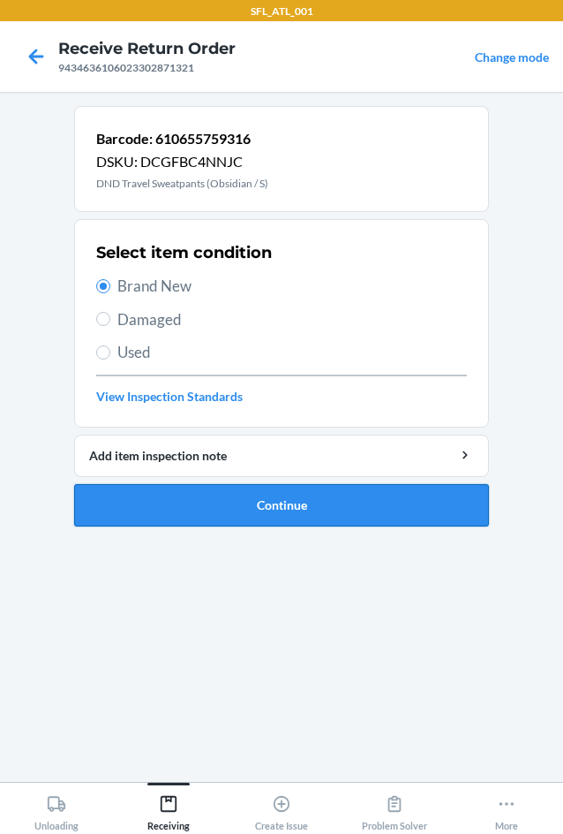
click at [195, 507] on button "Continue" at bounding box center [281, 505] width 415 height 42
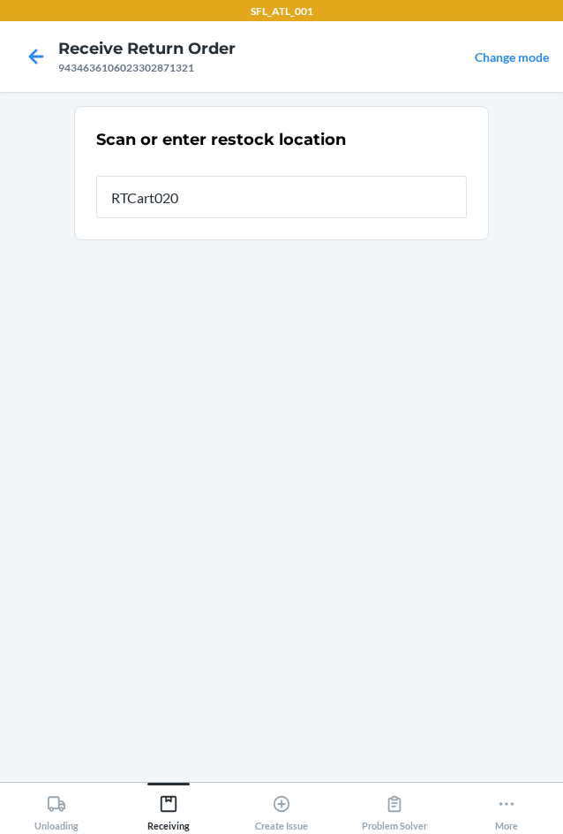
type input "RTCart020"
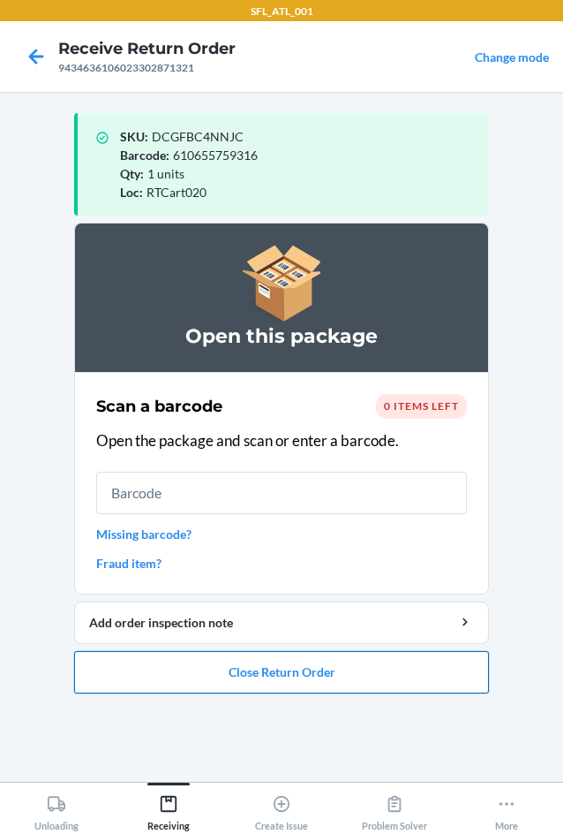
click at [250, 676] on button "Close Return Order" at bounding box center [281, 672] width 415 height 42
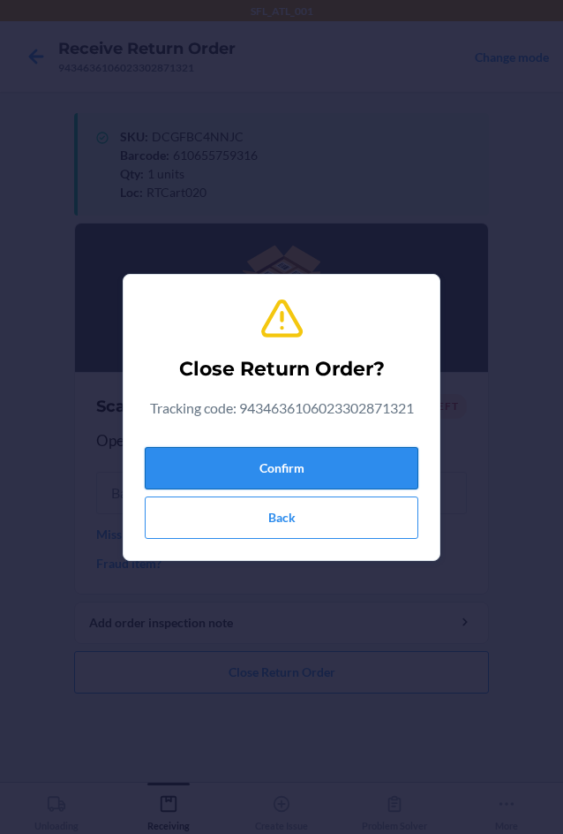
click at [210, 476] on button "Confirm" at bounding box center [282, 468] width 274 height 42
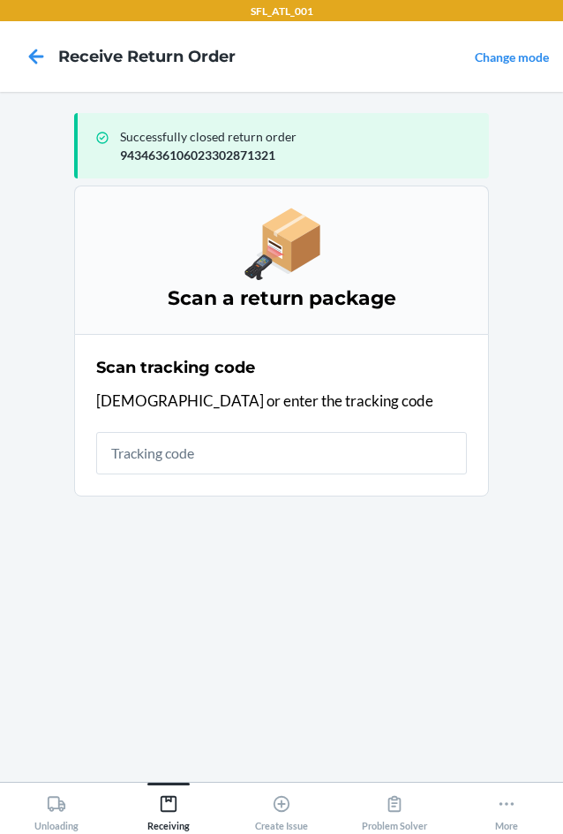
click at [185, 429] on div "Scan tracking code Scan or enter the tracking code" at bounding box center [281, 415] width 371 height 129
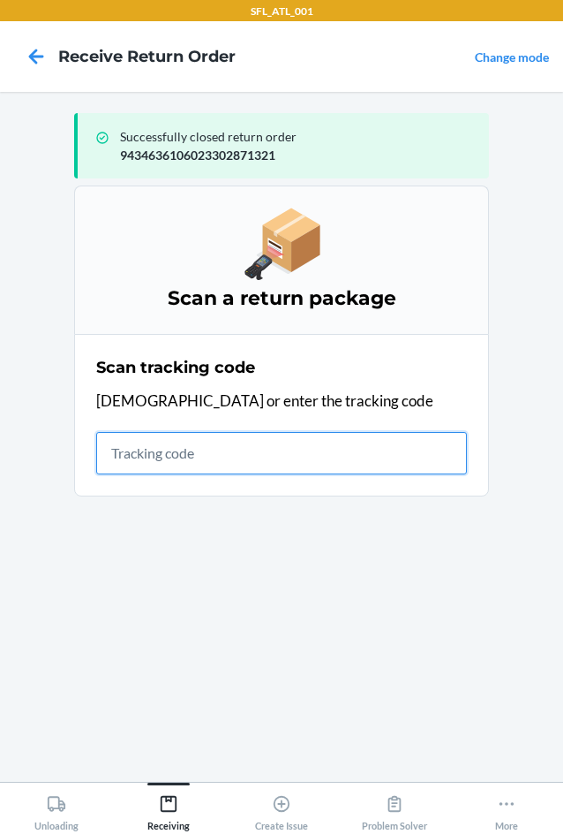
click at [180, 453] on input "text" at bounding box center [281, 453] width 371 height 42
type input "42030259943463610602330355"
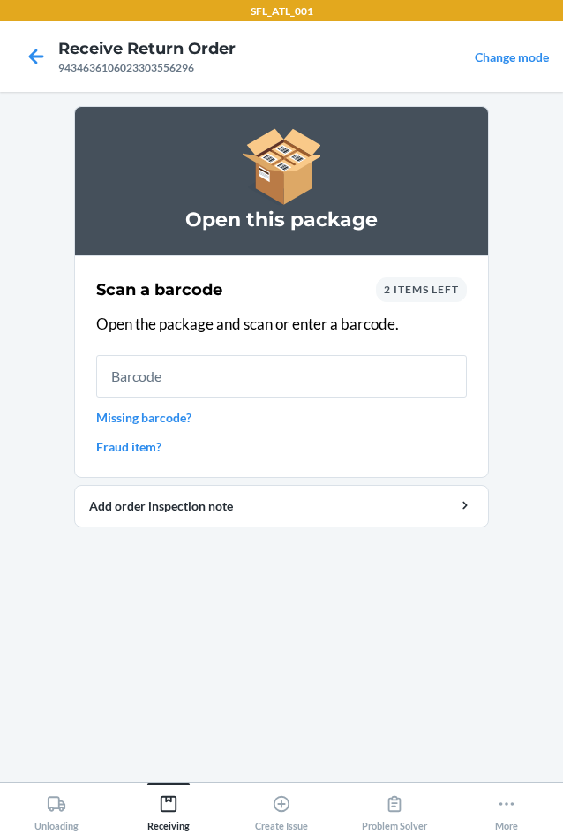
click at [446, 281] on div "2 items left" at bounding box center [421, 289] width 91 height 25
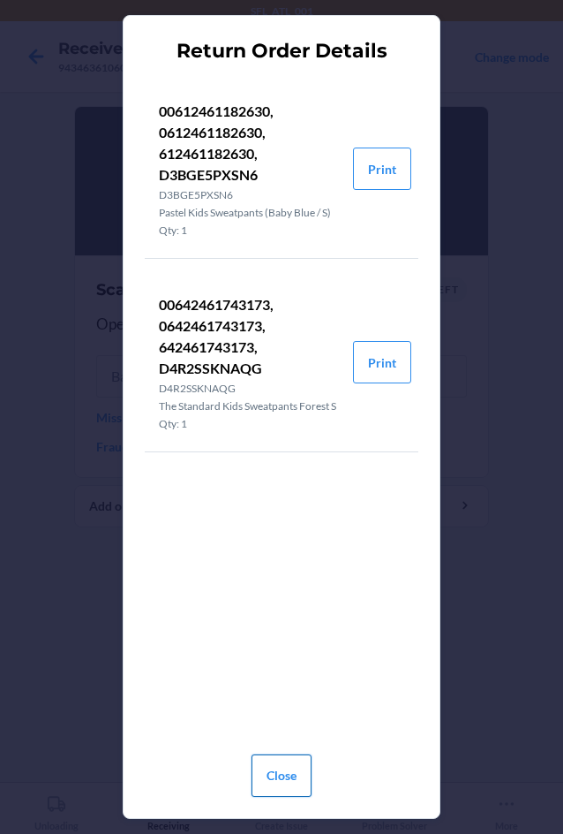
click at [292, 790] on button "Close" at bounding box center [282, 775] width 60 height 42
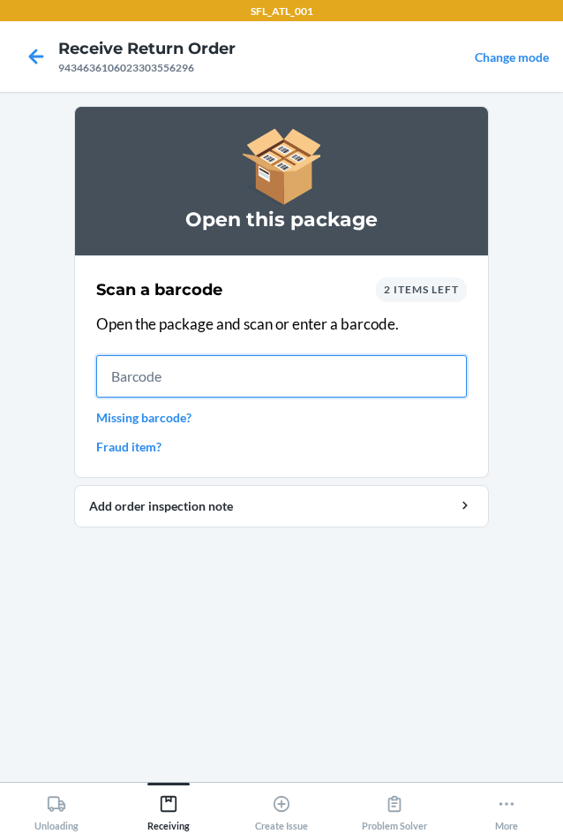
click at [211, 362] on input "text" at bounding box center [281, 376] width 371 height 42
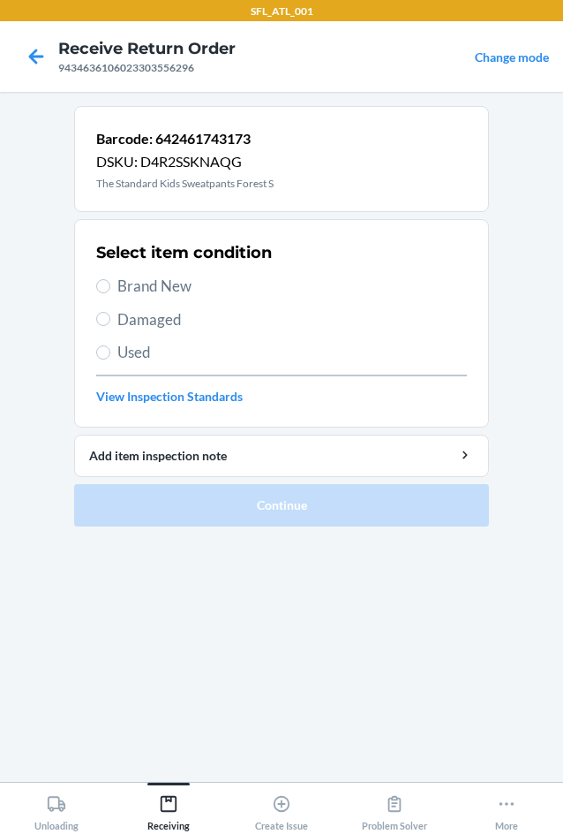
click at [132, 283] on span "Brand New" at bounding box center [292, 286] width 350 height 23
click at [110, 283] on input "Brand New" at bounding box center [103, 286] width 14 height 14
radio input "true"
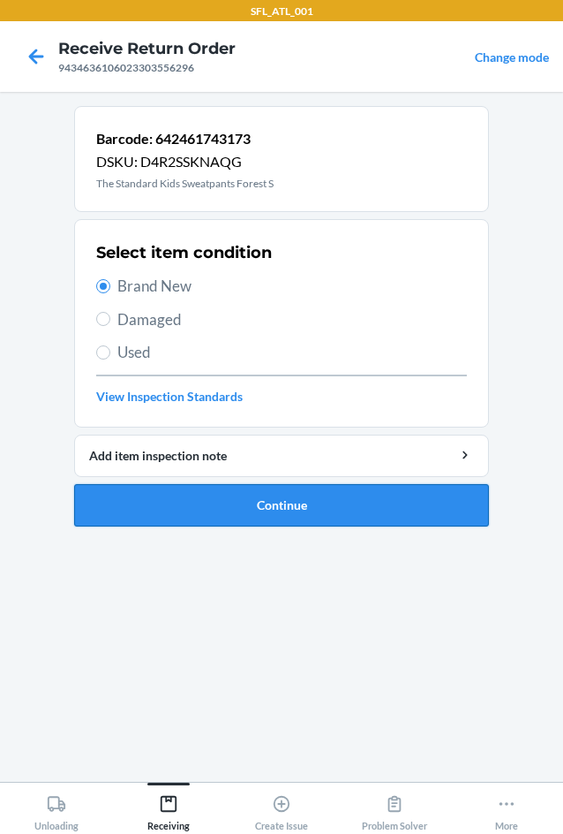
click at [299, 515] on button "Continue" at bounding box center [281, 505] width 415 height 42
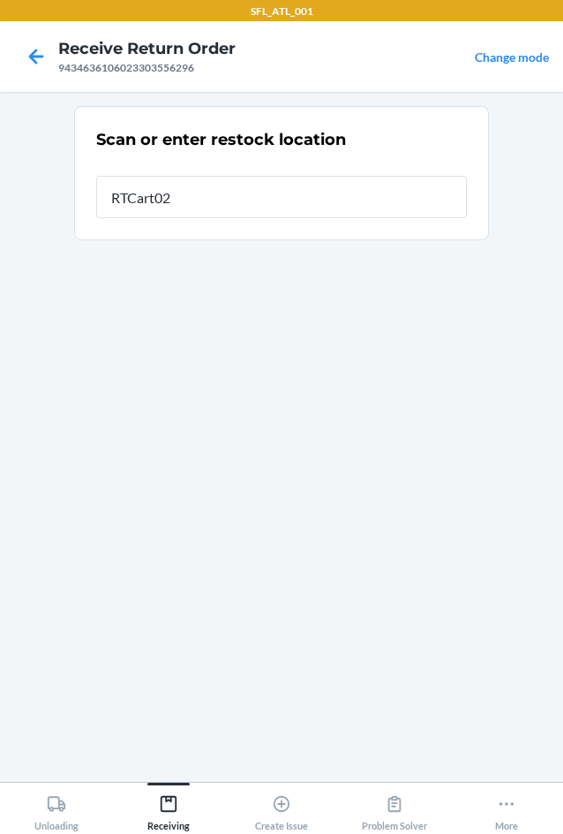
type input "RTCart020"
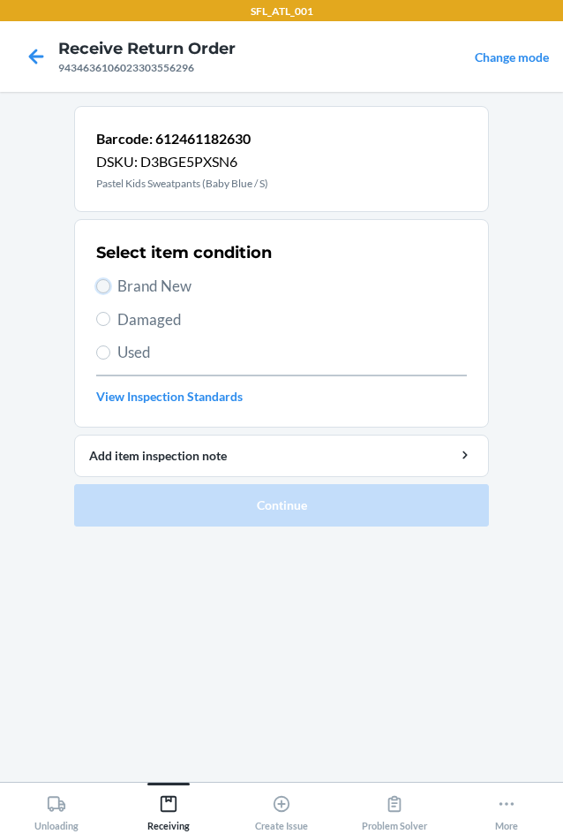
click at [102, 285] on input "Brand New" at bounding box center [103, 286] width 14 height 14
radio input "true"
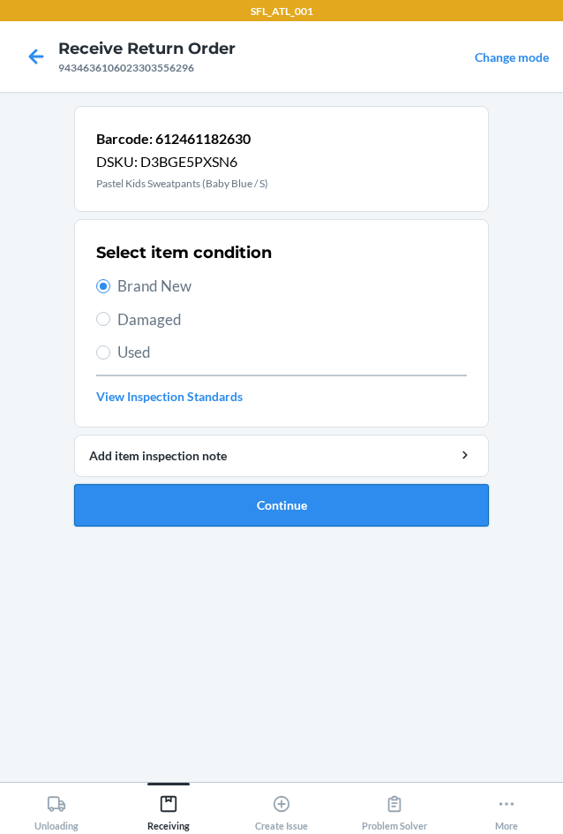
click at [243, 507] on button "Continue" at bounding box center [281, 505] width 415 height 42
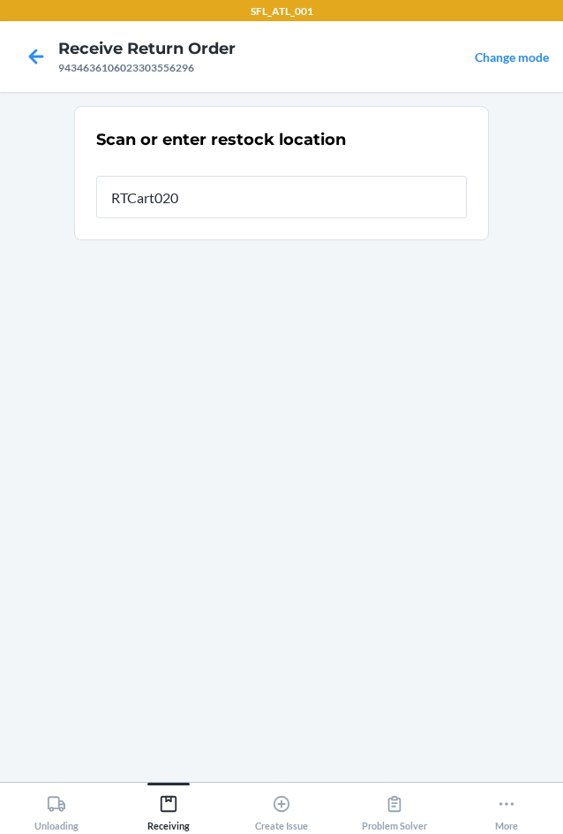
type input "RTCart020"
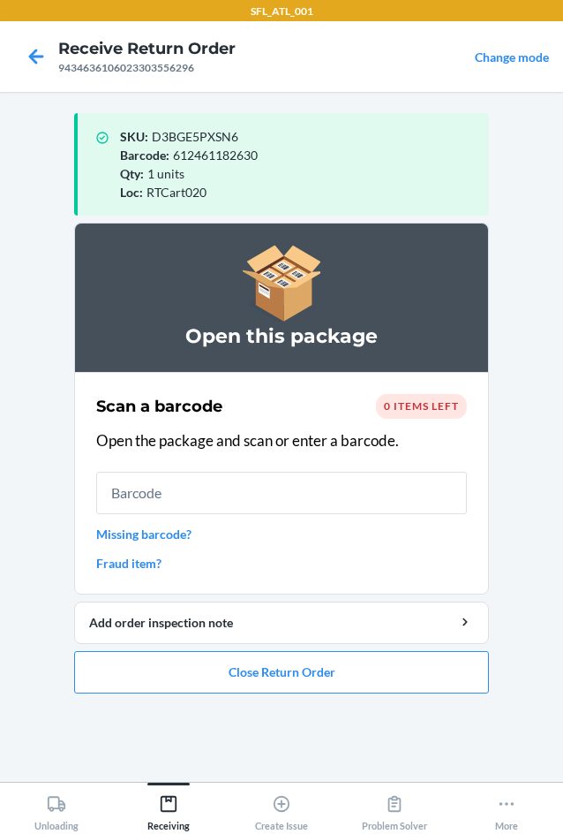
drag, startPoint x: 247, startPoint y: 706, endPoint x: 246, endPoint y: 677, distance: 29.2
click at [247, 705] on ol "Open this package Scan a barcode 0 items left Open the package and scan or ente…" at bounding box center [281, 465] width 415 height 485
click at [246, 676] on button "Close Return Order" at bounding box center [281, 672] width 415 height 42
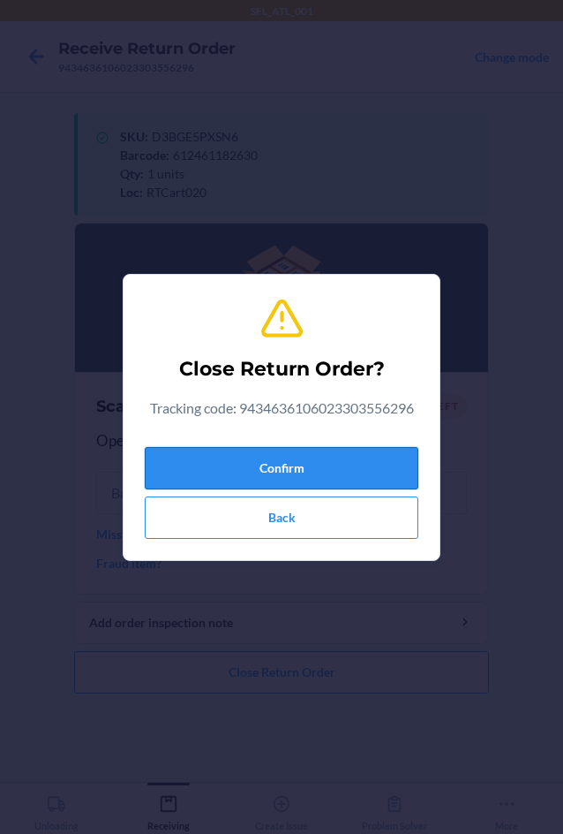
click at [230, 471] on button "Confirm" at bounding box center [282, 468] width 274 height 42
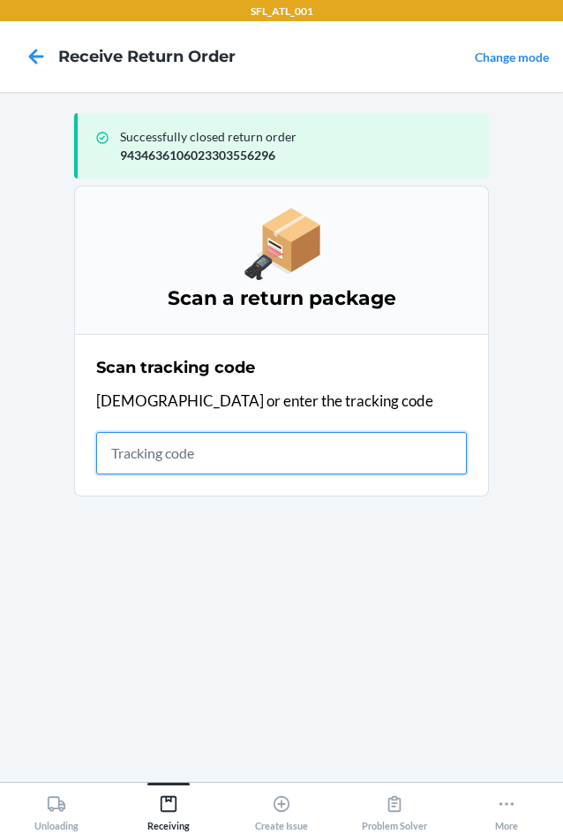
click at [288, 448] on input "text" at bounding box center [281, 453] width 371 height 42
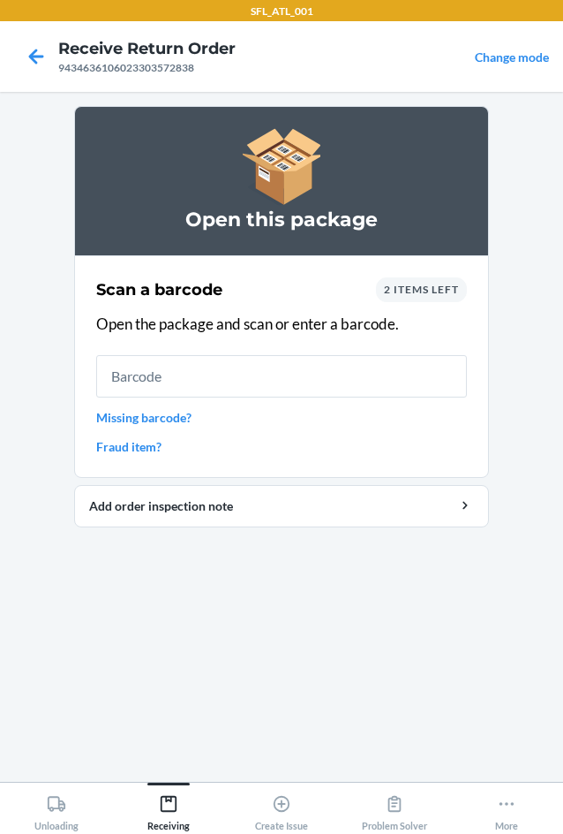
click at [434, 297] on div "2 items left" at bounding box center [421, 289] width 91 height 25
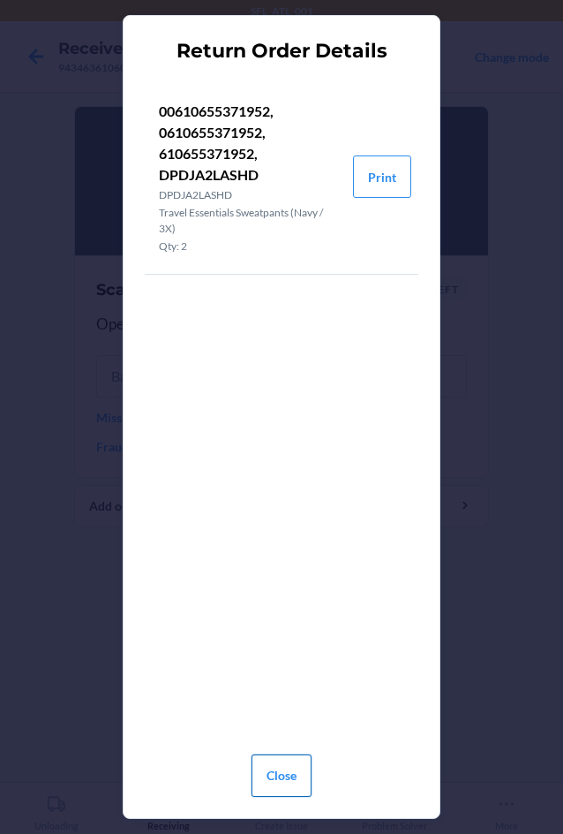
click at [260, 780] on button "Close" at bounding box center [282, 775] width 60 height 42
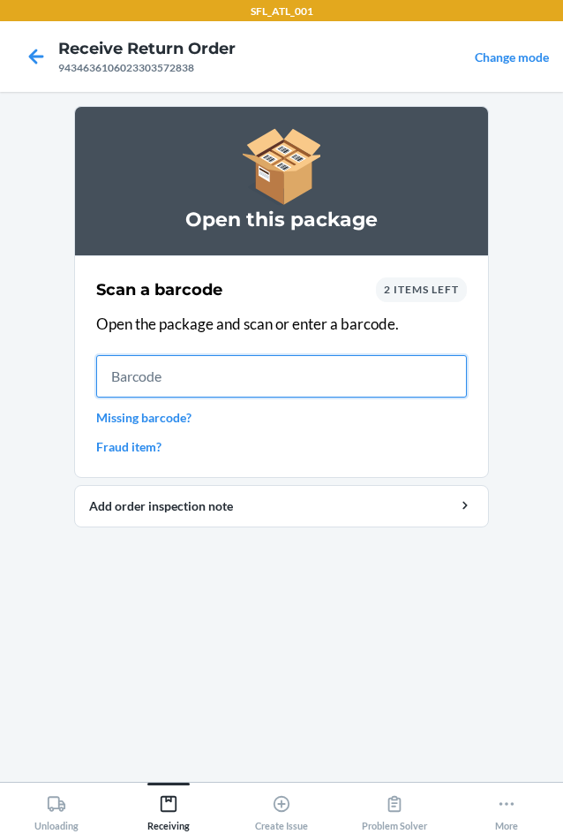
click at [200, 387] on input "text" at bounding box center [281, 376] width 371 height 42
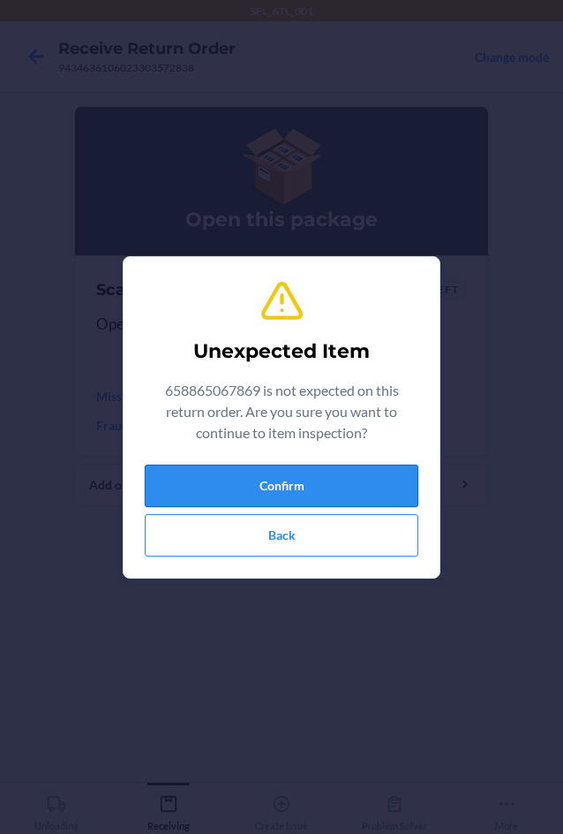
click at [245, 484] on button "Confirm" at bounding box center [282, 486] width 274 height 42
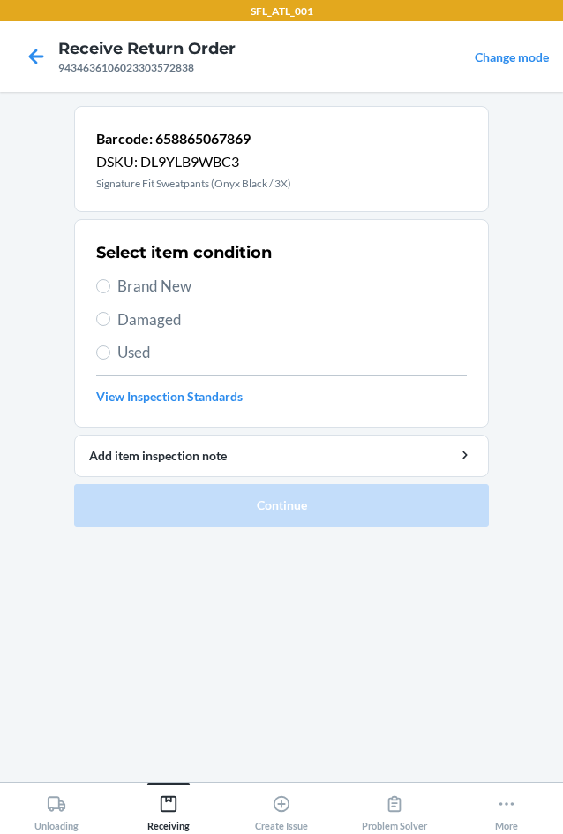
click at [155, 285] on span "Brand New" at bounding box center [292, 286] width 350 height 23
click at [110, 285] on input "Brand New" at bounding box center [103, 286] width 14 height 14
radio input "true"
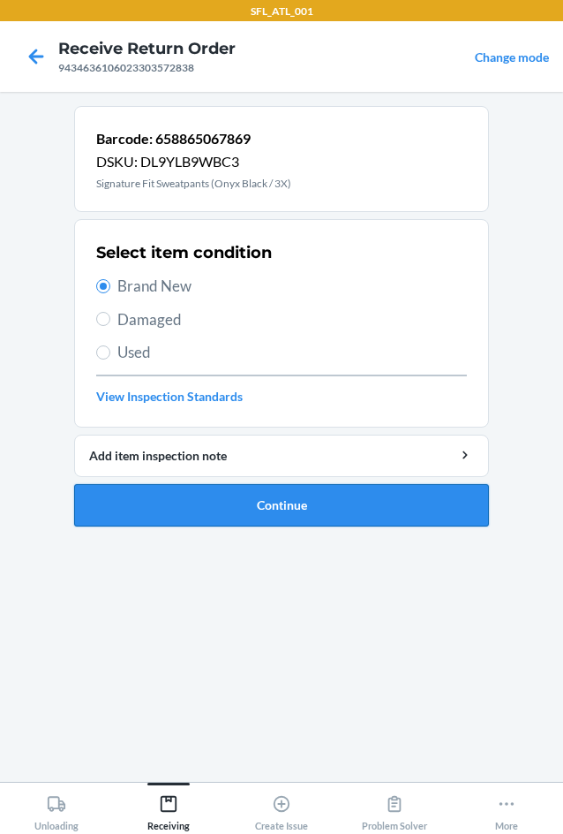
click at [223, 501] on button "Continue" at bounding box center [281, 505] width 415 height 42
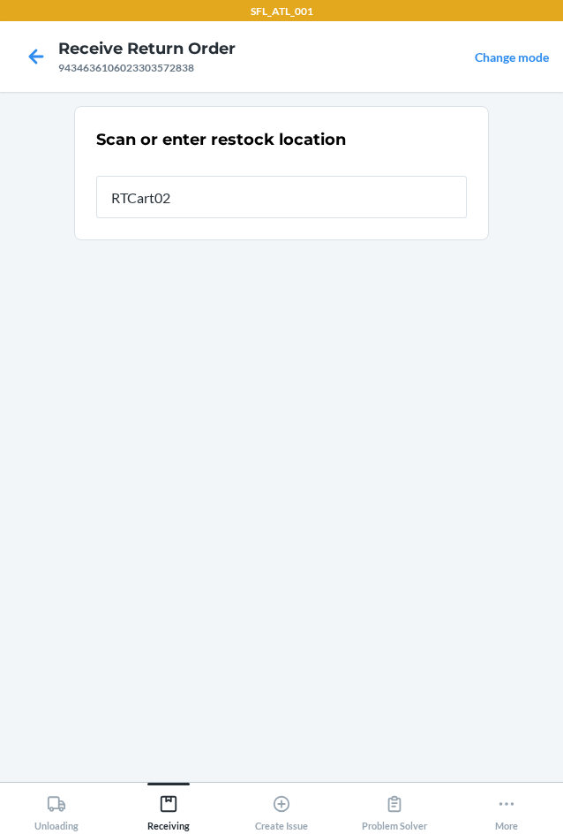
type input "RTCart020"
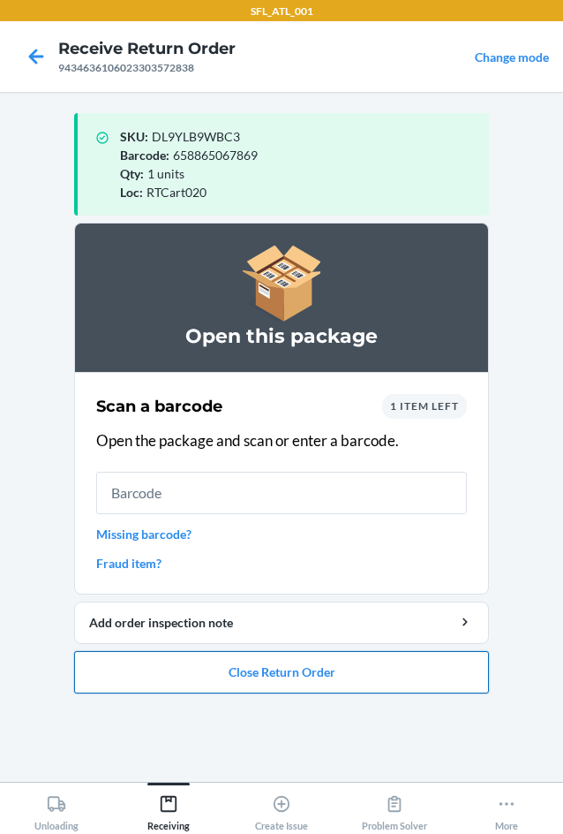
click at [237, 675] on button "Close Return Order" at bounding box center [281, 672] width 415 height 42
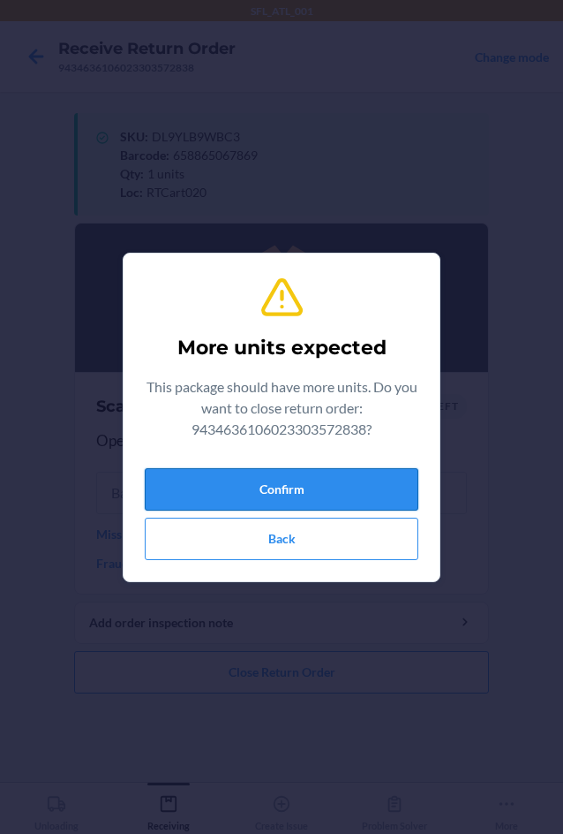
click at [251, 478] on button "Confirm" at bounding box center [282, 489] width 274 height 42
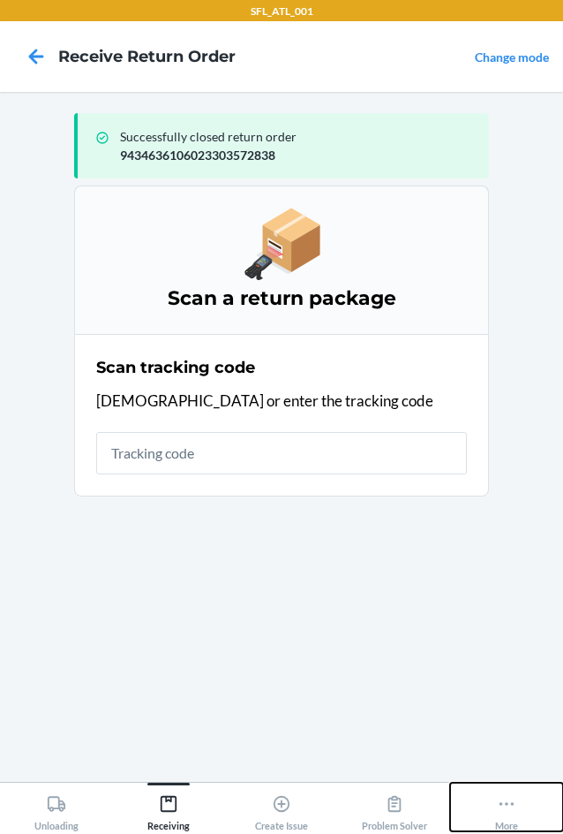
click at [501, 807] on icon at bounding box center [506, 803] width 19 height 19
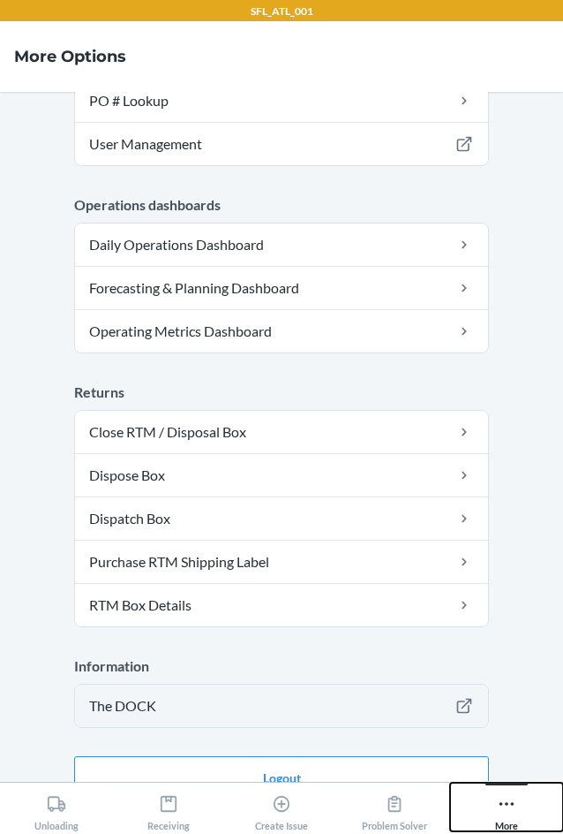
scroll to position [489, 0]
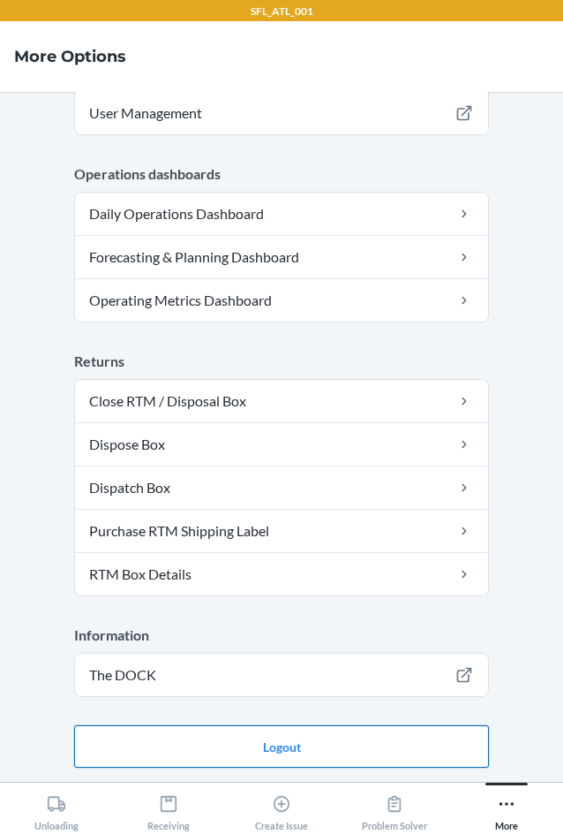
click at [178, 749] on button "Logout" at bounding box center [281, 746] width 415 height 42
